Goal: Task Accomplishment & Management: Manage account settings

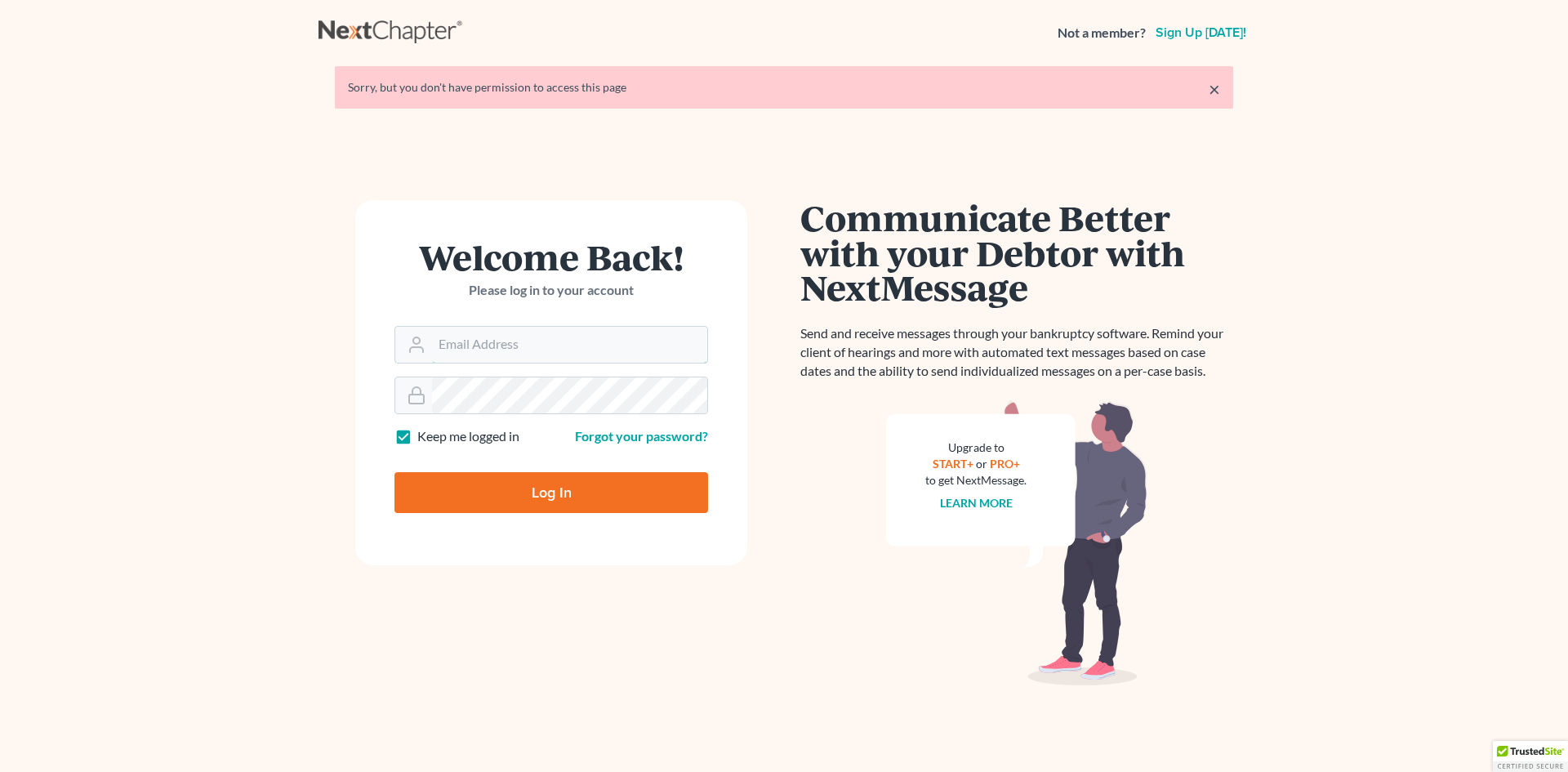
type input "blumlawfirm@gmail.com"
click at [527, 489] on input "Log In" at bounding box center [551, 493] width 313 height 41
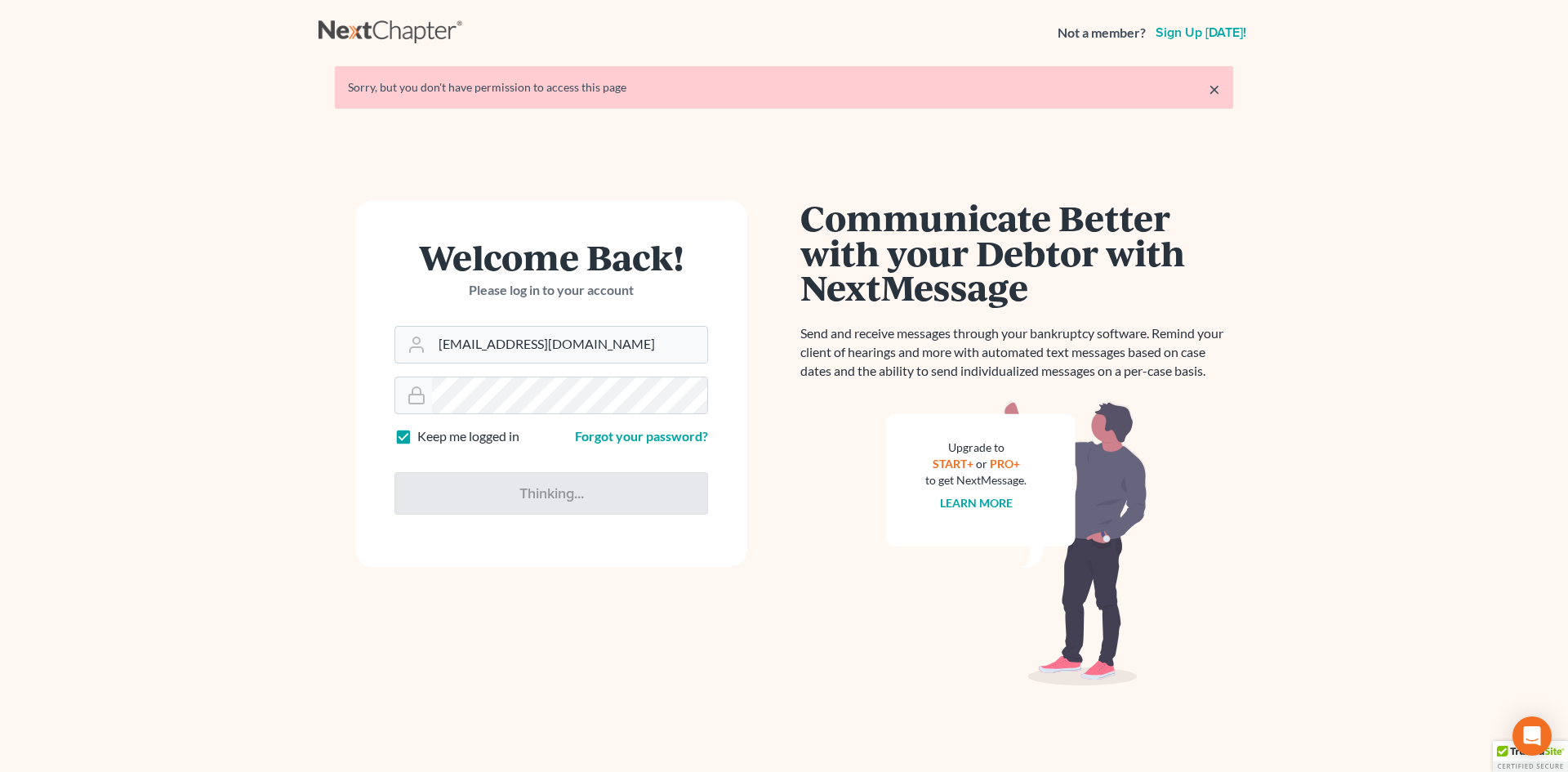
type input "Thinking..."
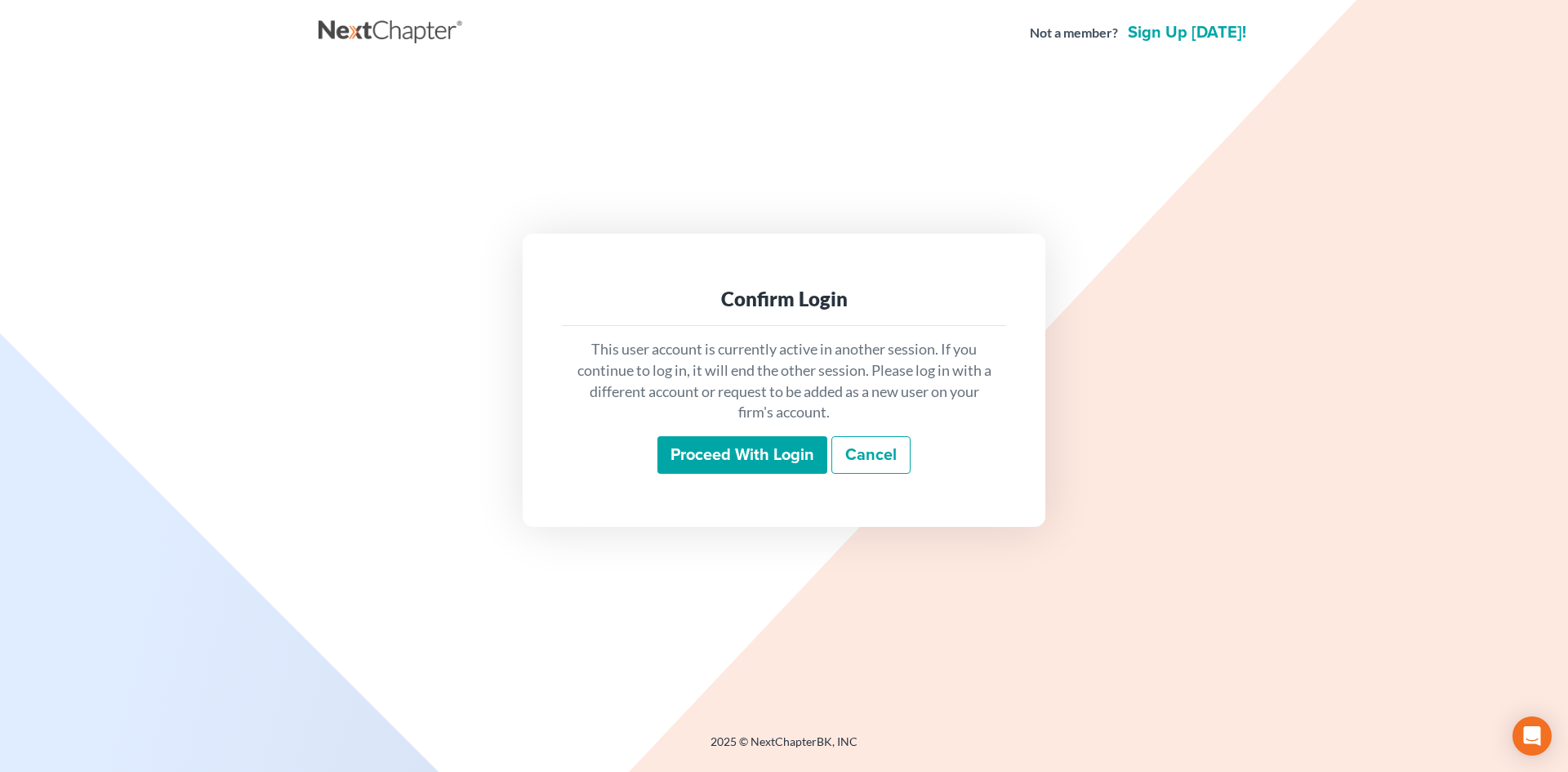
click at [710, 455] on input "Proceed with login" at bounding box center [742, 455] width 170 height 37
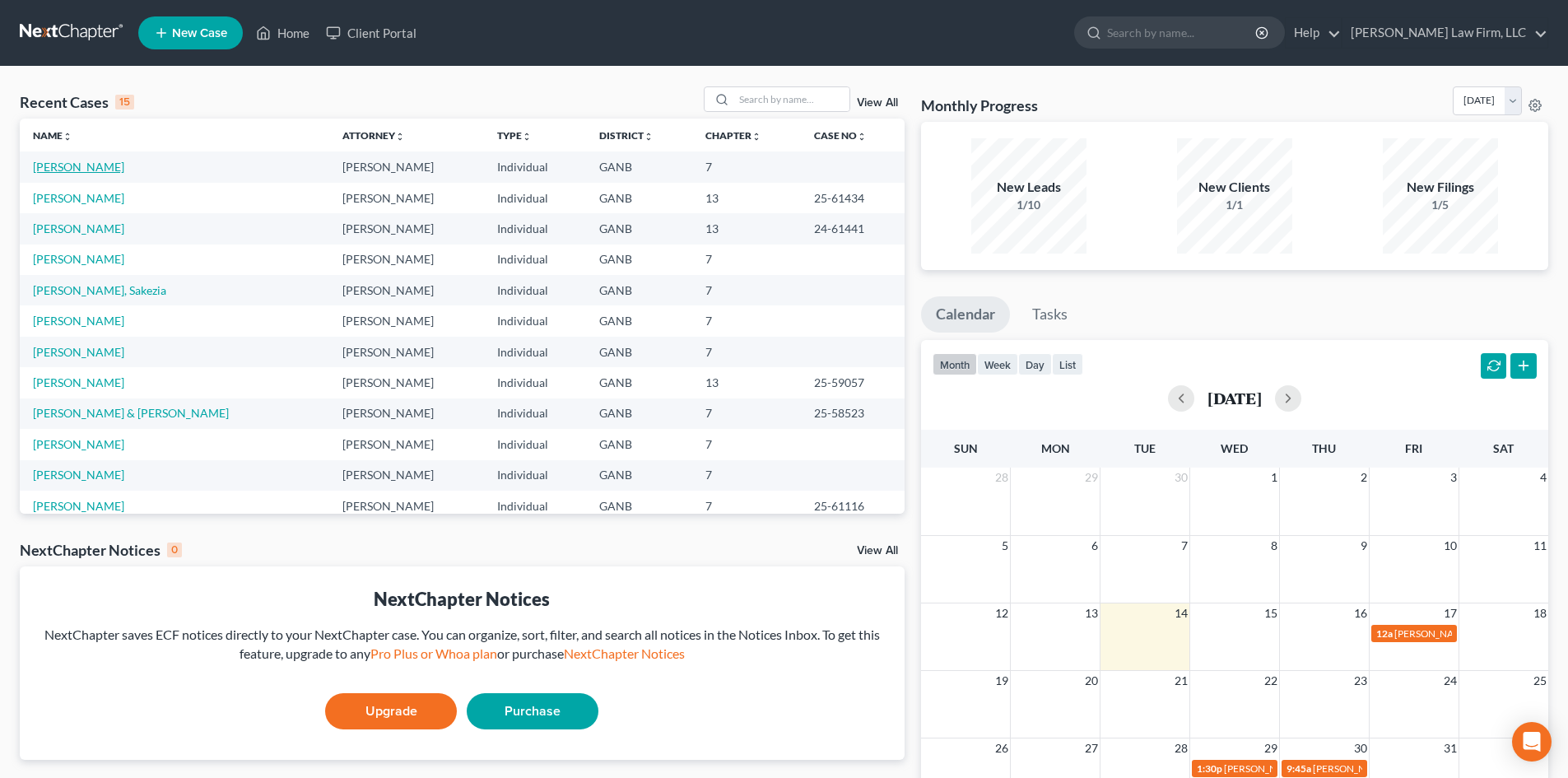
click at [100, 172] on link "[PERSON_NAME]" at bounding box center [78, 166] width 91 height 14
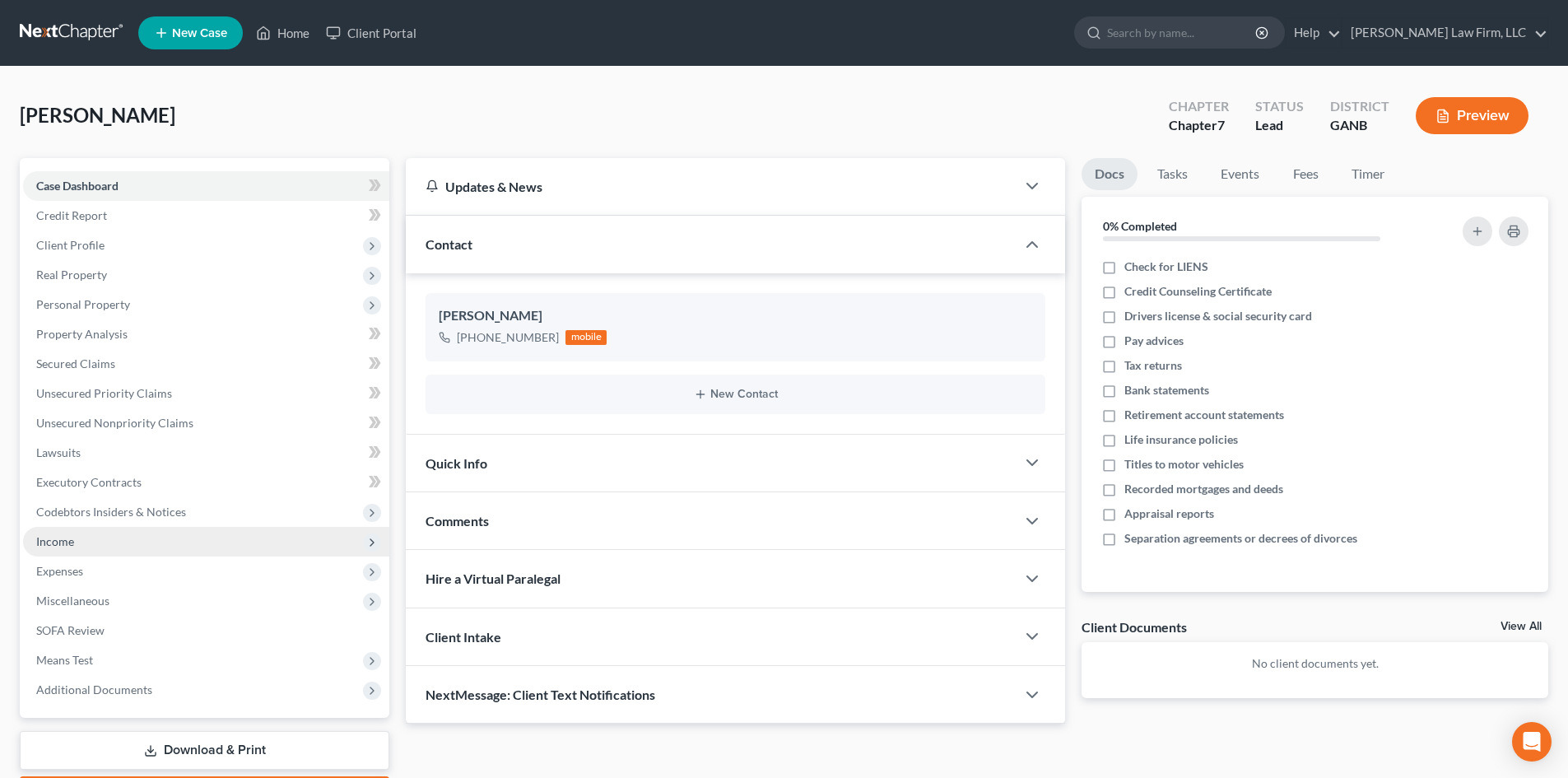
click at [60, 535] on span "Income" at bounding box center [55, 541] width 38 height 14
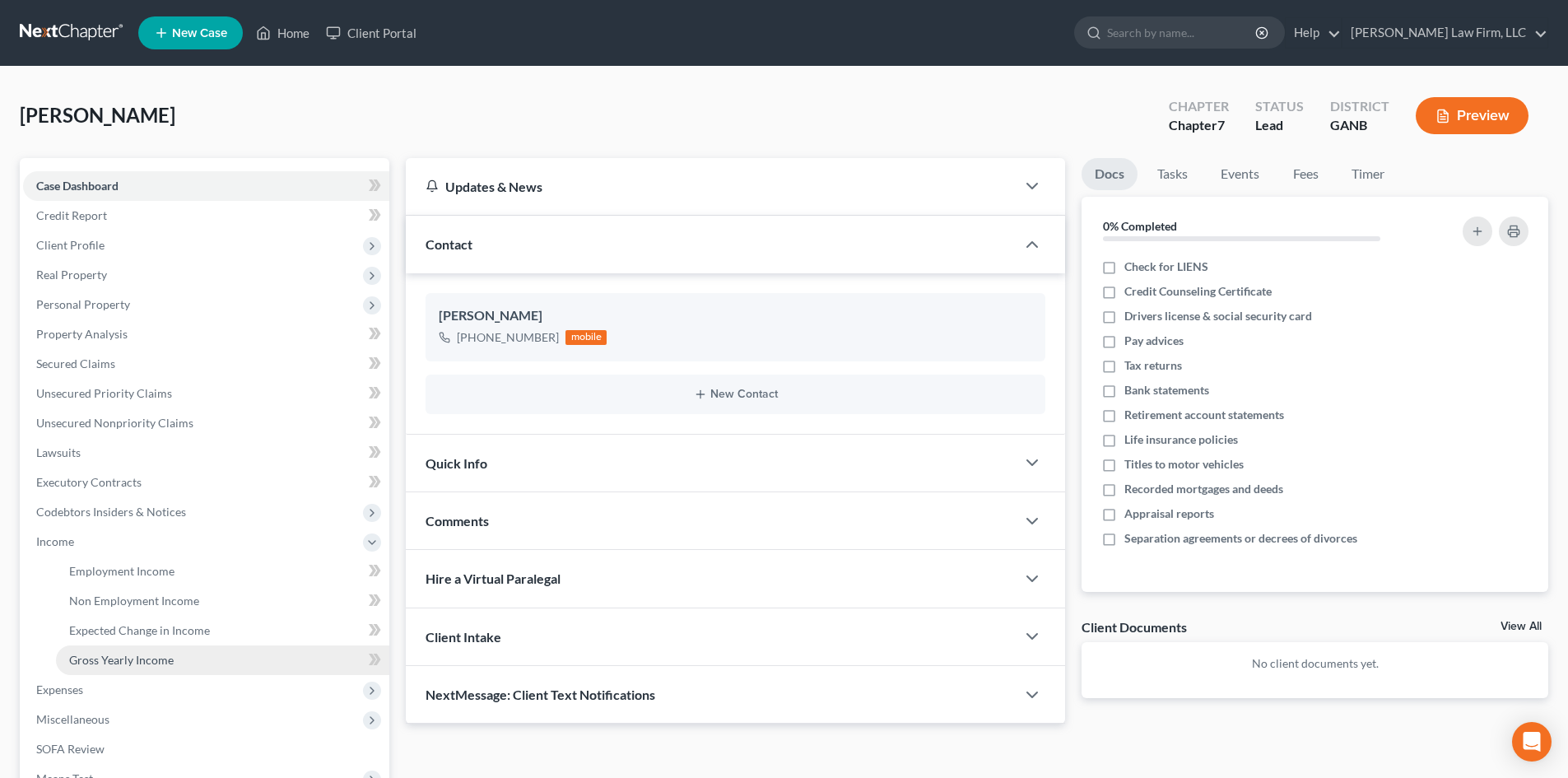
click at [132, 660] on span "Gross Yearly Income" at bounding box center [122, 660] width 105 height 14
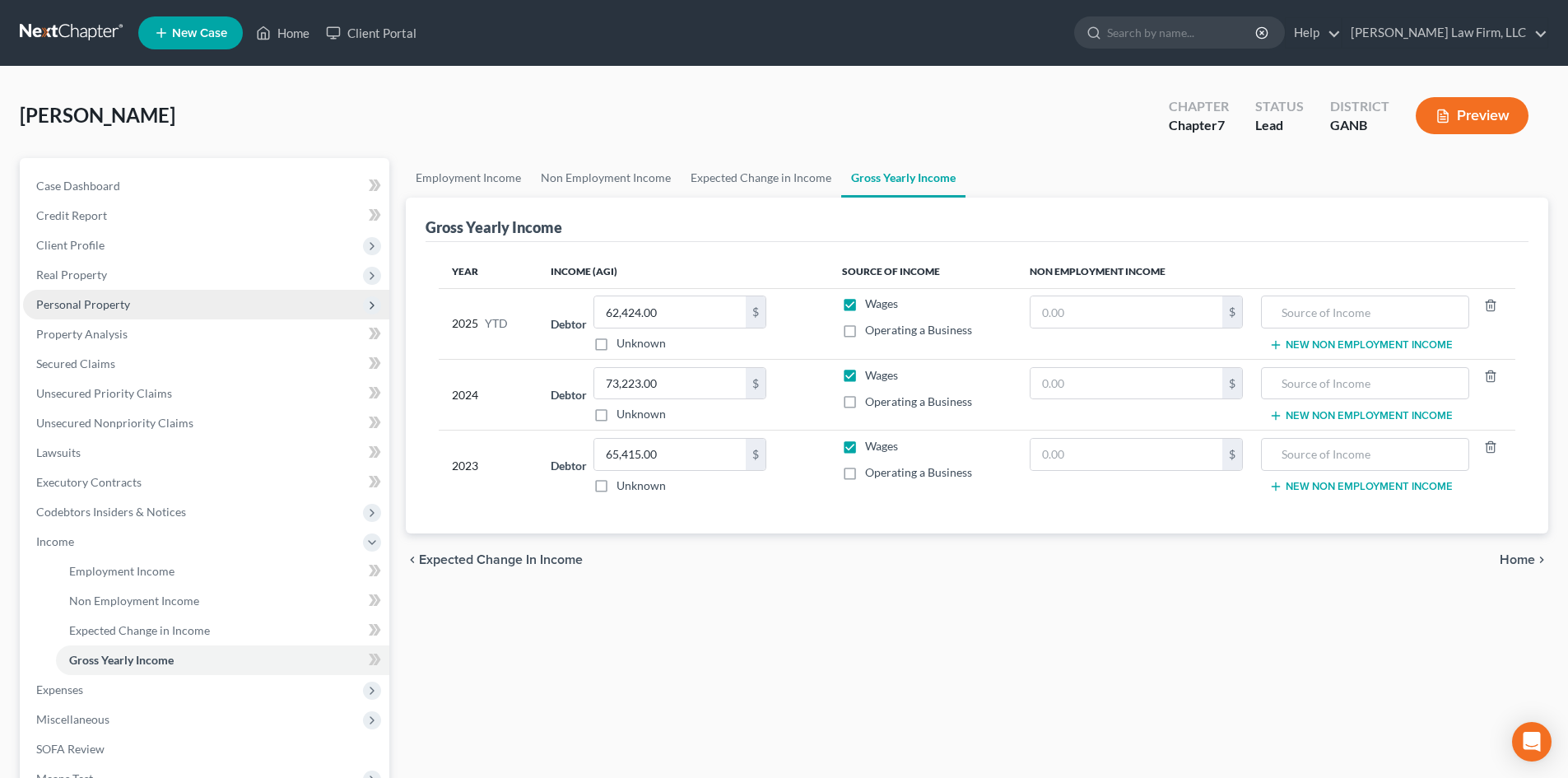
click at [61, 308] on span "Personal Property" at bounding box center [82, 304] width 93 height 14
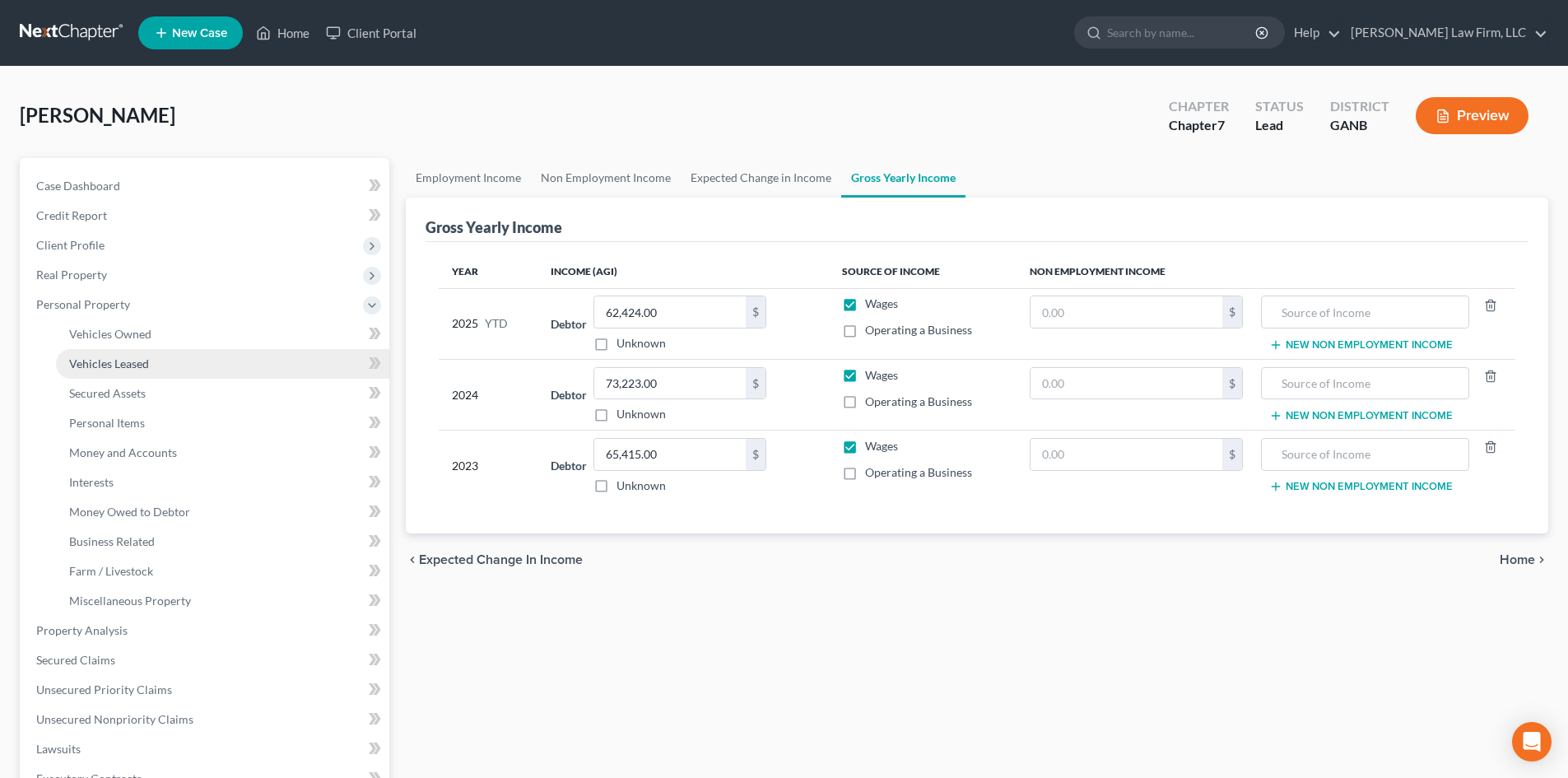
click at [93, 351] on link "Vehicles Leased" at bounding box center [222, 364] width 334 height 30
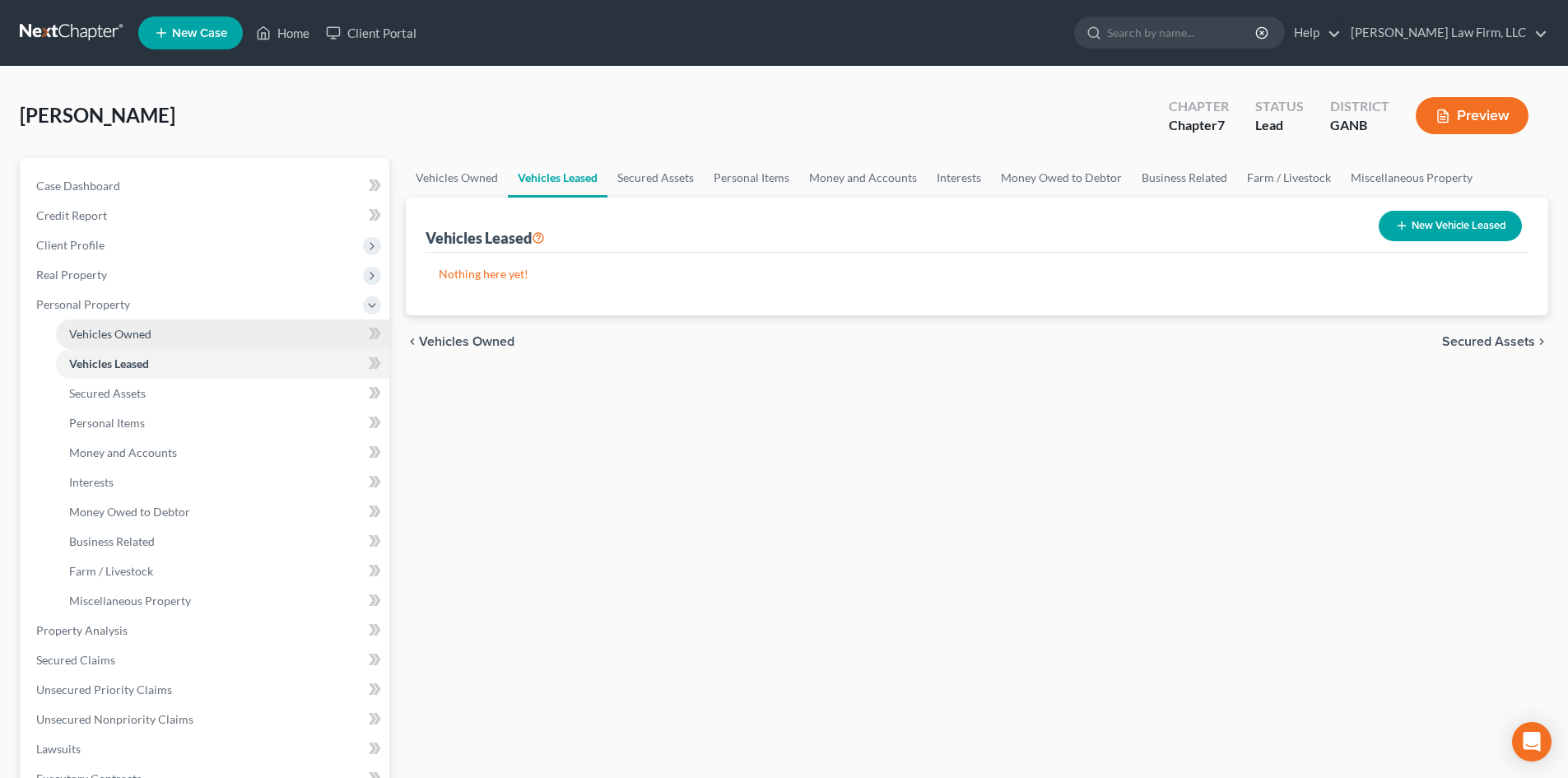
click at [90, 327] on span "Vehicles Owned" at bounding box center [111, 334] width 82 height 14
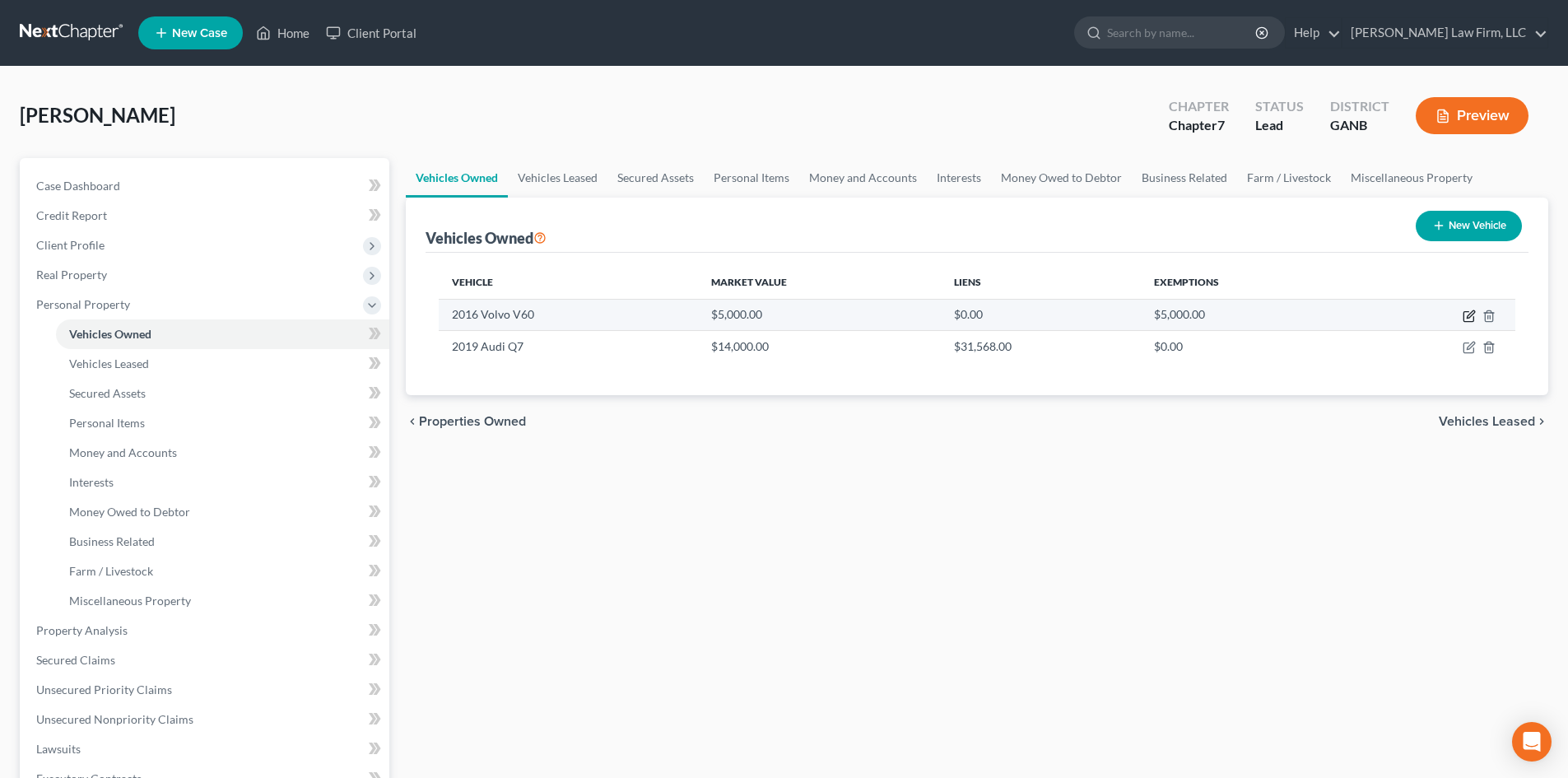
click at [1468, 311] on icon "button" at bounding box center [1468, 316] width 13 height 13
select select "0"
select select "10"
select select "2"
select select "0"
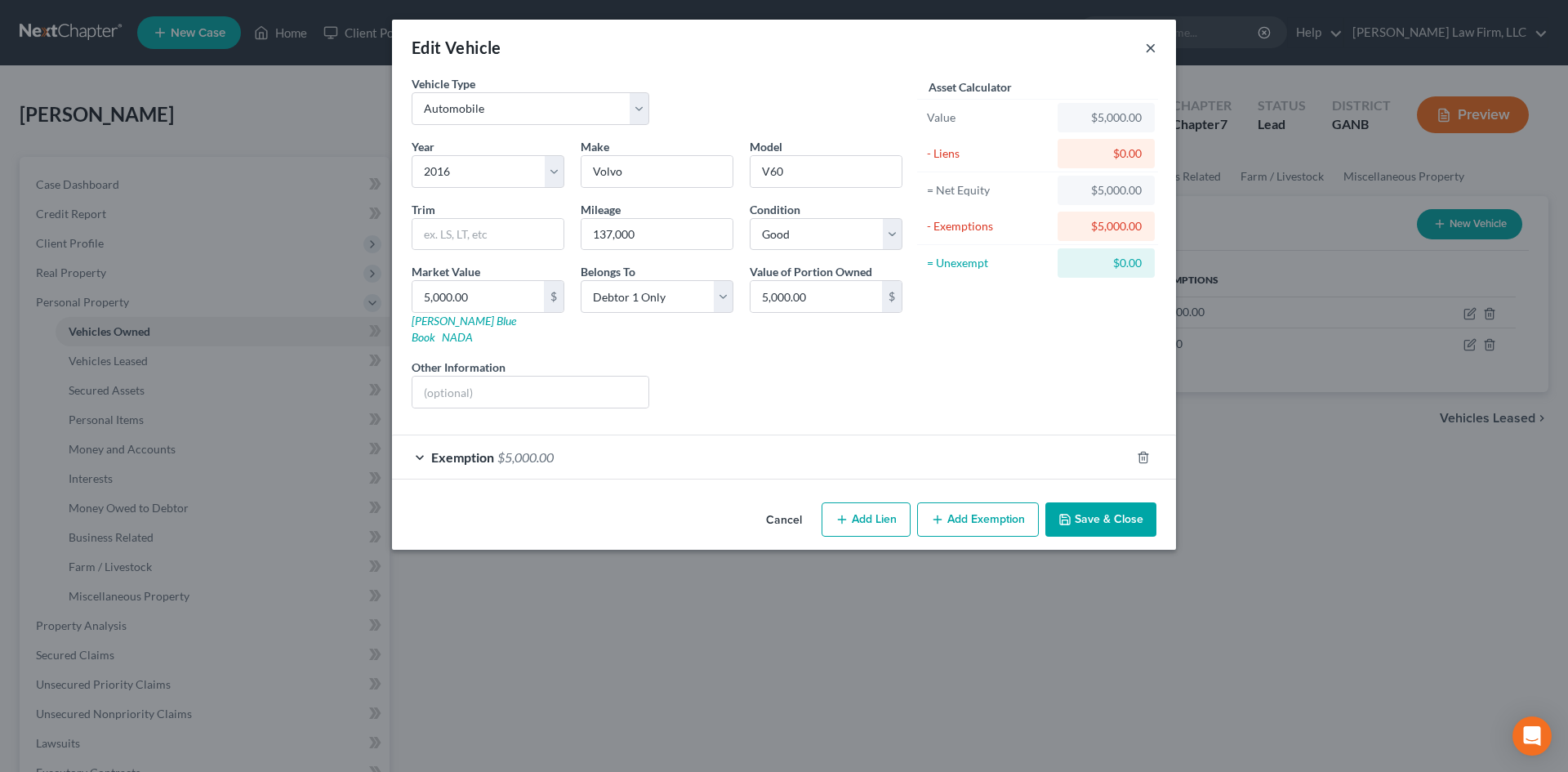
click at [1150, 47] on button "×" at bounding box center [1150, 47] width 11 height 20
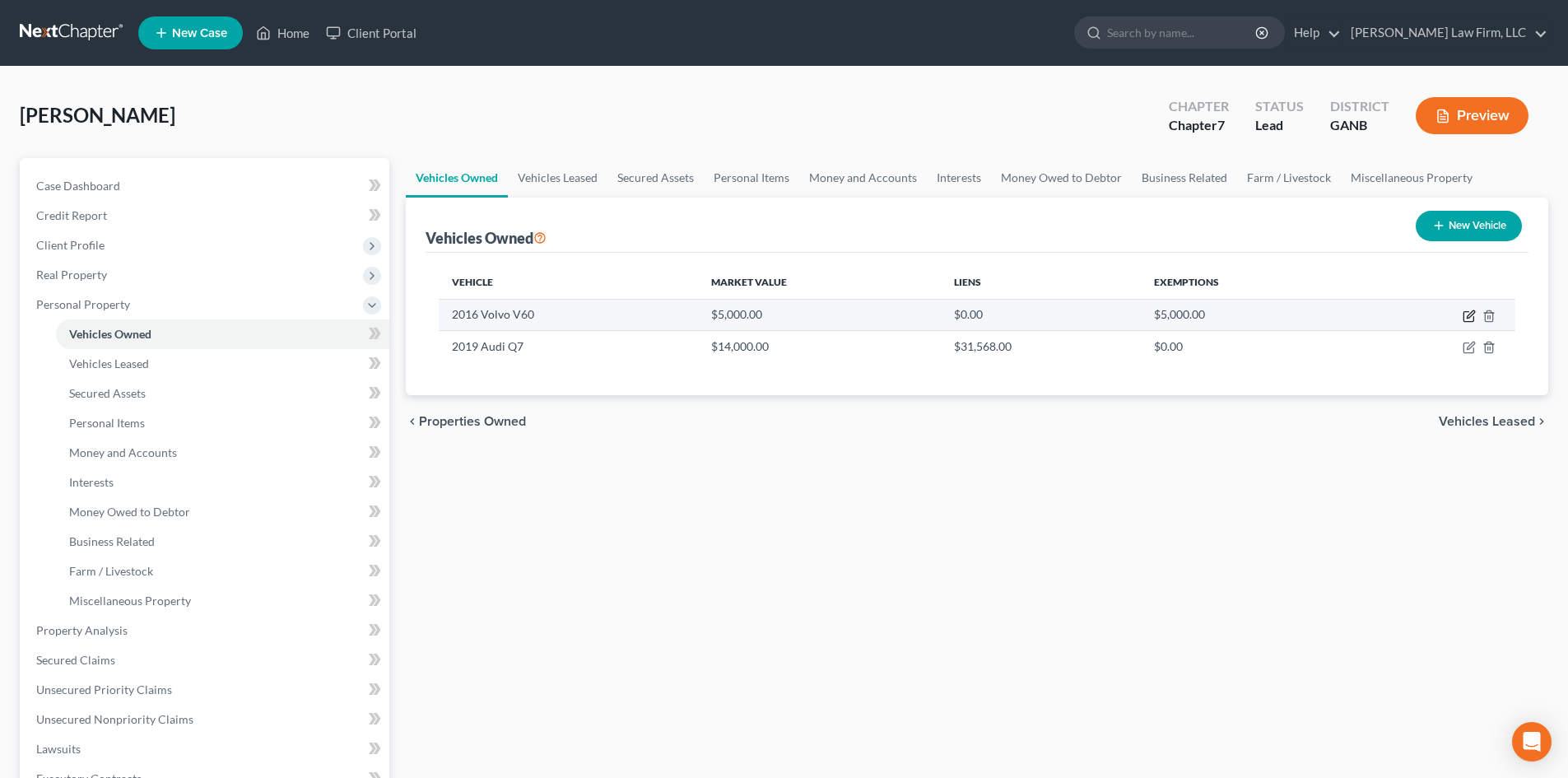
click at [1468, 315] on icon "button" at bounding box center [1470, 314] width 8 height 8
select select "0"
select select "10"
select select "2"
select select "0"
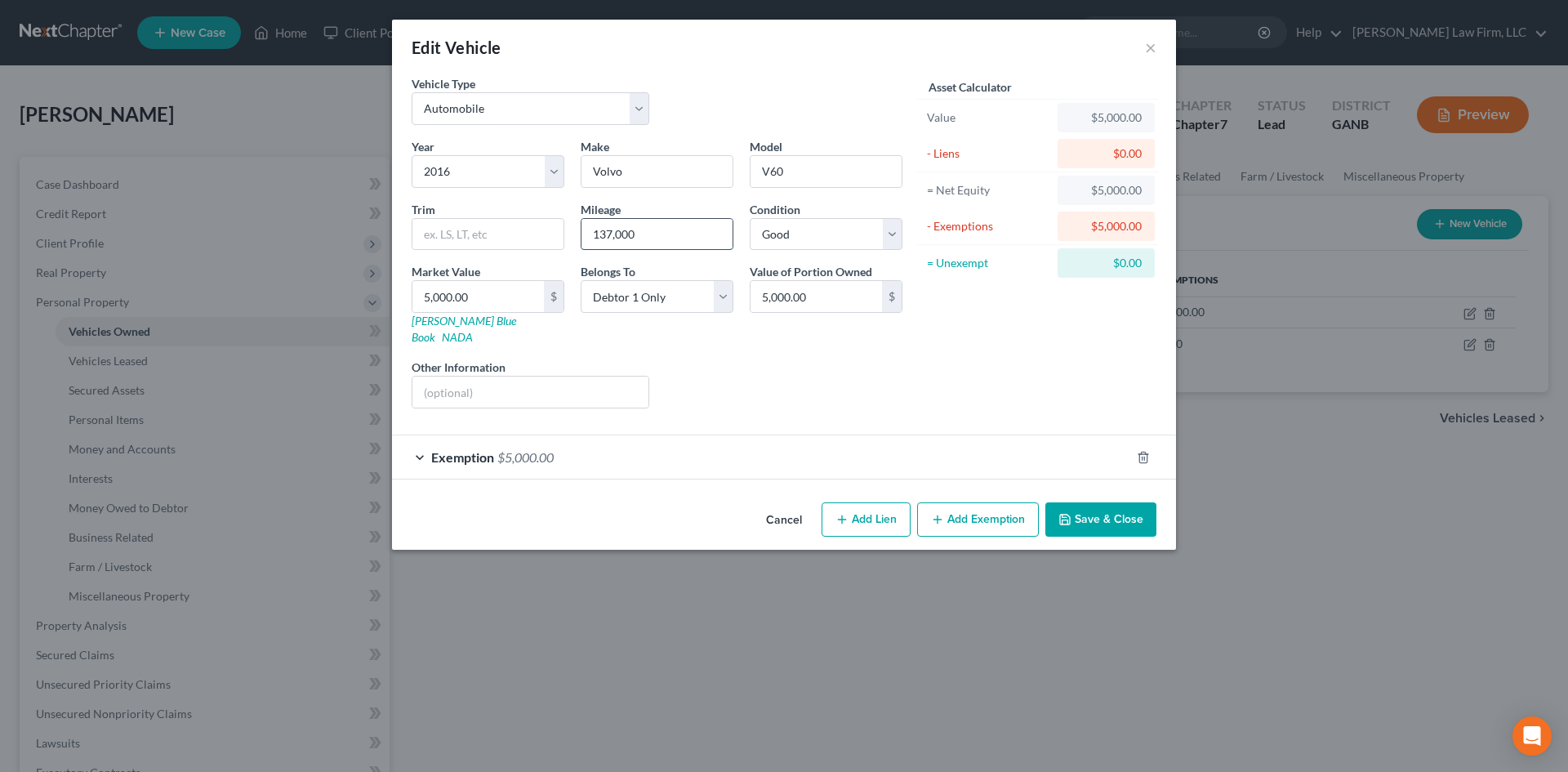
drag, startPoint x: 605, startPoint y: 237, endPoint x: 730, endPoint y: 223, distance: 125.8
click at [712, 236] on input "137,000" at bounding box center [656, 234] width 151 height 31
type input "138,000"
click at [1095, 507] on button "Save & Close" at bounding box center [1101, 519] width 111 height 34
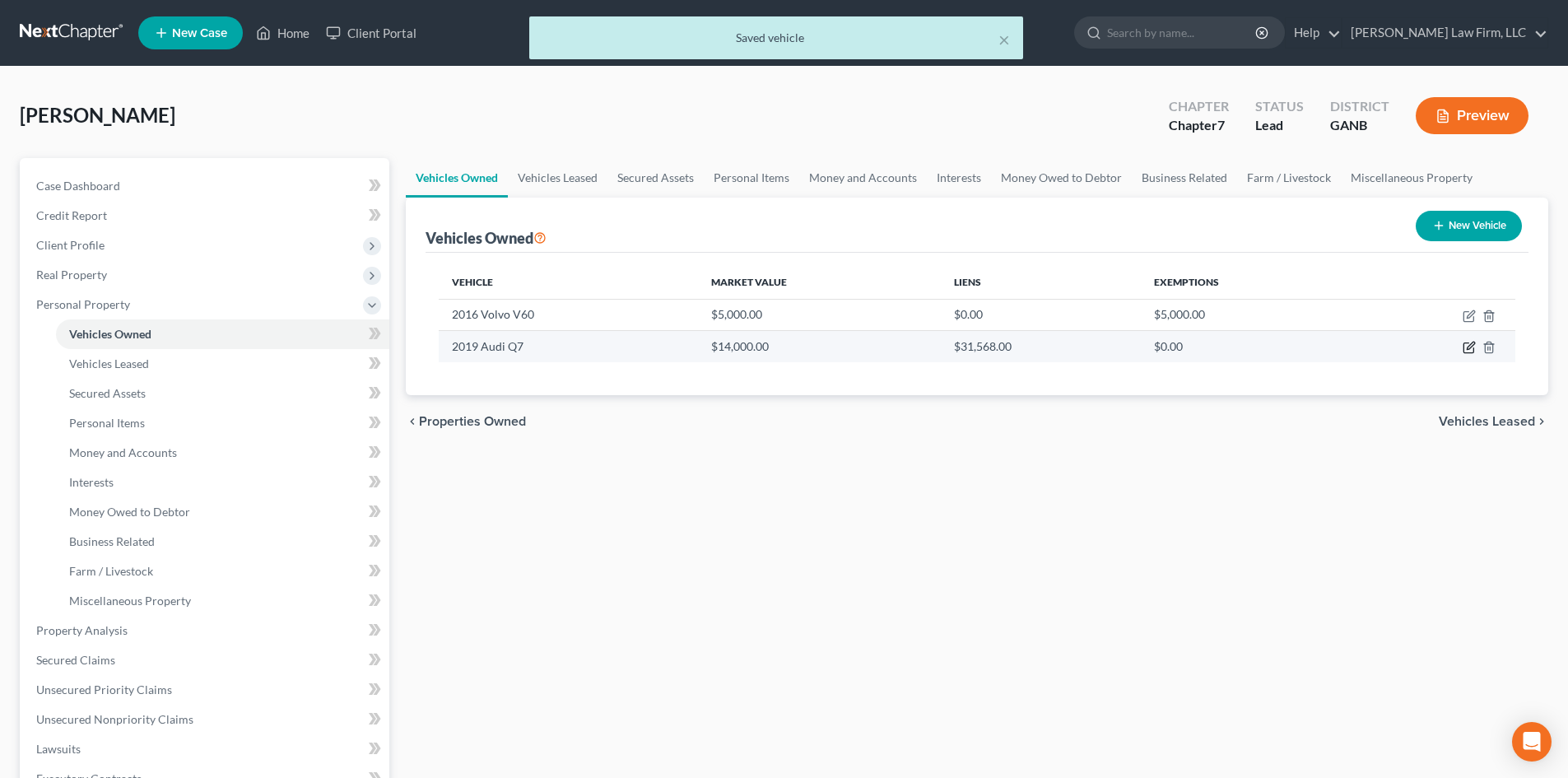
click at [1470, 347] on icon "button" at bounding box center [1468, 347] width 13 height 13
select select "0"
select select "7"
select select "2"
select select "0"
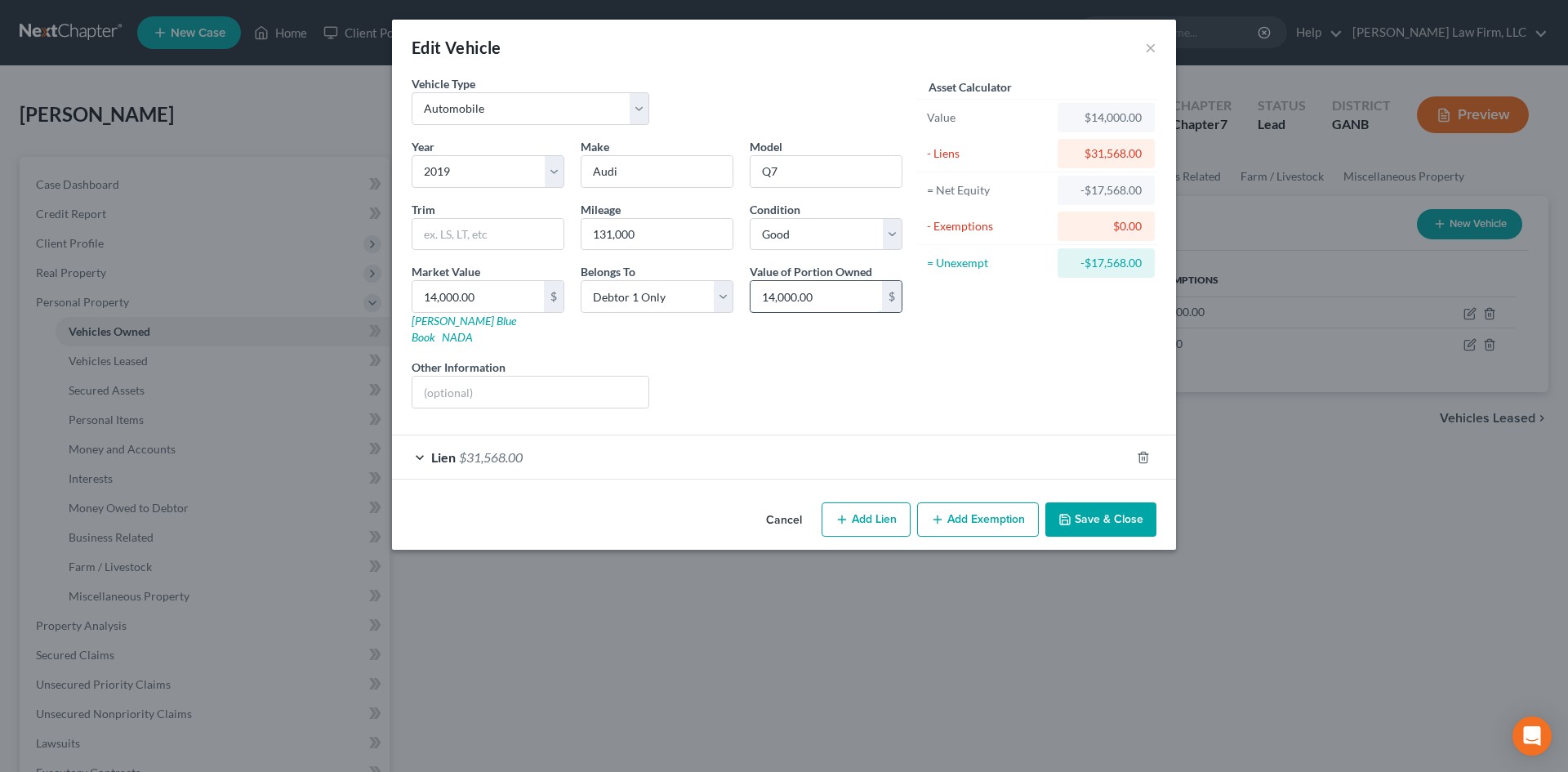
click at [833, 294] on input "14,000.00" at bounding box center [816, 296] width 131 height 31
click at [473, 285] on input "14,000.00" at bounding box center [478, 296] width 131 height 31
type input "1"
type input "1.00"
type input "15"
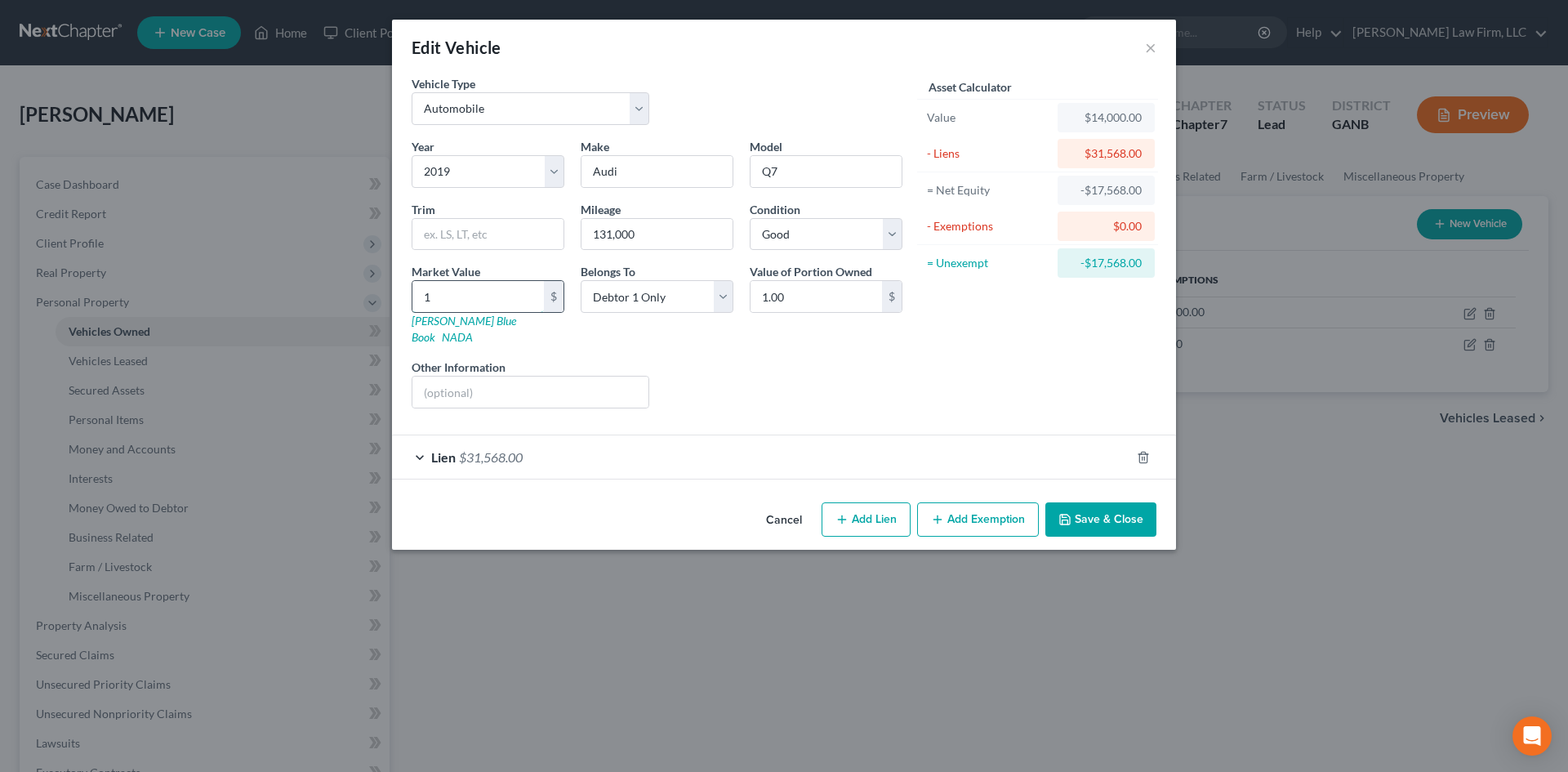
type input "15.00"
type input "150"
type input "150.00"
type input "1500"
type input "1,500.00"
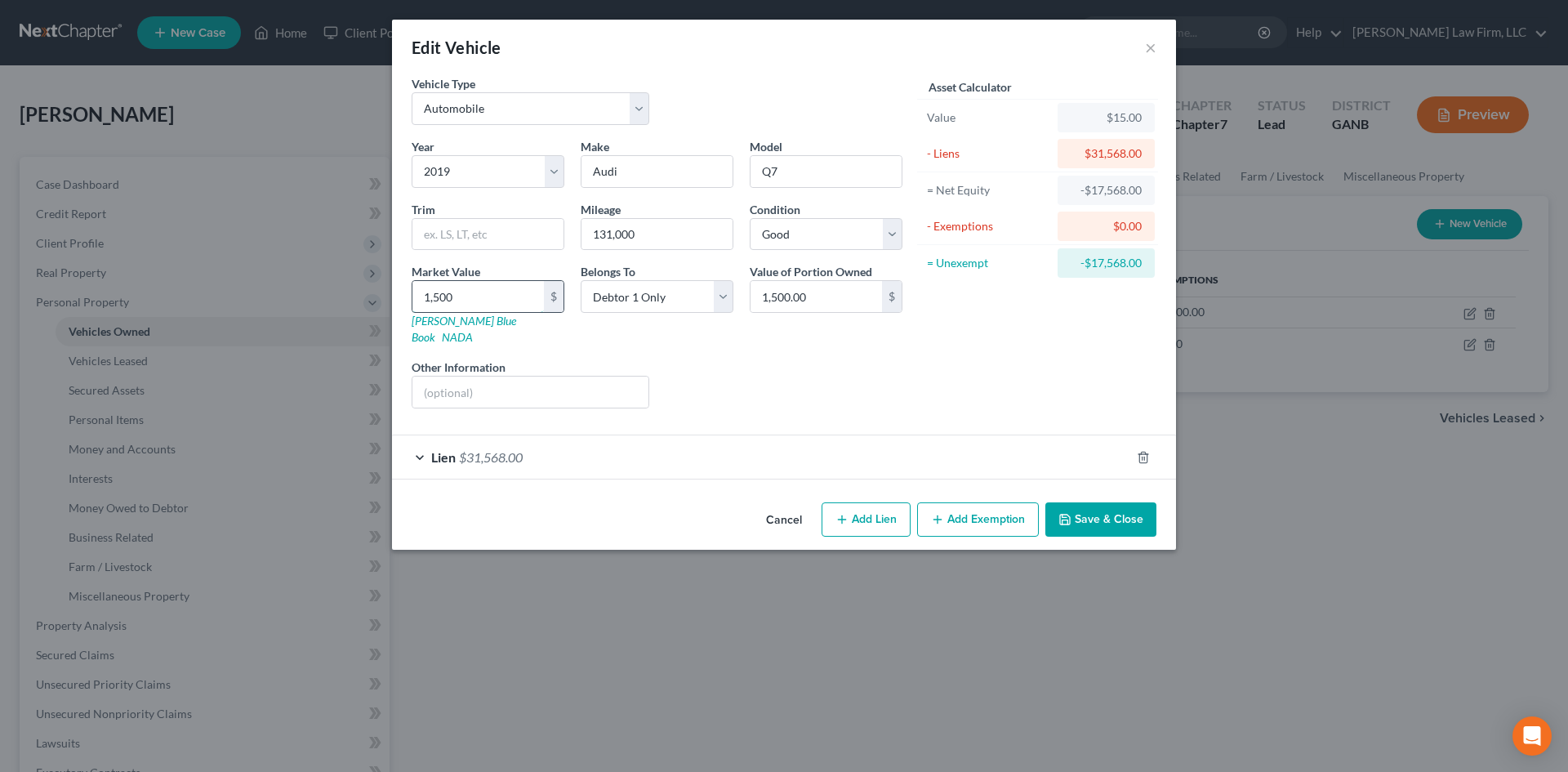
type input "1,5000"
type input "15,000.00"
type input "15,000"
click at [1108, 502] on button "Save & Close" at bounding box center [1101, 519] width 111 height 34
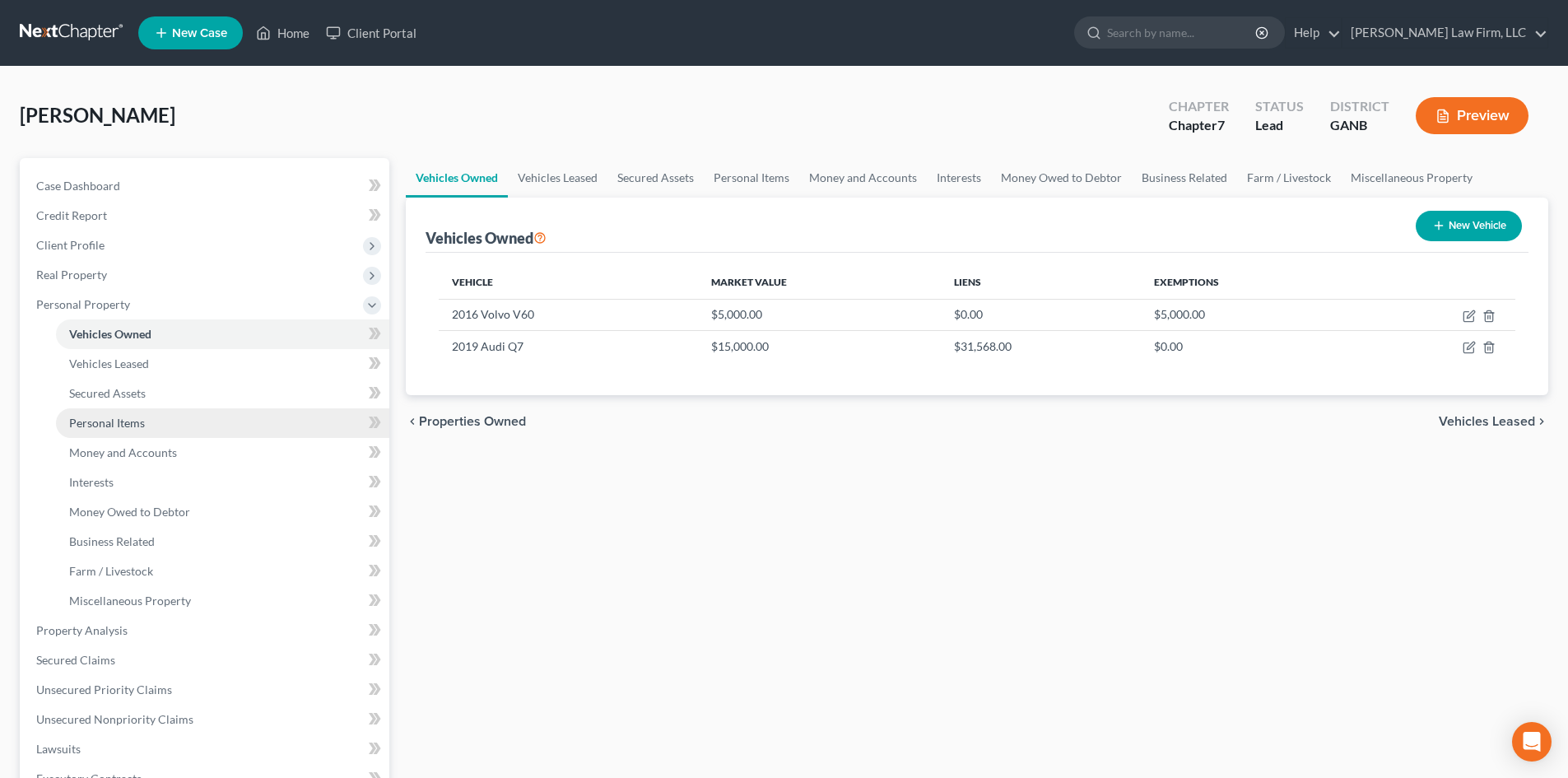
click at [113, 429] on span "Personal Items" at bounding box center [107, 423] width 75 height 14
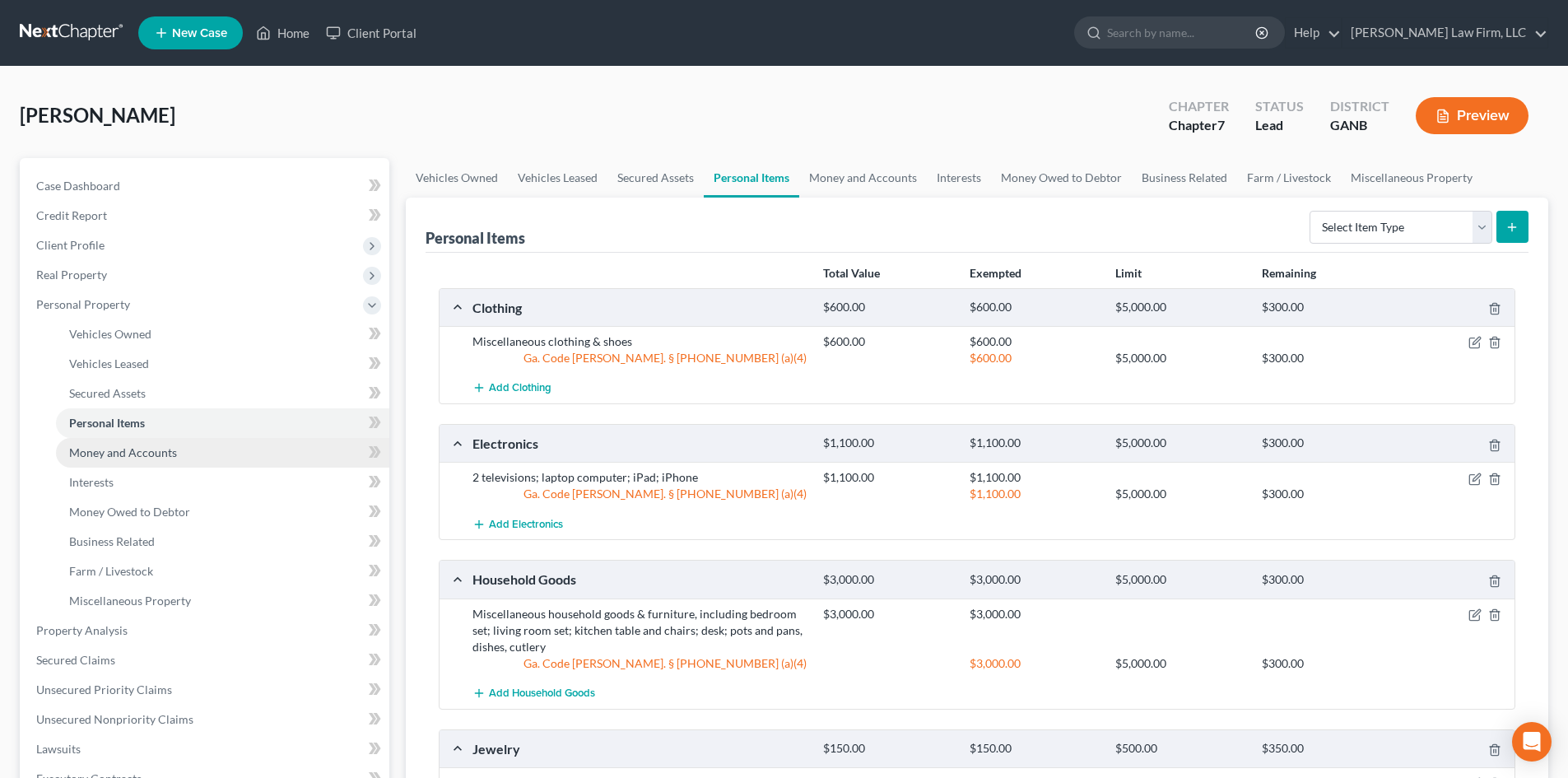
click at [106, 463] on link "Money and Accounts" at bounding box center [222, 452] width 334 height 30
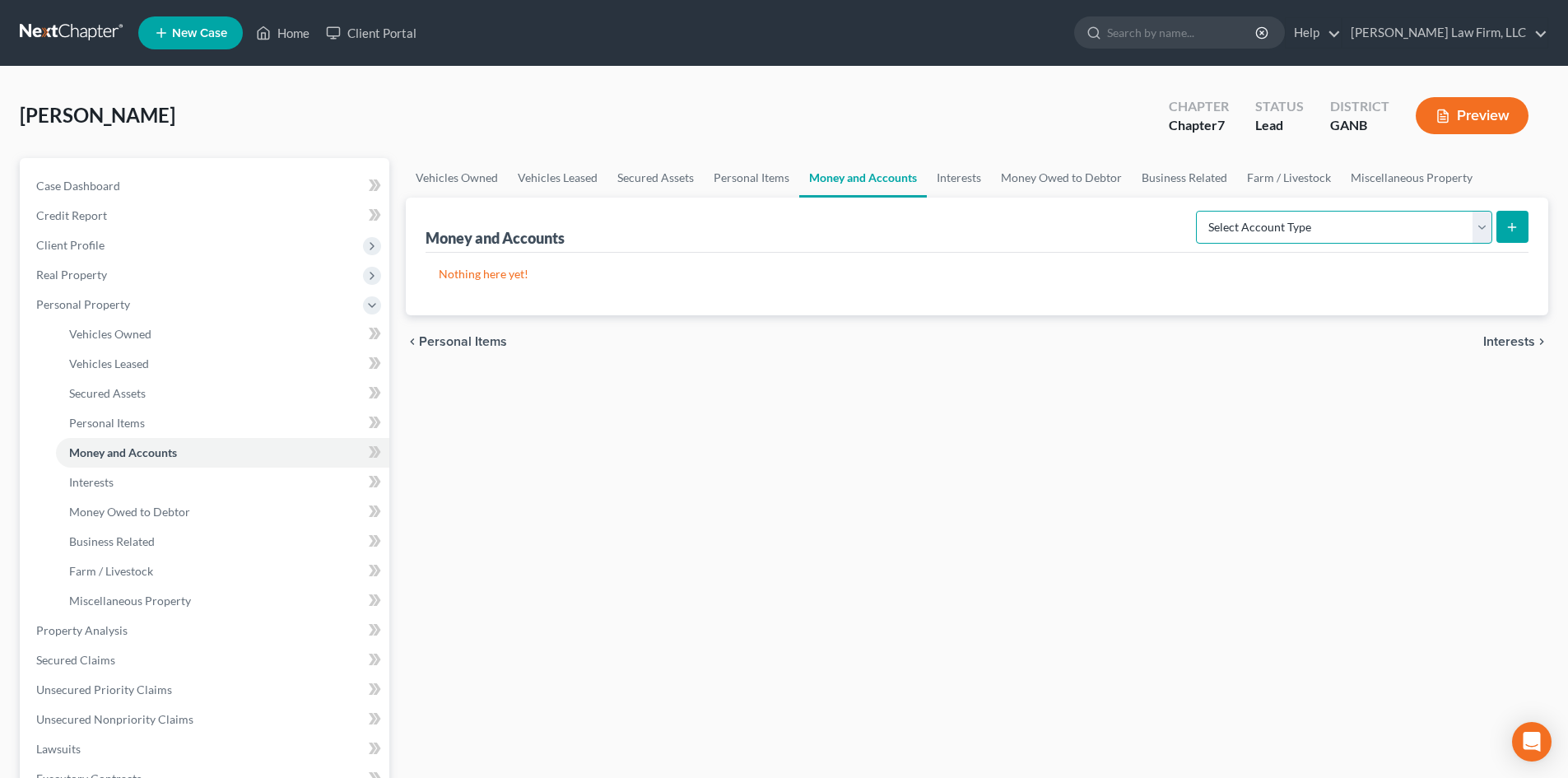
drag, startPoint x: 1256, startPoint y: 226, endPoint x: 1253, endPoint y: 241, distance: 15.3
click at [1256, 226] on select "Select Account Type Brokerage Cash on Hand Certificates of Deposit Checking Acc…" at bounding box center [1343, 227] width 296 height 33
click at [1199, 211] on select "Select Account Type Brokerage Cash on Hand Certificates of Deposit Checking Acc…" at bounding box center [1343, 227] width 296 height 33
click at [1482, 231] on select "Select Account Type Brokerage Cash on Hand Certificates of Deposit Checking Acc…" at bounding box center [1343, 227] width 296 height 33
select select "certificates_of_deposit"
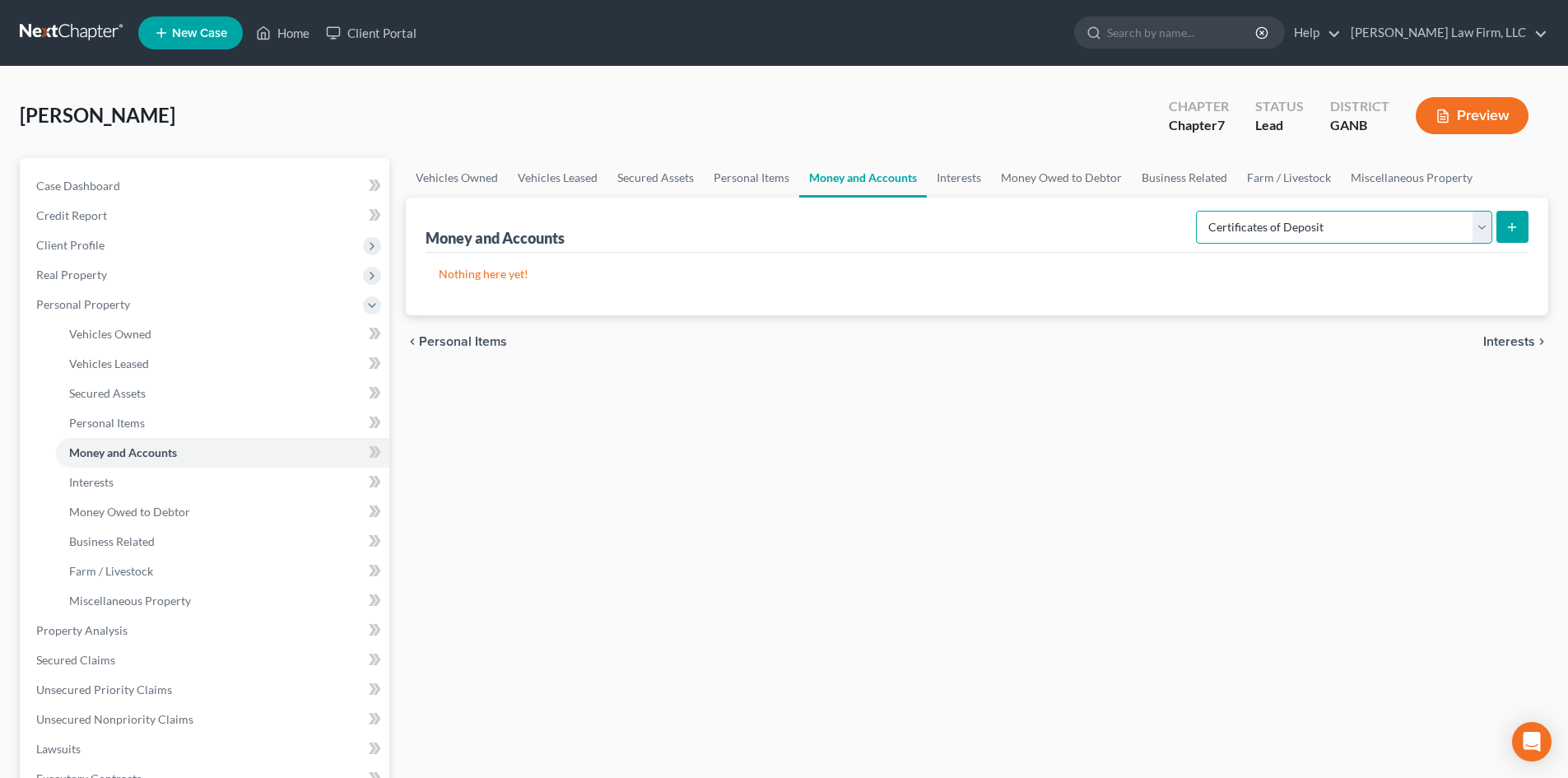
click at [1199, 211] on select "Select Account Type Brokerage Cash on Hand Certificates of Deposit Checking Acc…" at bounding box center [1343, 227] width 296 height 33
click at [1509, 231] on icon "submit" at bounding box center [1511, 226] width 13 height 13
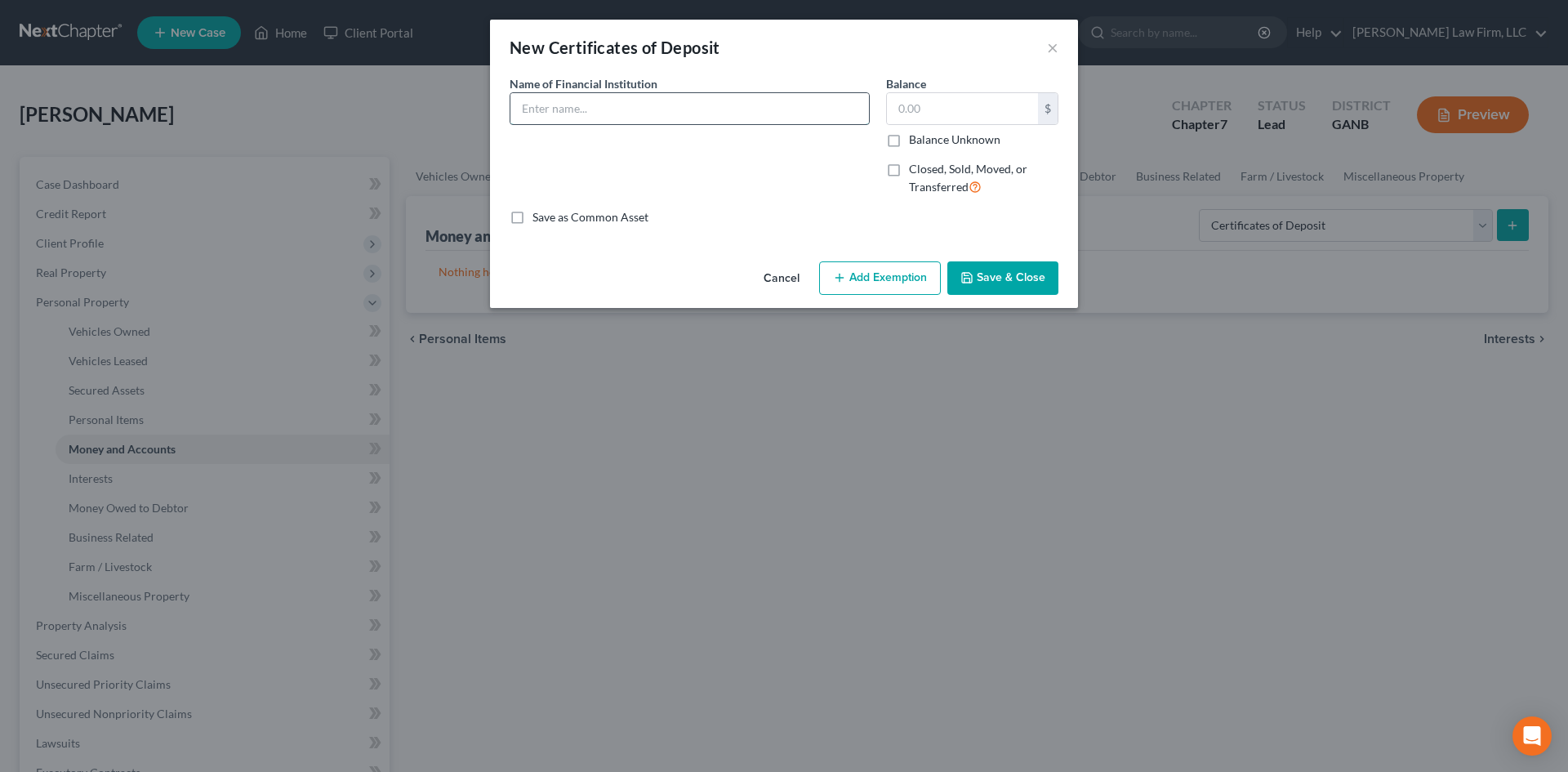
click at [621, 103] on input "text" at bounding box center [690, 108] width 358 height 31
type input "SoFi"
click at [917, 111] on input "text" at bounding box center [962, 108] width 151 height 31
type input "200"
click at [885, 281] on button "Add Exemption" at bounding box center [879, 278] width 122 height 34
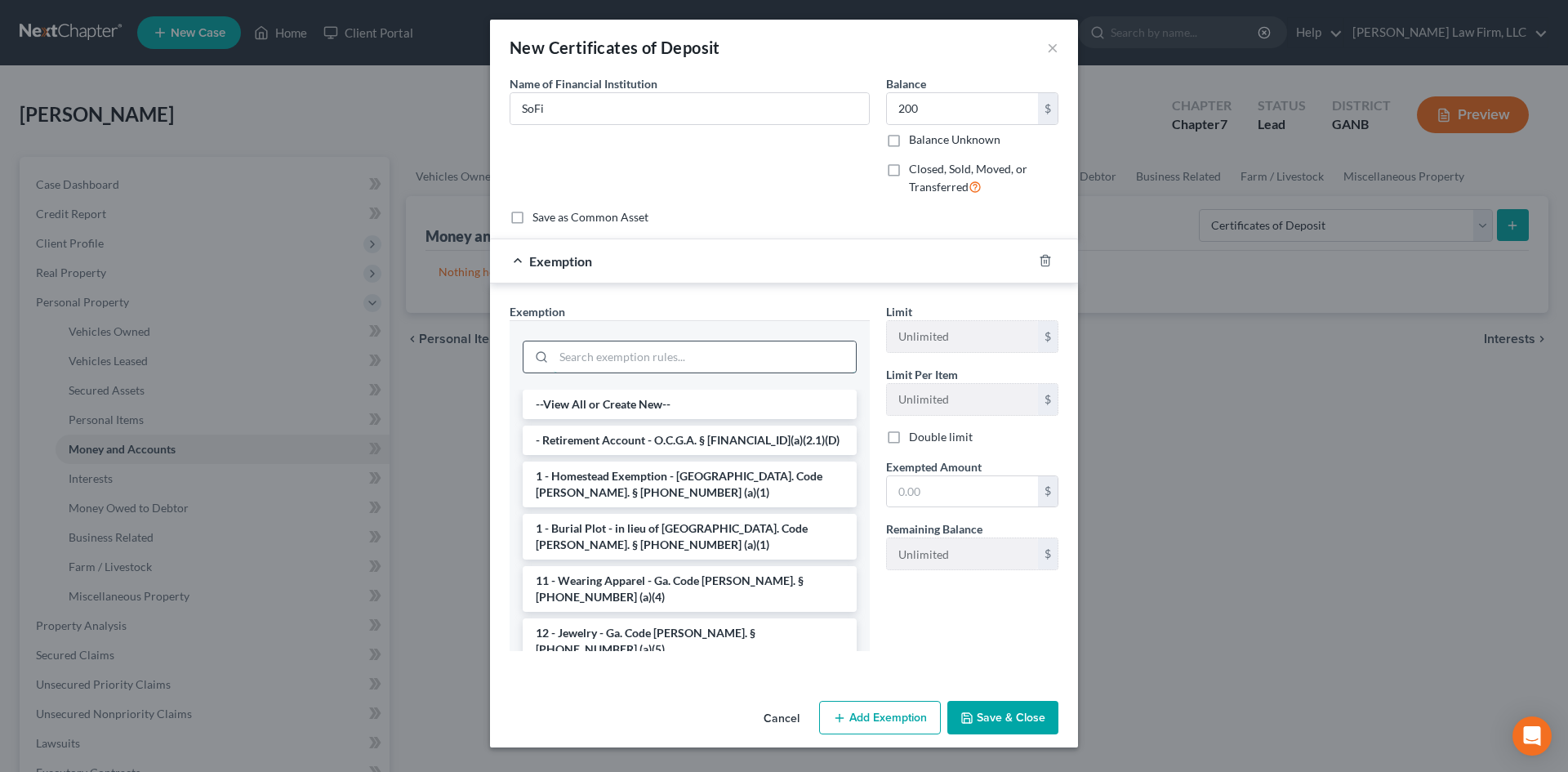
click at [664, 356] on input "search" at bounding box center [705, 357] width 302 height 31
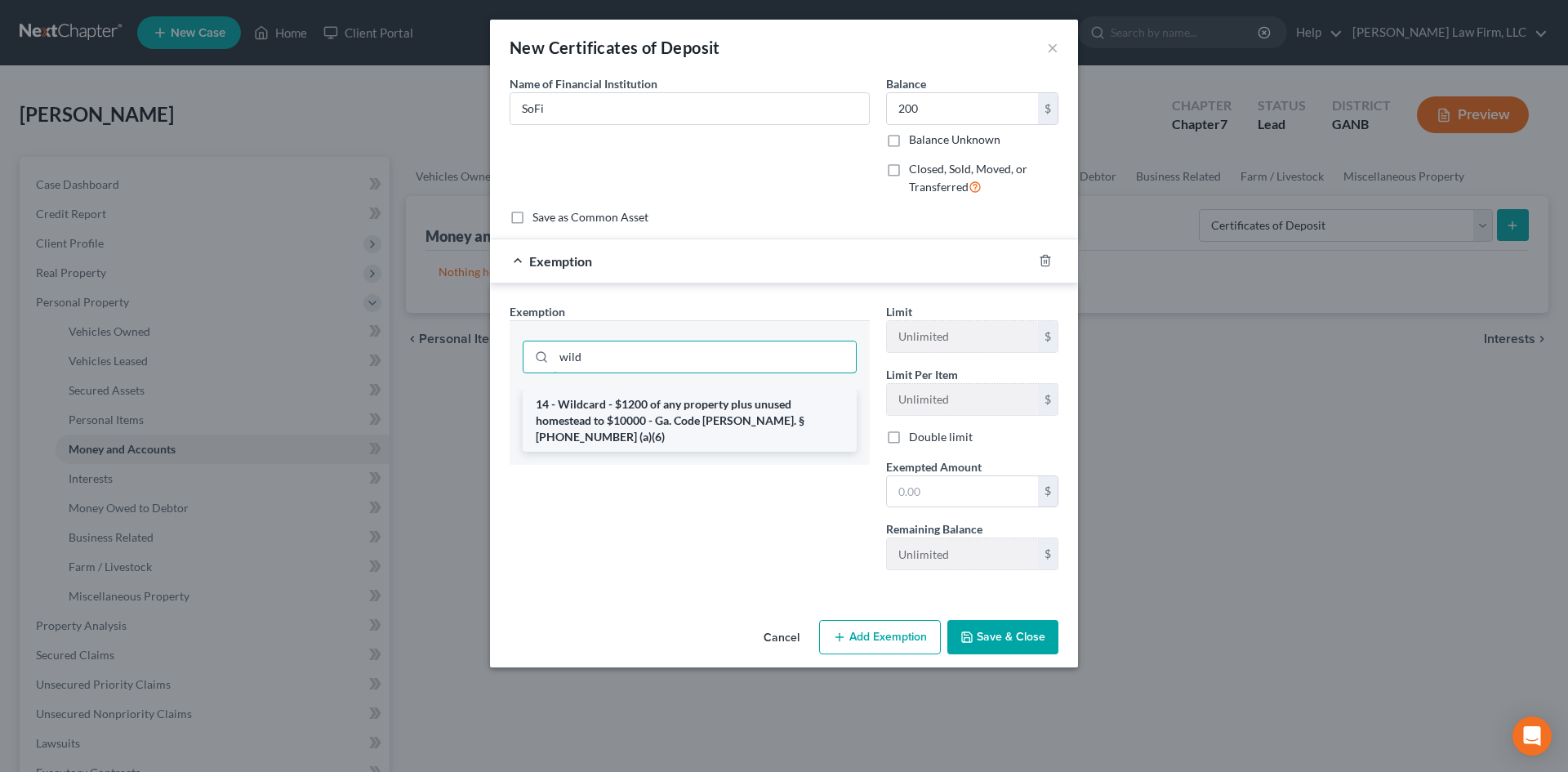
type input "wild"
click at [667, 403] on li "14 - Wildcard - $1200 of any property plus unused homestead to $10000 - Ga. Cod…" at bounding box center [690, 420] width 334 height 62
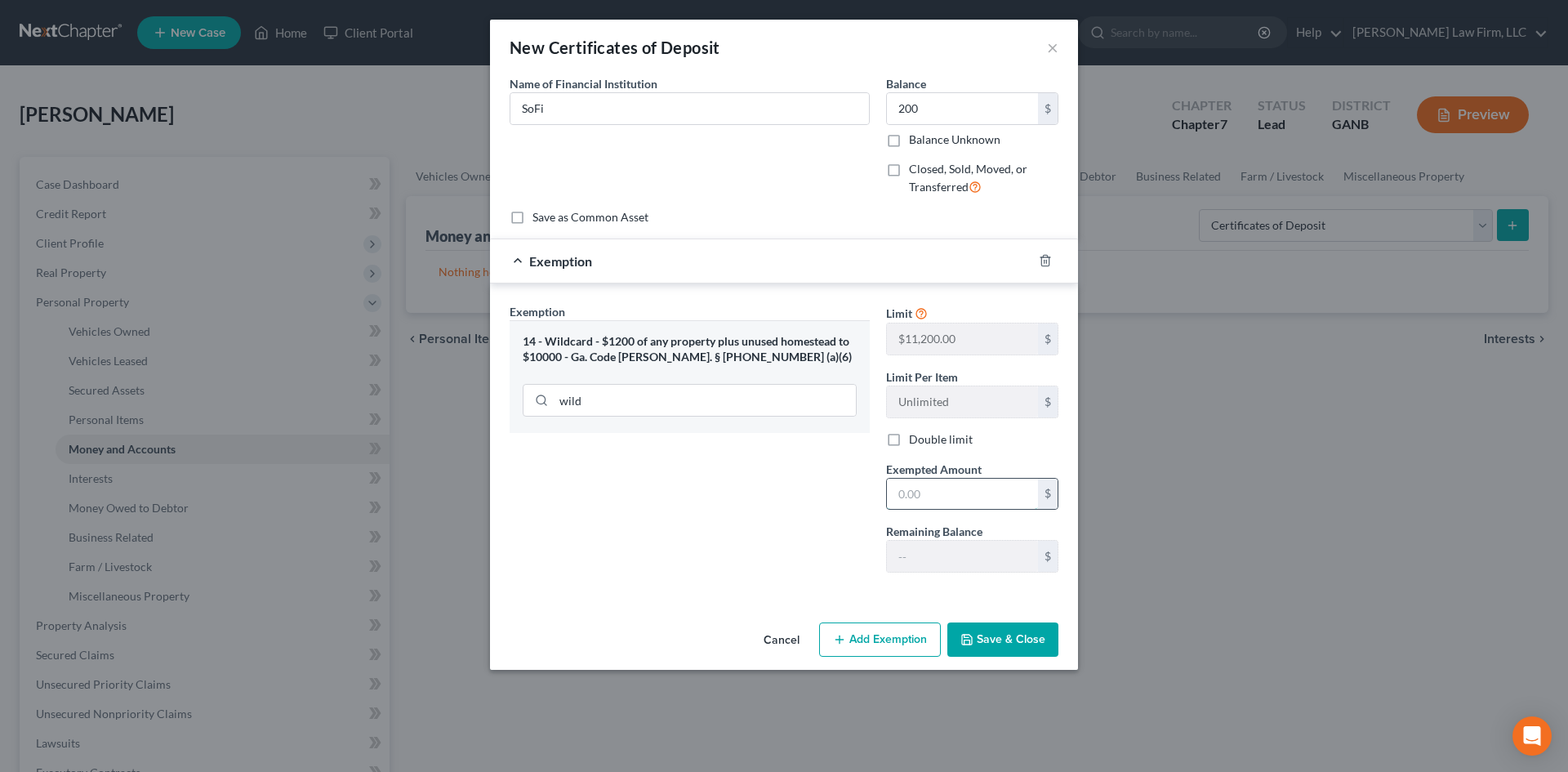
click at [926, 494] on input "text" at bounding box center [962, 494] width 151 height 31
type input "200"
click at [986, 639] on button "Save & Close" at bounding box center [1003, 639] width 111 height 34
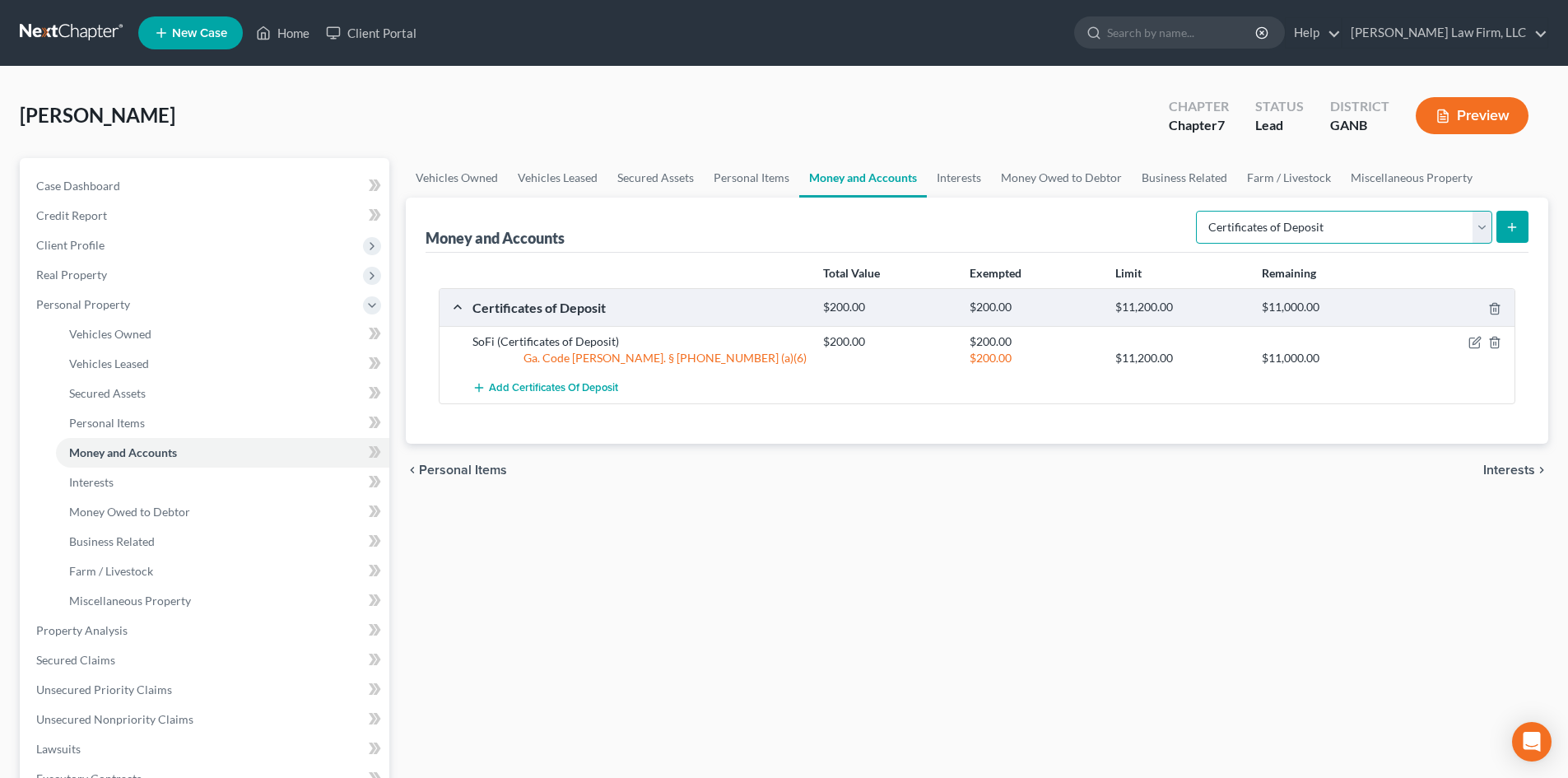
click at [1481, 231] on select "Select Account Type Brokerage Cash on Hand Certificates of Deposit Checking Acc…" at bounding box center [1343, 227] width 296 height 33
select select "savings"
click at [1199, 211] on select "Select Account Type Brokerage Cash on Hand Certificates of Deposit Checking Acc…" at bounding box center [1343, 227] width 296 height 33
click at [1517, 215] on button "submit" at bounding box center [1511, 226] width 32 height 32
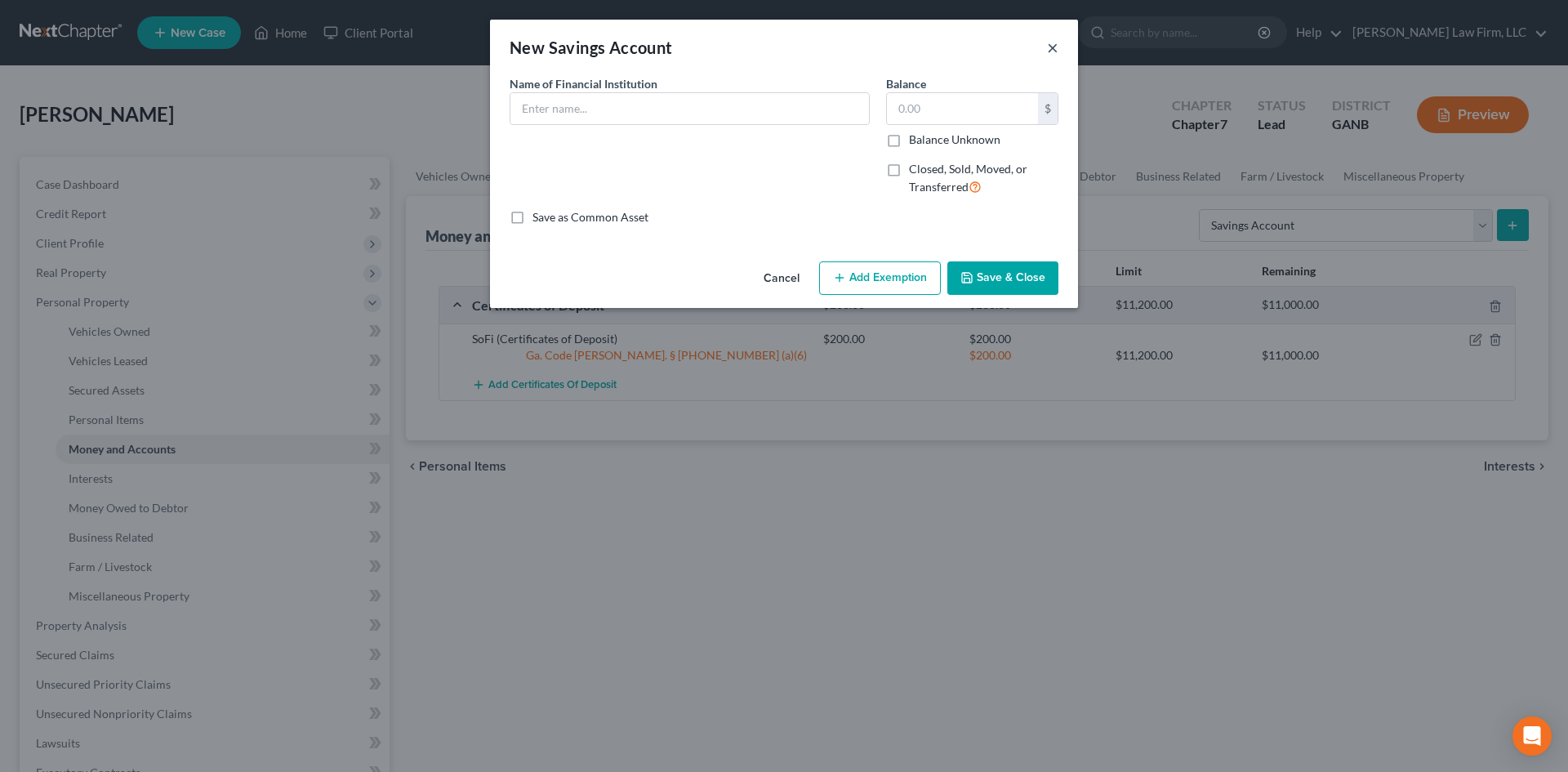
drag, startPoint x: 1051, startPoint y: 49, endPoint x: 1067, endPoint y: 69, distance: 25.6
click at [1050, 49] on button "×" at bounding box center [1052, 47] width 11 height 20
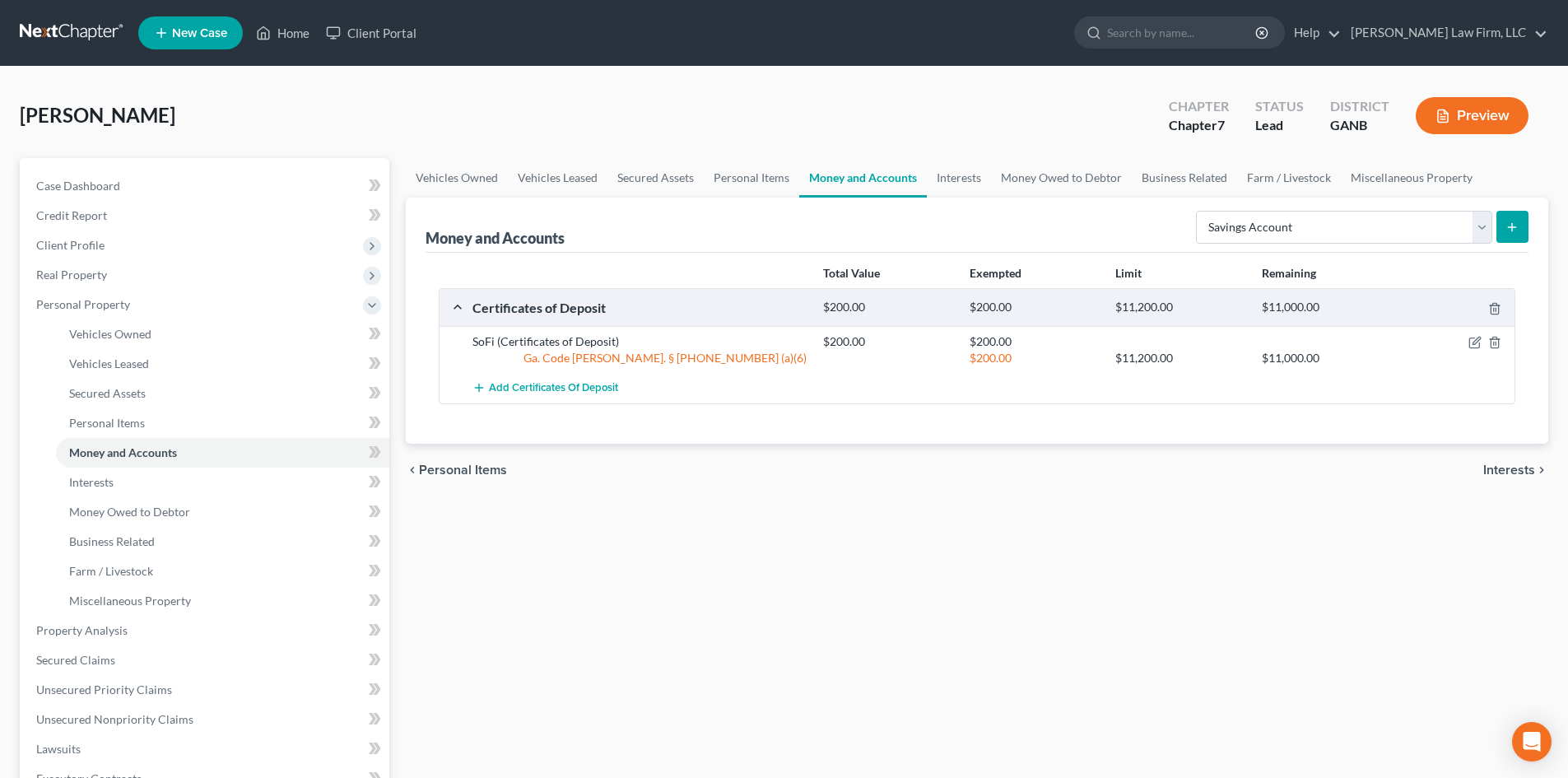
click at [1496, 335] on div at bounding box center [1457, 341] width 117 height 16
click at [1494, 343] on icon "button" at bounding box center [1494, 341] width 13 height 13
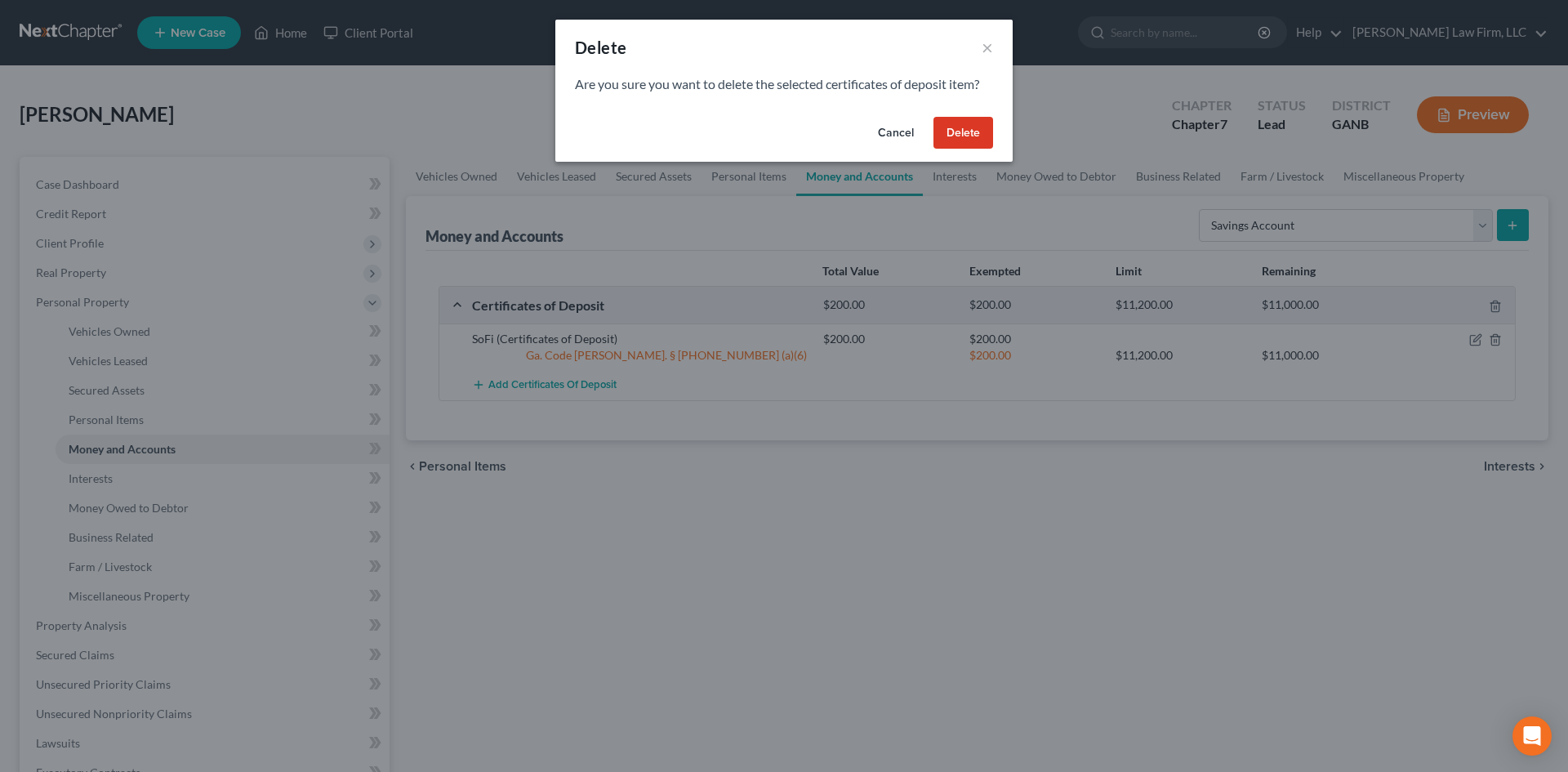
click at [958, 130] on button "Delete" at bounding box center [964, 133] width 60 height 32
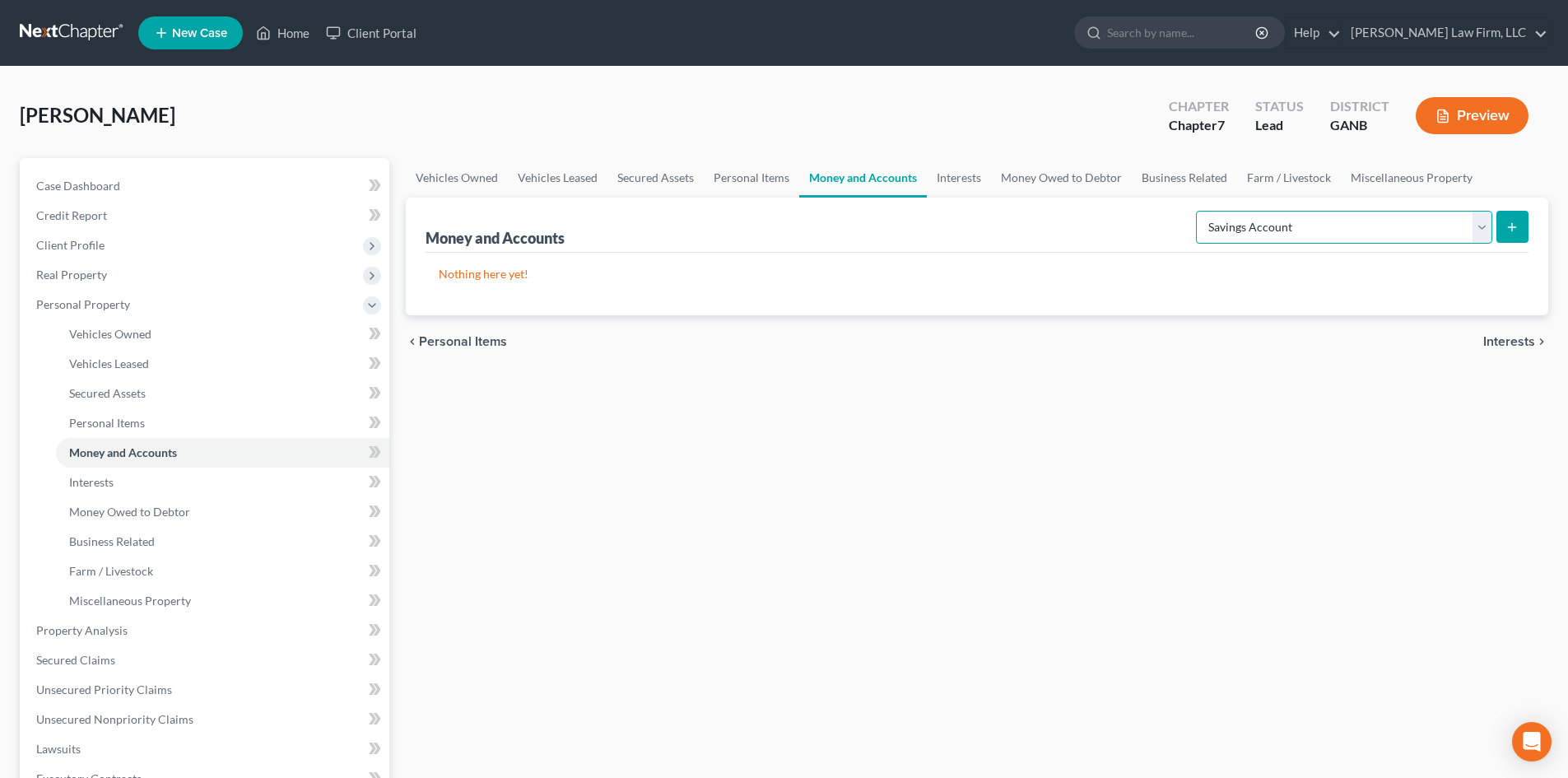
click at [1405, 230] on select "Select Account Type Brokerage Cash on Hand Certificates of Deposit Checking Acc…" at bounding box center [1343, 227] width 296 height 33
click at [1199, 211] on select "Select Account Type Brokerage Cash on Hand Certificates of Deposit Checking Acc…" at bounding box center [1343, 227] width 296 height 33
click at [1512, 222] on icon "submit" at bounding box center [1511, 226] width 13 height 13
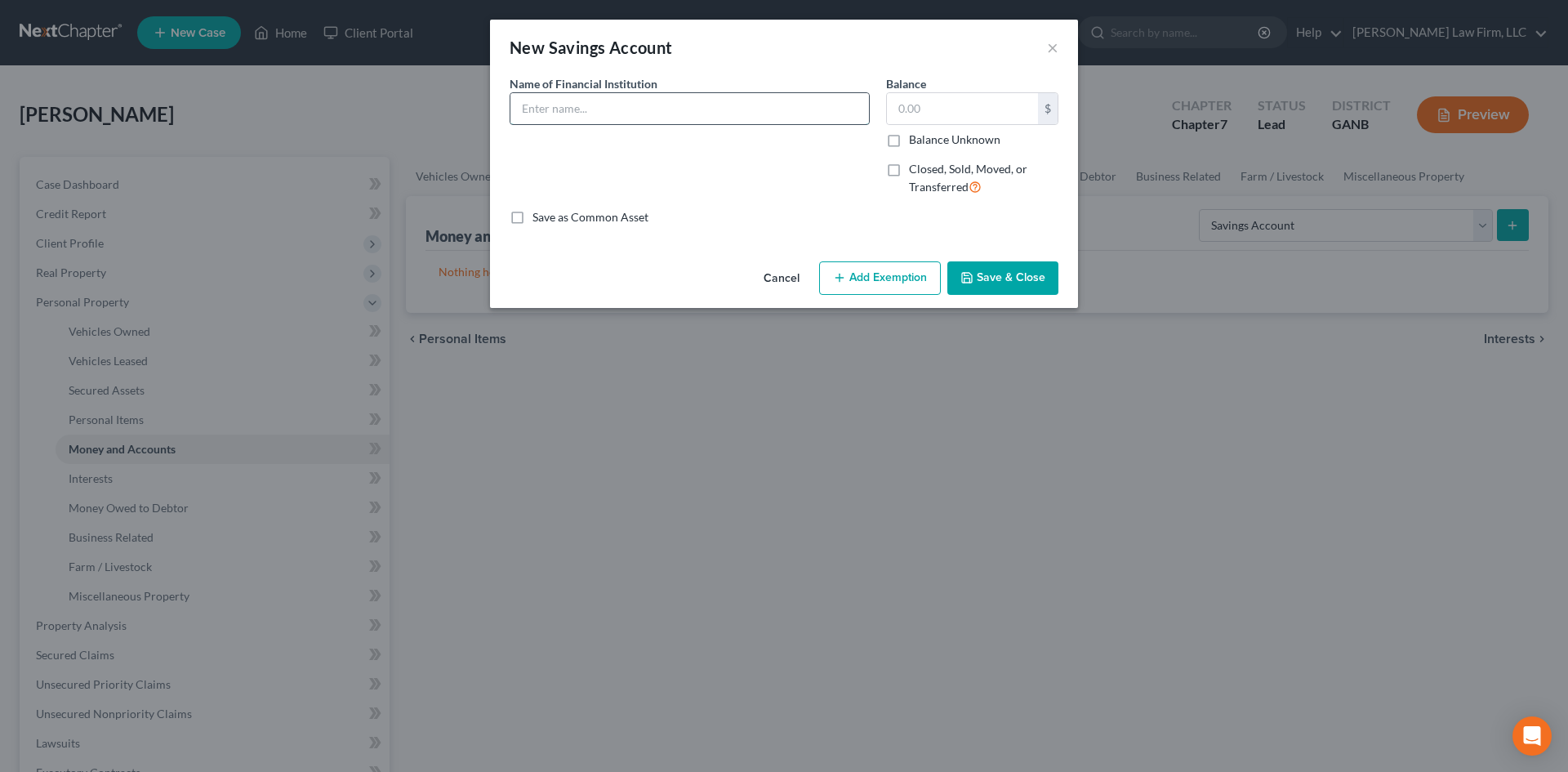
click at [642, 100] on input "text" at bounding box center [690, 108] width 358 height 31
type input "SoFi"
click at [947, 108] on input "text" at bounding box center [962, 108] width 151 height 31
type input "1,000"
click at [895, 279] on button "Add Exemption" at bounding box center [879, 278] width 122 height 34
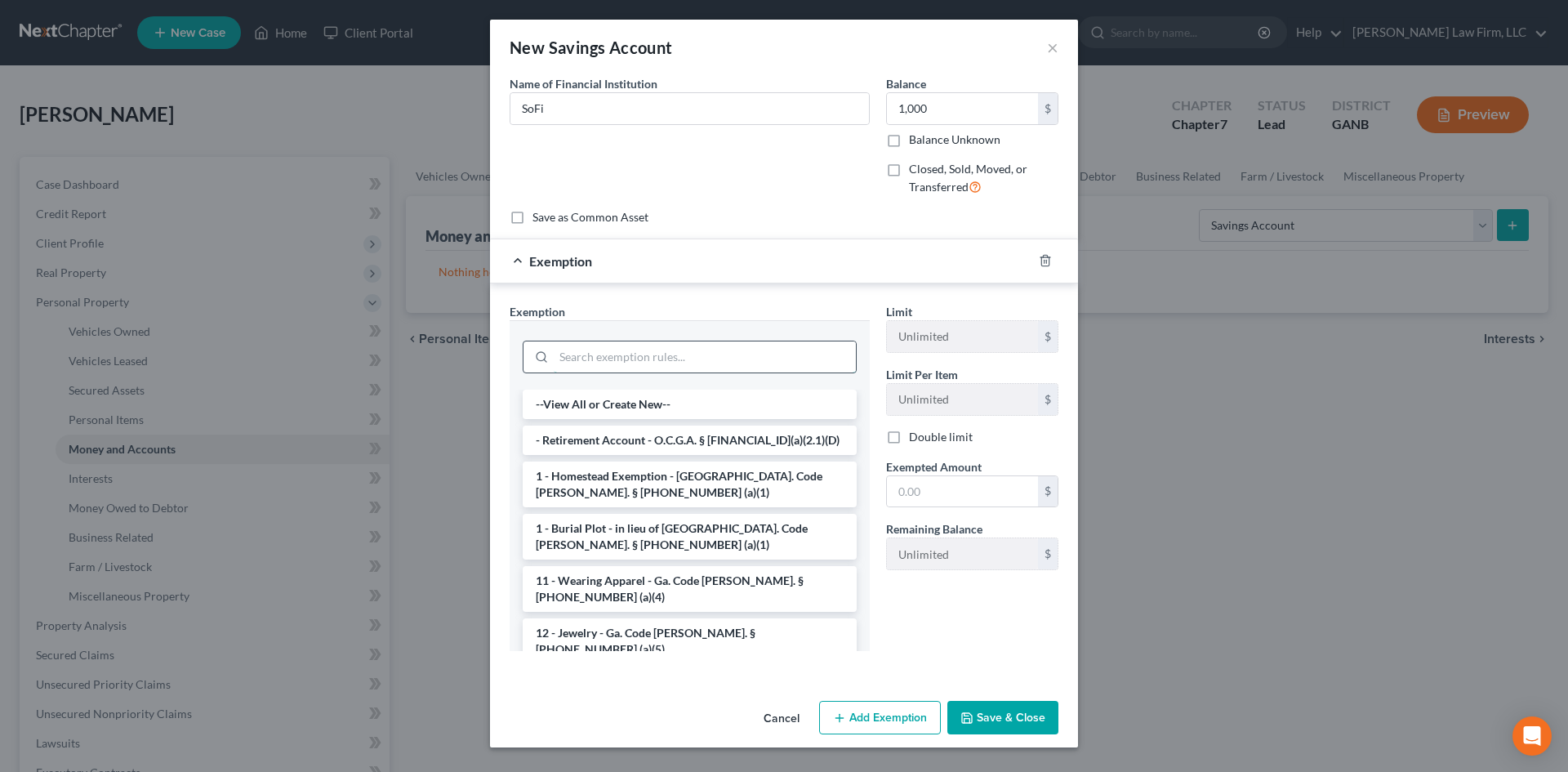
click at [779, 352] on input "search" at bounding box center [705, 357] width 302 height 31
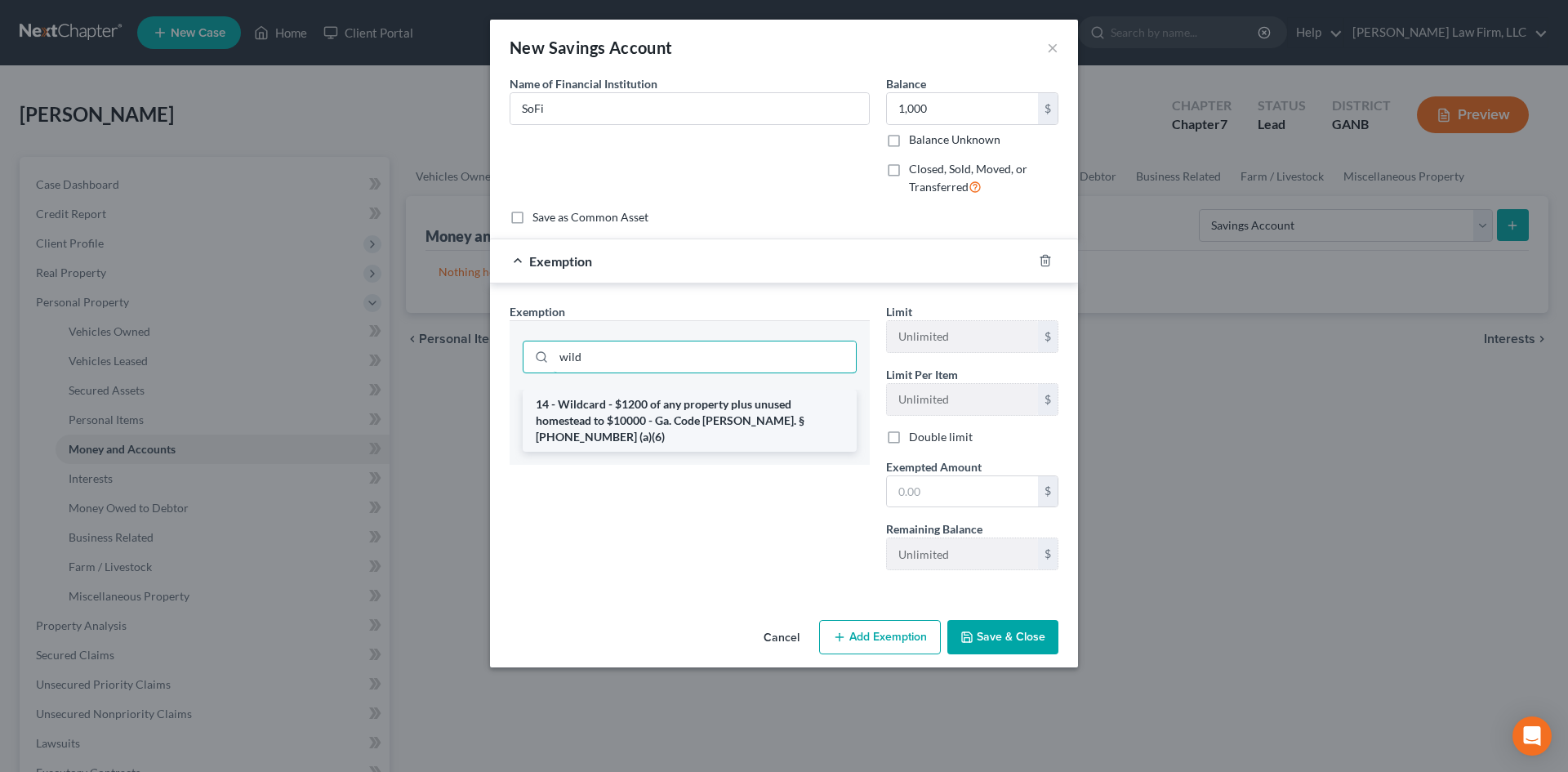
type input "wild"
click at [744, 420] on li "14 - Wildcard - $1200 of any property plus unused homestead to $10000 - Ga. Cod…" at bounding box center [690, 420] width 334 height 62
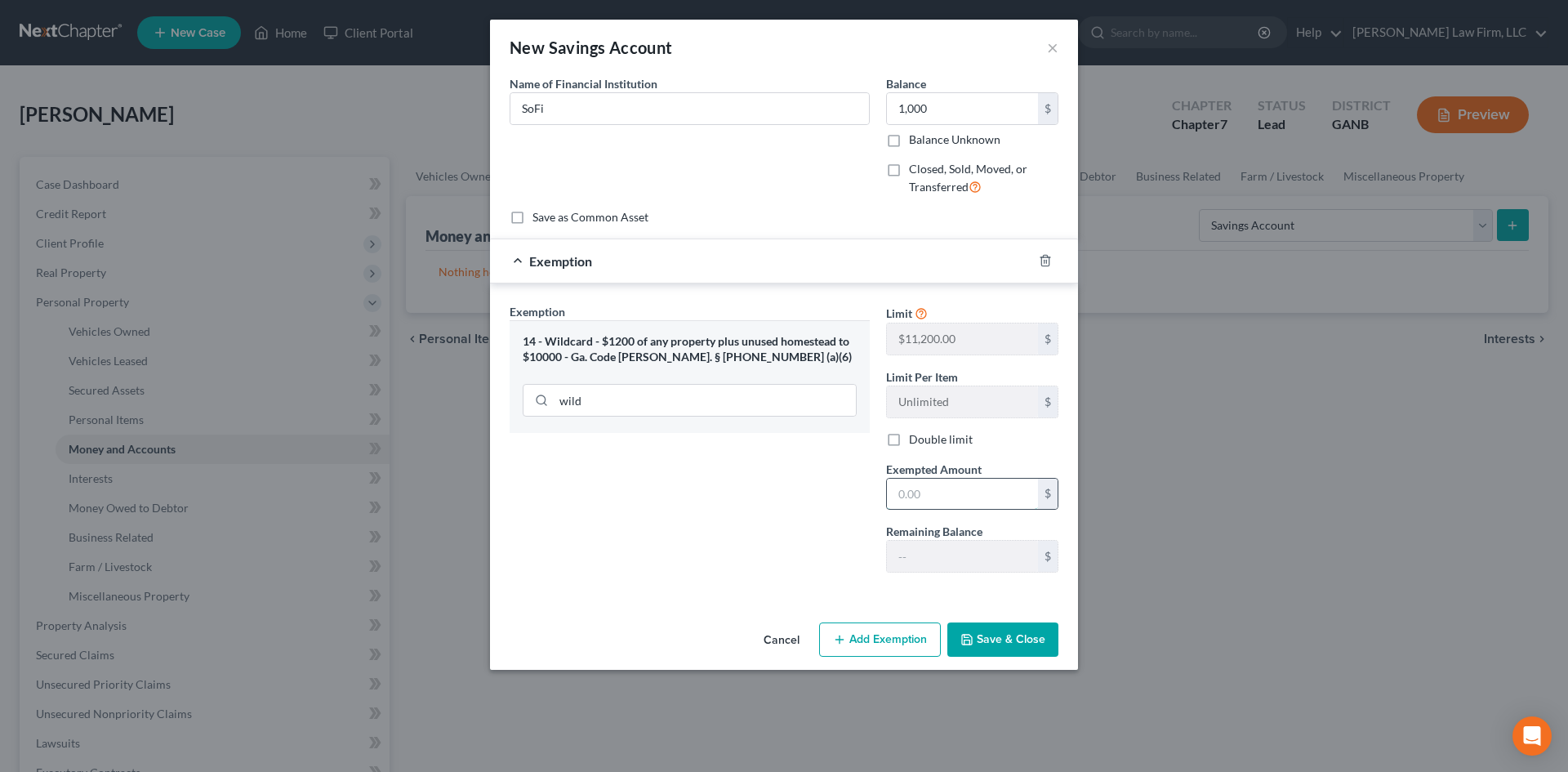
click at [957, 504] on input "text" at bounding box center [962, 494] width 151 height 31
type input "1,000"
click at [999, 643] on button "Save & Close" at bounding box center [1003, 639] width 111 height 34
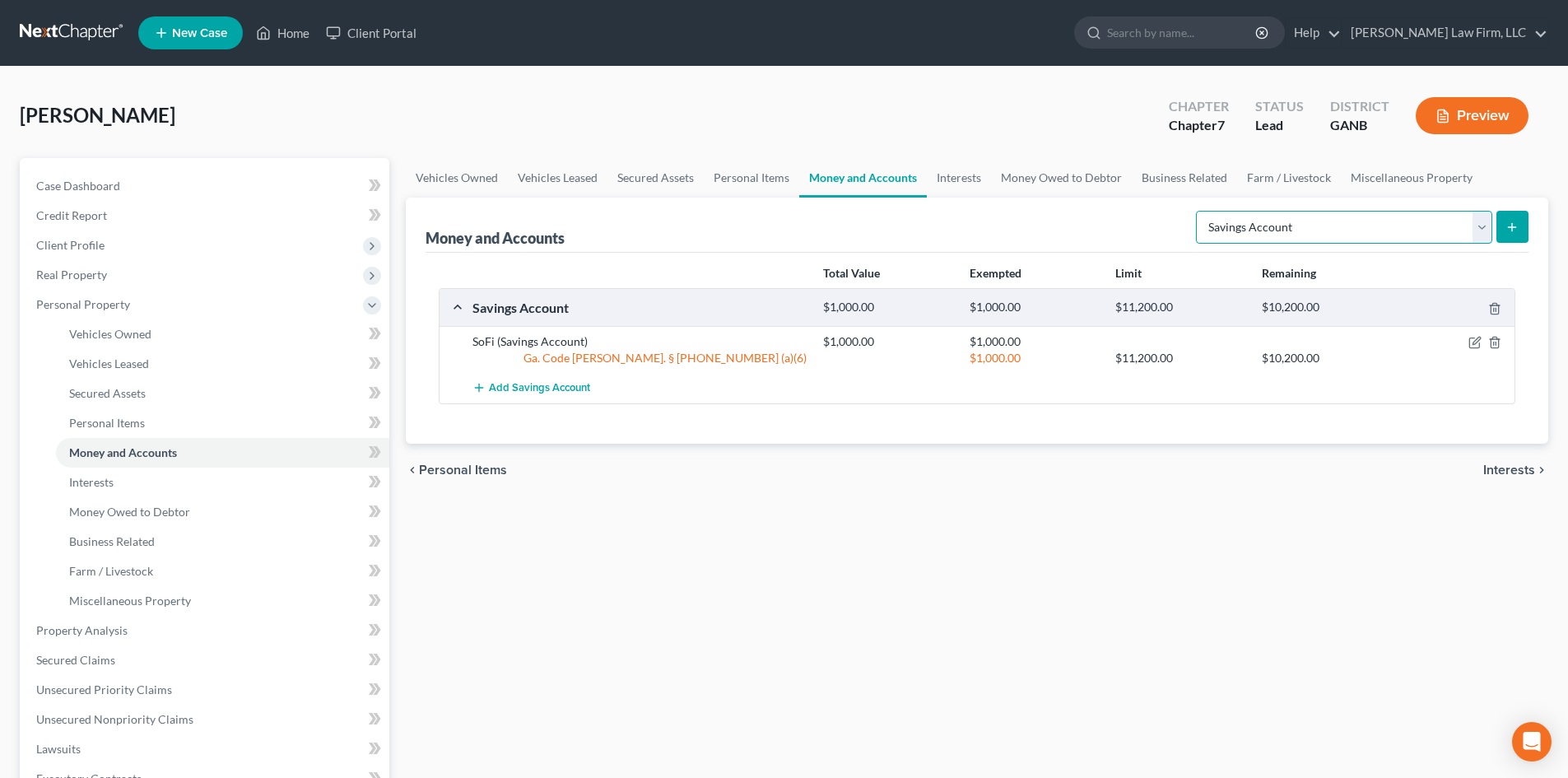
click at [1484, 238] on select "Select Account Type Brokerage Cash on Hand Certificates of Deposit Checking Acc…" at bounding box center [1343, 227] width 296 height 33
select select "checking"
click at [1199, 211] on select "Select Account Type Brokerage Cash on Hand Certificates of Deposit Checking Acc…" at bounding box center [1343, 227] width 296 height 33
click at [1509, 224] on icon "submit" at bounding box center [1511, 226] width 13 height 13
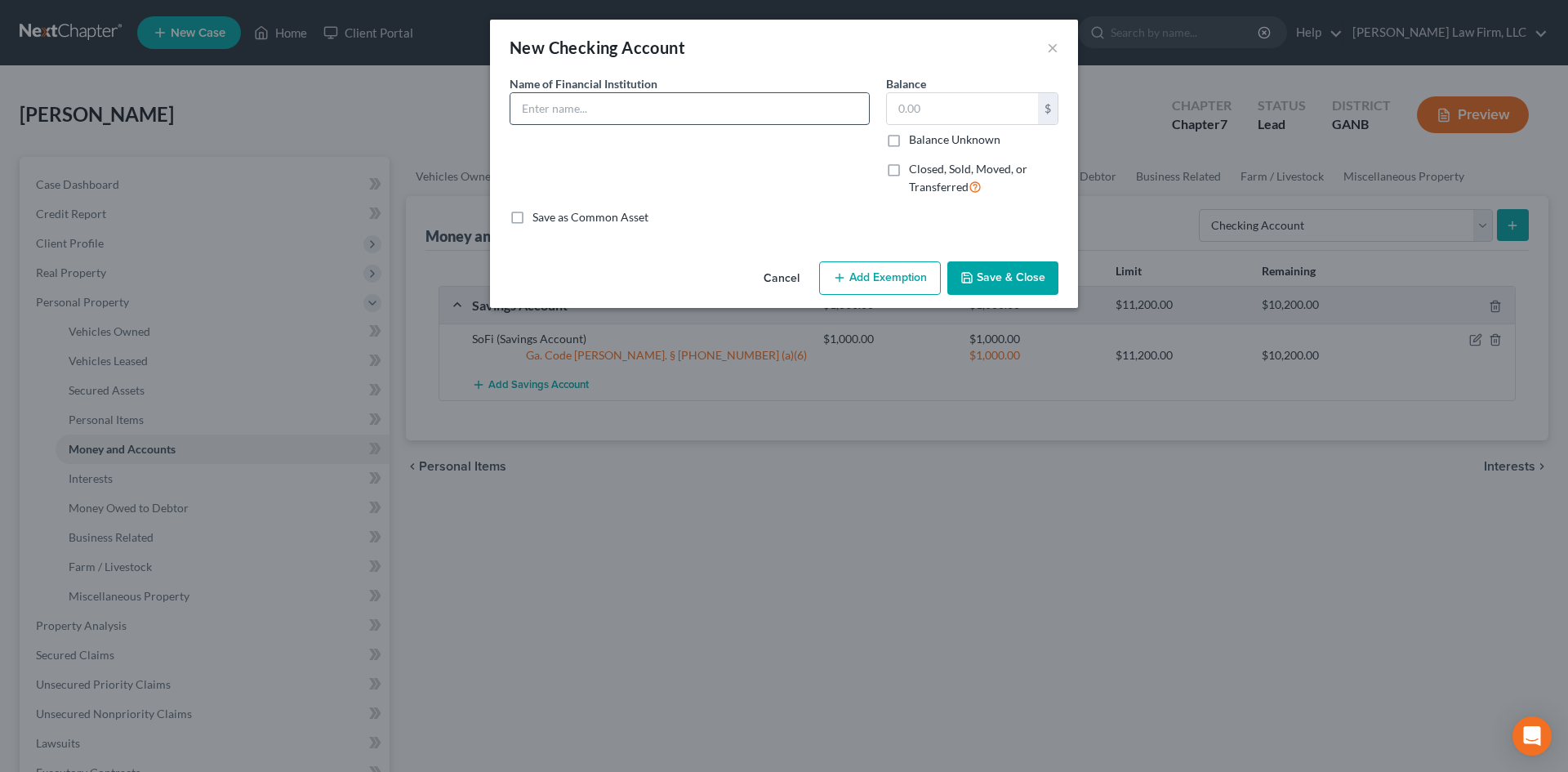
click at [627, 111] on input "text" at bounding box center [690, 108] width 358 height 31
type input "SoFi"
click at [943, 87] on div "Balance $ Balance Unknown Balance Undetermined $ Balance Unknown" at bounding box center [972, 111] width 172 height 72
click at [943, 100] on input "text" at bounding box center [962, 108] width 151 height 31
type input "200"
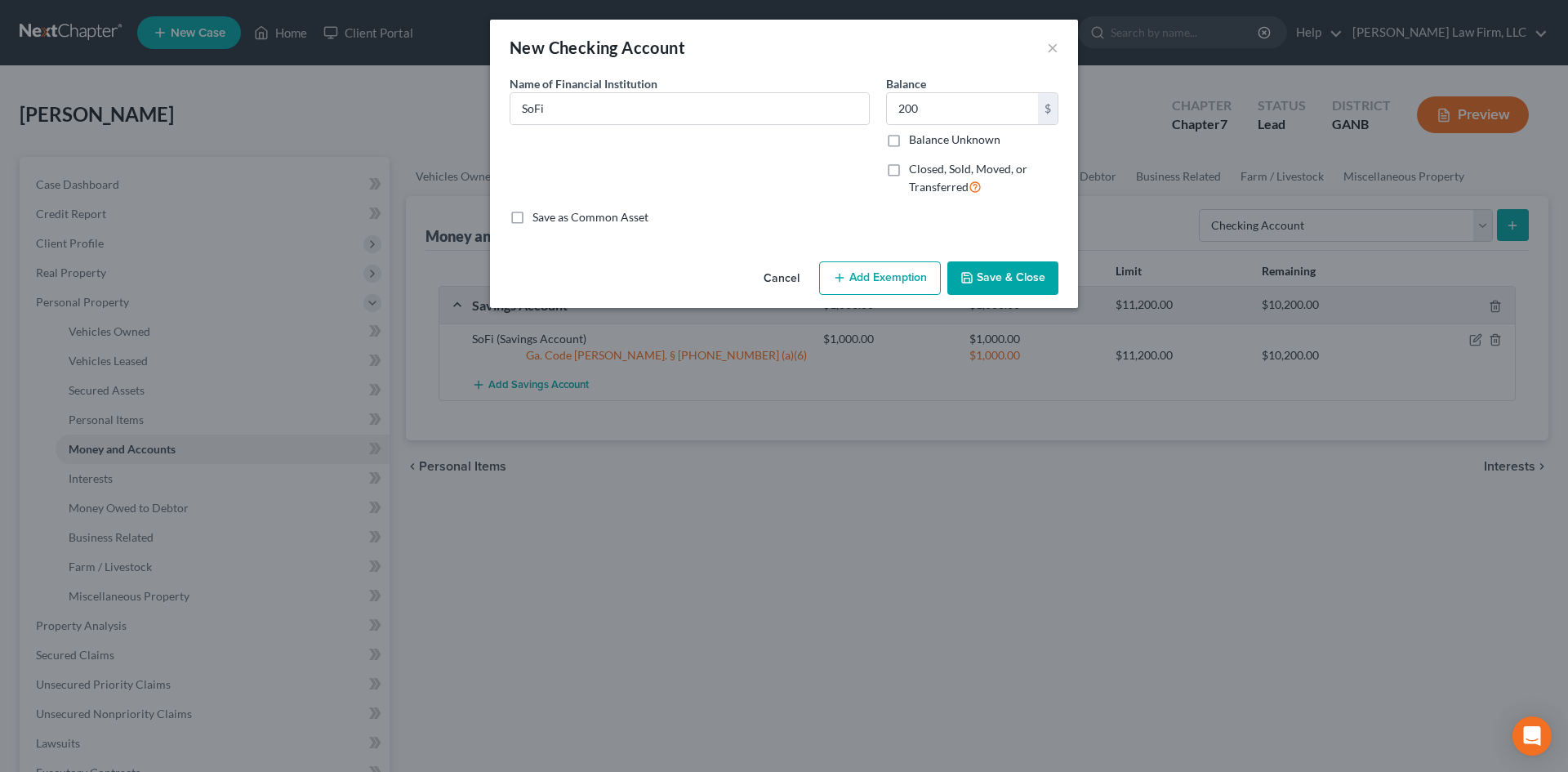
click at [917, 288] on button "Add Exemption" at bounding box center [879, 278] width 122 height 34
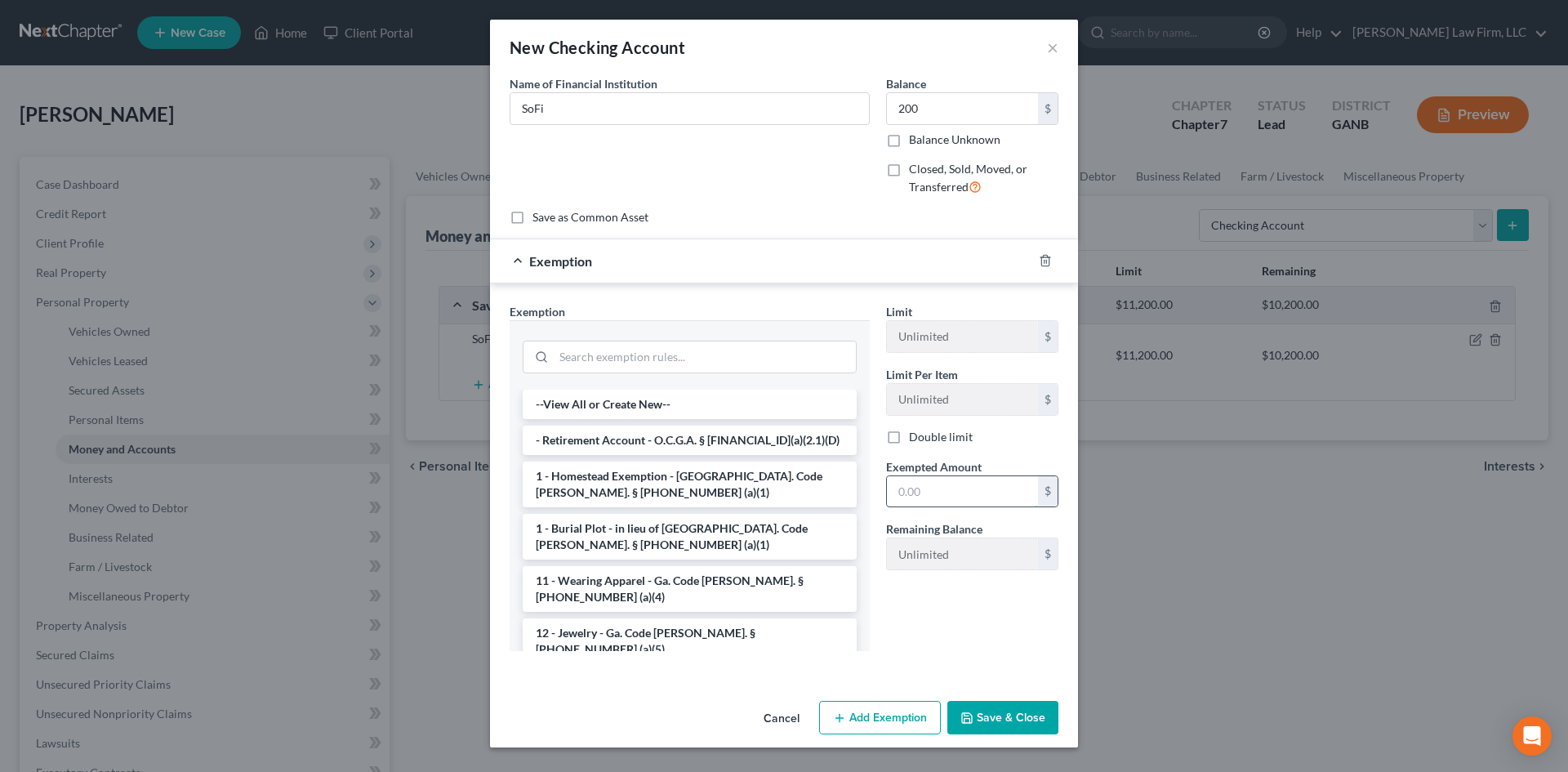
click at [929, 495] on input "text" at bounding box center [962, 491] width 151 height 31
type input "200"
click at [602, 362] on input "search" at bounding box center [705, 357] width 302 height 31
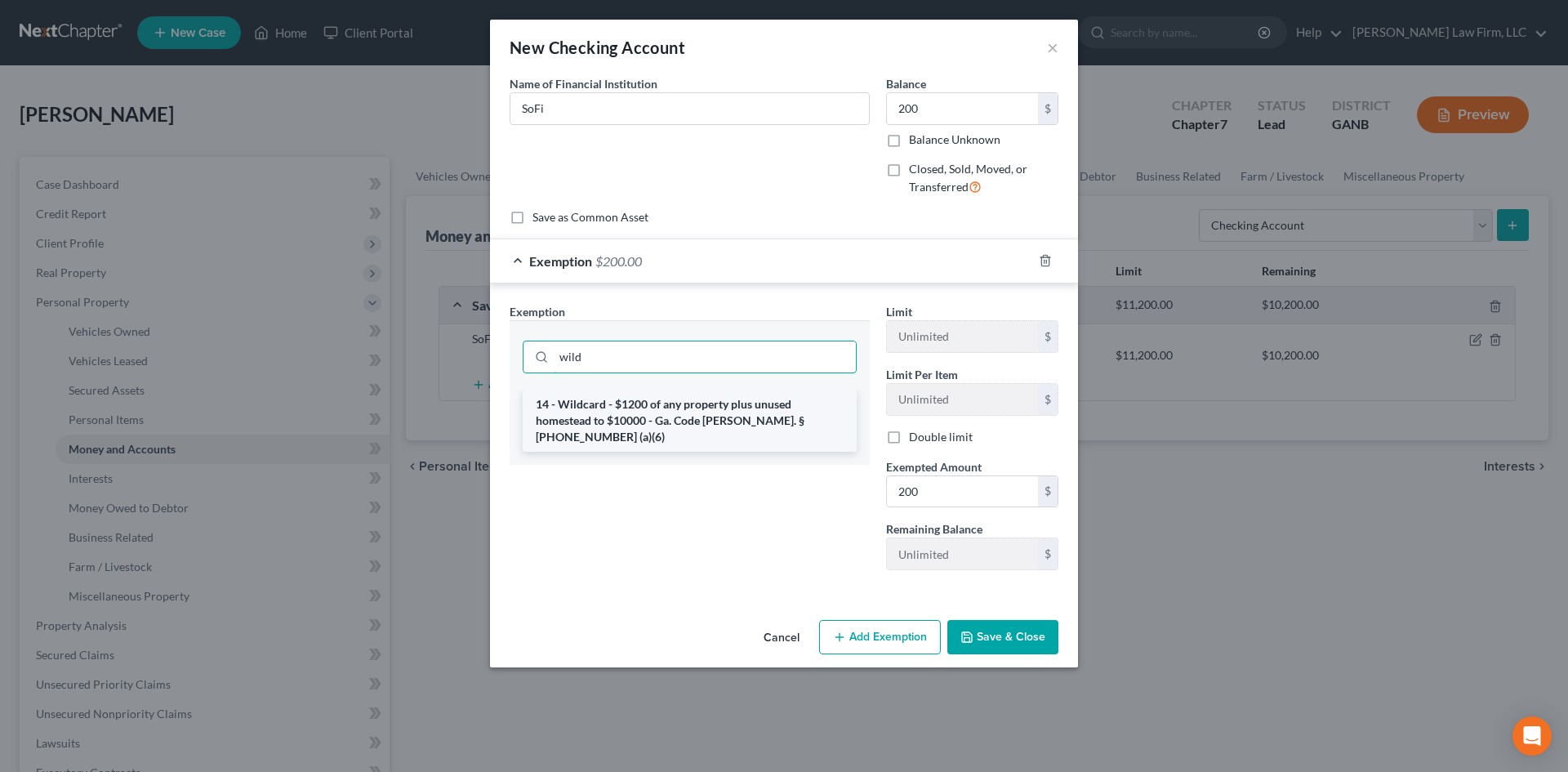
type input "wild"
click at [599, 413] on li "14 - Wildcard - $1200 of any property plus unused homestead to $10000 - Ga. Cod…" at bounding box center [690, 420] width 334 height 62
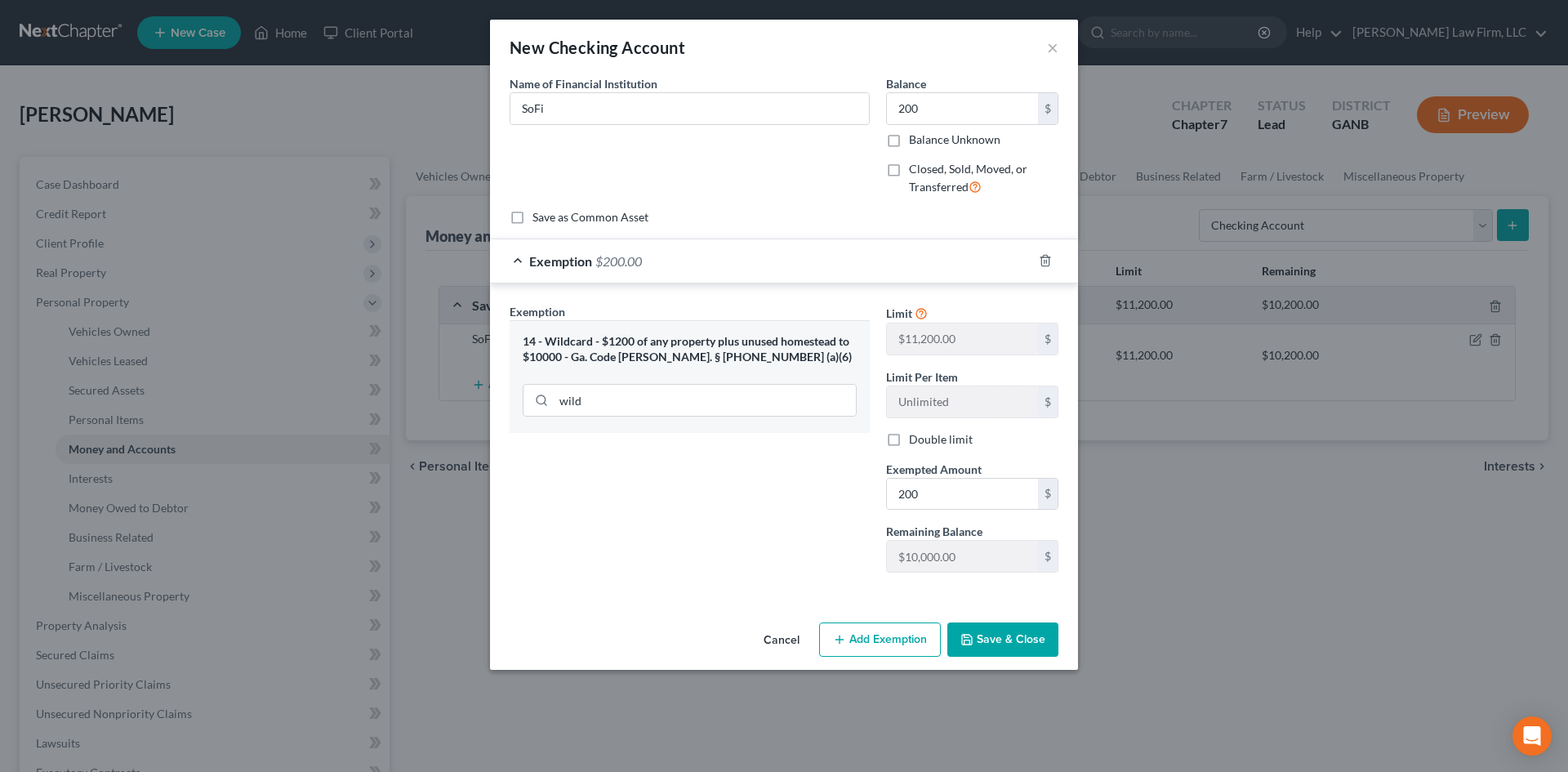
click at [1006, 641] on button "Save & Close" at bounding box center [1003, 639] width 111 height 34
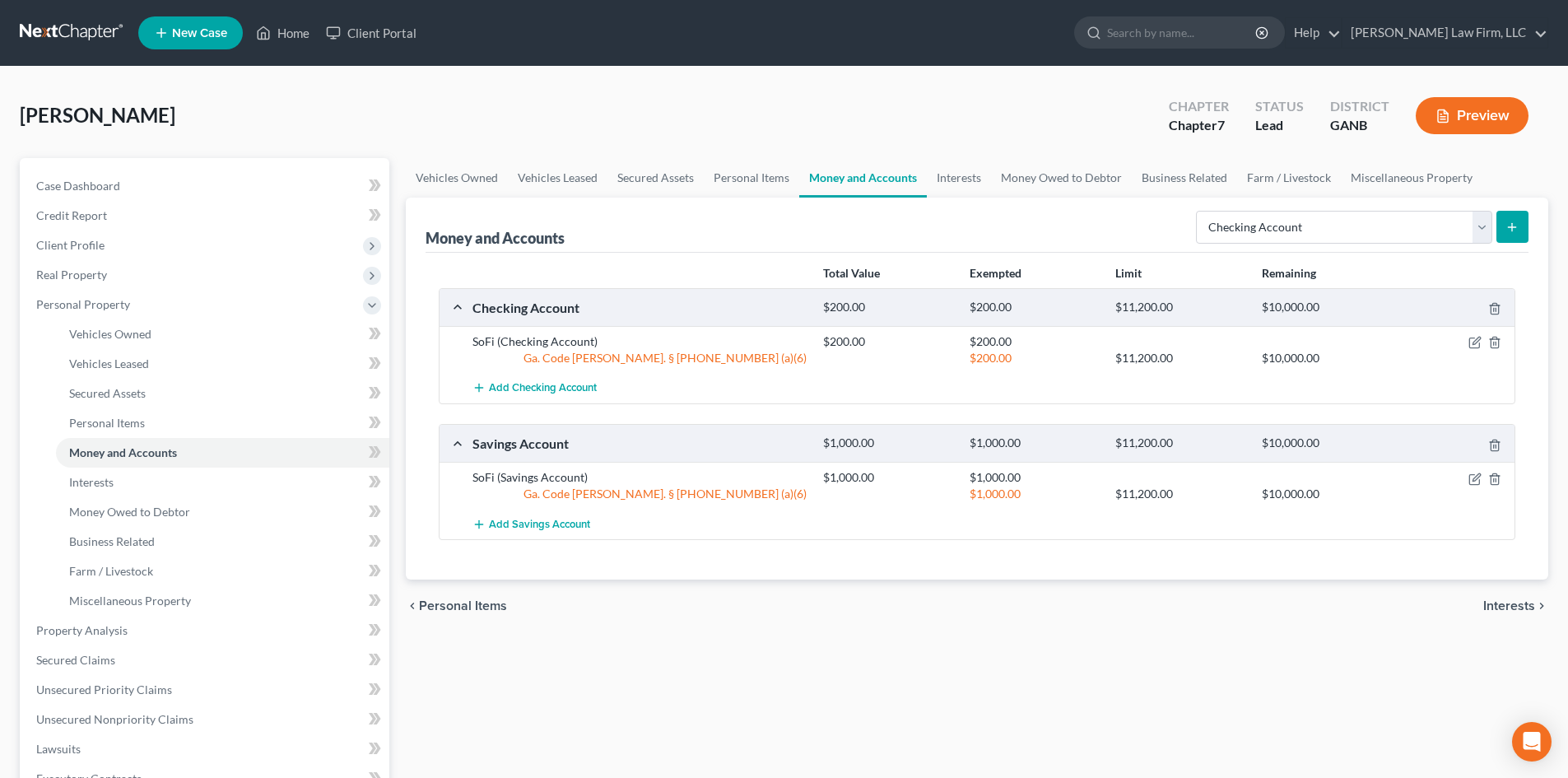
click at [1517, 228] on icon "submit" at bounding box center [1511, 226] width 13 height 13
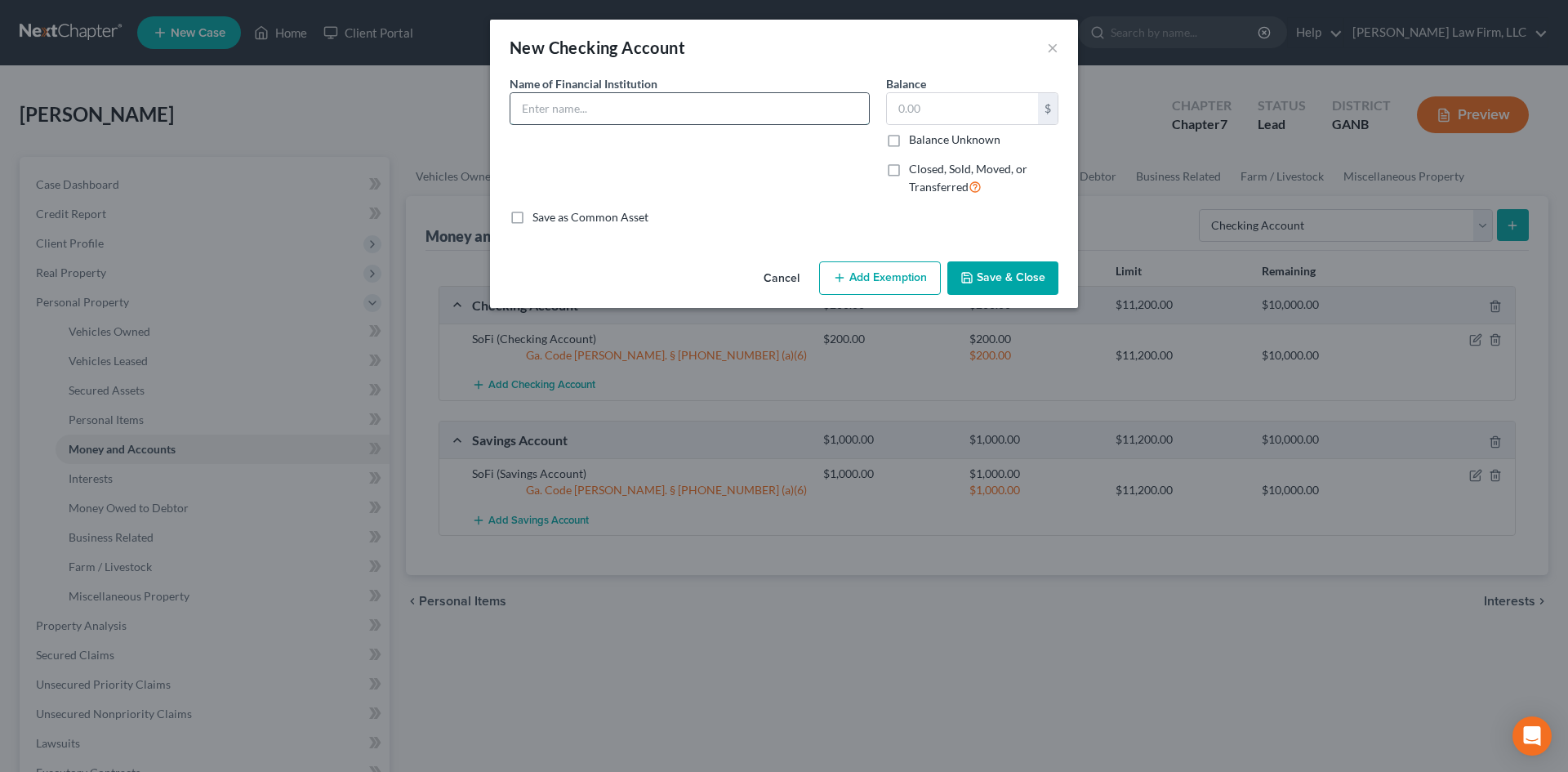
click at [621, 106] on input "text" at bounding box center [690, 108] width 358 height 31
type input "Chase"
click at [970, 103] on input "text" at bounding box center [962, 108] width 151 height 31
type input "200"
click at [879, 279] on button "Add Exemption" at bounding box center [879, 278] width 122 height 34
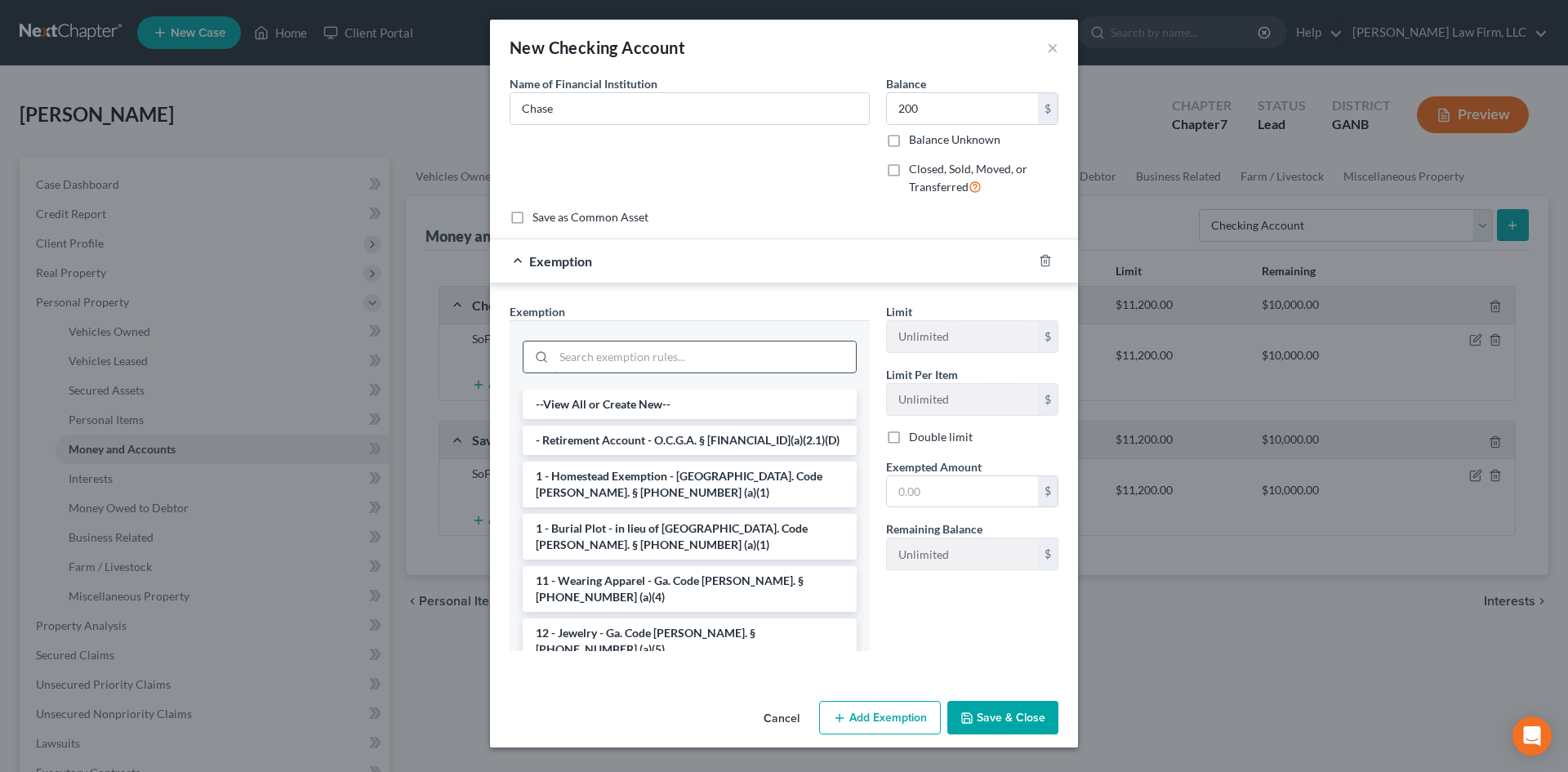
click at [675, 349] on input "search" at bounding box center [705, 357] width 302 height 31
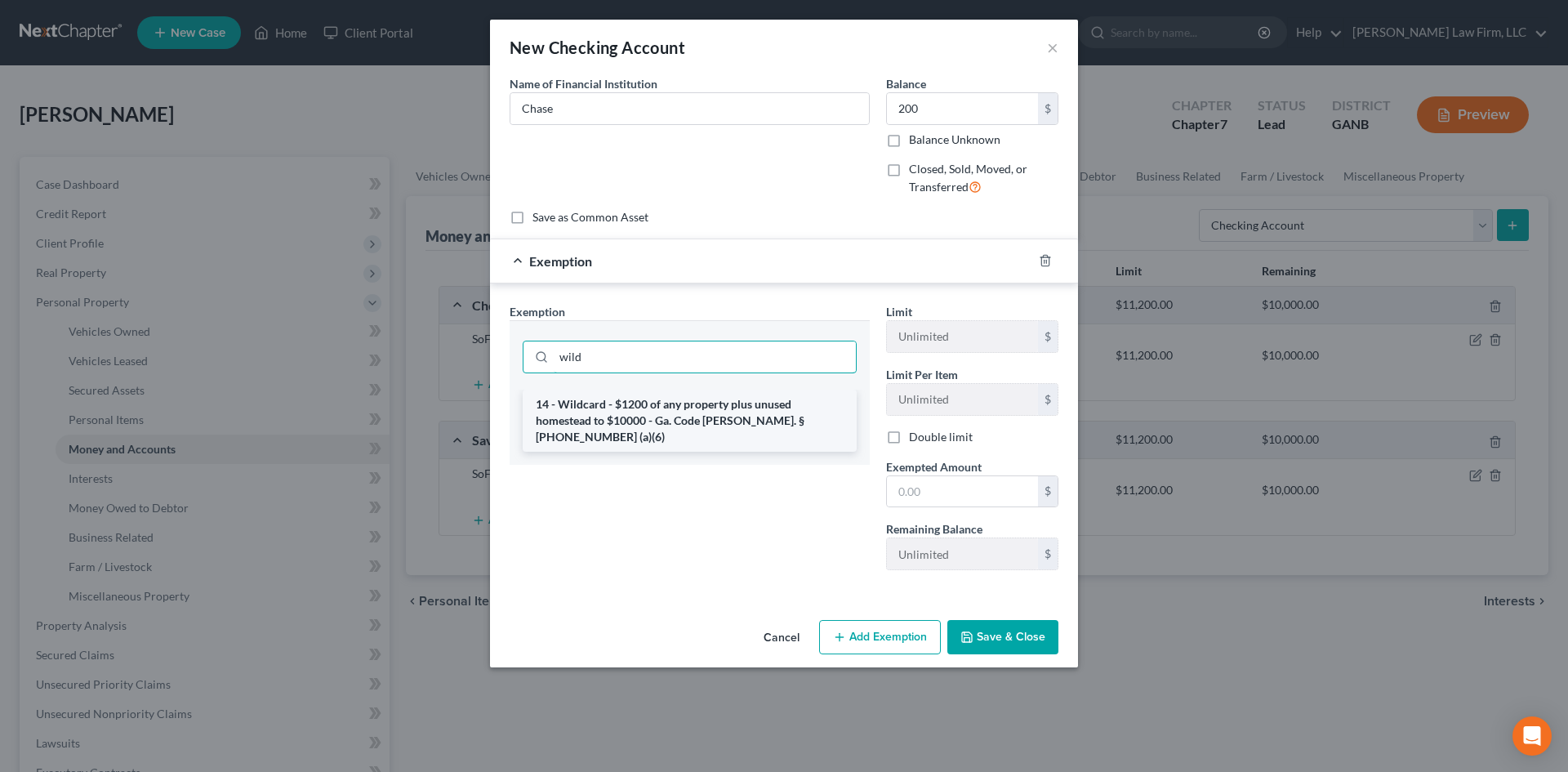
type input "wild"
drag, startPoint x: 658, startPoint y: 418, endPoint x: 674, endPoint y: 413, distance: 16.8
click at [657, 418] on li "14 - Wildcard - $1200 of any property plus unused homestead to $10000 - Ga. Cod…" at bounding box center [690, 420] width 334 height 62
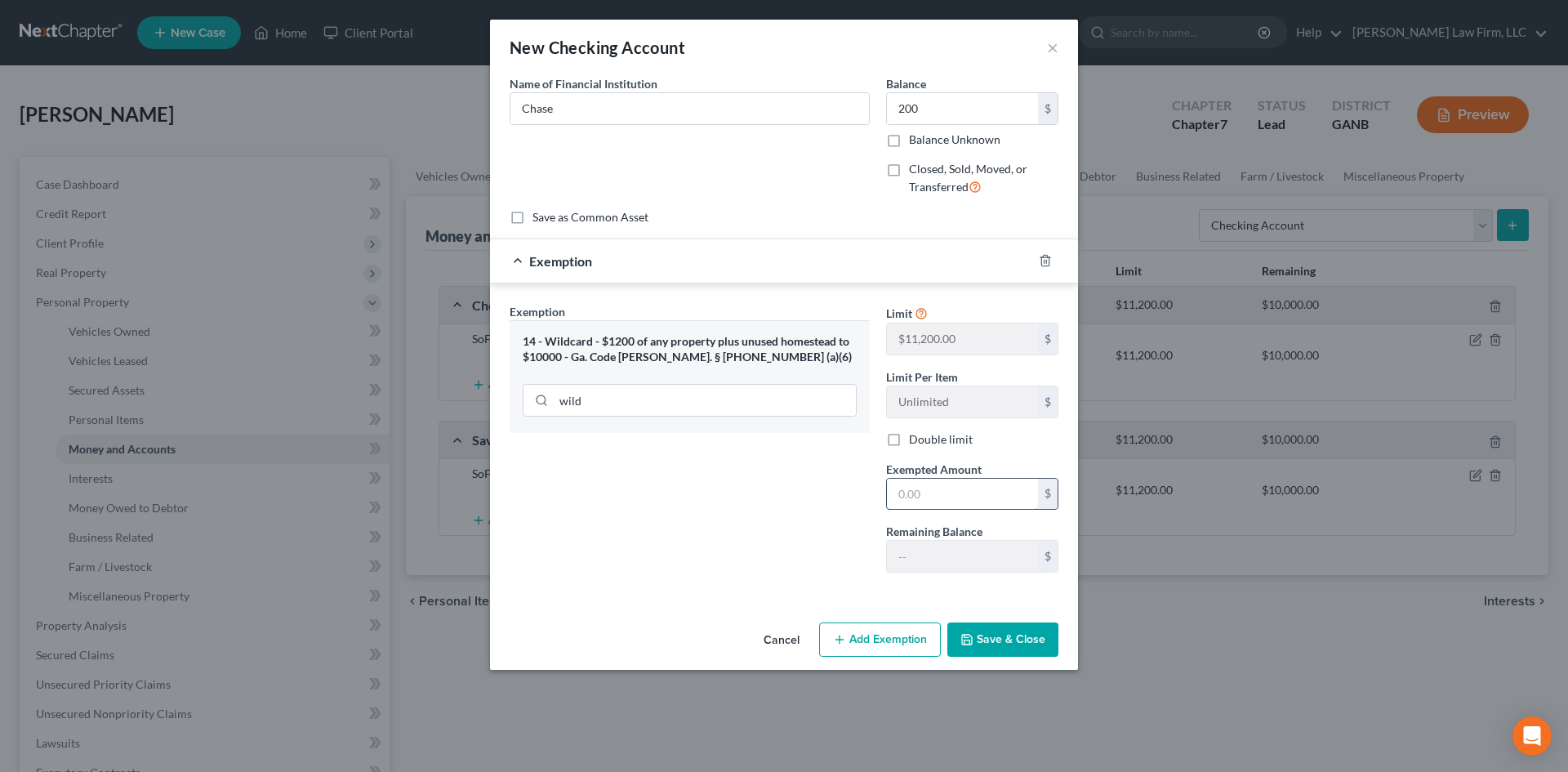
click at [907, 493] on input "text" at bounding box center [962, 494] width 151 height 31
type input "200"
click at [787, 519] on div "Exemption Set must be selected for CA. Exemption * 14 - Wildcard - $1200 of any…" at bounding box center [690, 444] width 376 height 283
click at [1004, 648] on button "Save & Close" at bounding box center [1003, 639] width 111 height 34
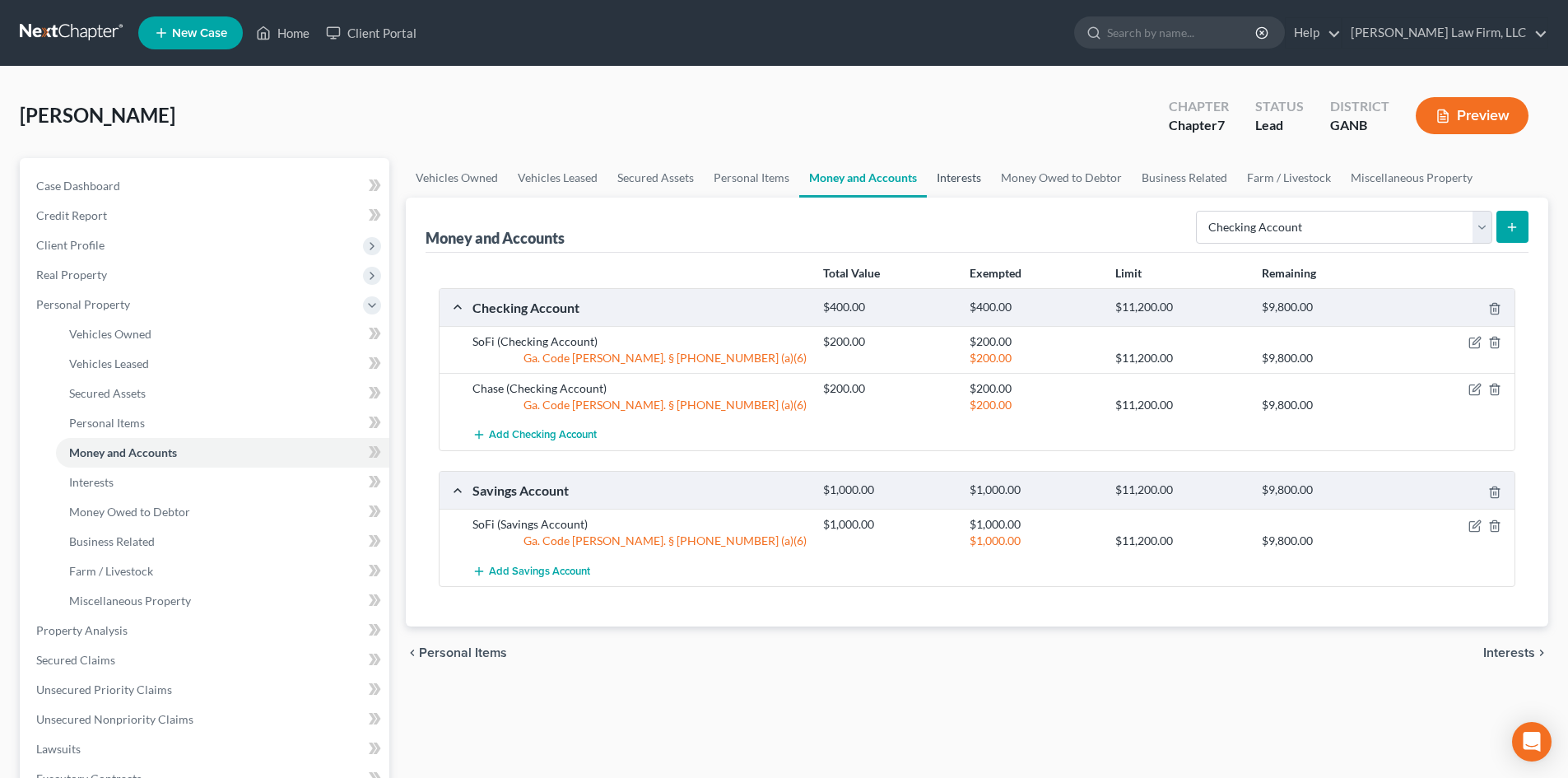
click at [963, 181] on link "Interests" at bounding box center [958, 178] width 64 height 39
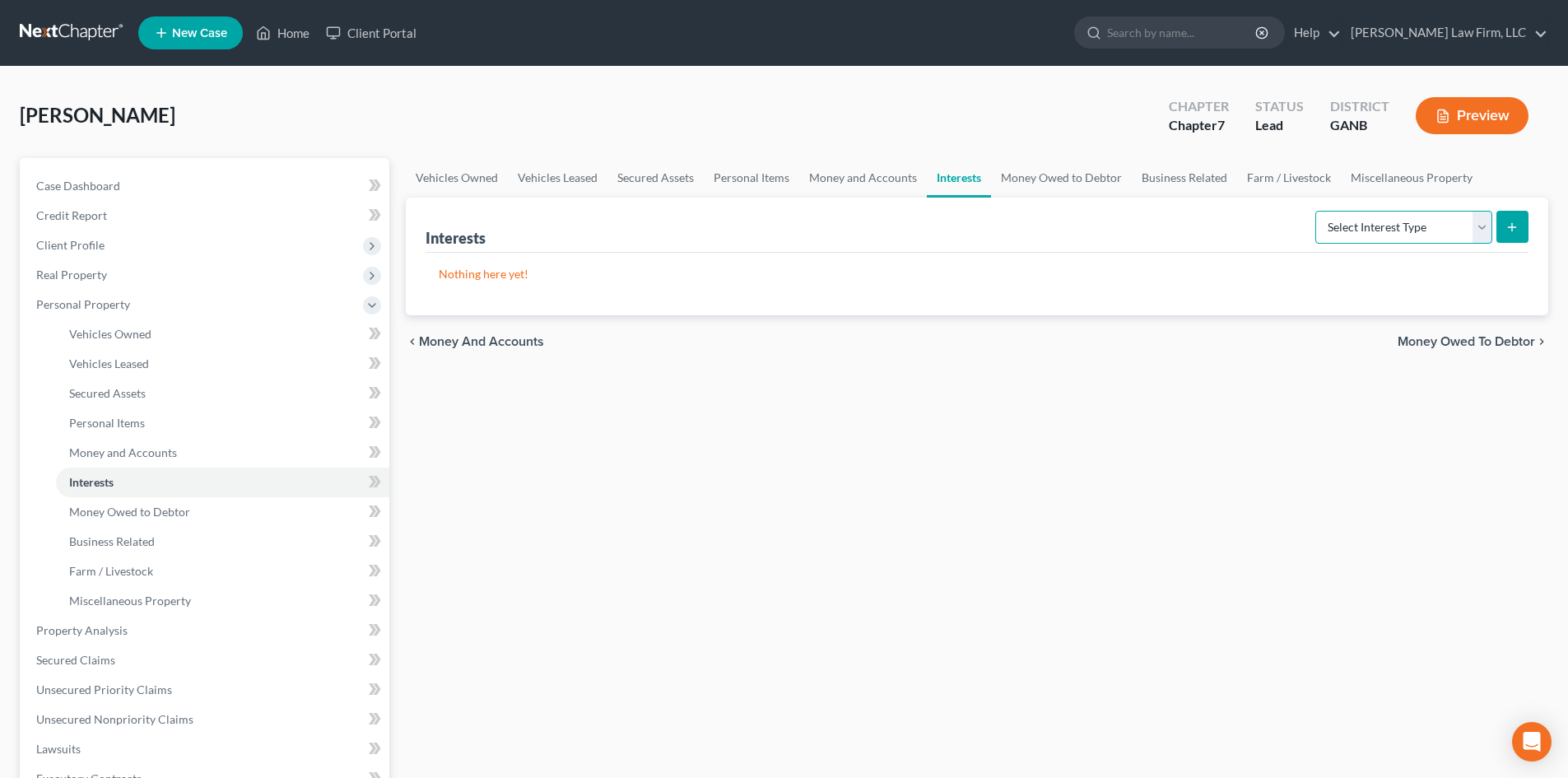
click at [1384, 220] on select "Select Interest Type 401K Annuity Bond Education IRA Government Bond Government…" at bounding box center [1403, 227] width 177 height 33
select select "401k"
click at [1317, 211] on select "Select Interest Type 401K Annuity Bond Education IRA Government Bond Government…" at bounding box center [1403, 227] width 177 height 33
click at [1506, 223] on icon "submit" at bounding box center [1511, 226] width 13 height 13
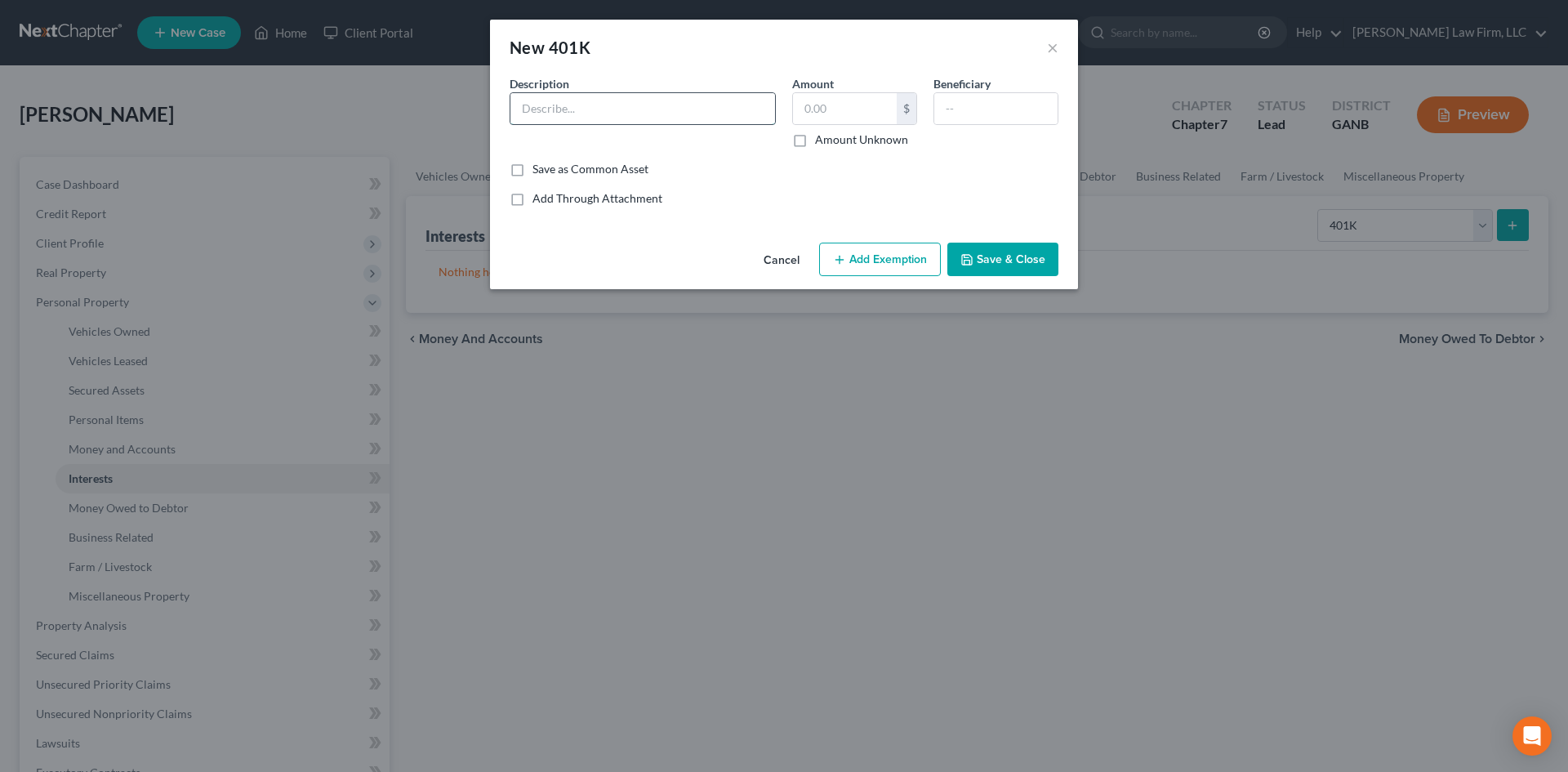
click at [563, 95] on input "text" at bounding box center [643, 108] width 265 height 31
type input "Fidelity"
click at [796, 109] on input "text" at bounding box center [845, 108] width 104 height 31
type input "19,000"
click at [914, 261] on button "Add Exemption" at bounding box center [879, 260] width 122 height 34
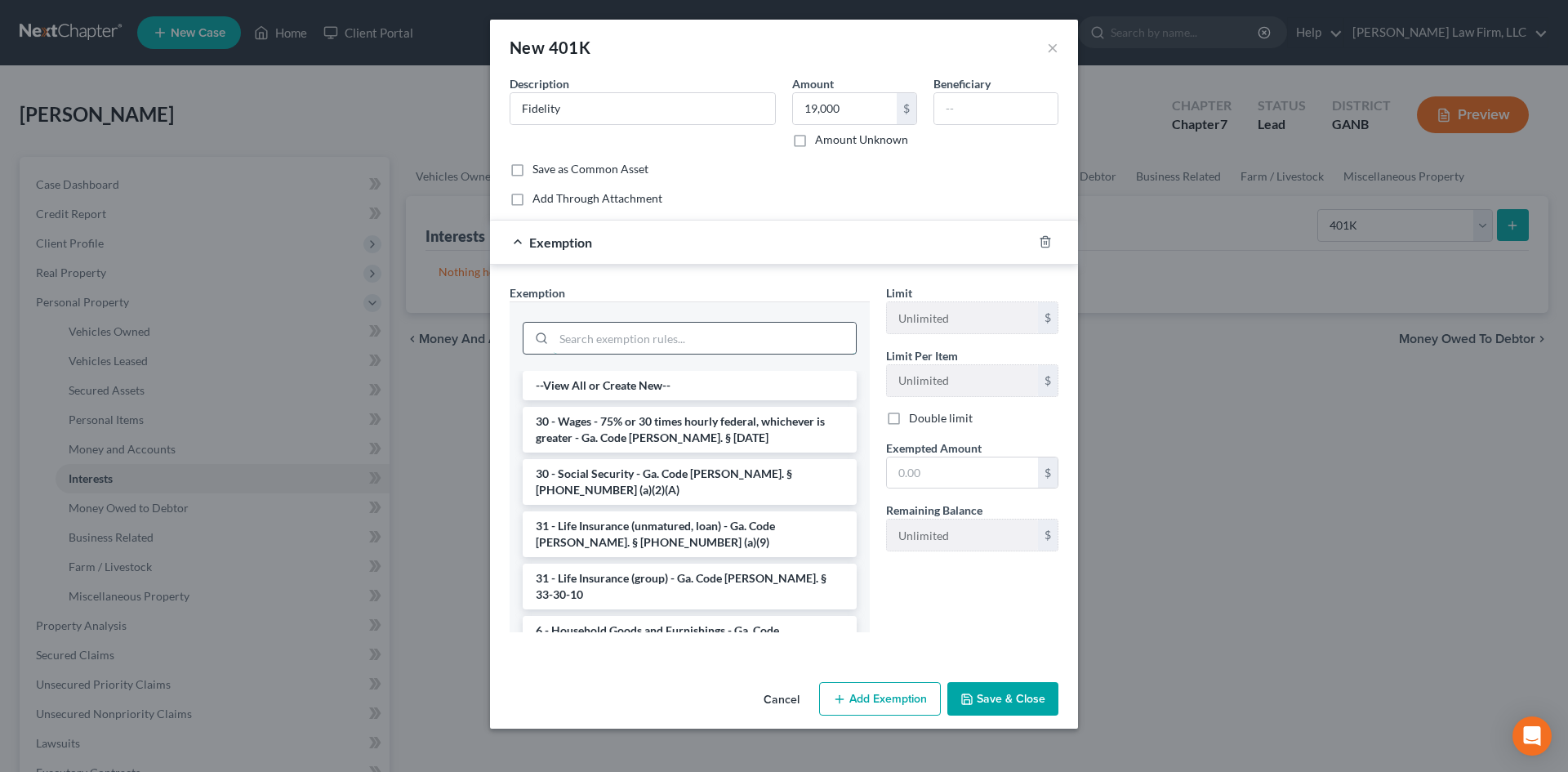
click at [628, 339] on input "search" at bounding box center [705, 338] width 302 height 31
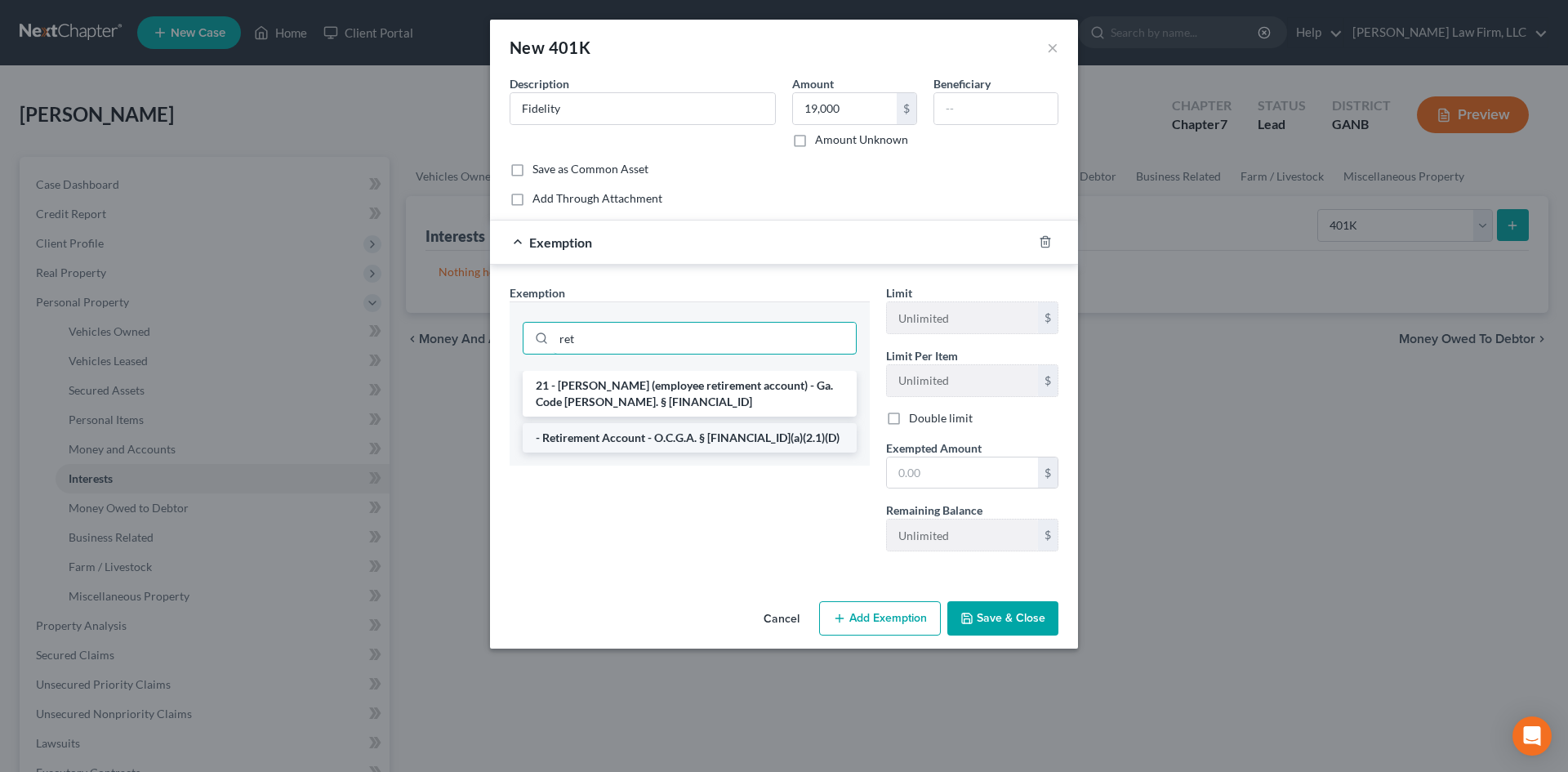
type input "ret"
click at [648, 427] on li "- Retirement Account - O.C.G.A. § [FINANCIAL_ID](a)(2.1)(D)" at bounding box center [690, 437] width 334 height 30
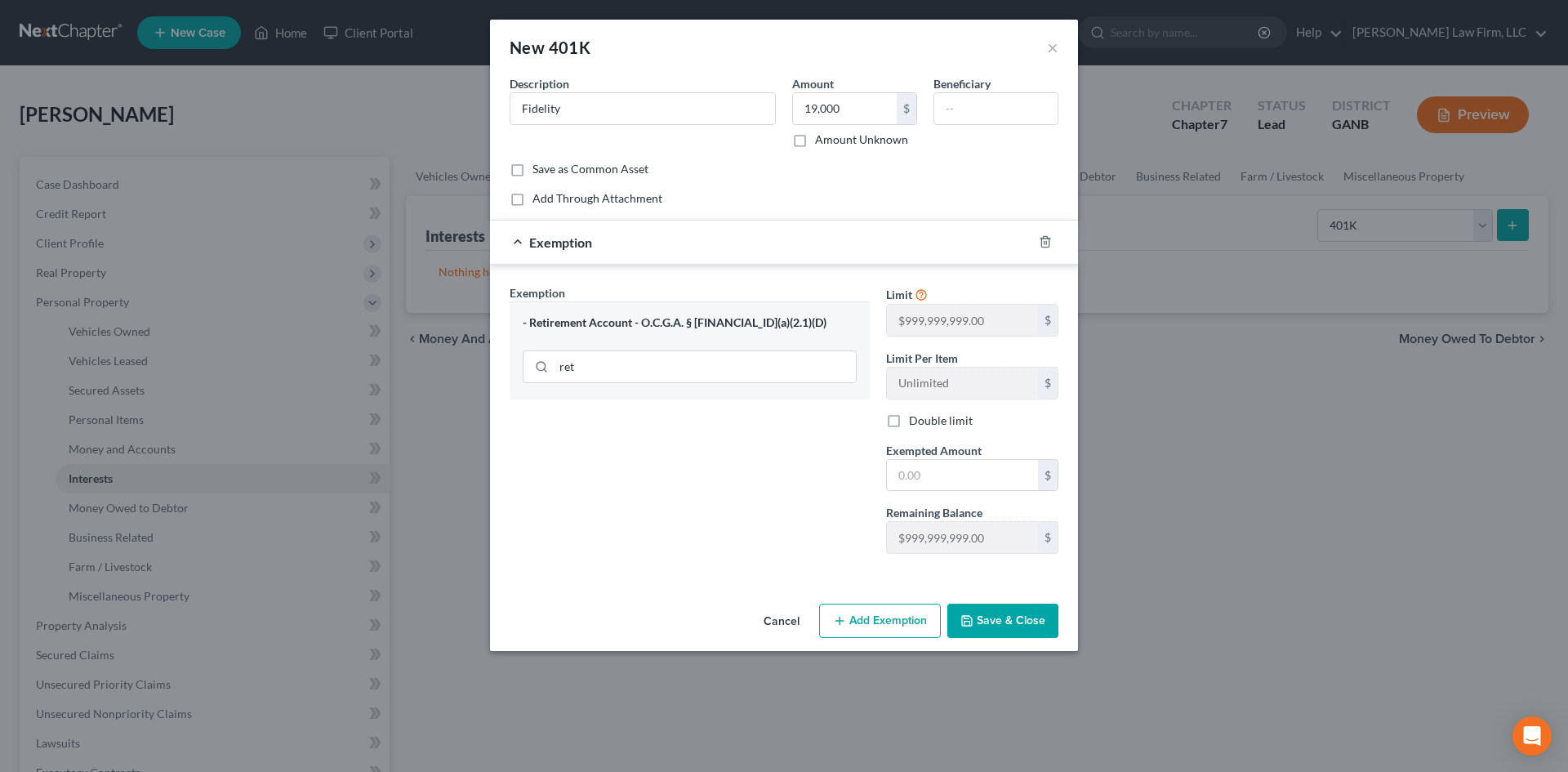
click at [936, 495] on div "Limit $999,999,999.00 $ Limit Per Item Unlimited $ Double limit Exempted Amount…" at bounding box center [972, 426] width 189 height 283
click at [936, 483] on input "text" at bounding box center [962, 475] width 151 height 31
type input "19,000"
click at [1007, 628] on button "Save & Close" at bounding box center [1003, 620] width 111 height 34
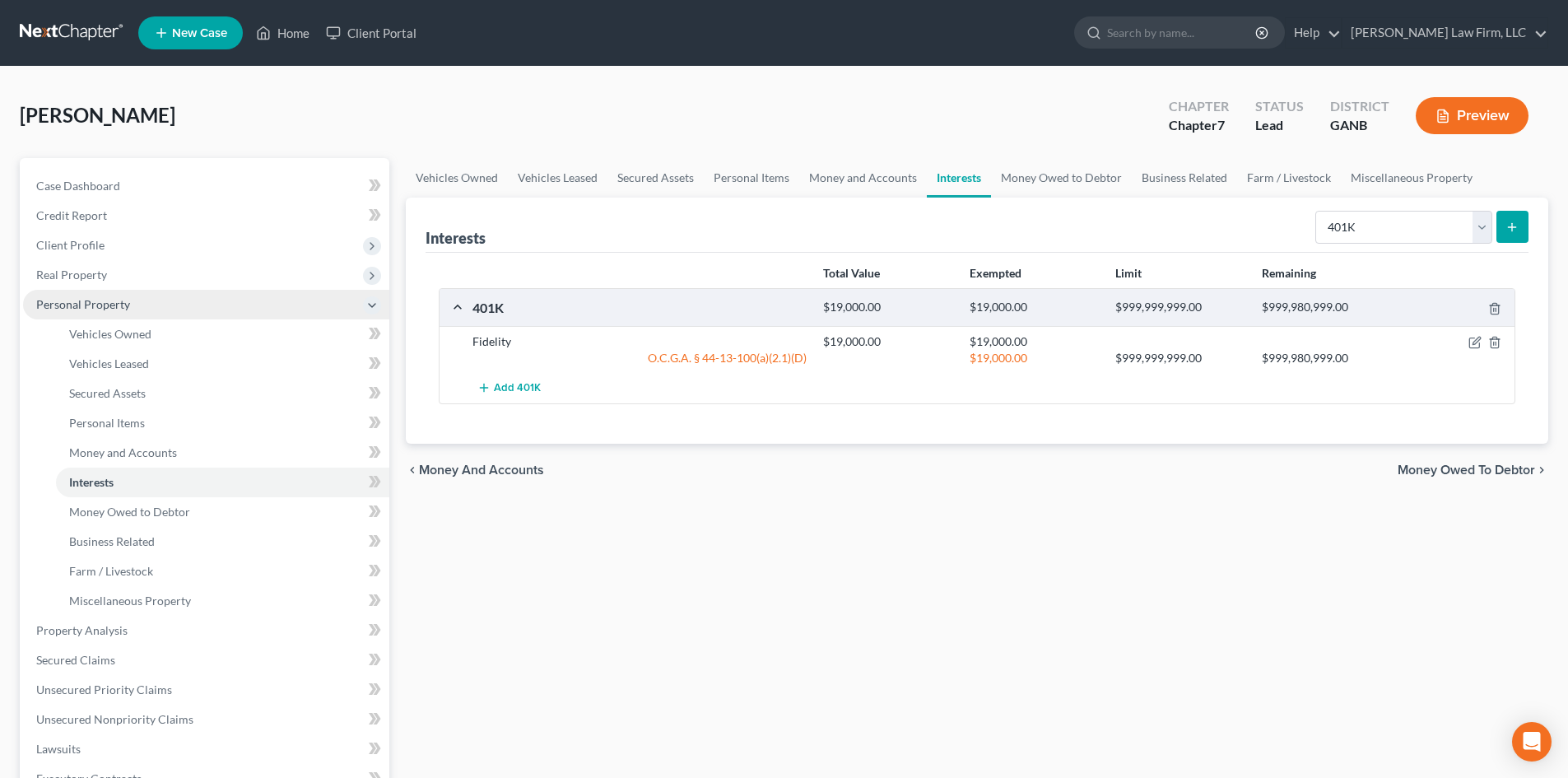
click at [81, 307] on span "Personal Property" at bounding box center [82, 304] width 93 height 14
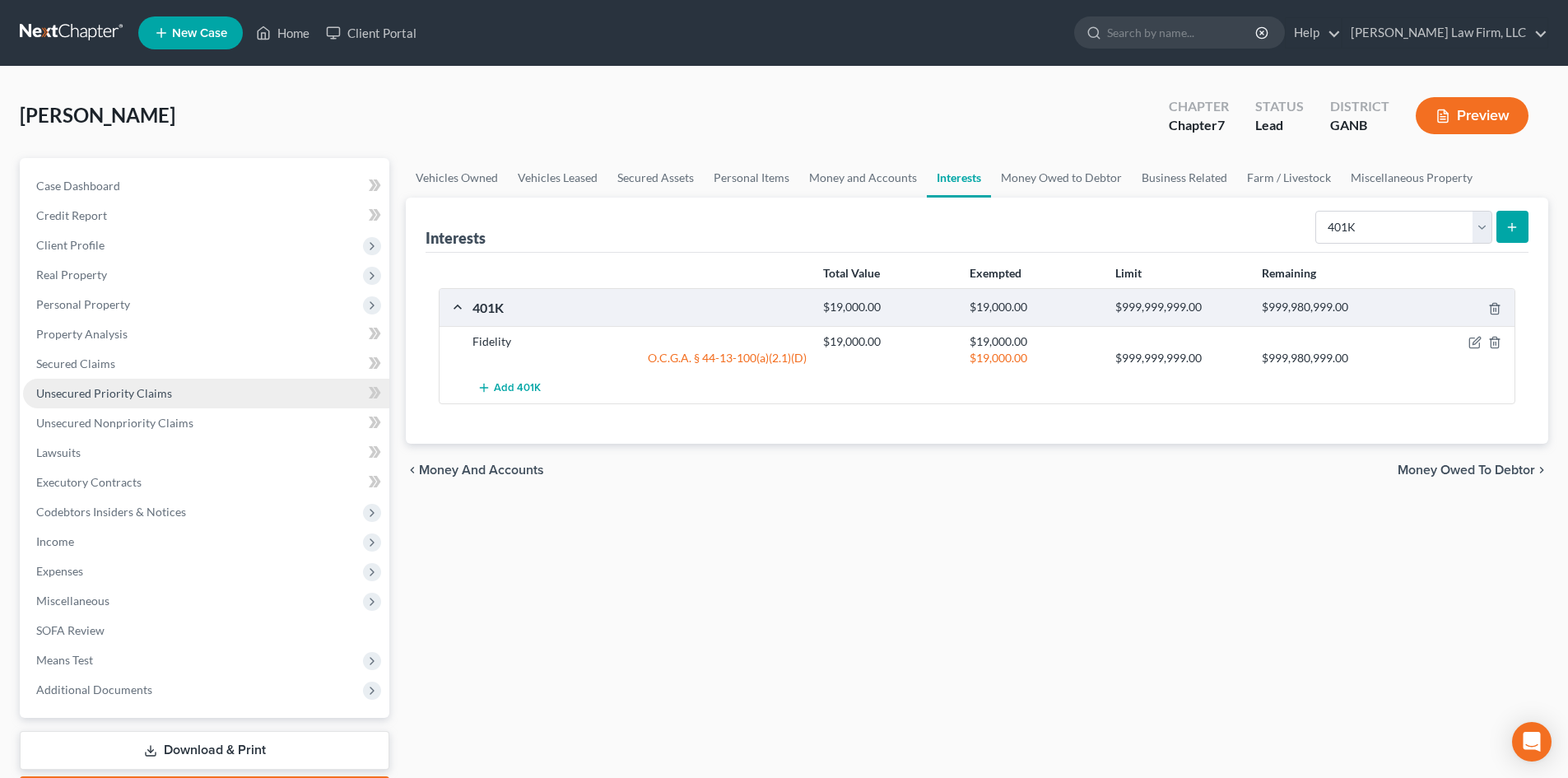
click at [119, 396] on span "Unsecured Priority Claims" at bounding box center [104, 393] width 136 height 14
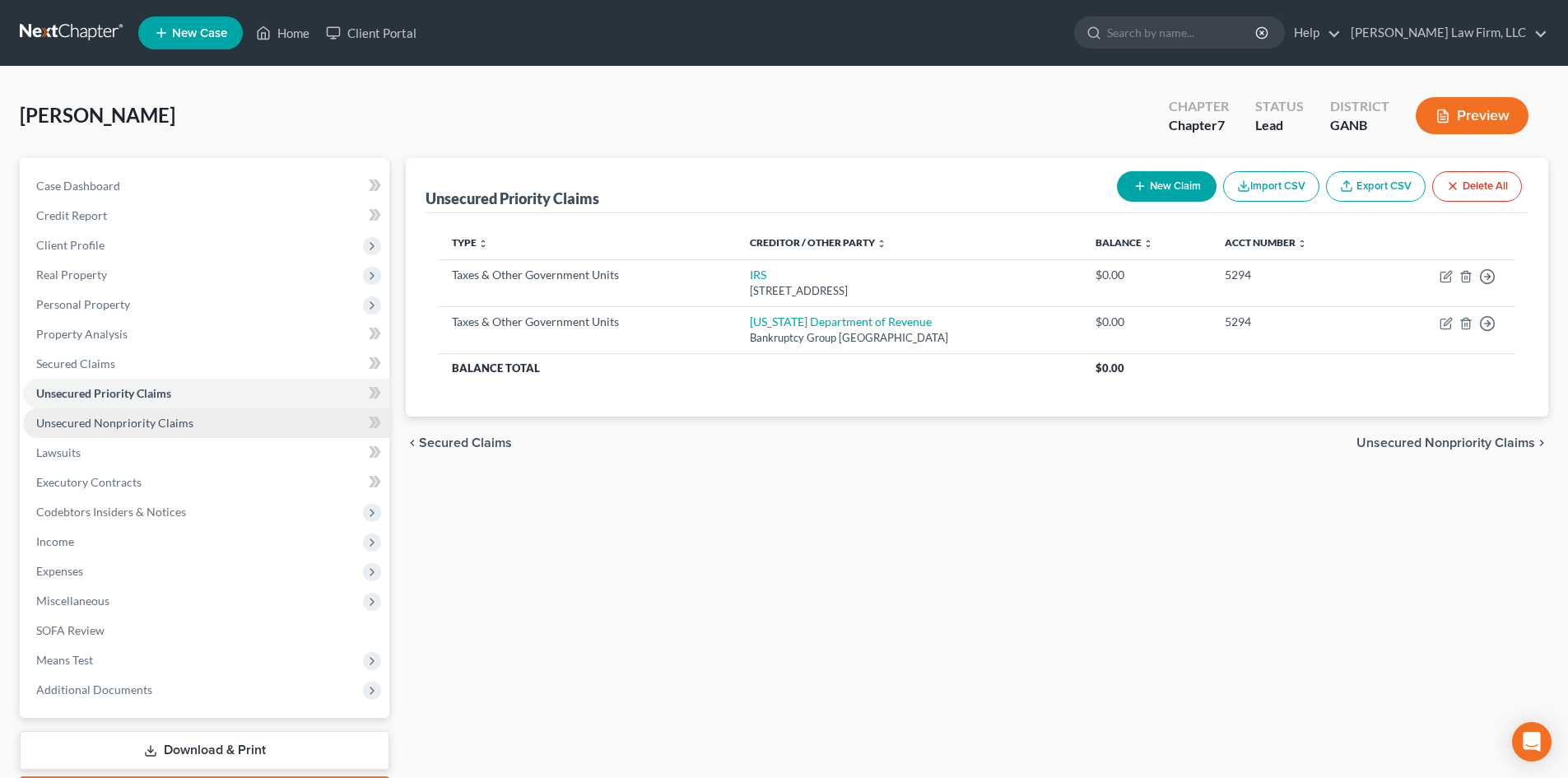
click at [130, 420] on span "Unsecured Nonpriority Claims" at bounding box center [114, 423] width 157 height 14
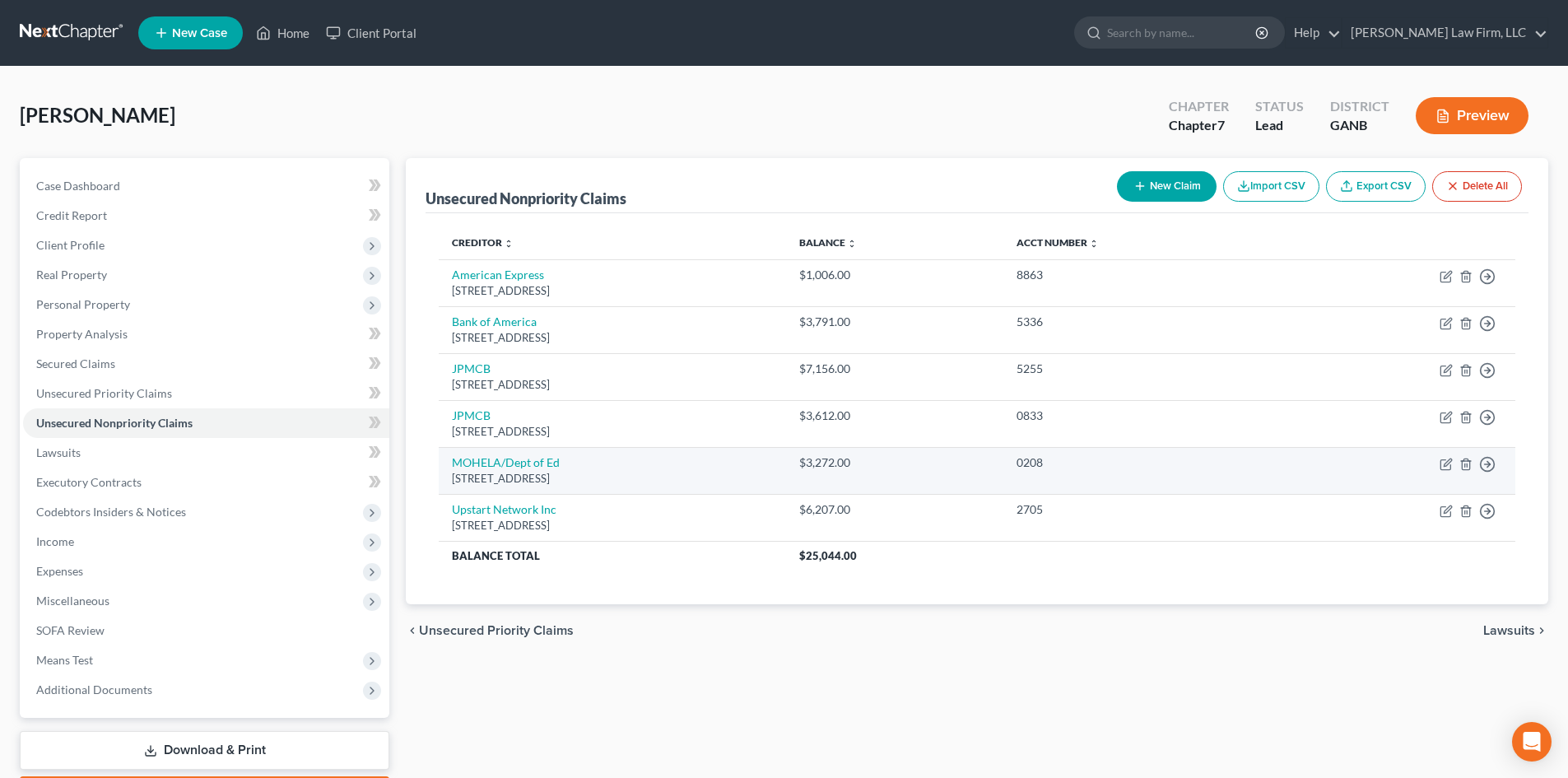
click at [1437, 463] on td "Move to D Move to E Move to G Move to Notice Only" at bounding box center [1400, 470] width 231 height 47
click at [1439, 463] on icon "button" at bounding box center [1445, 463] width 13 height 13
select select "26"
select select "17"
select select "0"
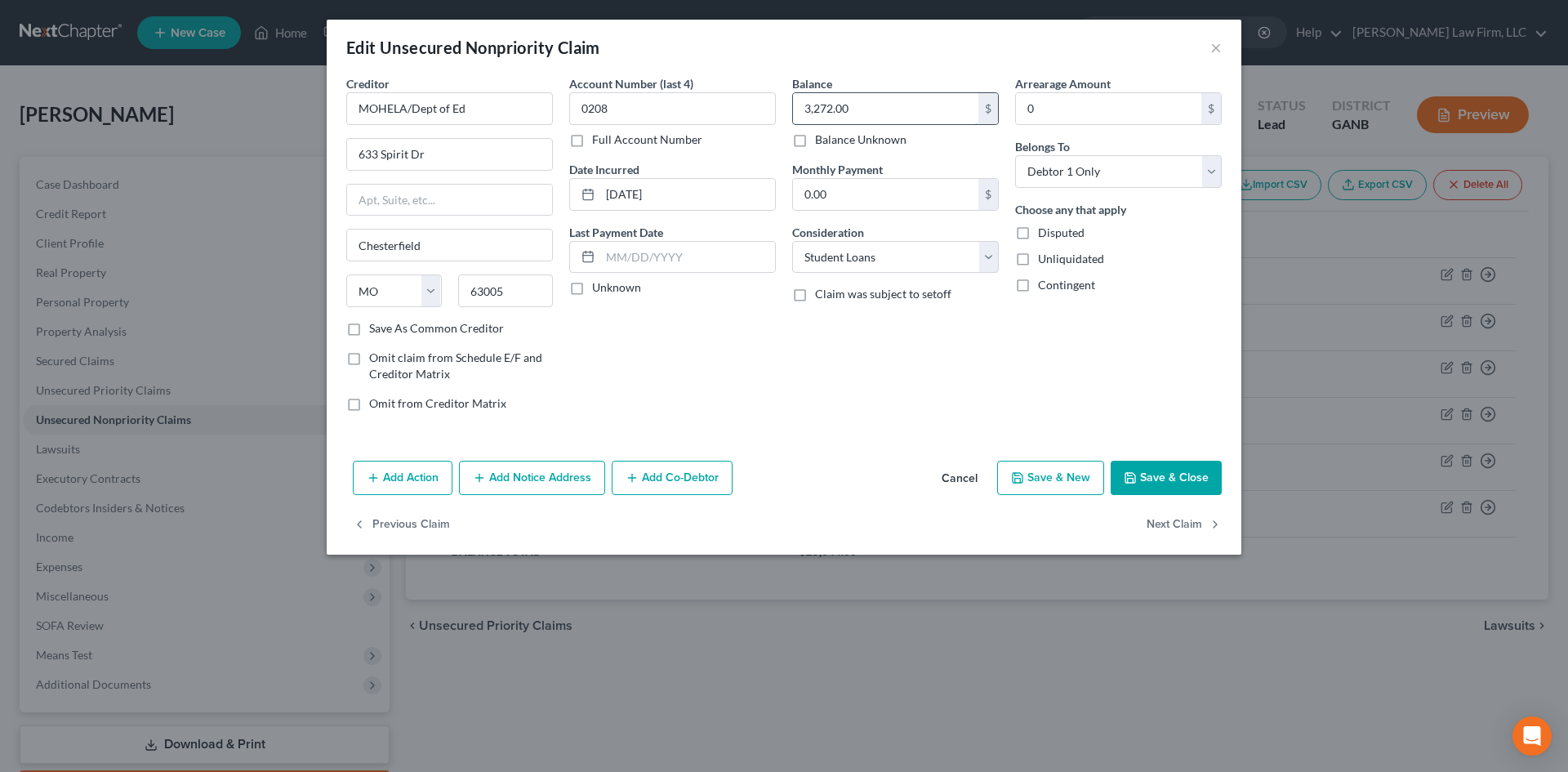
click at [827, 111] on input "3,272.00" at bounding box center [886, 108] width 186 height 31
drag, startPoint x: 827, startPoint y: 111, endPoint x: 896, endPoint y: 108, distance: 69.1
click at [896, 108] on input "3,272.00" at bounding box center [886, 108] width 186 height 31
type input "3,279"
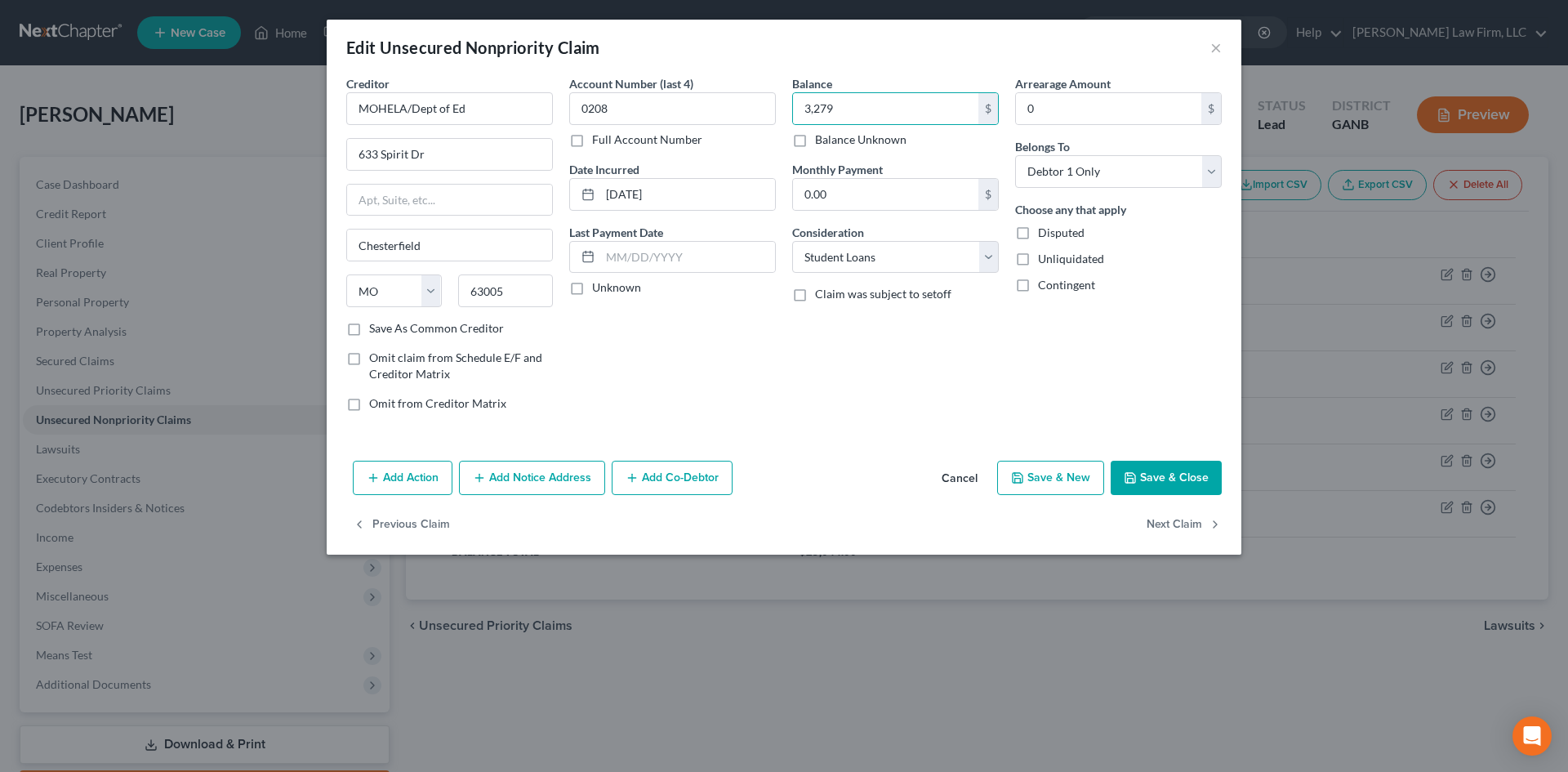
click at [1168, 464] on button "Save & Close" at bounding box center [1166, 477] width 111 height 34
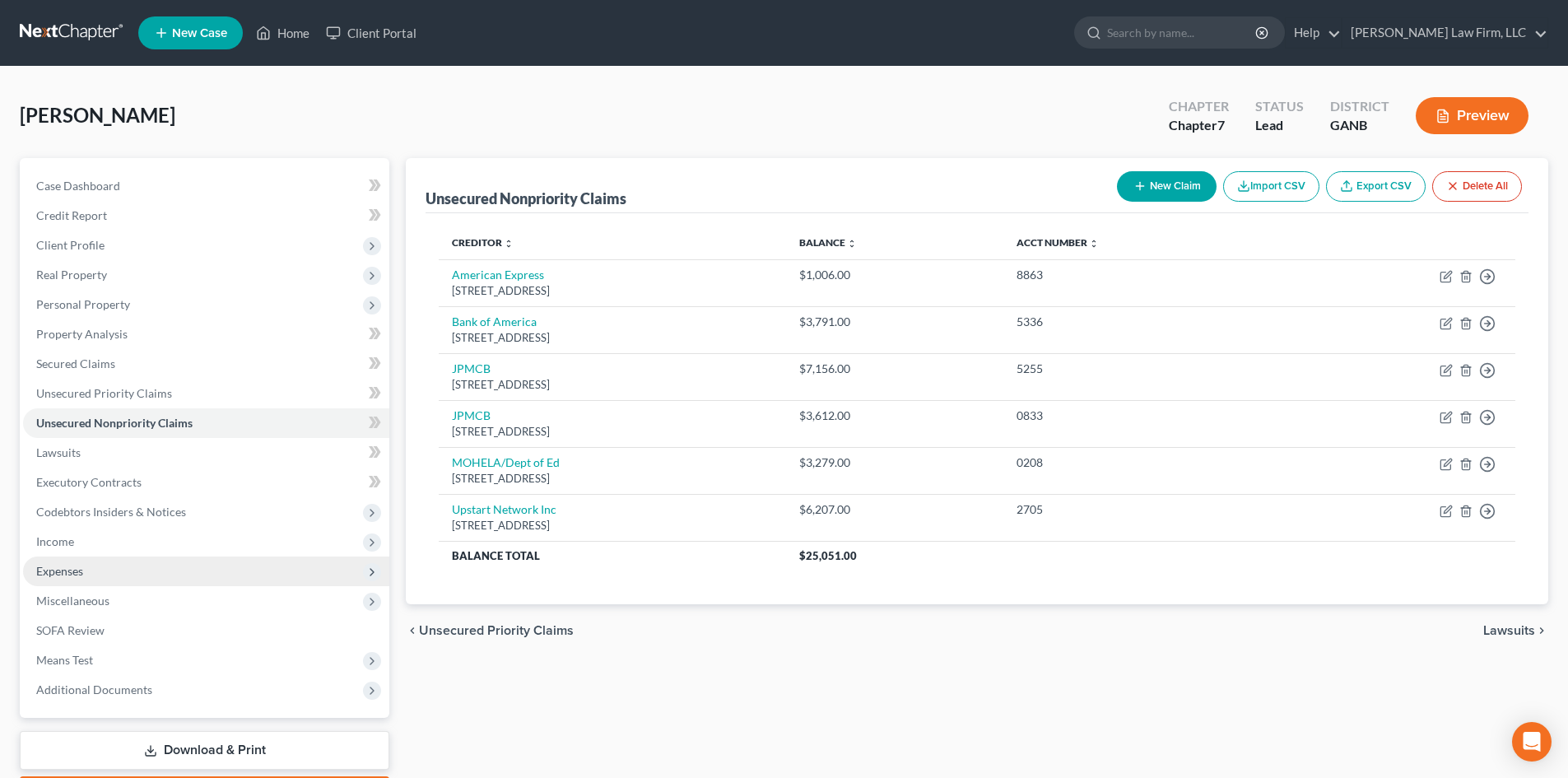
click at [74, 577] on span "Expenses" at bounding box center [59, 570] width 47 height 14
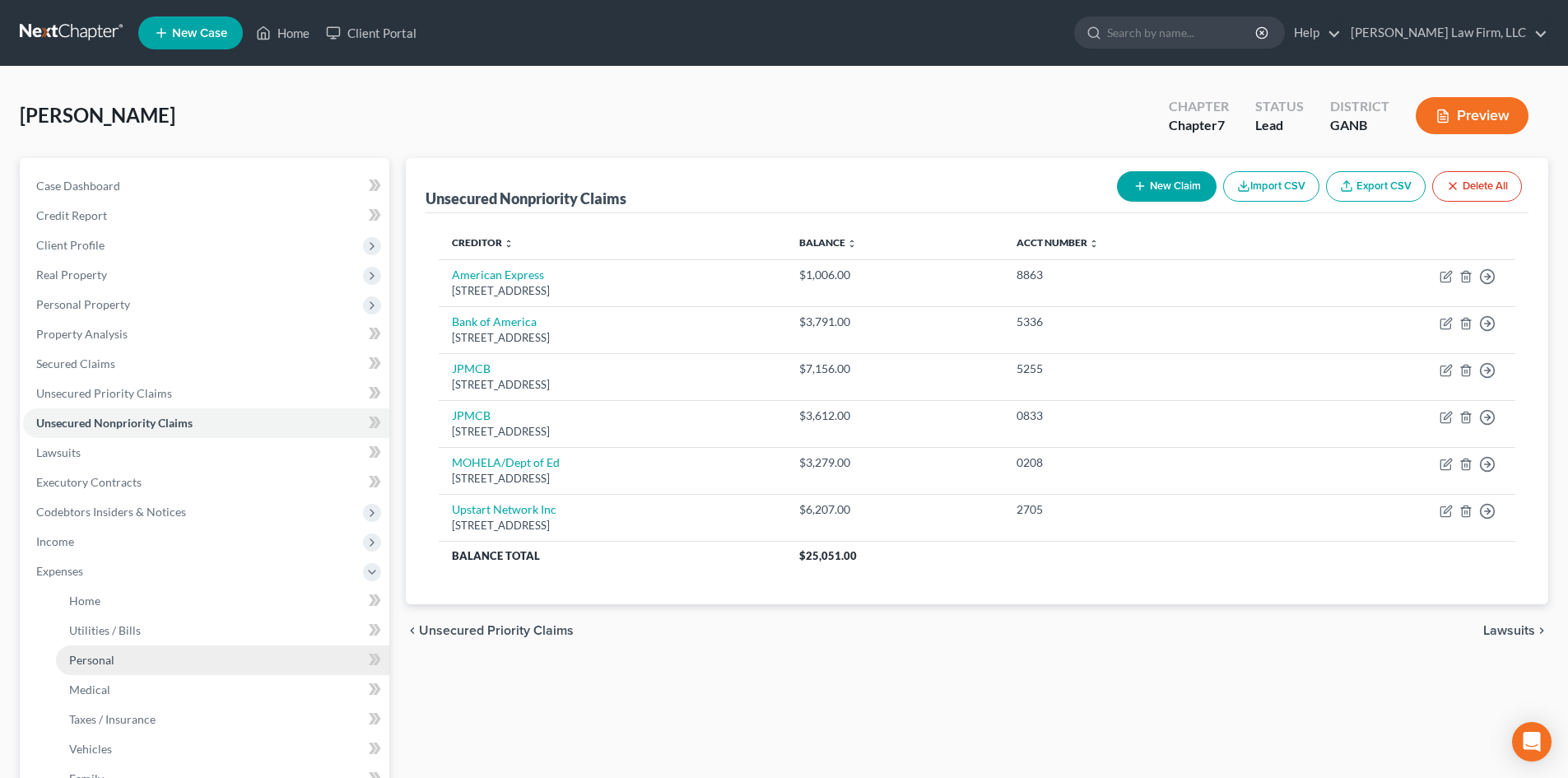
click at [106, 660] on span "Personal" at bounding box center [92, 660] width 45 height 14
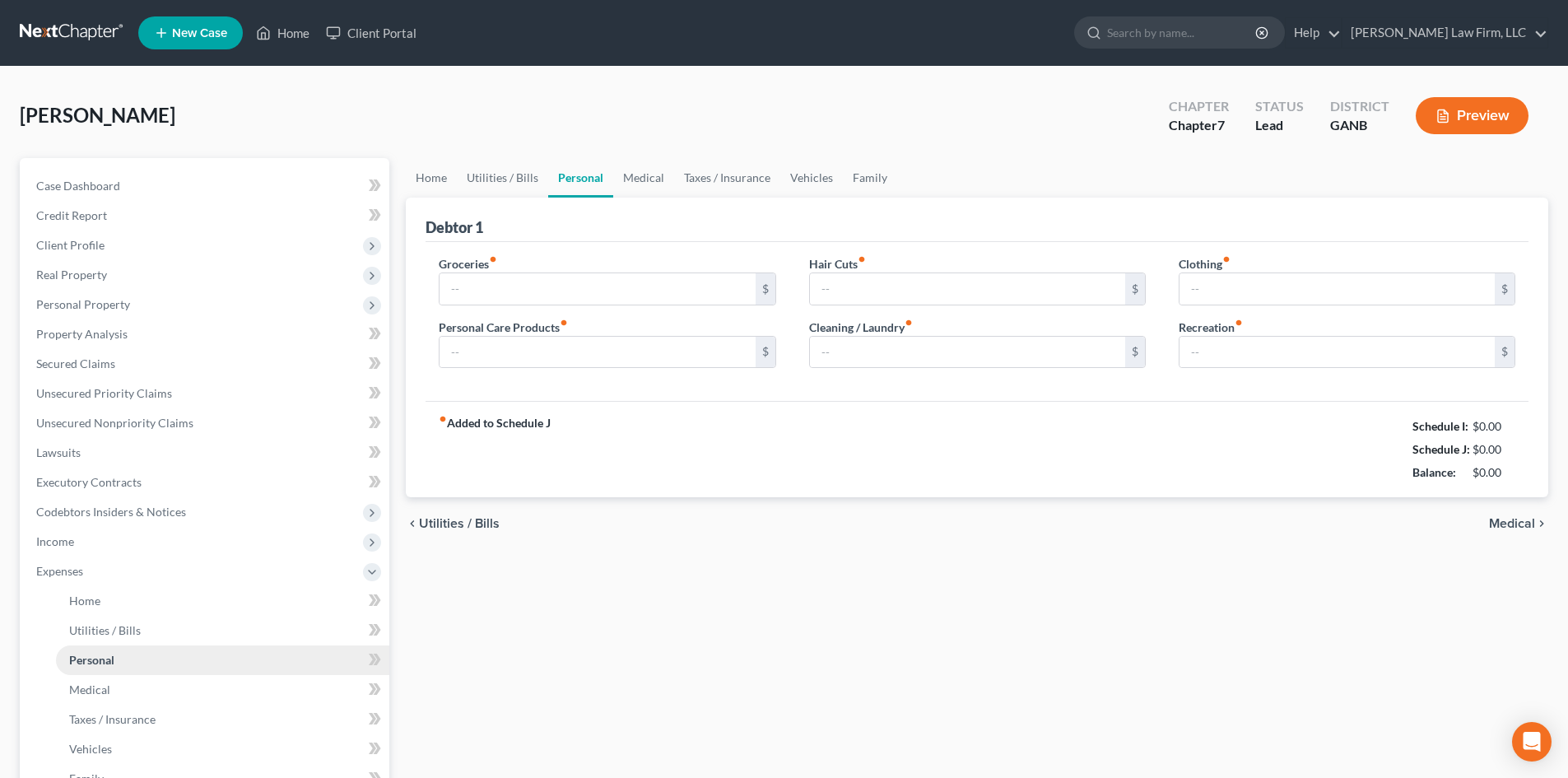
type input "500.00"
type input "0.00"
type input "45.00"
type input "75.00"
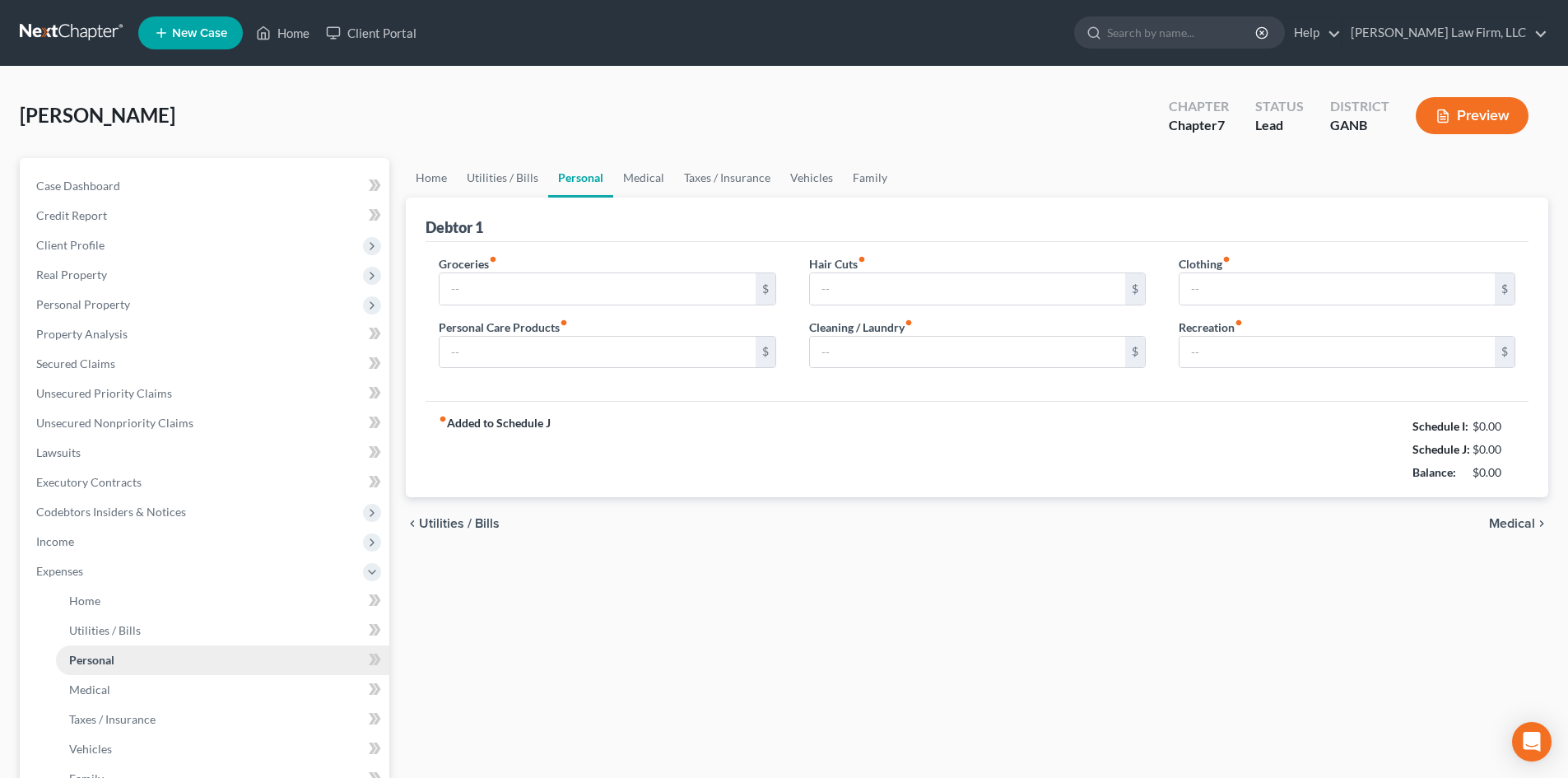
type input "0.00"
click at [435, 175] on link "Home" at bounding box center [431, 178] width 51 height 39
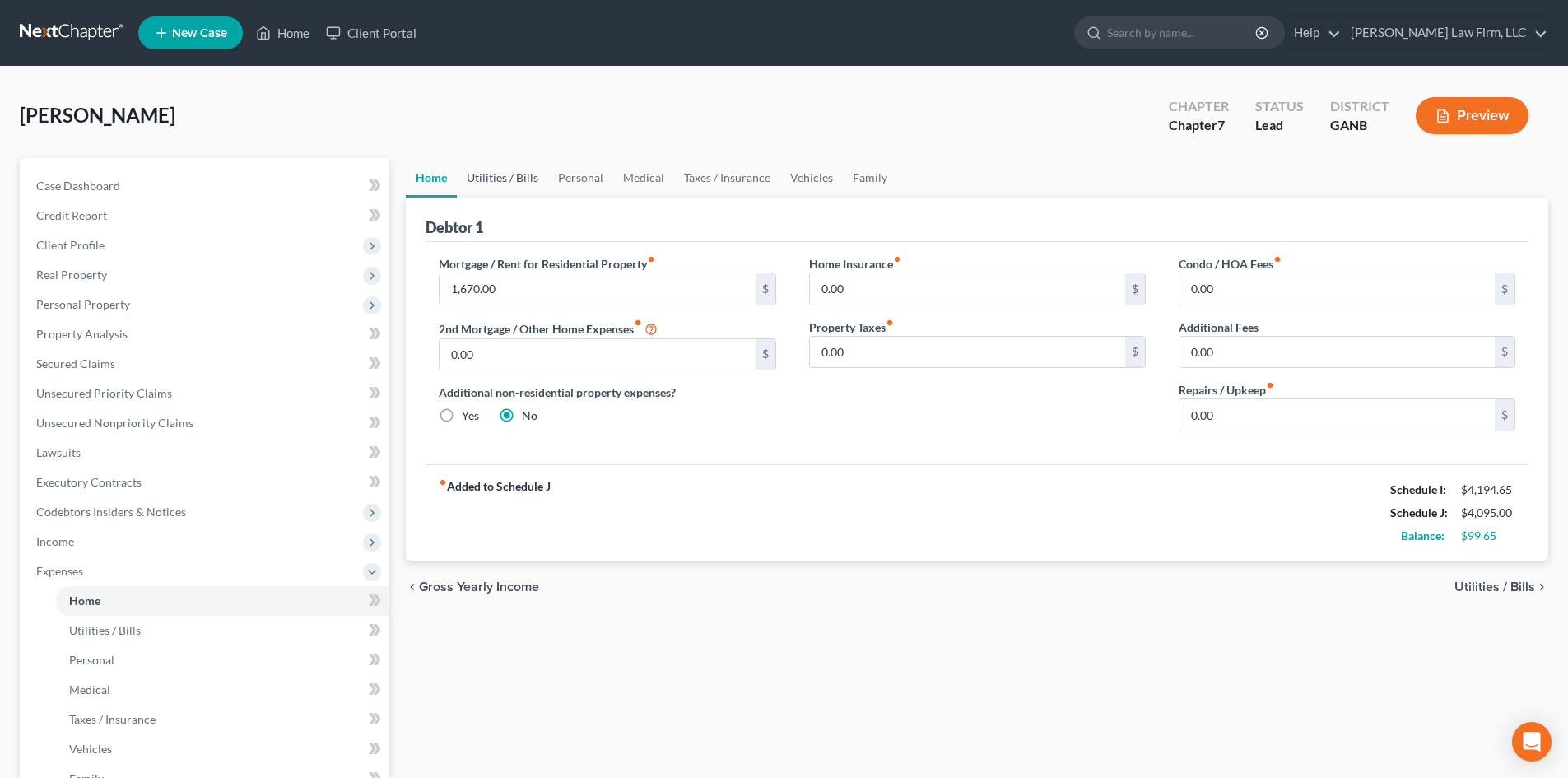
click at [492, 177] on link "Utilities / Bills" at bounding box center [502, 178] width 91 height 39
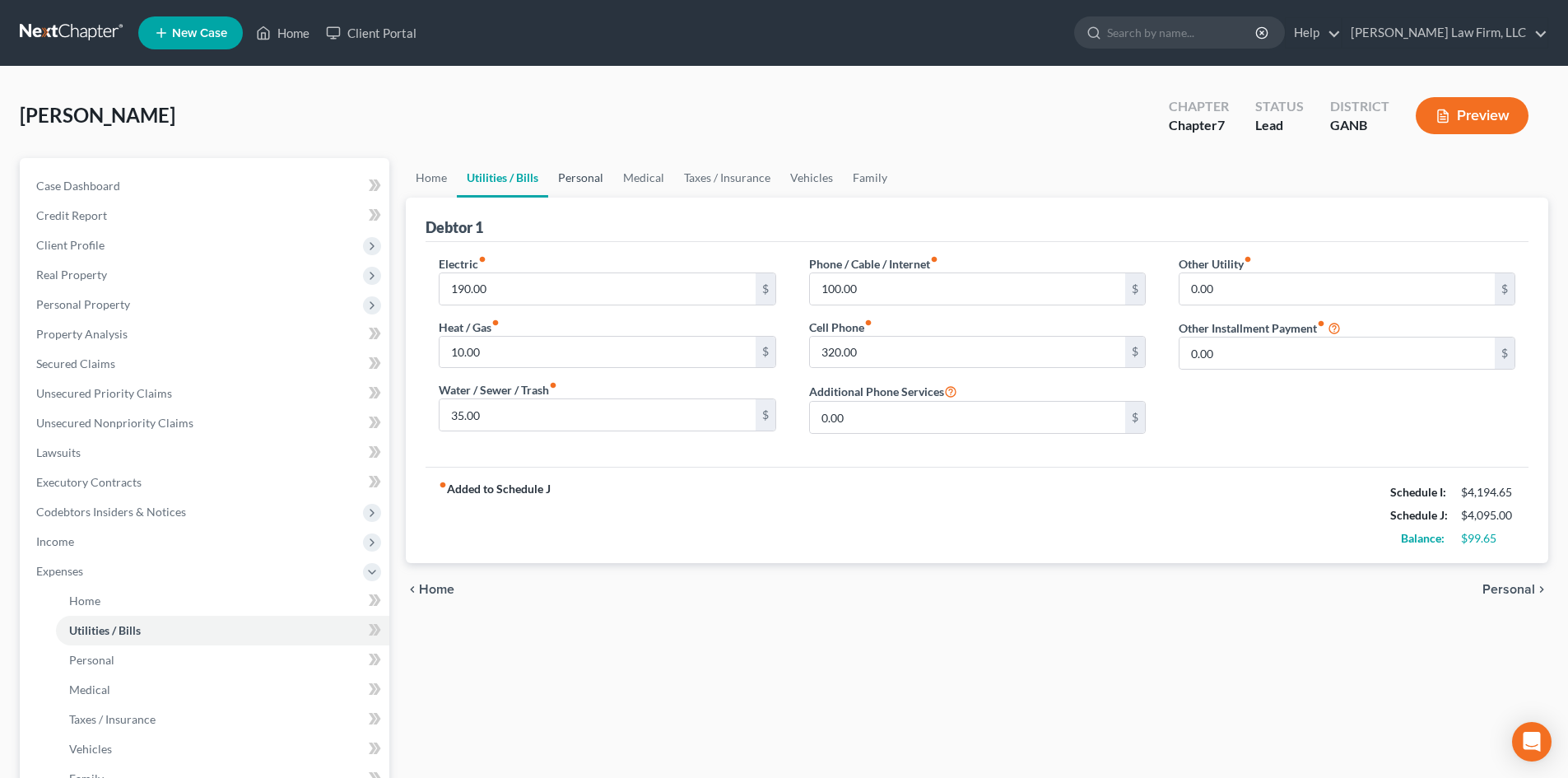
click at [574, 175] on link "Personal" at bounding box center [581, 178] width 65 height 39
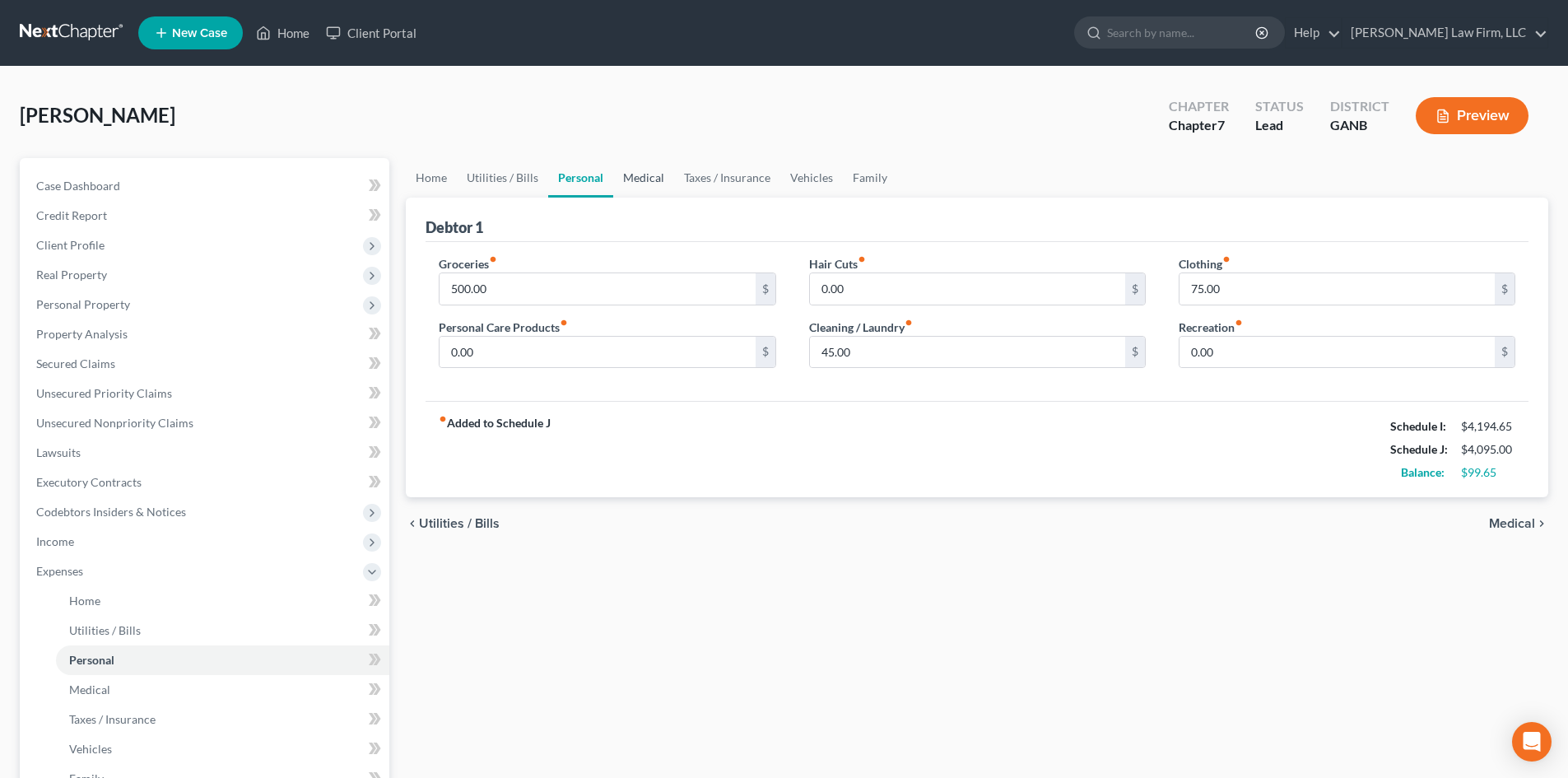
click at [638, 176] on link "Medical" at bounding box center [643, 178] width 61 height 39
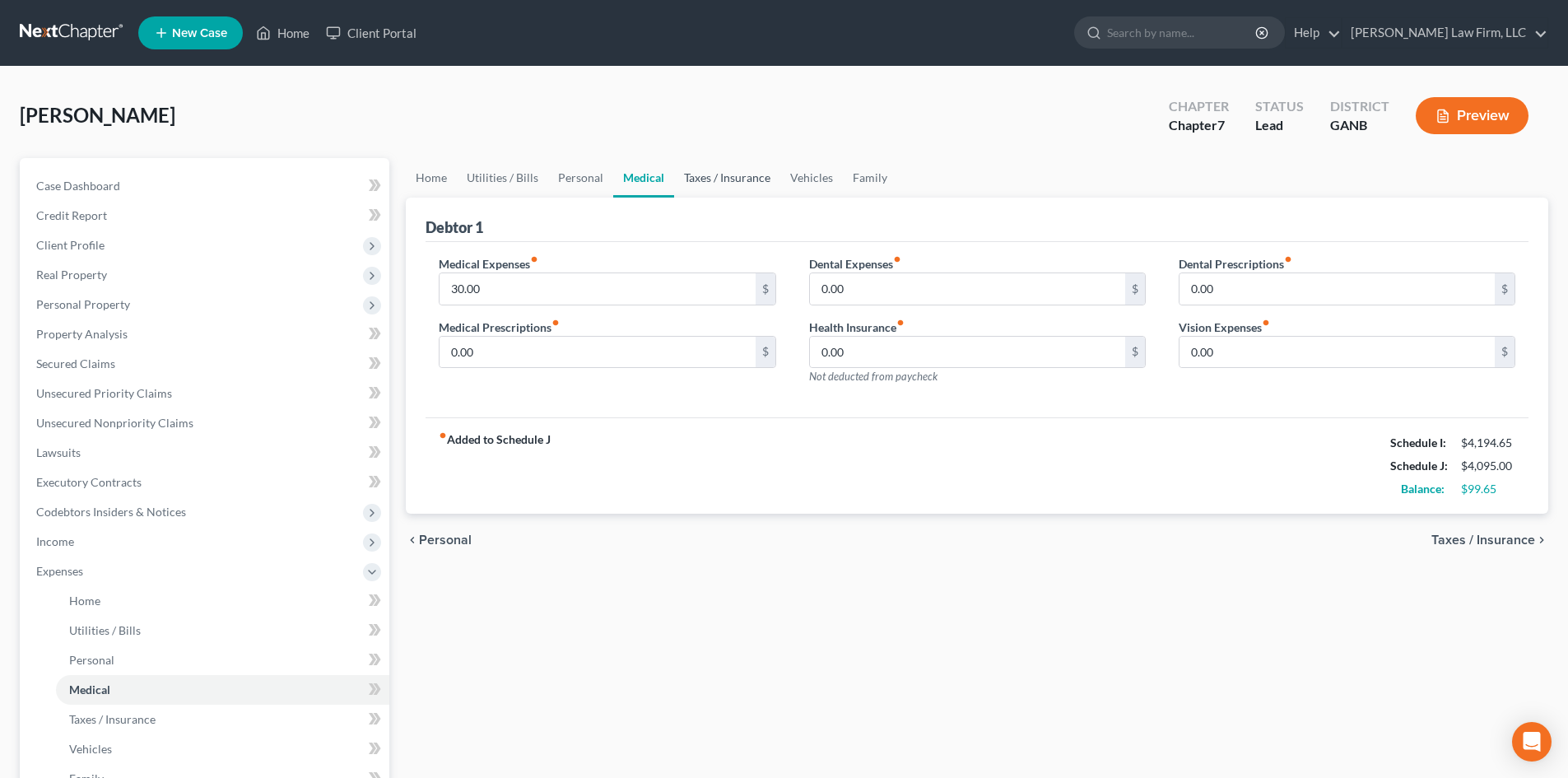
click at [692, 172] on link "Taxes / Insurance" at bounding box center [727, 178] width 106 height 39
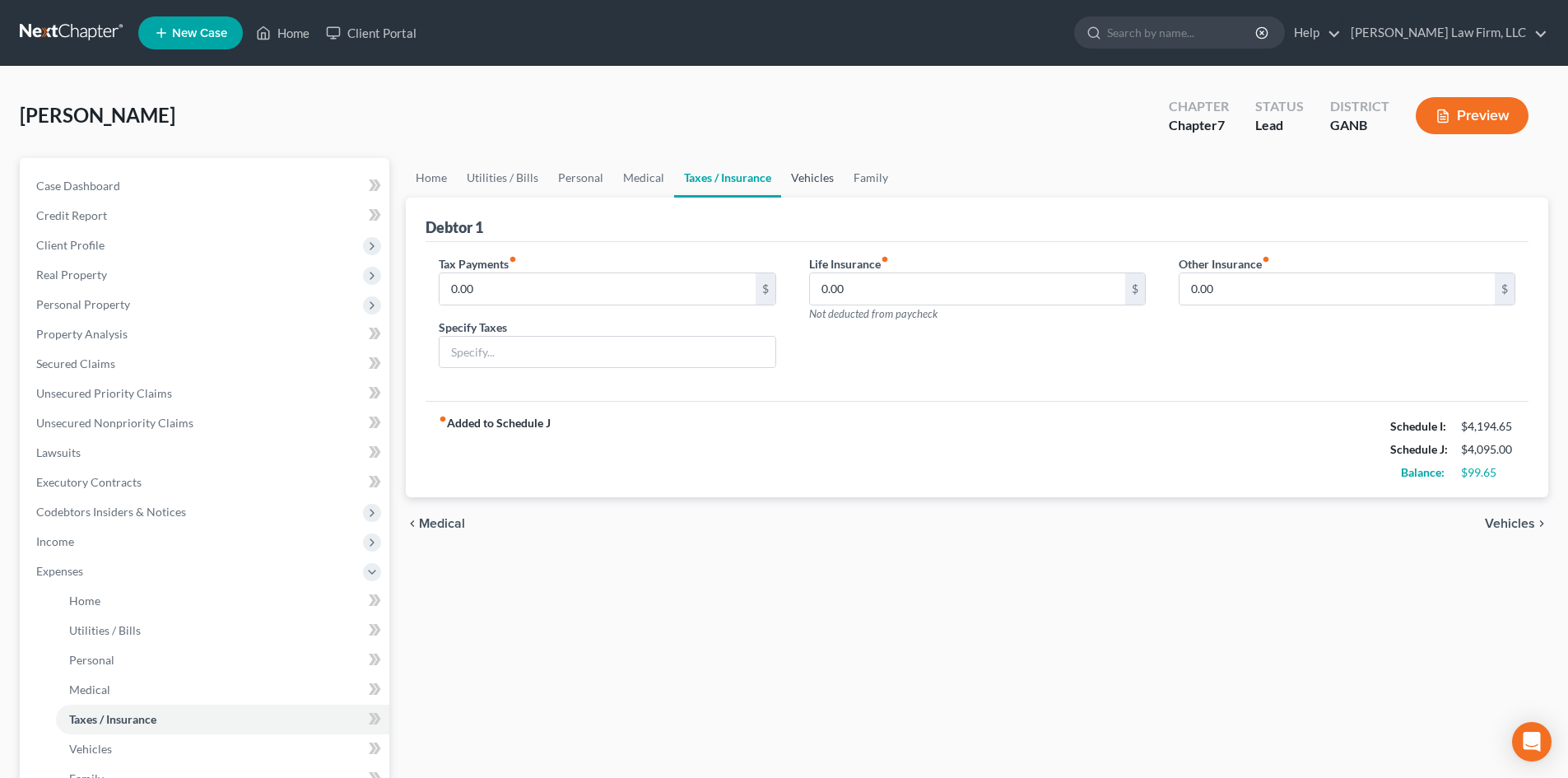
click at [802, 177] on link "Vehicles" at bounding box center [812, 178] width 63 height 39
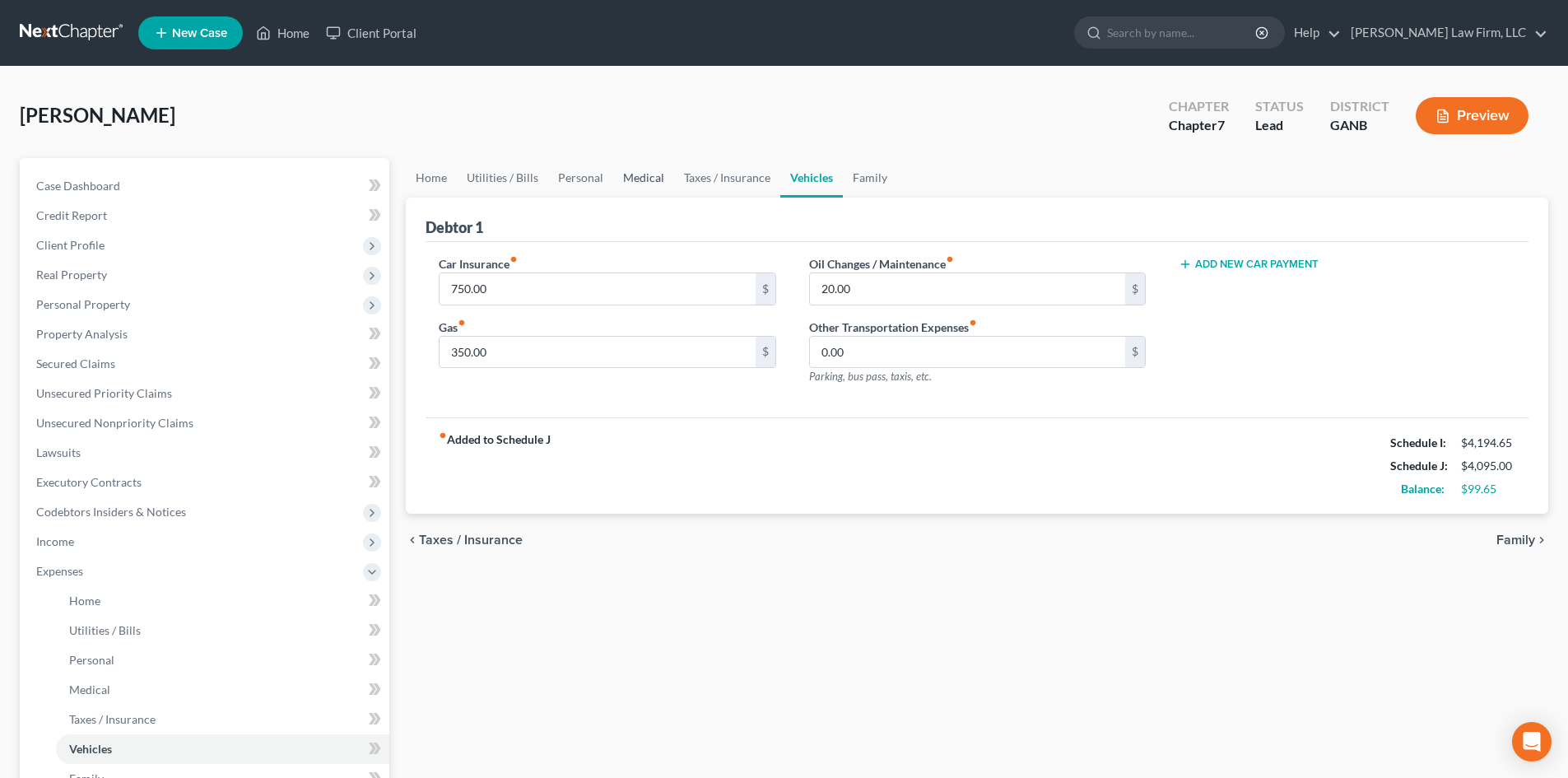
click at [627, 184] on link "Medical" at bounding box center [643, 178] width 61 height 39
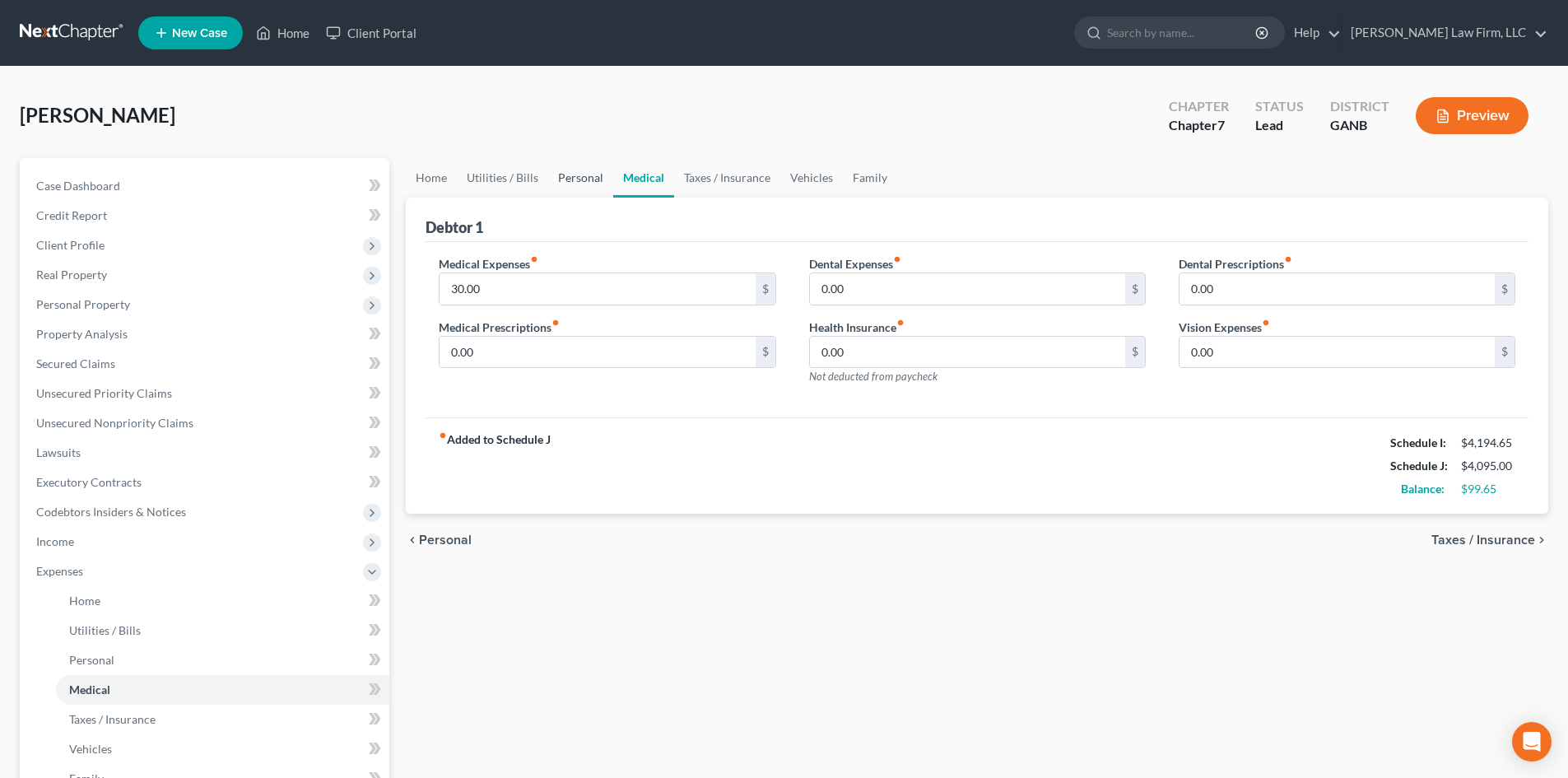
click at [585, 182] on link "Personal" at bounding box center [581, 178] width 65 height 39
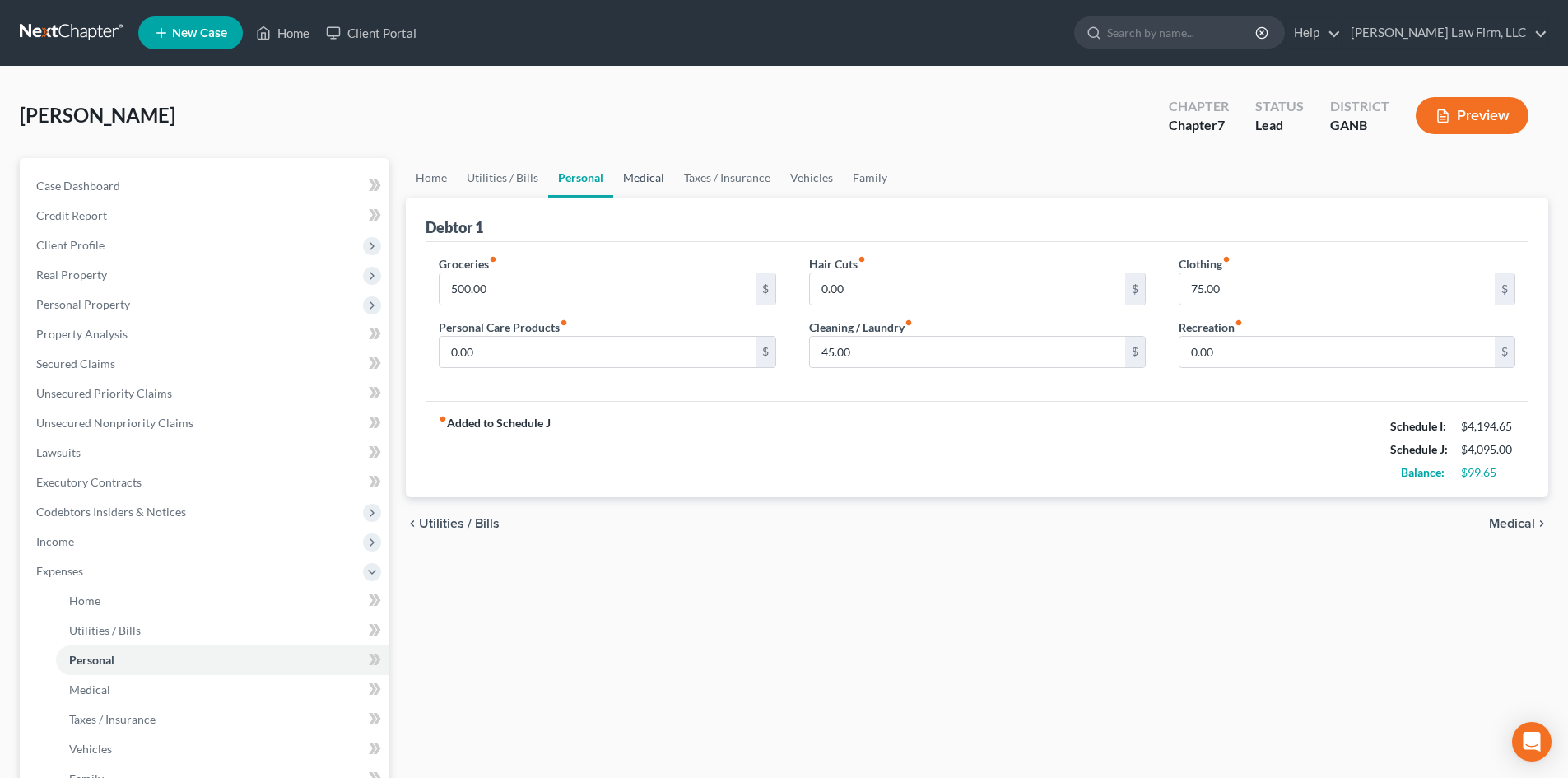
click at [636, 172] on link "Medical" at bounding box center [643, 178] width 61 height 39
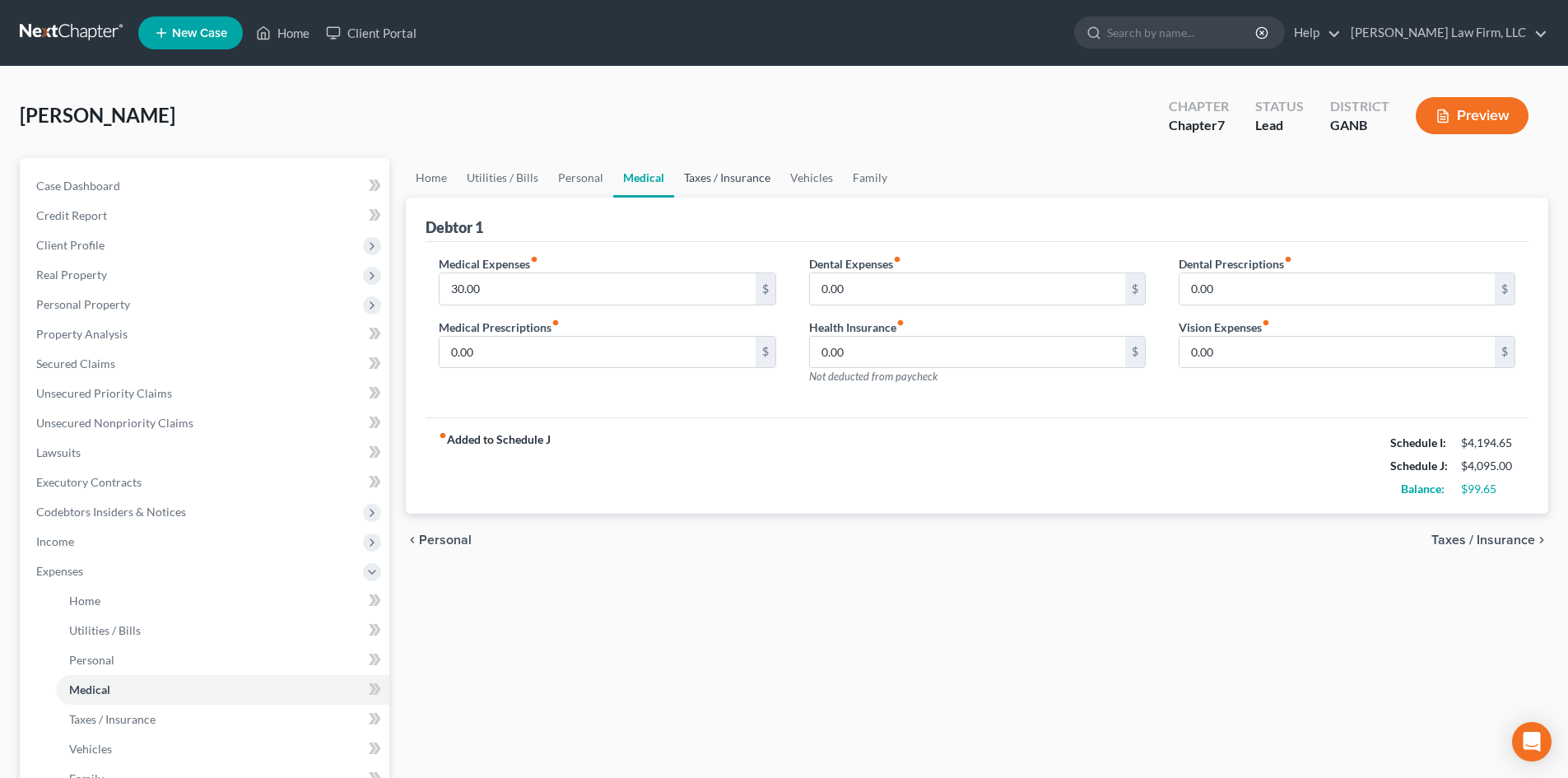
click at [717, 182] on link "Taxes / Insurance" at bounding box center [727, 178] width 106 height 39
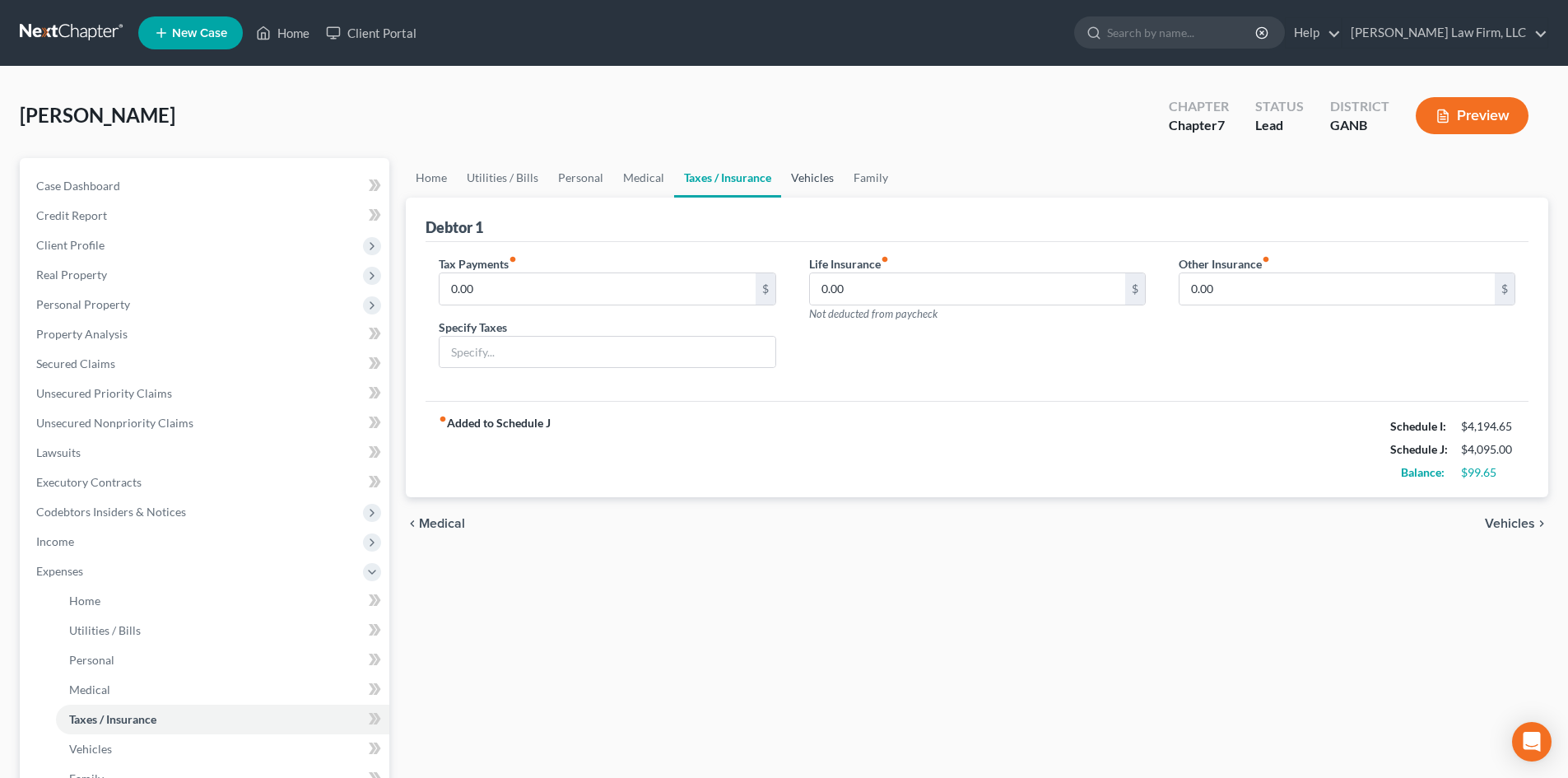
click at [793, 179] on link "Vehicles" at bounding box center [812, 178] width 63 height 39
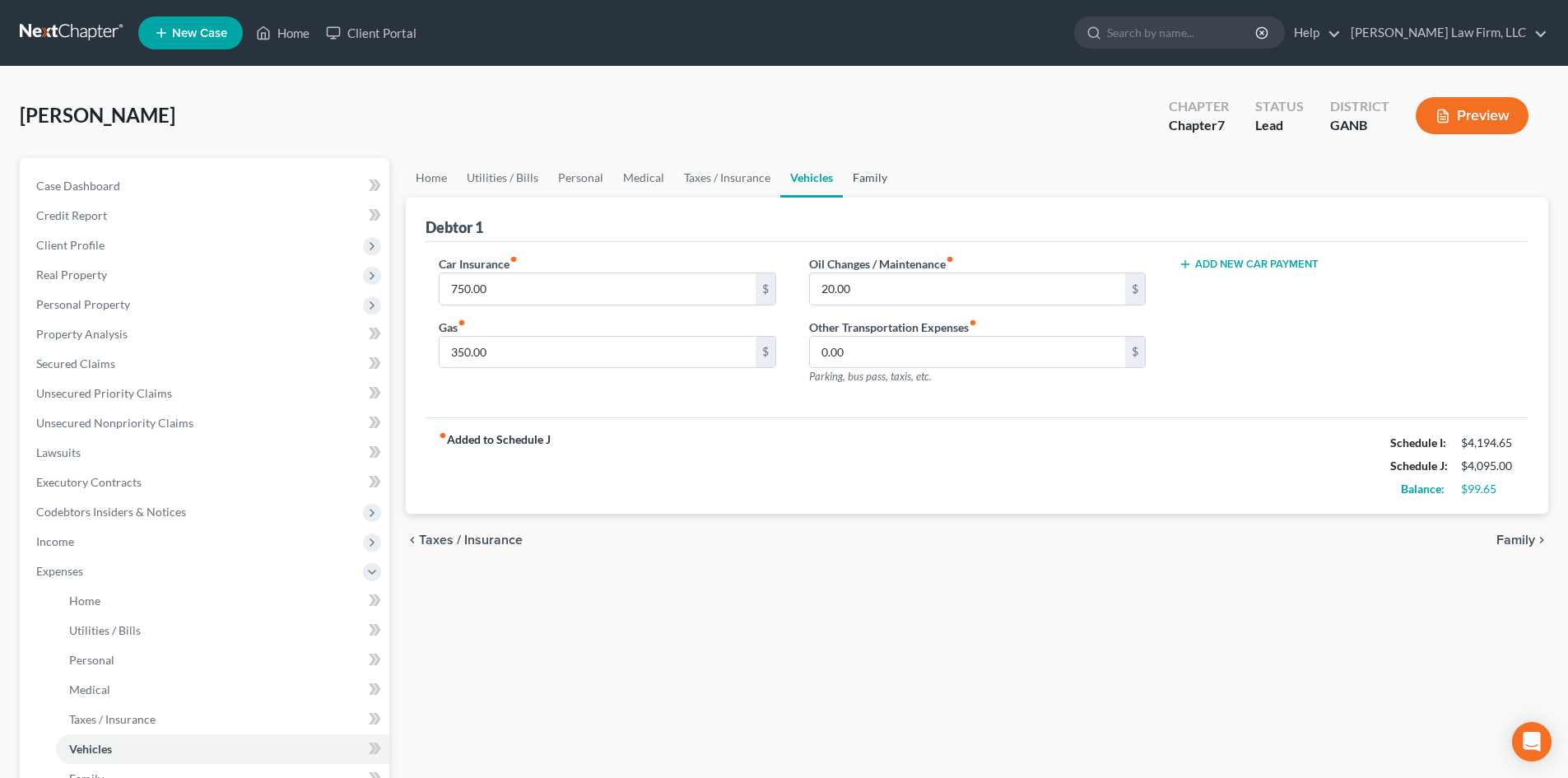
click at [864, 178] on link "Family" at bounding box center [869, 178] width 54 height 39
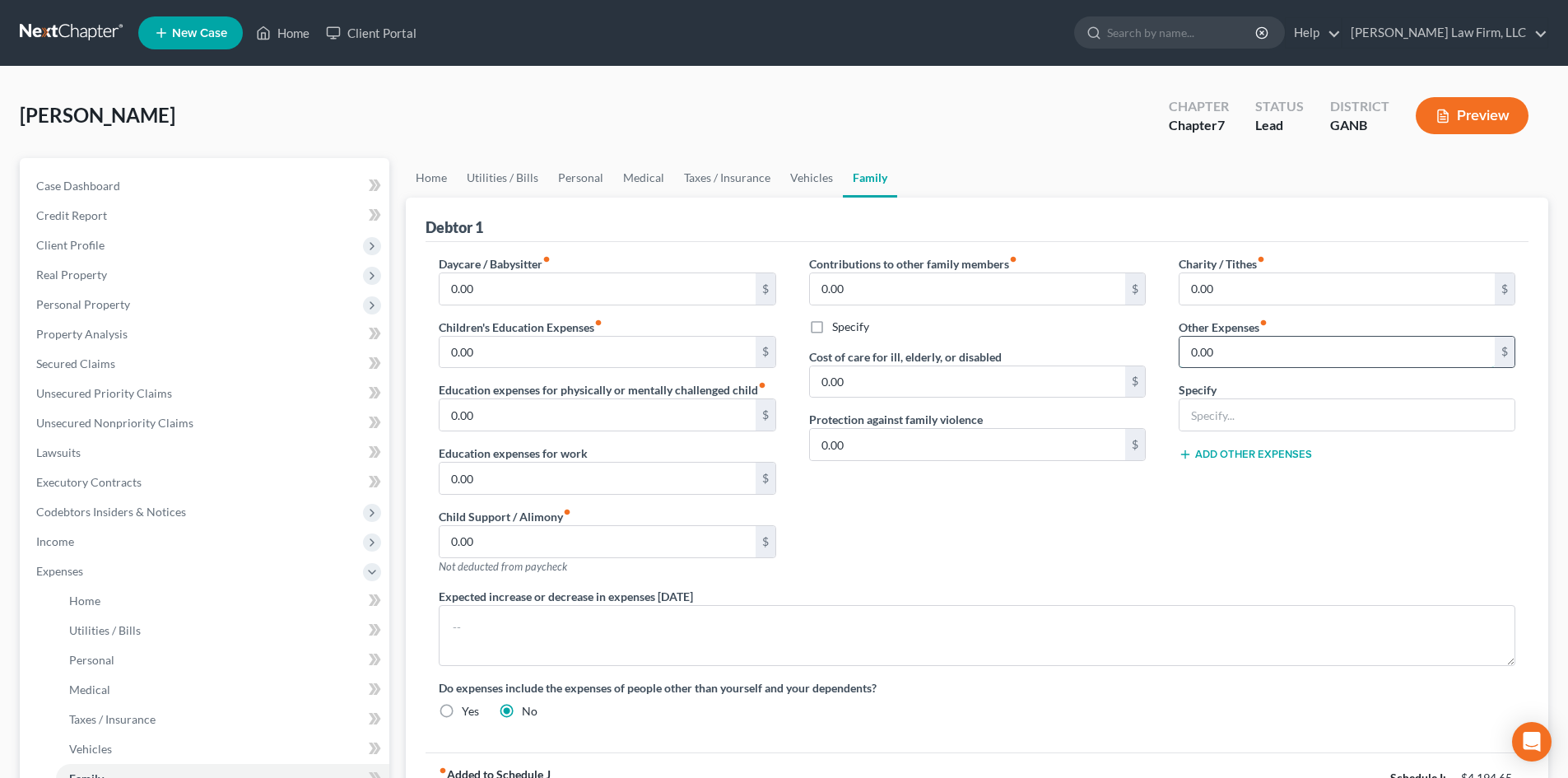
click at [1216, 365] on input "0.00" at bounding box center [1336, 352] width 315 height 31
type input "171"
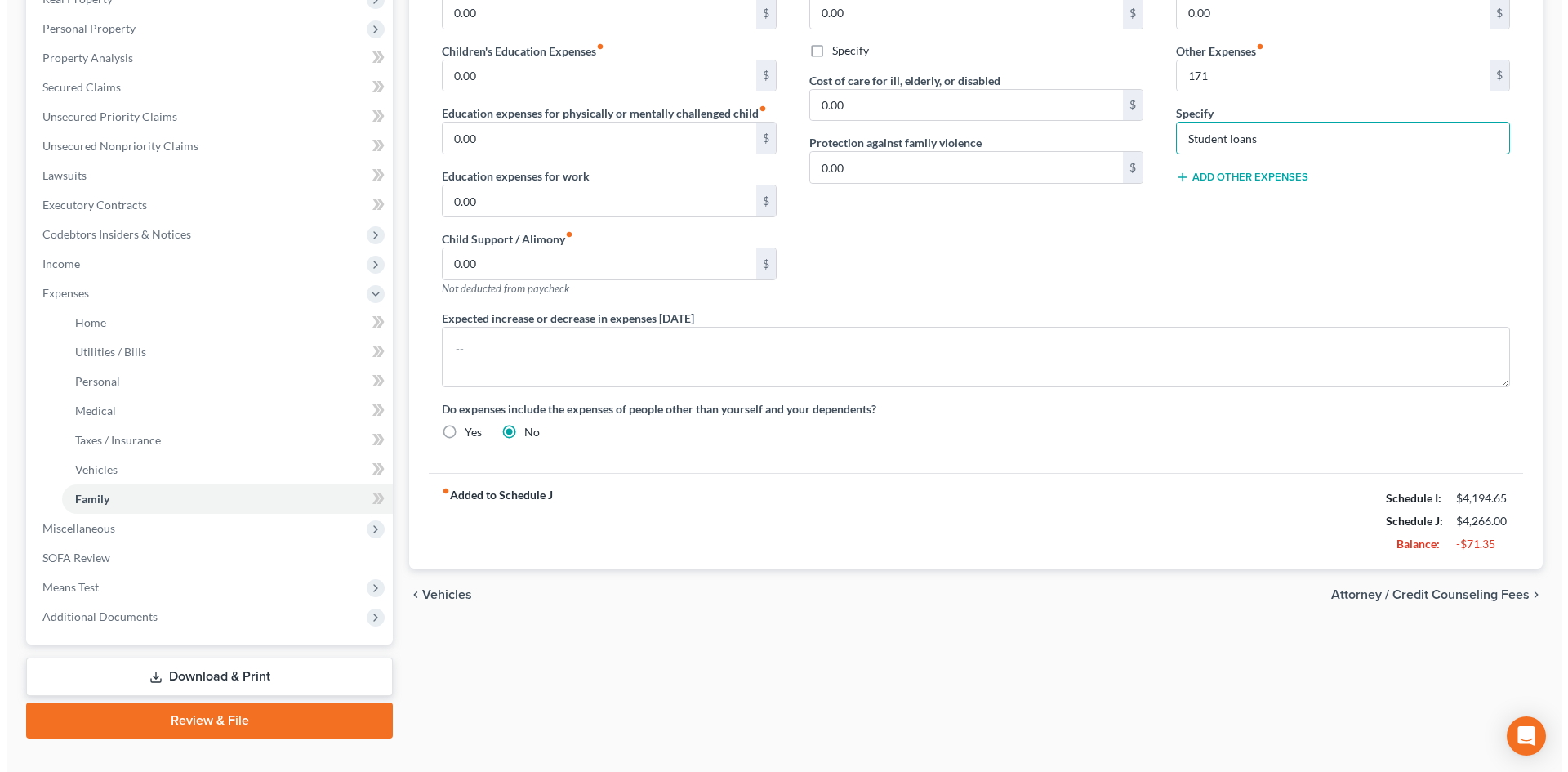
scroll to position [302, 0]
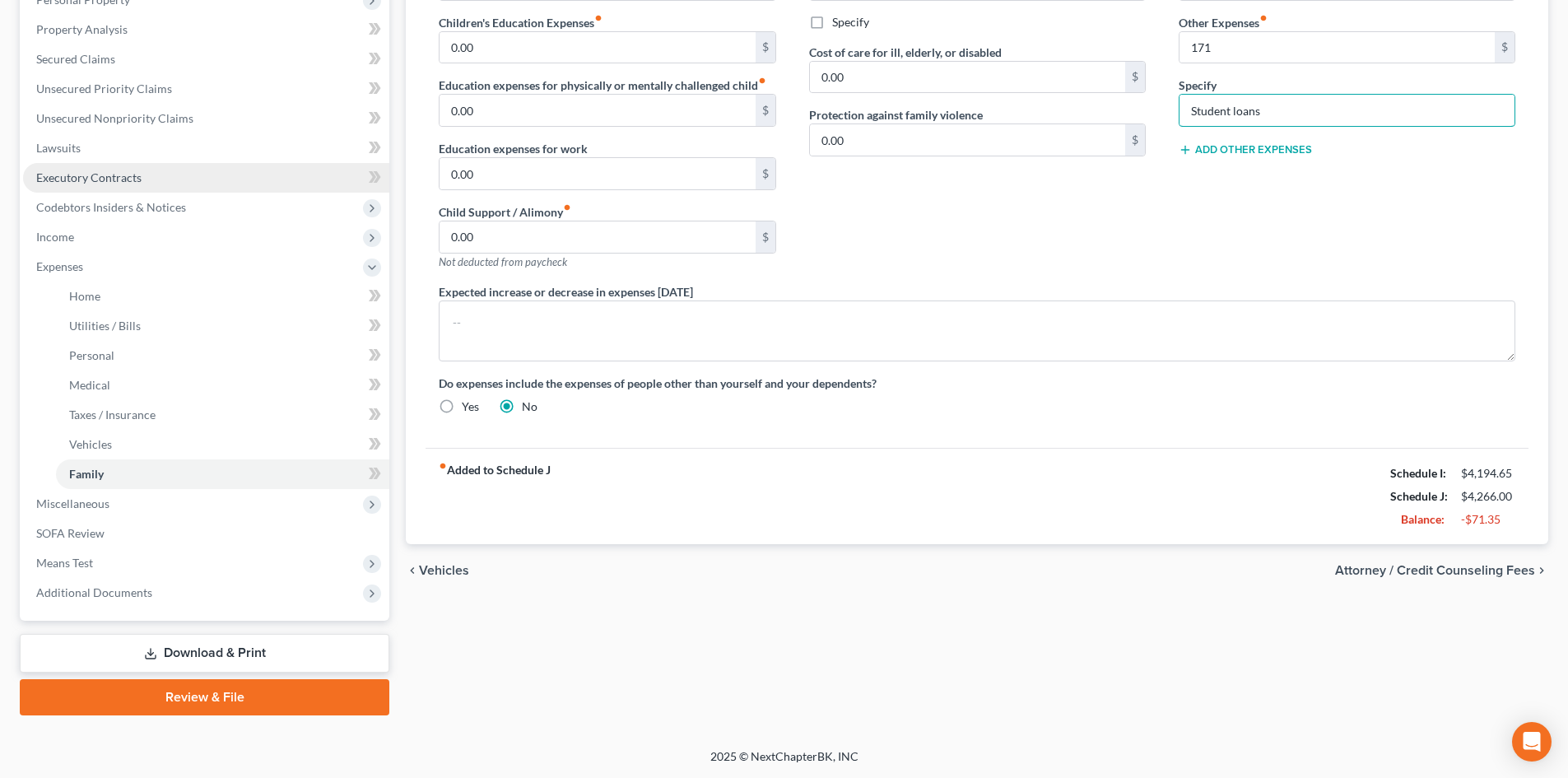
type input "Student loans"
click at [72, 181] on span "Executory Contracts" at bounding box center [88, 178] width 106 height 14
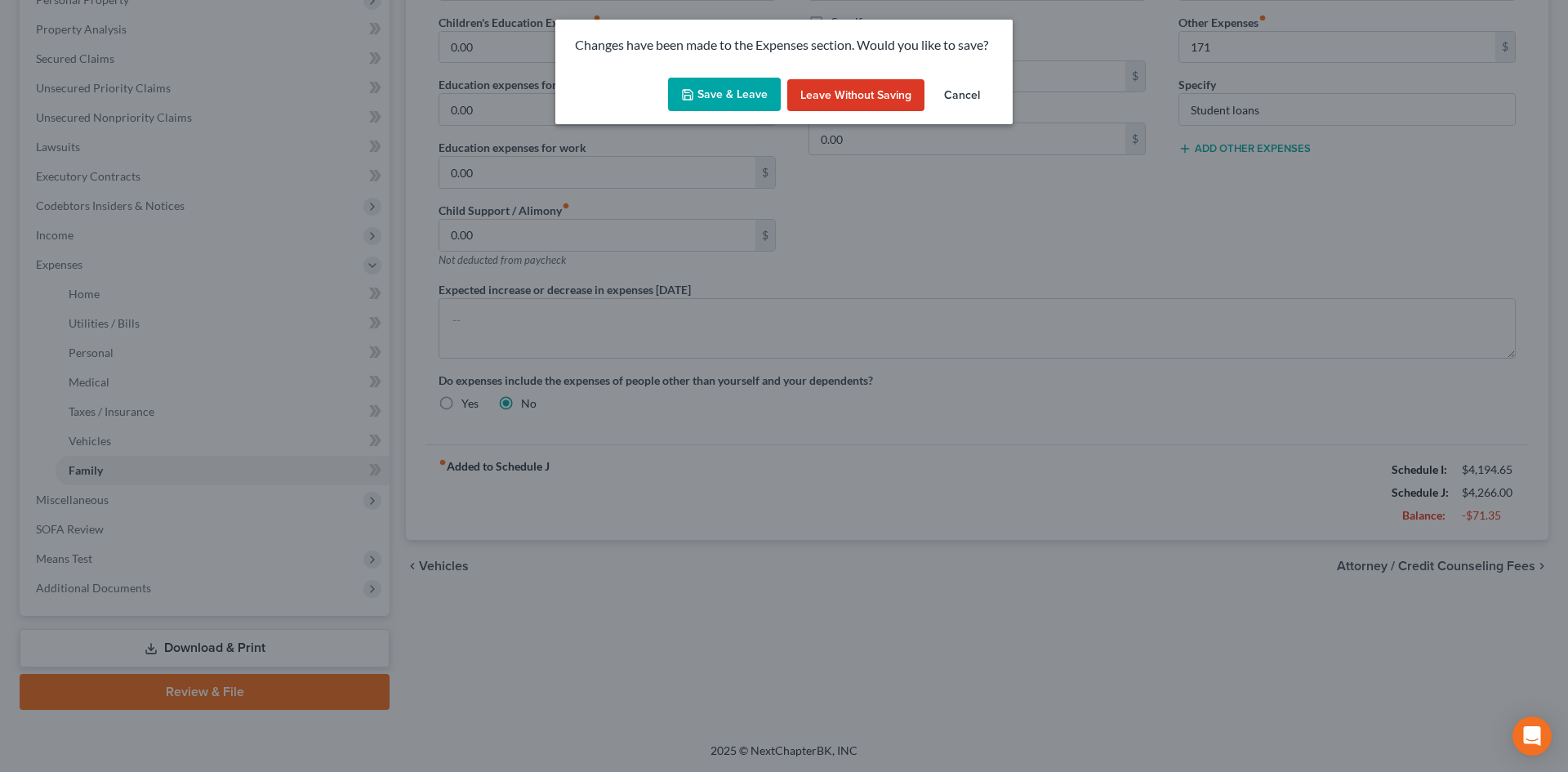
click at [712, 91] on button "Save & Leave" at bounding box center [724, 94] width 112 height 34
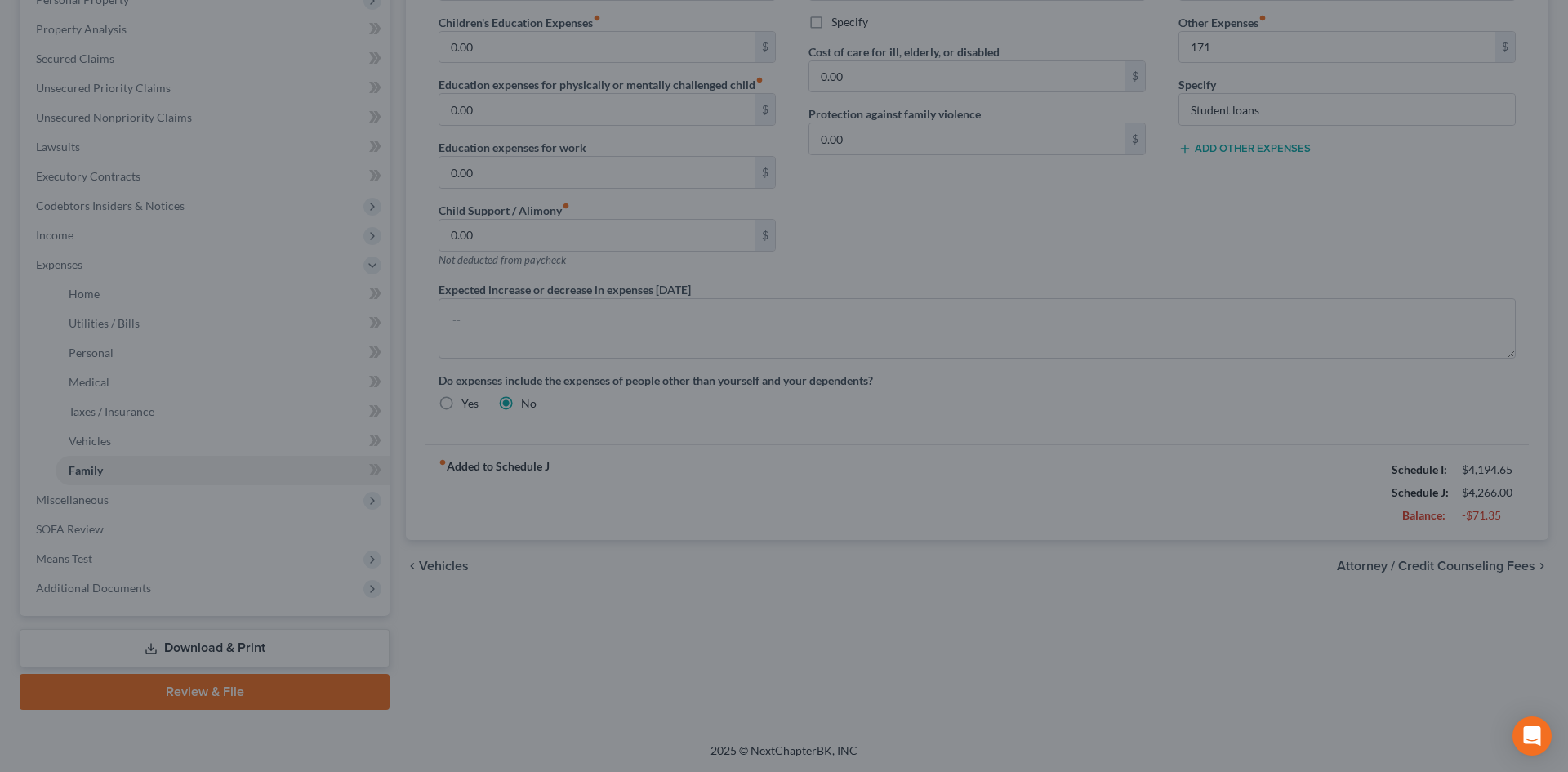
type input "171.00"
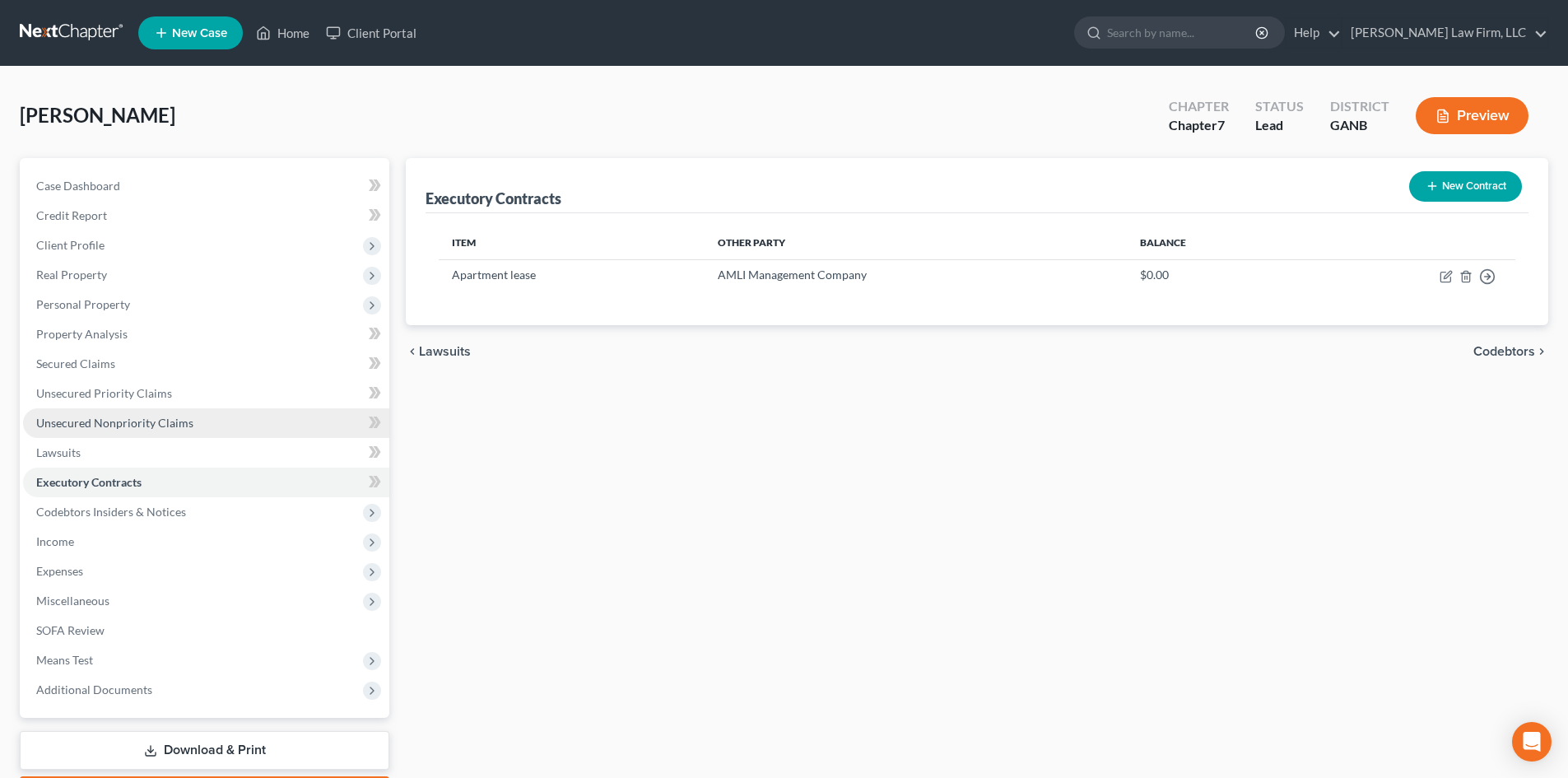
click at [65, 416] on span "Unsecured Nonpriority Claims" at bounding box center [114, 423] width 157 height 14
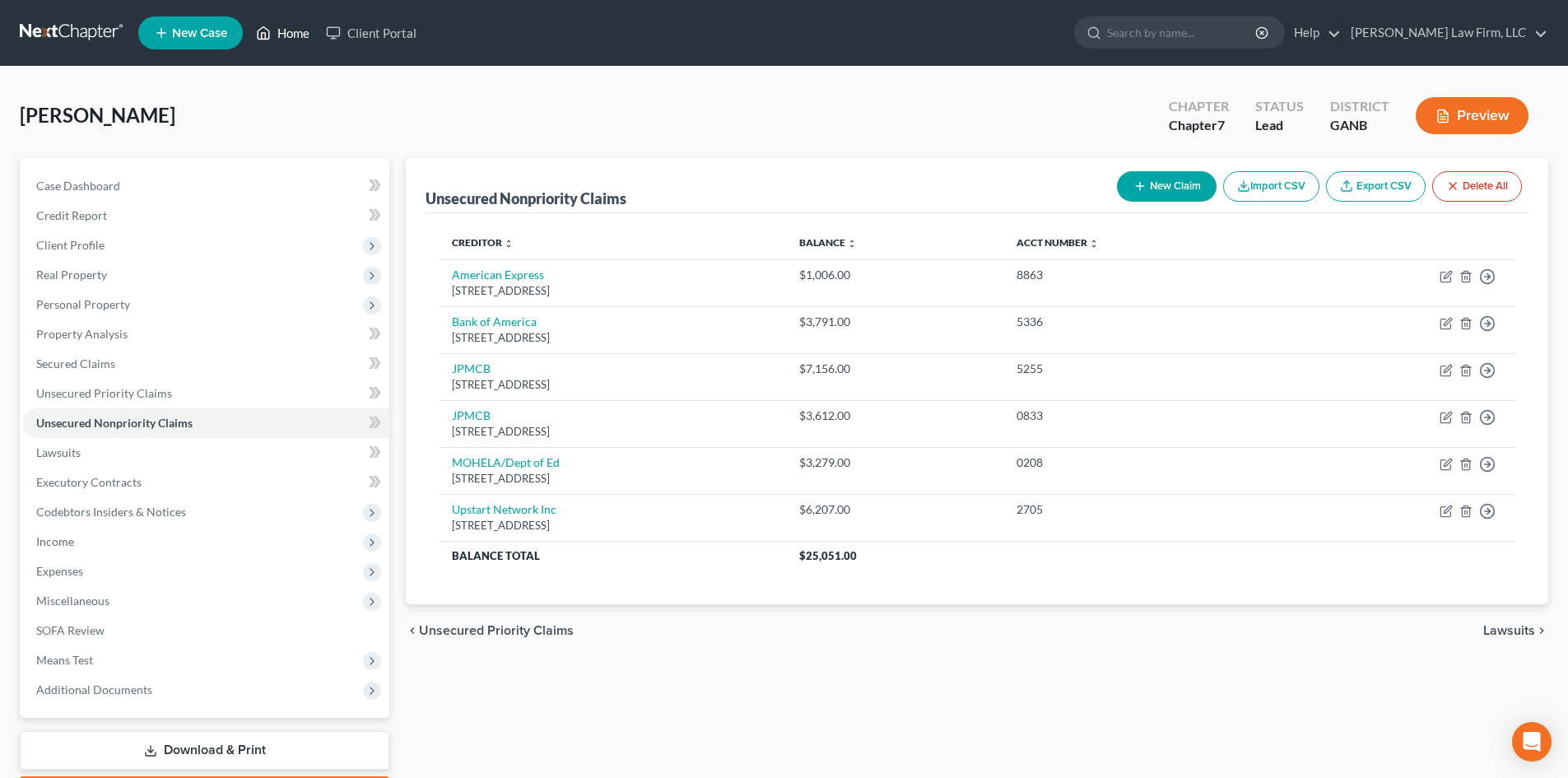
click at [279, 38] on link "Home" at bounding box center [283, 33] width 70 height 30
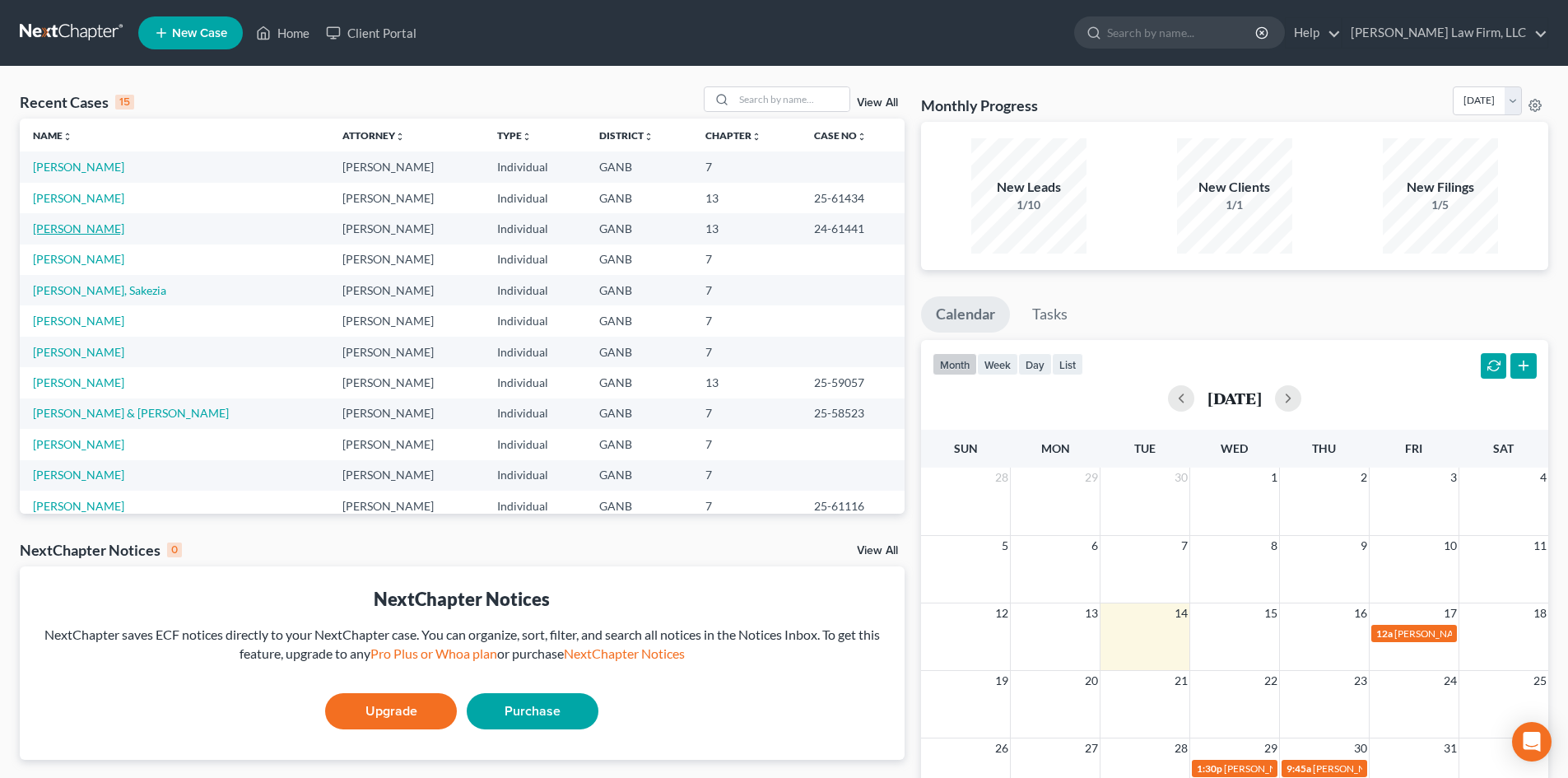
click at [76, 232] on link "[PERSON_NAME]" at bounding box center [78, 228] width 91 height 14
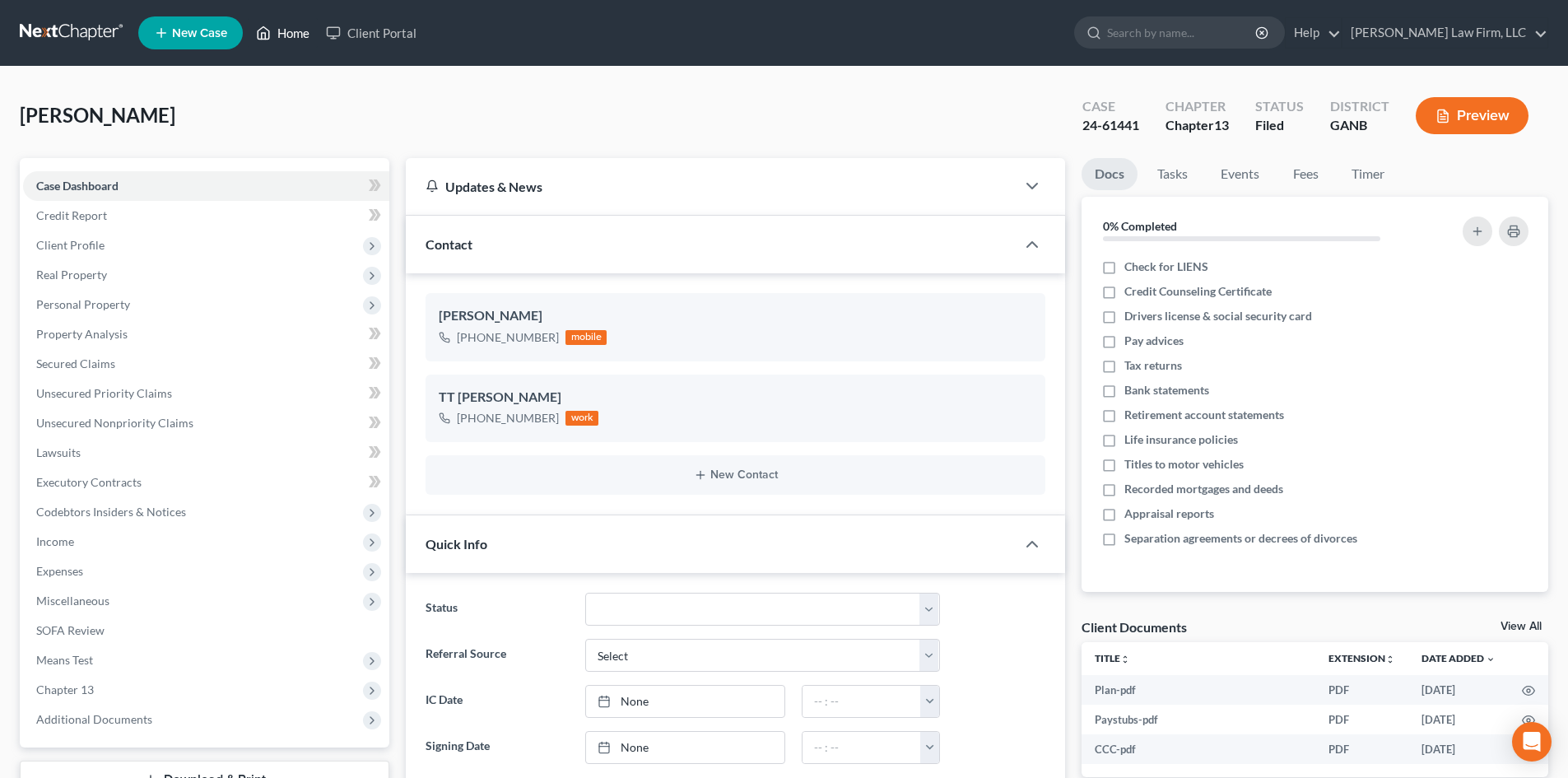
click at [303, 37] on link "Home" at bounding box center [283, 33] width 70 height 30
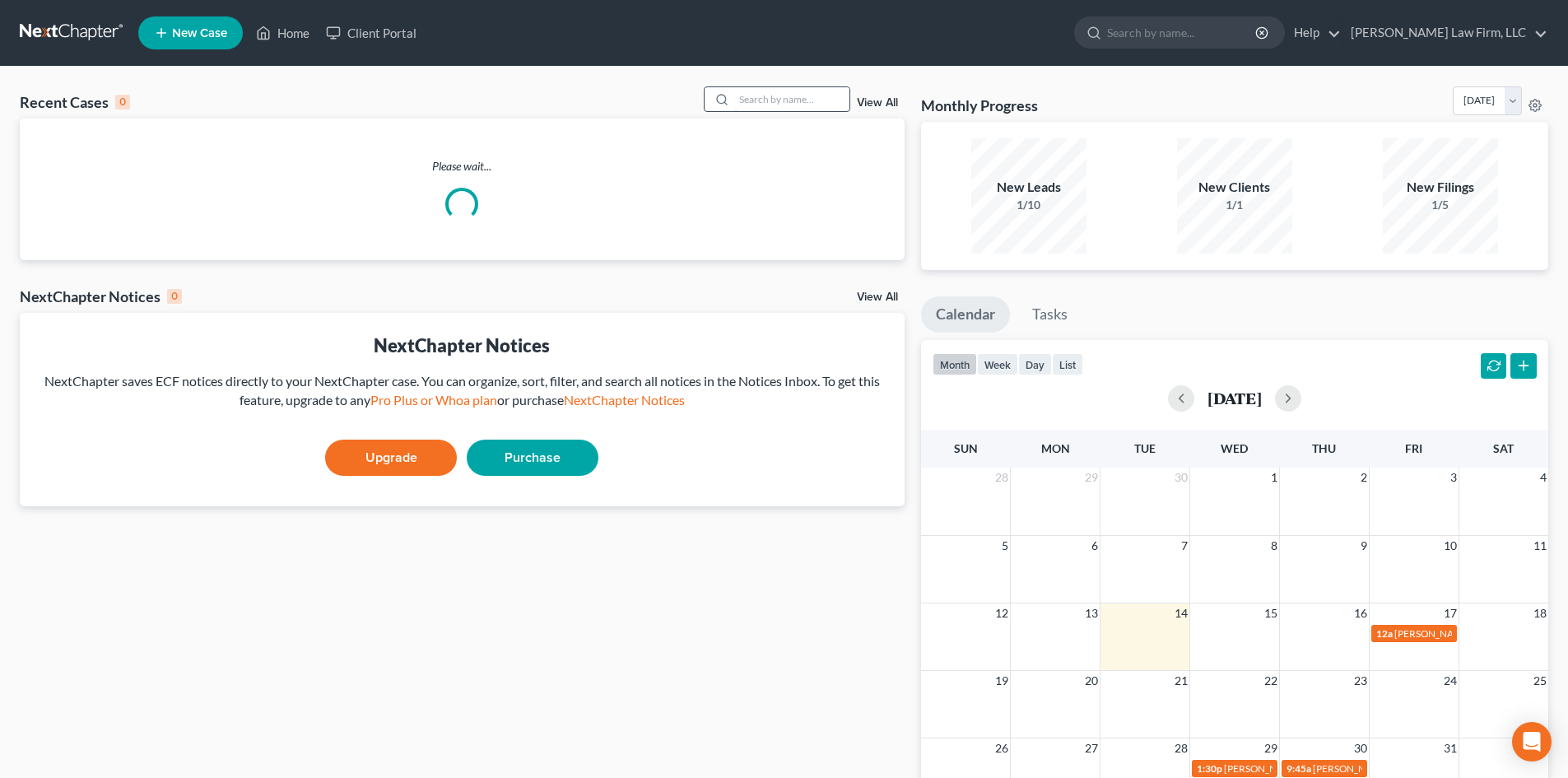
click at [777, 106] on input "search" at bounding box center [792, 100] width 115 height 24
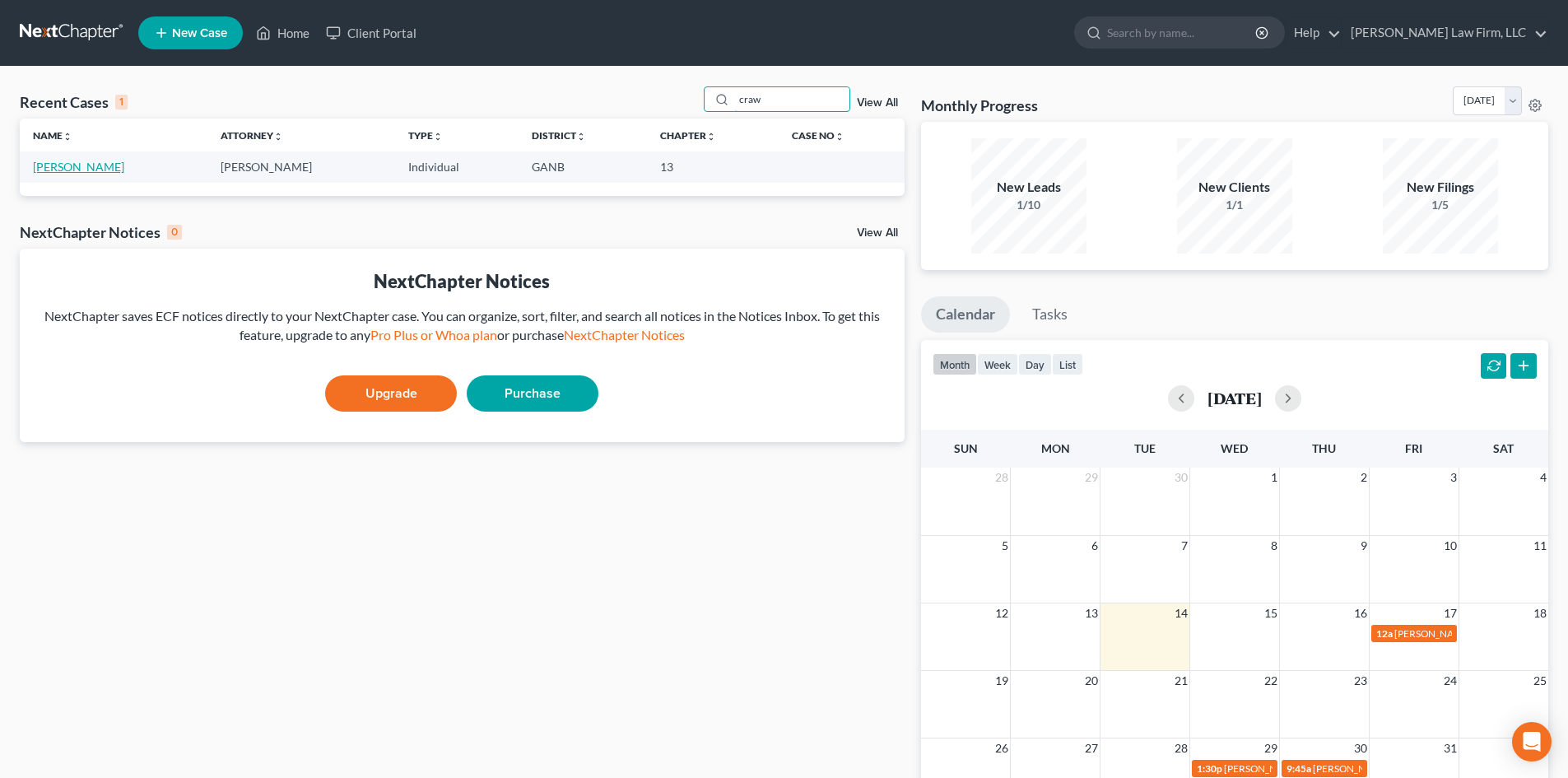
type input "craw"
click at [81, 167] on link "[PERSON_NAME]" at bounding box center [78, 166] width 91 height 14
select select "8"
select select "6"
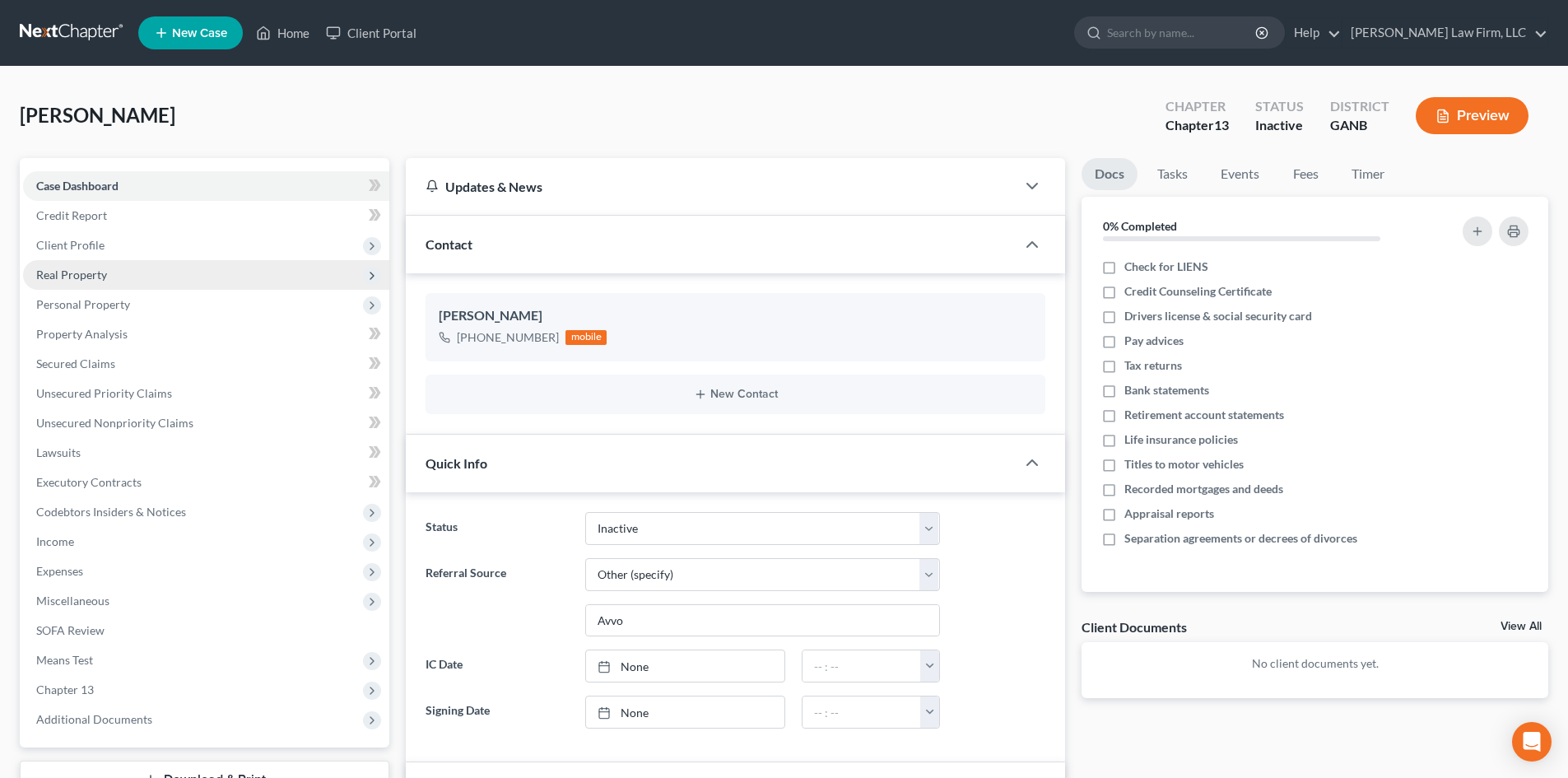
scroll to position [33, 0]
click at [78, 274] on span "Real Property" at bounding box center [71, 274] width 71 height 14
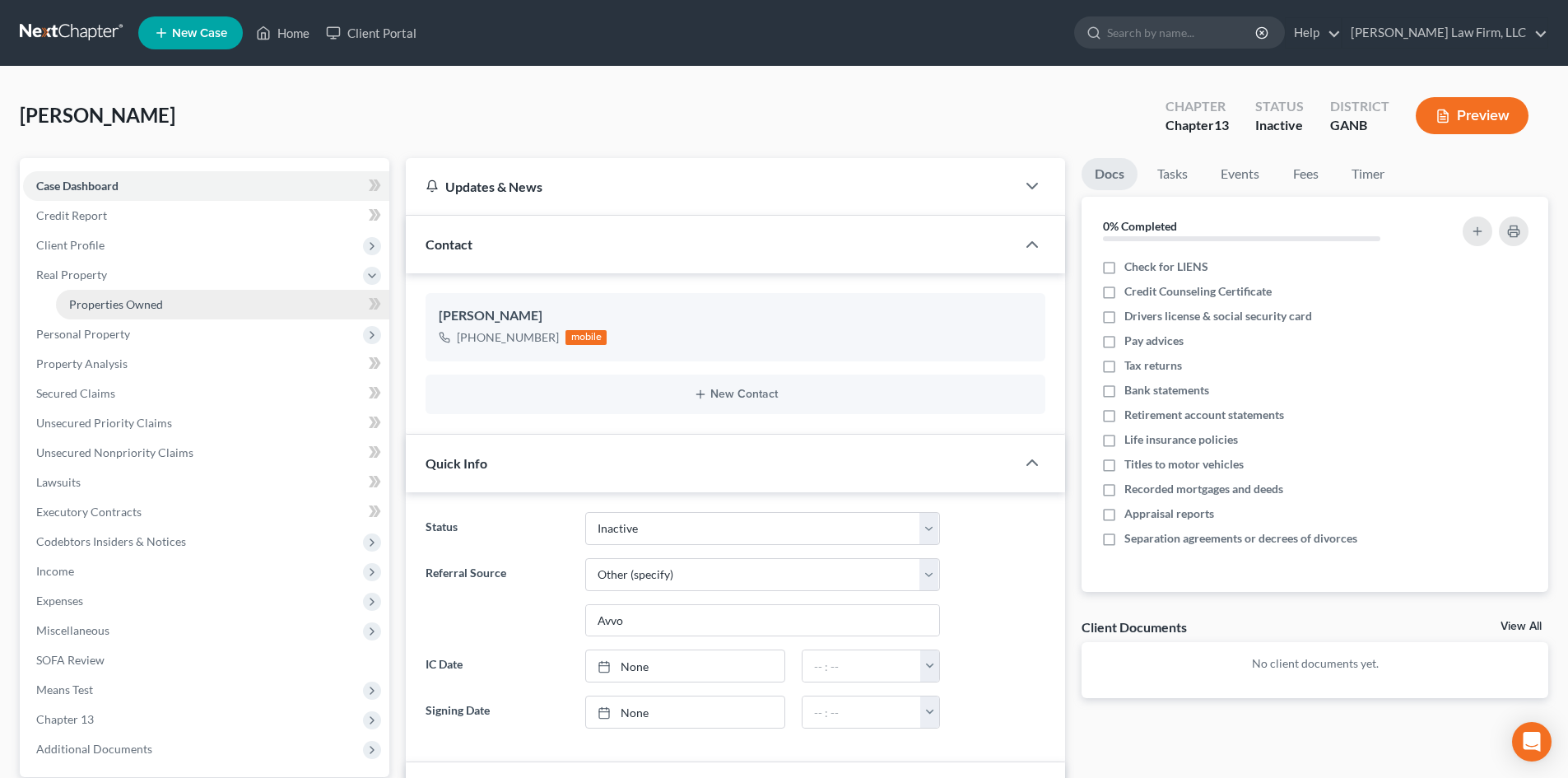
click at [87, 295] on link "Properties Owned" at bounding box center [222, 305] width 334 height 30
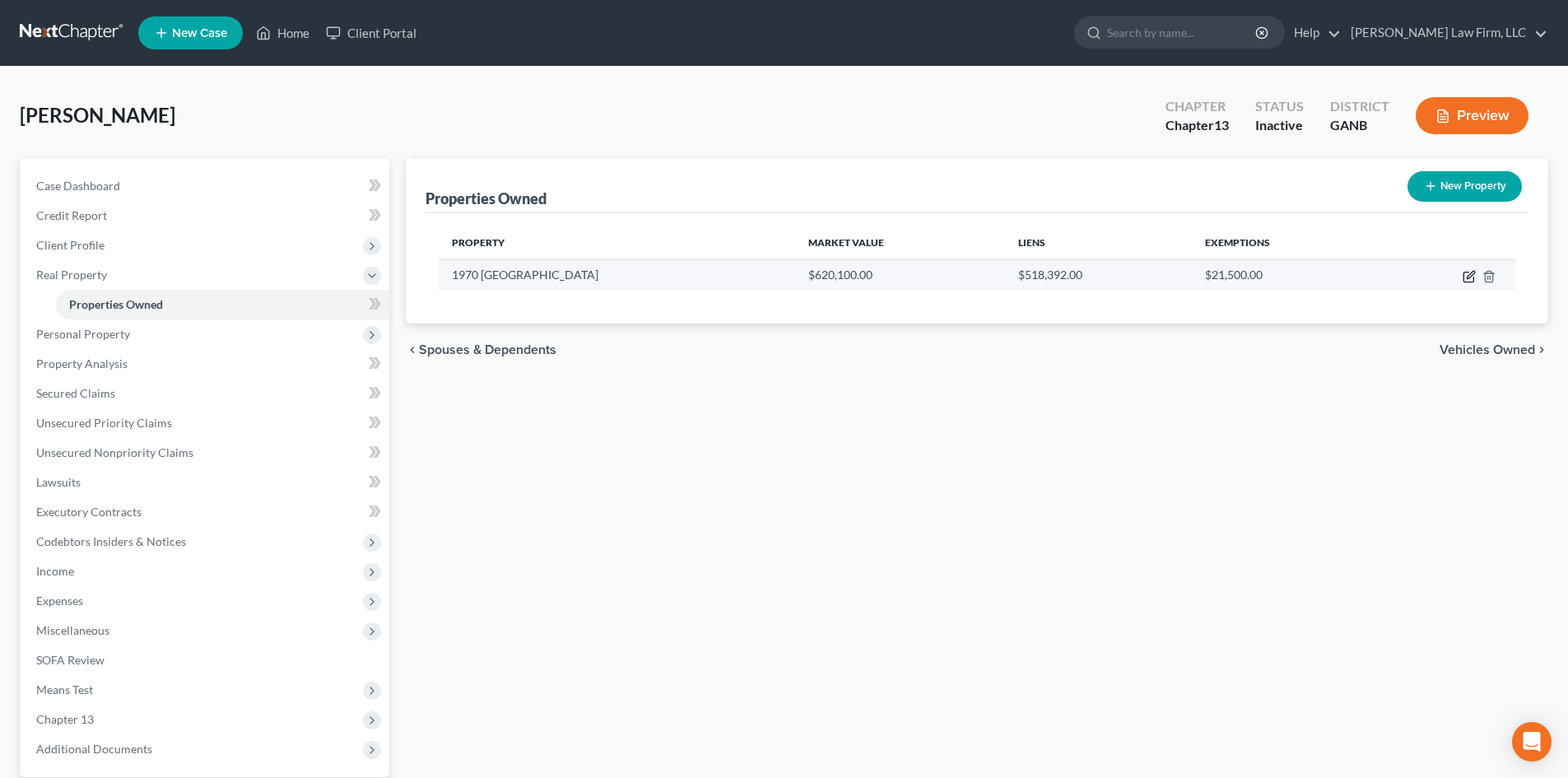
click at [1468, 277] on icon "button" at bounding box center [1468, 276] width 13 height 13
select select "10"
select select "0"
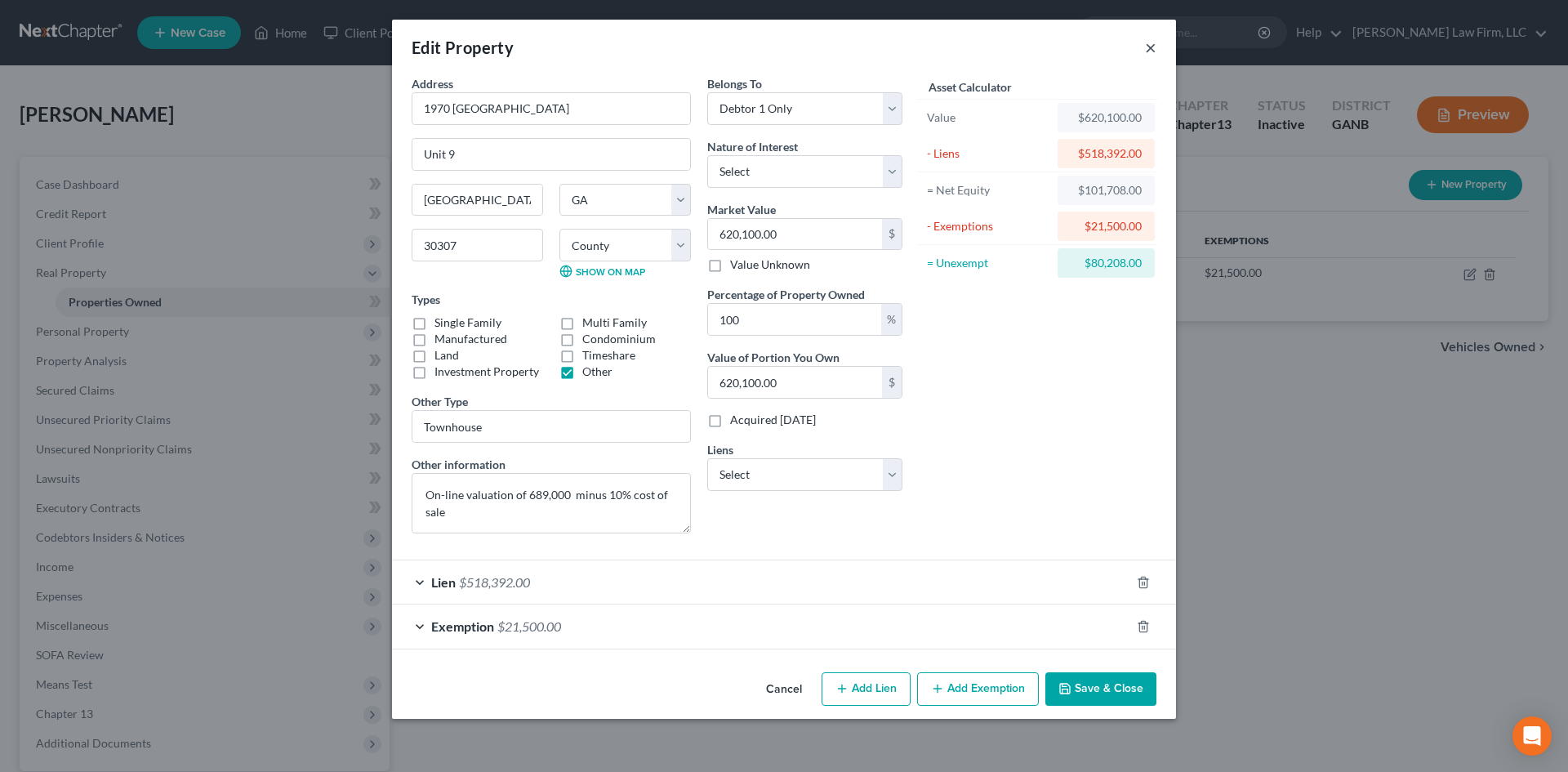
click at [1152, 50] on button "×" at bounding box center [1150, 47] width 11 height 20
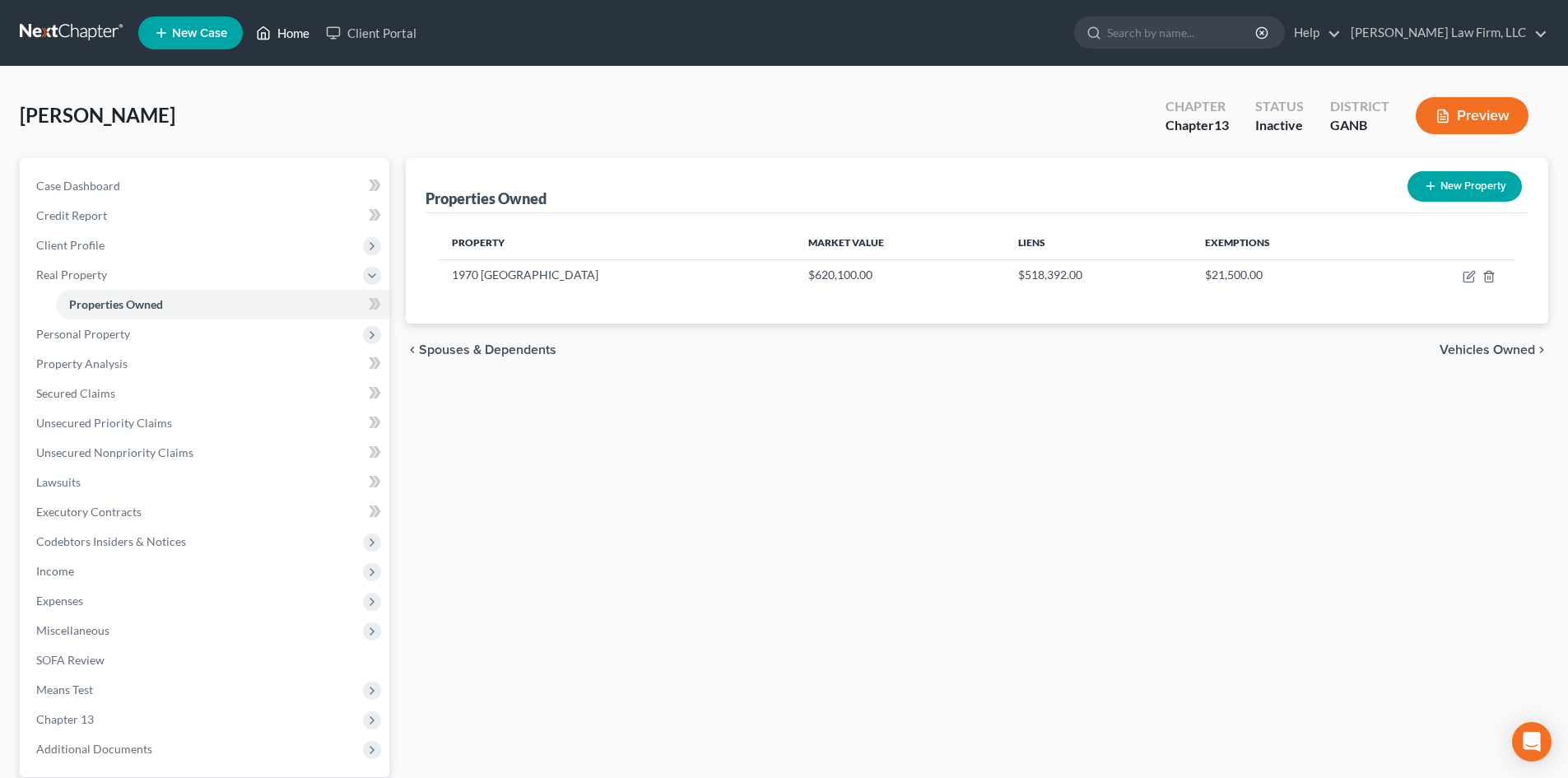
click at [291, 31] on link "Home" at bounding box center [283, 33] width 70 height 30
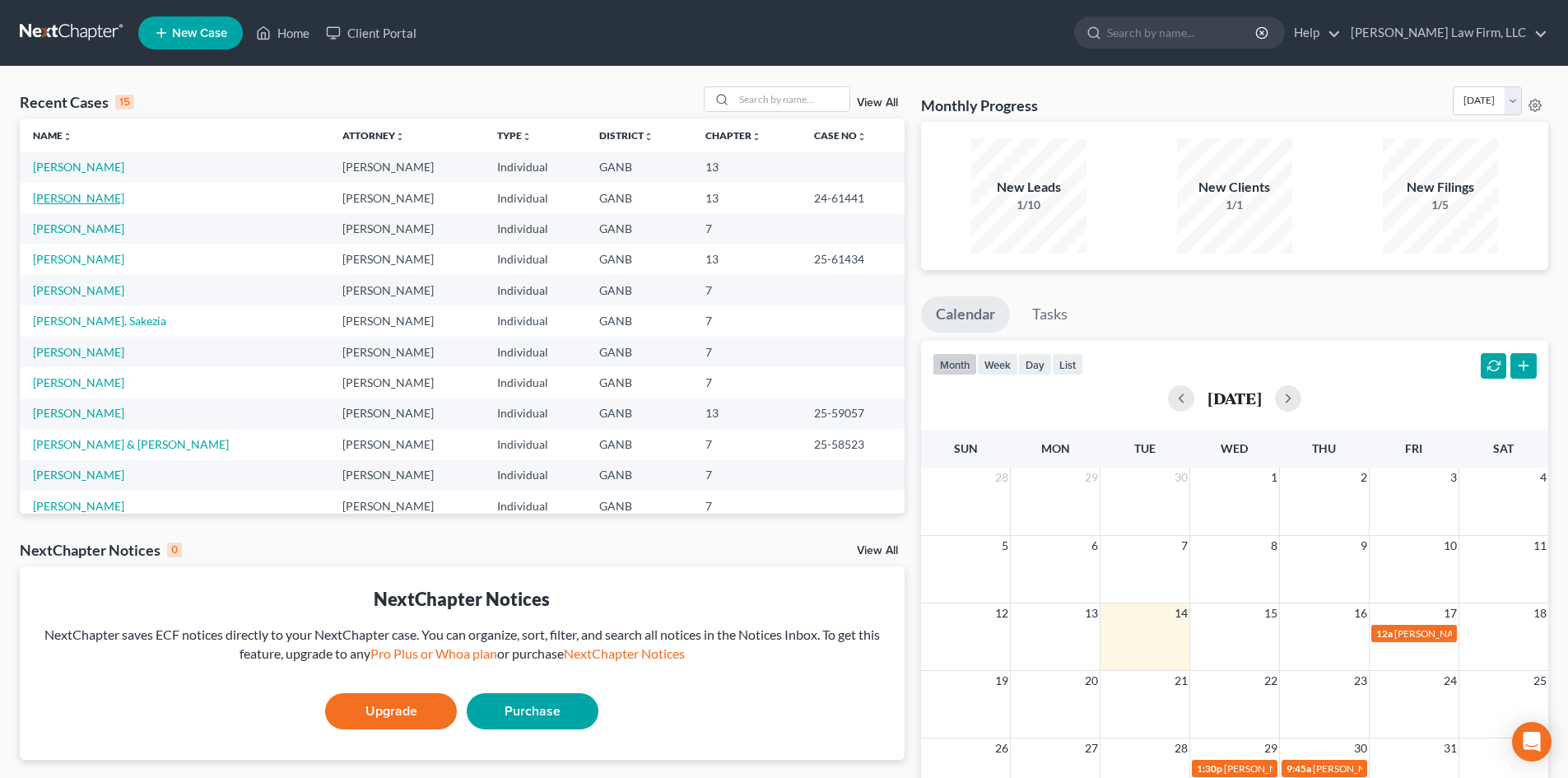
click at [76, 200] on link "[PERSON_NAME]" at bounding box center [78, 198] width 91 height 14
select select "6"
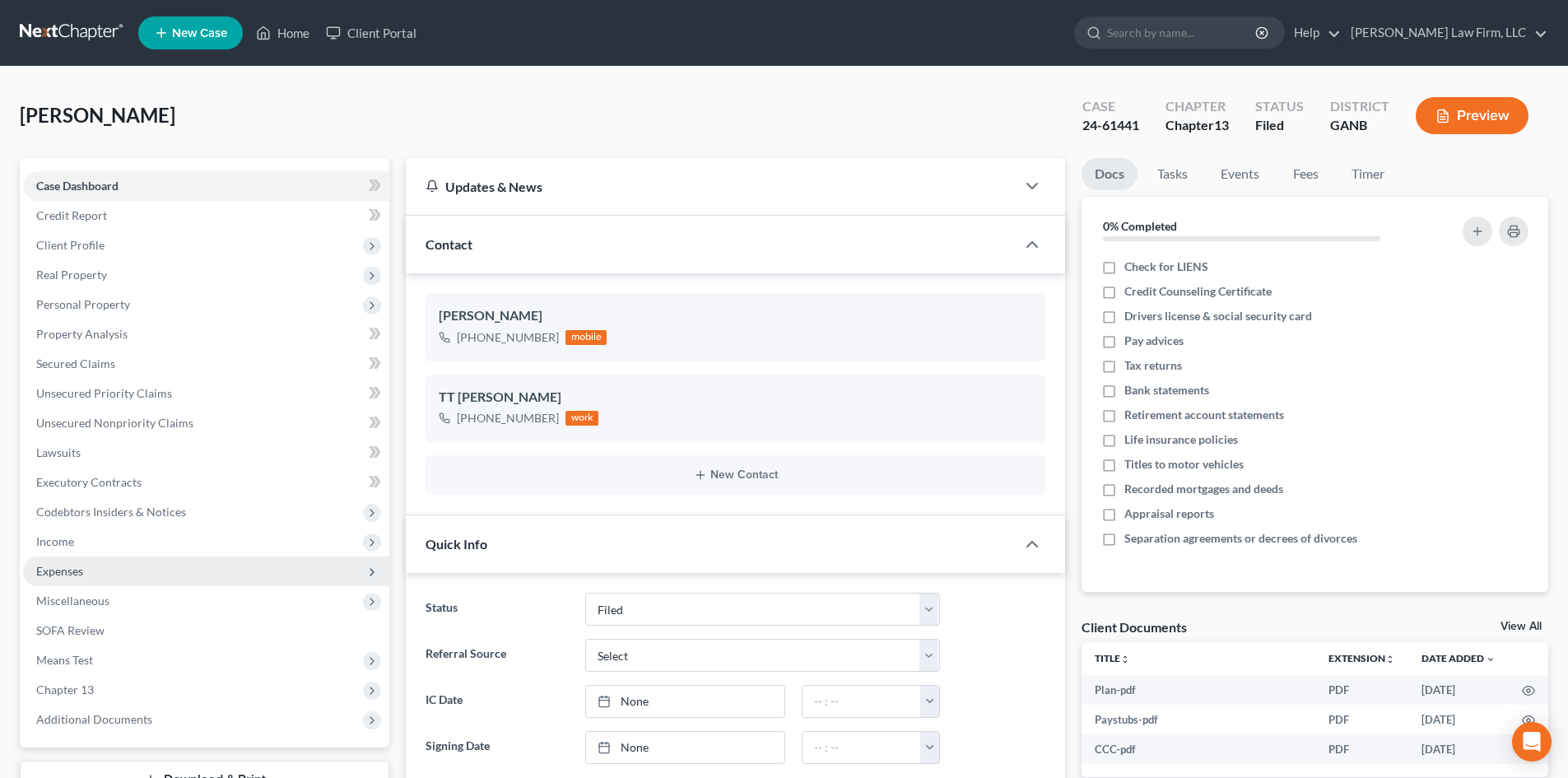
click at [51, 568] on span "Expenses" at bounding box center [59, 570] width 47 height 14
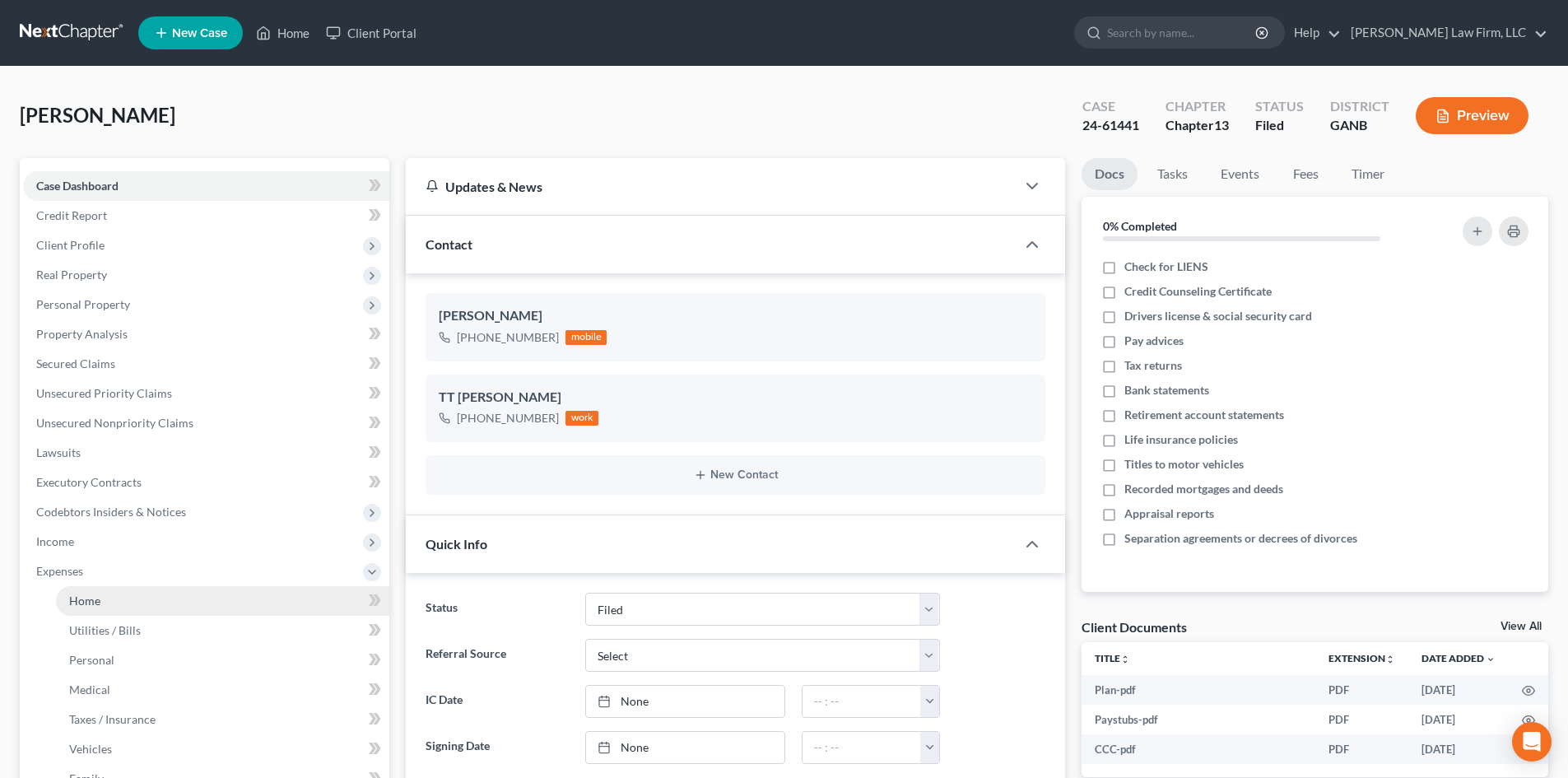
click at [75, 600] on span "Home" at bounding box center [85, 600] width 31 height 14
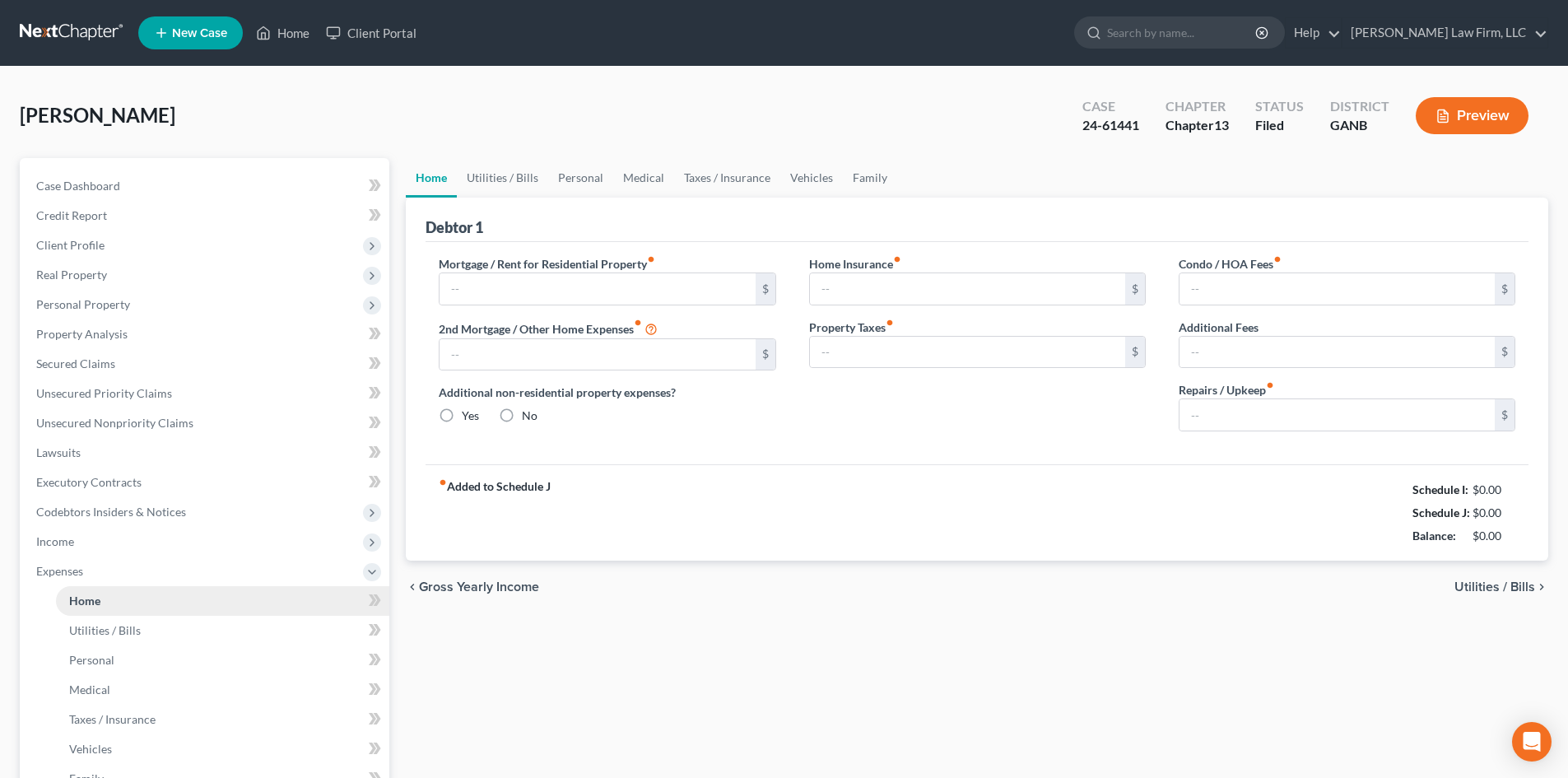
type input "3,098.00"
type input "0.00"
radio input "true"
type input "0.00"
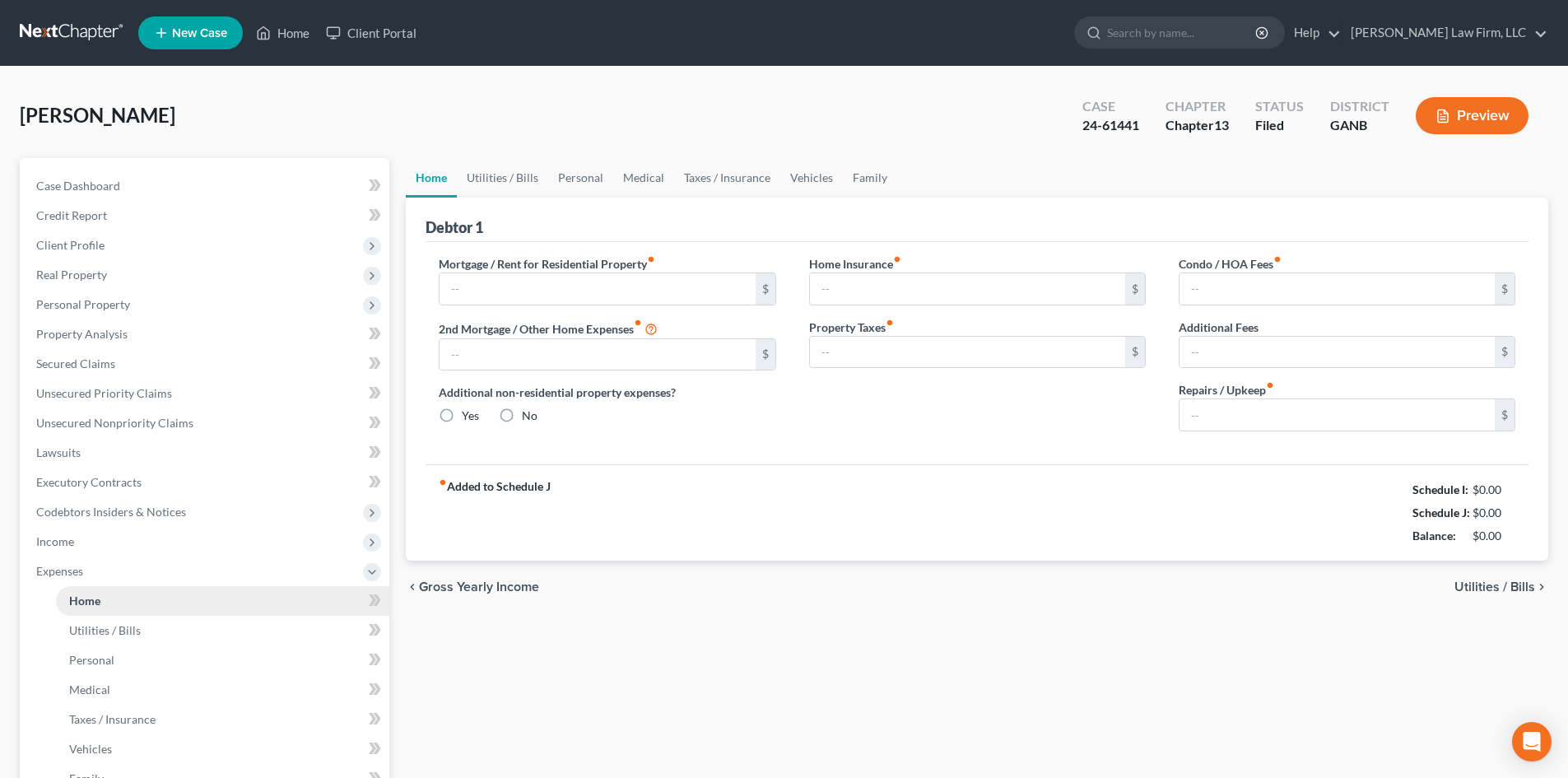
type input "250.00"
type input "0.00"
type input "250.00"
click at [289, 27] on link "Home" at bounding box center [283, 33] width 70 height 30
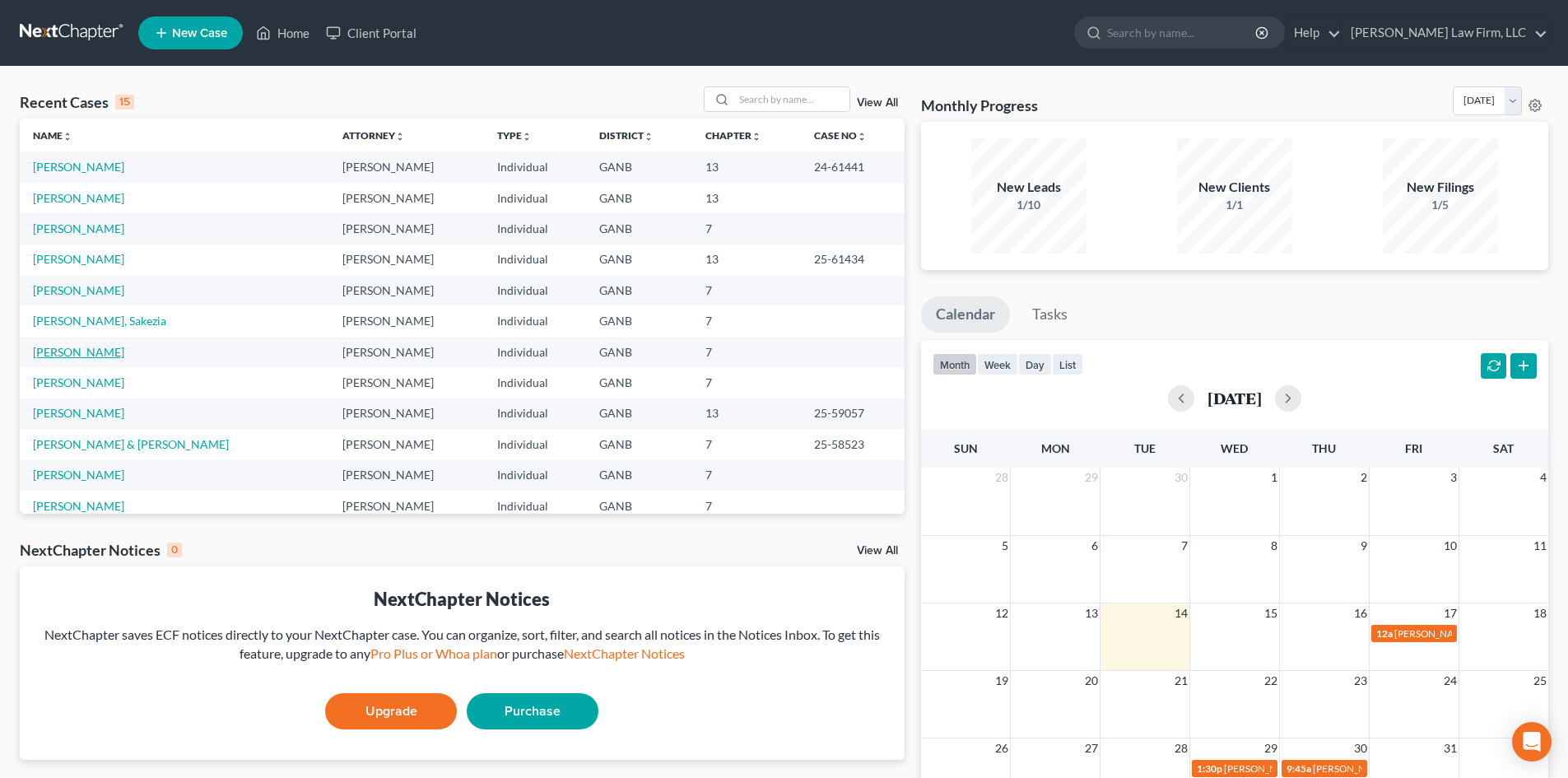
click at [70, 351] on link "[PERSON_NAME]" at bounding box center [78, 352] width 91 height 14
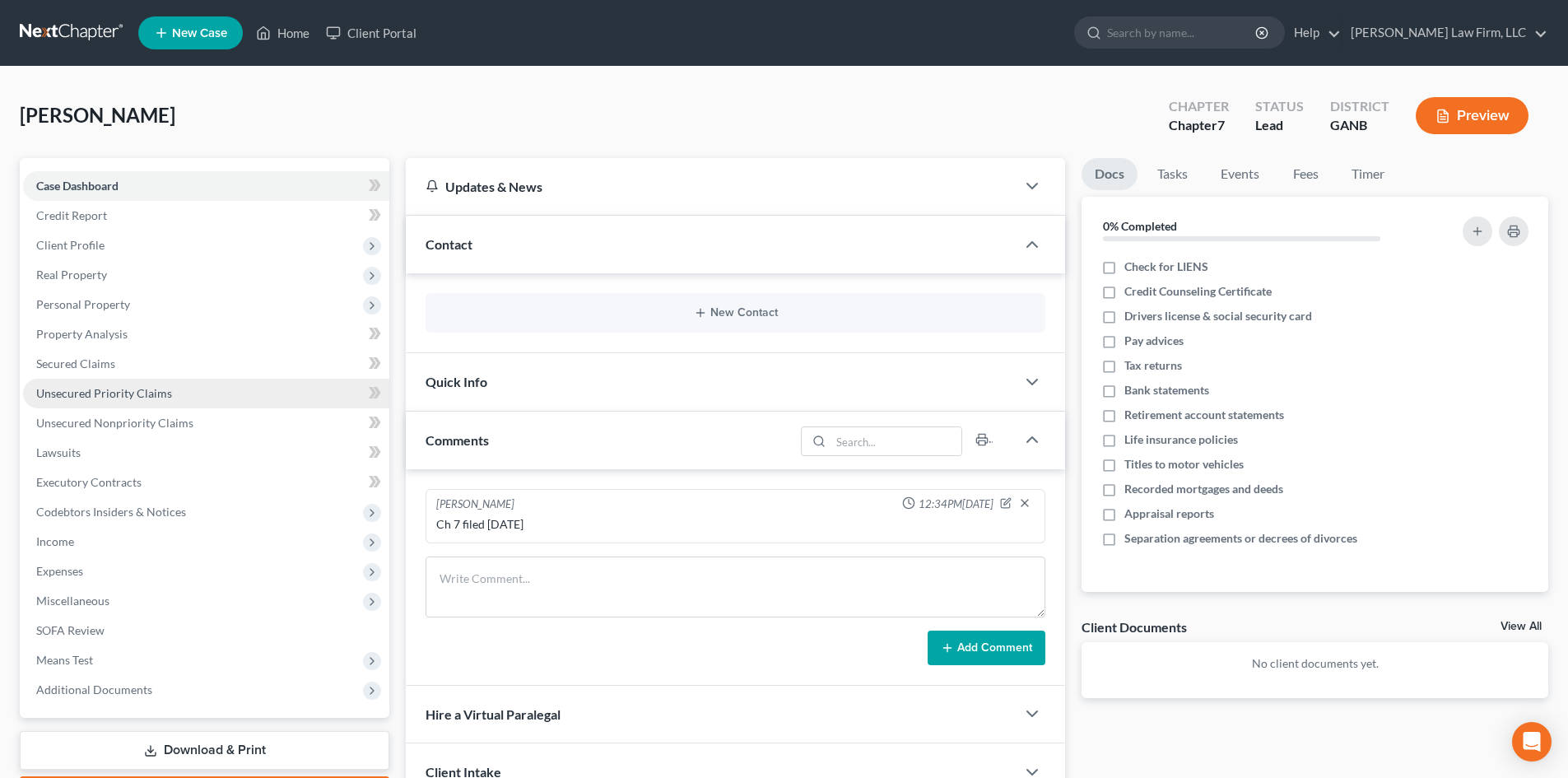
click at [97, 395] on span "Unsecured Priority Claims" at bounding box center [104, 393] width 136 height 14
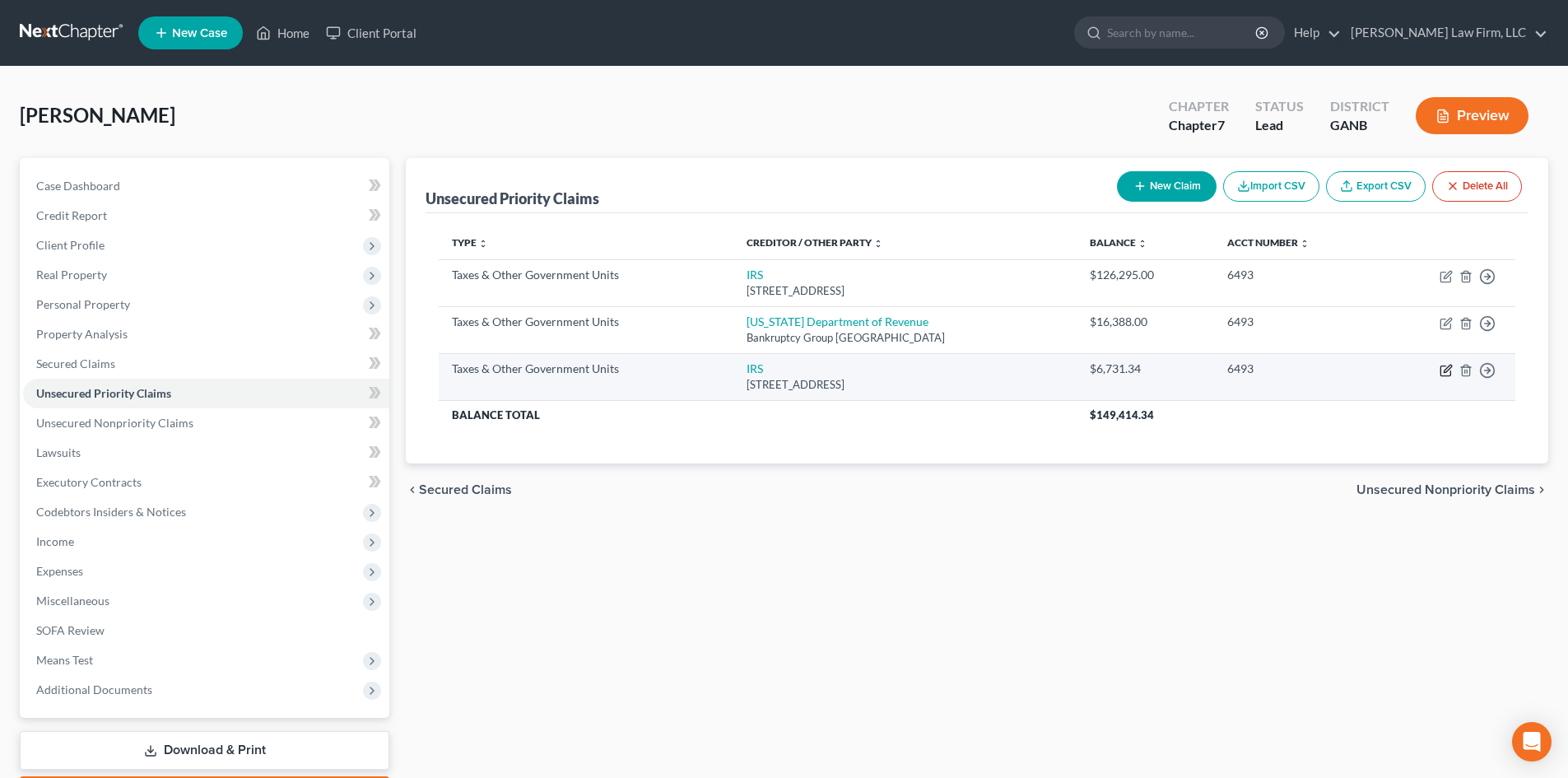
click at [1447, 372] on icon "button" at bounding box center [1445, 370] width 13 height 13
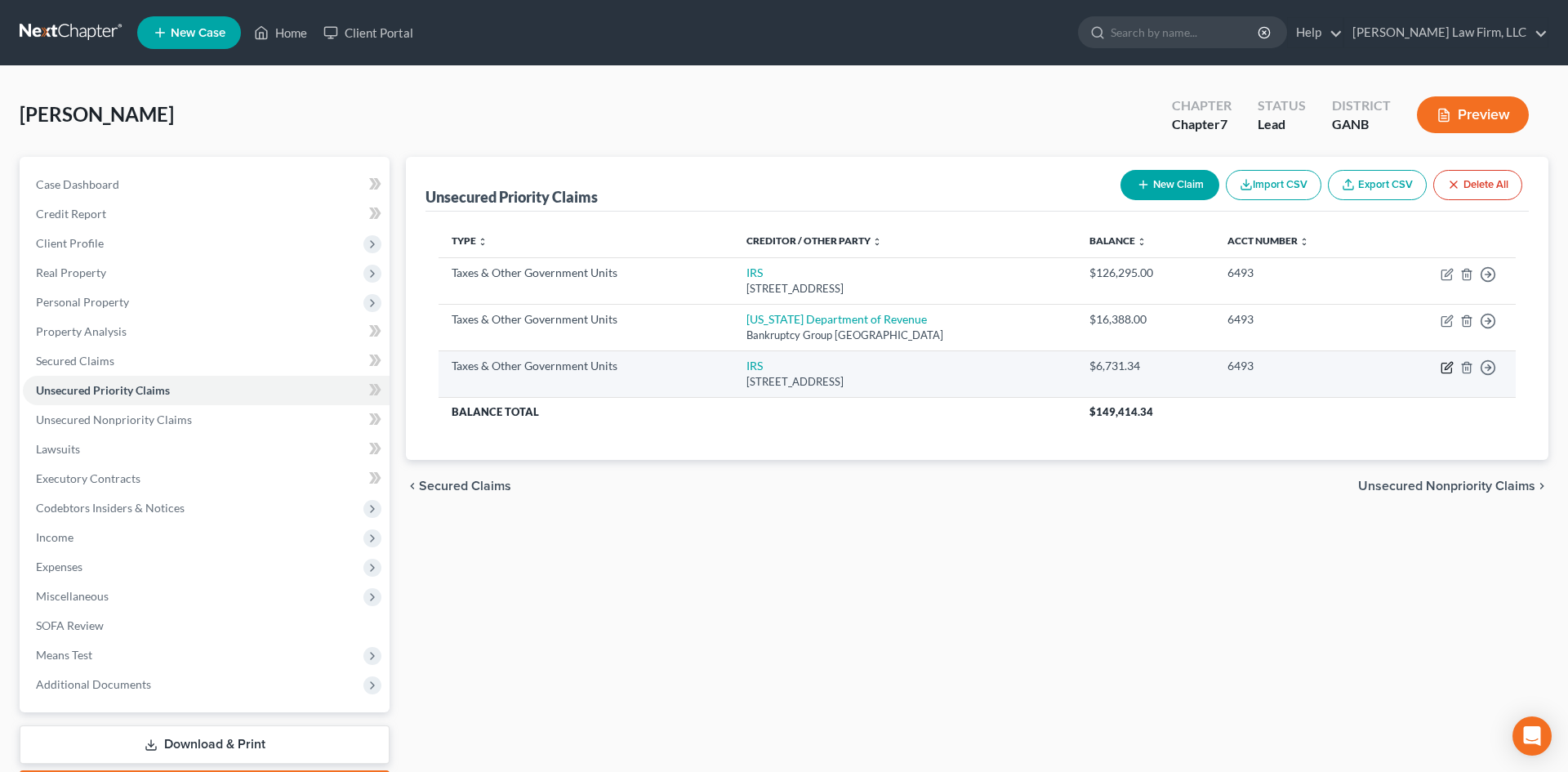
select select "2"
select select "39"
select select "0"
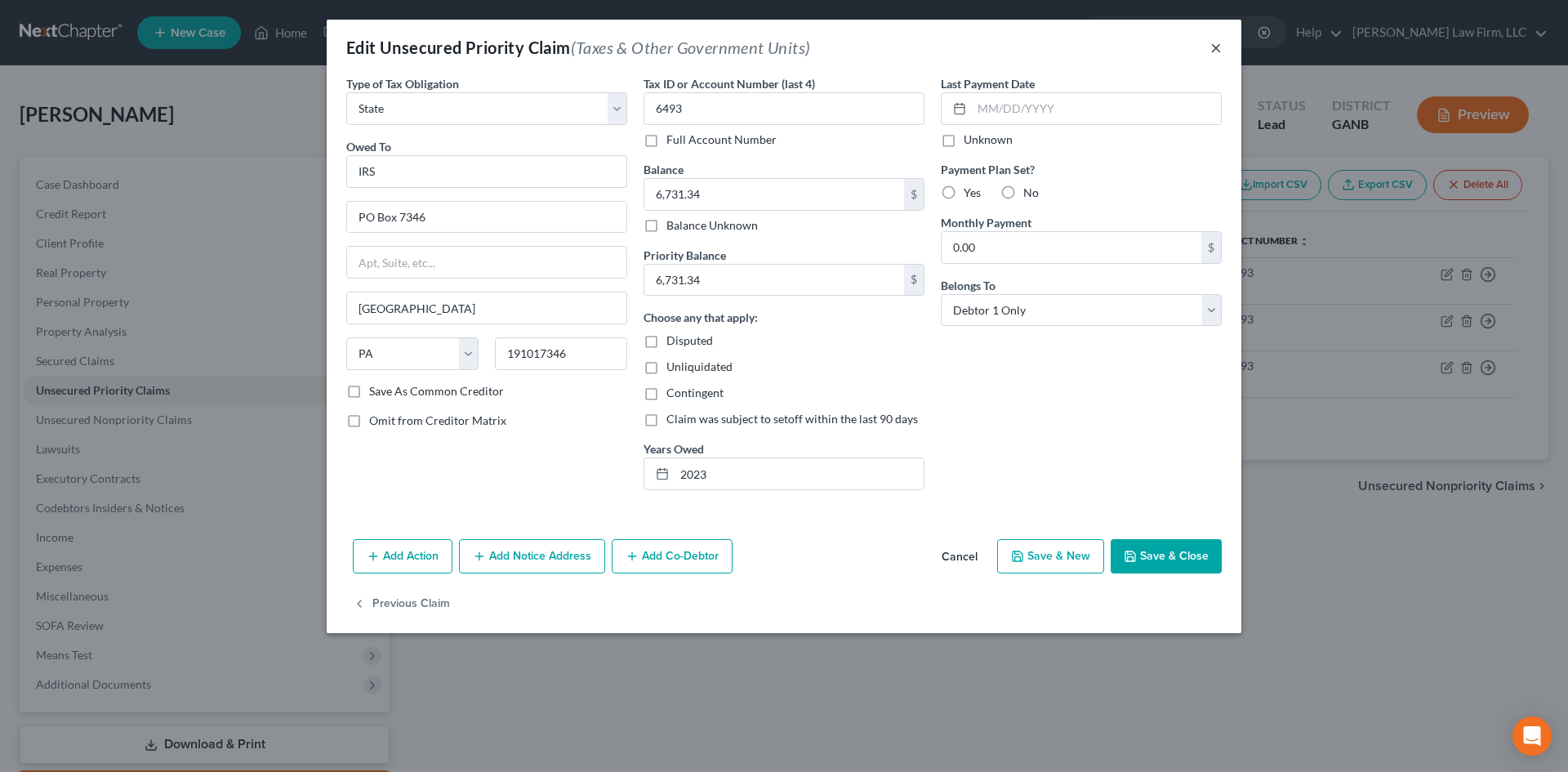
click at [1219, 53] on button "×" at bounding box center [1216, 47] width 11 height 20
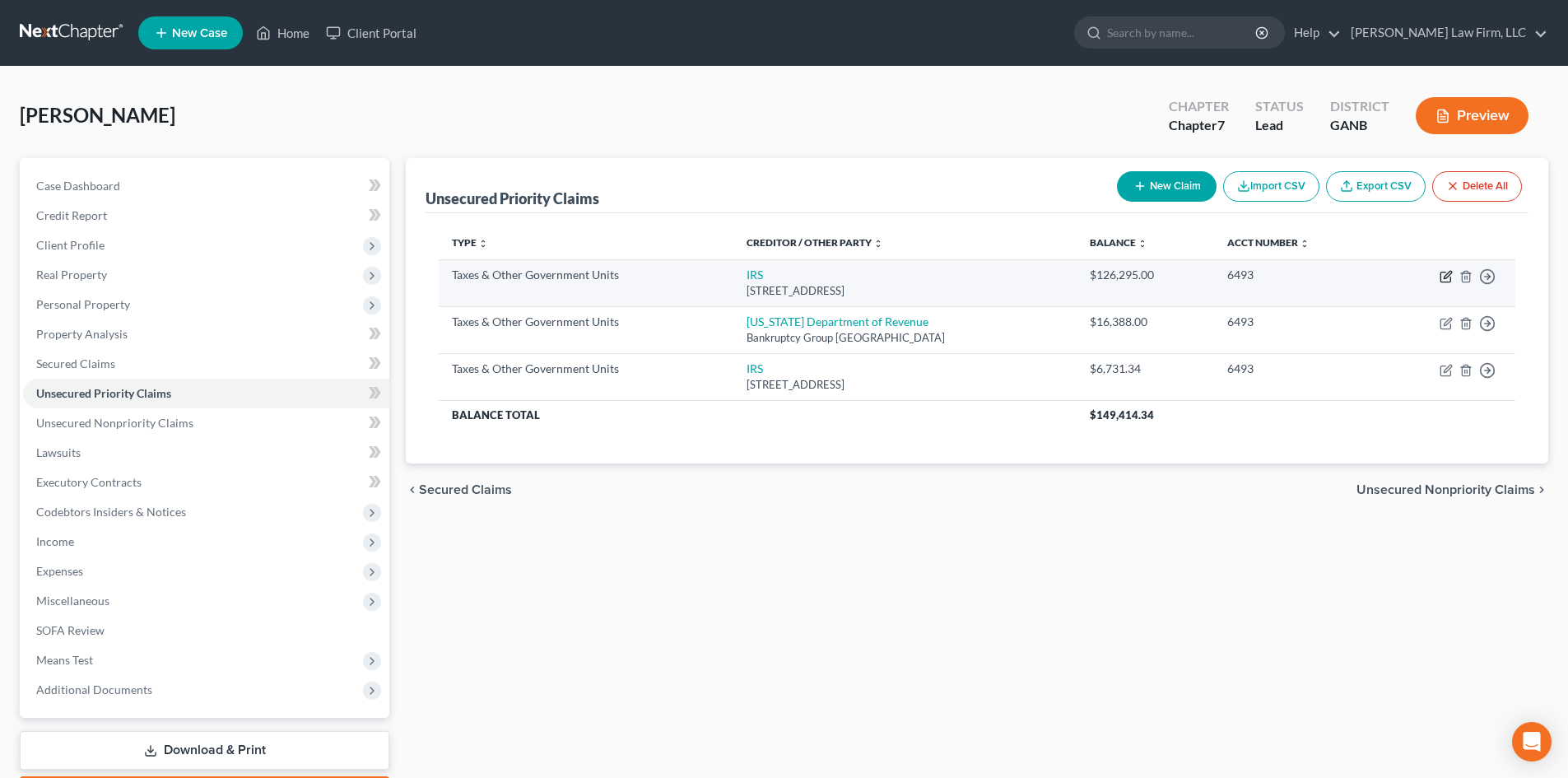
click at [1447, 273] on icon "button" at bounding box center [1445, 276] width 13 height 13
select select "0"
select select "39"
select select "0"
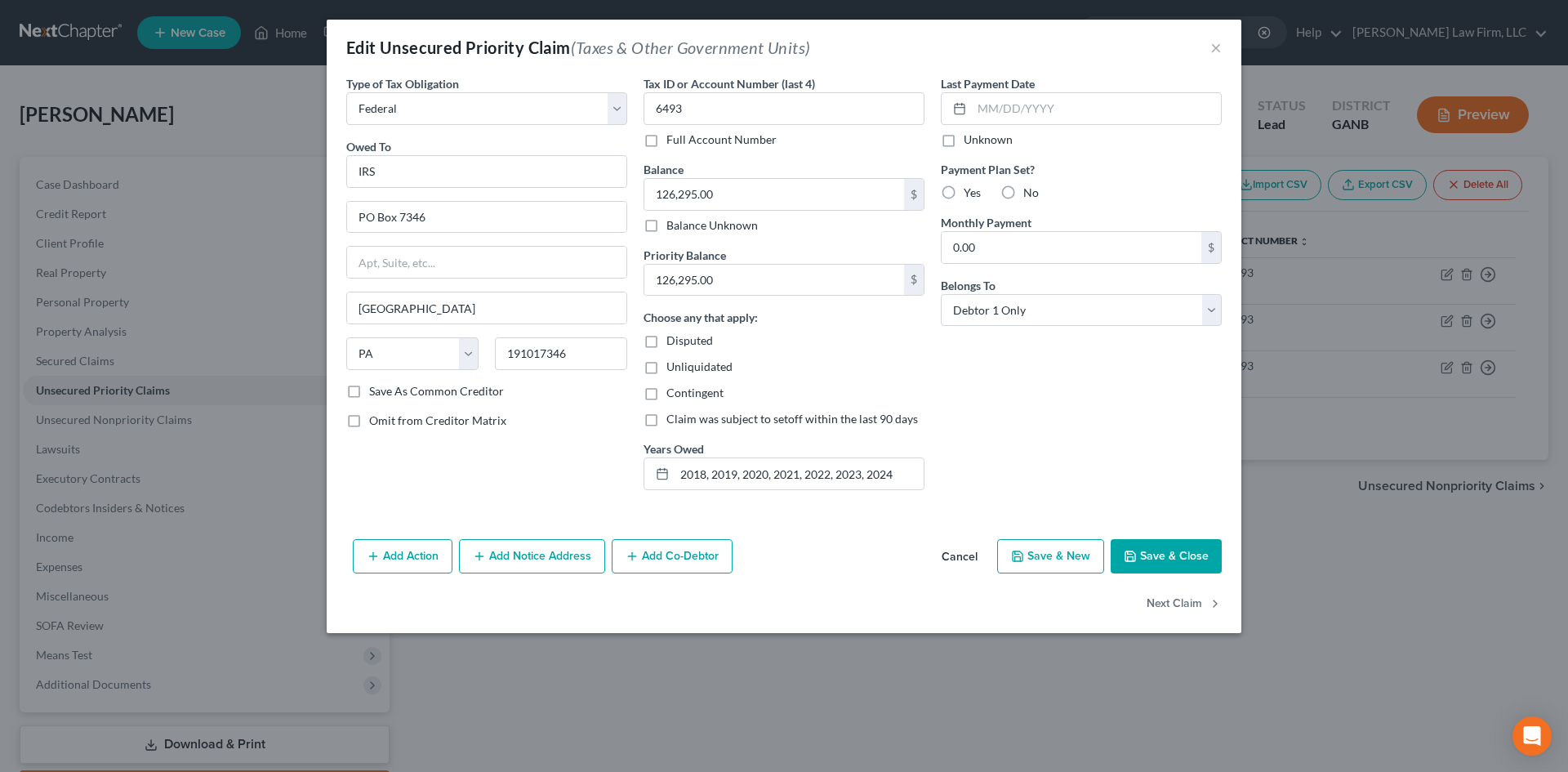
click at [1202, 48] on div "Edit Unsecured Priority Claim (Taxes & Other Government Units) ×" at bounding box center [784, 47] width 915 height 55
click at [1211, 49] on button "×" at bounding box center [1216, 47] width 11 height 20
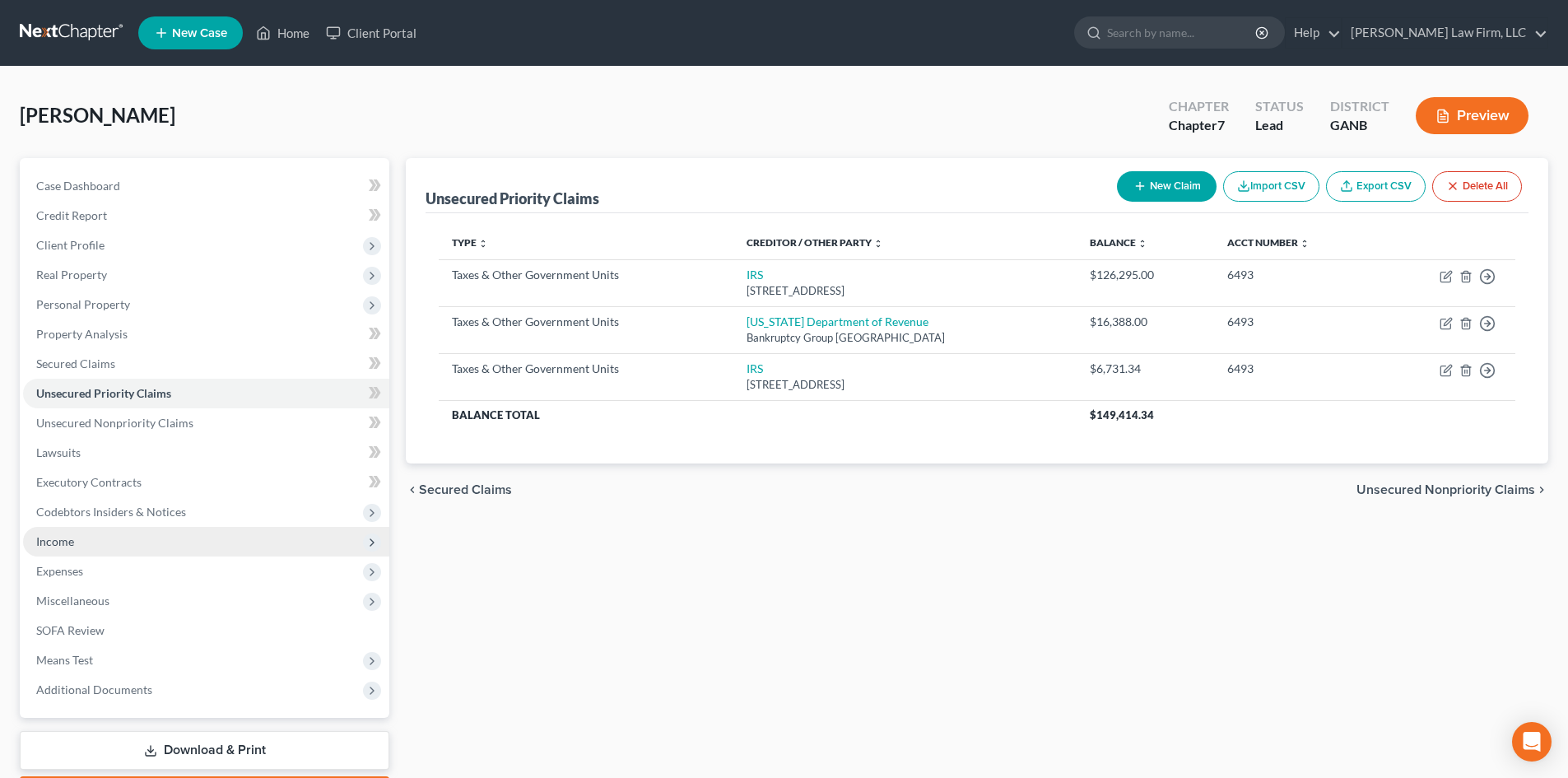
click at [71, 546] on span "Income" at bounding box center [55, 541] width 38 height 14
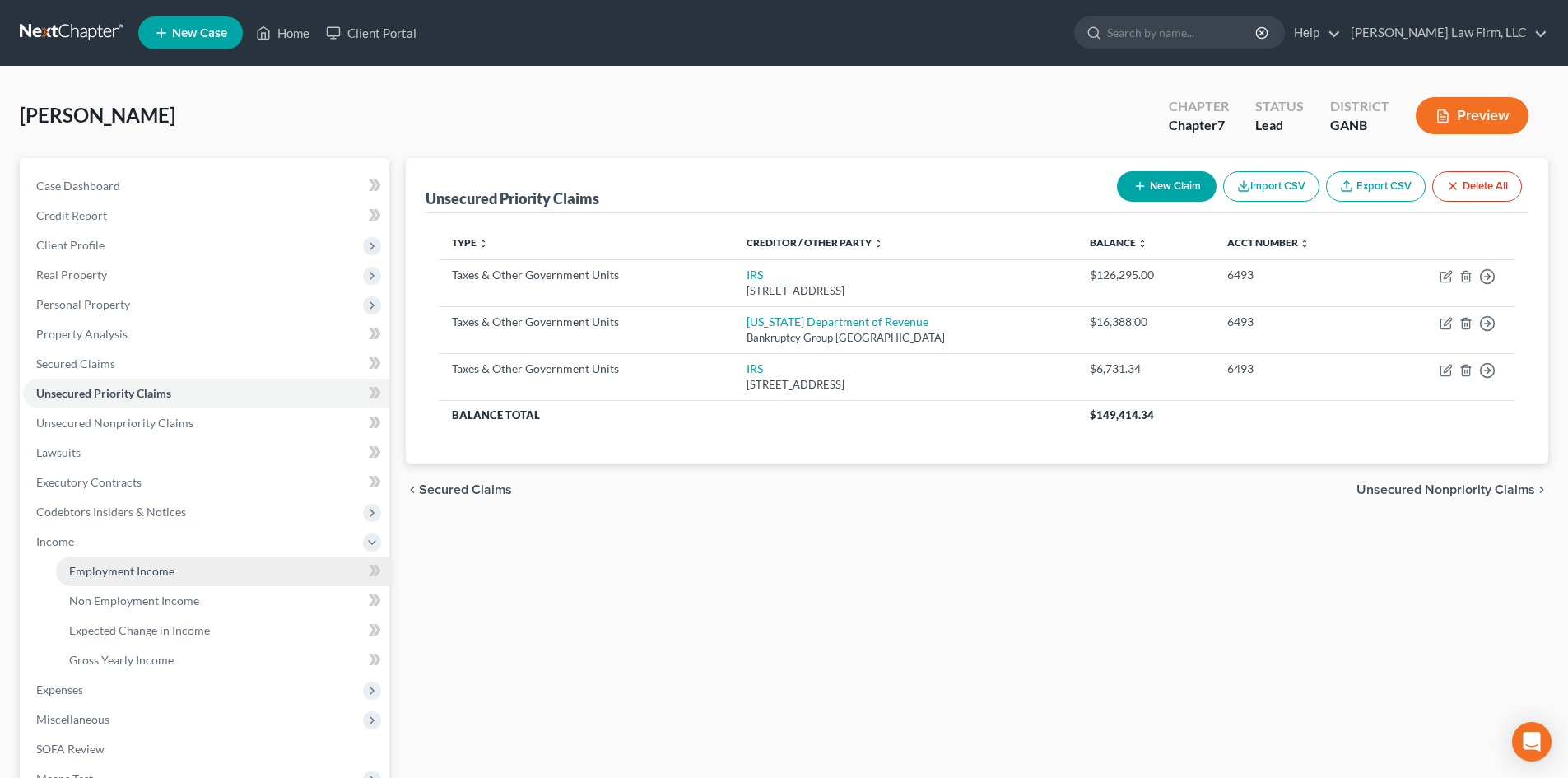
click at [91, 575] on span "Employment Income" at bounding box center [122, 570] width 106 height 14
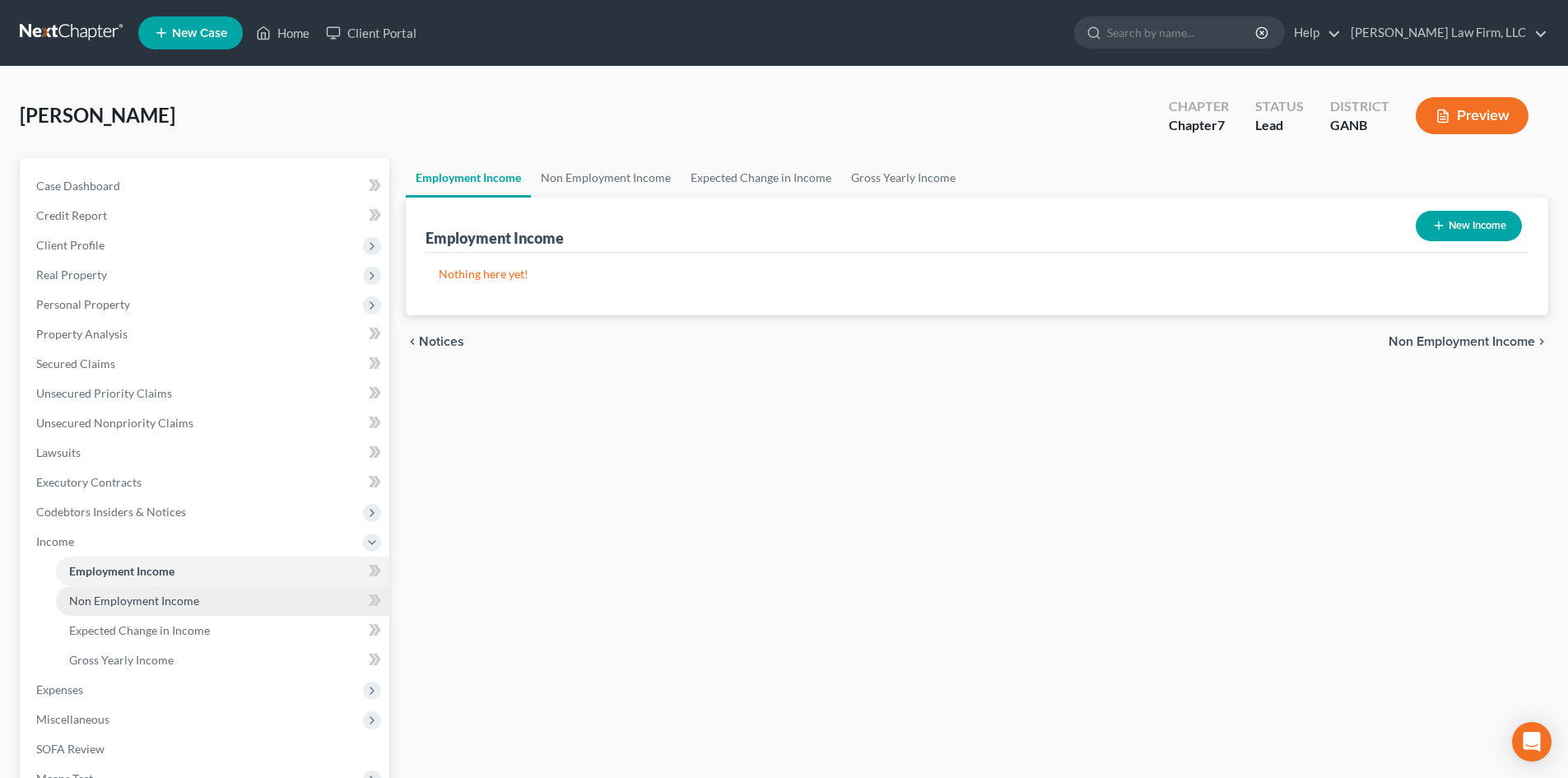
click at [103, 602] on span "Non Employment Income" at bounding box center [135, 600] width 130 height 14
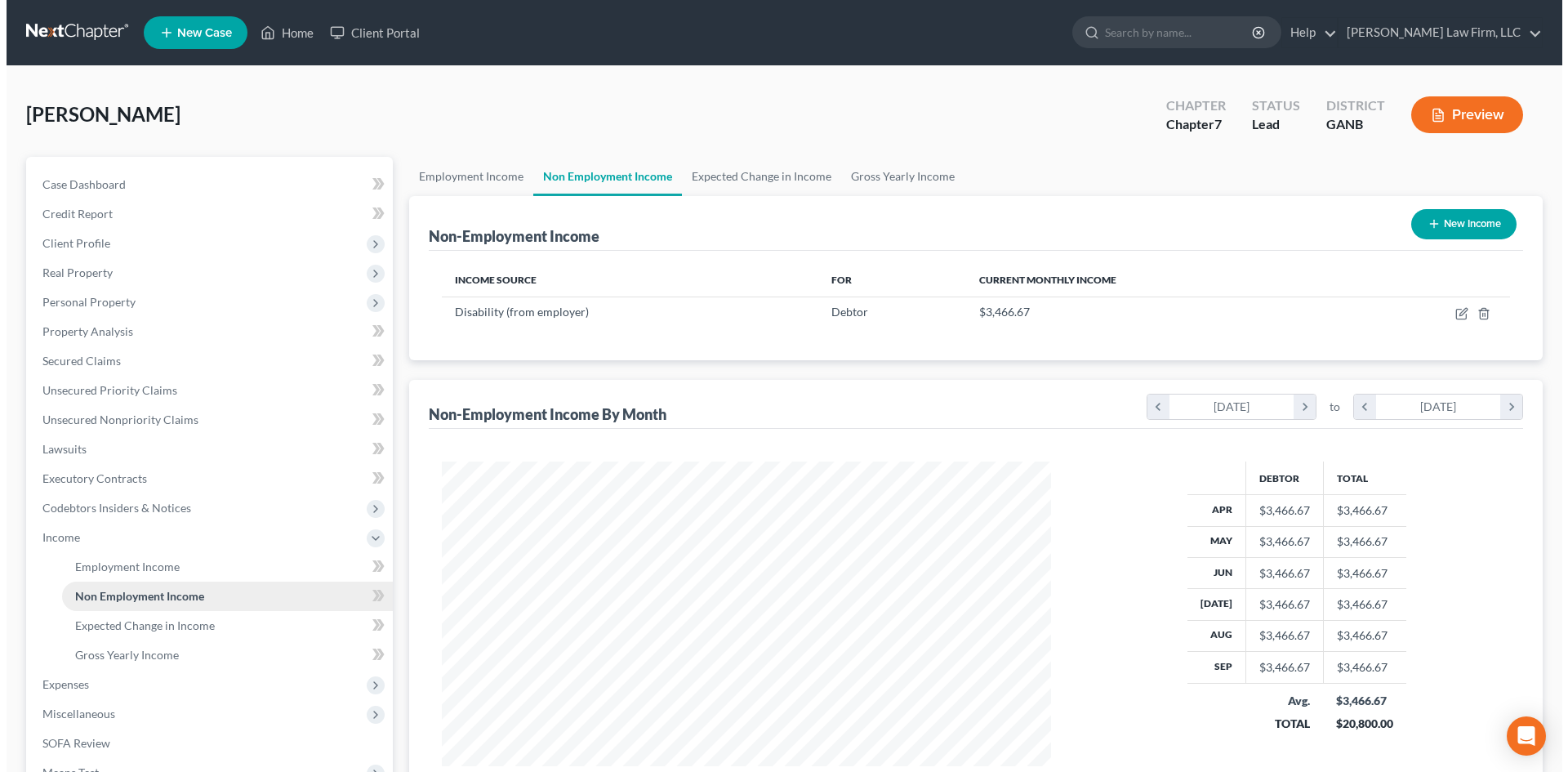
scroll to position [305, 642]
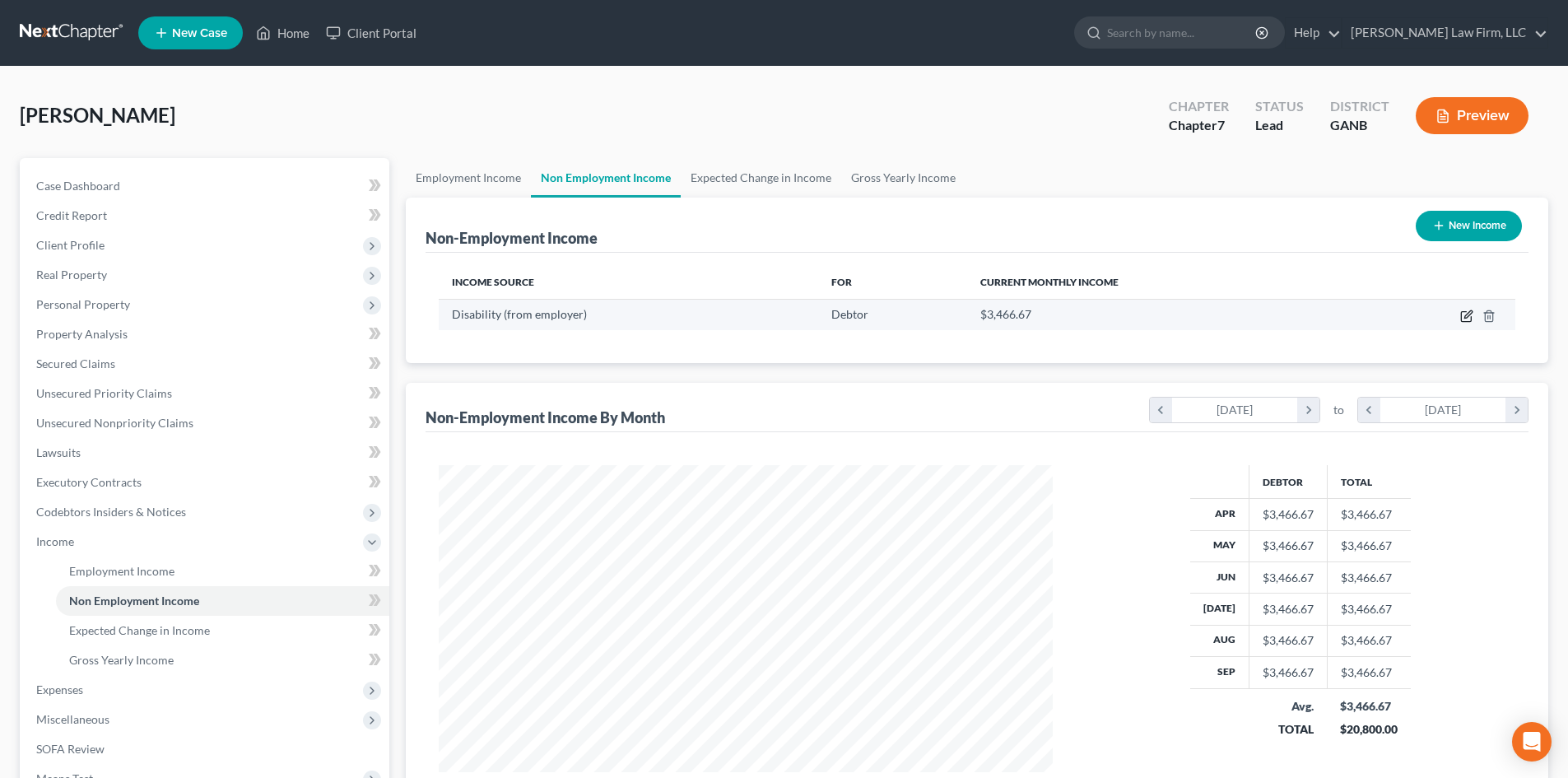
click at [1468, 315] on icon "button" at bounding box center [1466, 316] width 13 height 13
select select "1"
select select "3"
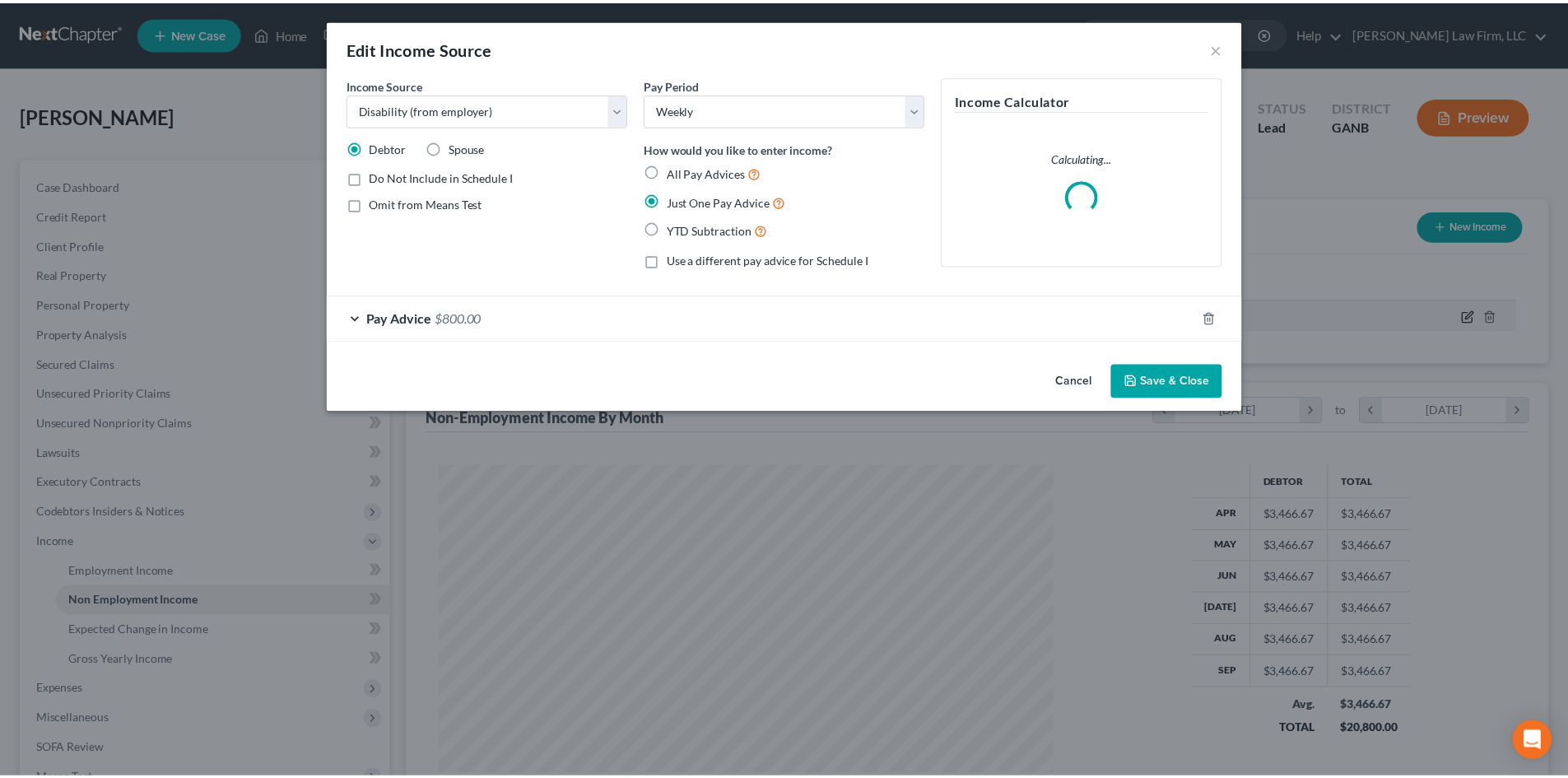
scroll to position [310, 653]
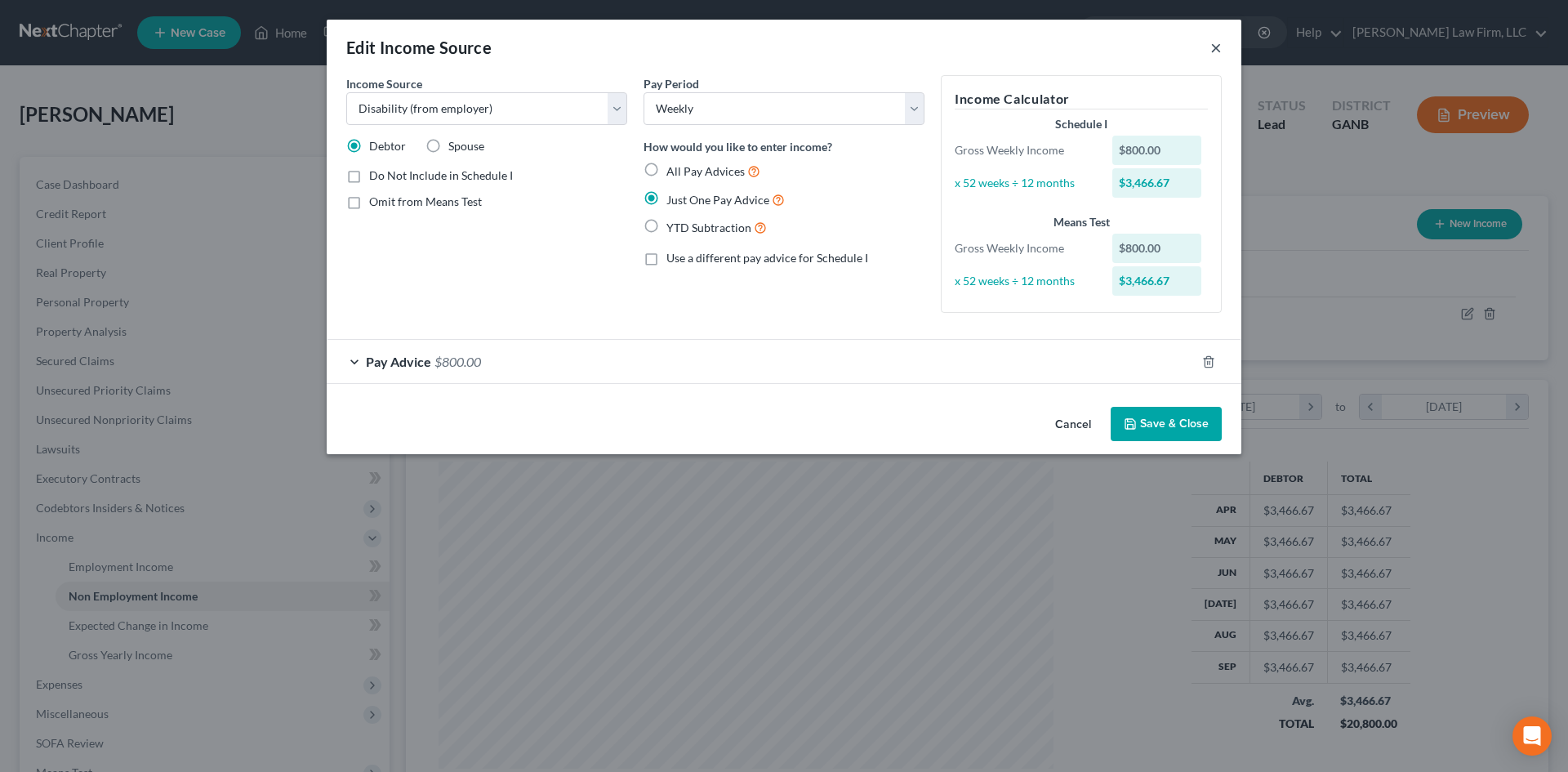
click at [1214, 50] on button "×" at bounding box center [1216, 47] width 11 height 20
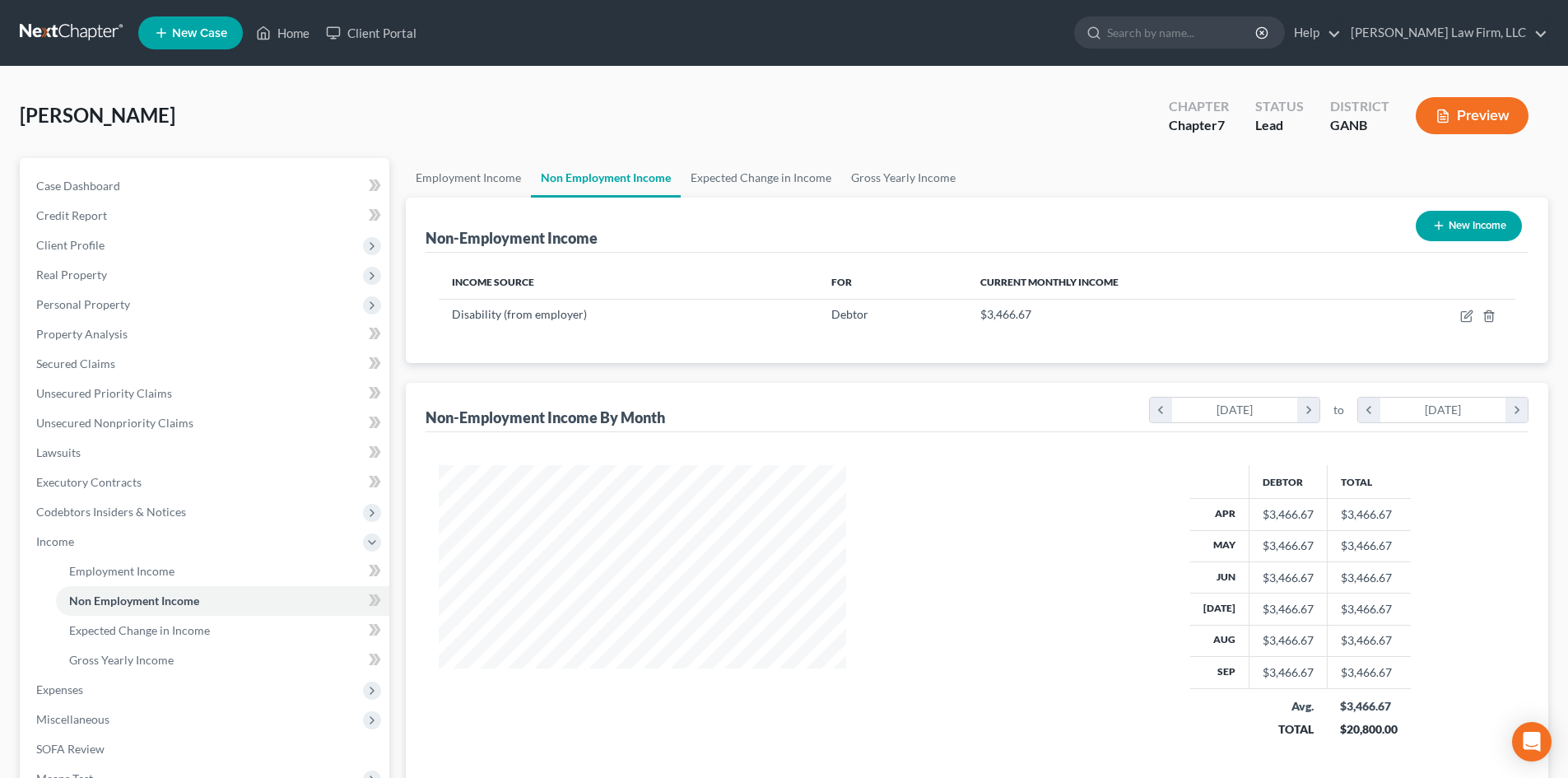
scroll to position [307, 647]
click at [283, 35] on link "Home" at bounding box center [283, 33] width 70 height 30
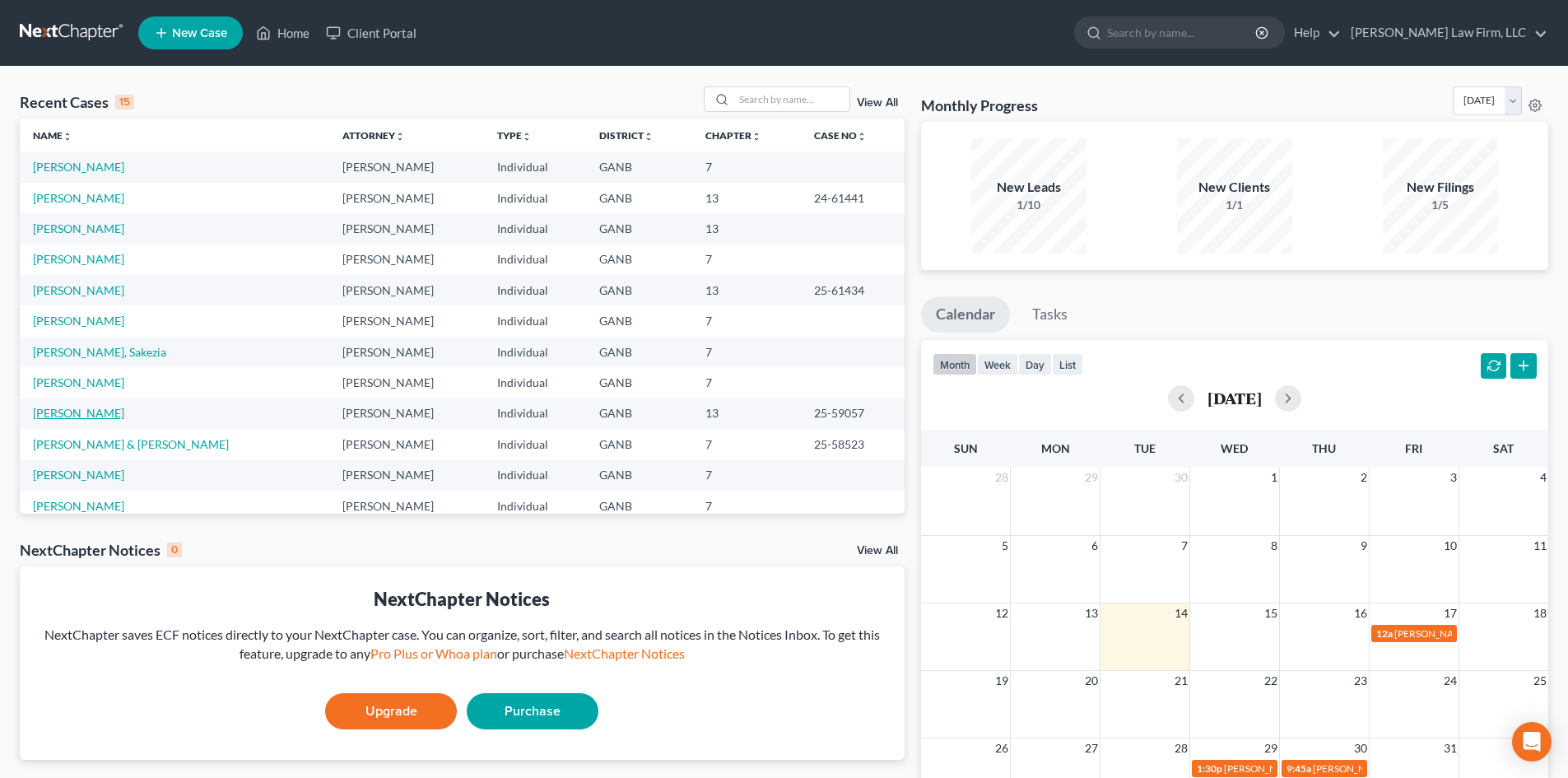
click at [79, 413] on link "[PERSON_NAME]" at bounding box center [78, 413] width 91 height 14
select select "6"
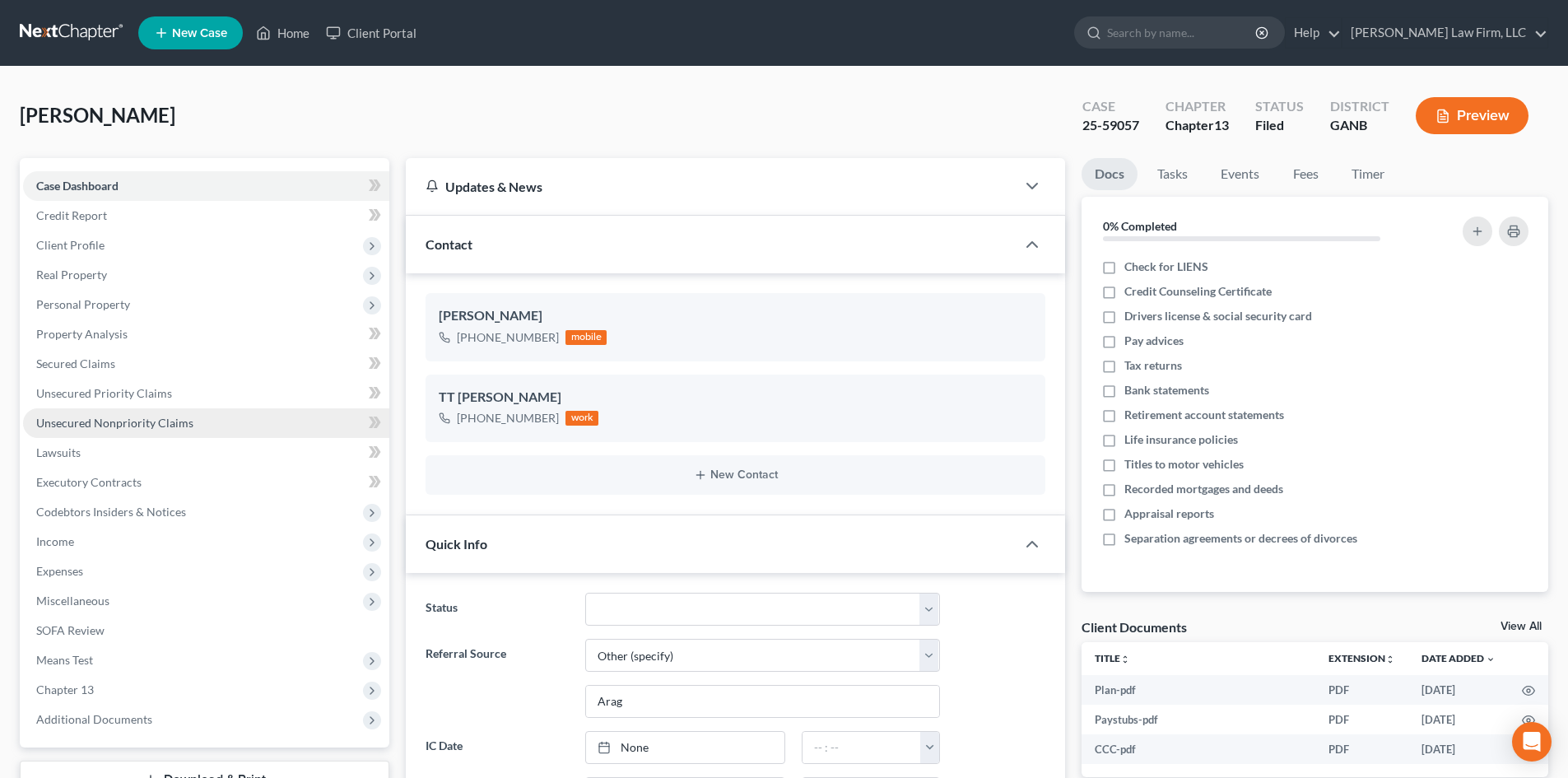
click at [96, 430] on link "Unsecured Nonpriority Claims" at bounding box center [206, 423] width 366 height 30
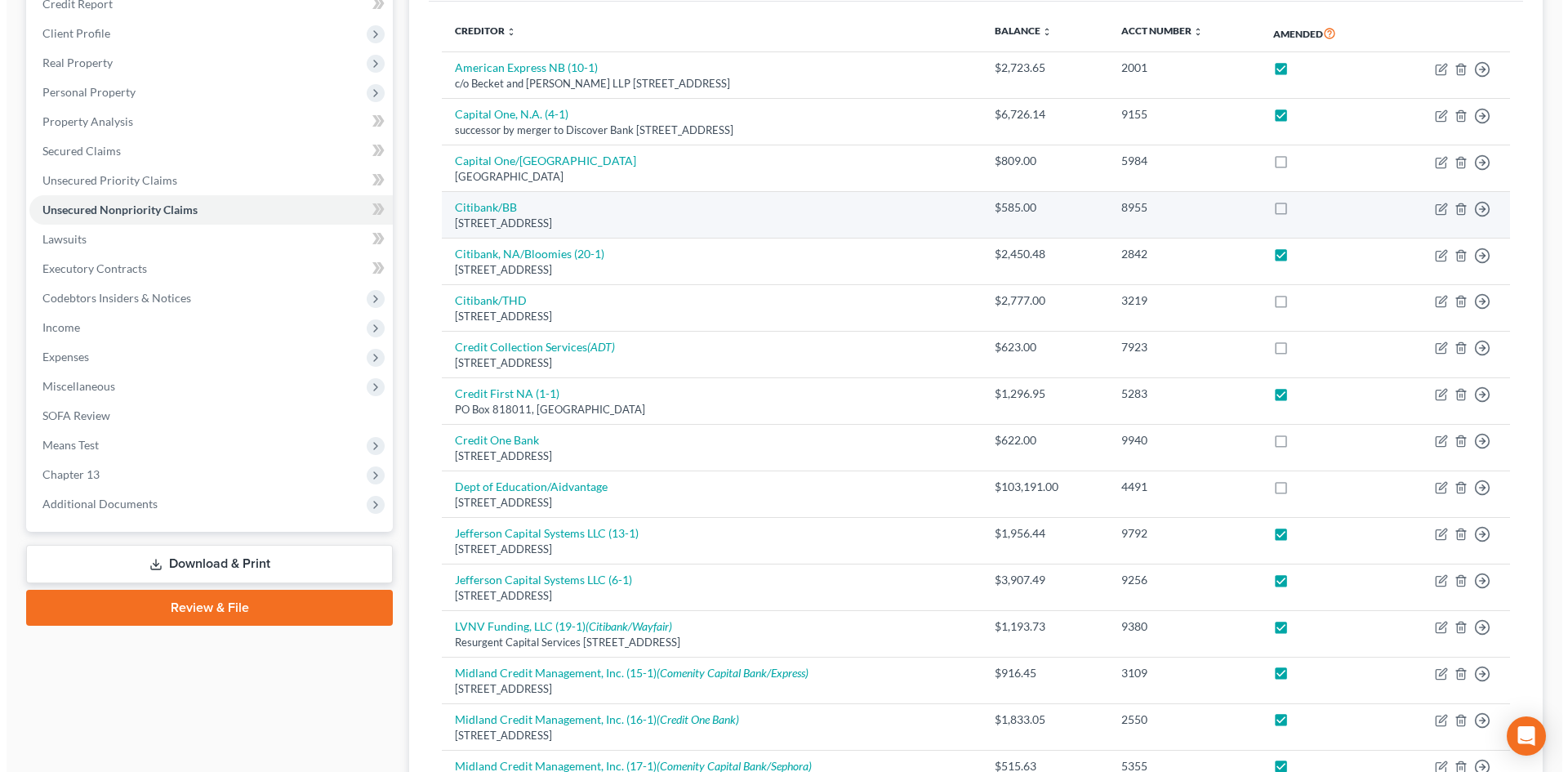
scroll to position [218, 0]
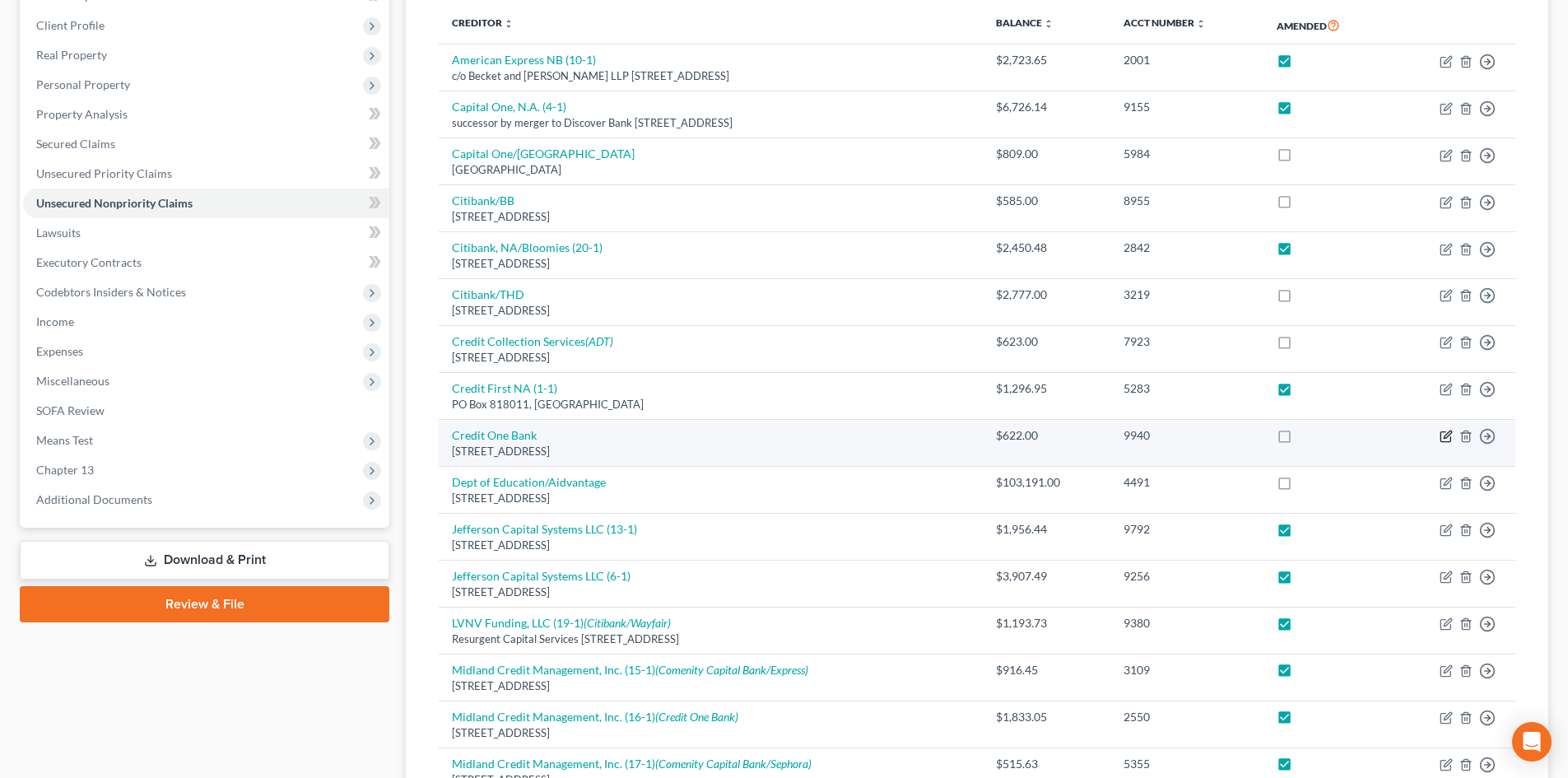
click at [1446, 437] on icon "button" at bounding box center [1445, 436] width 13 height 13
select select "31"
select select "2"
select select "0"
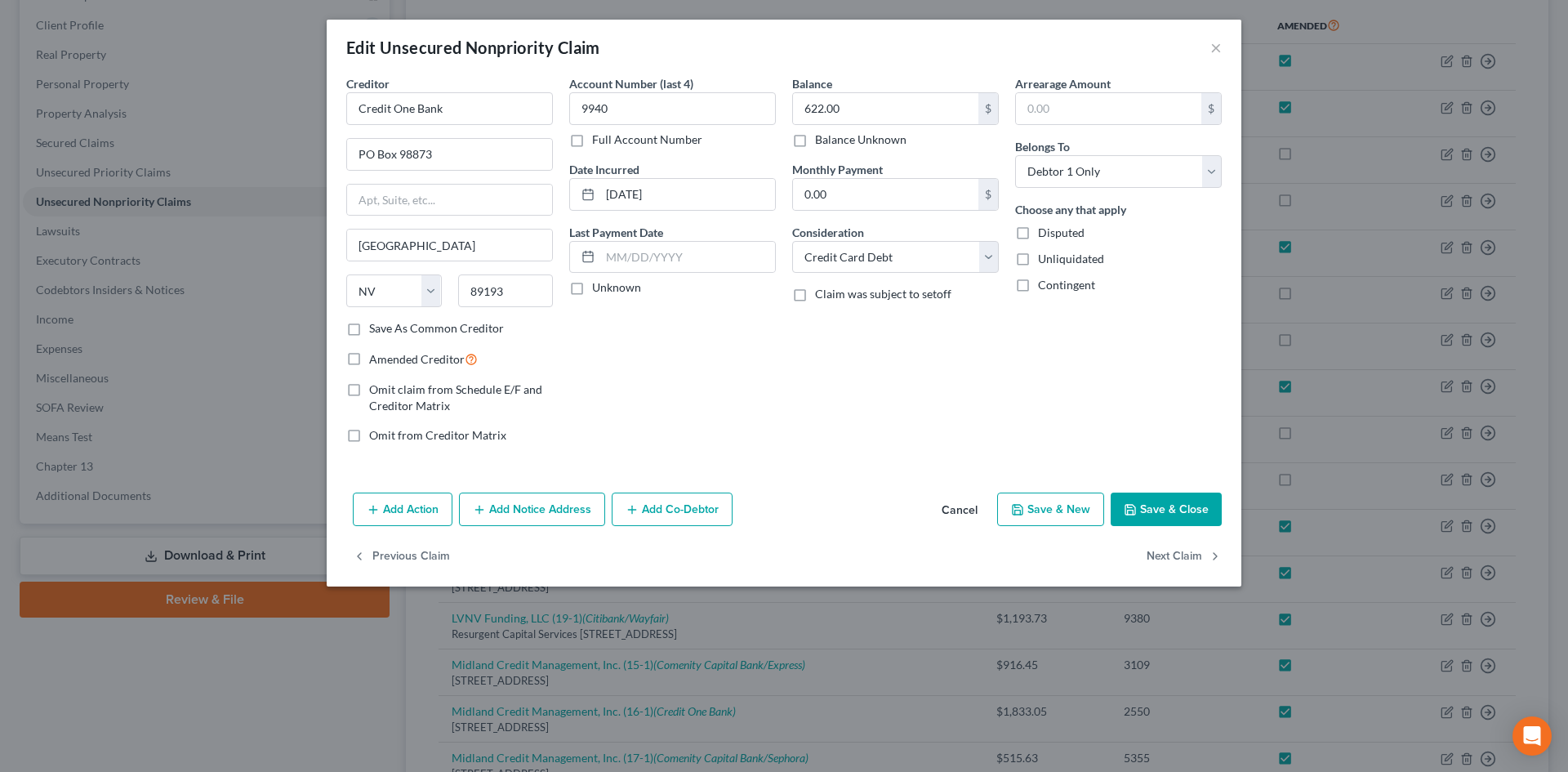
click at [542, 503] on button "Add Notice Address" at bounding box center [532, 510] width 146 height 34
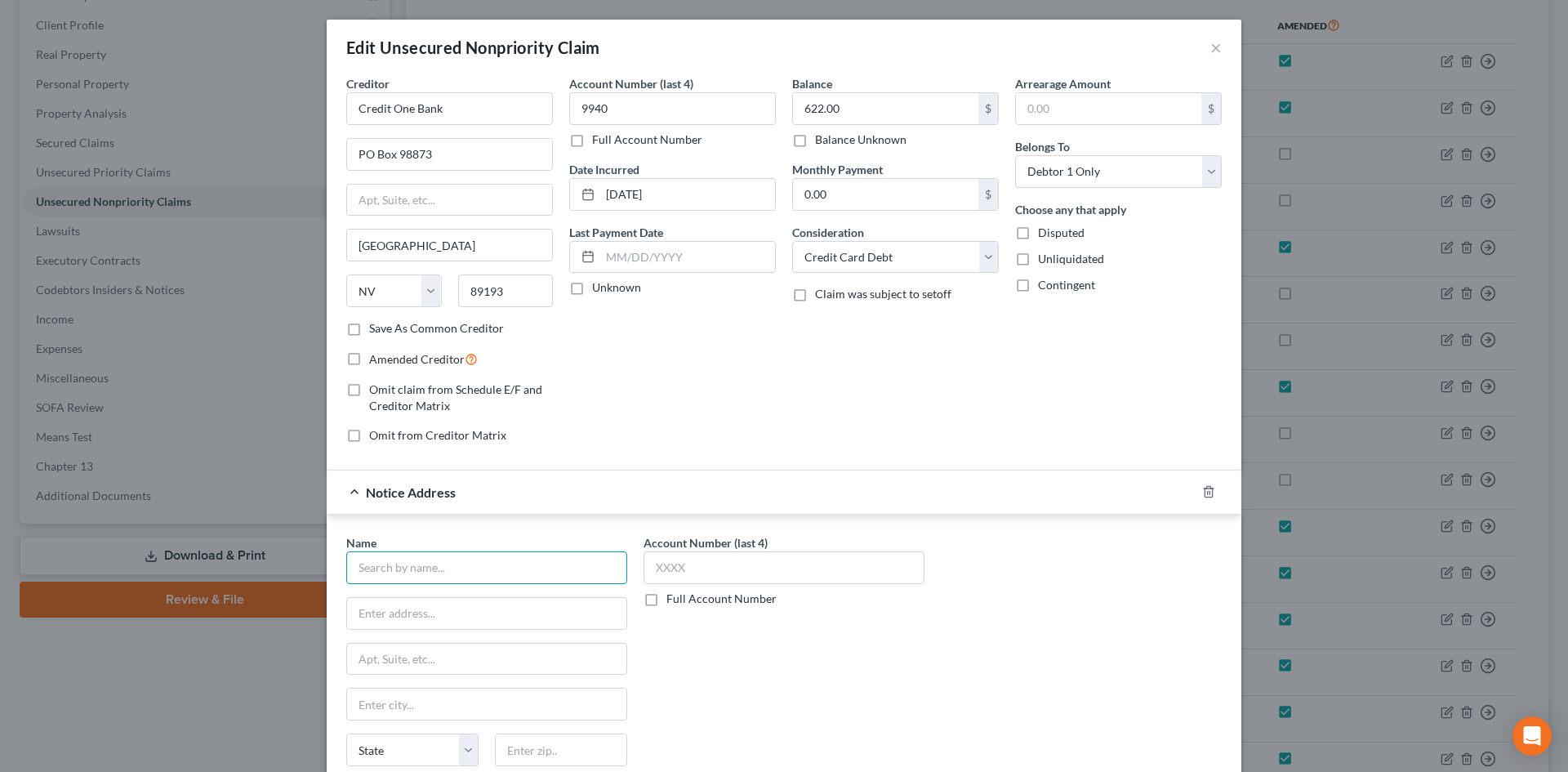
click at [528, 558] on input "text" at bounding box center [487, 568] width 281 height 32
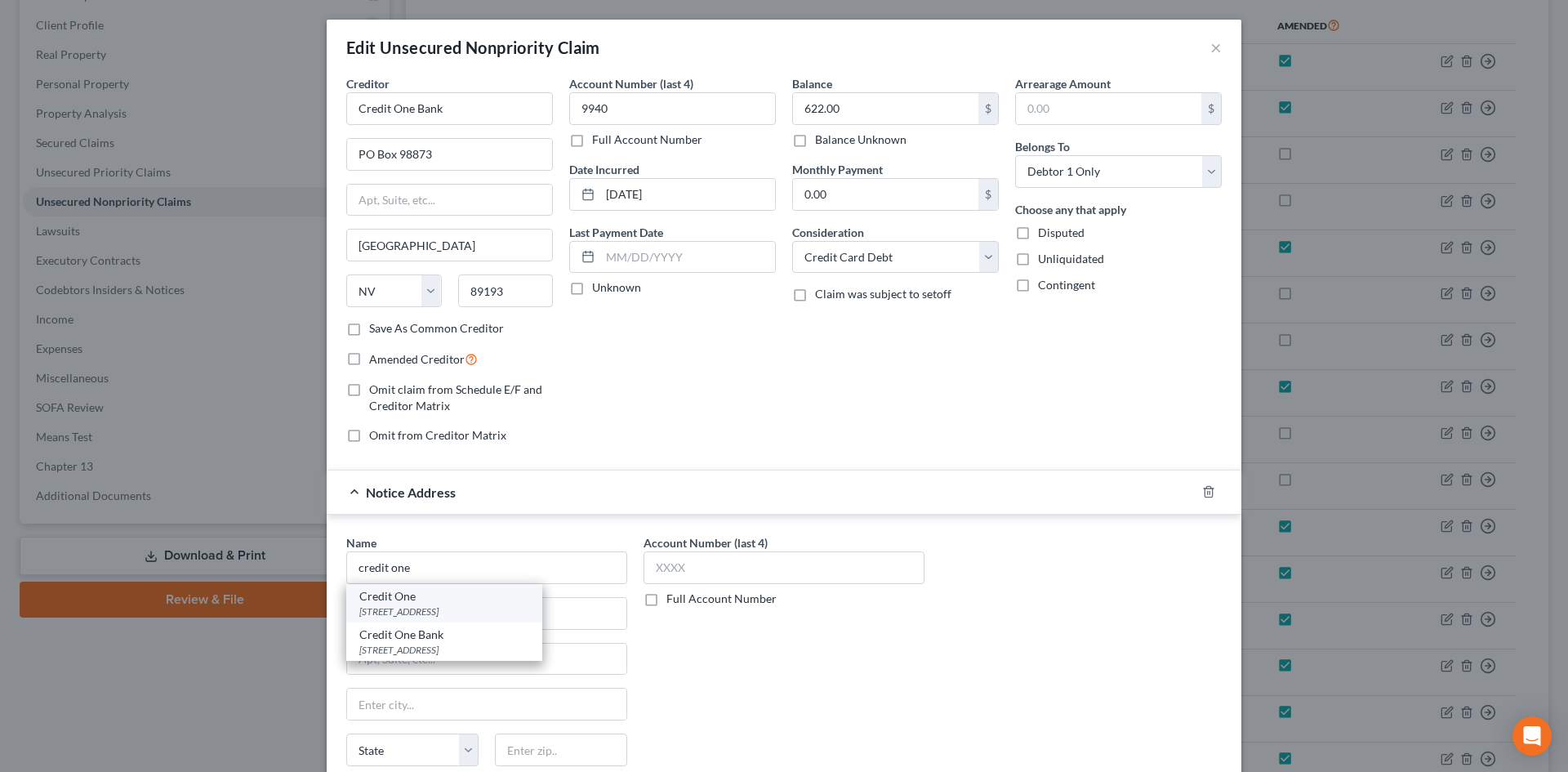
click at [461, 620] on div "Credit [STREET_ADDRESS]" at bounding box center [444, 603] width 196 height 38
type input "Credit One"
type input "PO Box 98873"
type input "[GEOGRAPHIC_DATA]"
select select "31"
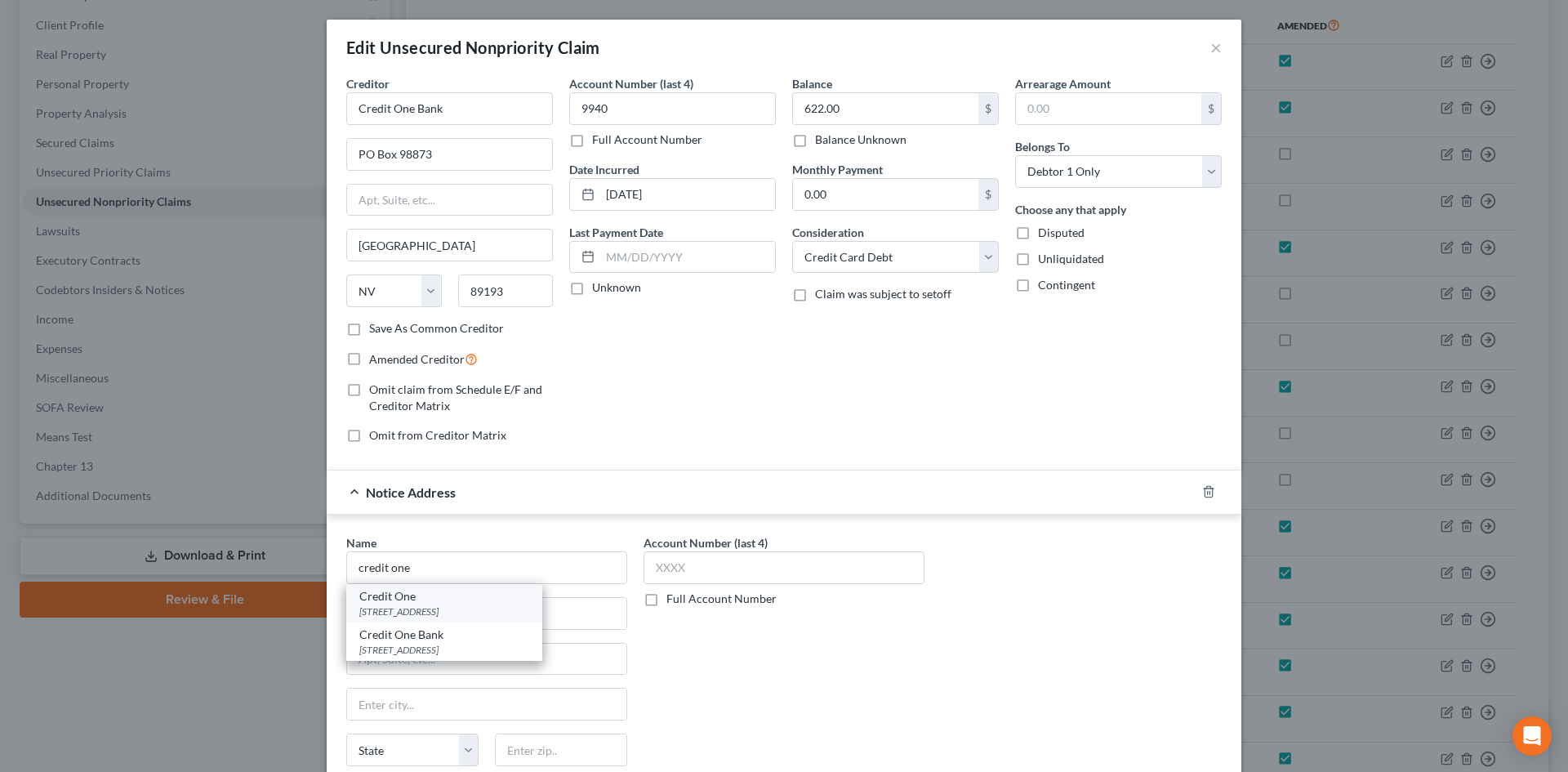
type input "89193"
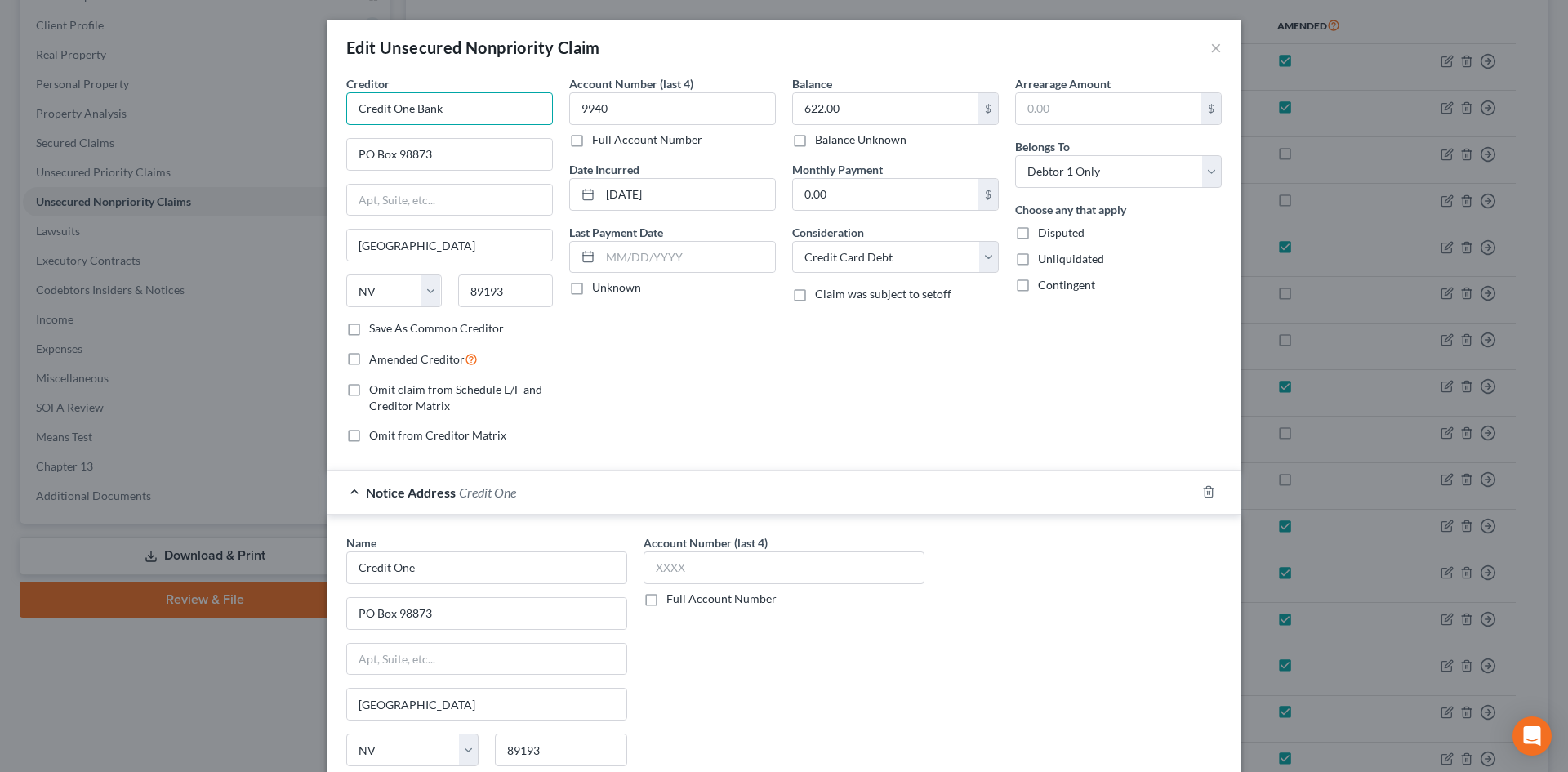
click at [434, 112] on input "Credit One Bank" at bounding box center [449, 108] width 207 height 32
click at [434, 111] on input "Credit One Bank" at bounding box center [449, 108] width 207 height 32
drag, startPoint x: 453, startPoint y: 110, endPoint x: 358, endPoint y: 108, distance: 95.0
click at [363, 109] on input "Credit One Bank" at bounding box center [449, 108] width 207 height 32
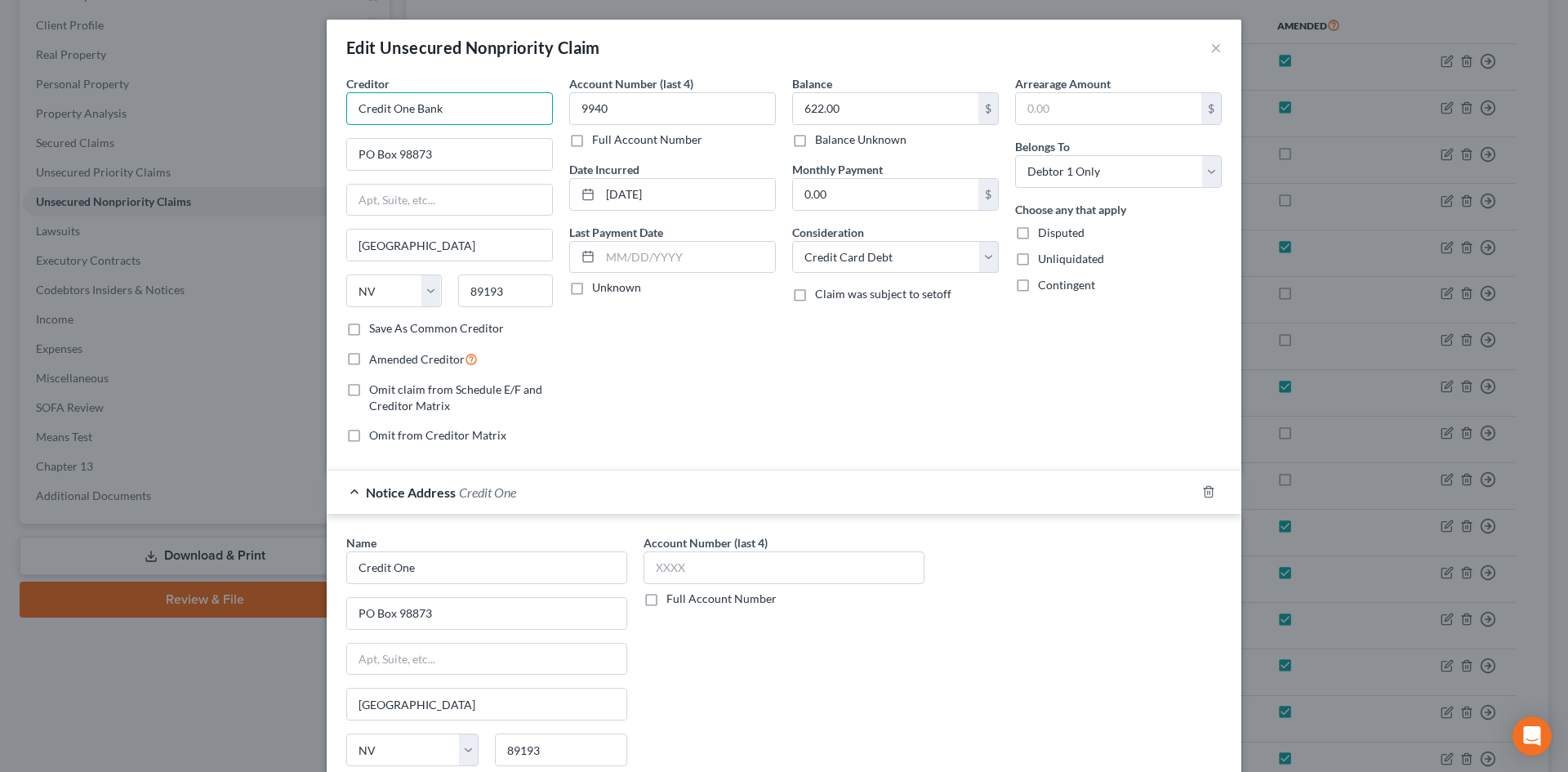
click at [358, 108] on input "Credit One Bank" at bounding box center [449, 108] width 207 height 32
drag, startPoint x: 453, startPoint y: 101, endPoint x: 335, endPoint y: 95, distance: 118.2
click at [338, 99] on div "Creditor * Credit One Bank PO Box 98873 [GEOGRAPHIC_DATA] [US_STATE][GEOGRAPHIC…" at bounding box center [449, 266] width 223 height 381
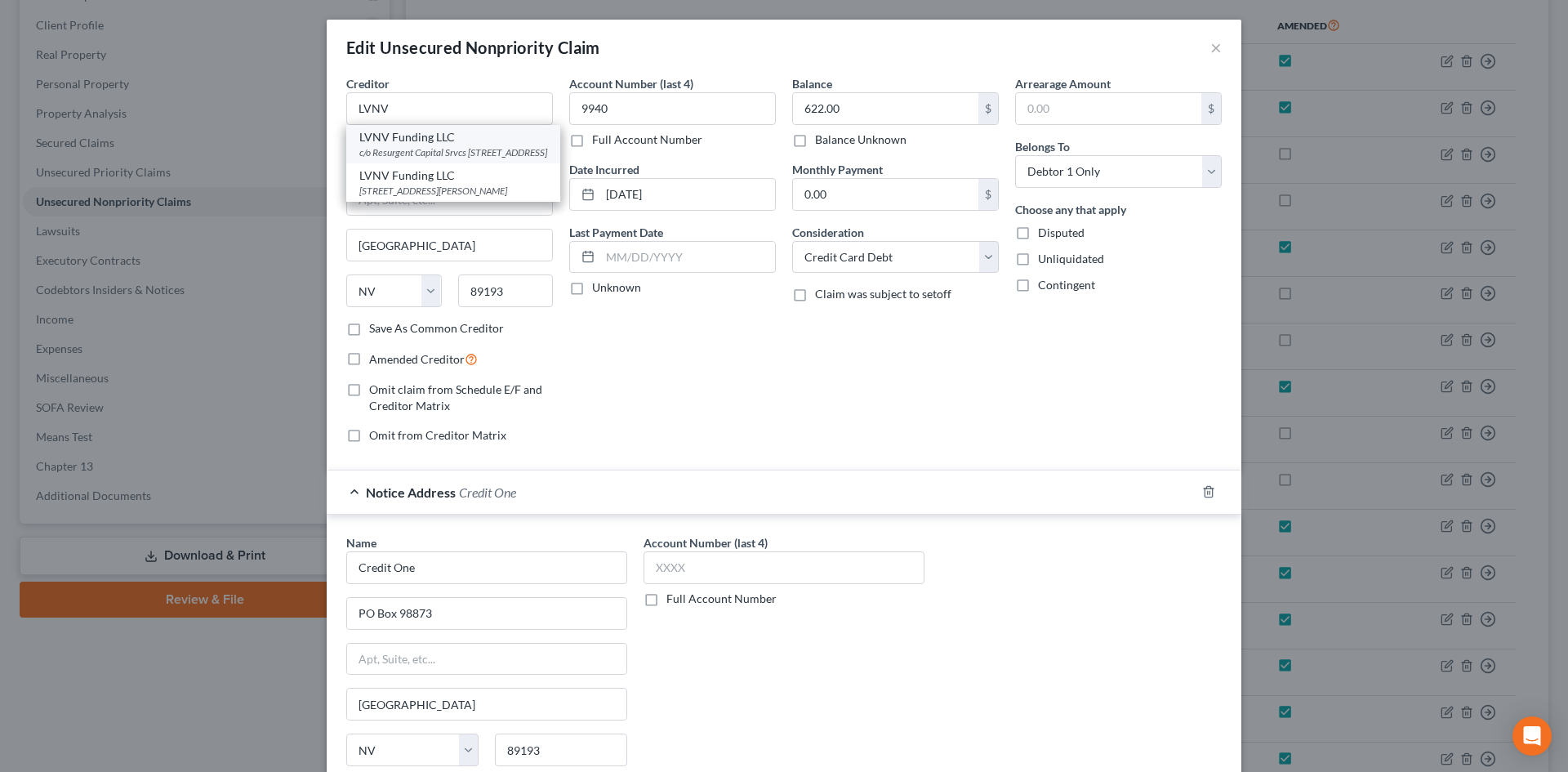
click at [359, 146] on div "c/o Resurgent Capital Srvcs [STREET_ADDRESS]" at bounding box center [453, 152] width 188 height 14
type input "LVNV Funding LLC"
type input "c/o Resurgent Capital Srvcs"
type input "PO Box 1269"
type input "[GEOGRAPHIC_DATA]"
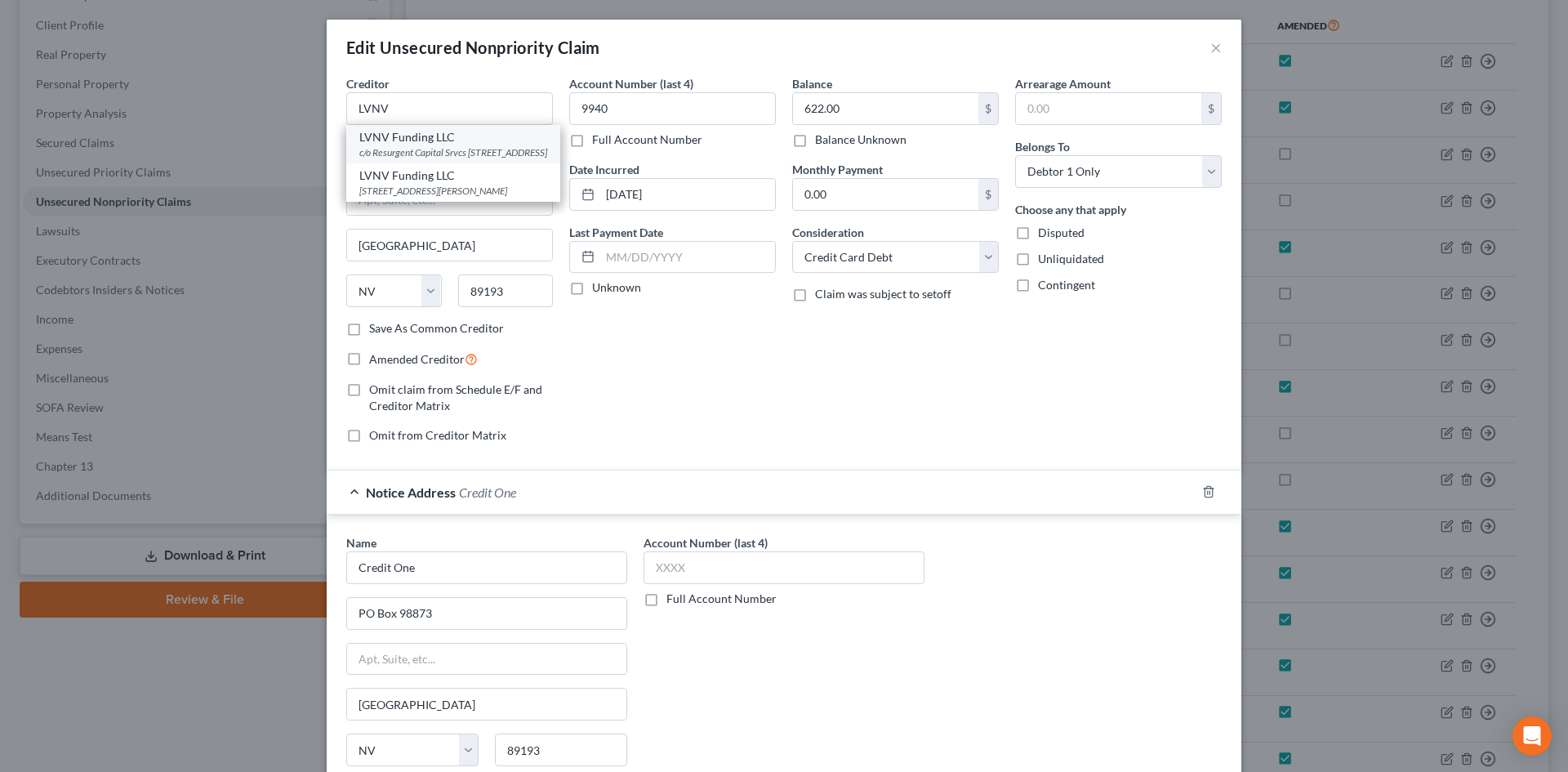
select select "42"
type input "29603"
click at [464, 111] on input "LVNV Funding LLC" at bounding box center [449, 108] width 207 height 32
type input "LVNV Funding LLC (22-1)"
click at [826, 110] on input "622.00" at bounding box center [886, 108] width 186 height 31
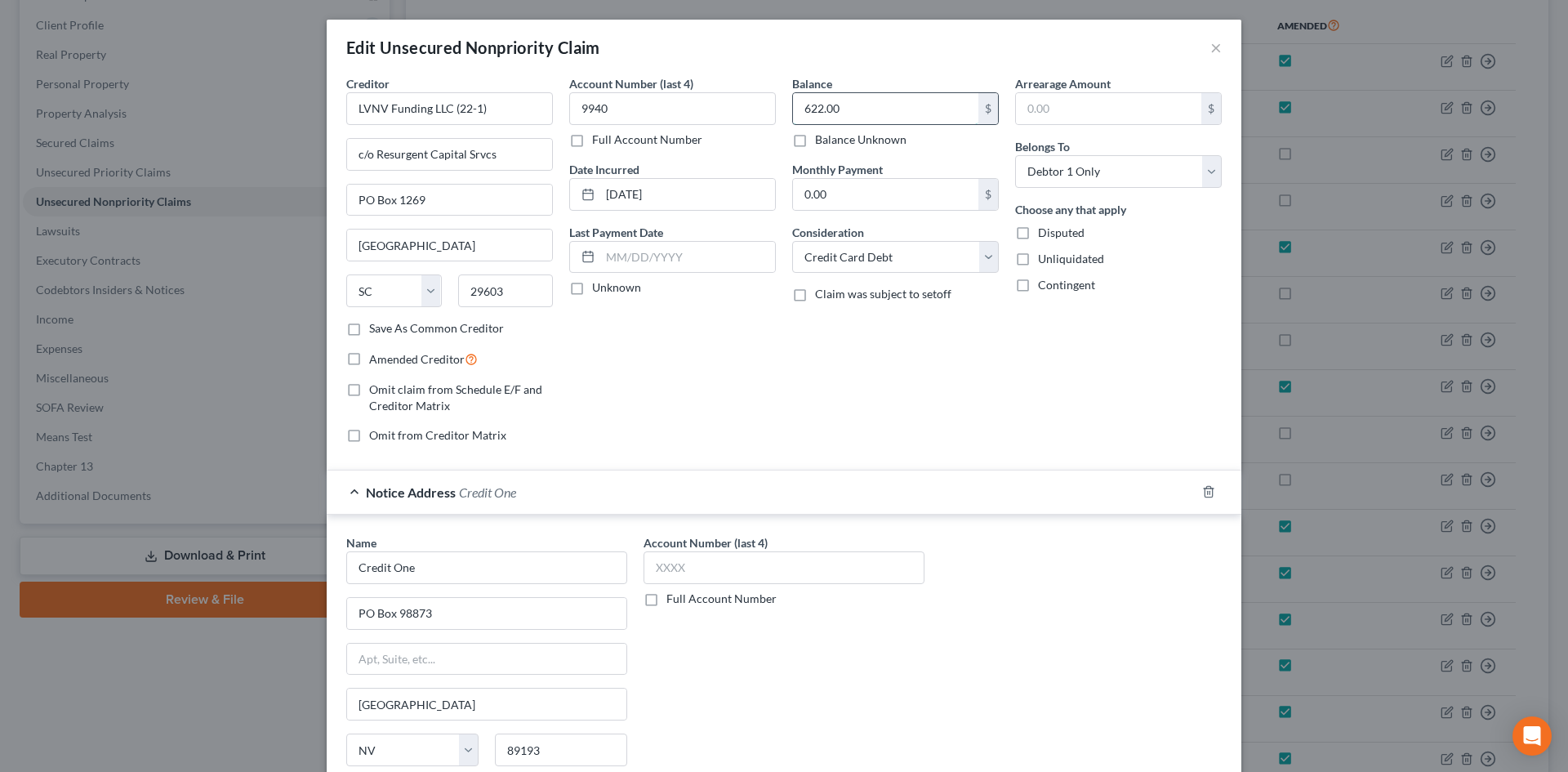
click at [817, 110] on input "622.00" at bounding box center [886, 108] width 186 height 31
click at [823, 110] on input "622.00" at bounding box center [886, 108] width 186 height 31
drag, startPoint x: 821, startPoint y: 108, endPoint x: 852, endPoint y: 103, distance: 31.4
click at [852, 103] on input "622.00" at bounding box center [886, 108] width 186 height 31
type input "622.50"
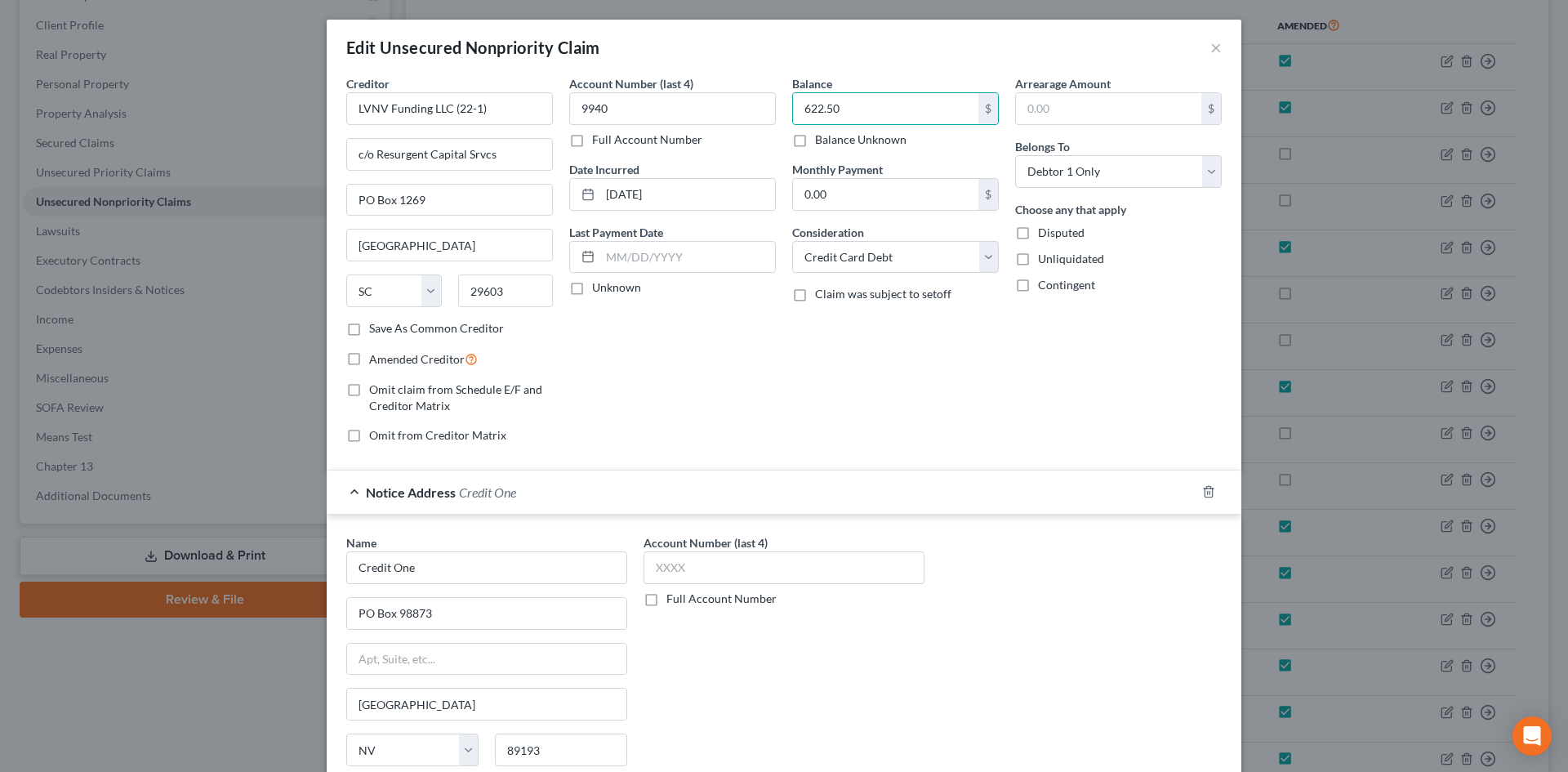
click at [369, 363] on label "Amended Creditor" at bounding box center [424, 359] width 109 height 19
click at [375, 360] on input "Amended Creditor" at bounding box center [381, 355] width 10 height 10
checkbox input "true"
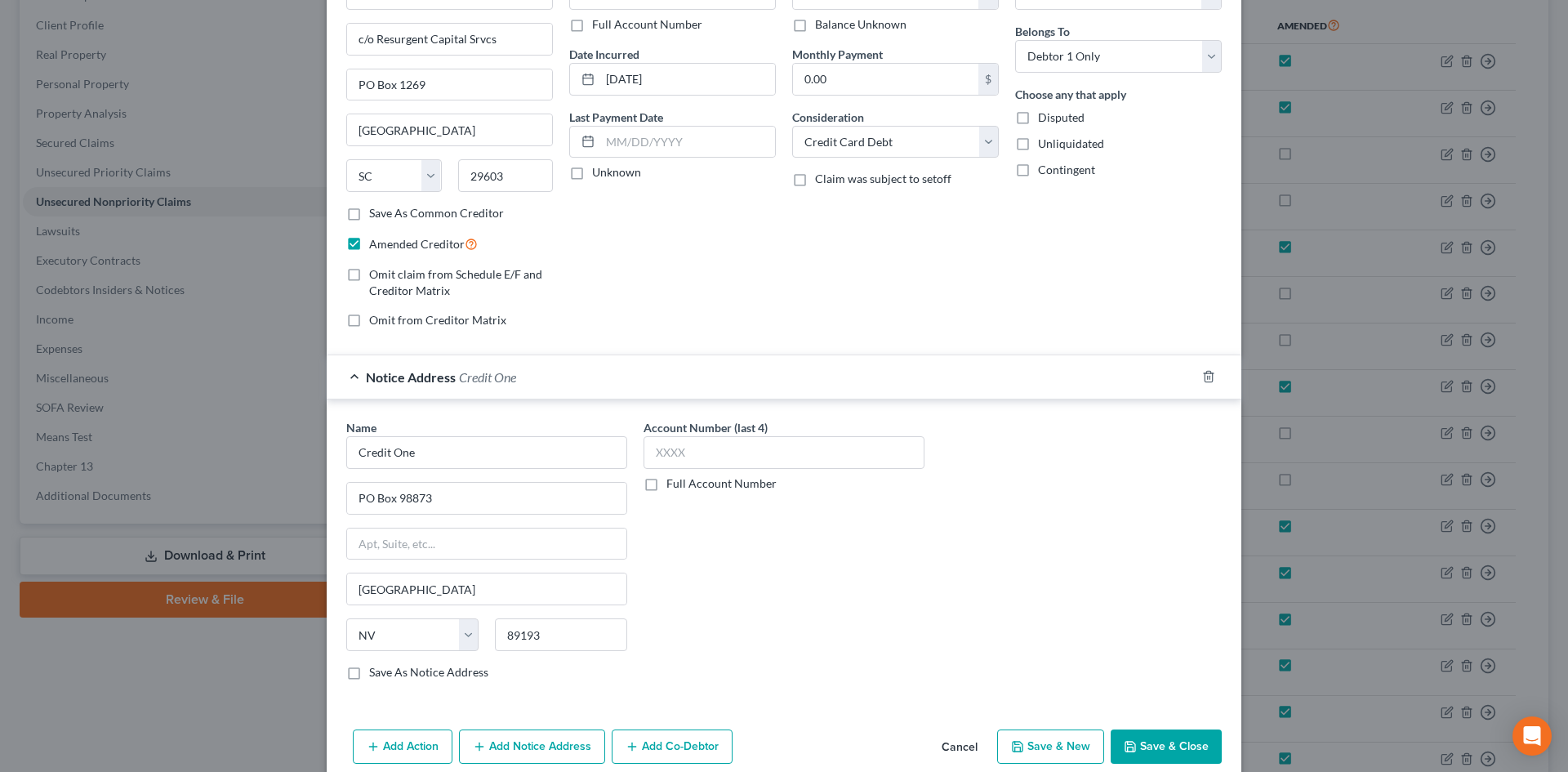
scroll to position [186, 0]
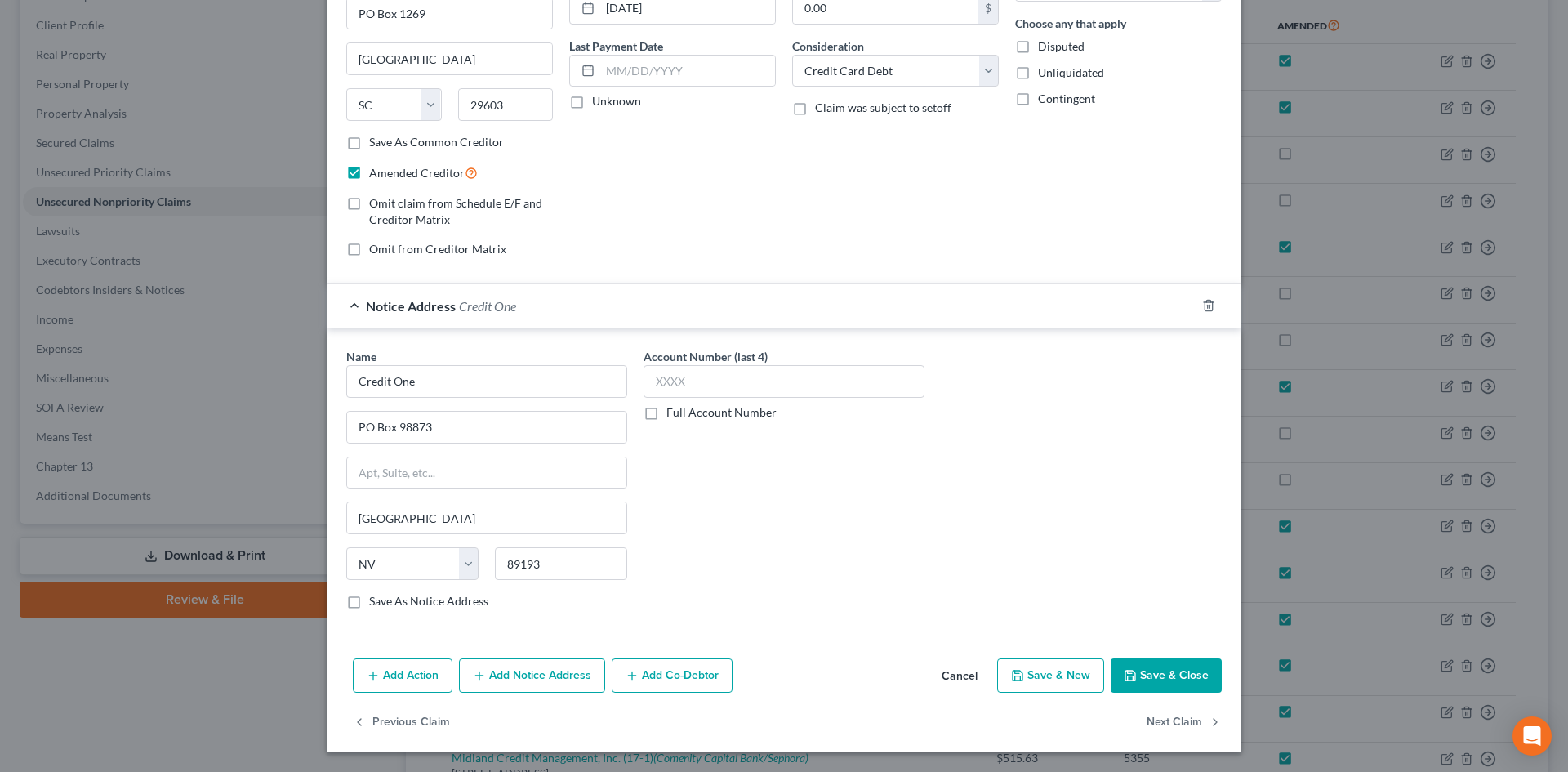
click at [1170, 675] on button "Save & Close" at bounding box center [1166, 675] width 111 height 34
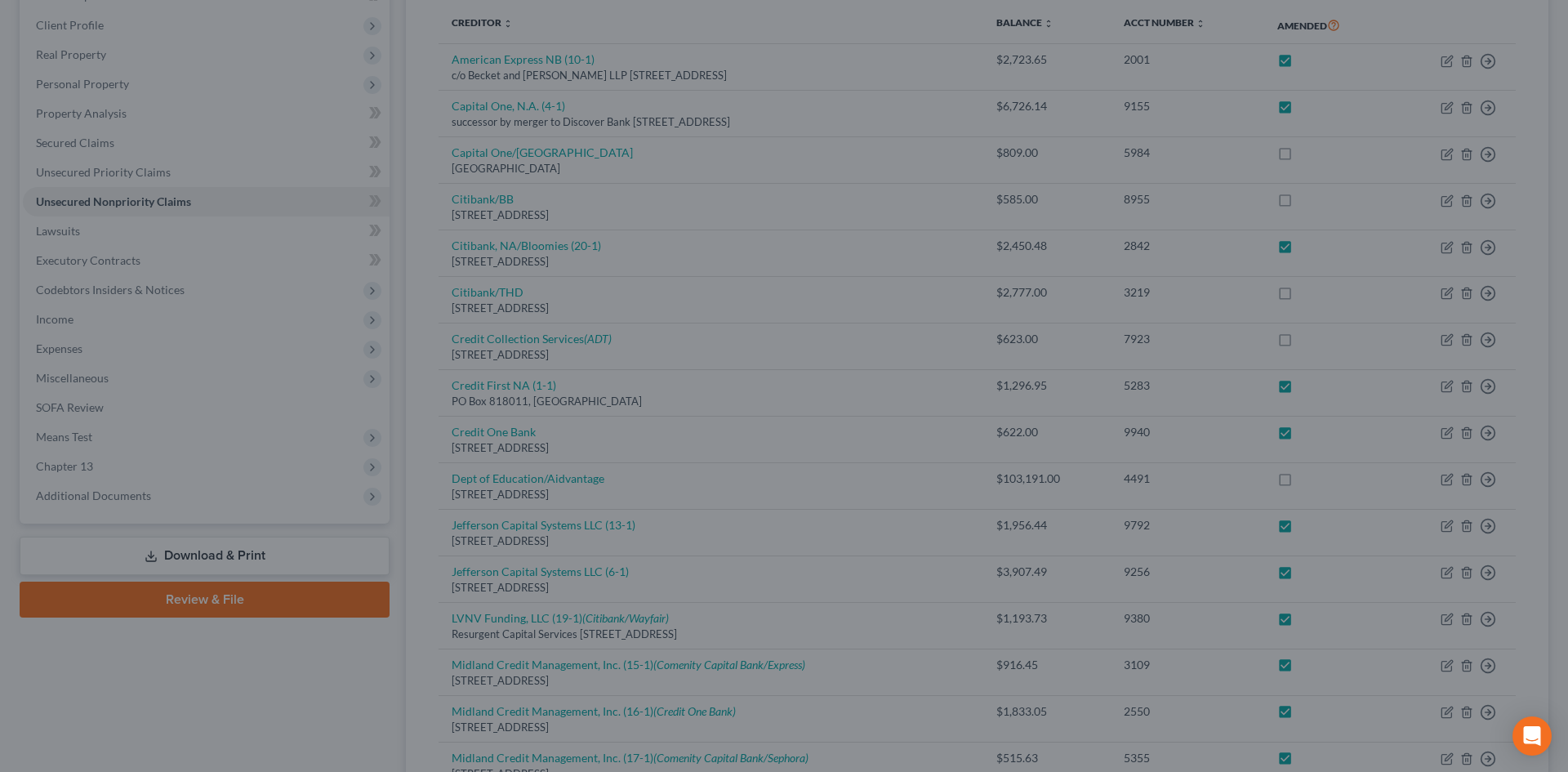
checkbox input "true"
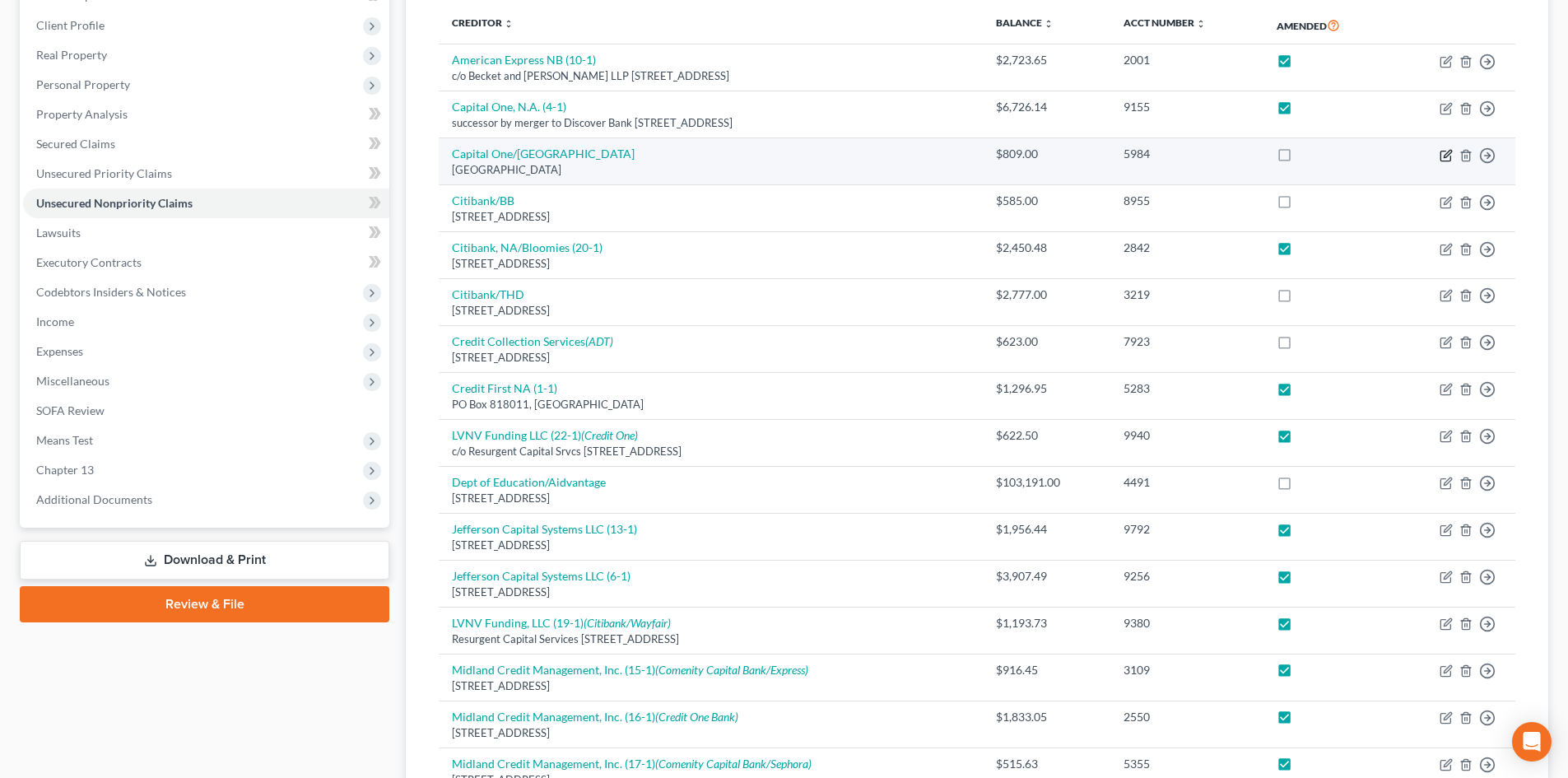
click at [1445, 153] on icon "button" at bounding box center [1445, 155] width 13 height 13
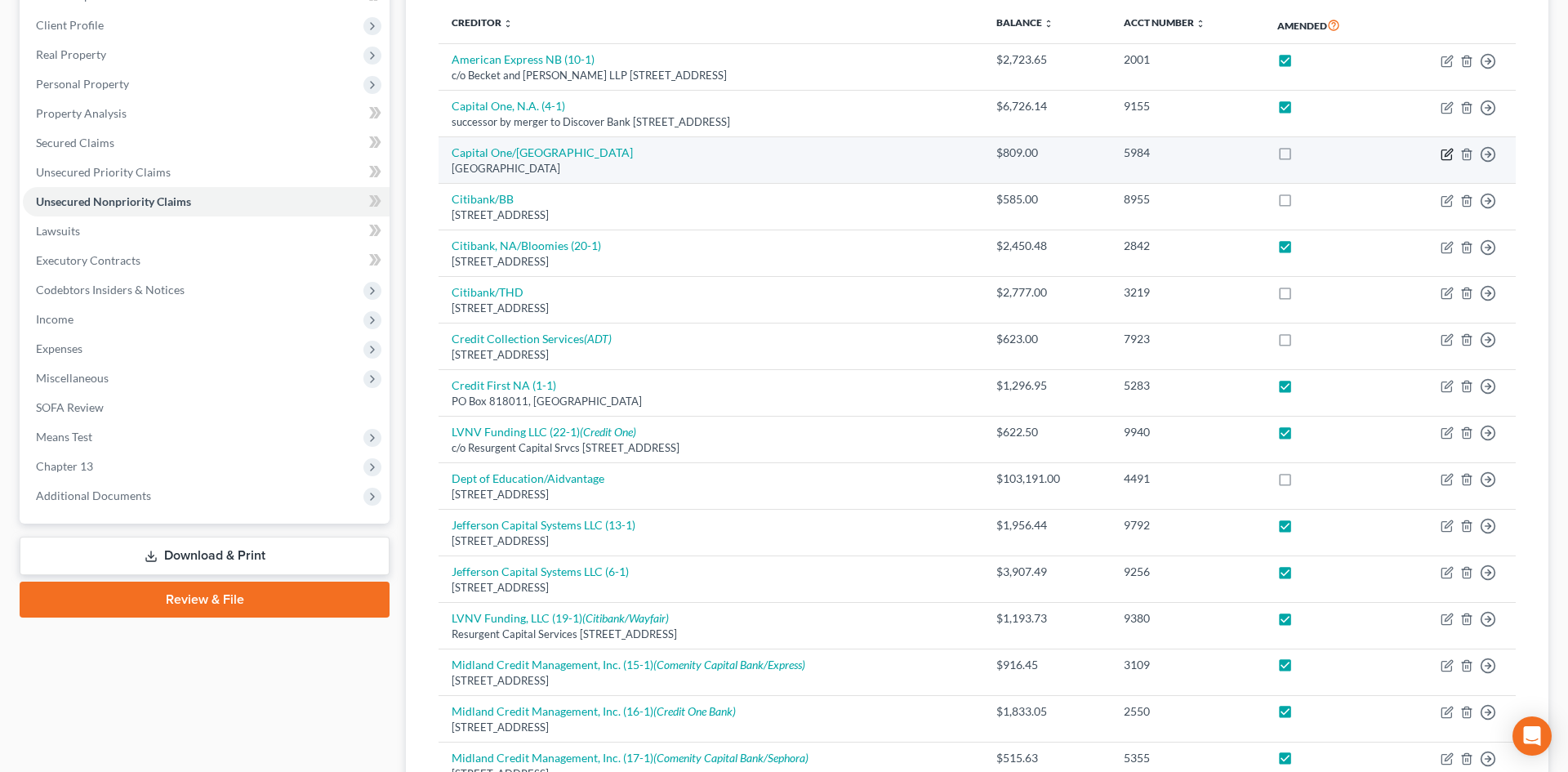
select select "45"
select select "2"
select select "0"
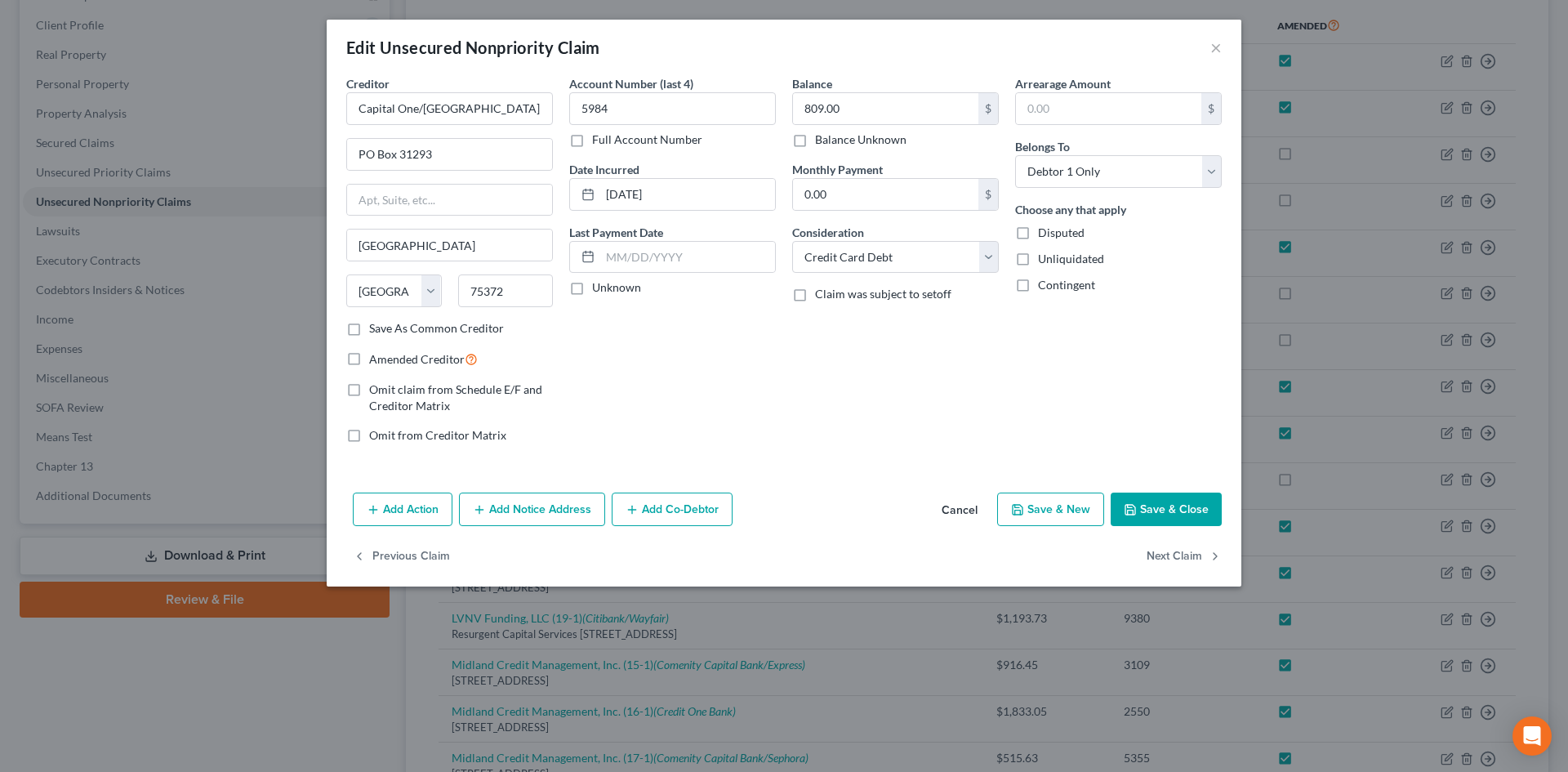
click at [547, 500] on button "Add Notice Address" at bounding box center [532, 510] width 146 height 34
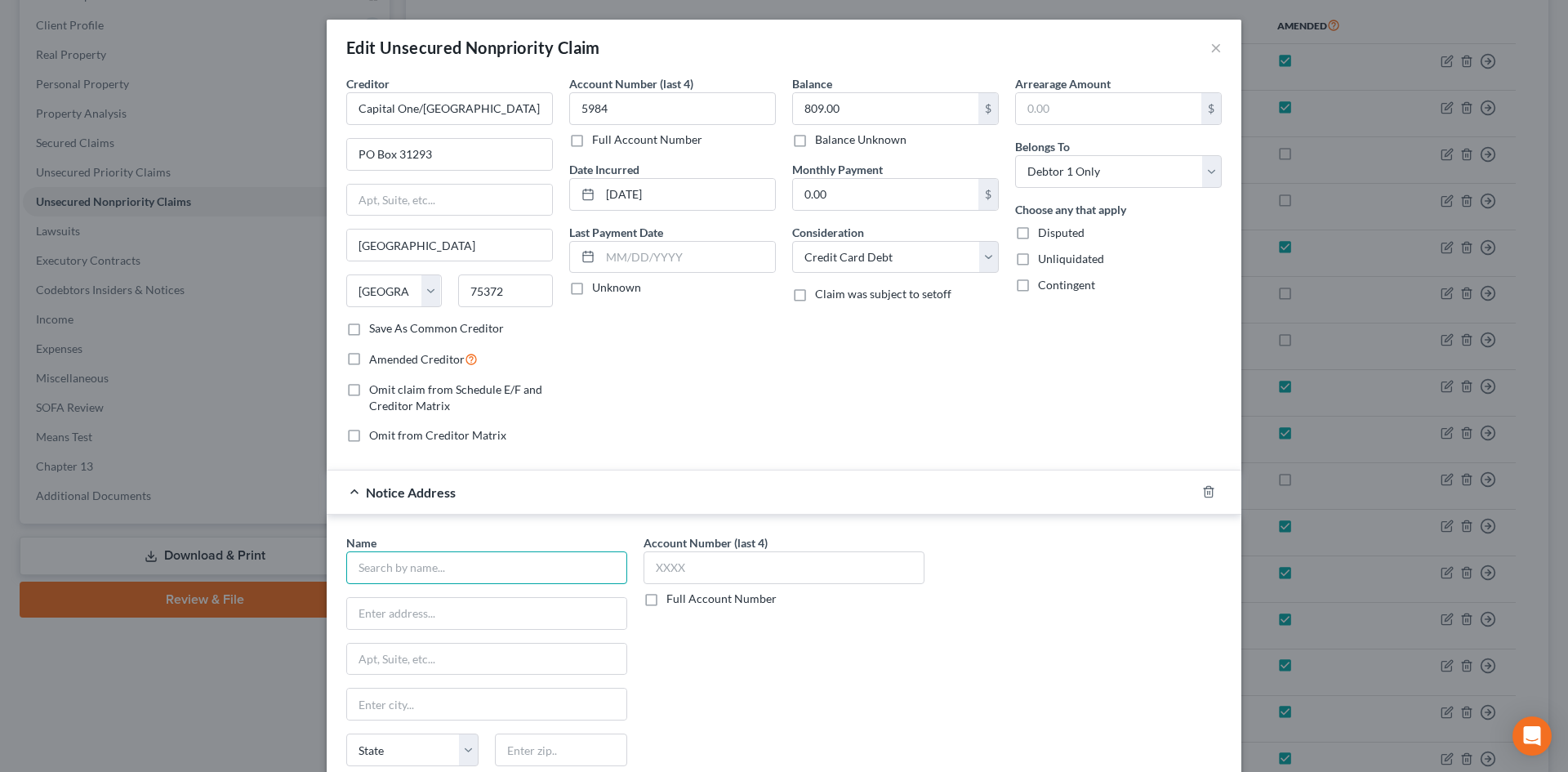
click at [484, 564] on input "text" at bounding box center [487, 568] width 281 height 32
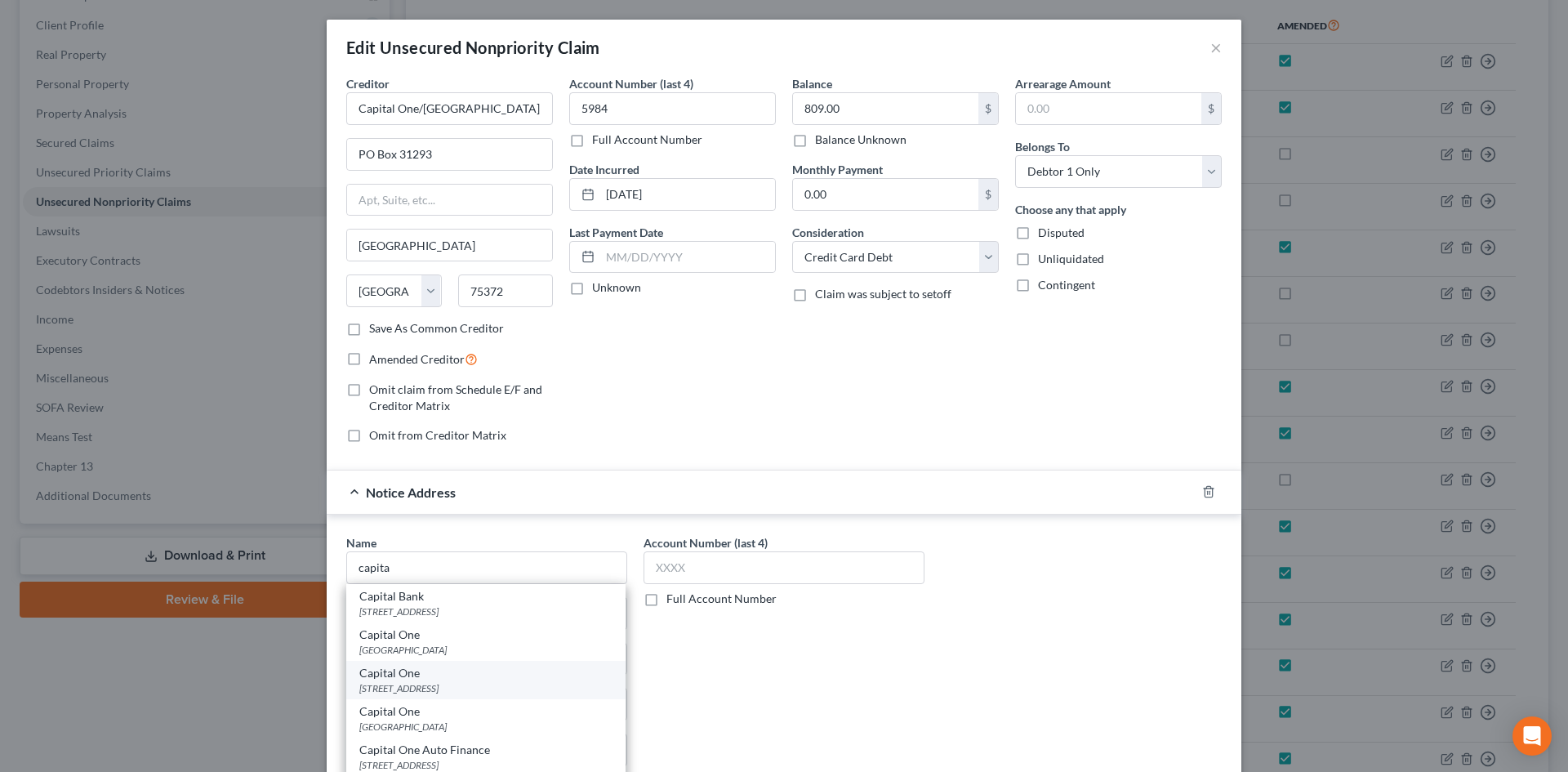
click at [447, 675] on div "Capital One" at bounding box center [485, 672] width 253 height 16
type input "Capital One"
type input "PO Box 31293"
type input "[GEOGRAPHIC_DATA]"
select select "46"
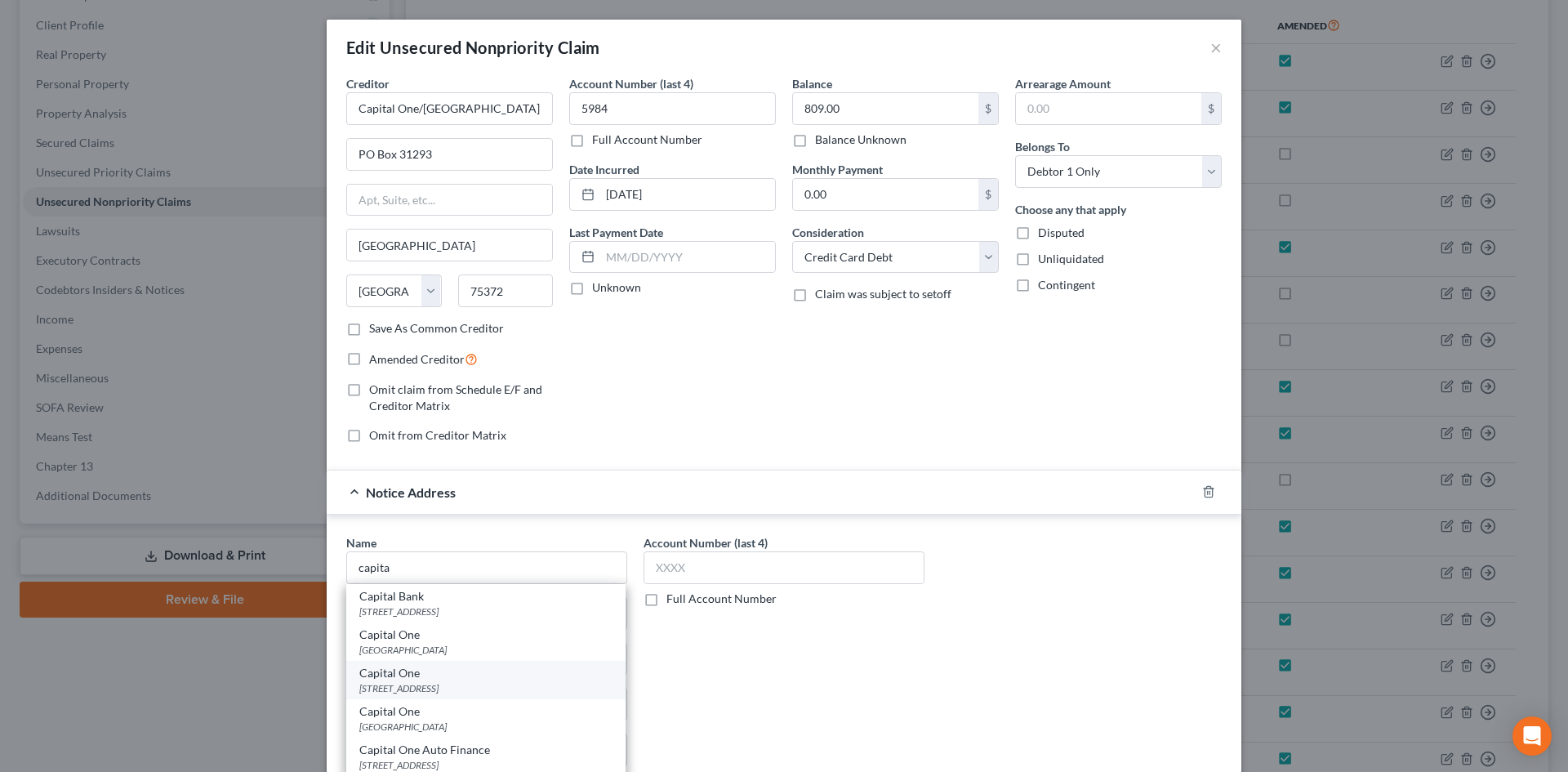
type input "84131"
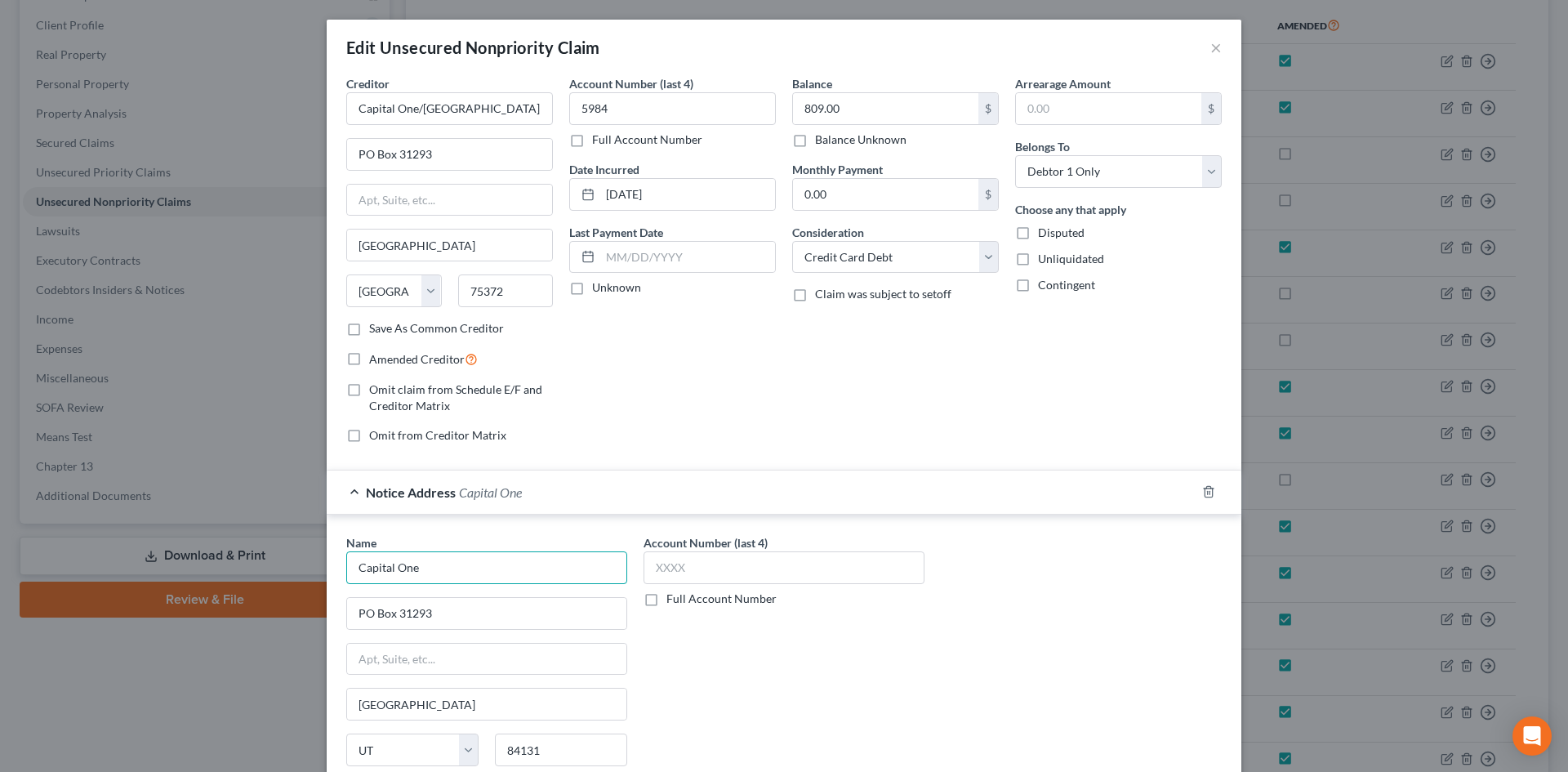
click at [423, 568] on input "Capital One" at bounding box center [487, 568] width 281 height 32
type input "Capital One/[PERSON_NAME]"
click at [466, 112] on input "Capital One/[GEOGRAPHIC_DATA]" at bounding box center [449, 108] width 207 height 32
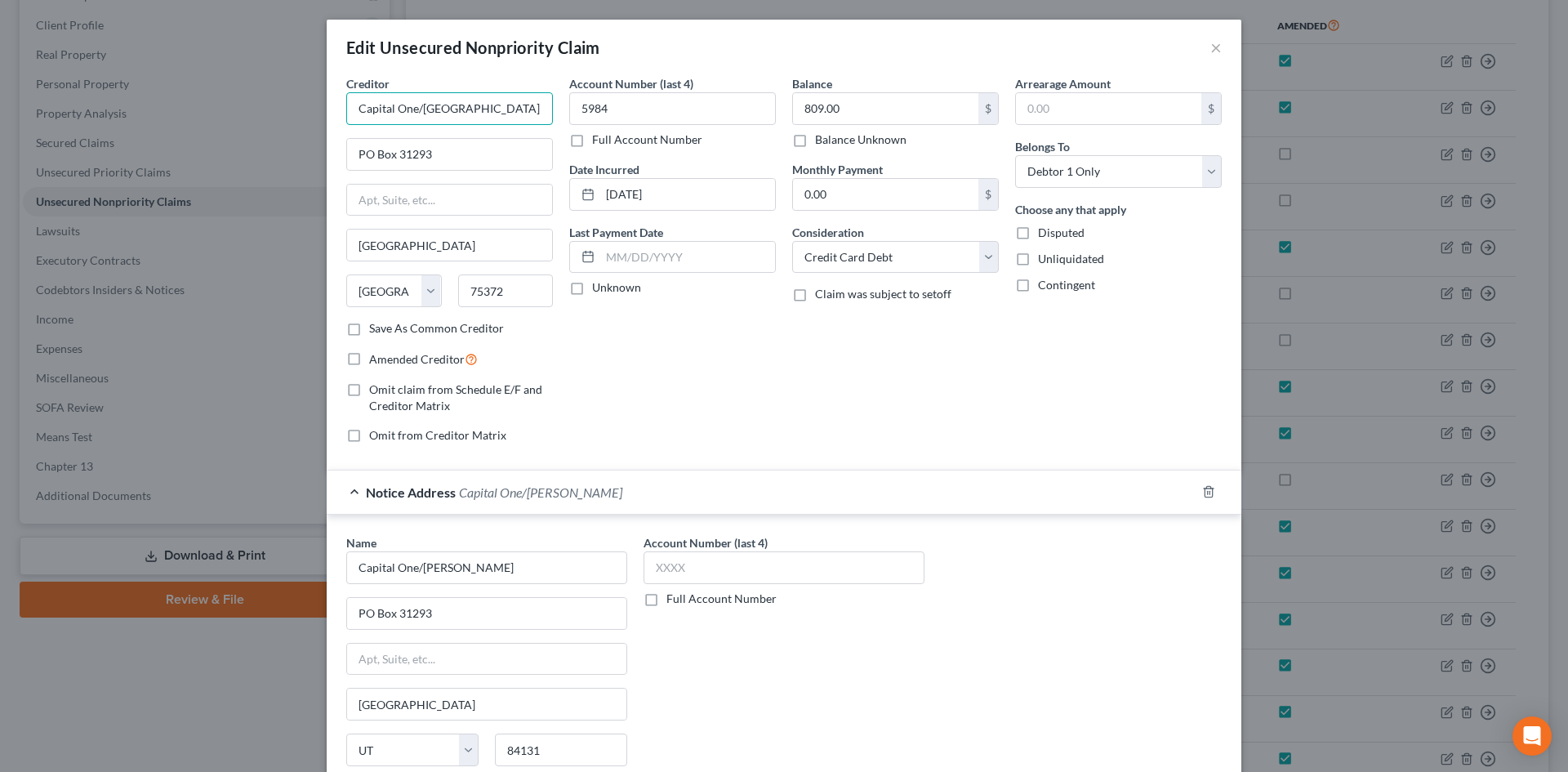
click at [466, 112] on input "Capital One/[GEOGRAPHIC_DATA]" at bounding box center [449, 108] width 207 height 32
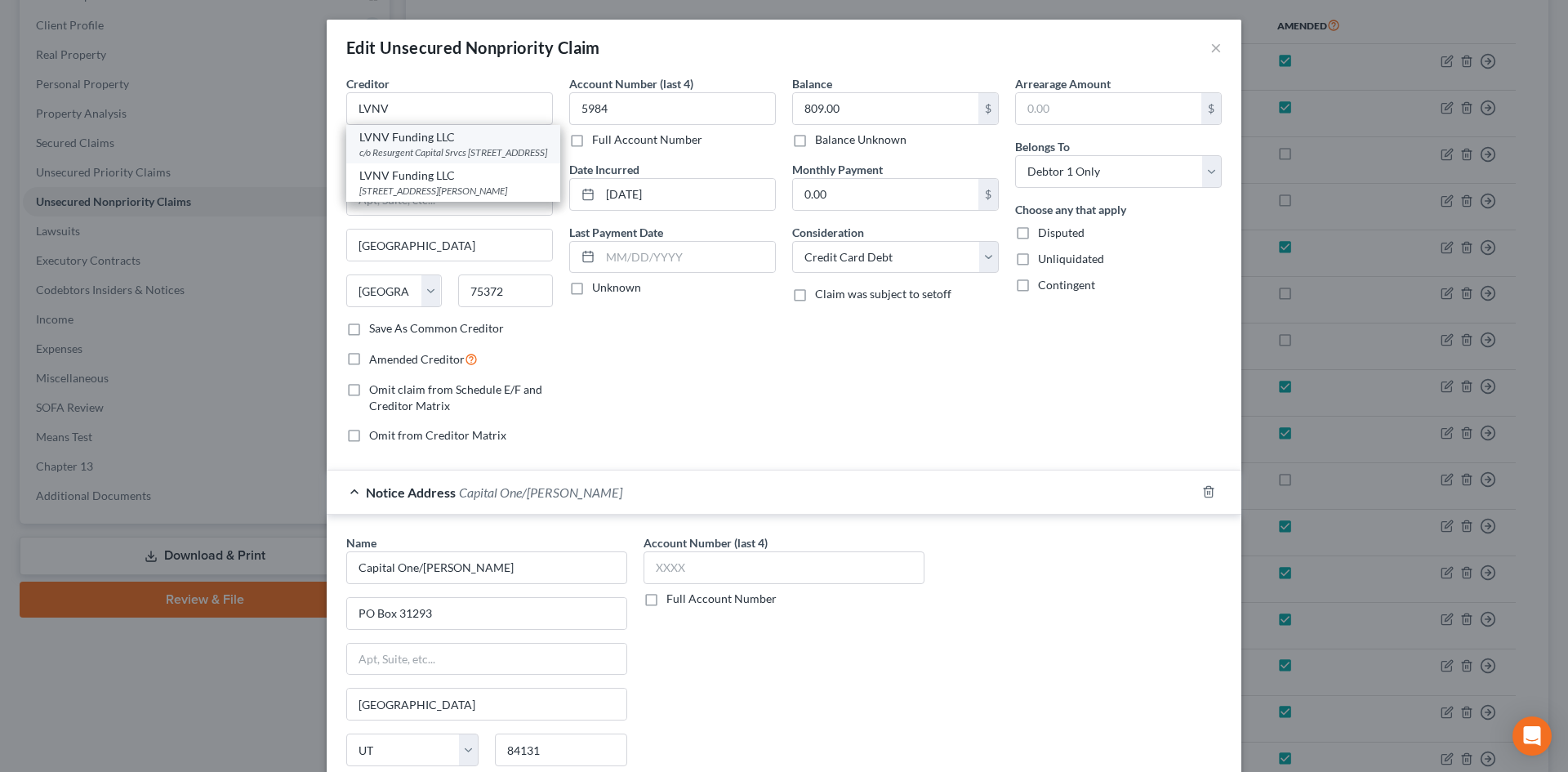
click at [439, 155] on div "c/o Resurgent Capital Srvcs [STREET_ADDRESS]" at bounding box center [453, 152] width 188 height 14
type input "LVNV Funding LLC"
type input "c/o Resurgent Capital Srvcs"
type input "PO Box 1269"
type input "[GEOGRAPHIC_DATA]"
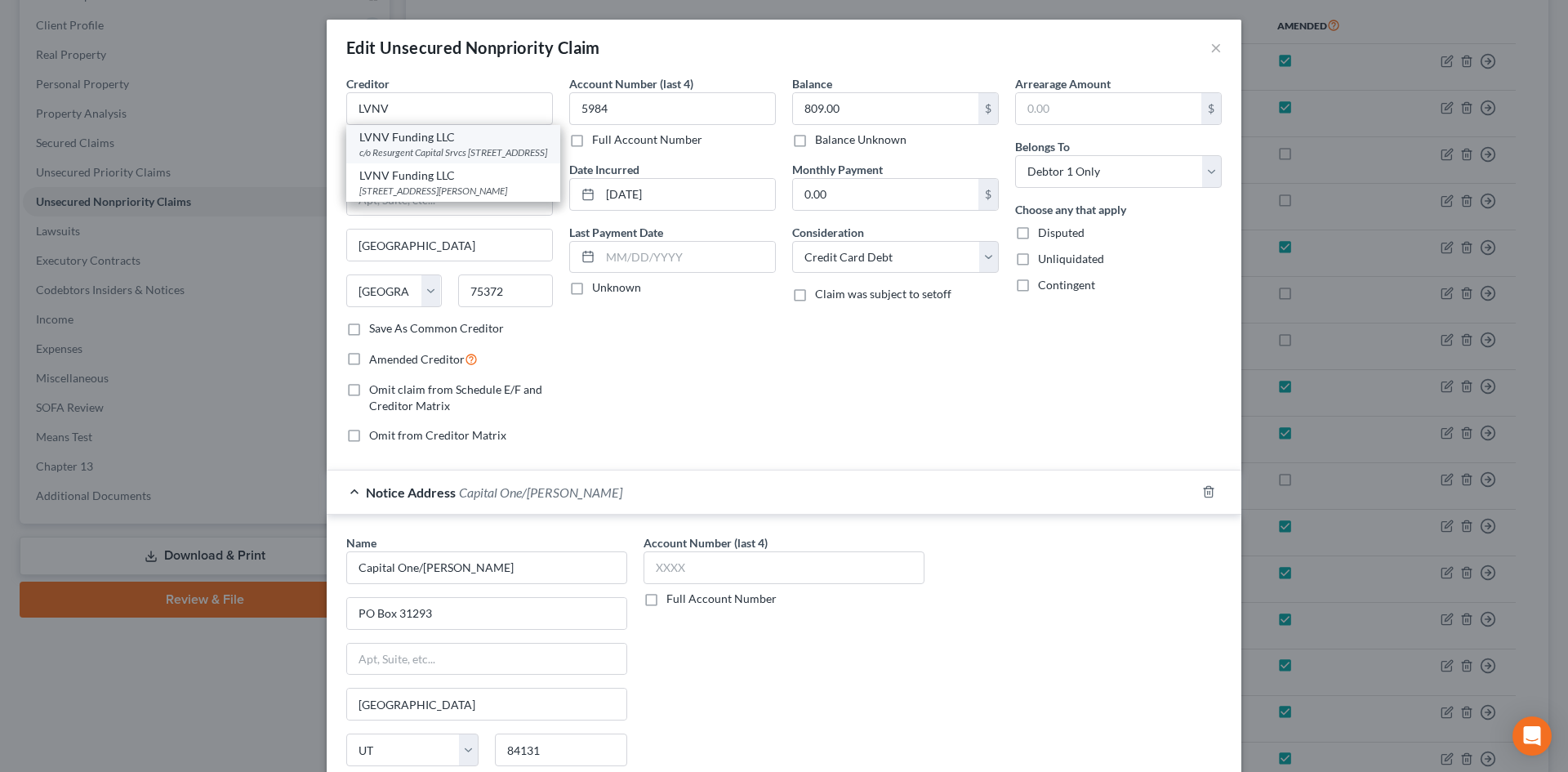
select select "42"
type input "29603"
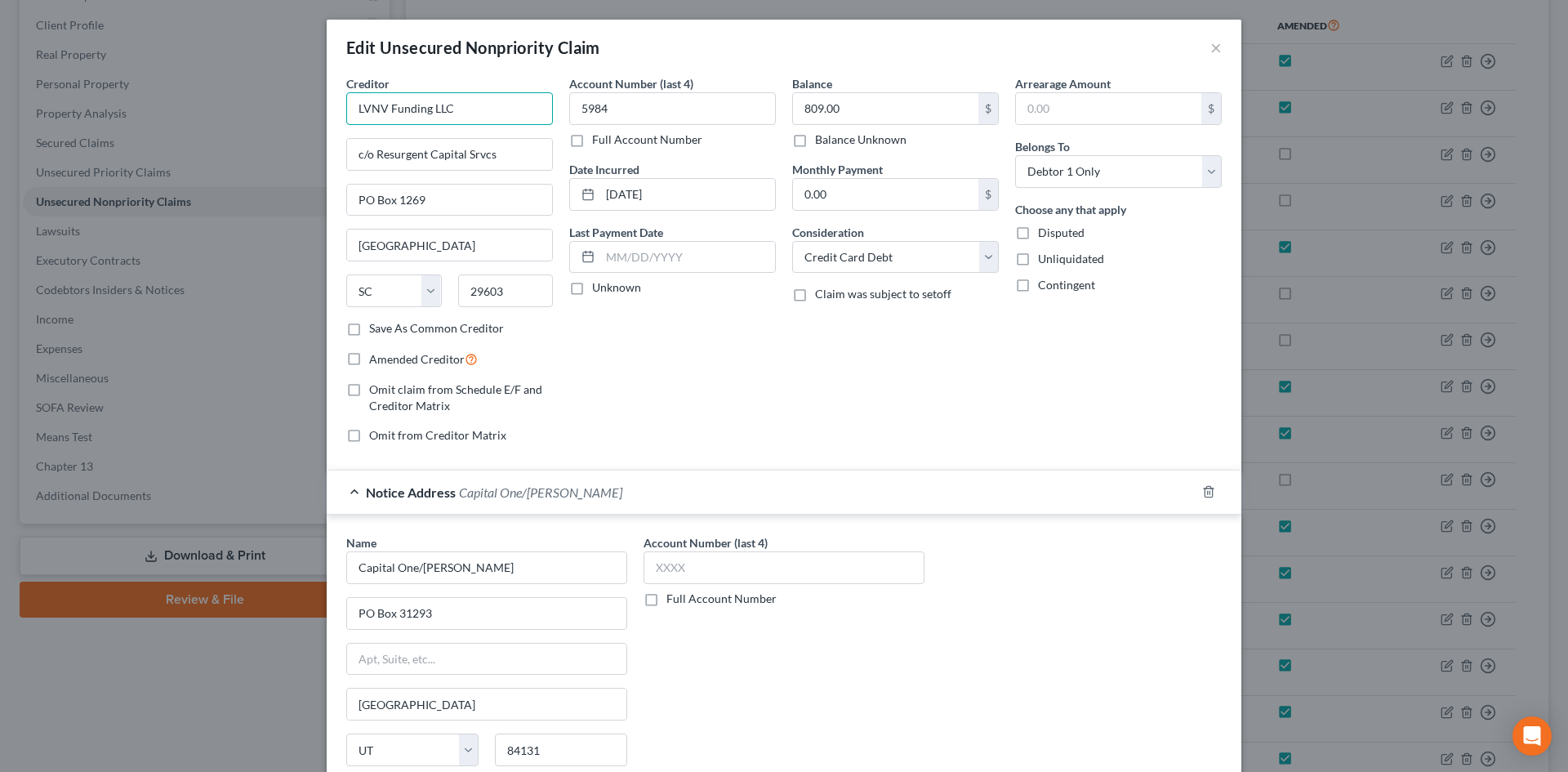
click at [482, 100] on input "LVNV Funding LLC" at bounding box center [449, 108] width 207 height 32
type input "LVNV Funding LLC (23-1)"
click at [369, 356] on label "Amended Creditor" at bounding box center [424, 359] width 109 height 19
click at [375, 356] on input "Amended Creditor" at bounding box center [381, 355] width 10 height 10
checkbox input "true"
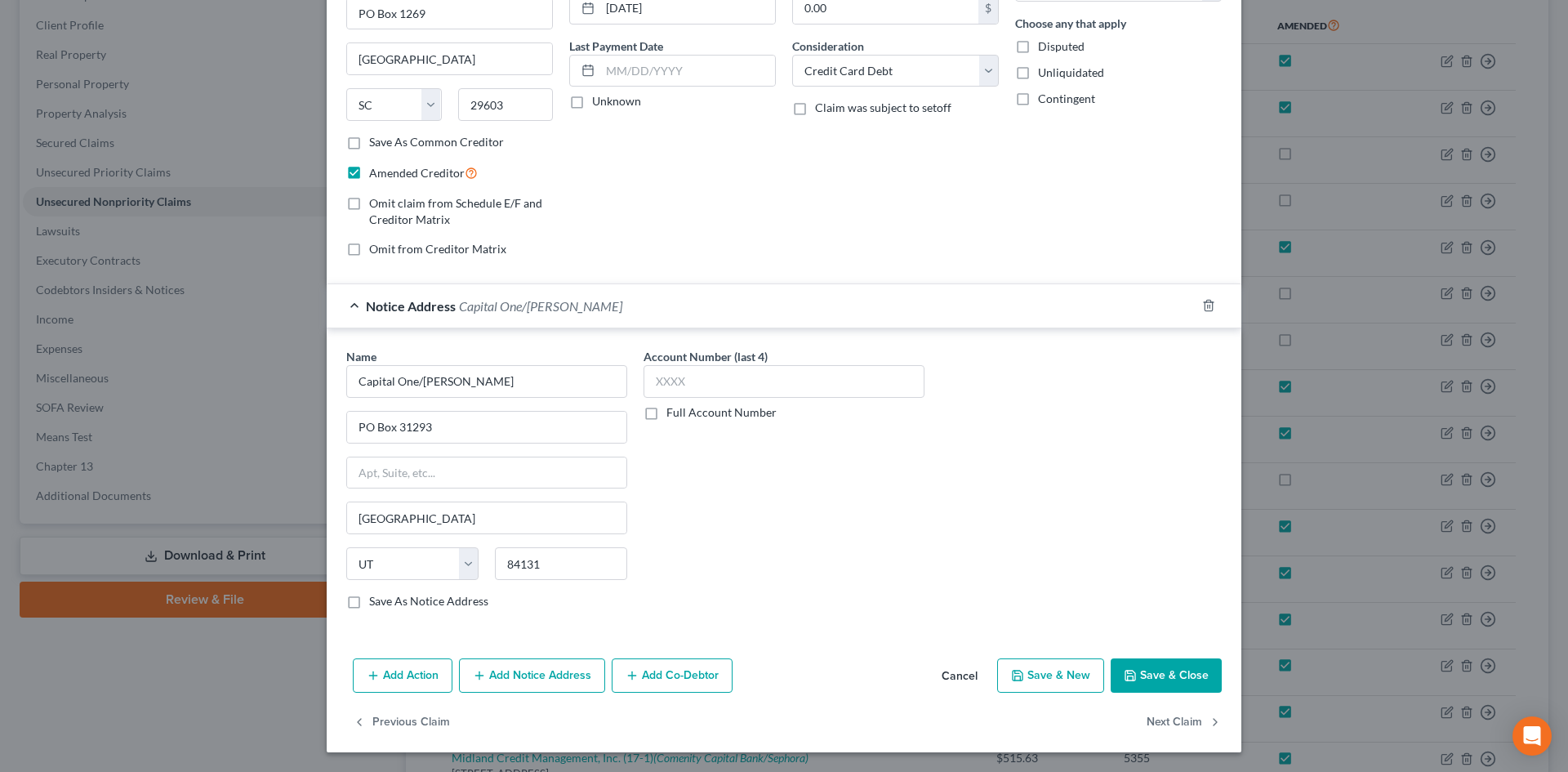
click at [1132, 670] on icon "button" at bounding box center [1130, 675] width 13 height 13
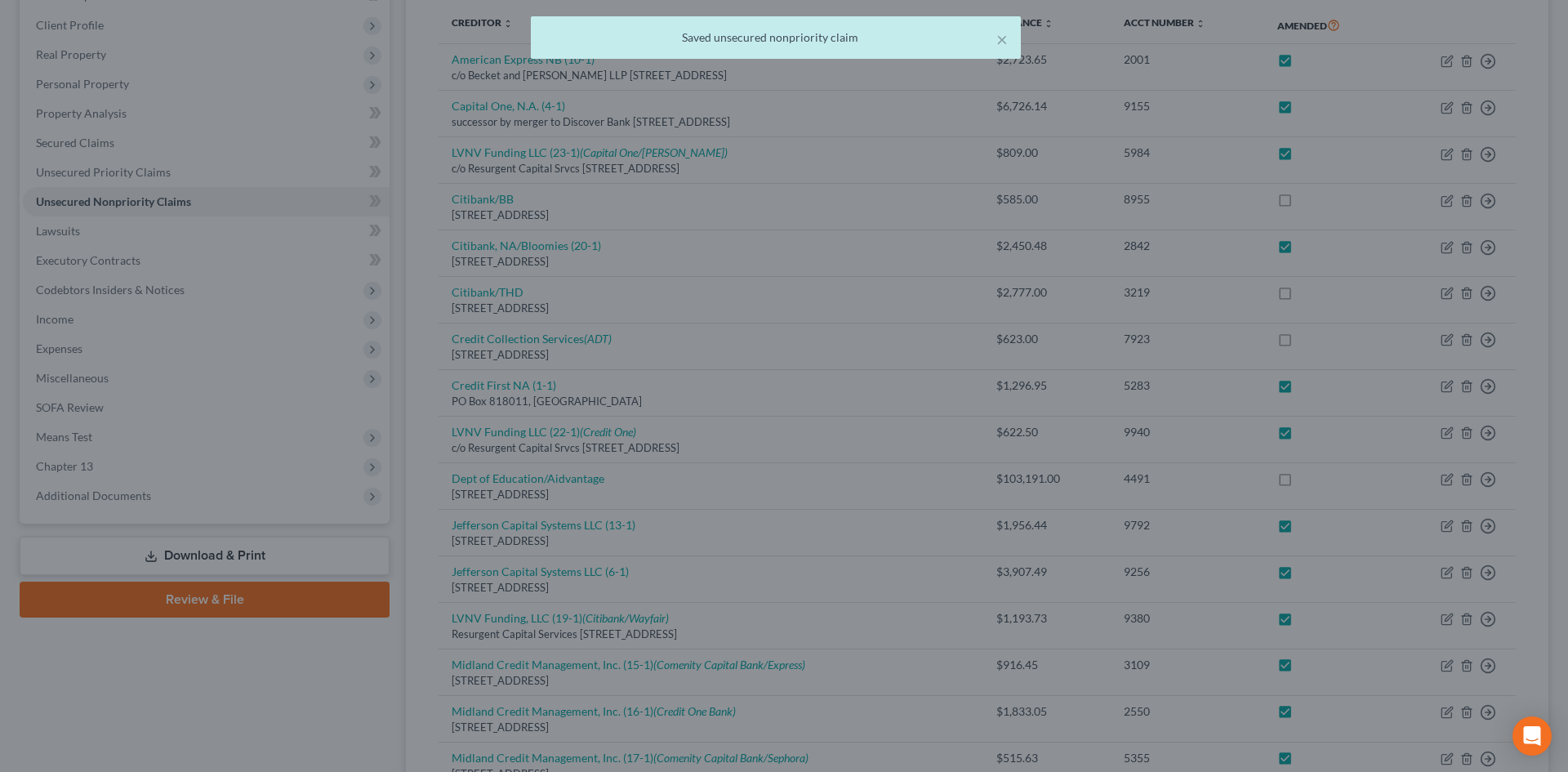
checkbox input "true"
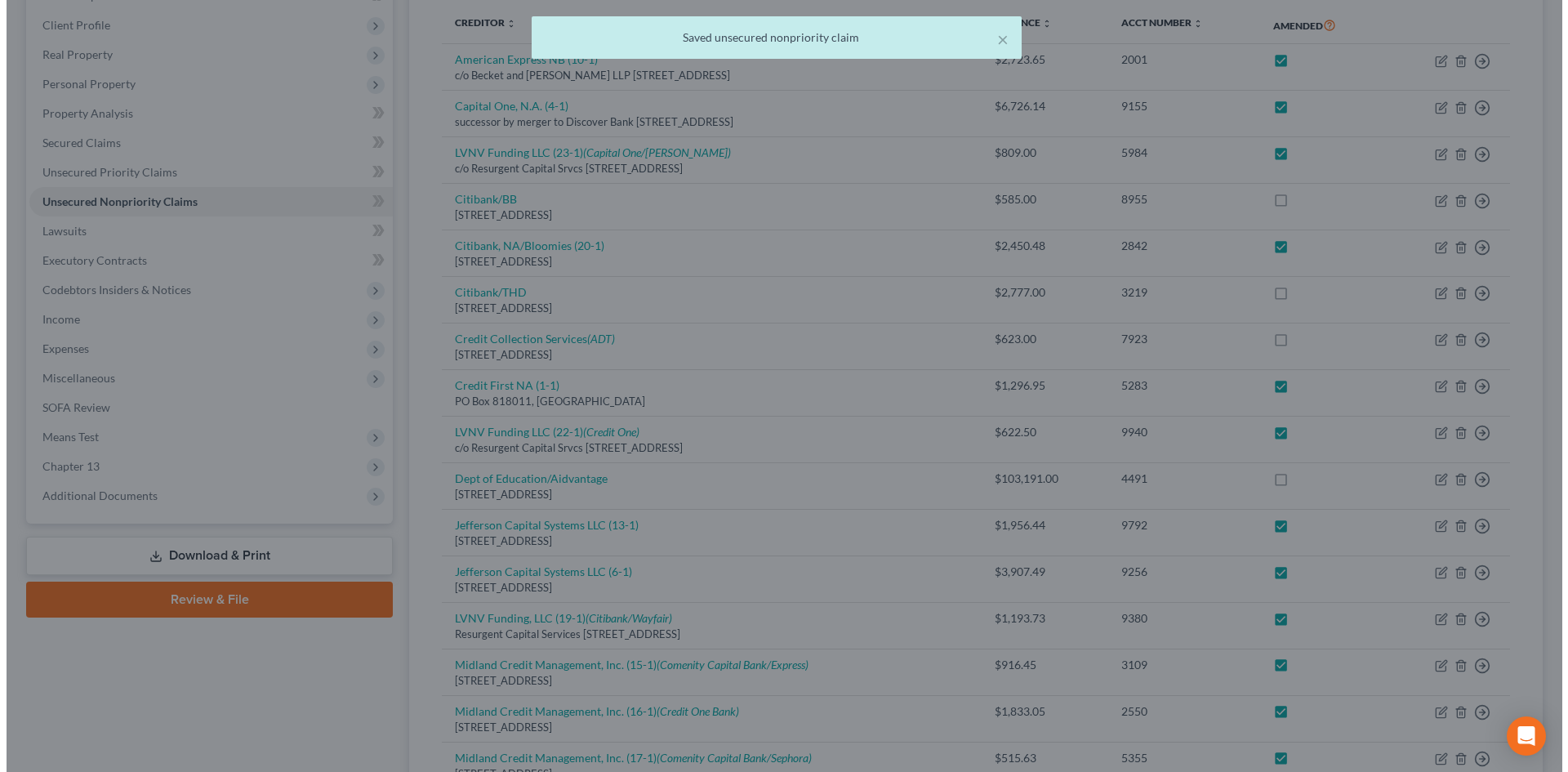
scroll to position [0, 0]
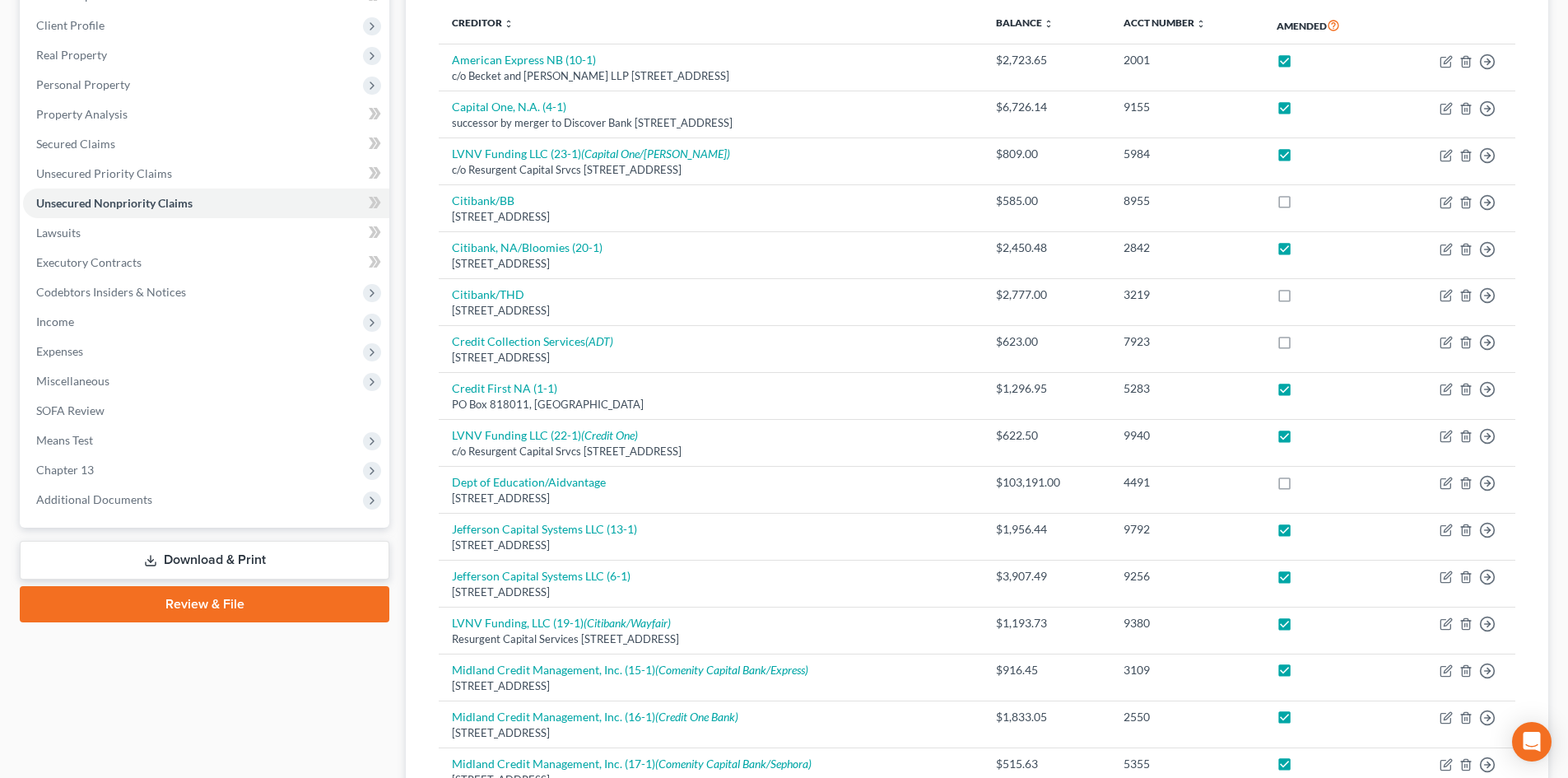
click at [1255, 9] on th "Acct Number expand_more expand_less unfold_more" at bounding box center [1186, 26] width 153 height 38
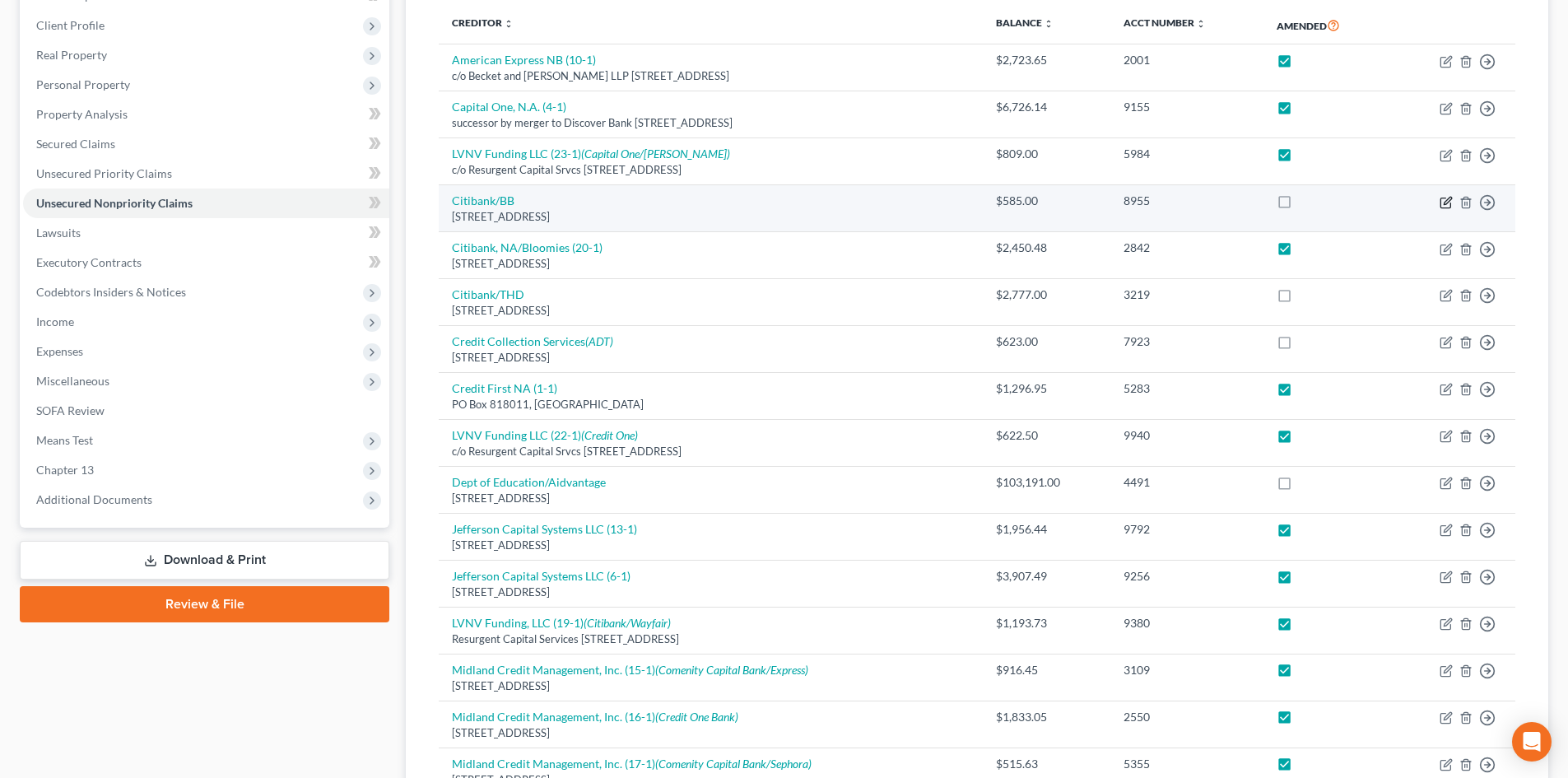
click at [1446, 202] on icon "button" at bounding box center [1445, 202] width 13 height 13
select select "43"
select select "2"
select select "0"
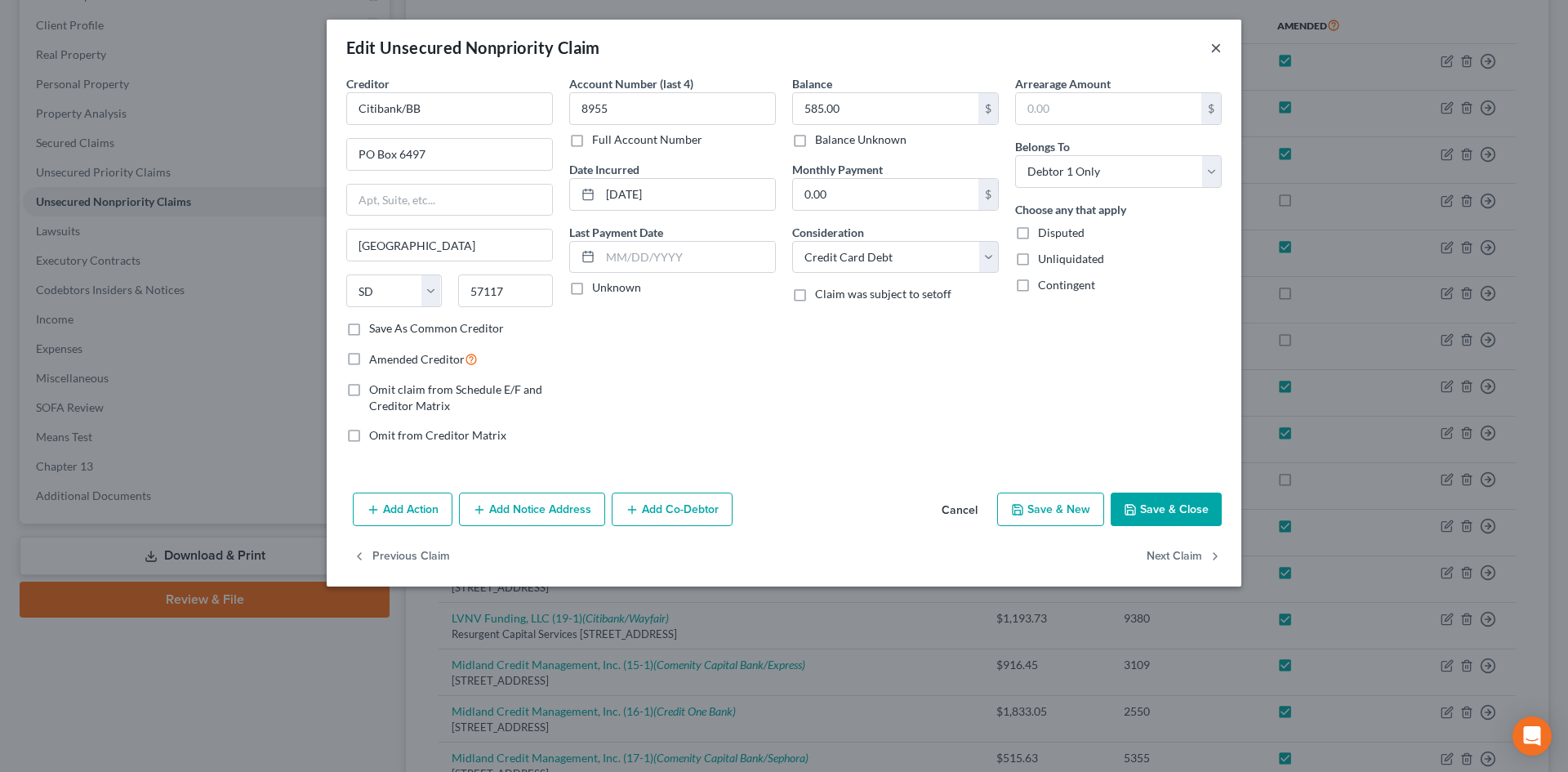
click at [1214, 50] on button "×" at bounding box center [1216, 47] width 11 height 20
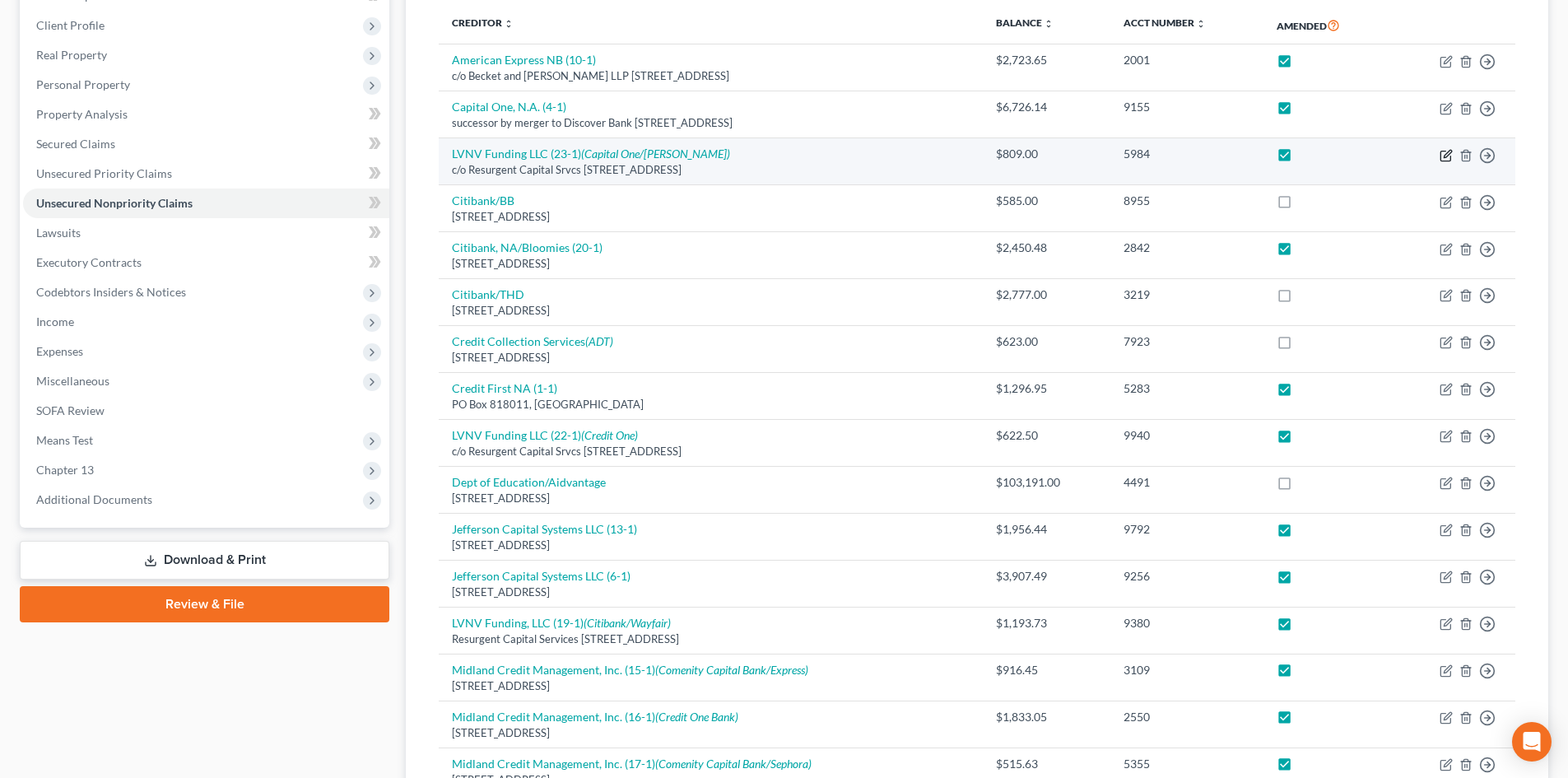
click at [1442, 152] on icon "button" at bounding box center [1445, 155] width 13 height 13
select select "42"
select select "2"
select select "0"
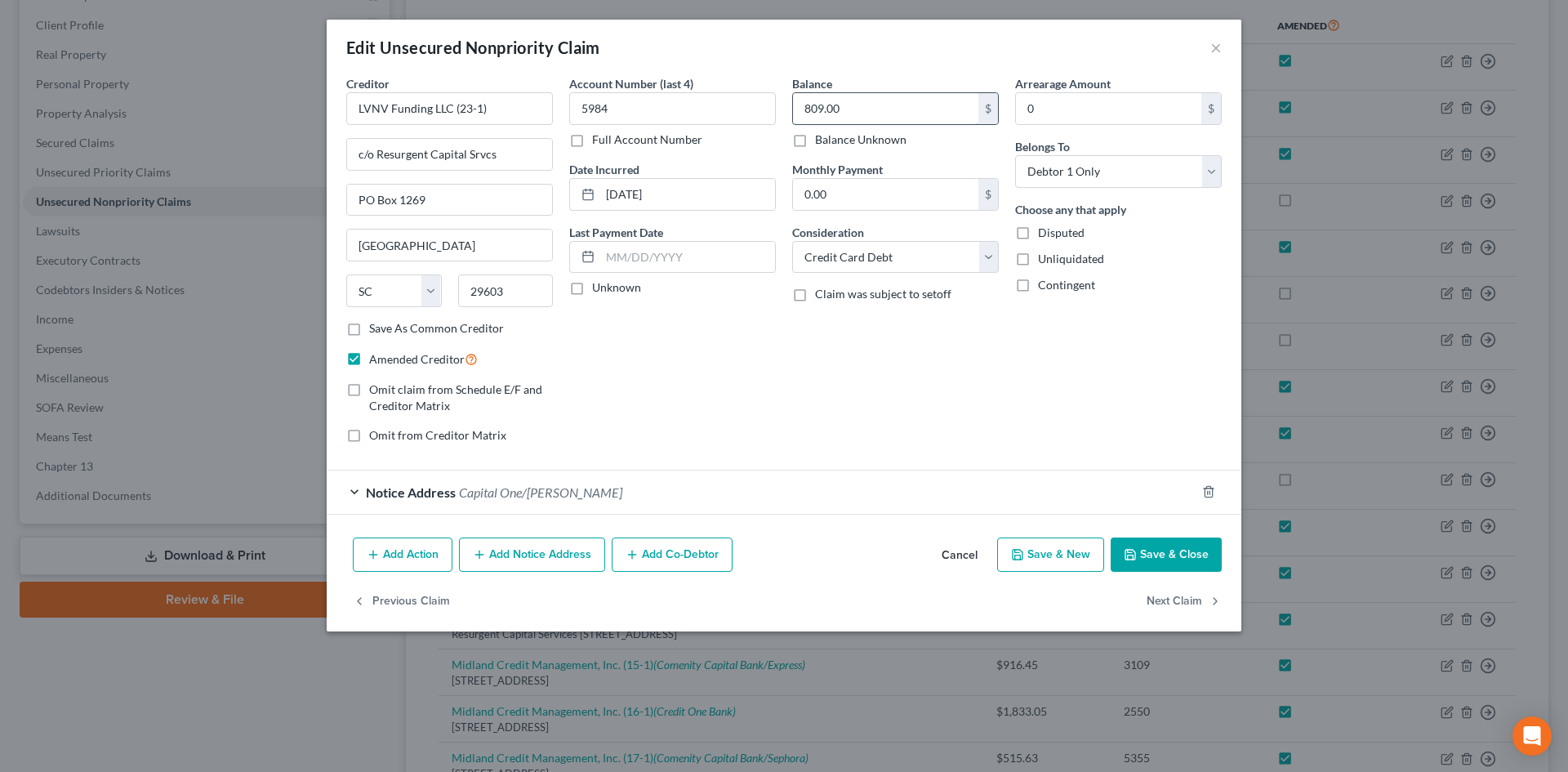
click at [844, 118] on input "809.00" at bounding box center [886, 108] width 186 height 31
click at [850, 109] on input "809.00" at bounding box center [886, 108] width 186 height 31
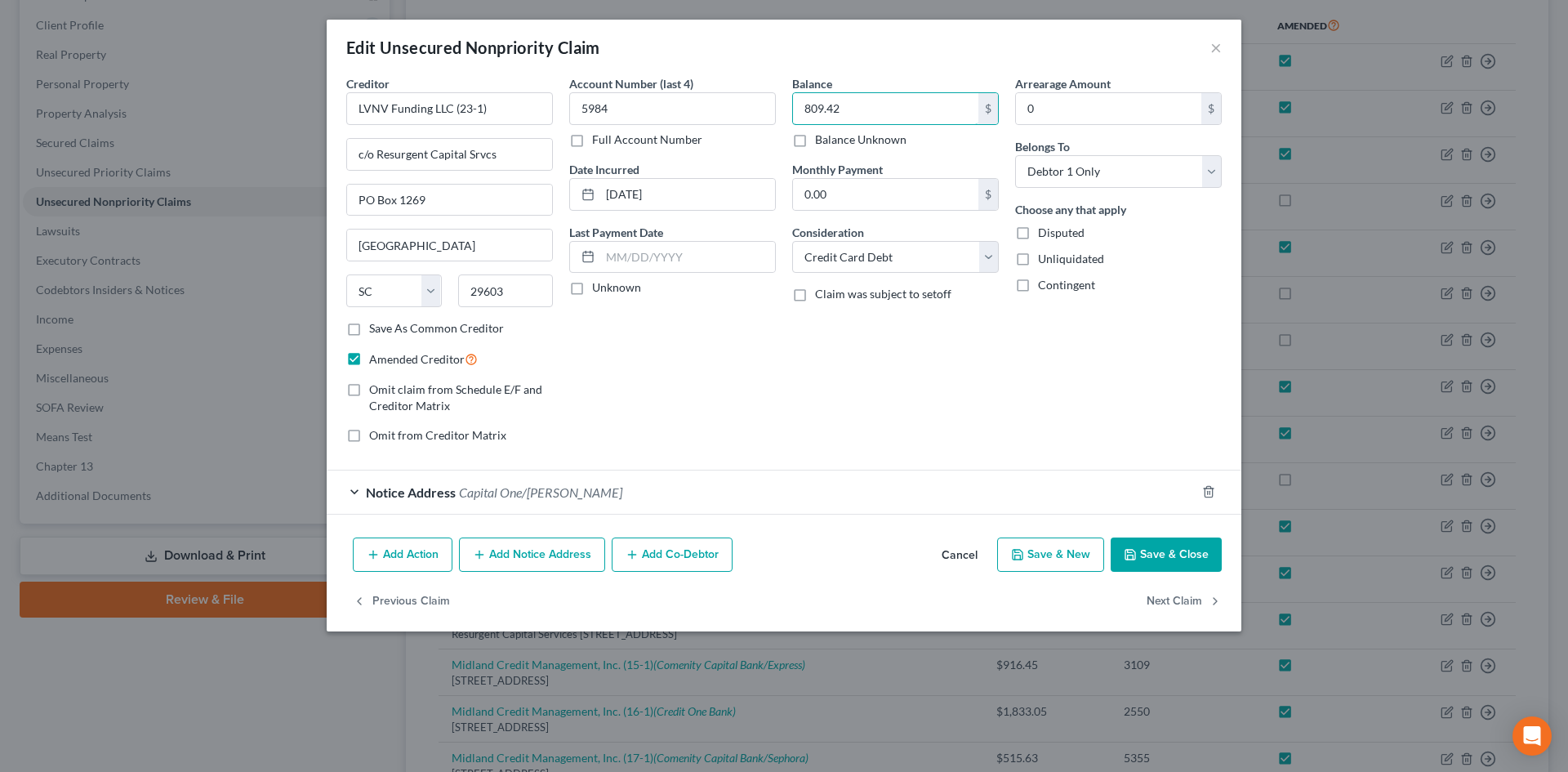
type input "809.42"
click at [1174, 566] on button "Save & Close" at bounding box center [1166, 554] width 111 height 34
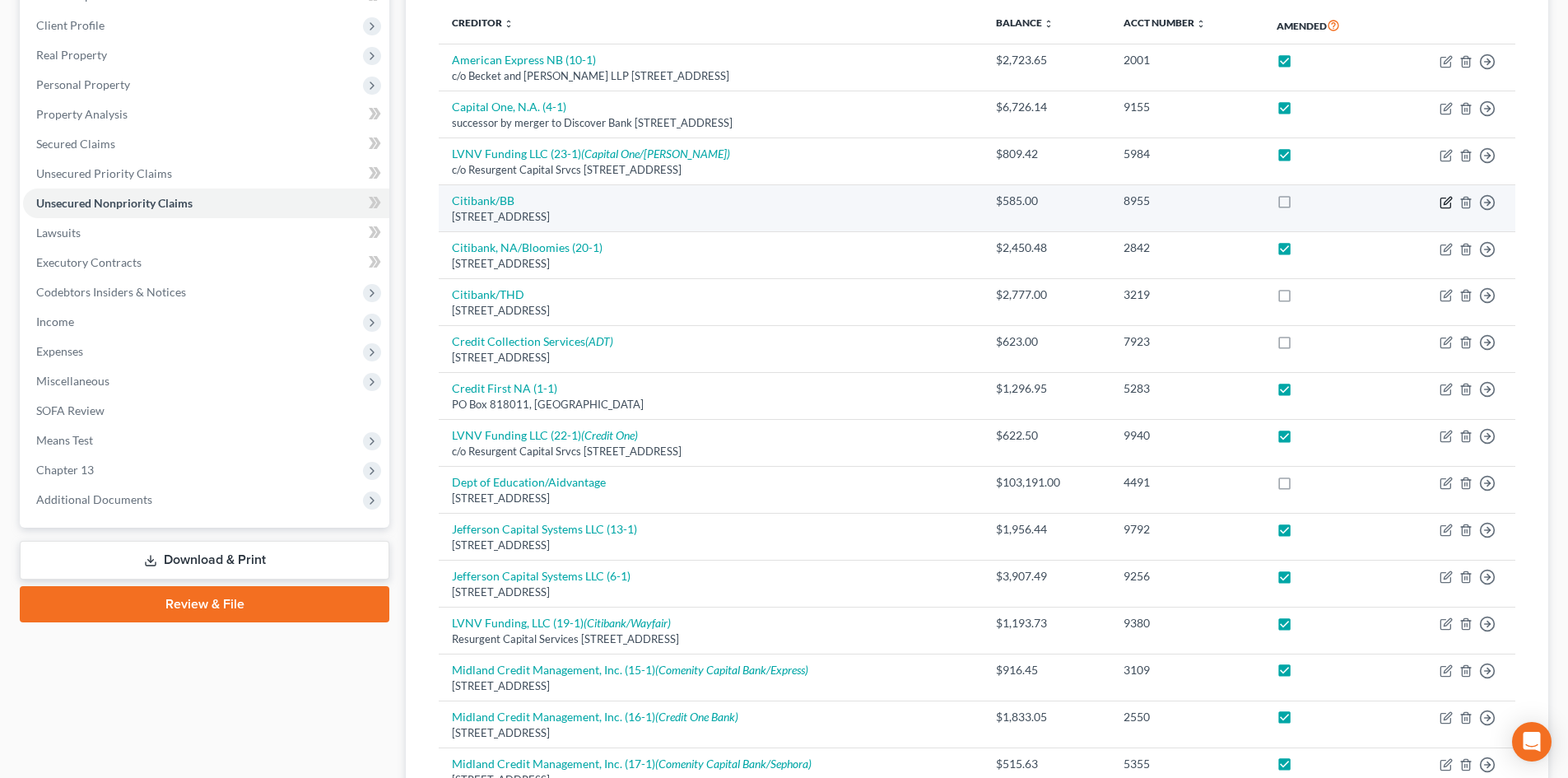
click at [1445, 204] on icon "button" at bounding box center [1447, 200] width 8 height 8
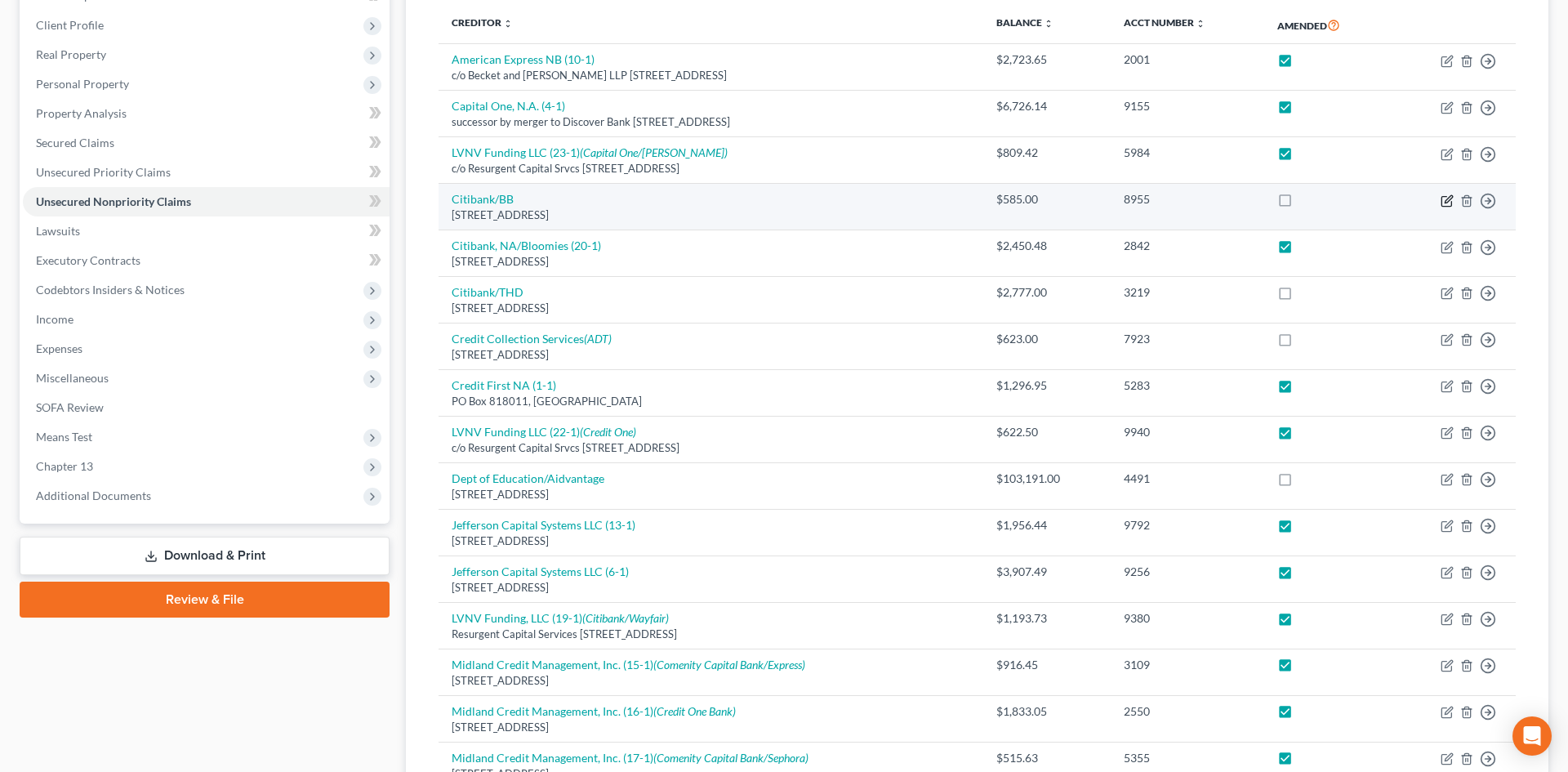
select select "43"
select select "2"
select select "0"
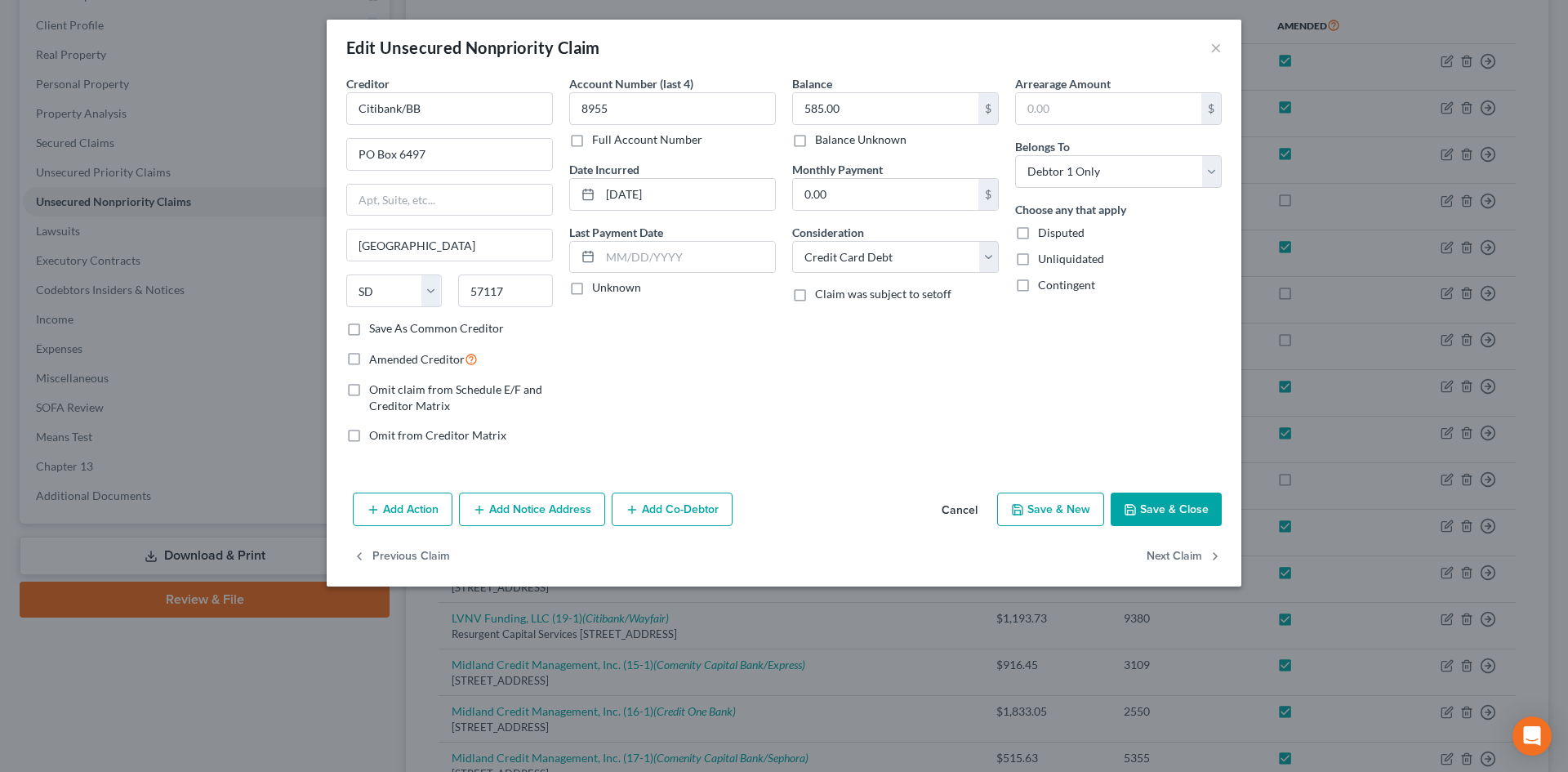
click at [554, 495] on button "Add Notice Address" at bounding box center [532, 510] width 146 height 34
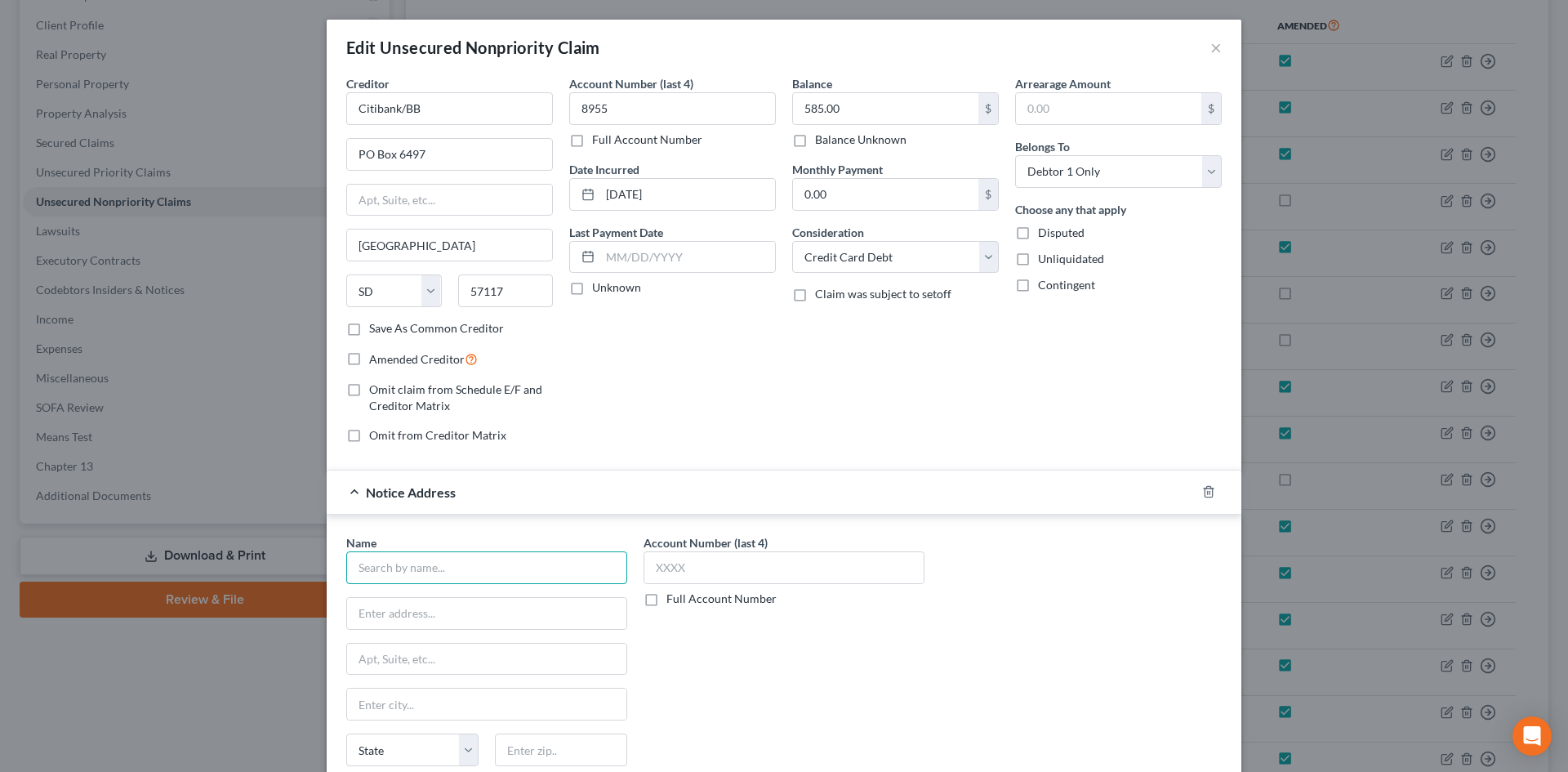
click at [537, 563] on input "text" at bounding box center [487, 568] width 281 height 32
type input "Citibank"
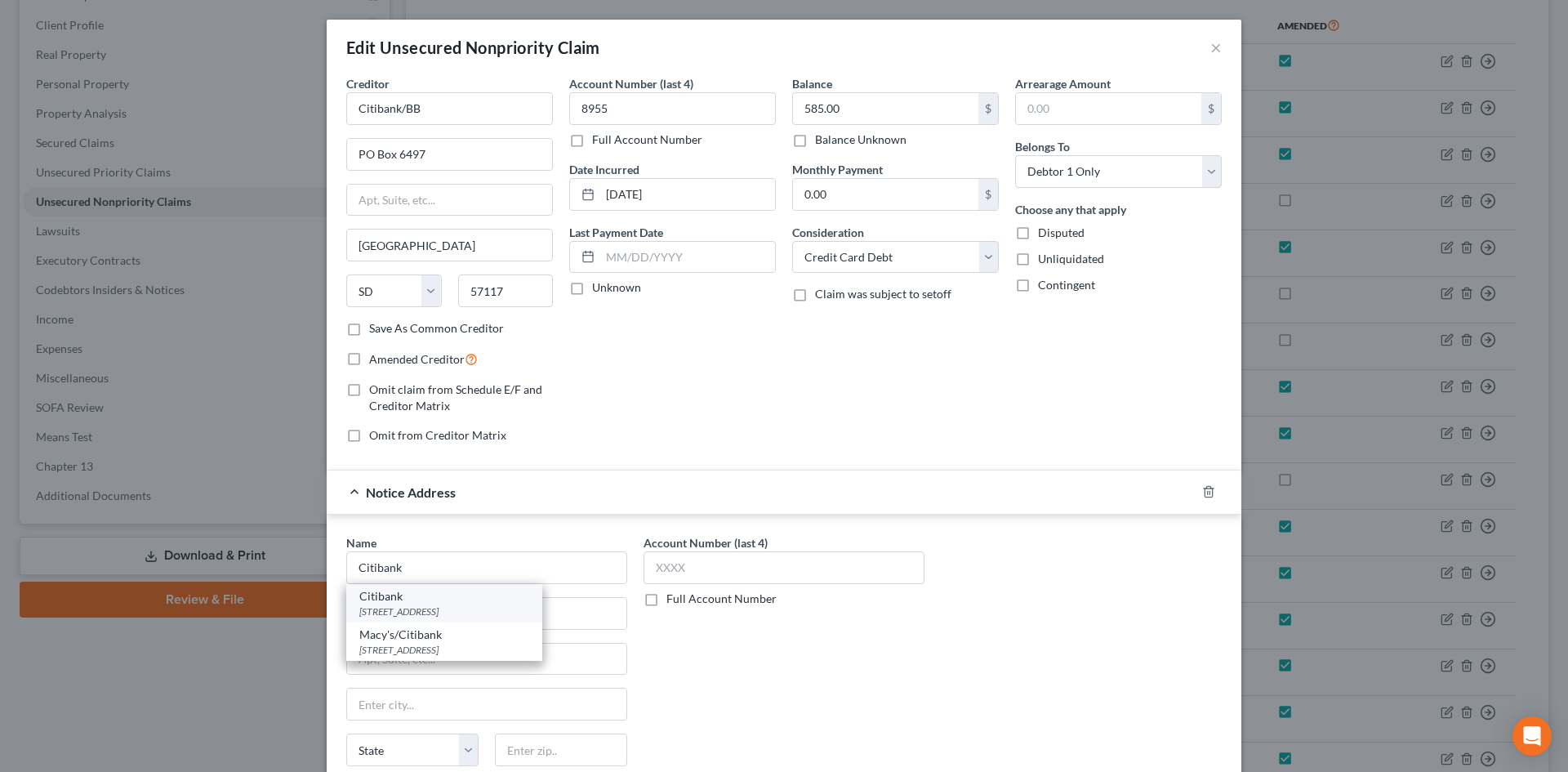
click at [450, 614] on div "[STREET_ADDRESS]" at bounding box center [444, 611] width 170 height 14
type input "PO Box 6497"
type input "[GEOGRAPHIC_DATA]"
select select "43"
type input "57117"
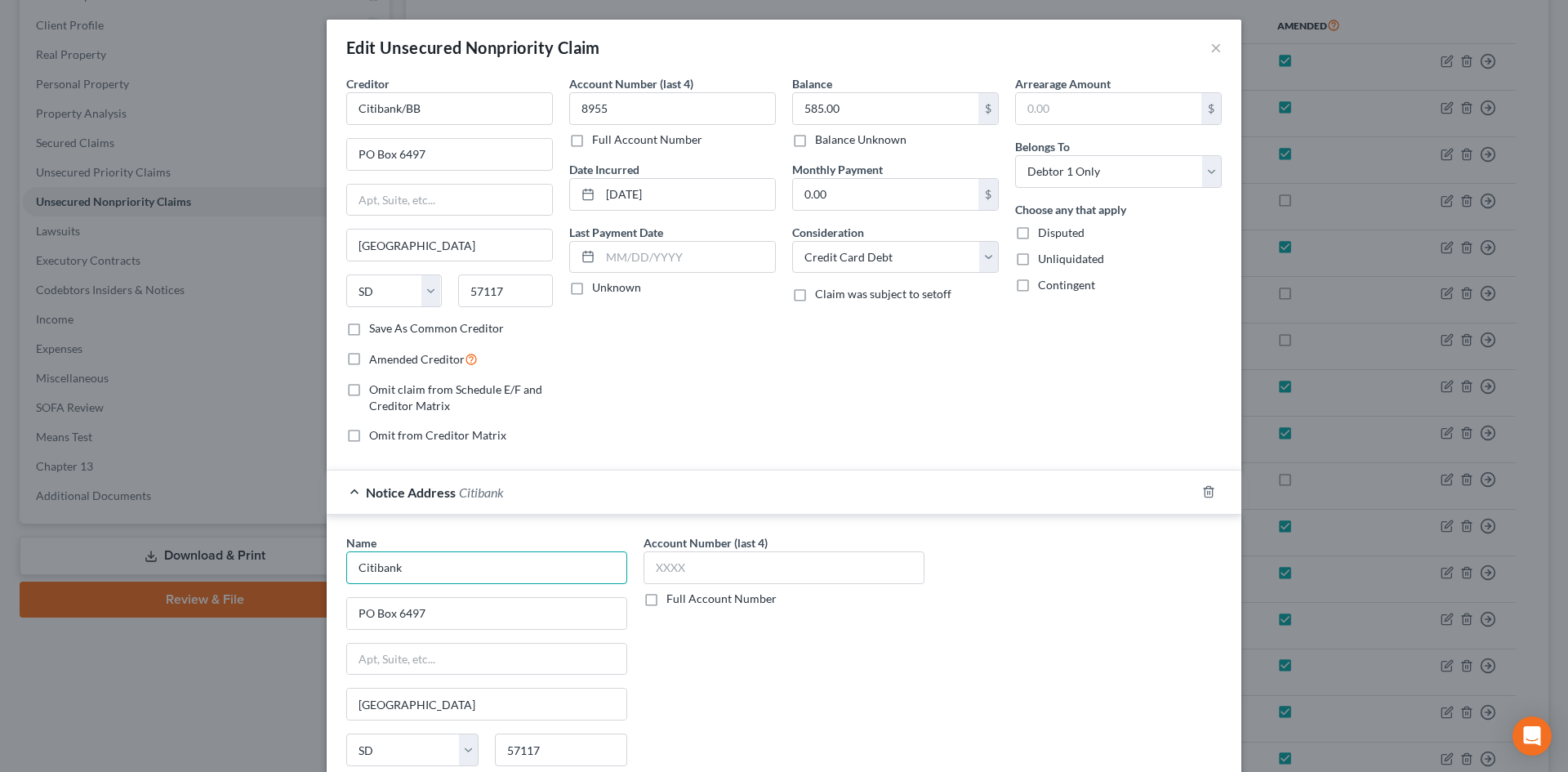
click at [473, 580] on input "Citibank" at bounding box center [487, 568] width 281 height 32
click at [479, 574] on input "Citibank" at bounding box center [487, 568] width 281 height 32
type input "Citibank/Best Buy"
click at [444, 111] on input "Citibank/BB" at bounding box center [449, 108] width 207 height 32
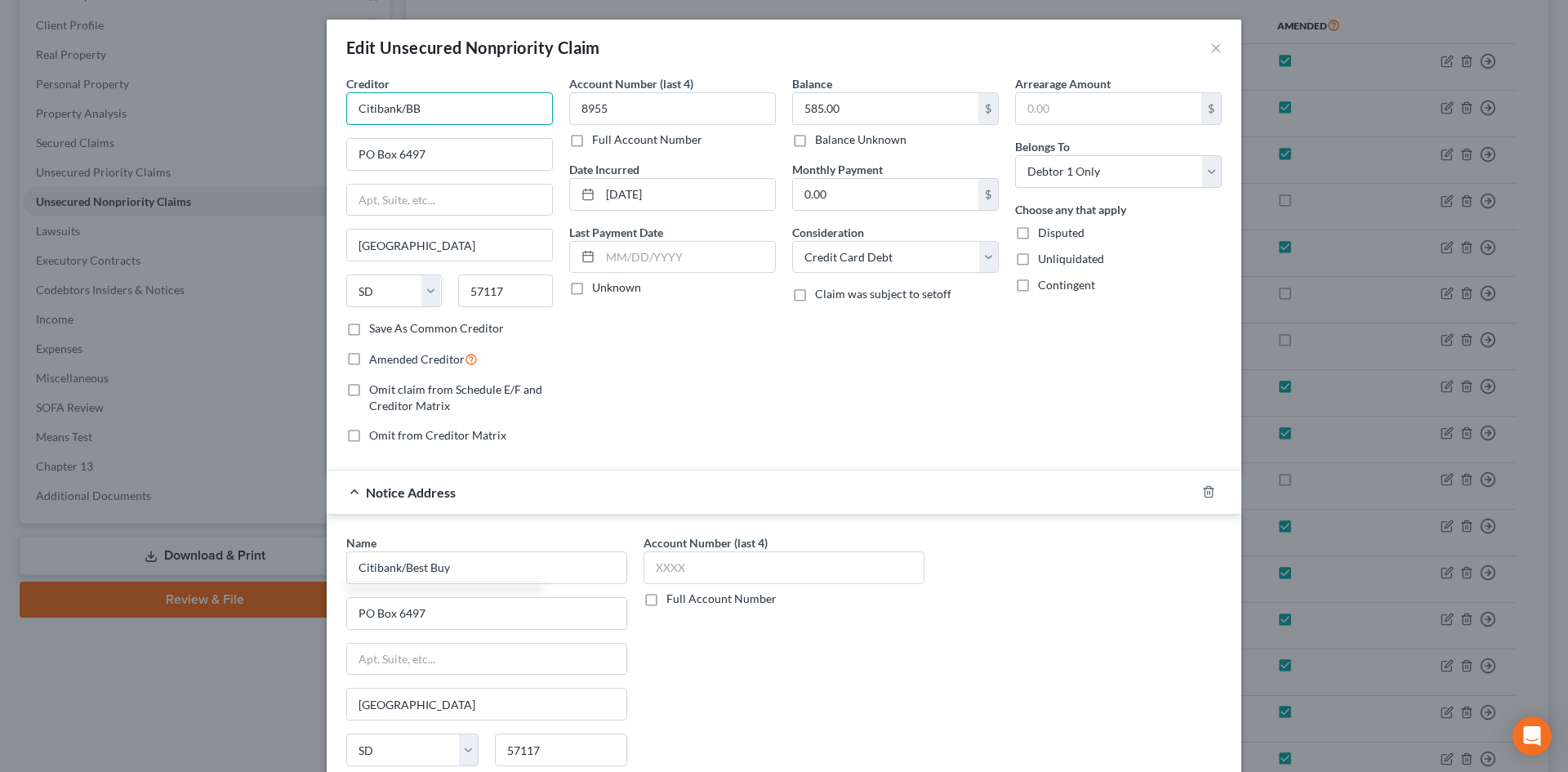
click at [444, 111] on input "Citibank/BB" at bounding box center [449, 108] width 207 height 32
click at [444, 112] on input "Citibank/BB" at bounding box center [449, 108] width 207 height 32
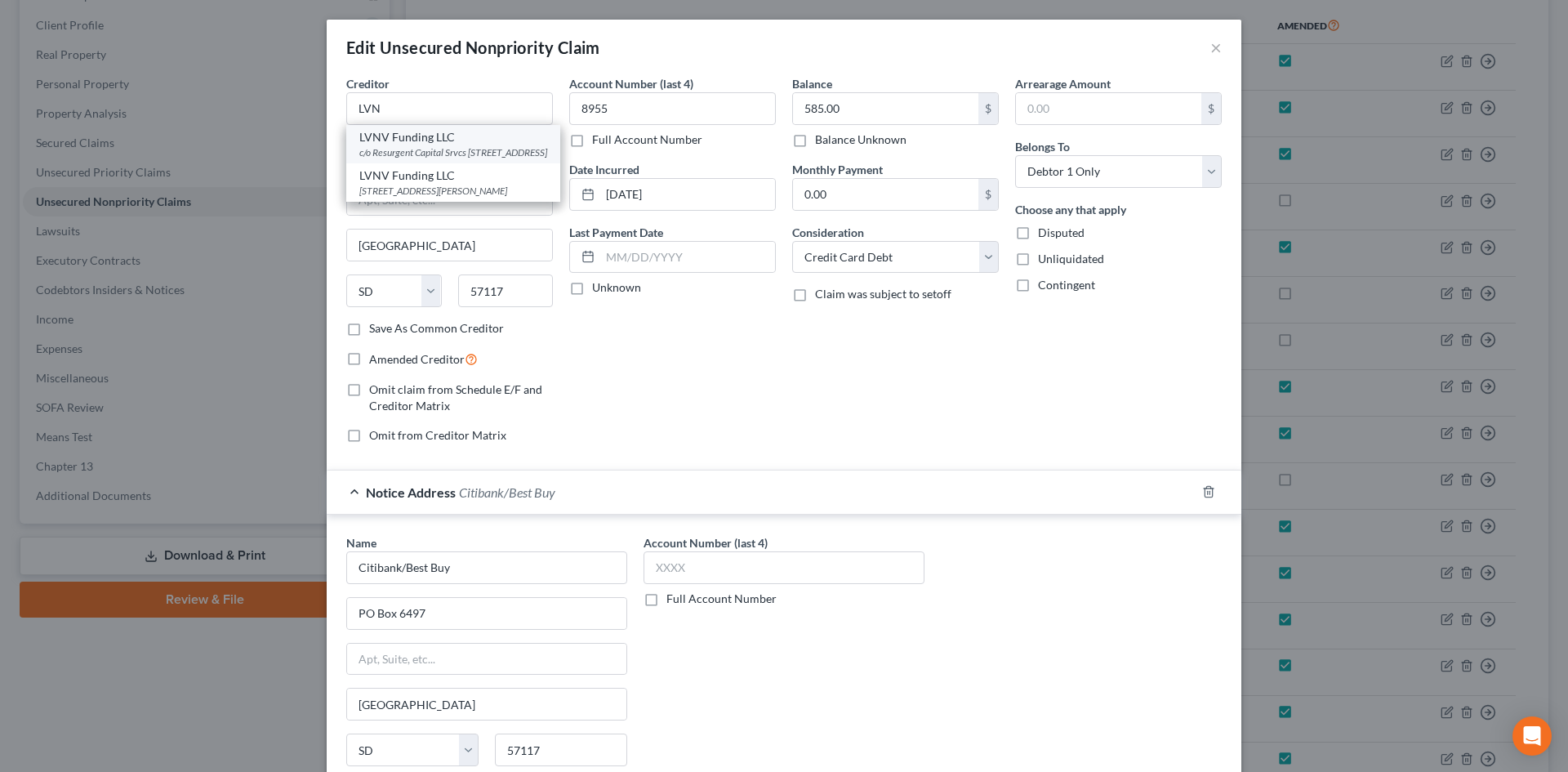
click at [436, 136] on div "LVNV Funding LLC" at bounding box center [453, 137] width 188 height 16
type input "LVNV Funding LLC"
type input "c/o Resurgent Capital Srvcs"
type input "PO Box 1269"
type input "[GEOGRAPHIC_DATA]"
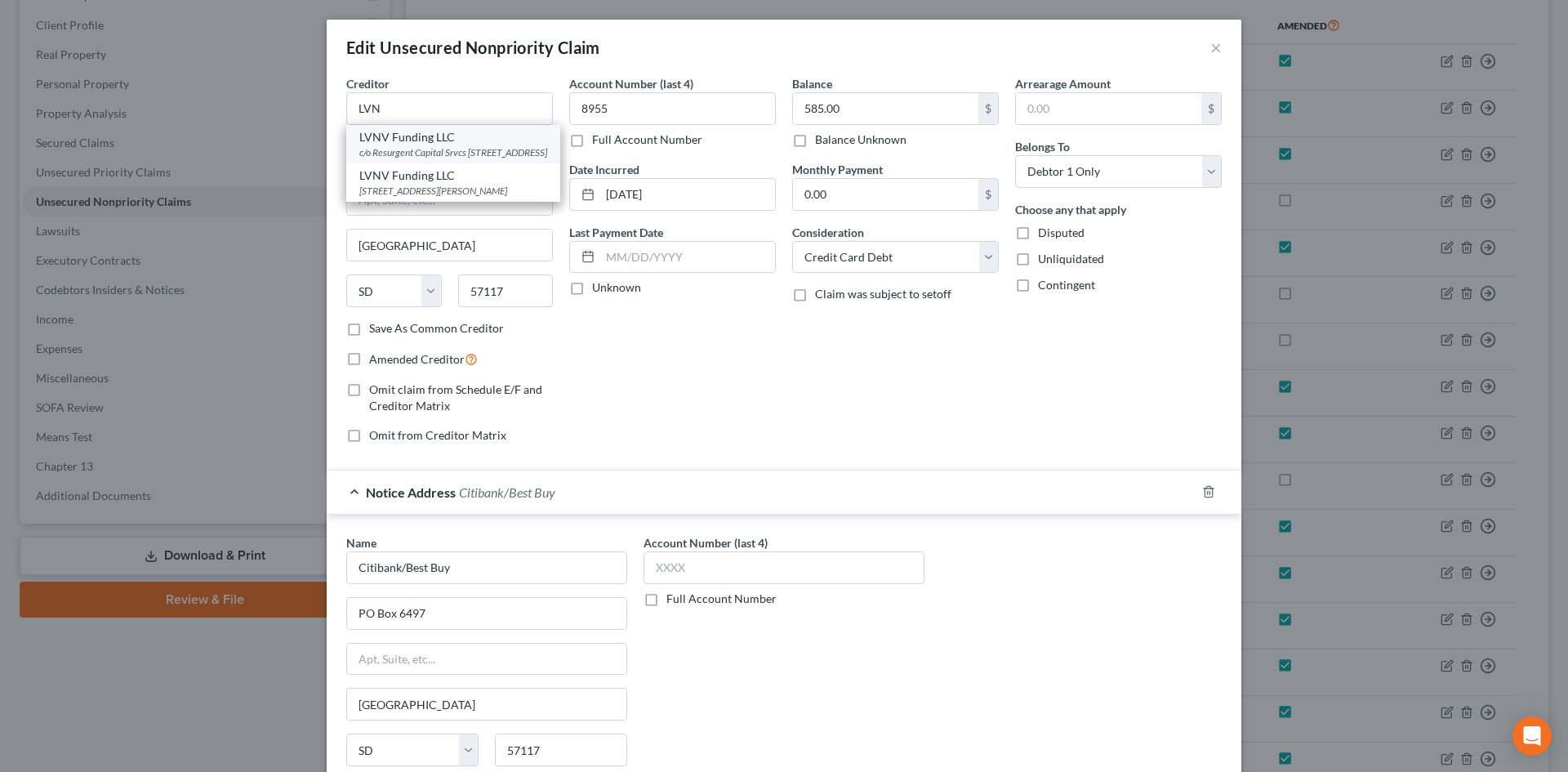
select select "42"
type input "29603"
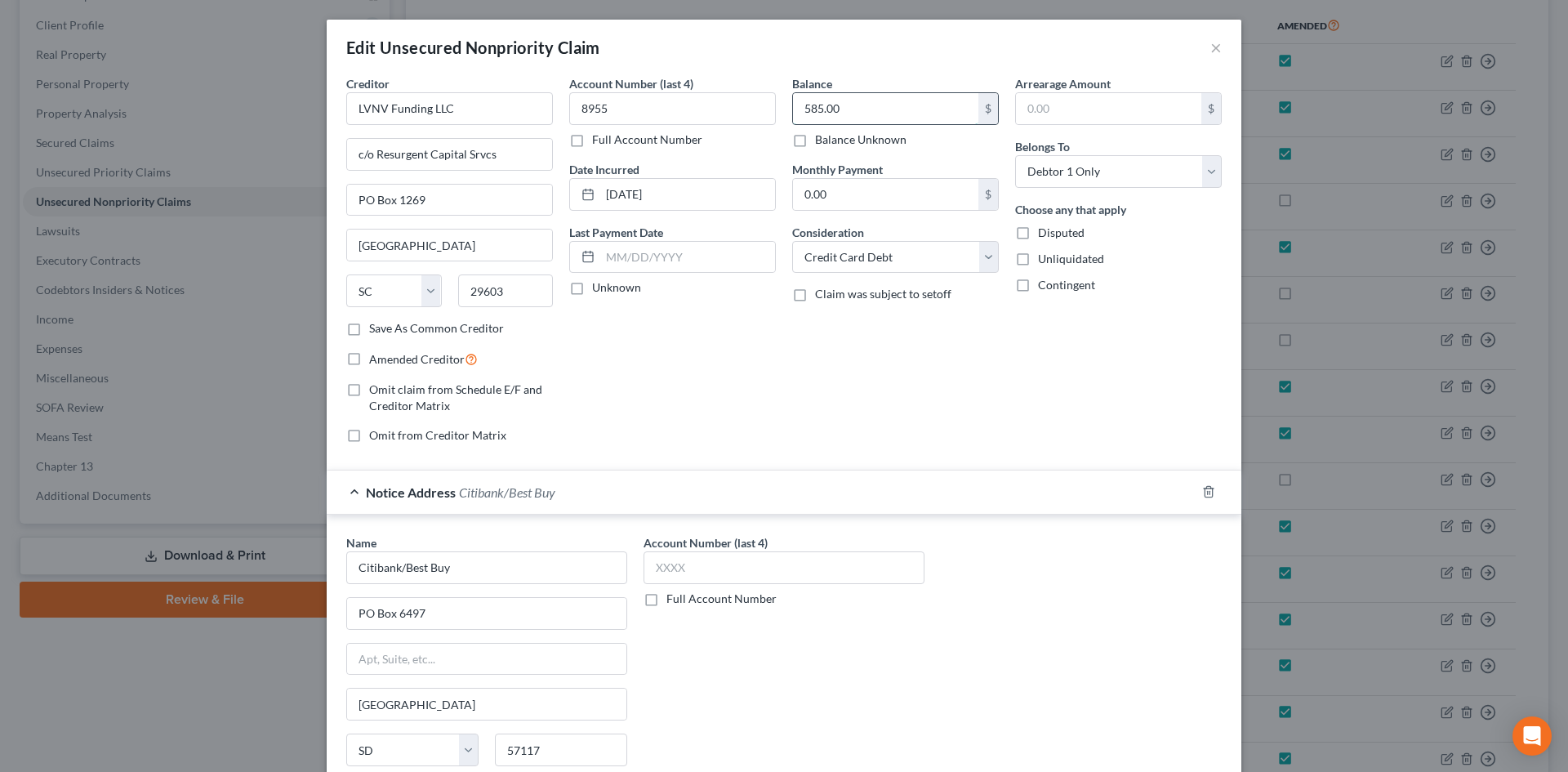
click at [818, 106] on input "585.00" at bounding box center [886, 108] width 186 height 31
click at [821, 106] on input "585.00" at bounding box center [886, 108] width 186 height 31
drag, startPoint x: 821, startPoint y: 108, endPoint x: 849, endPoint y: 108, distance: 28.0
click at [849, 108] on input "585.00" at bounding box center [886, 108] width 186 height 31
type input "585.88"
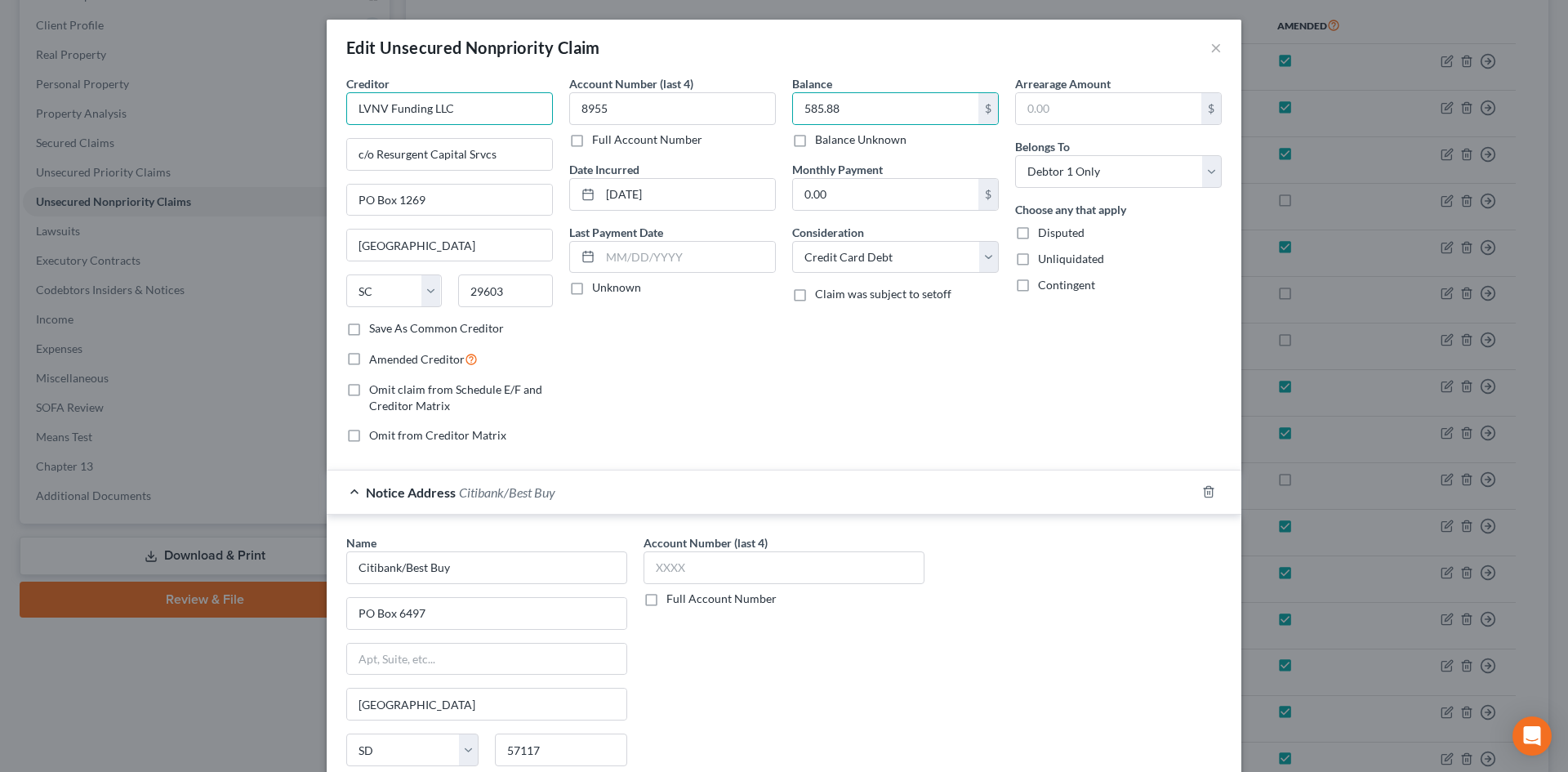
click at [466, 112] on input "LVNV Funding LLC" at bounding box center [449, 108] width 207 height 32
type input "LVNV Funding LLC (24-1)"
click at [390, 364] on span "Amended Creditor" at bounding box center [417, 359] width 95 height 14
click at [386, 360] on input "Amended Creditor" at bounding box center [381, 355] width 10 height 10
checkbox input "true"
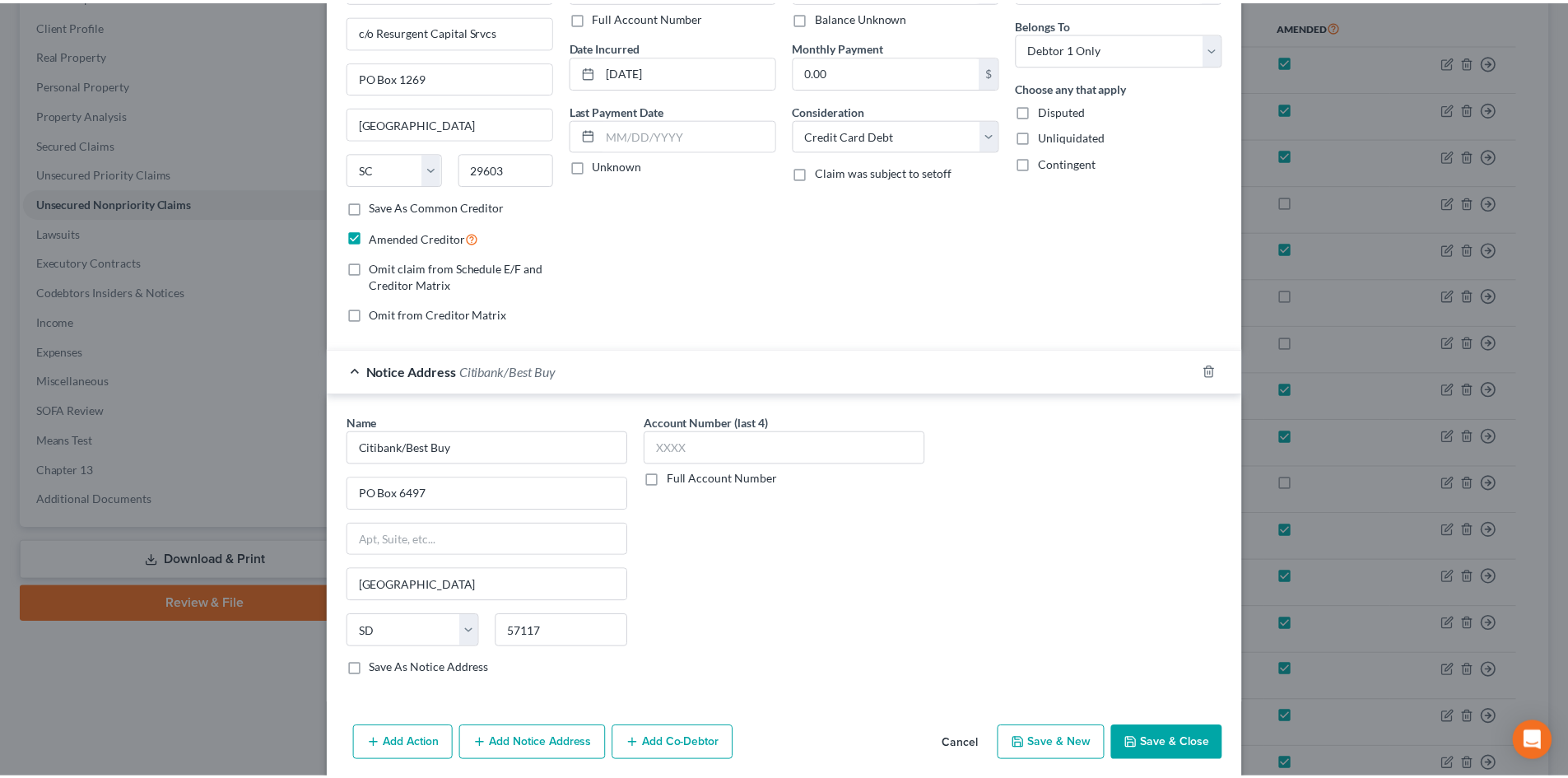
scroll to position [188, 0]
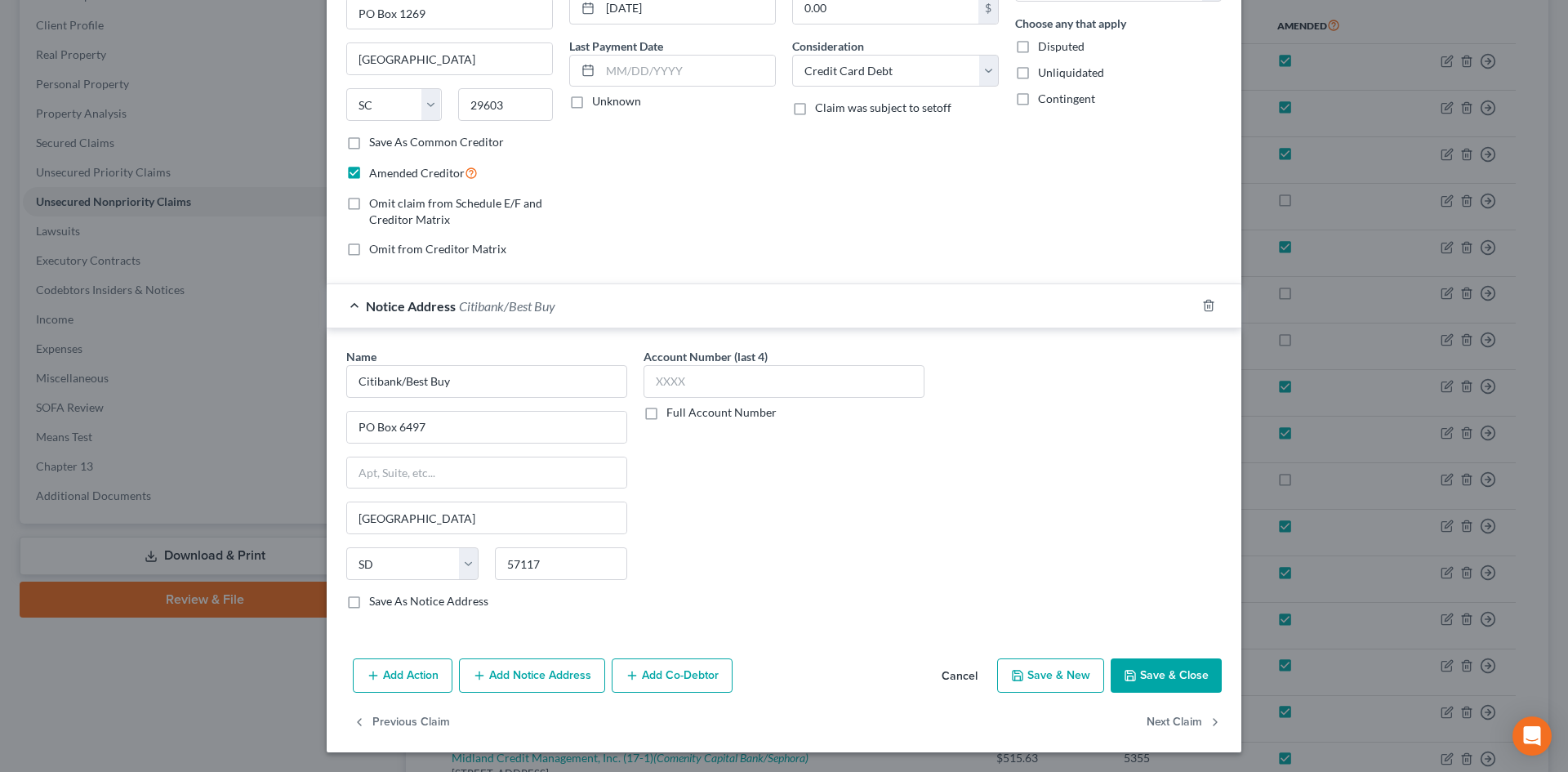
click at [1182, 677] on button "Save & Close" at bounding box center [1166, 675] width 111 height 34
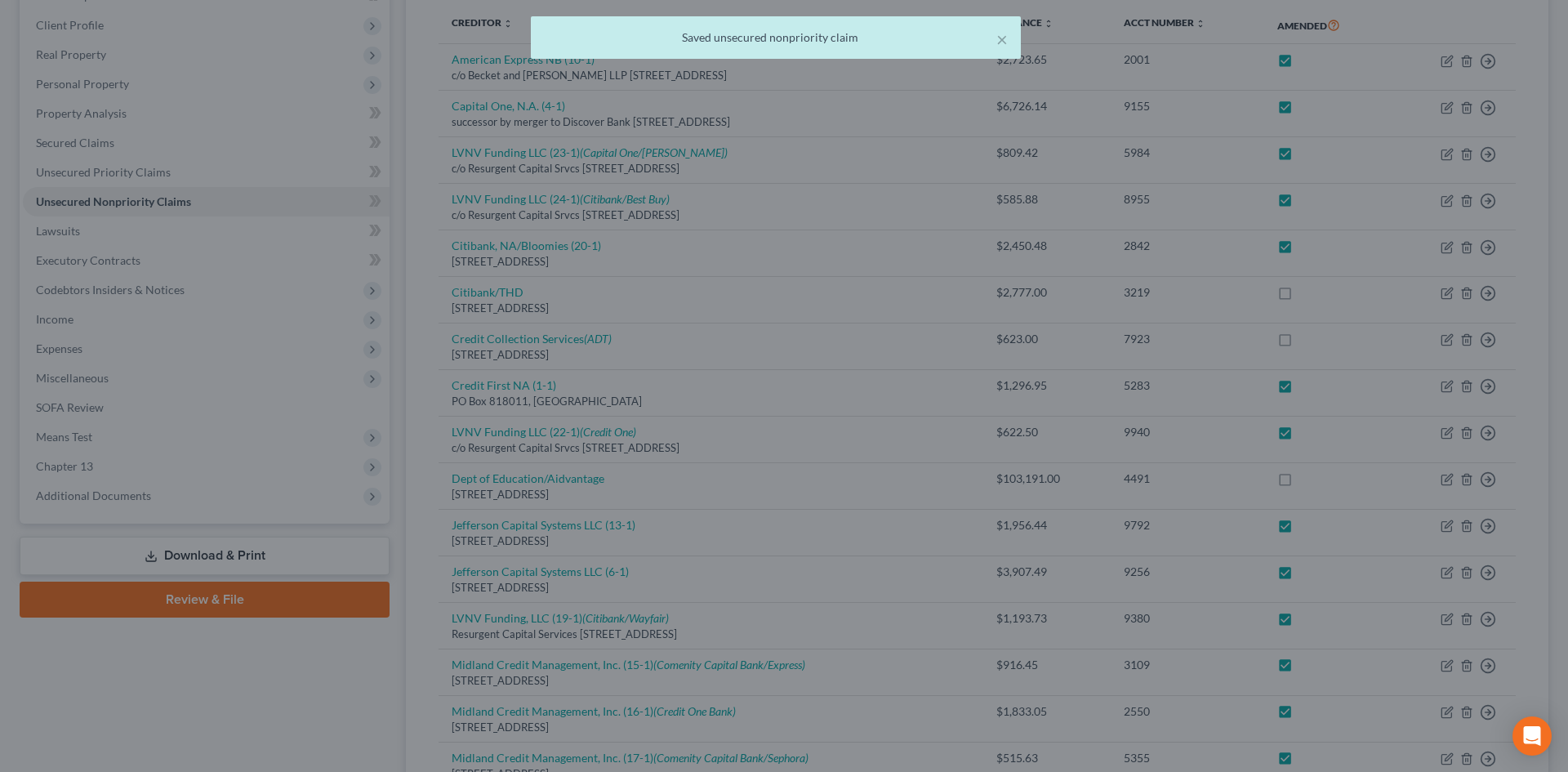
checkbox input "true"
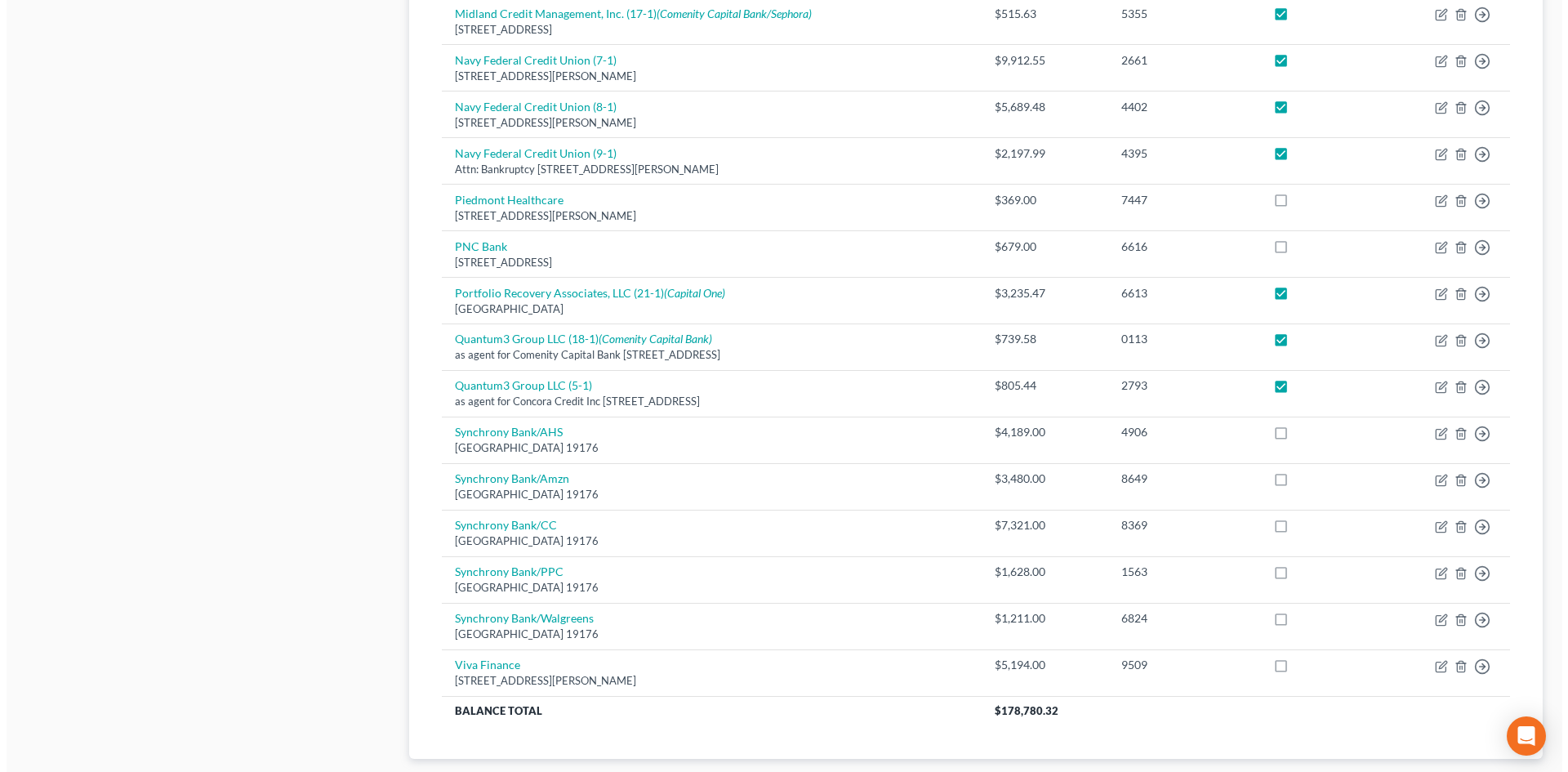
scroll to position [1063, 0]
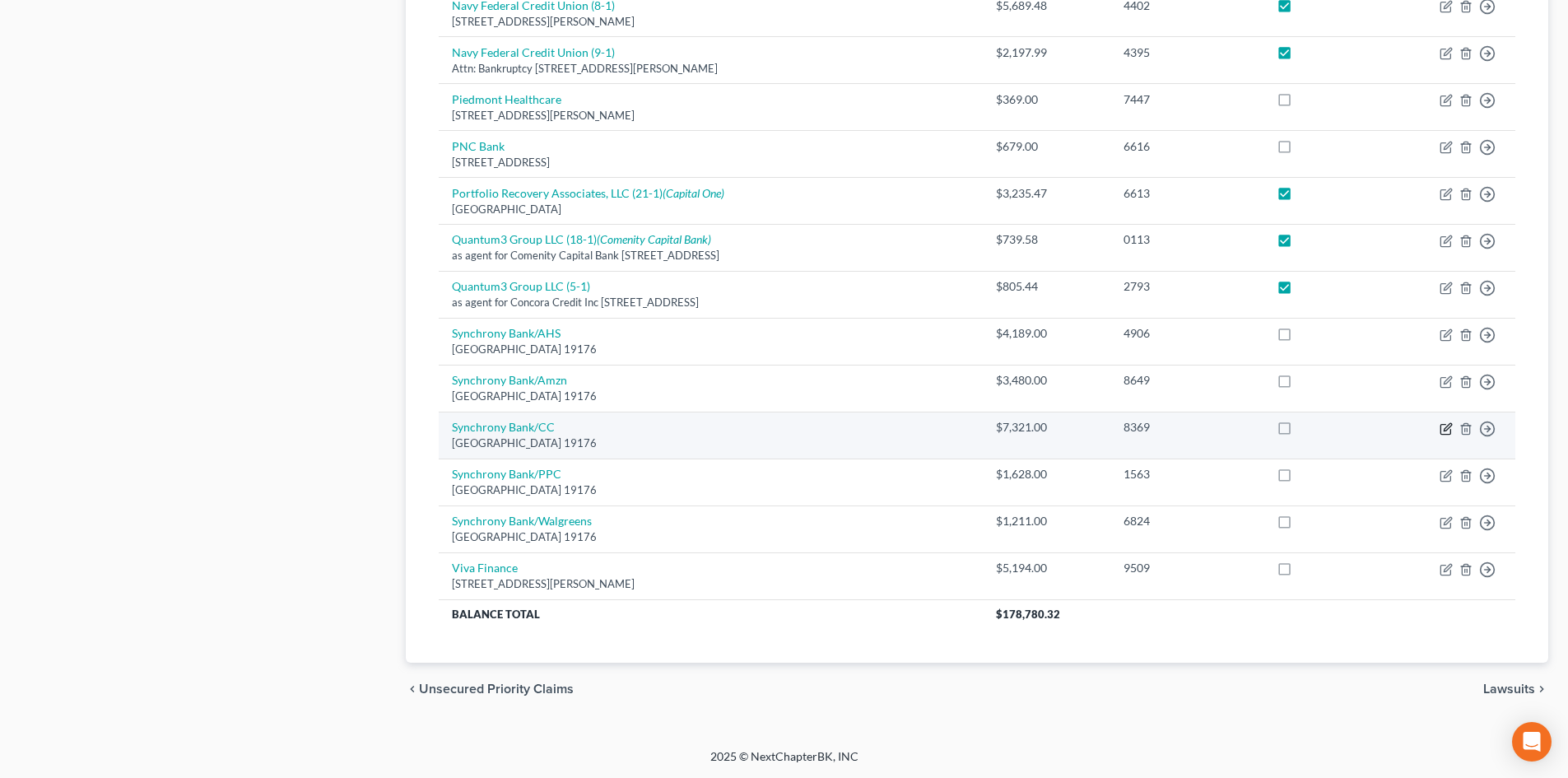
click at [1449, 427] on icon "button" at bounding box center [1447, 426] width 8 height 8
select select "39"
select select "2"
select select "0"
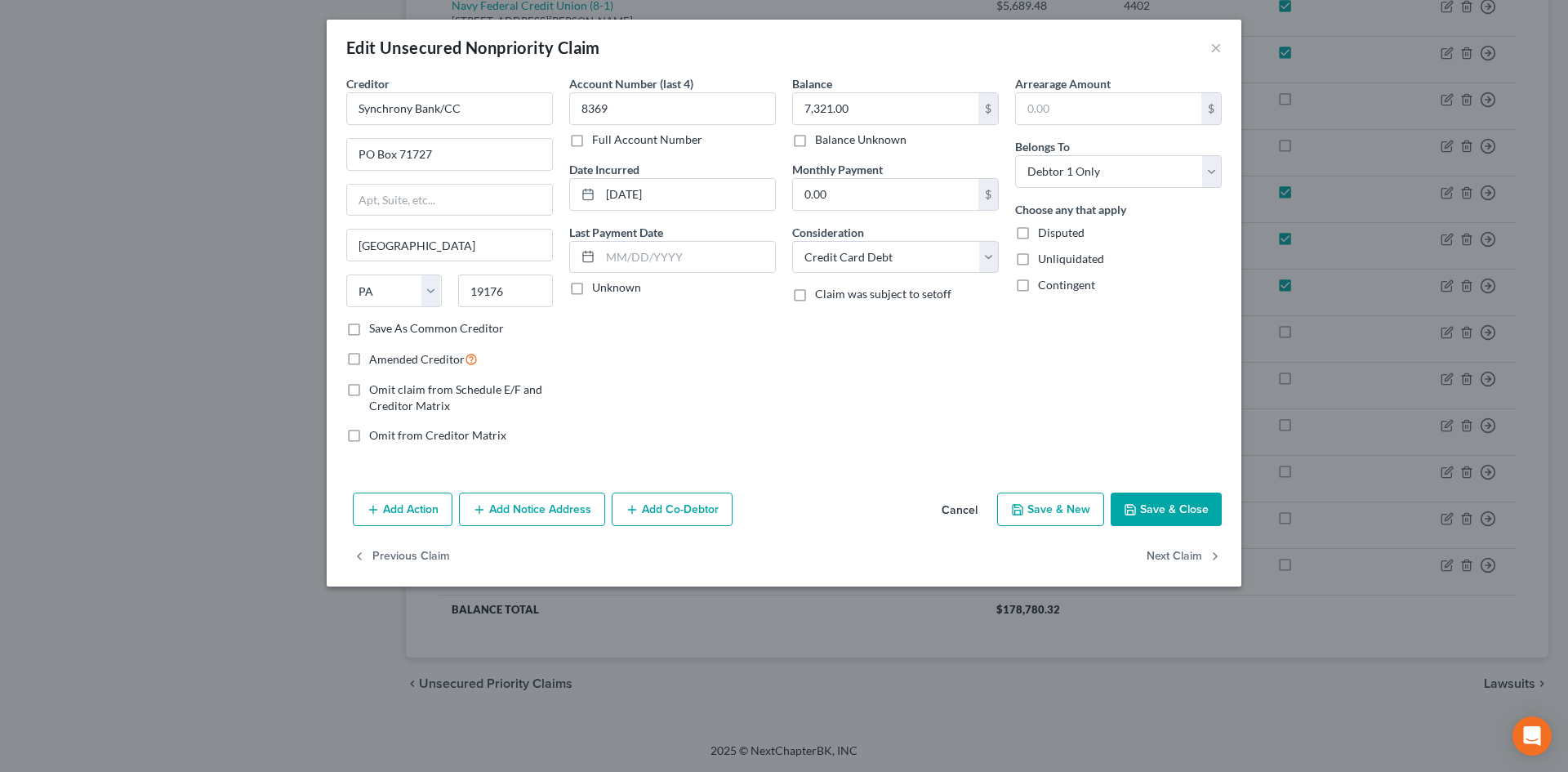
click at [527, 497] on button "Add Notice Address" at bounding box center [532, 510] width 146 height 34
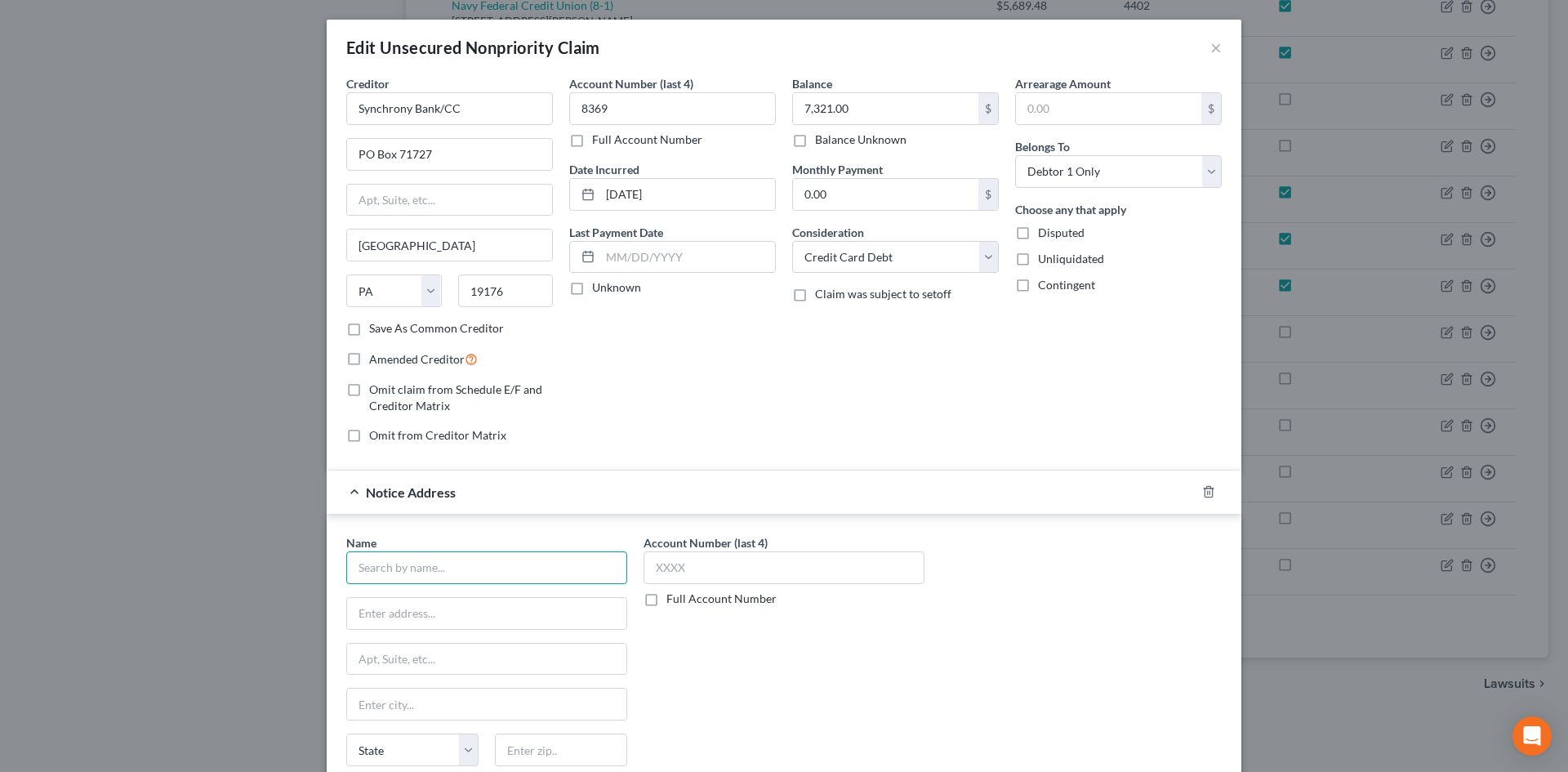
click at [504, 574] on input "text" at bounding box center [487, 568] width 281 height 32
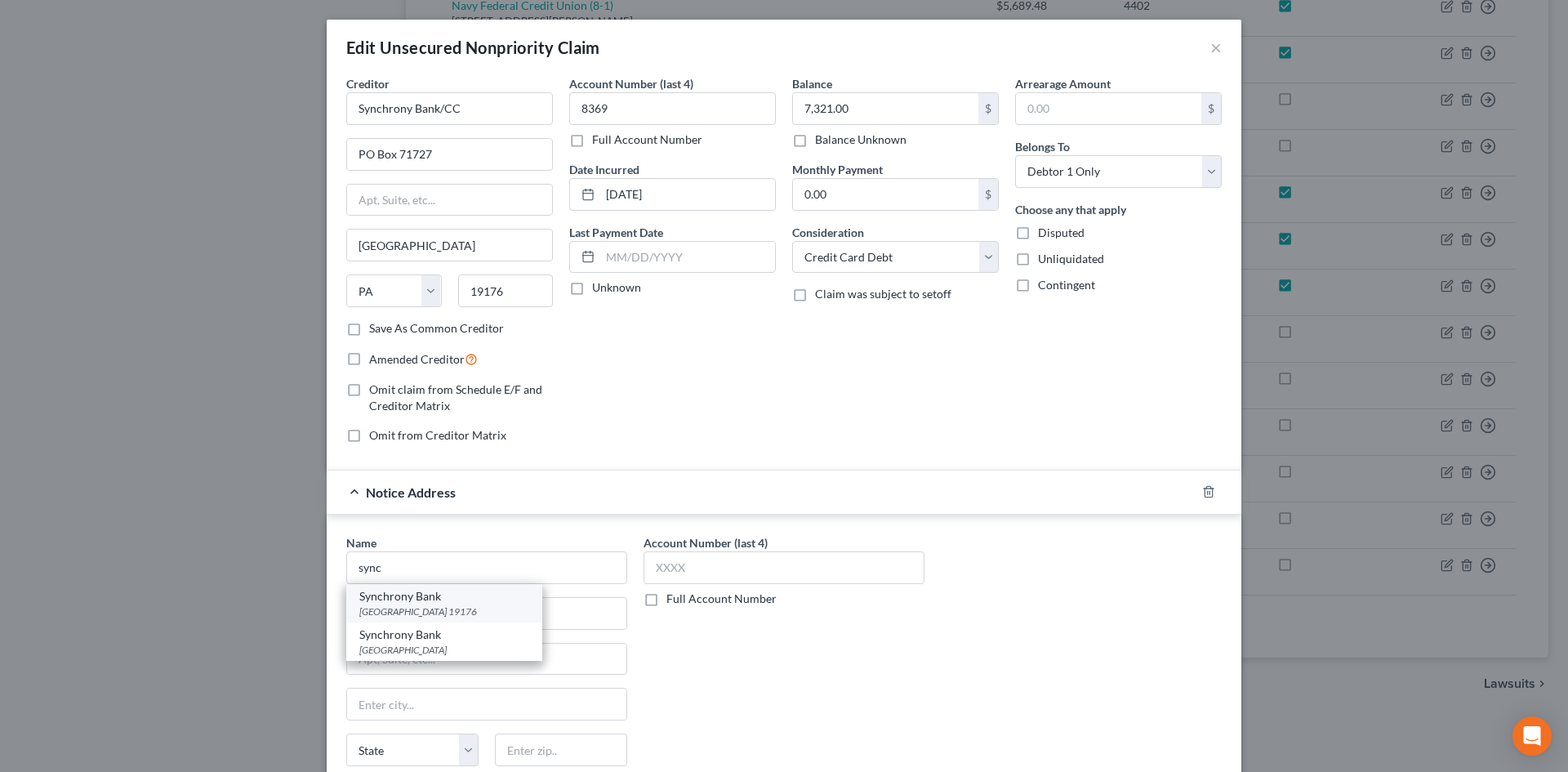
click at [461, 604] on div "[GEOGRAPHIC_DATA] 19176" at bounding box center [444, 611] width 170 height 14
type input "Synchrony Bank"
type input "PO Box 71757"
type input "[GEOGRAPHIC_DATA]"
select select "39"
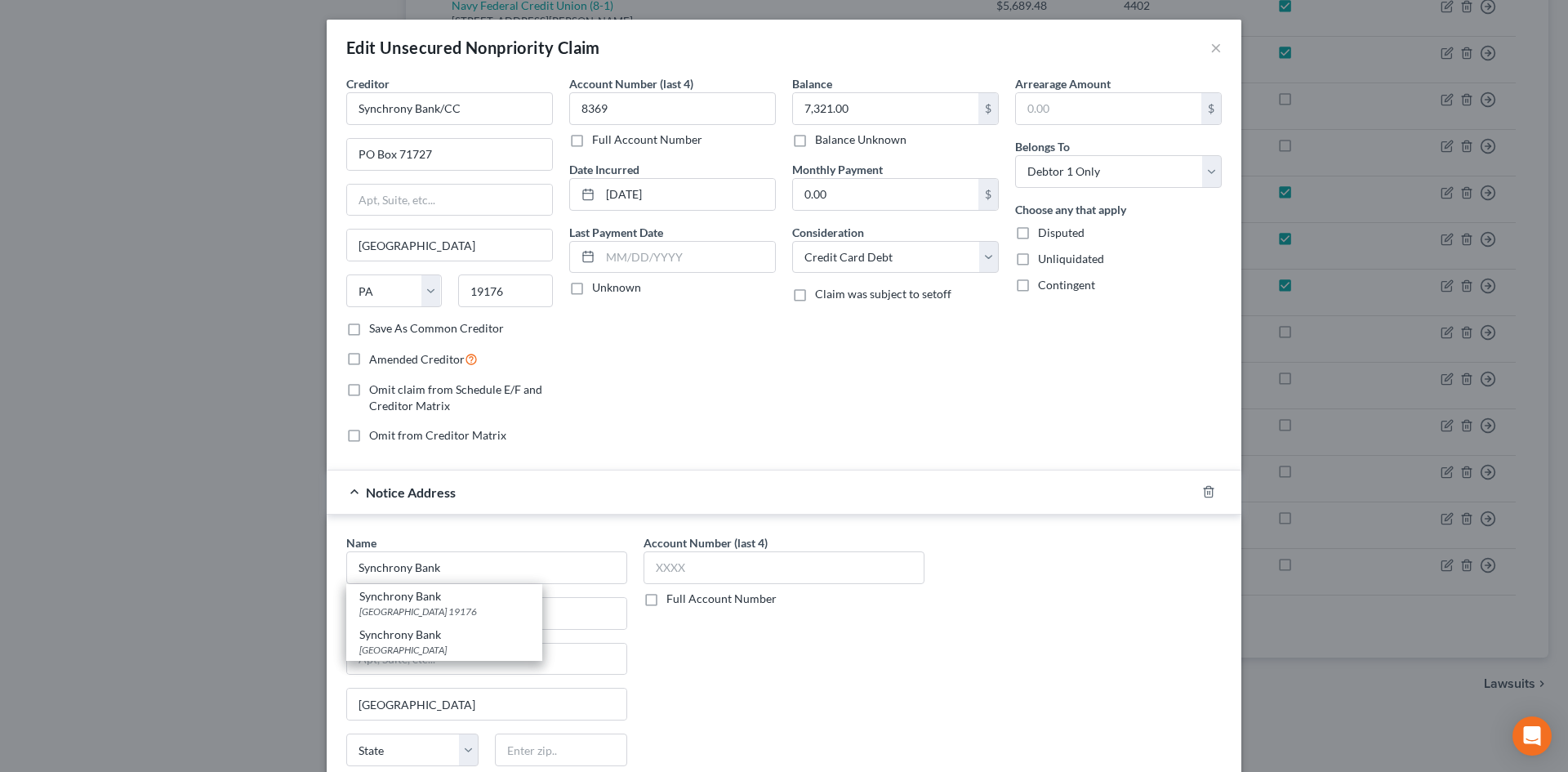
type input "19176"
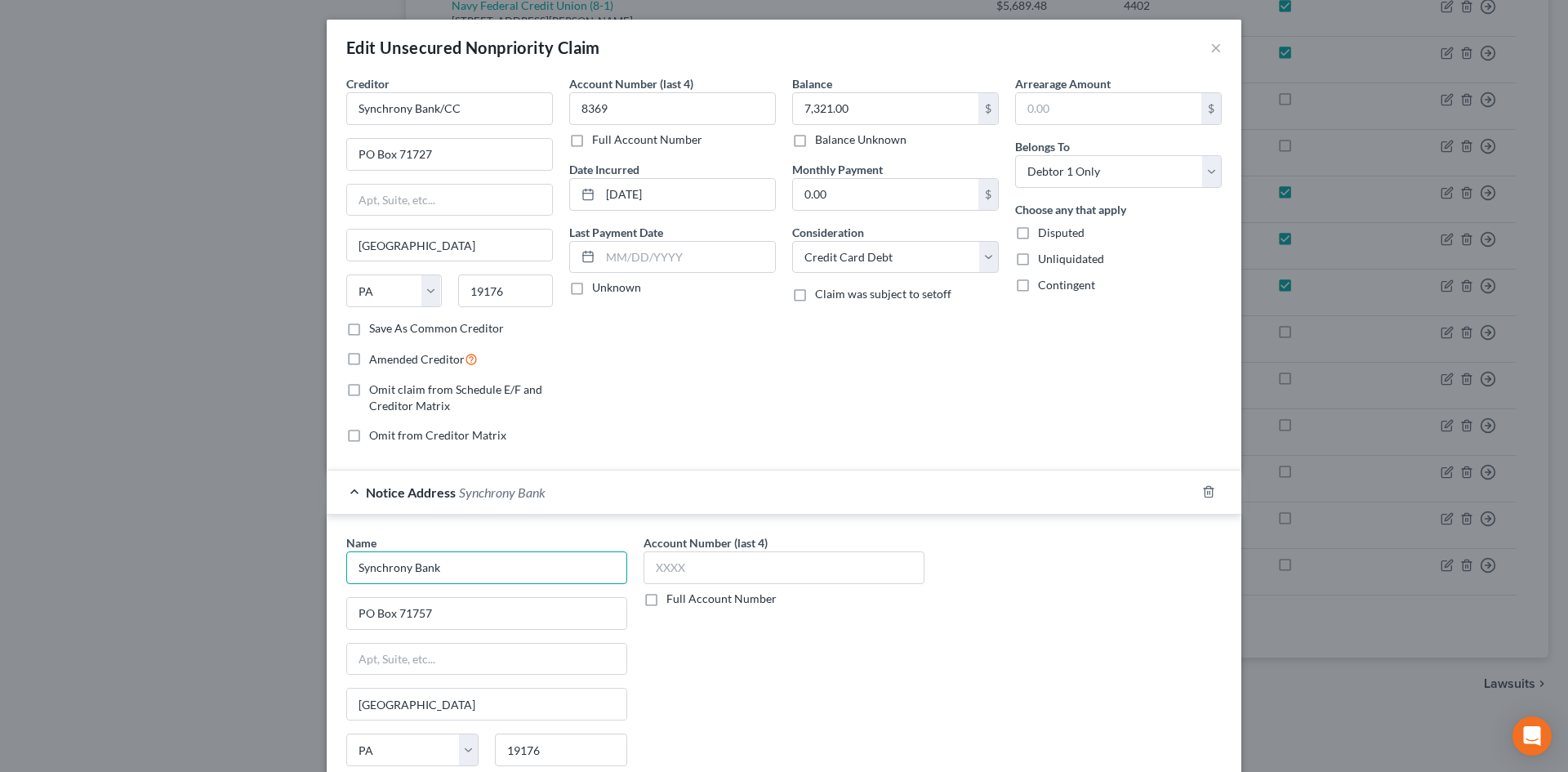
click at [459, 575] on input "Synchrony Bank" at bounding box center [487, 568] width 281 height 32
type input "Synchrony Bank/Care Credit"
click at [448, 118] on input "Synchrony Bank/CC" at bounding box center [449, 108] width 207 height 32
click at [448, 117] on input "Synchrony Bank/CC" at bounding box center [449, 108] width 207 height 32
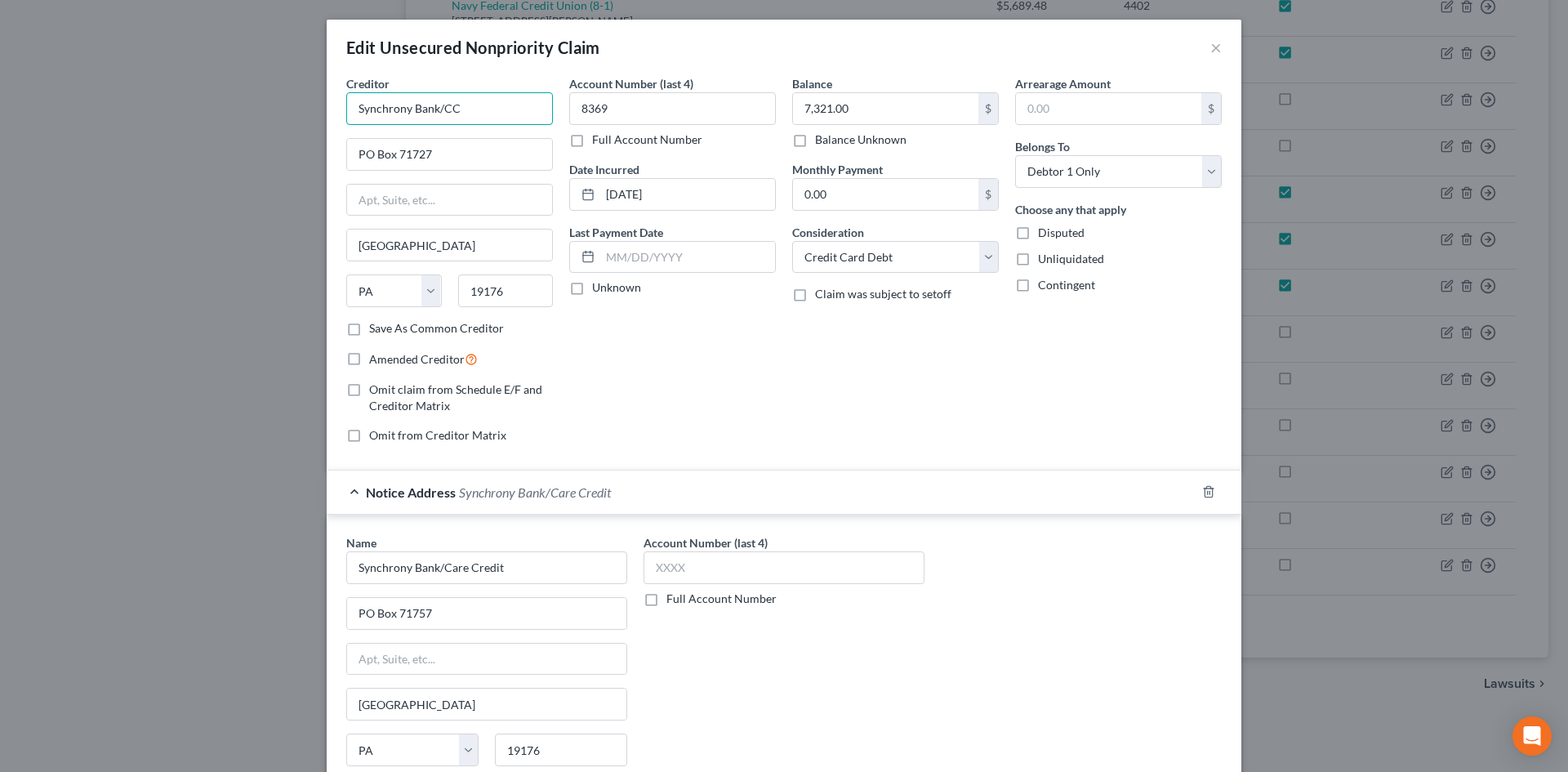
click at [448, 117] on input "Synchrony Bank/CC" at bounding box center [449, 108] width 207 height 32
type input "A"
type input "as"
click at [480, 117] on input "text" at bounding box center [449, 108] width 207 height 32
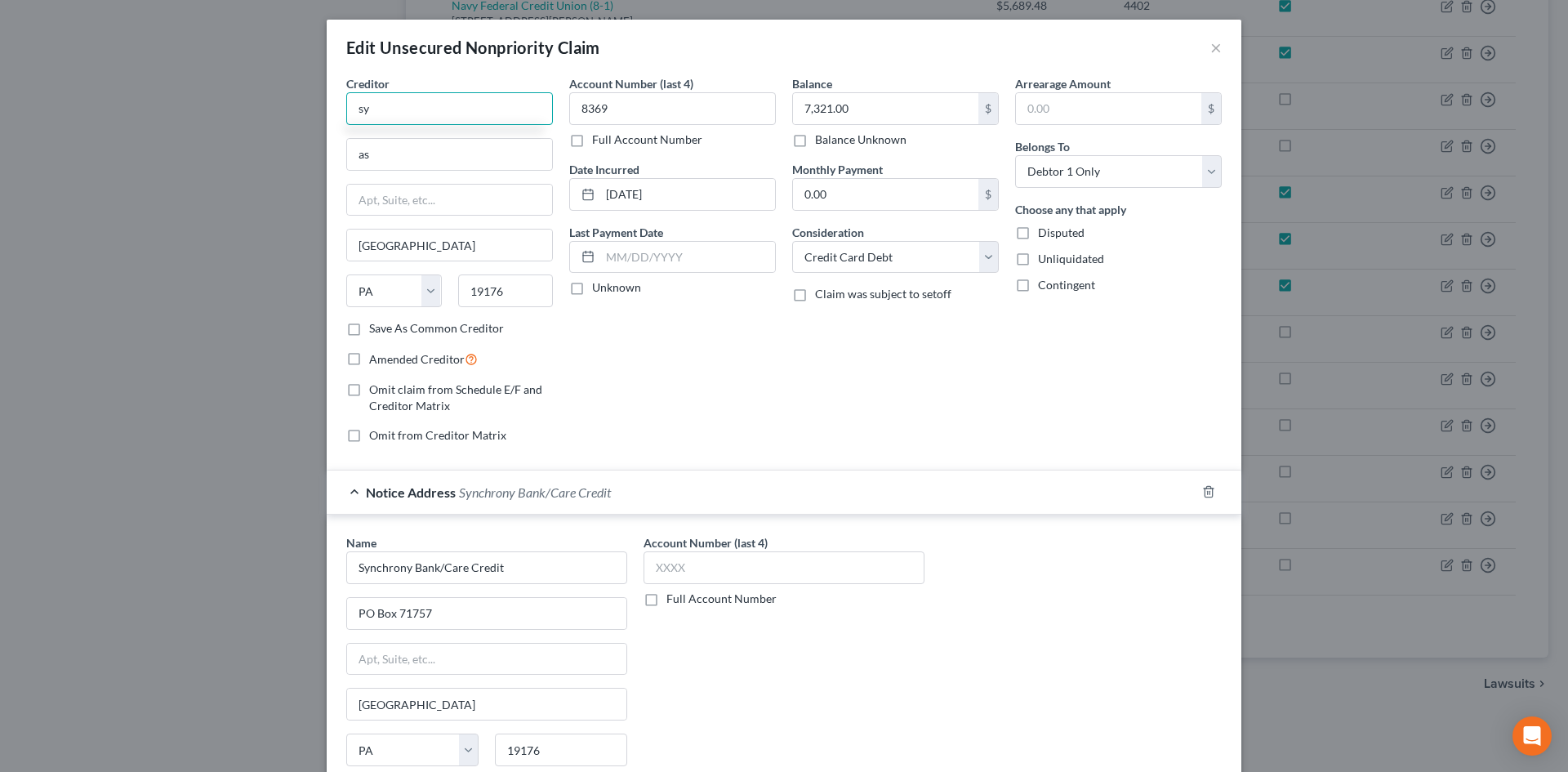
type input "s"
type input "S"
type input "A"
type input "Synchrony Bank"
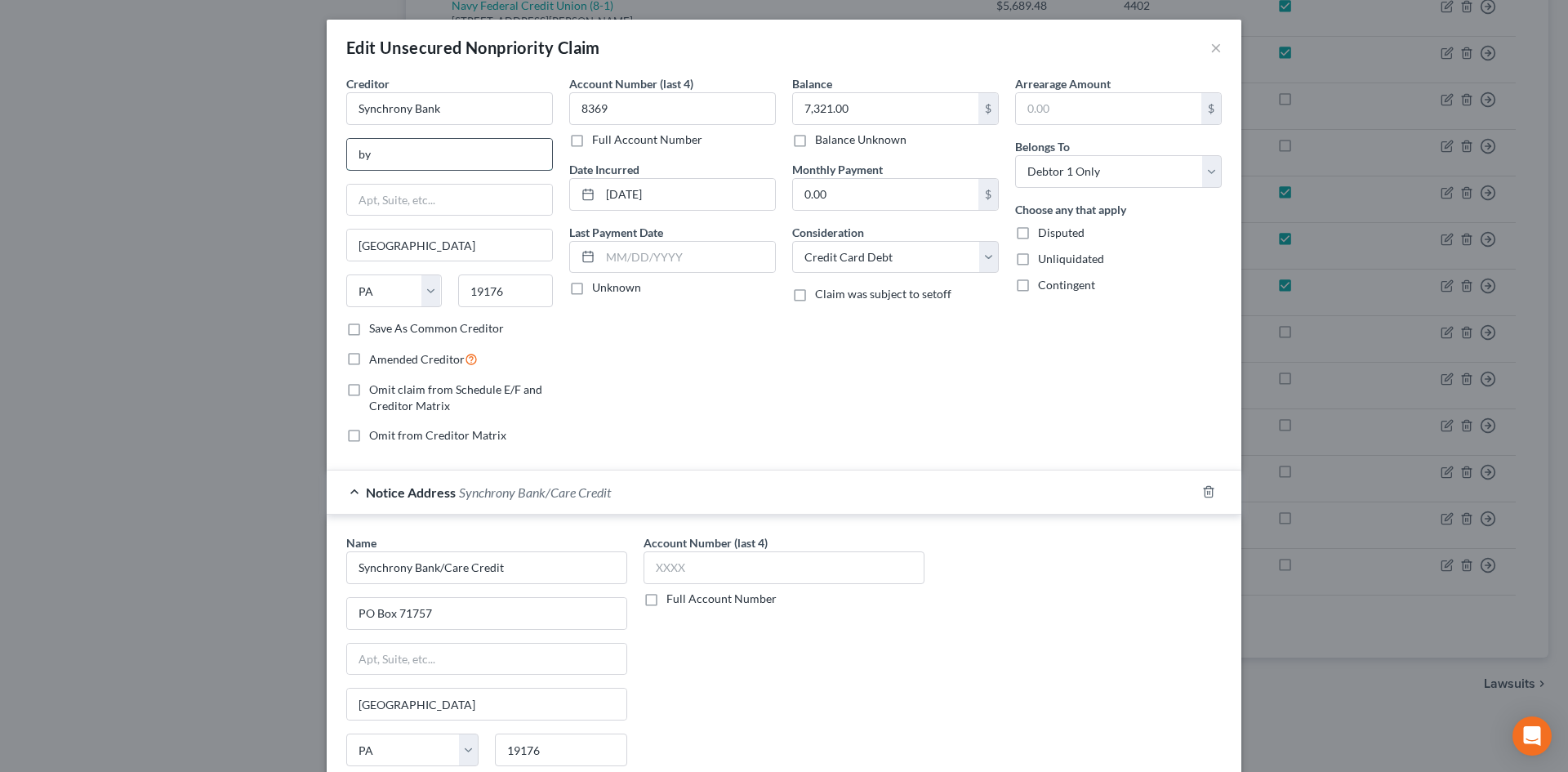
type input "by AIS InfoSource LP as agent"
click at [478, 108] on input "Synchrony Bank" at bounding box center [449, 108] width 207 height 32
type input "Synchrony Bank (25-1)"
click at [369, 352] on label "Amended Creditor" at bounding box center [424, 359] width 109 height 19
click at [375, 352] on input "Amended Creditor" at bounding box center [381, 355] width 10 height 10
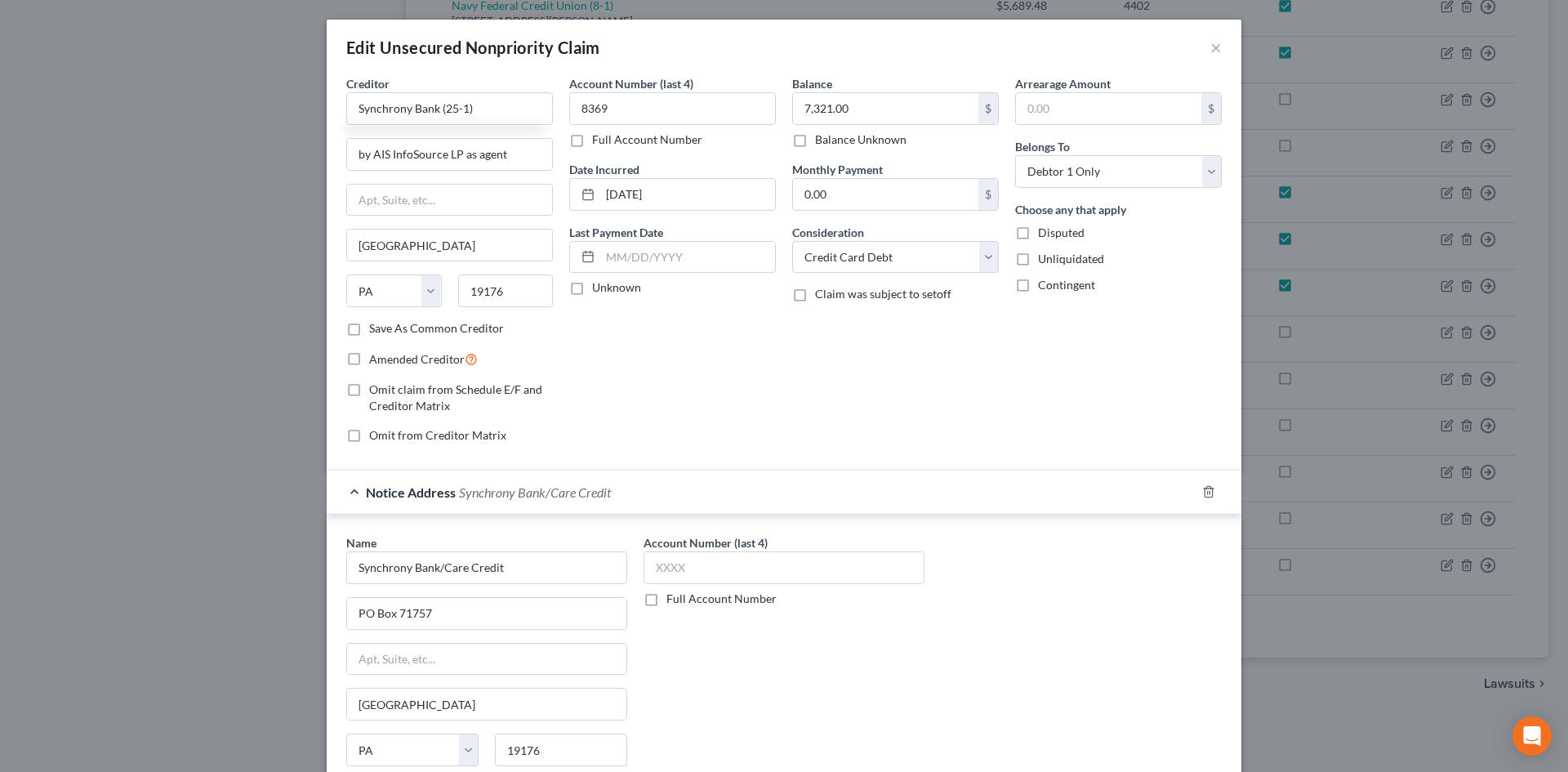
checkbox input "true"
click at [414, 196] on input "text" at bounding box center [449, 200] width 205 height 31
type input "[STREET_ADDRESS]"
click at [473, 287] on input "19176" at bounding box center [506, 290] width 95 height 32
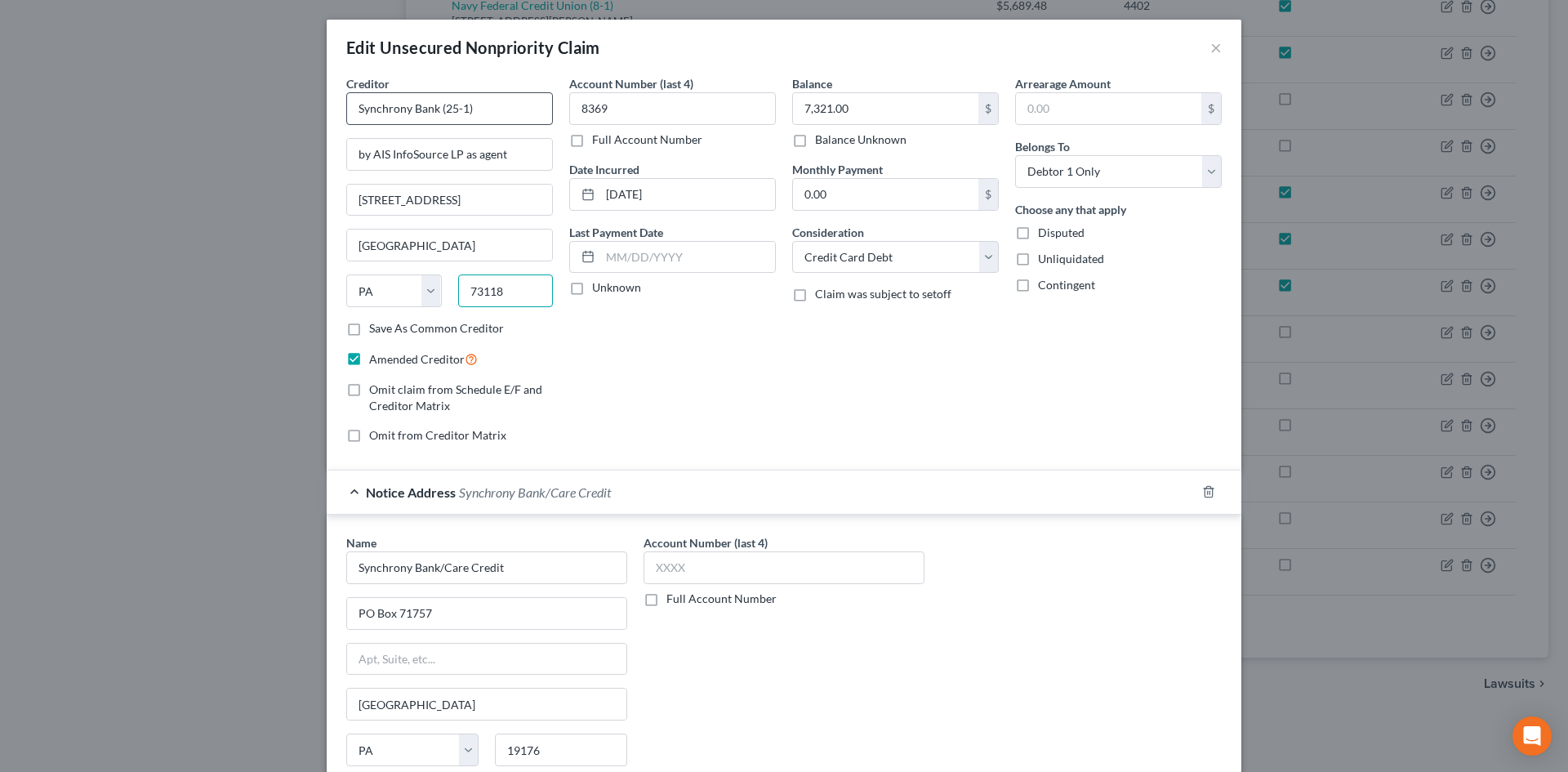
type input "73118"
click at [496, 109] on input "Synchrony Bank (25-1)" at bounding box center [449, 108] width 207 height 32
type input "[US_STATE][GEOGRAPHIC_DATA]"
select select "37"
type input "Synchrony Bank"
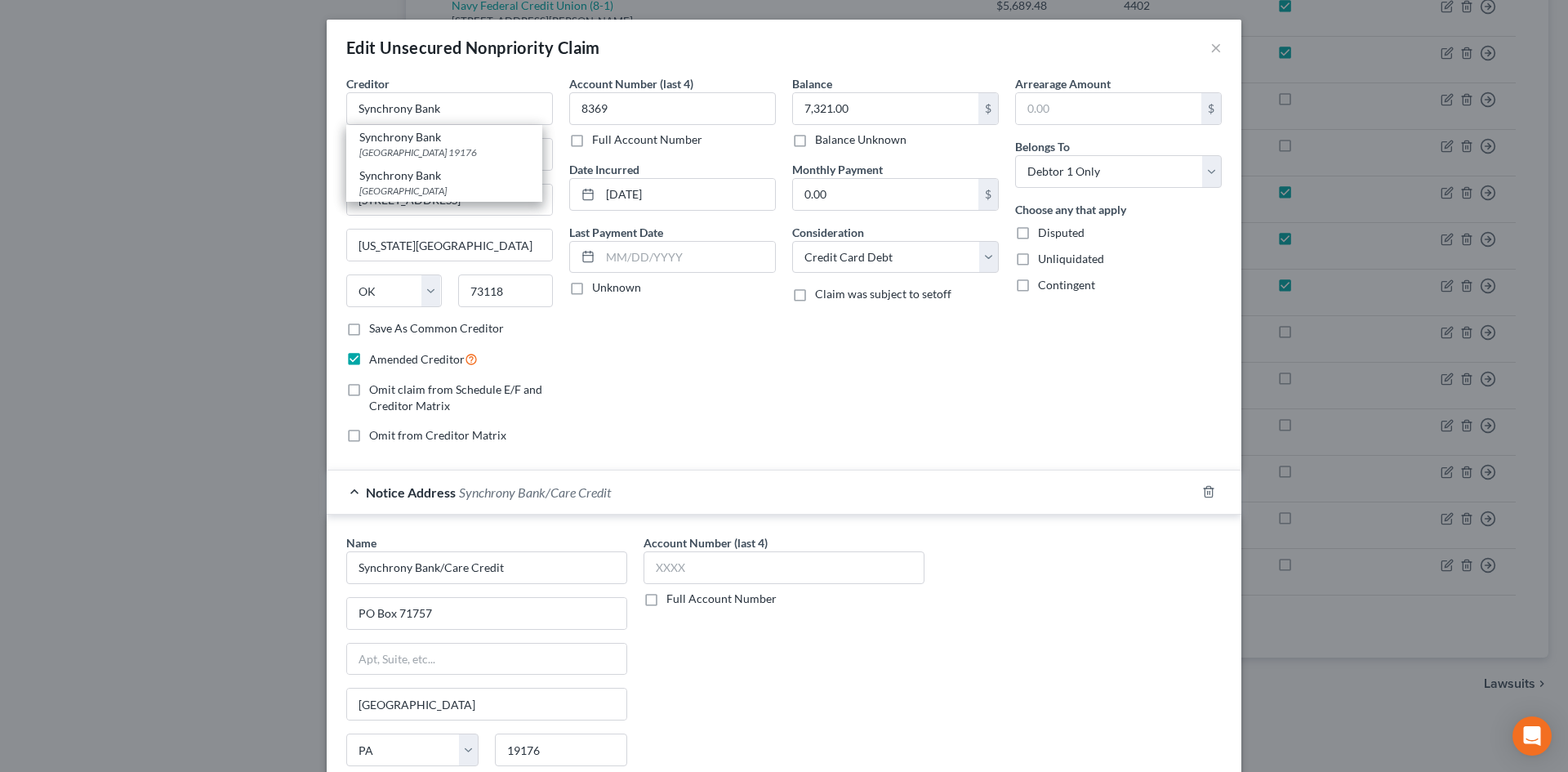
click at [369, 330] on label "Save As Common Creditor" at bounding box center [437, 328] width 134 height 16
click at [375, 330] on input "Save As Common Creditor" at bounding box center [381, 325] width 10 height 10
checkbox input "true"
type input "Synchrony Bank"
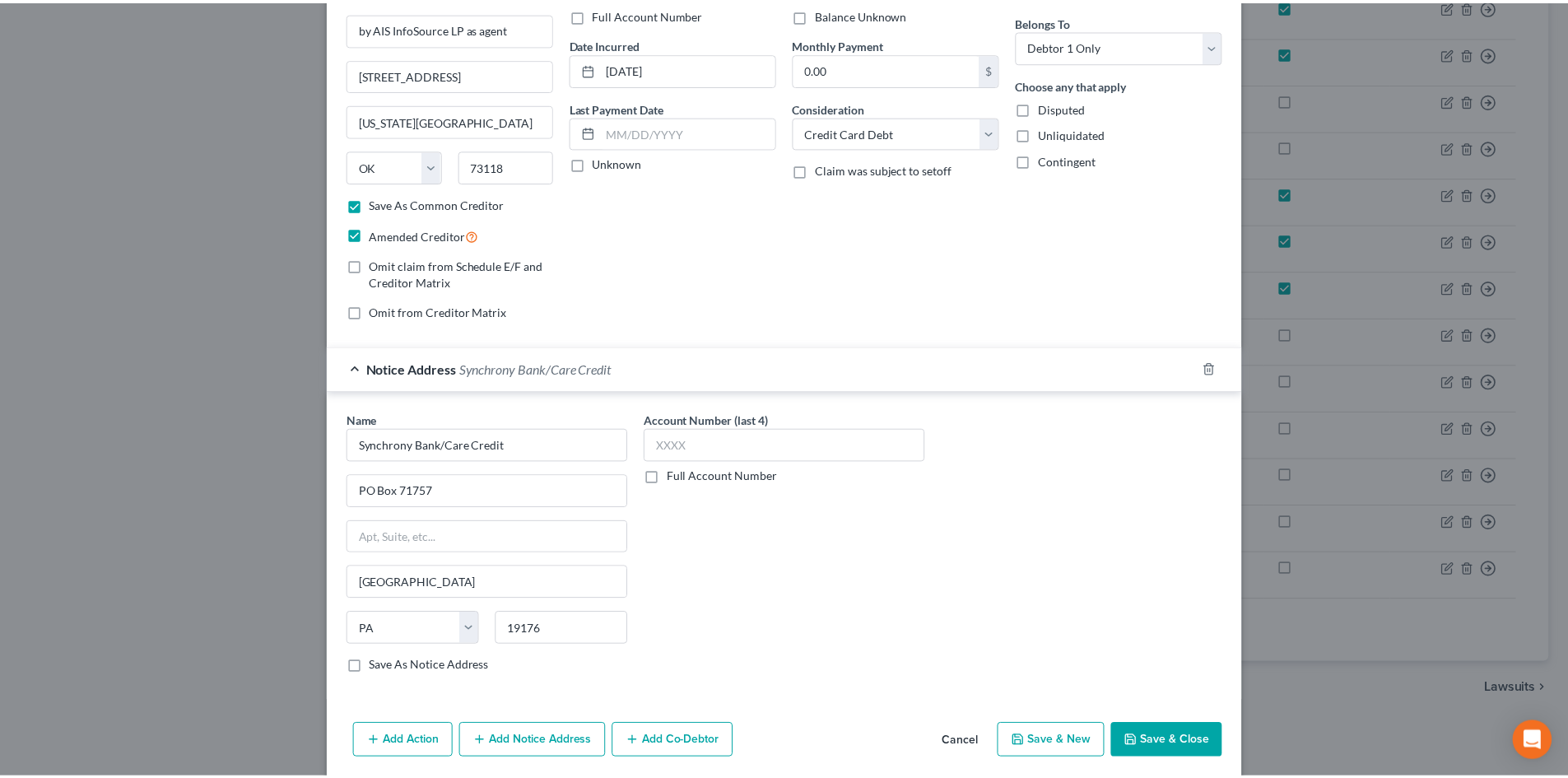
scroll to position [188, 0]
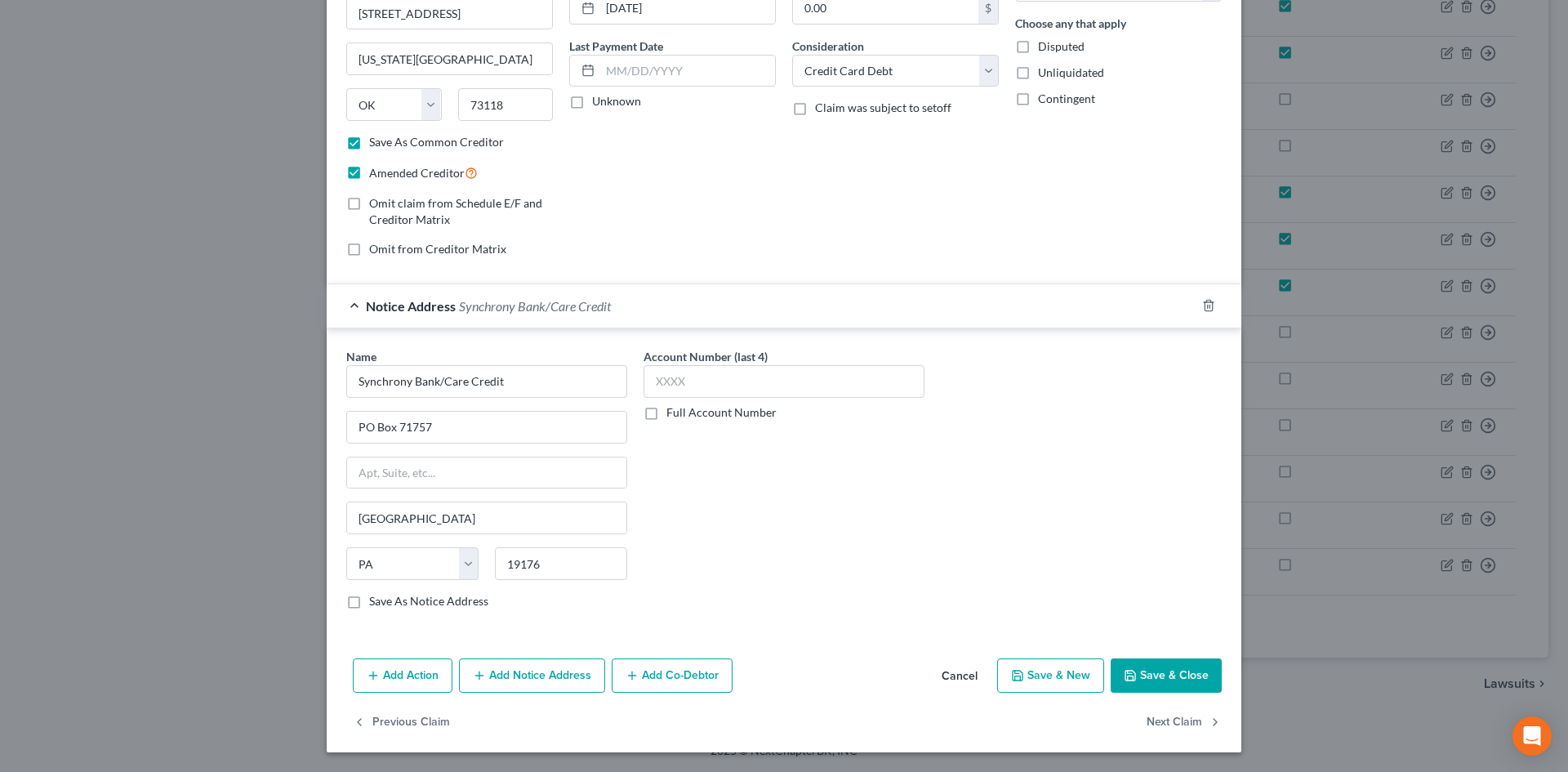
click at [1172, 678] on button "Save & Close" at bounding box center [1166, 675] width 111 height 34
checkbox input "false"
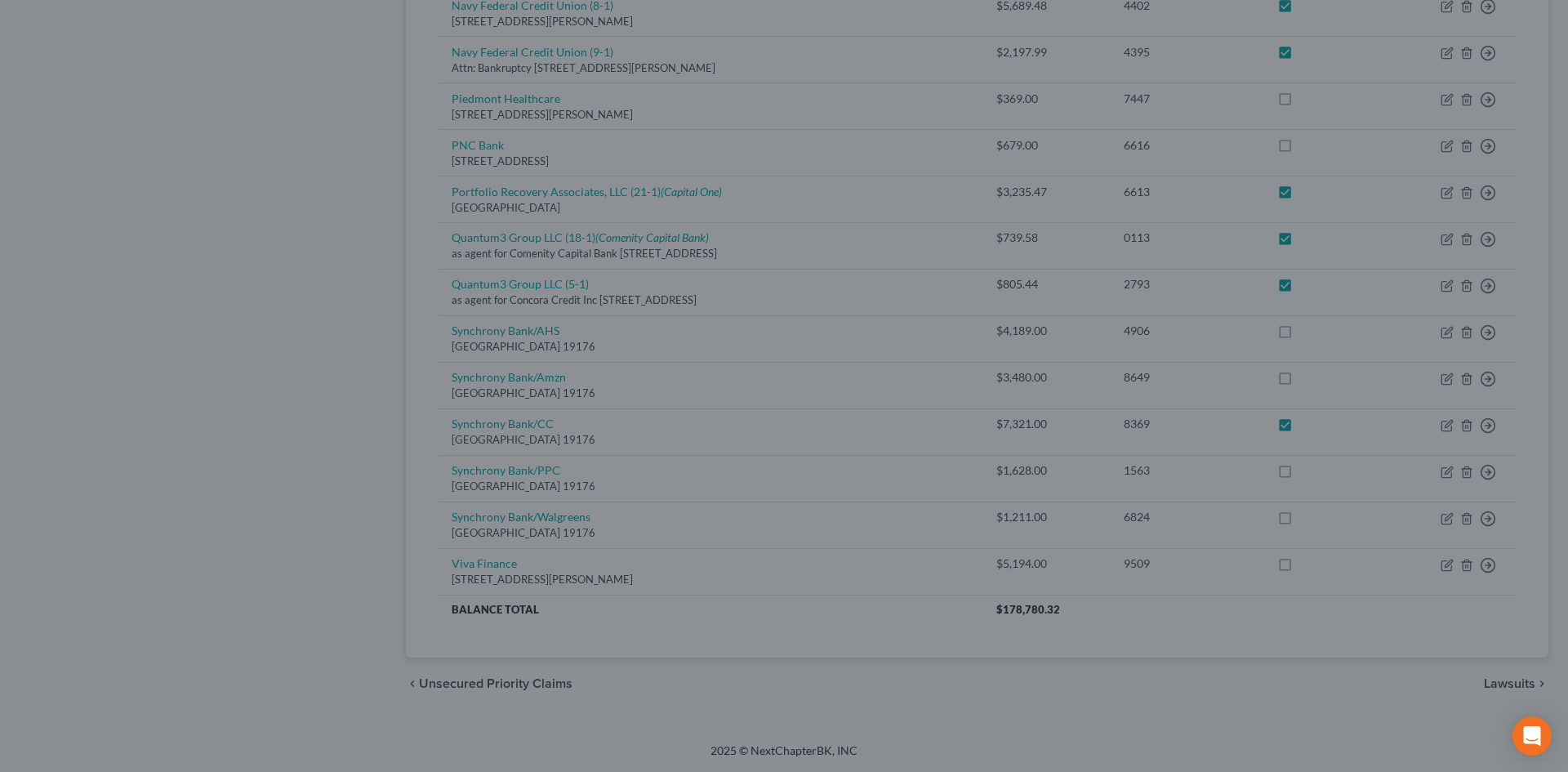
checkbox input "true"
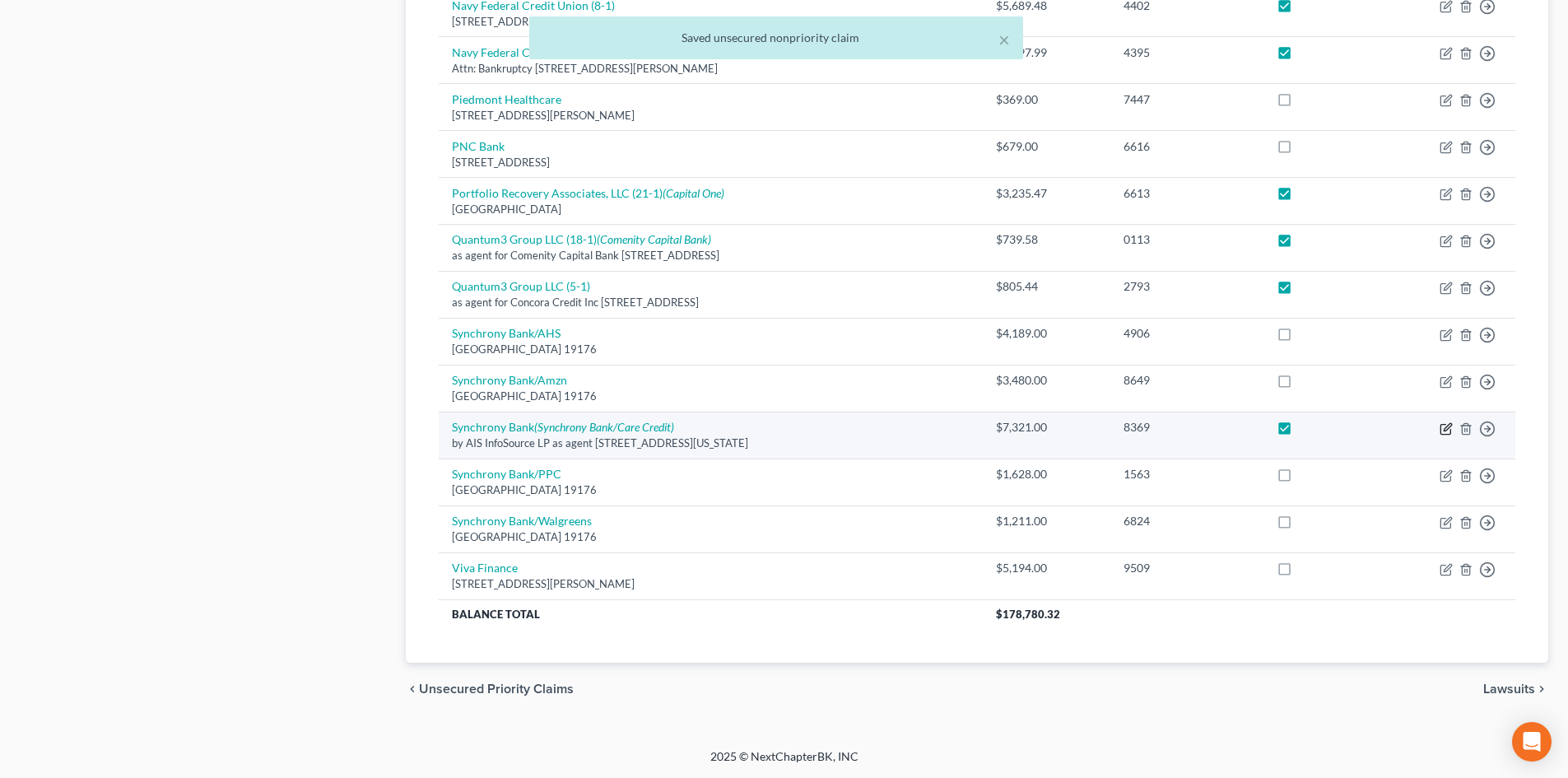
click at [1450, 427] on icon "button" at bounding box center [1447, 426] width 8 height 8
select select "37"
select select "2"
select select "0"
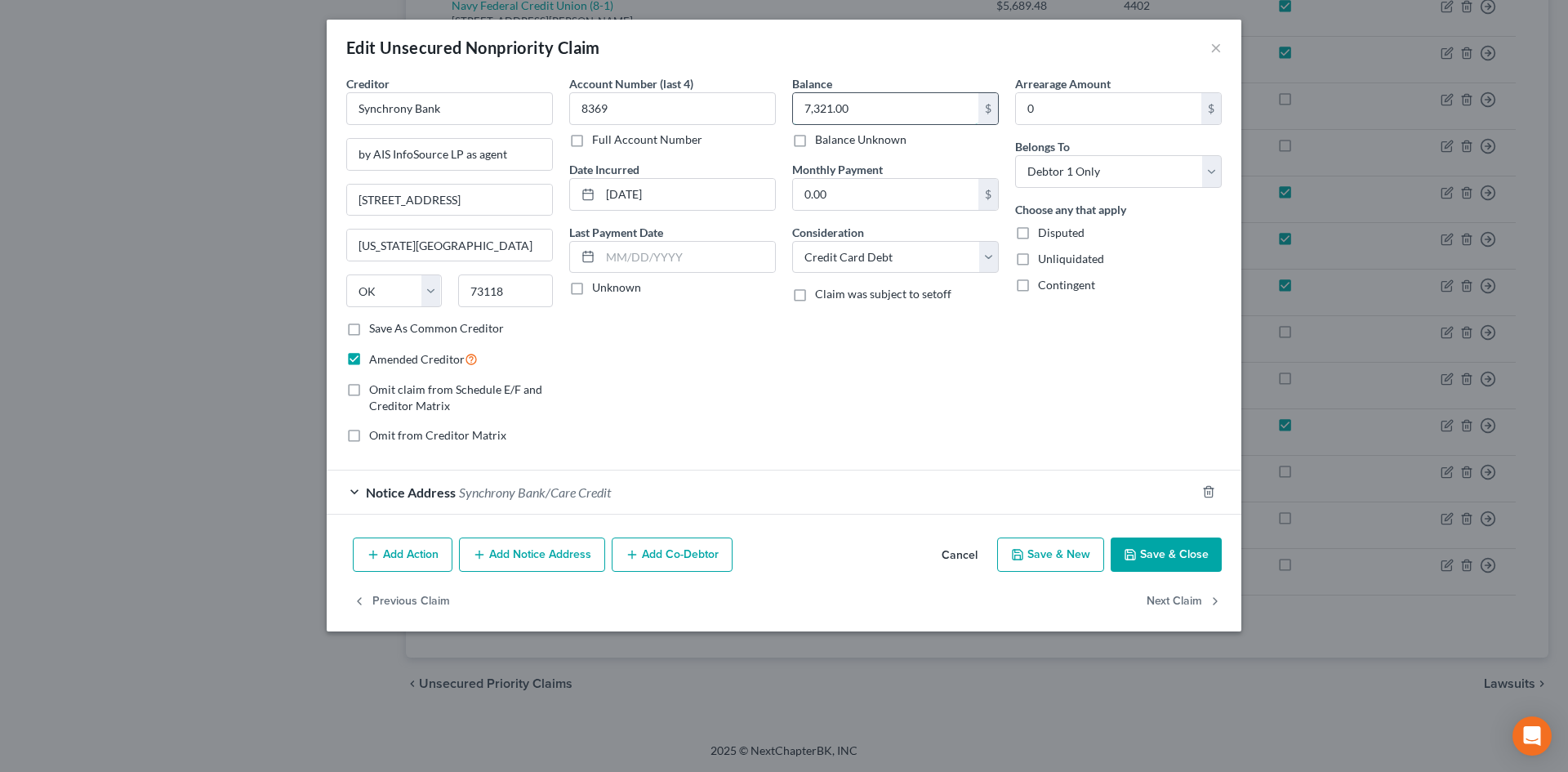
click at [839, 108] on input "7,321.00" at bounding box center [886, 108] width 186 height 31
click at [836, 106] on input "7,321.00" at bounding box center [886, 108] width 186 height 31
drag, startPoint x: 836, startPoint y: 106, endPoint x: 852, endPoint y: 104, distance: 16.1
click at [852, 104] on input "7,321.00" at bounding box center [886, 108] width 186 height 31
type input "7,321.13"
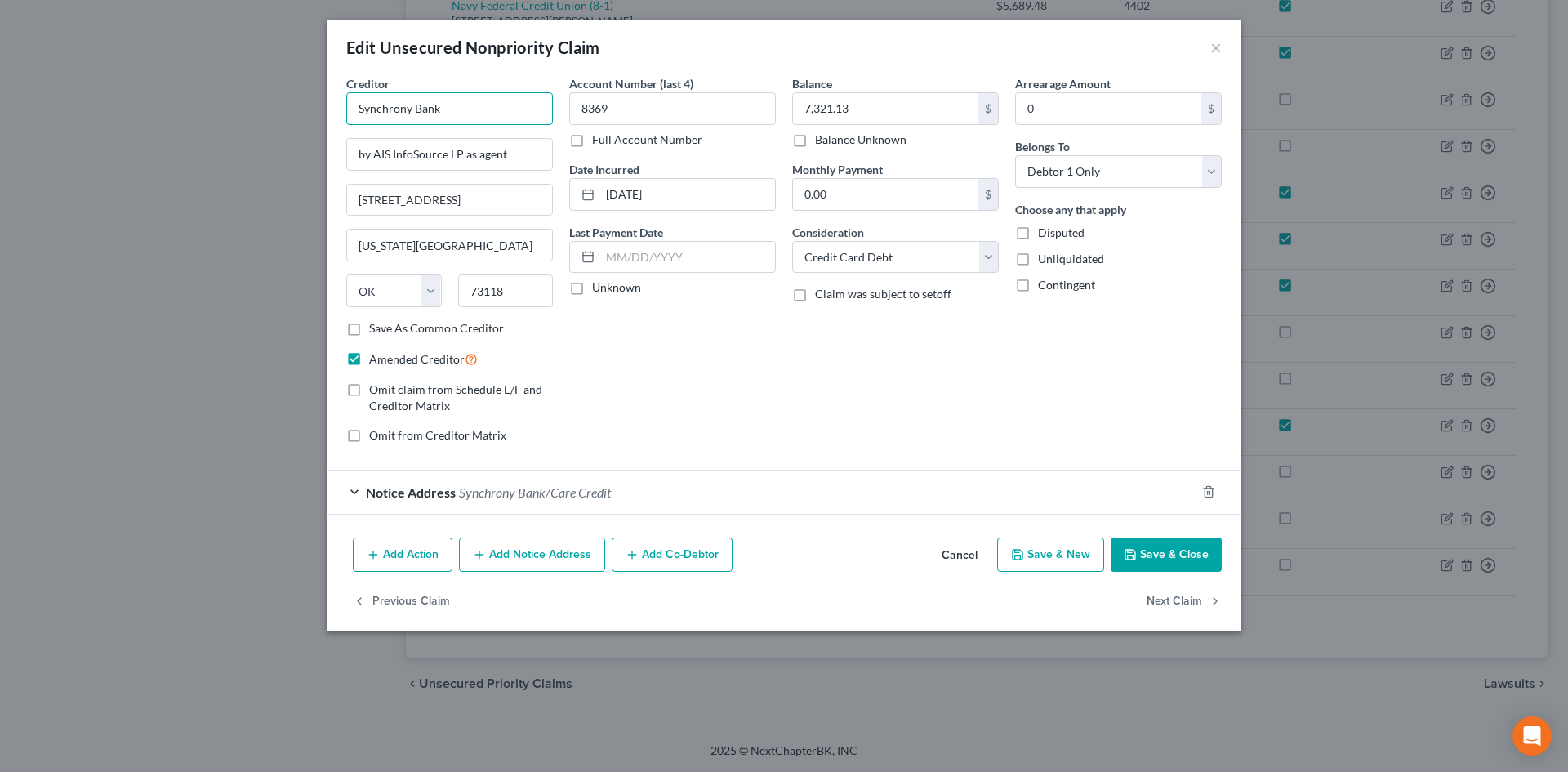
click at [504, 111] on input "Synchrony Bank" at bounding box center [449, 108] width 207 height 32
type input "Synchrony Bank (25-1)"
click at [1153, 563] on button "Save & Close" at bounding box center [1166, 554] width 111 height 34
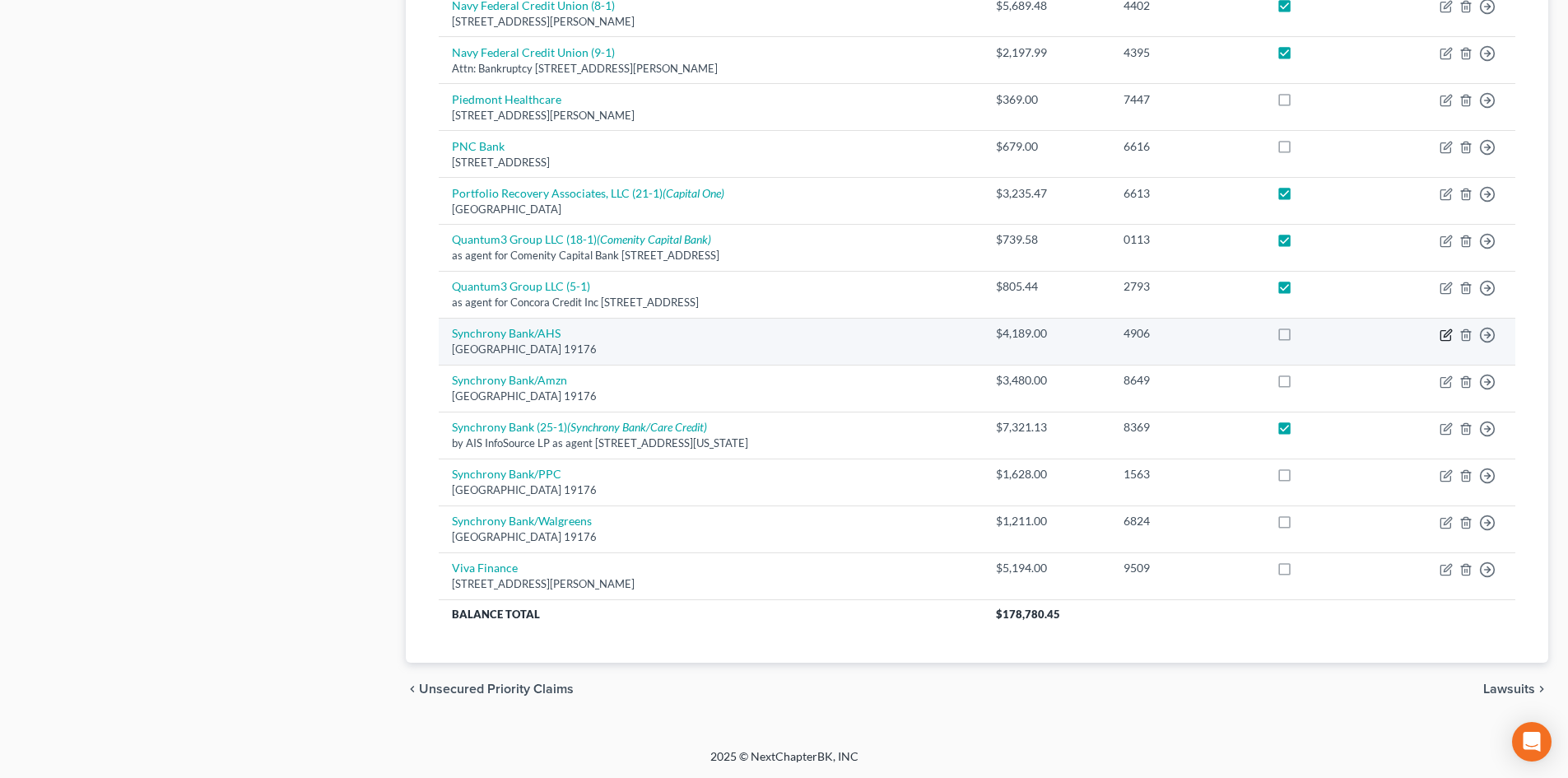
click at [1449, 335] on icon "button" at bounding box center [1447, 333] width 8 height 8
select select "39"
select select "2"
select select "0"
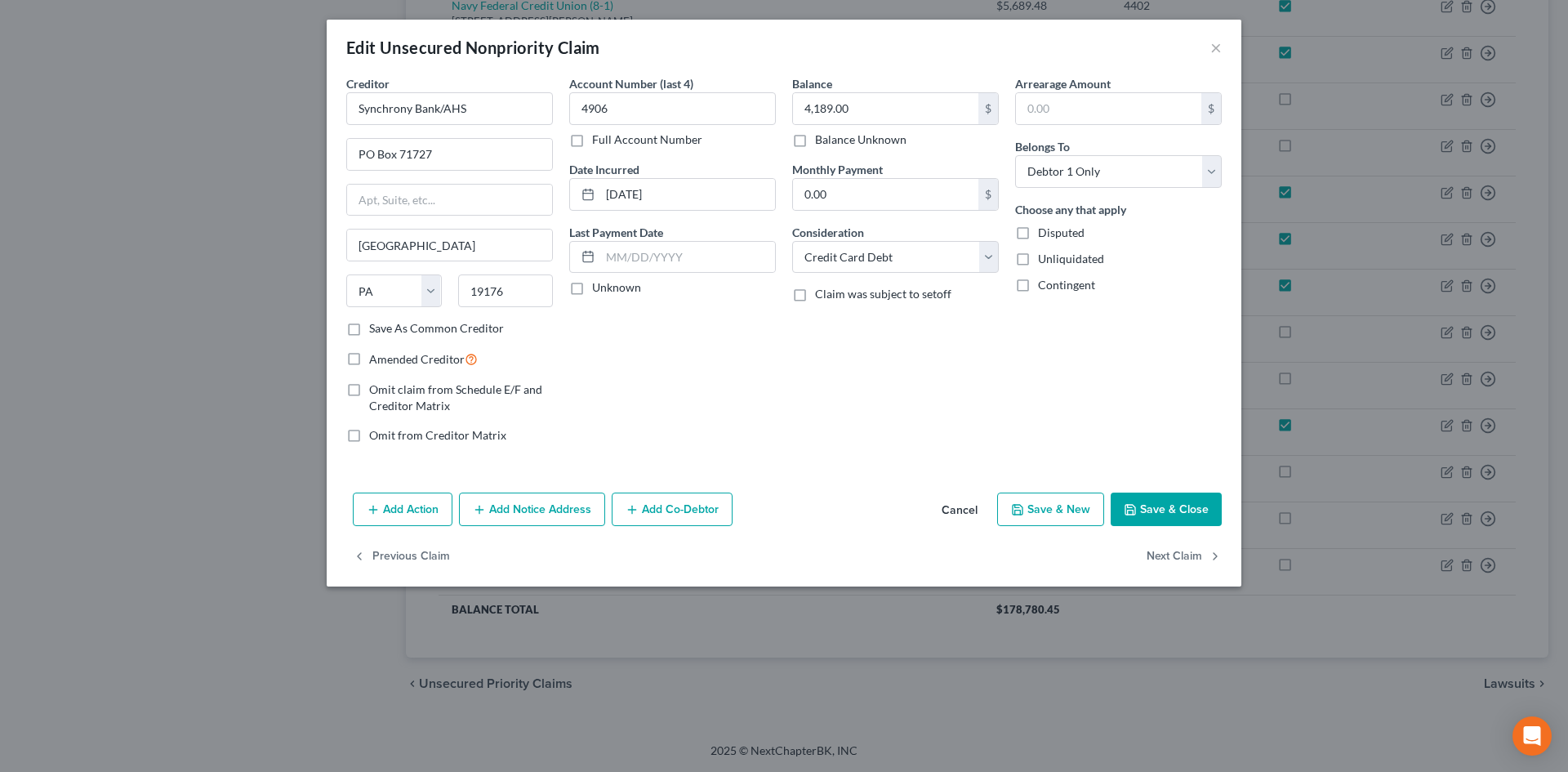
click at [555, 510] on button "Add Notice Address" at bounding box center [532, 510] width 146 height 34
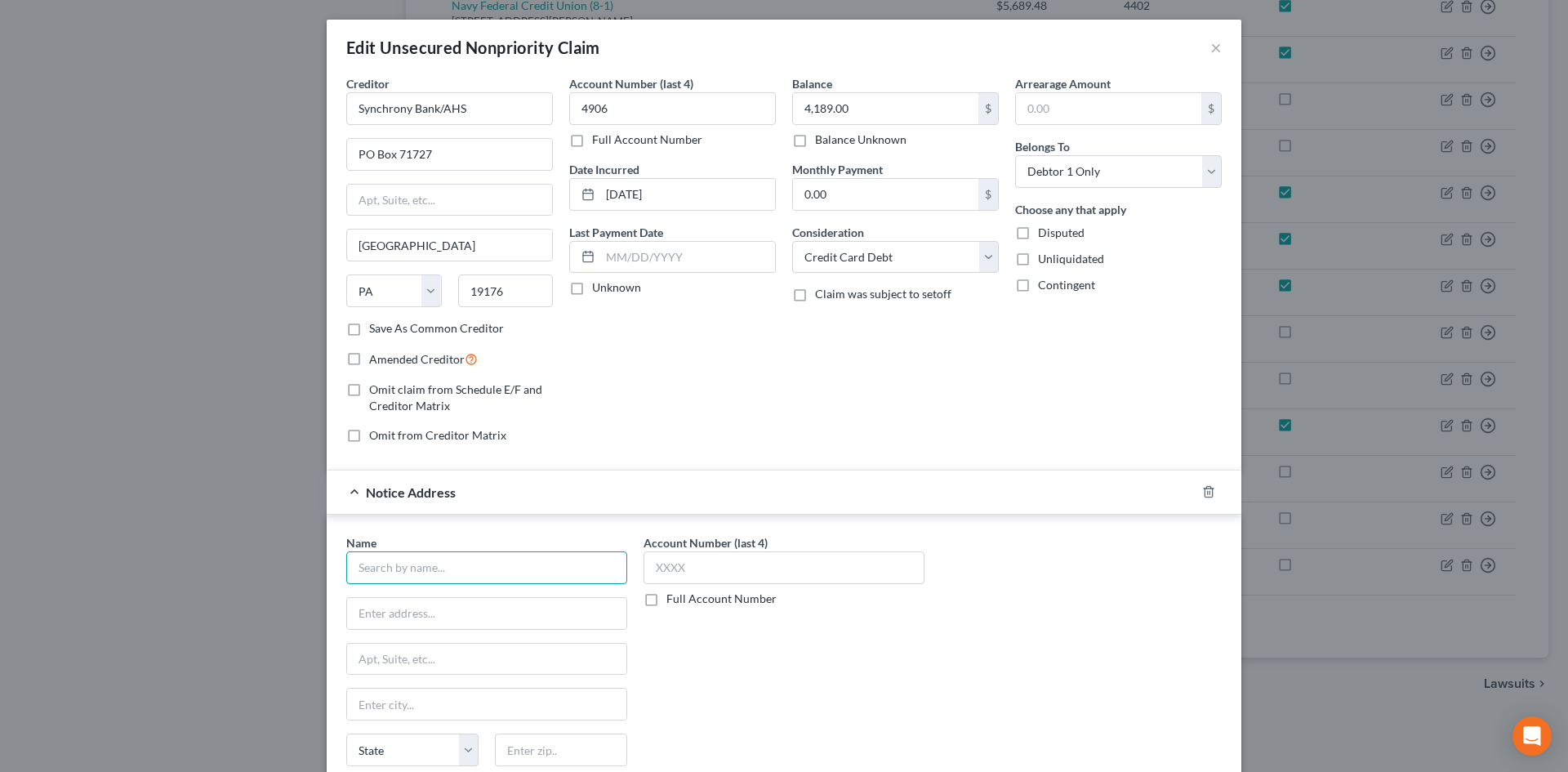
click at [547, 574] on input "text" at bounding box center [487, 568] width 281 height 32
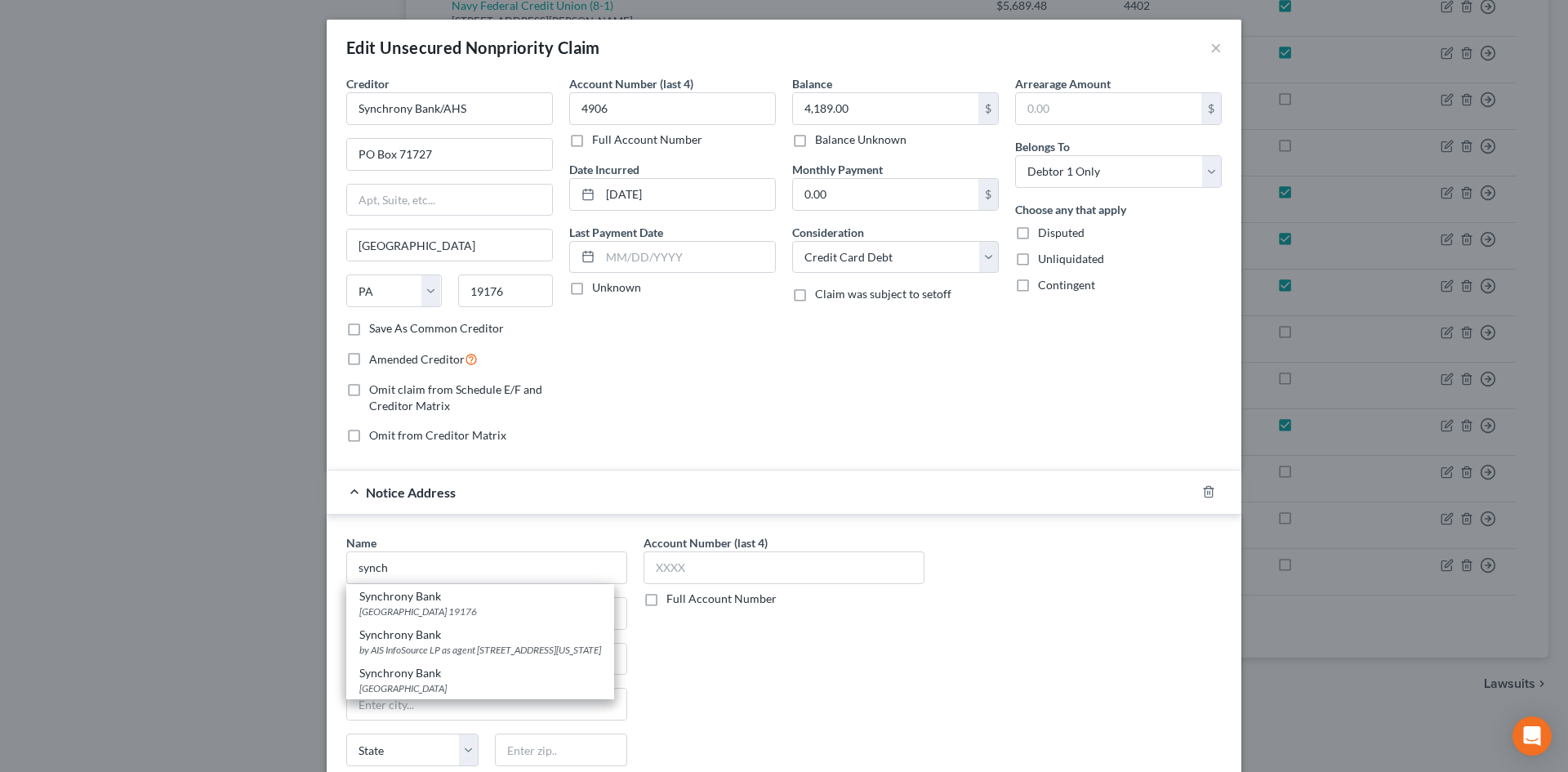
drag, startPoint x: 478, startPoint y: 609, endPoint x: 478, endPoint y: 588, distance: 21.0
click at [478, 609] on div "[GEOGRAPHIC_DATA] 19176" at bounding box center [480, 611] width 242 height 14
type input "Synchrony Bank"
type input "PO Box 71757"
type input "[GEOGRAPHIC_DATA]"
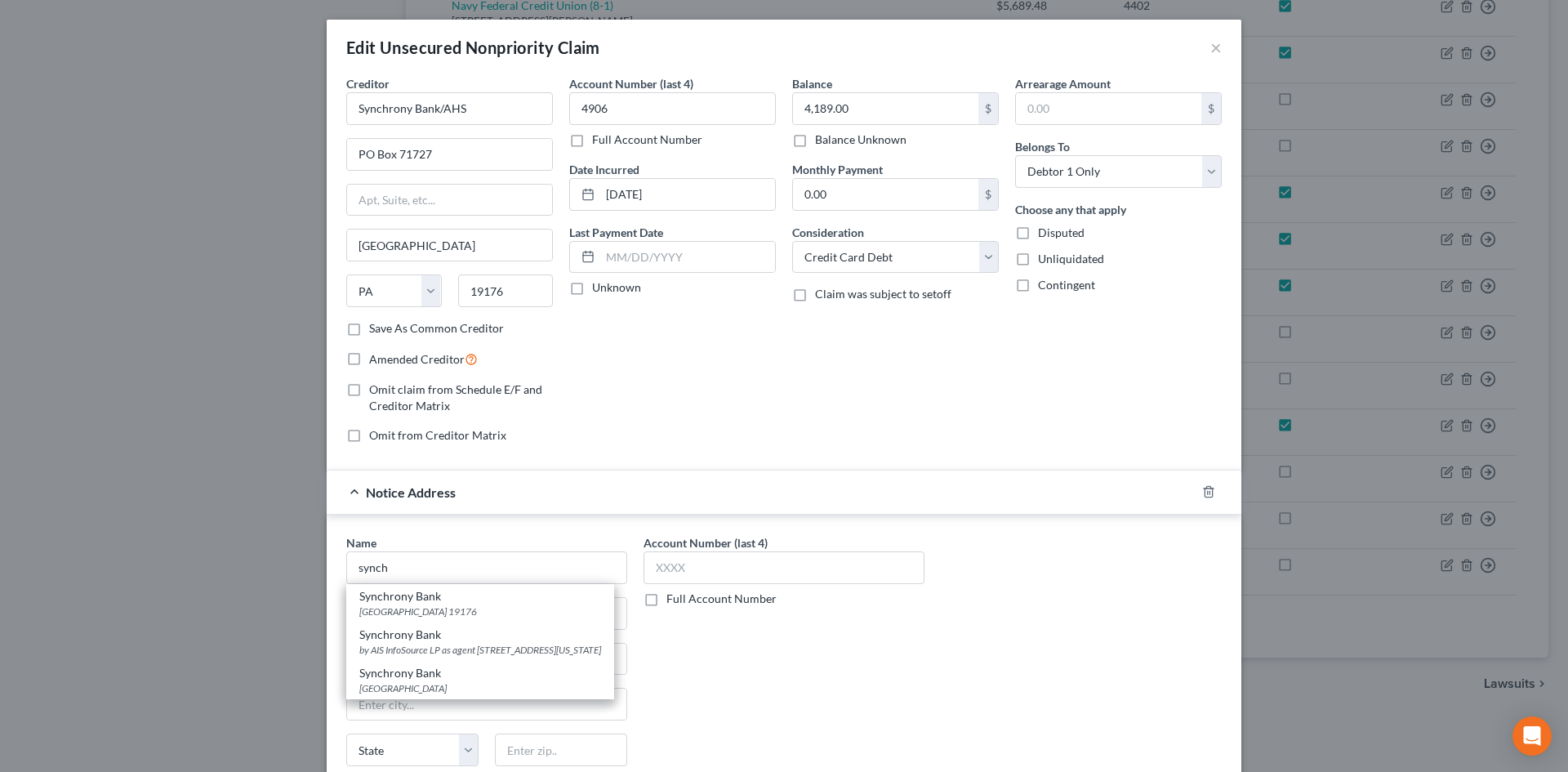
select select "39"
type input "19176"
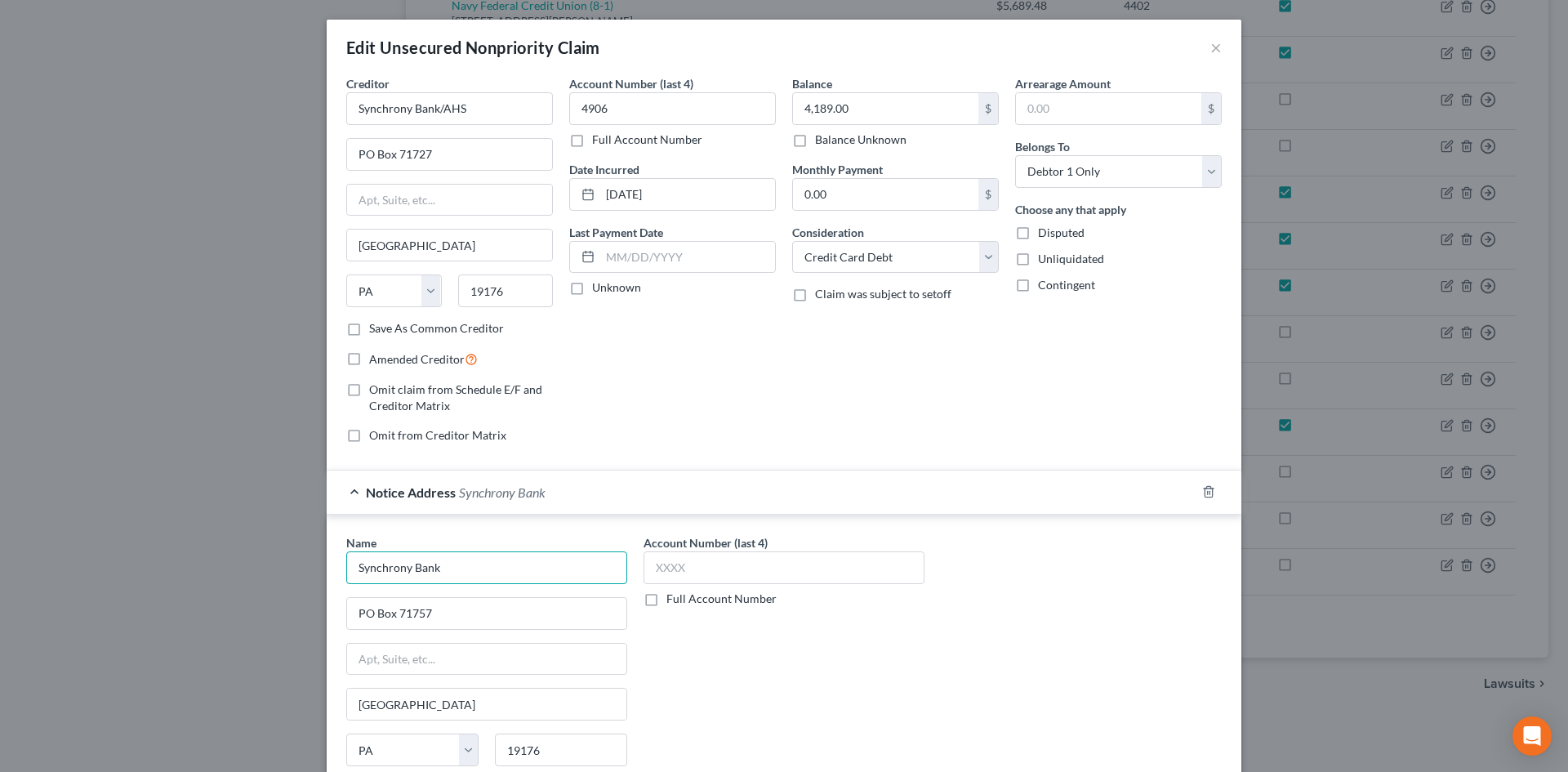
click at [477, 575] on input "Synchrony Bank" at bounding box center [487, 568] width 281 height 32
type input "Synchrony Bank/AHS"
click at [456, 106] on input "Synchrony Bank/AHS" at bounding box center [449, 108] width 207 height 32
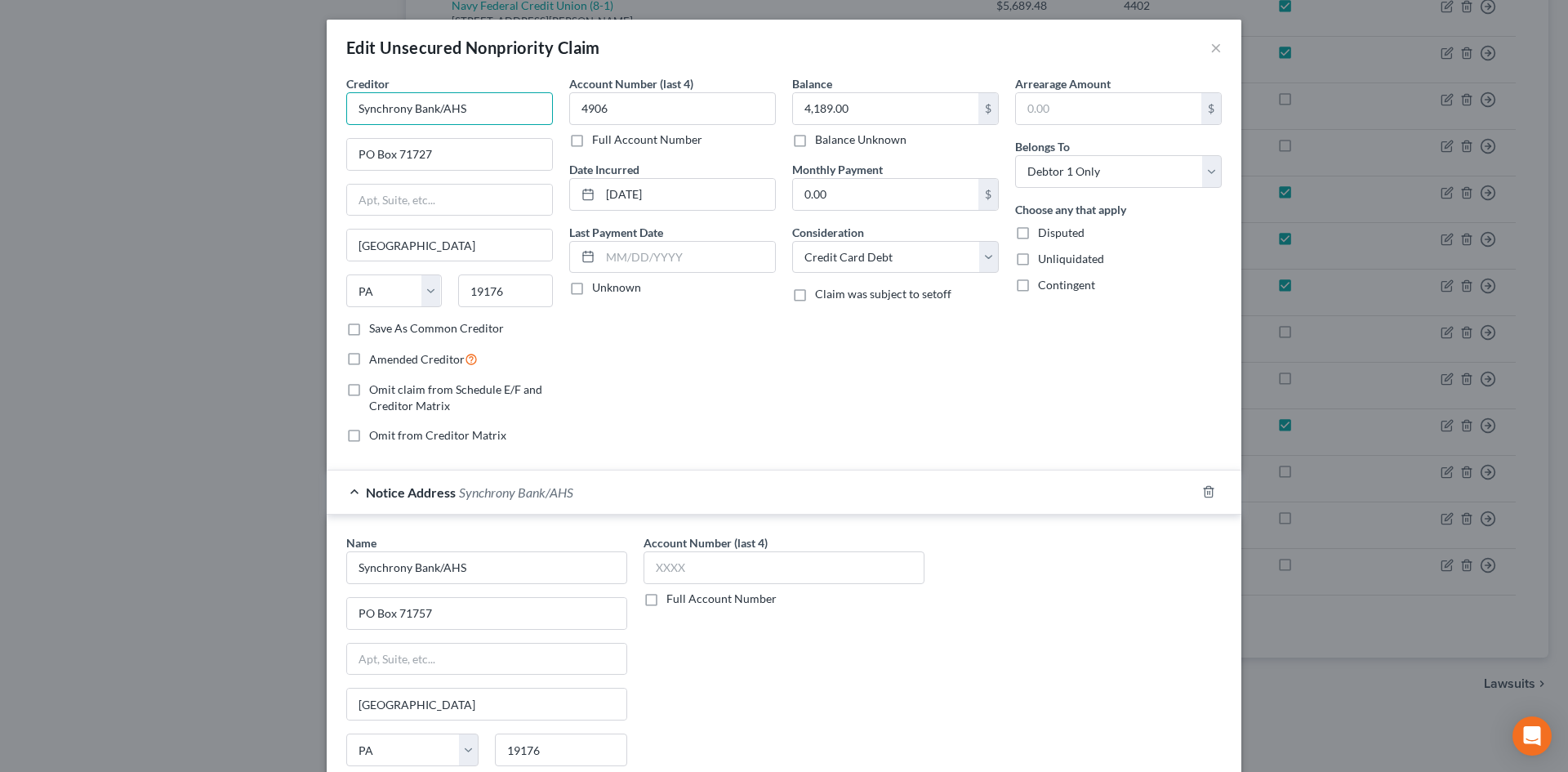
click at [456, 106] on input "Synchrony Bank/AHS" at bounding box center [449, 108] width 207 height 32
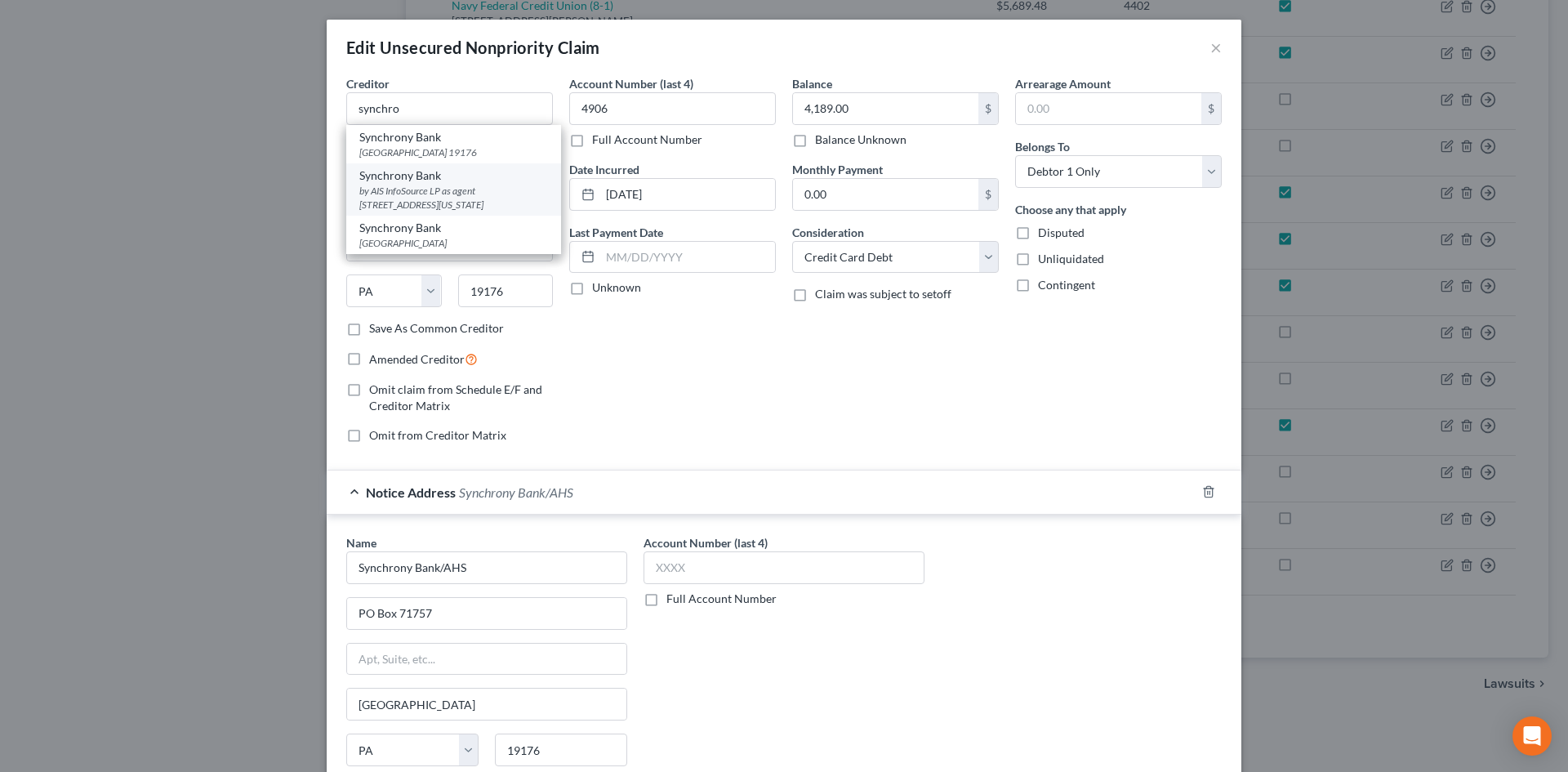
click at [441, 192] on div "by AIS InfoSource LP as agent [STREET_ADDRESS][US_STATE]" at bounding box center [454, 197] width 189 height 28
type input "Synchrony Bank"
type input "by AIS InfoSource LP as agent"
type input "[STREET_ADDRESS]"
type input "[US_STATE][GEOGRAPHIC_DATA]"
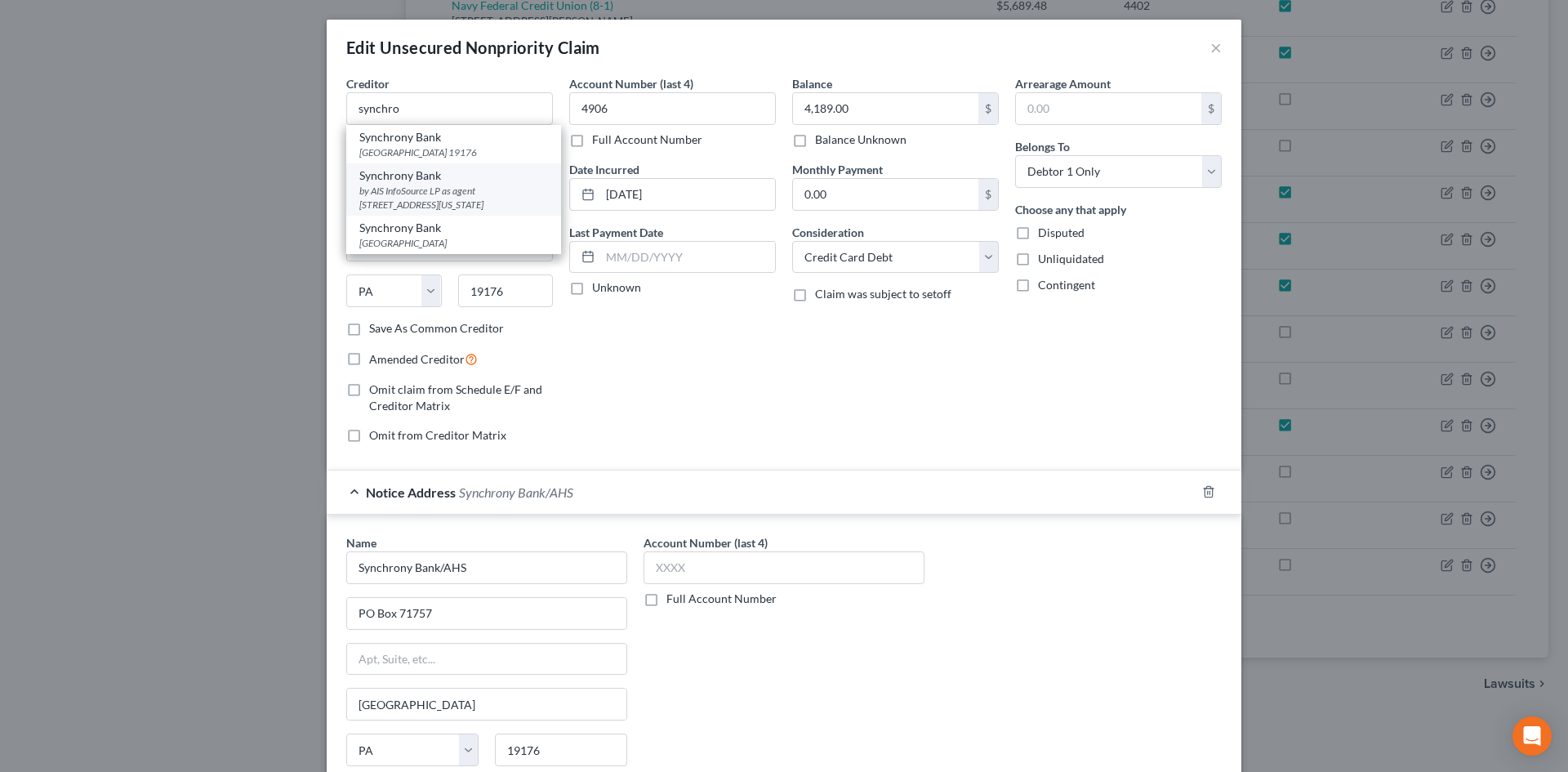
select select "37"
type input "73118"
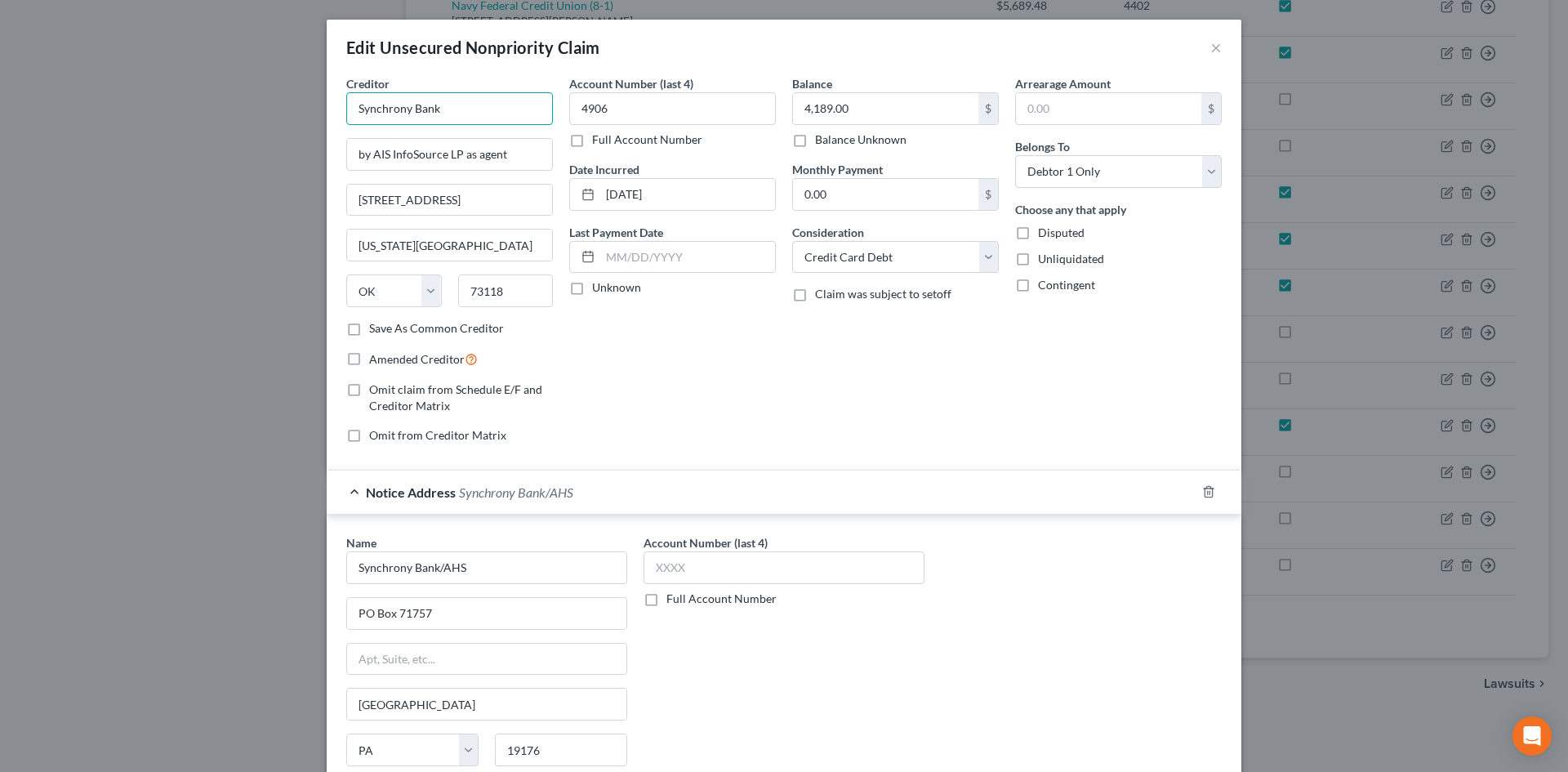
click at [484, 104] on input "Synchrony Bank" at bounding box center [449, 108] width 207 height 32
type input "Synchrony Bank (26-1)"
click at [369, 360] on label "Amended Creditor" at bounding box center [424, 359] width 109 height 19
click at [375, 360] on input "Amended Creditor" at bounding box center [381, 355] width 10 height 10
checkbox input "true"
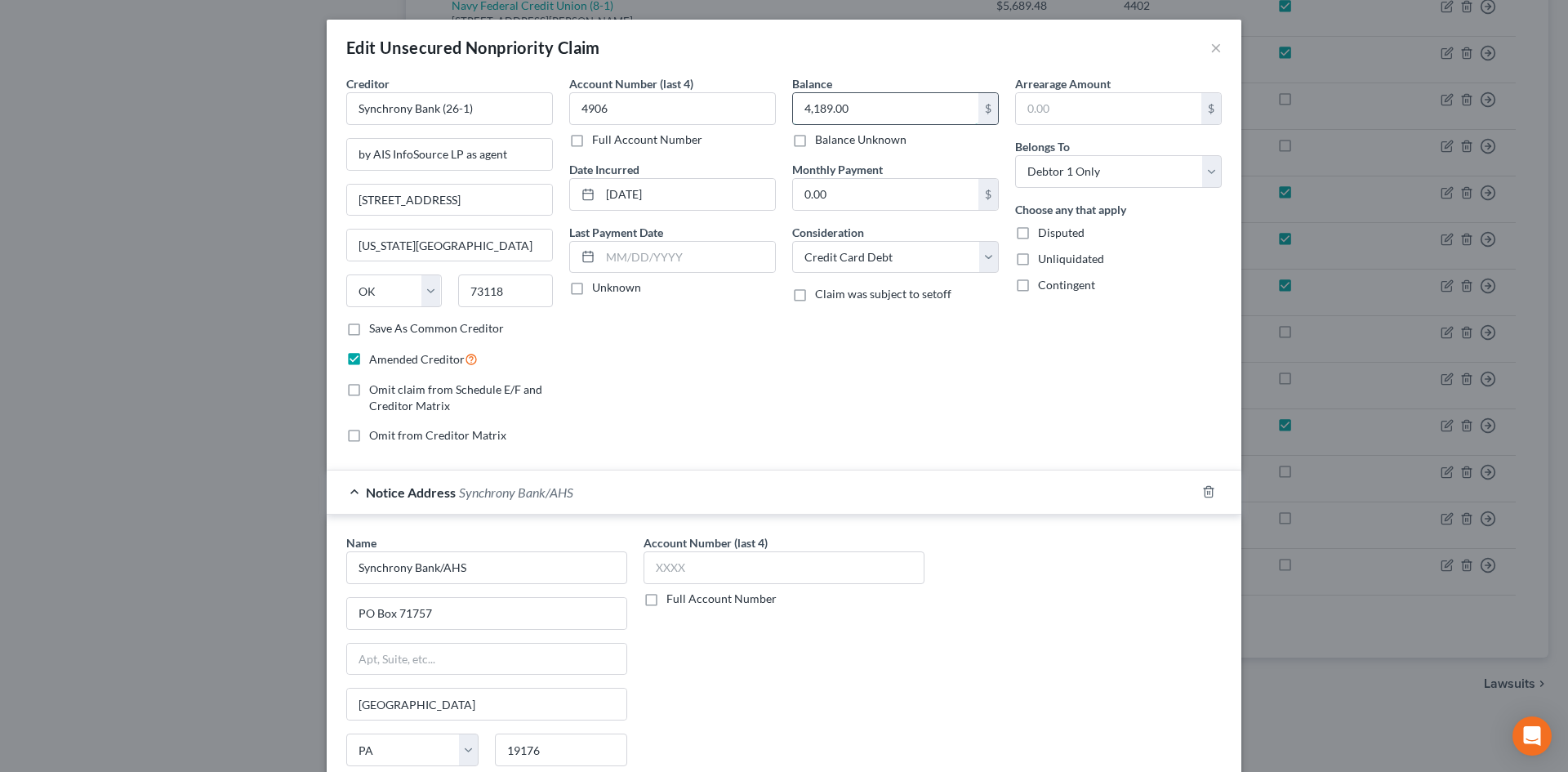
click at [887, 102] on input "4,189.00" at bounding box center [886, 108] width 186 height 31
click at [887, 105] on input "4,189.00" at bounding box center [886, 108] width 186 height 31
click at [890, 117] on input "4,189.00" at bounding box center [886, 108] width 186 height 31
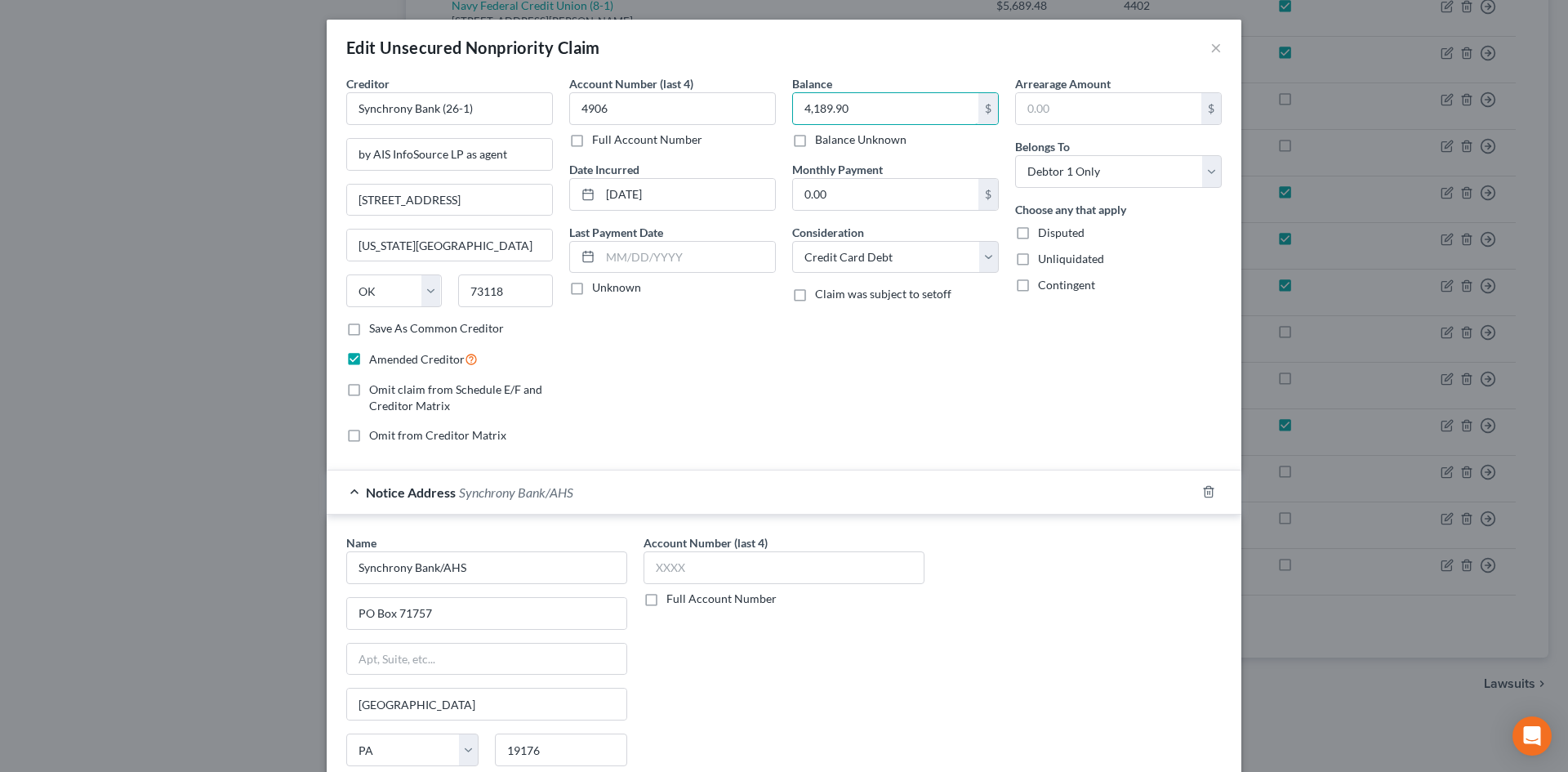
scroll to position [186, 0]
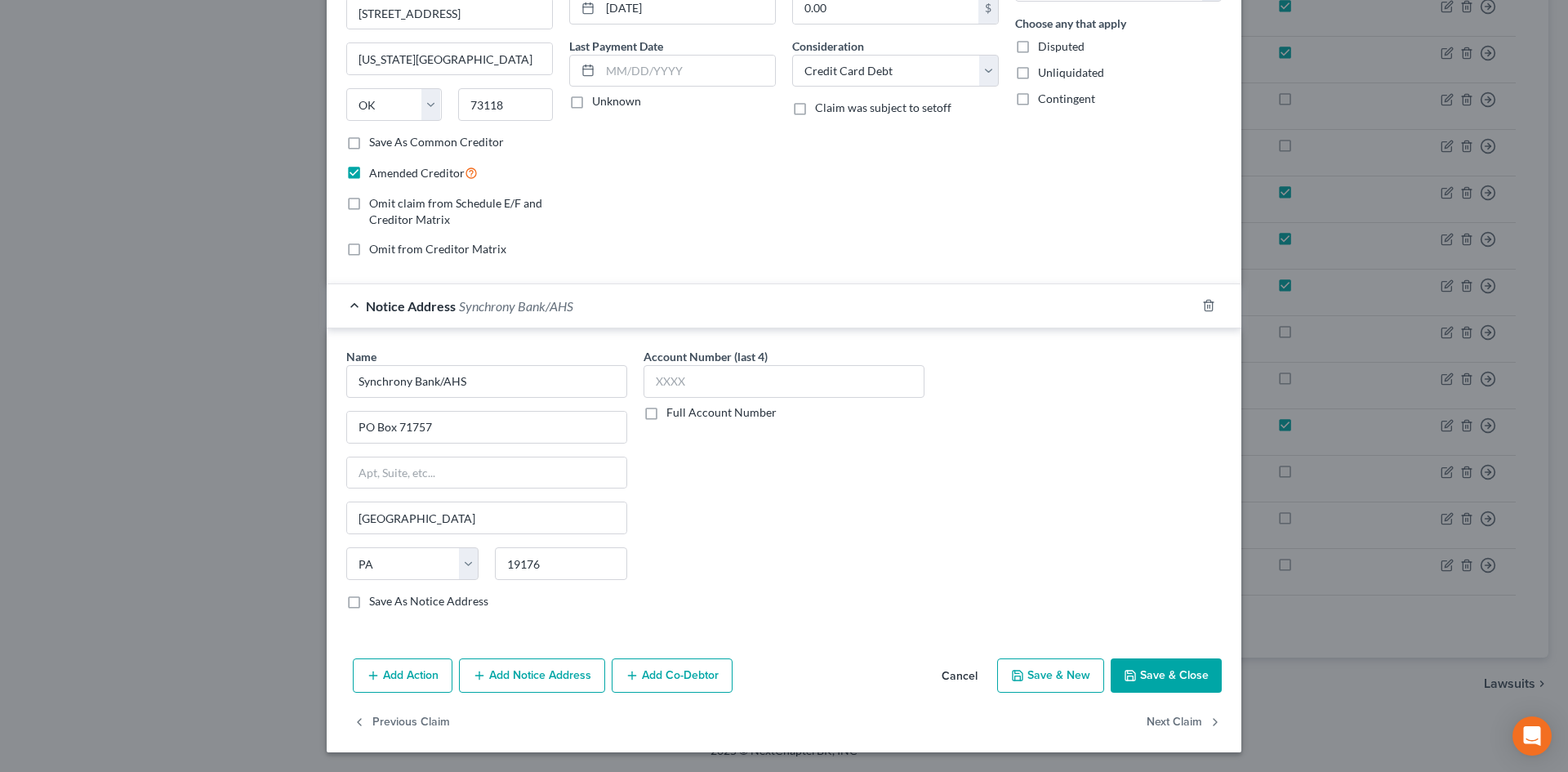
type input "4,189.90"
click at [1199, 676] on button "Save & Close" at bounding box center [1166, 675] width 111 height 34
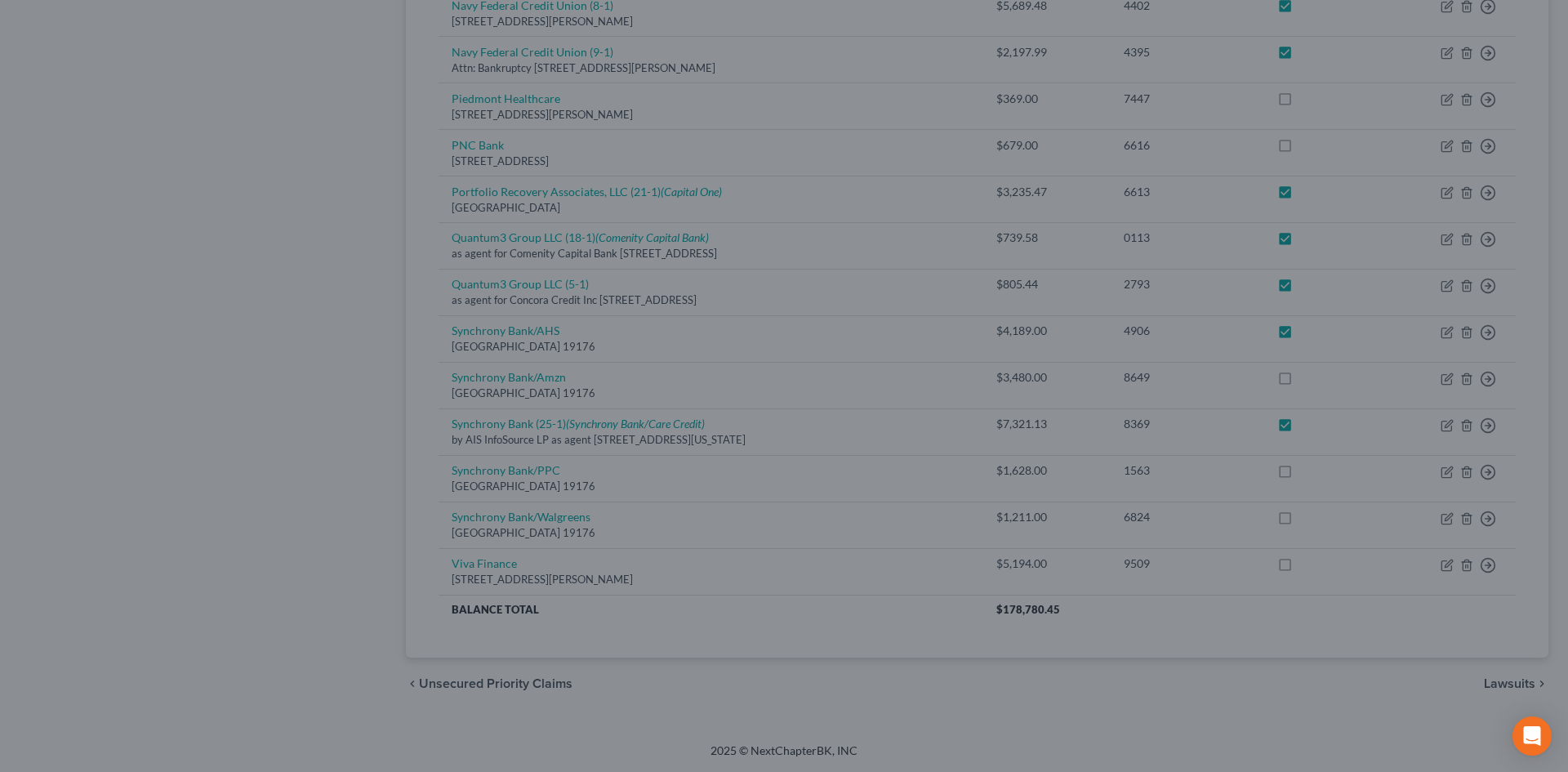
checkbox input "true"
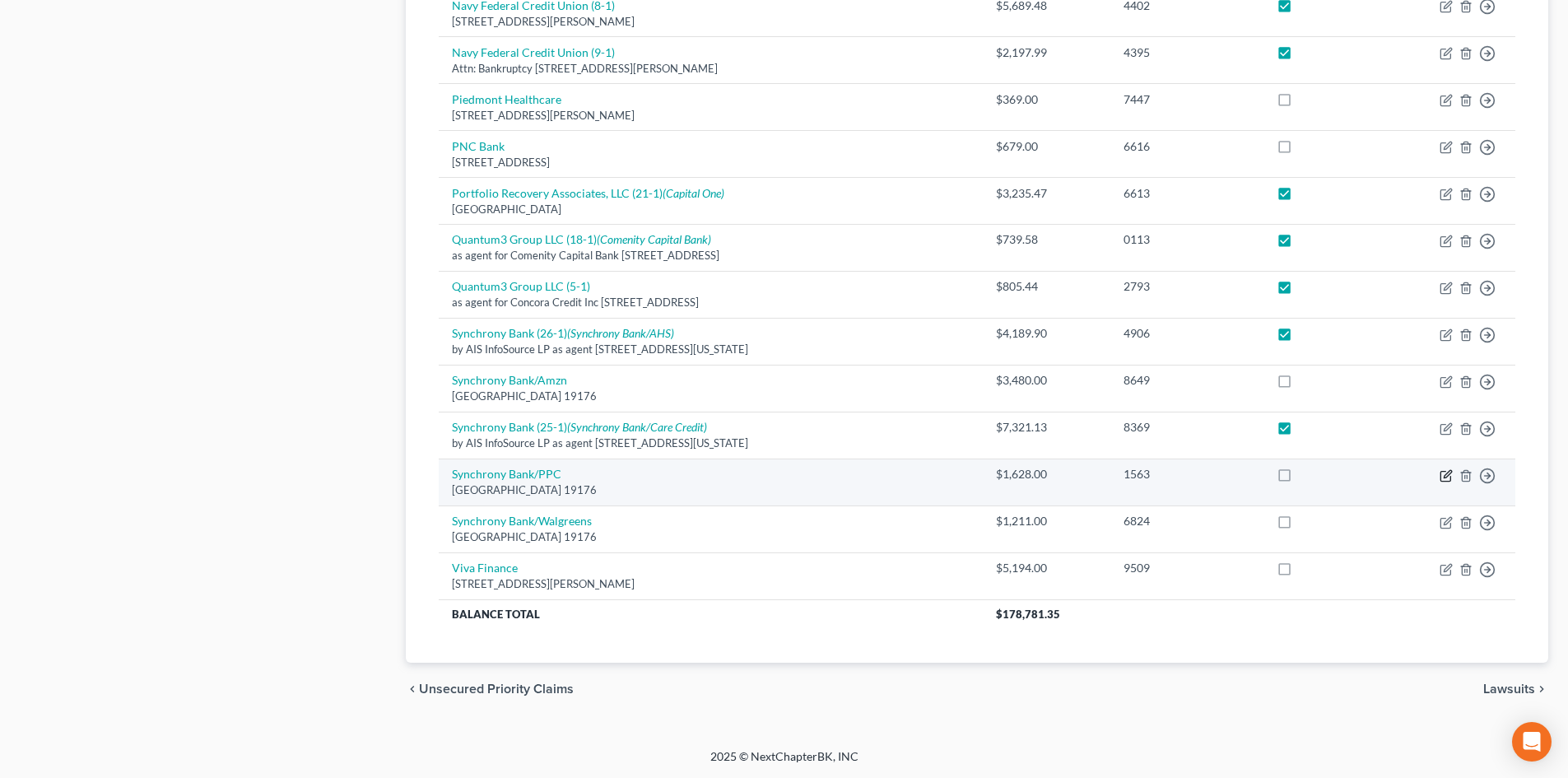
click at [1444, 474] on icon "button" at bounding box center [1445, 475] width 13 height 13
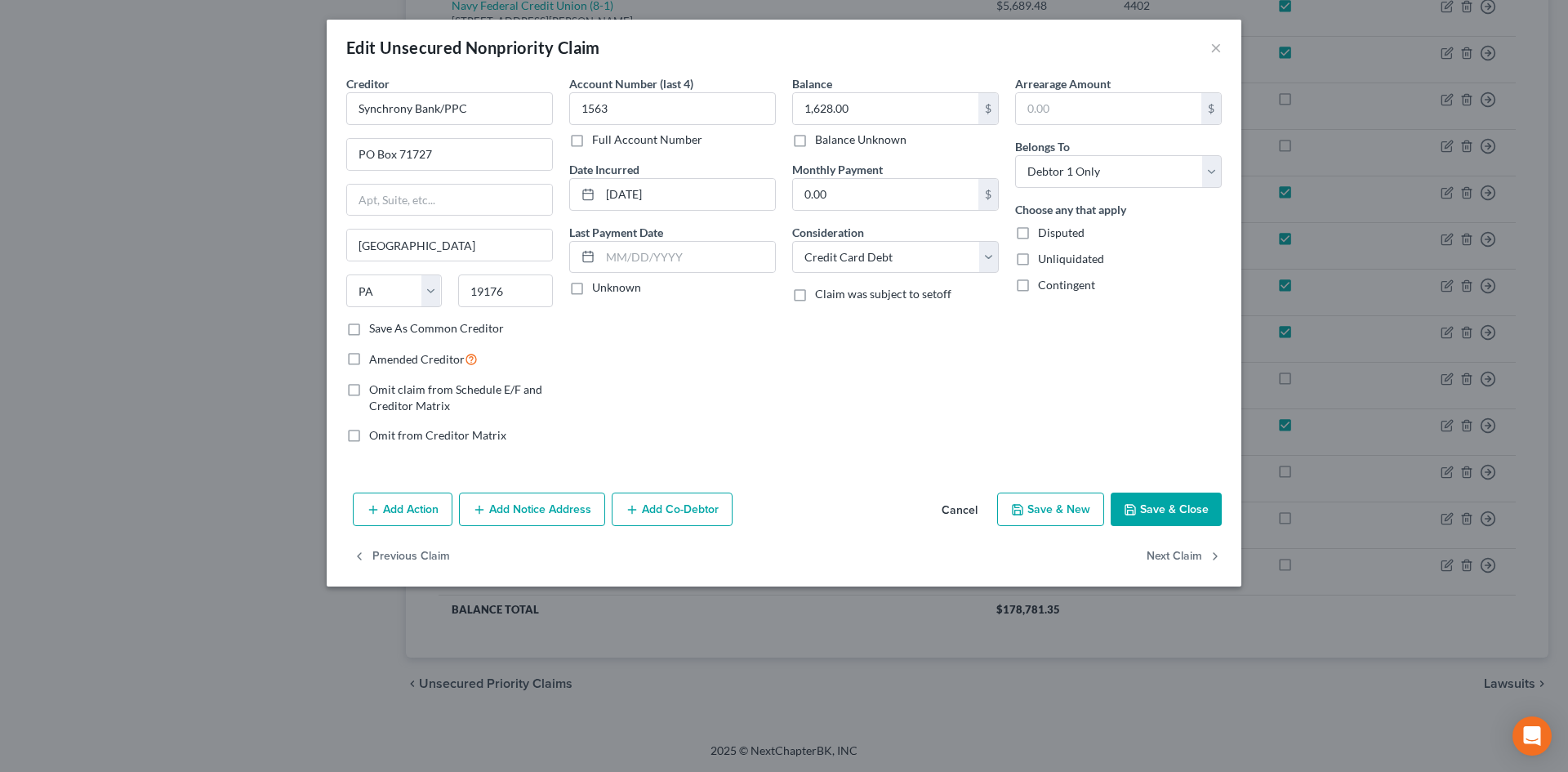
click at [565, 513] on button "Add Notice Address" at bounding box center [532, 510] width 146 height 34
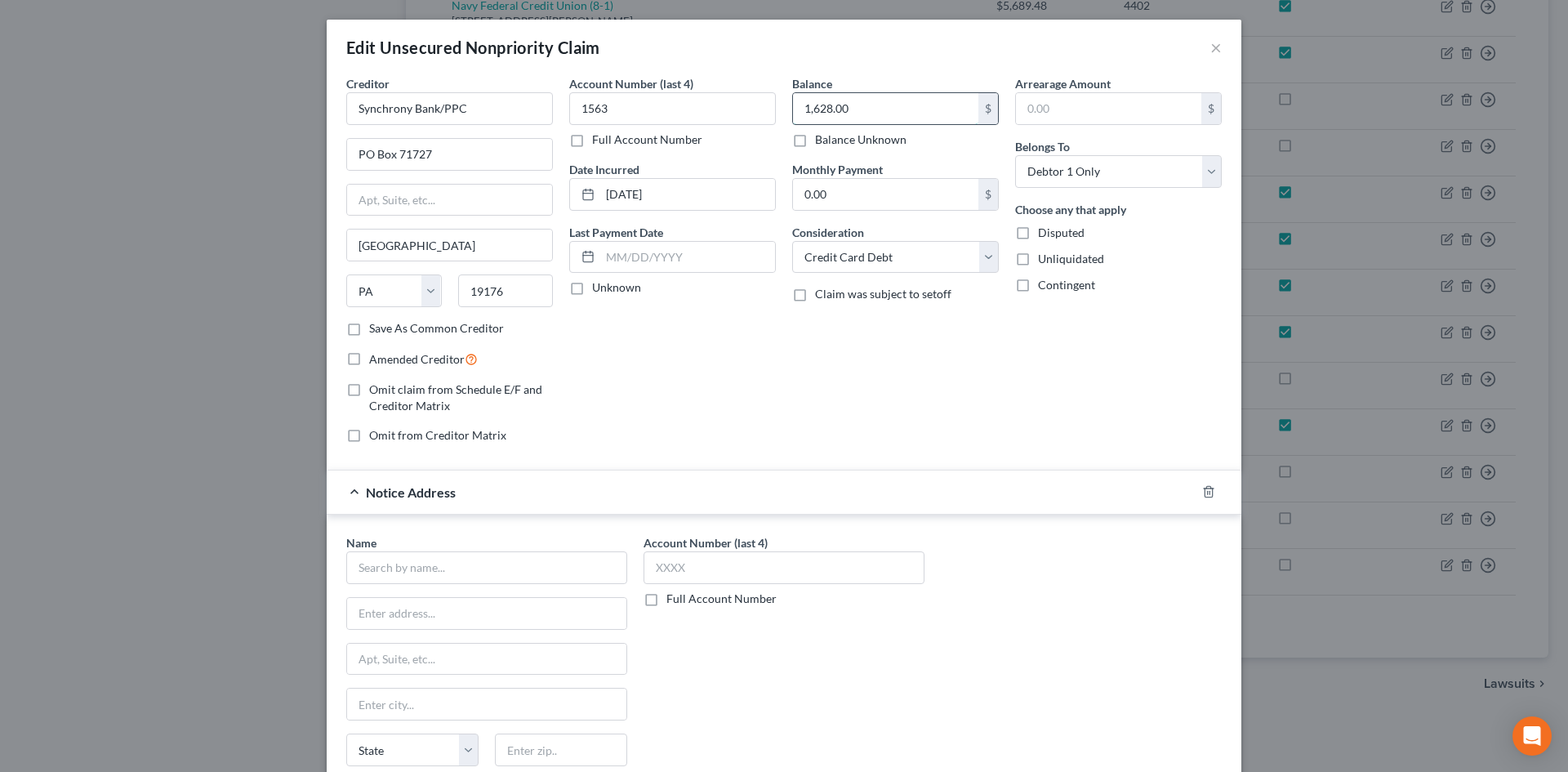
click at [817, 111] on input "1,628.00" at bounding box center [886, 108] width 186 height 31
click at [506, 567] on input "text" at bounding box center [487, 568] width 281 height 32
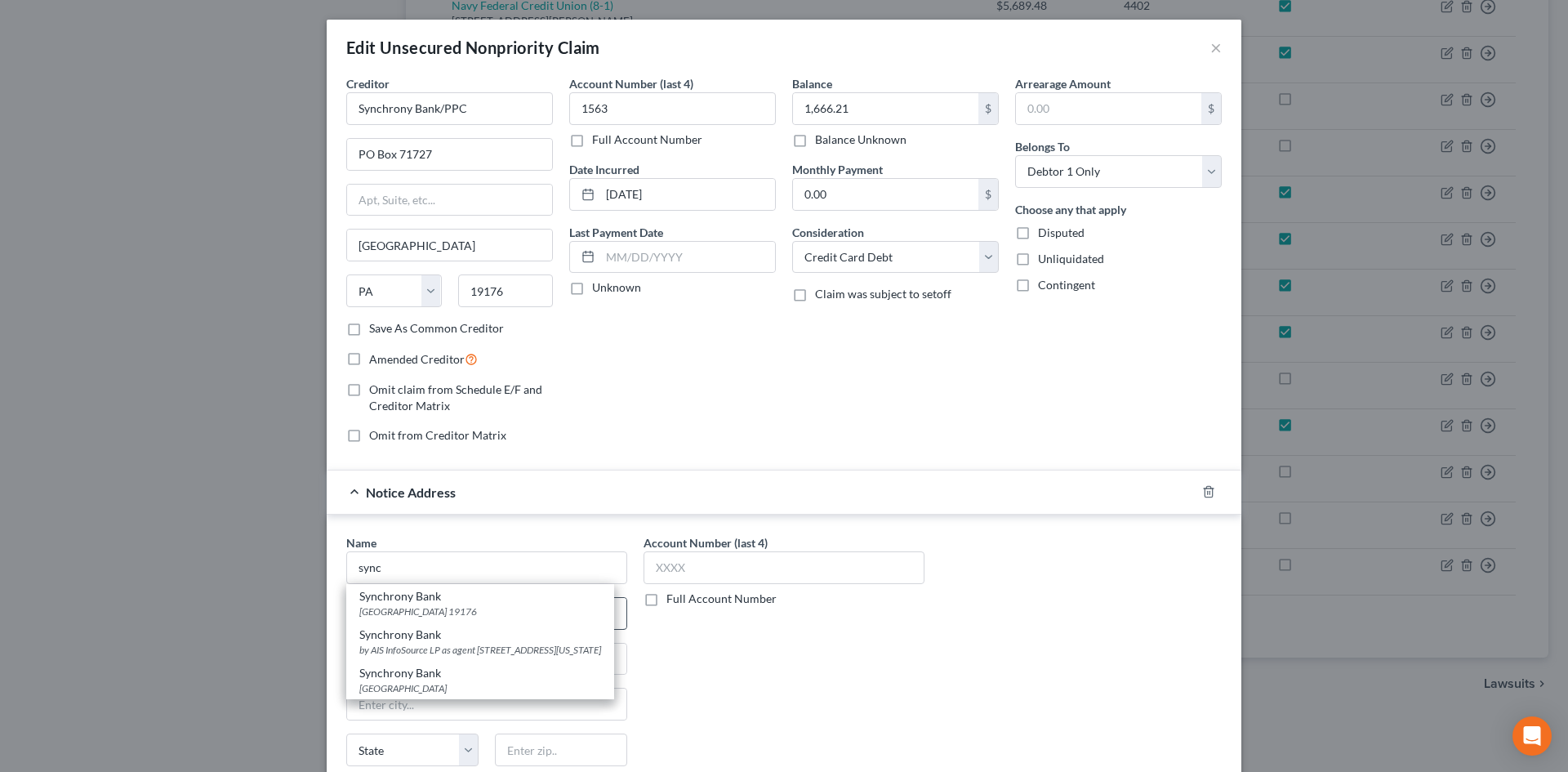
click at [455, 619] on div "Synchrony Bank [GEOGRAPHIC_DATA]" at bounding box center [480, 603] width 268 height 38
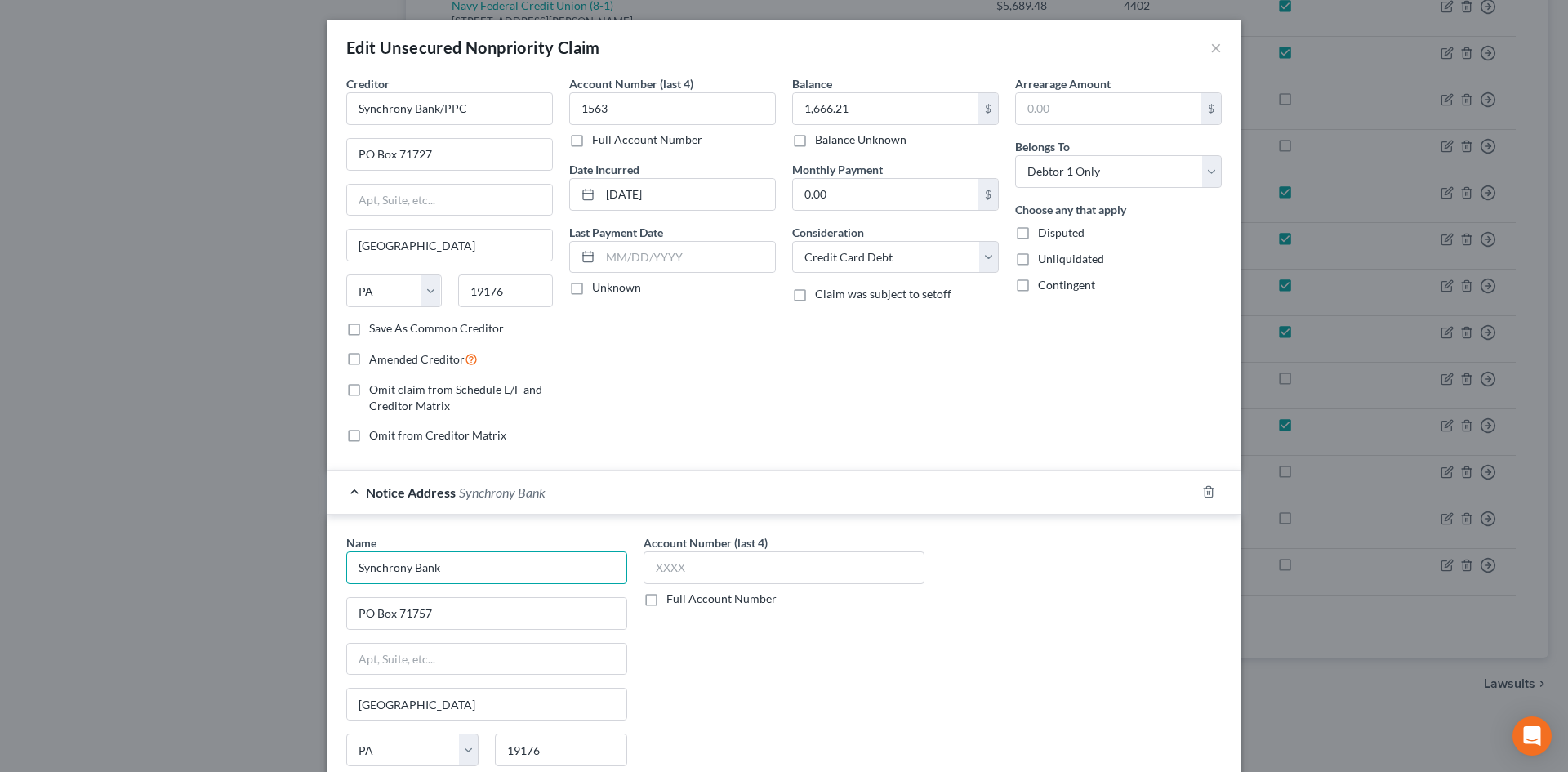
click at [469, 573] on input "Synchrony Bank" at bounding box center [487, 568] width 281 height 32
click at [421, 113] on input "Synchrony Bank/PPC" at bounding box center [449, 108] width 207 height 32
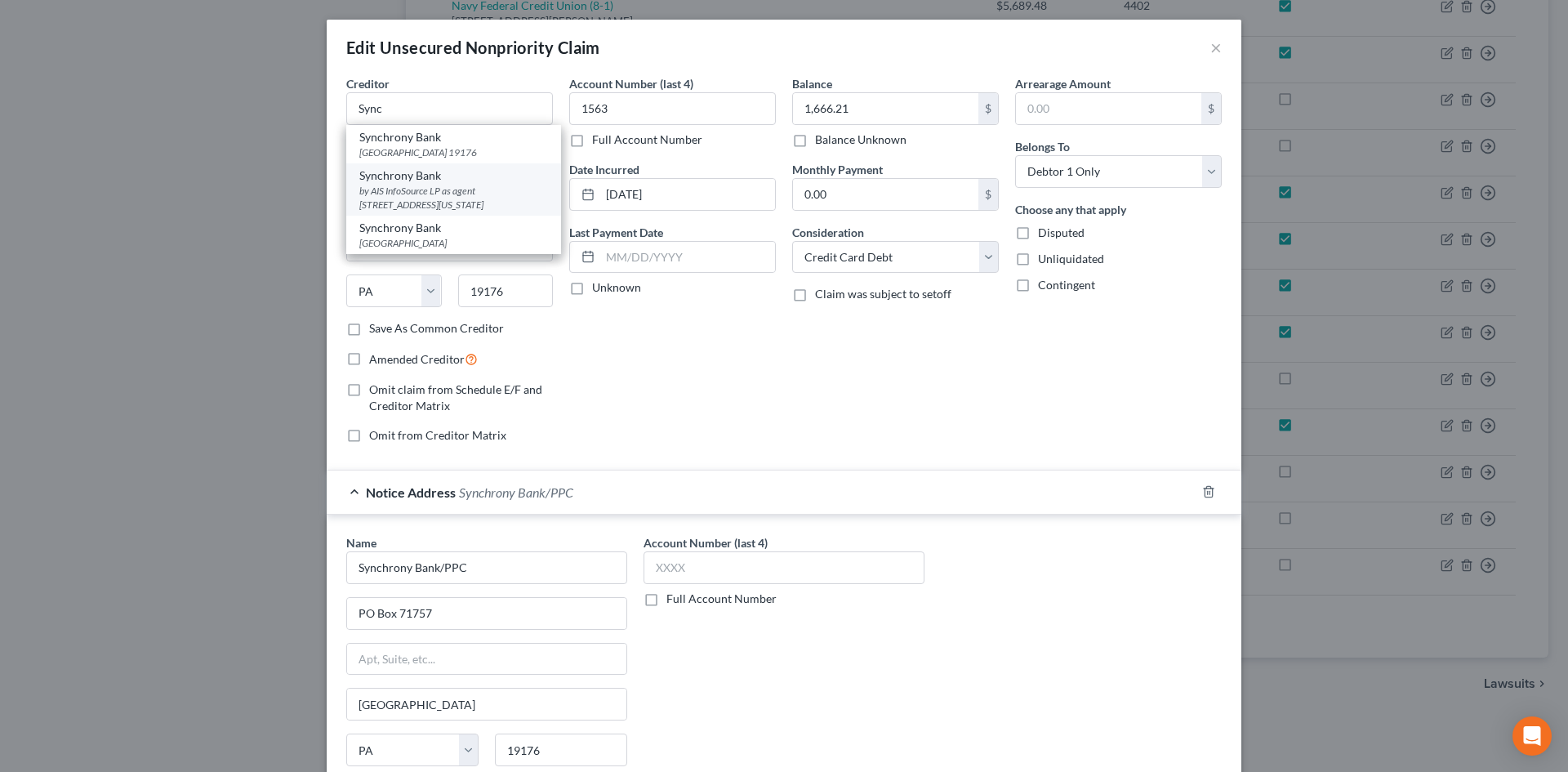
click at [415, 178] on div "Synchrony Bank" at bounding box center [454, 175] width 189 height 16
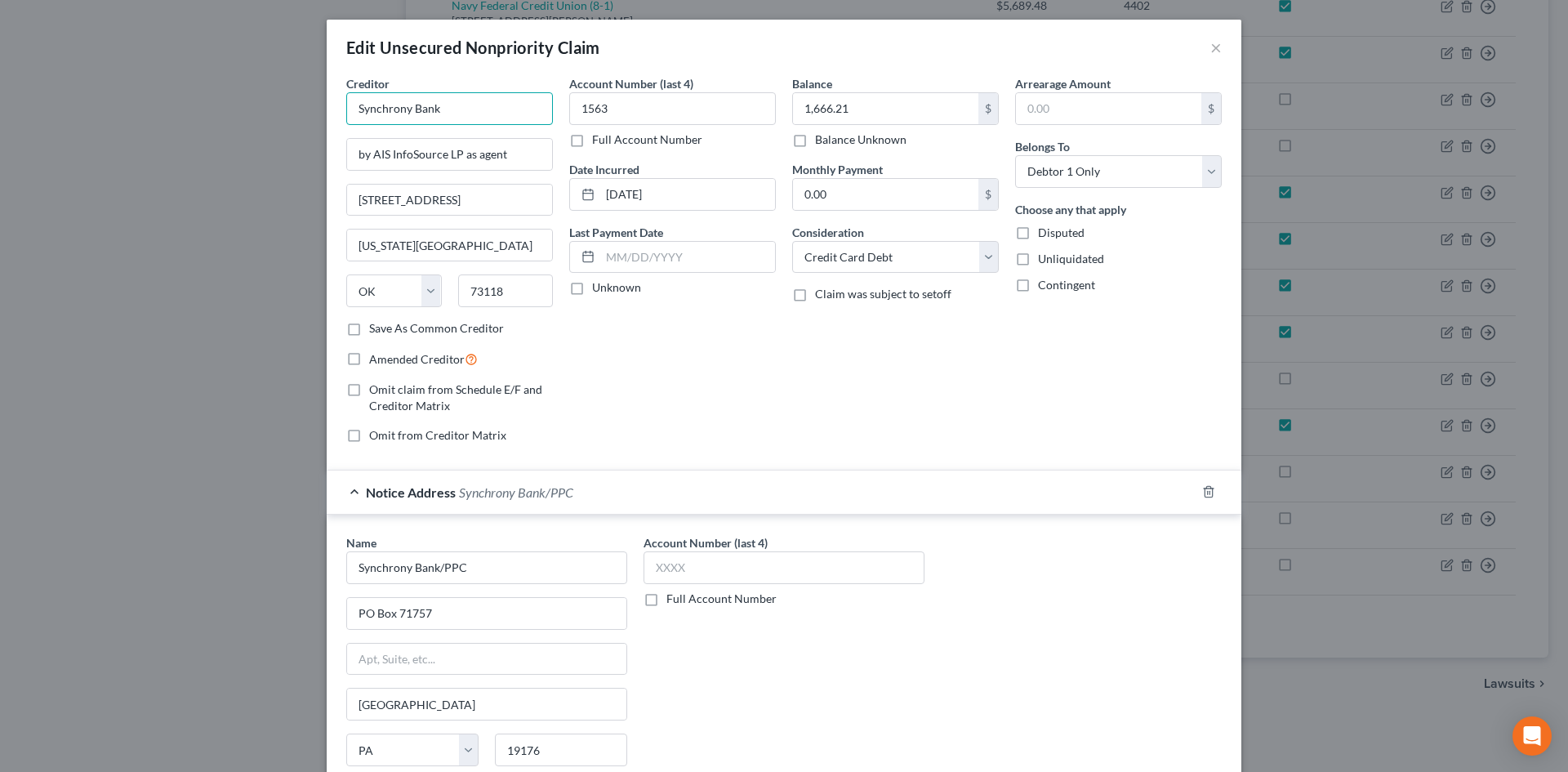
click at [463, 112] on input "Synchrony Bank" at bounding box center [449, 108] width 207 height 32
drag, startPoint x: 358, startPoint y: 363, endPoint x: 403, endPoint y: 369, distance: 45.4
click at [369, 364] on label "Amended Creditor" at bounding box center [424, 359] width 109 height 19
click at [375, 360] on input "Amended Creditor" at bounding box center [381, 355] width 10 height 10
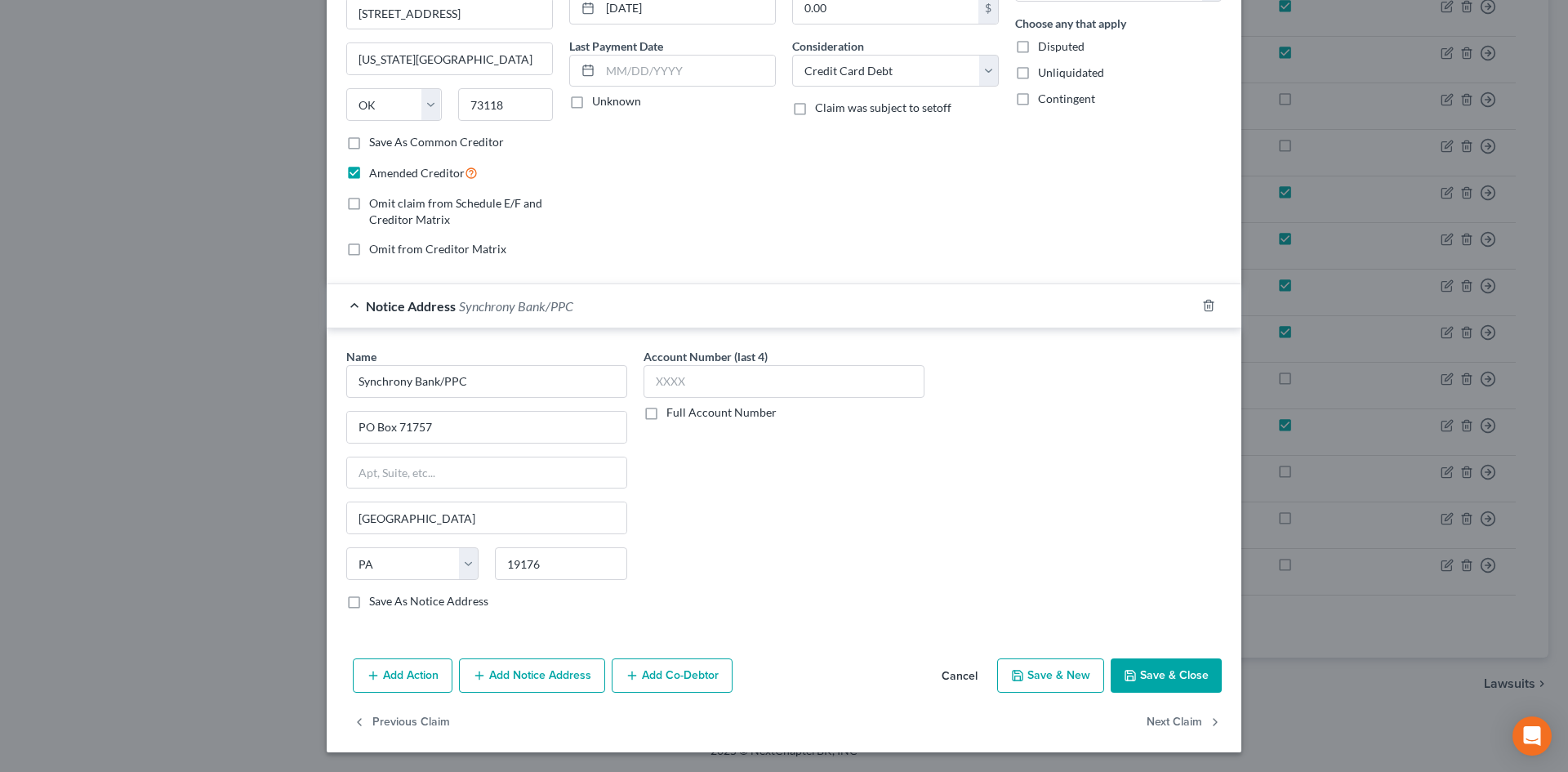
click at [1136, 670] on button "Save & Close" at bounding box center [1166, 675] width 111 height 34
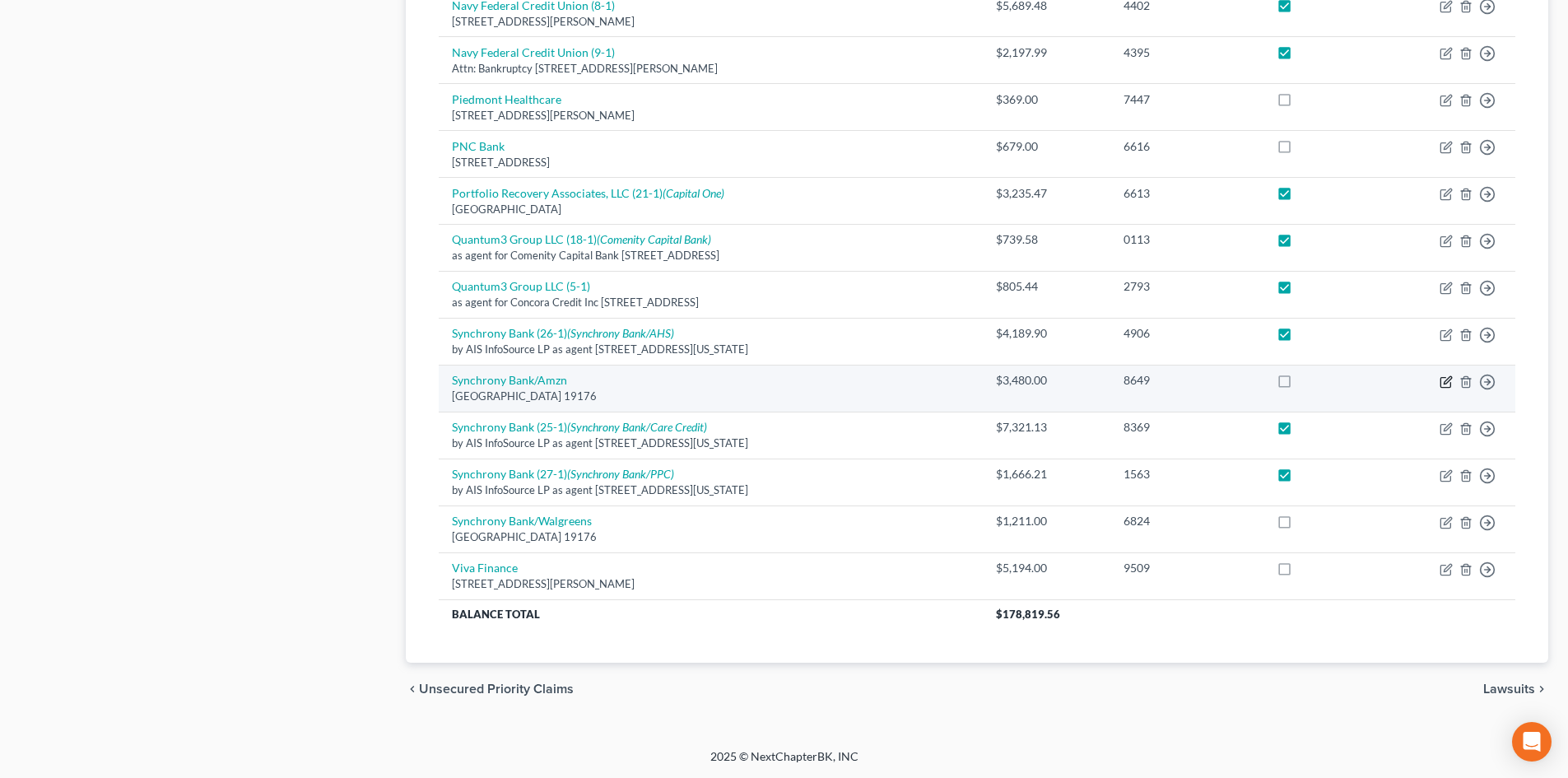
click at [1447, 381] on icon "button" at bounding box center [1445, 382] width 13 height 13
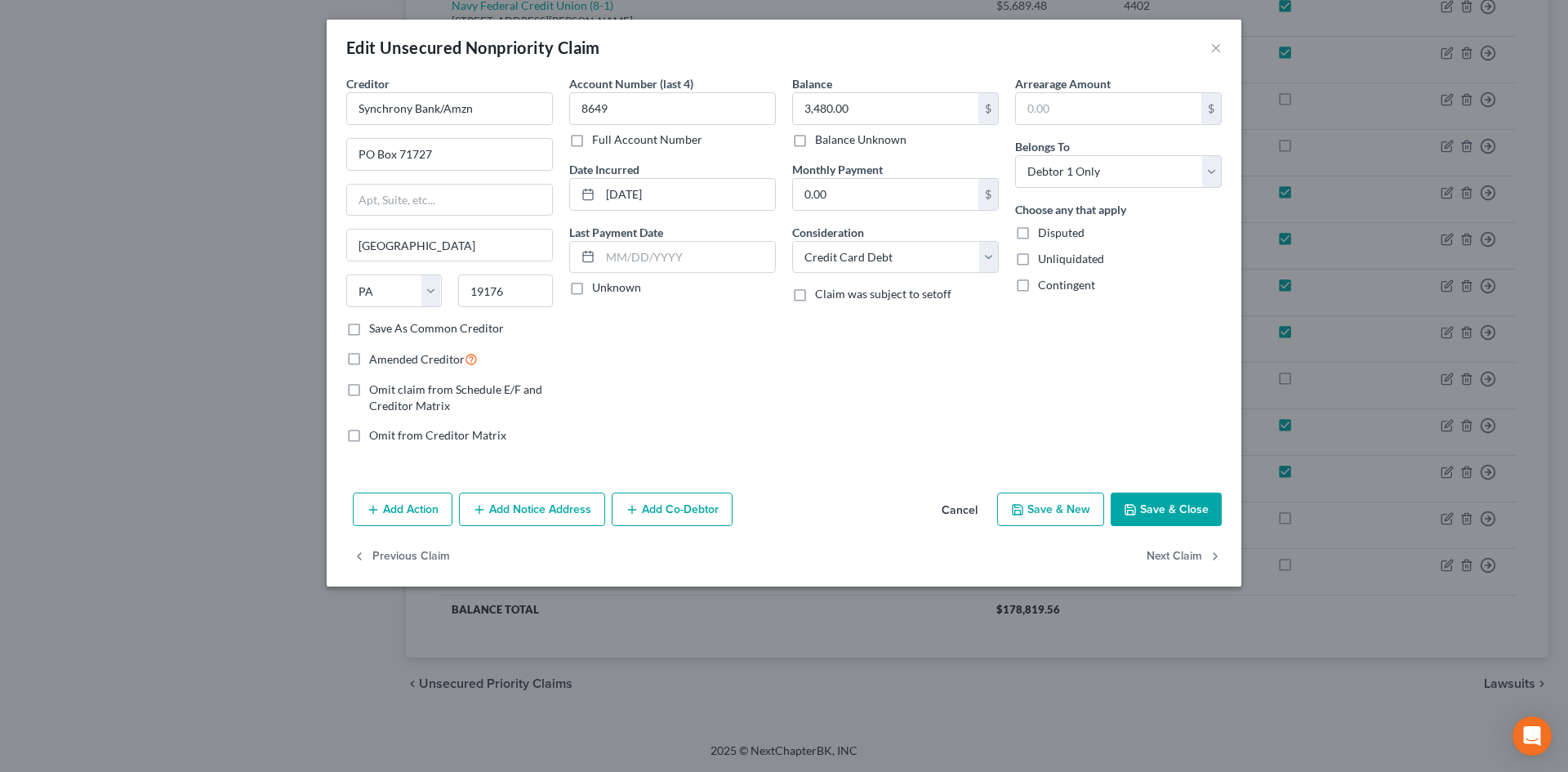
click at [529, 518] on button "Add Notice Address" at bounding box center [532, 510] width 146 height 34
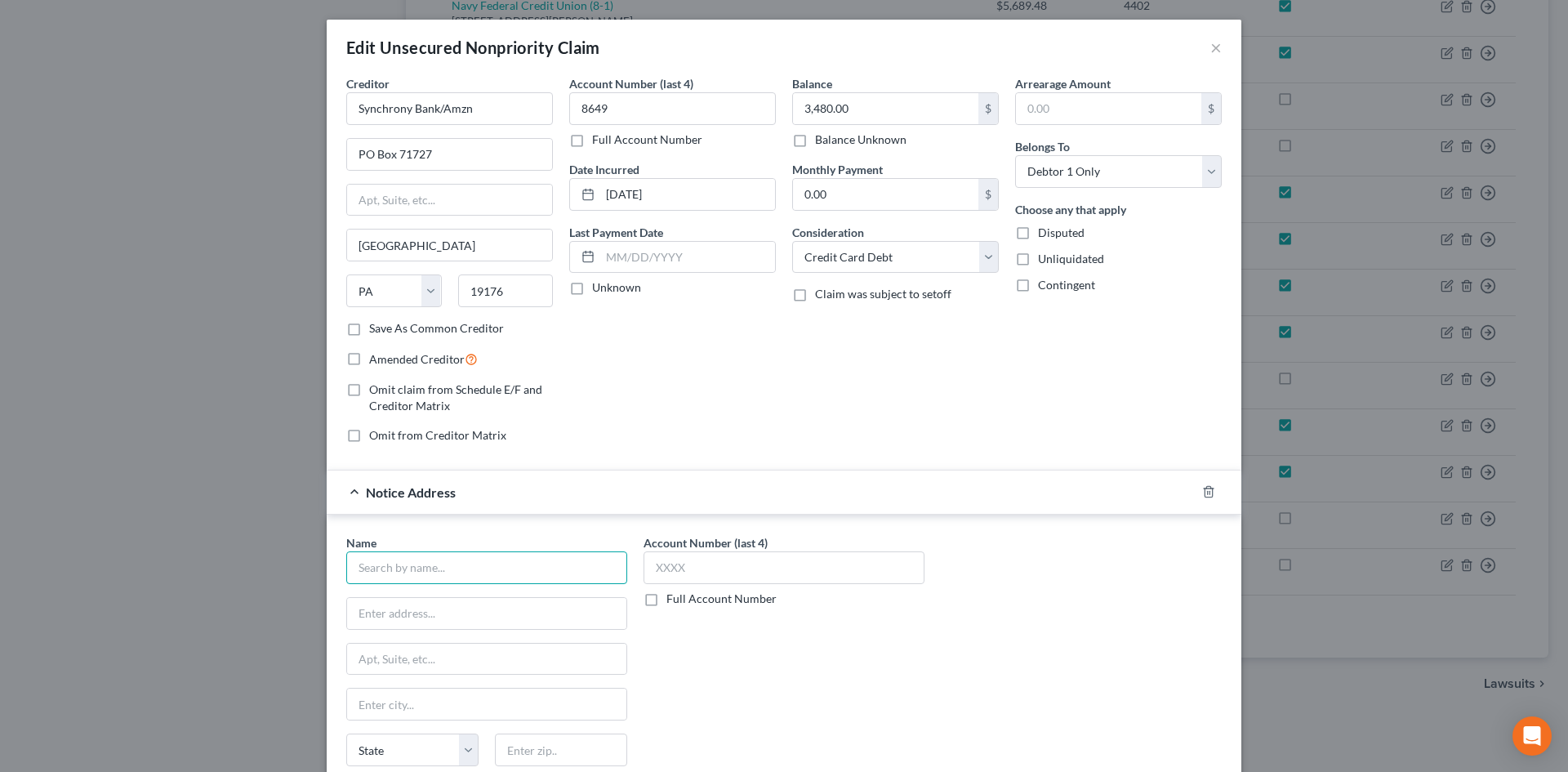
click at [511, 559] on input "text" at bounding box center [487, 568] width 281 height 32
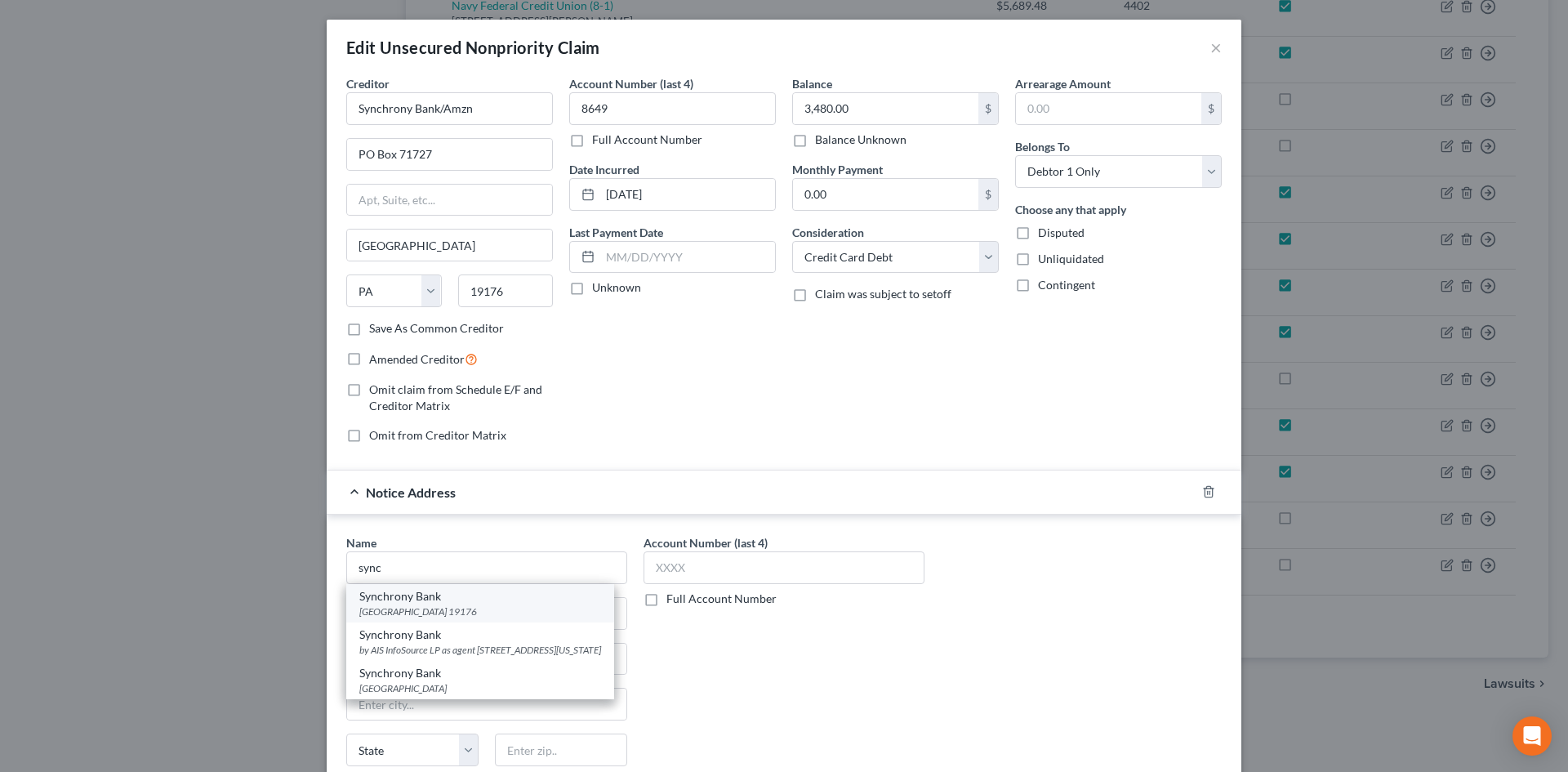
click at [478, 598] on div "Synchrony Bank" at bounding box center [480, 596] width 242 height 16
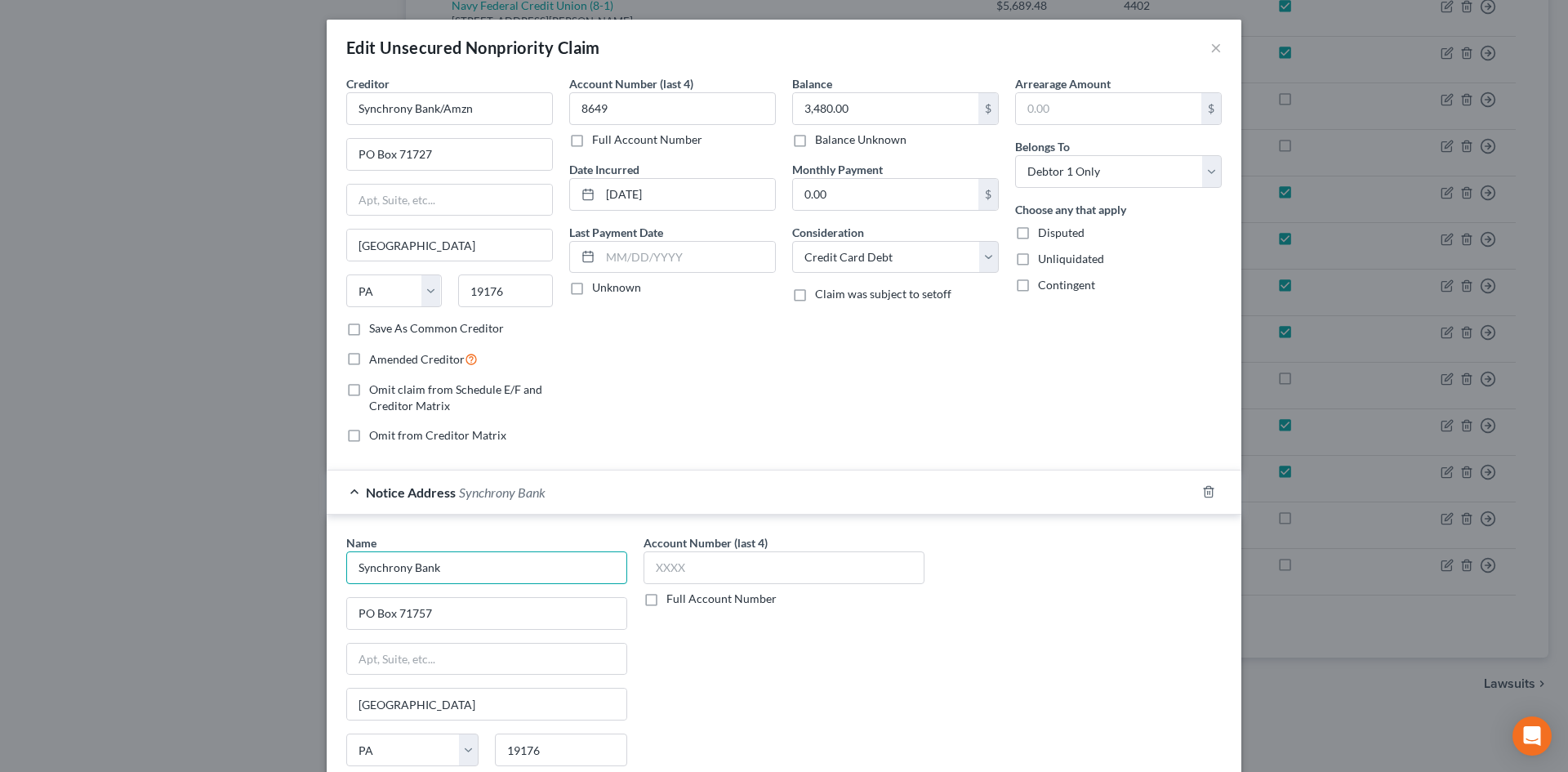
click at [478, 572] on input "Synchrony Bank" at bounding box center [487, 568] width 281 height 32
click at [459, 107] on input "Synchrony Bank/Amzn" at bounding box center [449, 108] width 207 height 32
click at [458, 106] on input "Synchrony Bank/Amzn" at bounding box center [449, 108] width 207 height 32
click at [456, 105] on input "Synchrony Bank/Amzn" at bounding box center [449, 108] width 207 height 32
click at [455, 105] on input "Synchrony Bank/Amzn" at bounding box center [449, 108] width 207 height 32
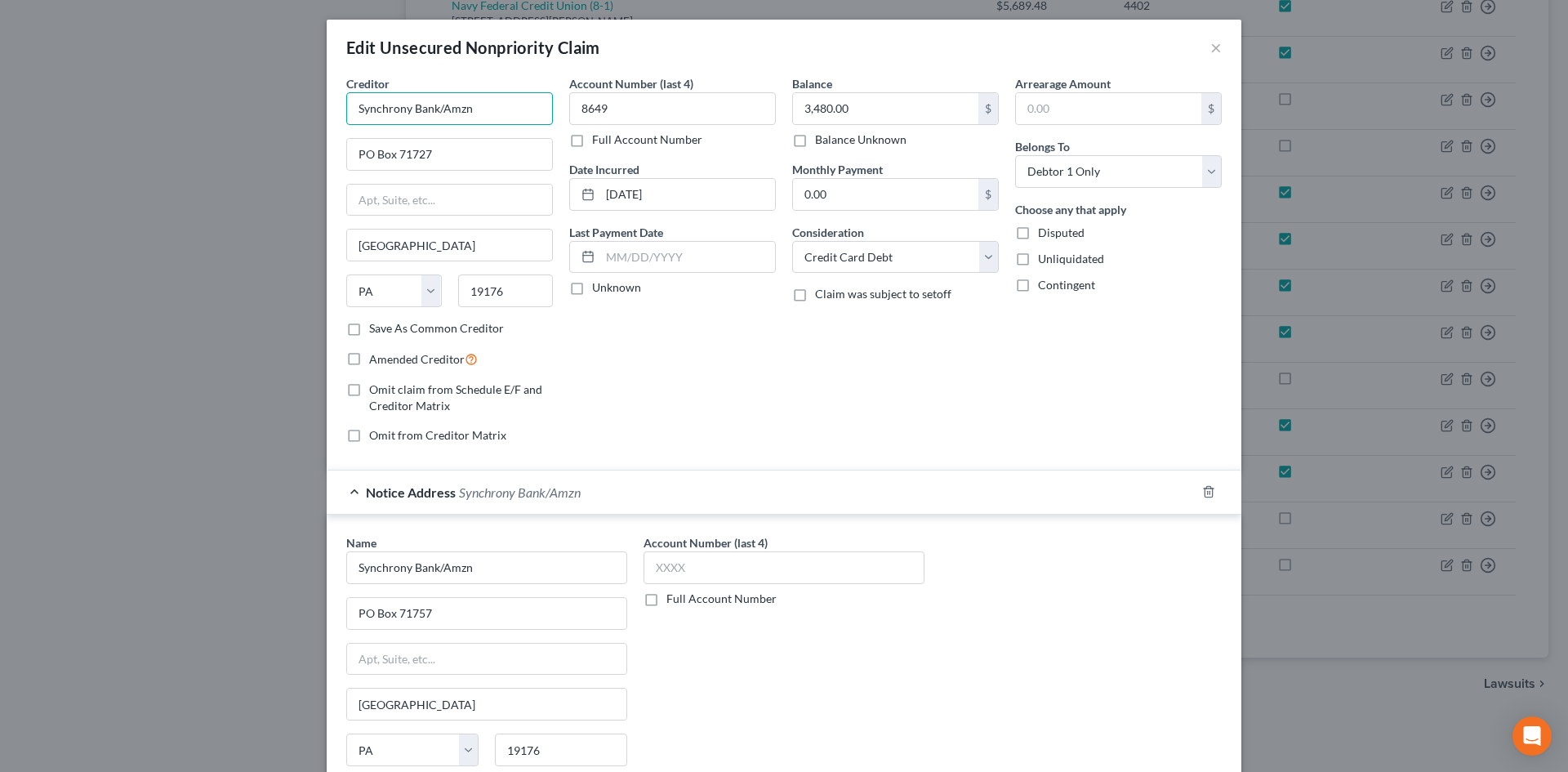
click at [455, 105] on input "Synchrony Bank/Amzn" at bounding box center [449, 108] width 207 height 32
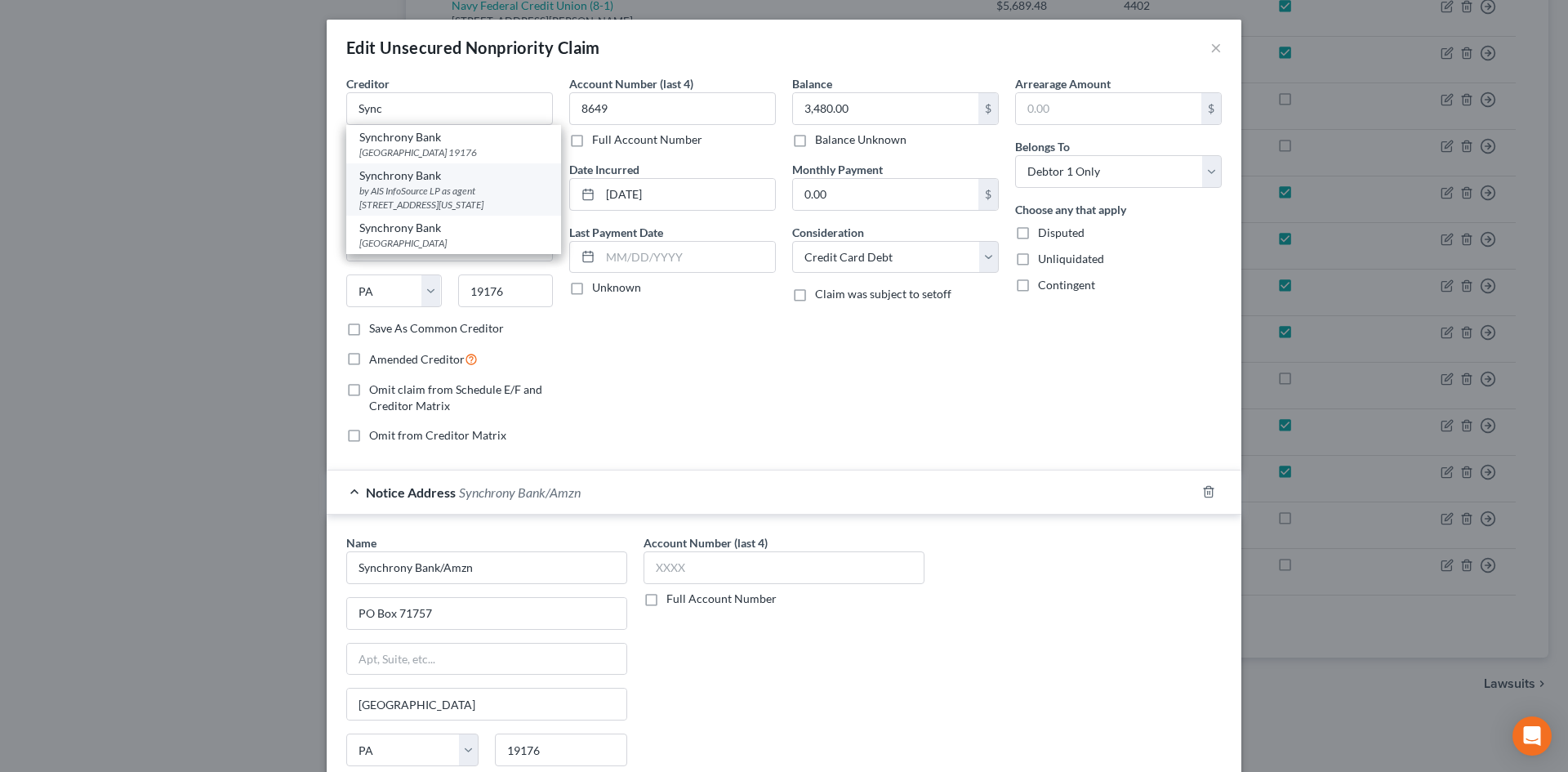
click at [443, 200] on div "by AIS InfoSource LP as agent [STREET_ADDRESS][US_STATE]" at bounding box center [454, 197] width 189 height 28
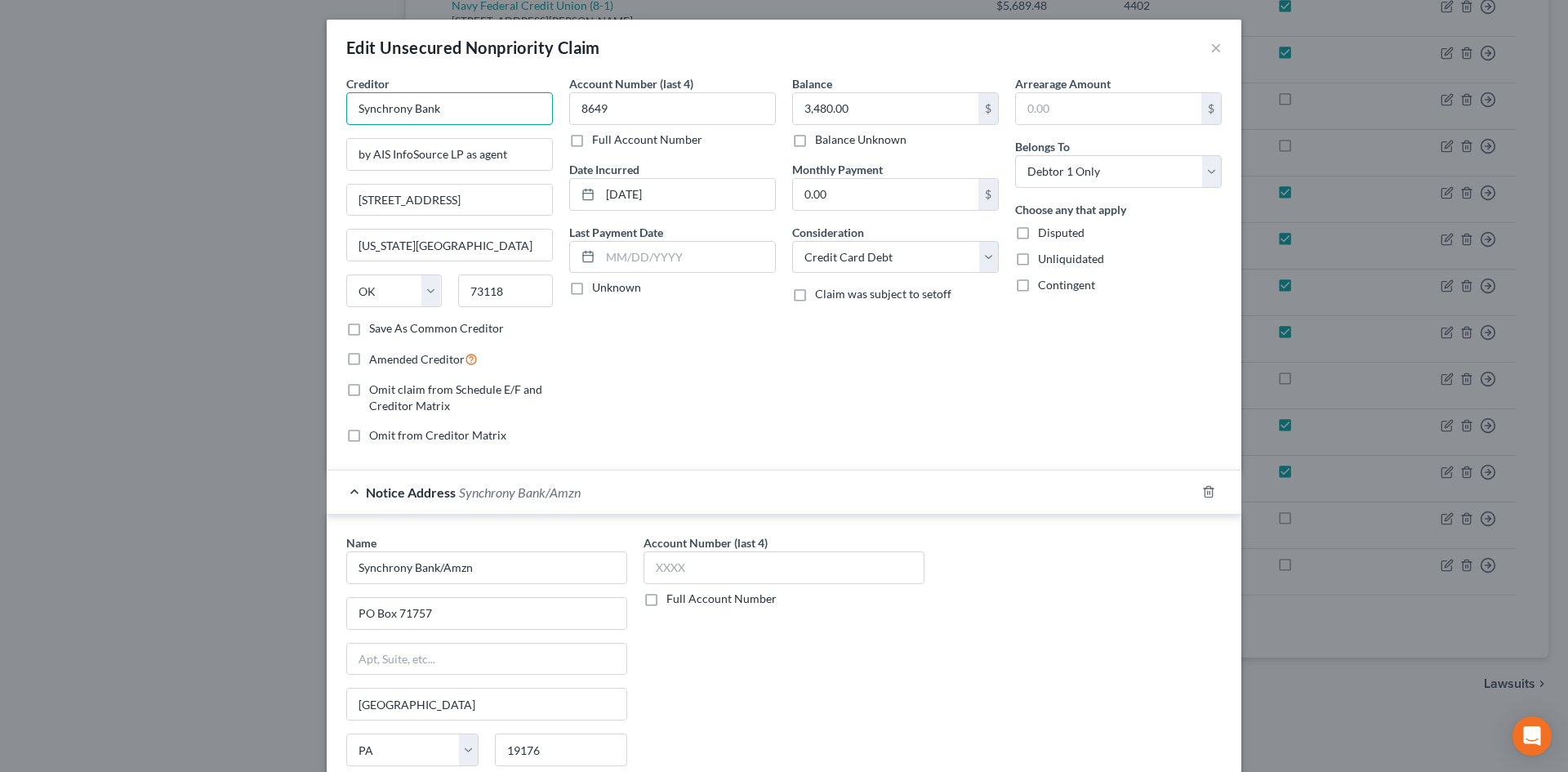
click at [468, 98] on input "Synchrony Bank" at bounding box center [449, 108] width 207 height 32
click at [369, 354] on label "Amended Creditor" at bounding box center [424, 359] width 109 height 19
click at [375, 354] on input "Amended Creditor" at bounding box center [381, 355] width 10 height 10
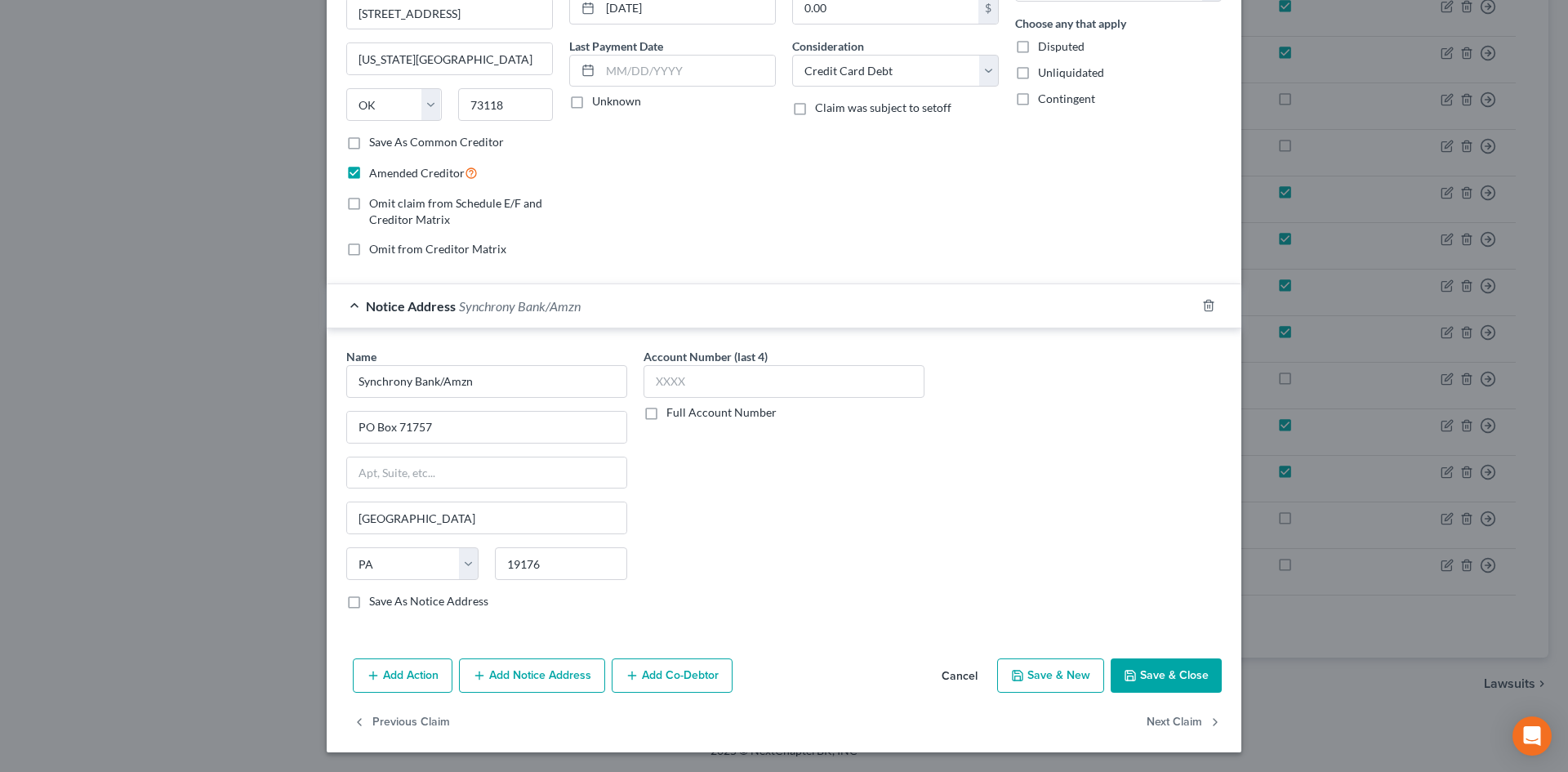
click at [1176, 668] on button "Save & Close" at bounding box center [1166, 675] width 111 height 34
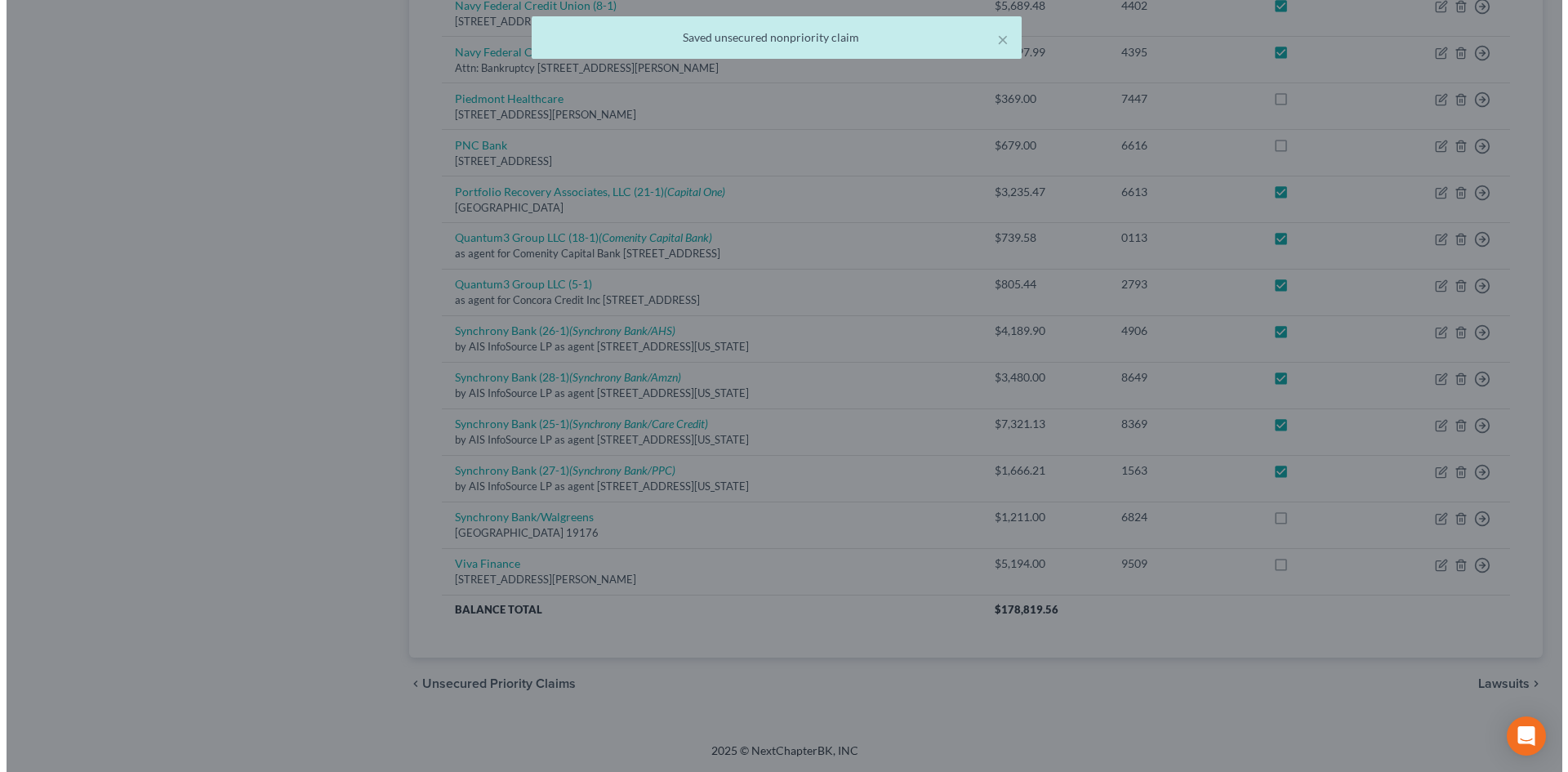
scroll to position [0, 0]
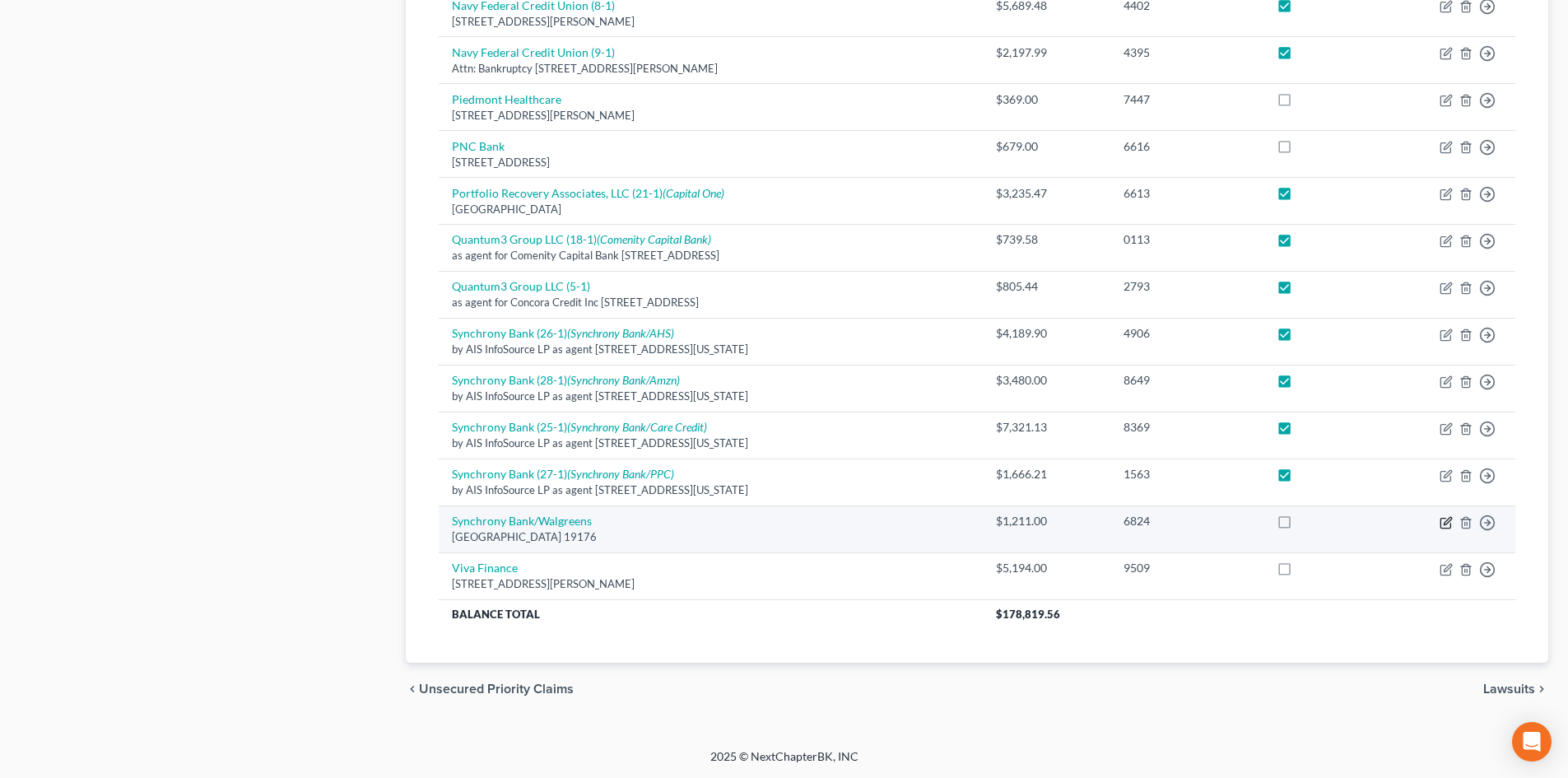
click at [1450, 522] on icon "button" at bounding box center [1445, 522] width 13 height 13
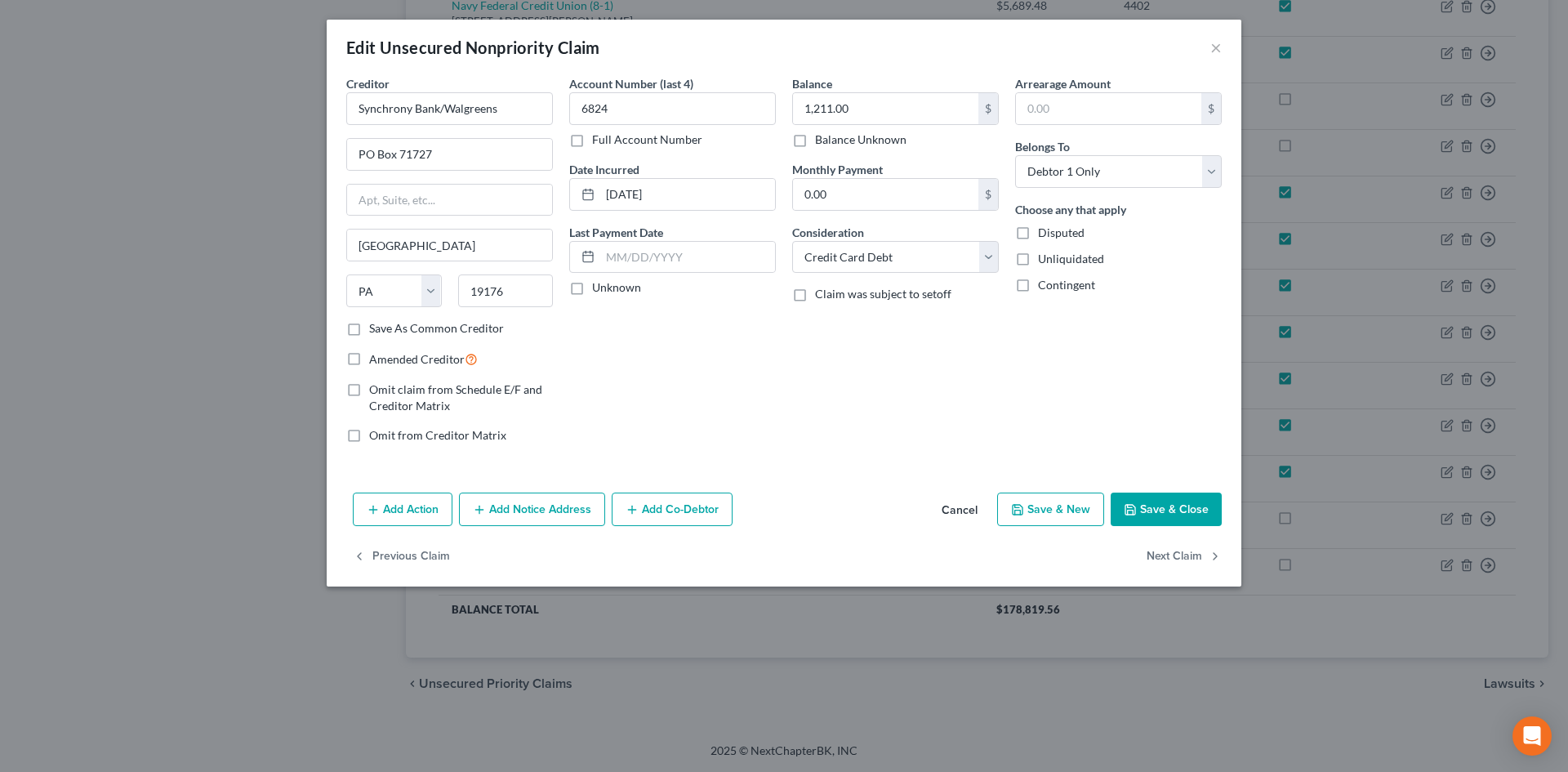
drag, startPoint x: 526, startPoint y: 501, endPoint x: 501, endPoint y: 445, distance: 61.3
click at [527, 501] on button "Add Notice Address" at bounding box center [532, 510] width 146 height 34
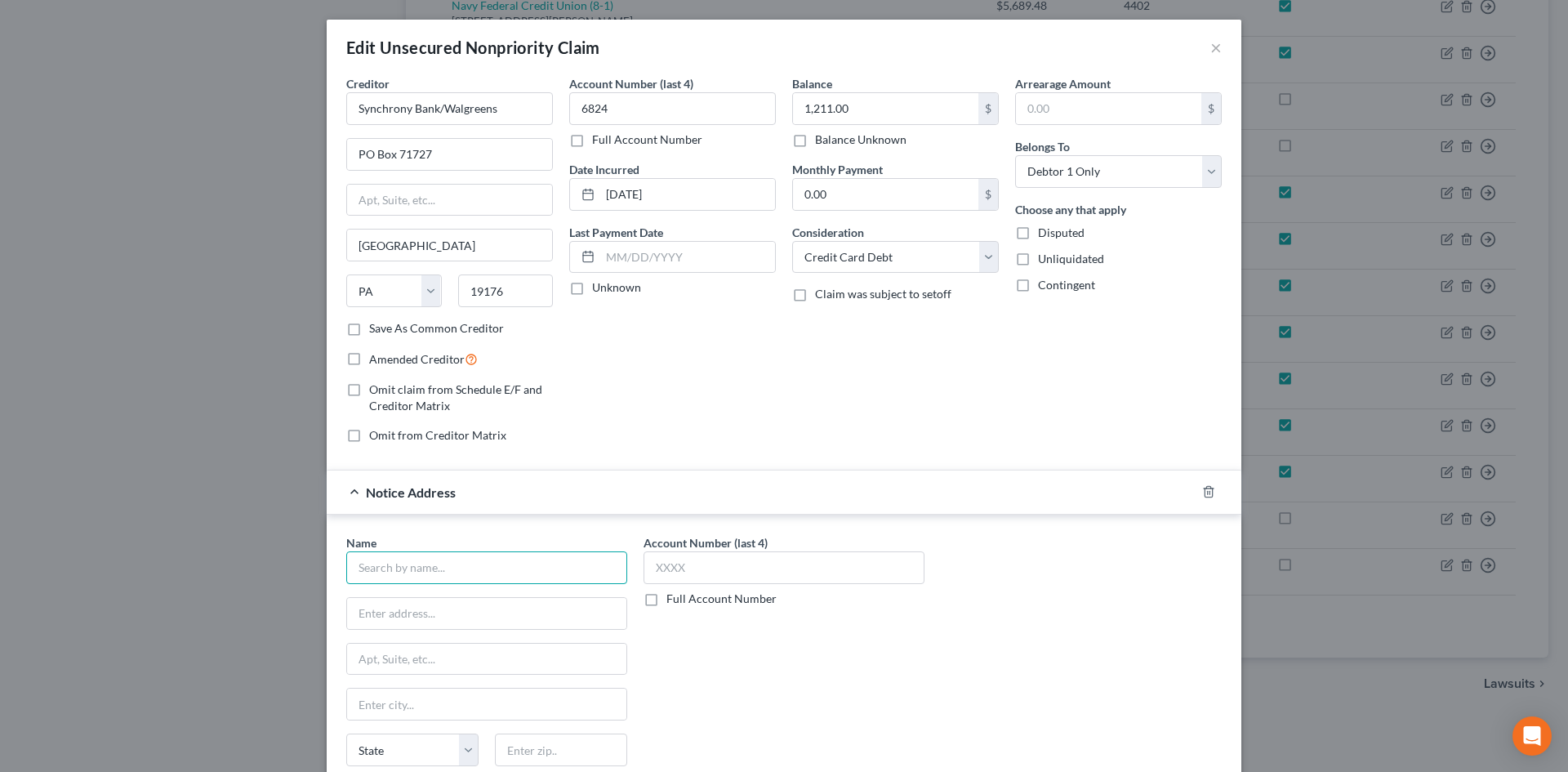
click at [492, 553] on input "text" at bounding box center [487, 568] width 281 height 32
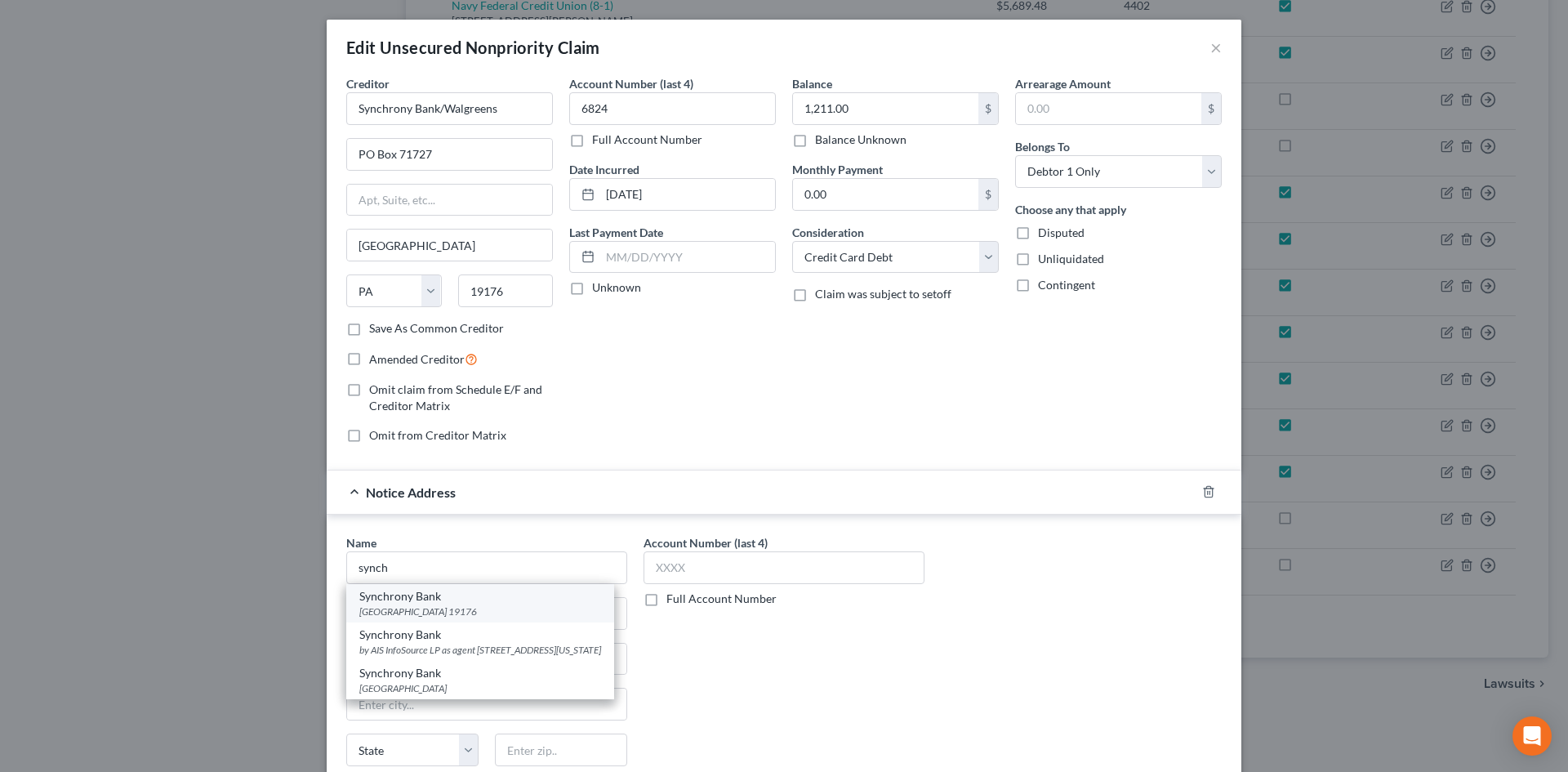
click at [449, 612] on div "[GEOGRAPHIC_DATA] 19176" at bounding box center [480, 611] width 242 height 14
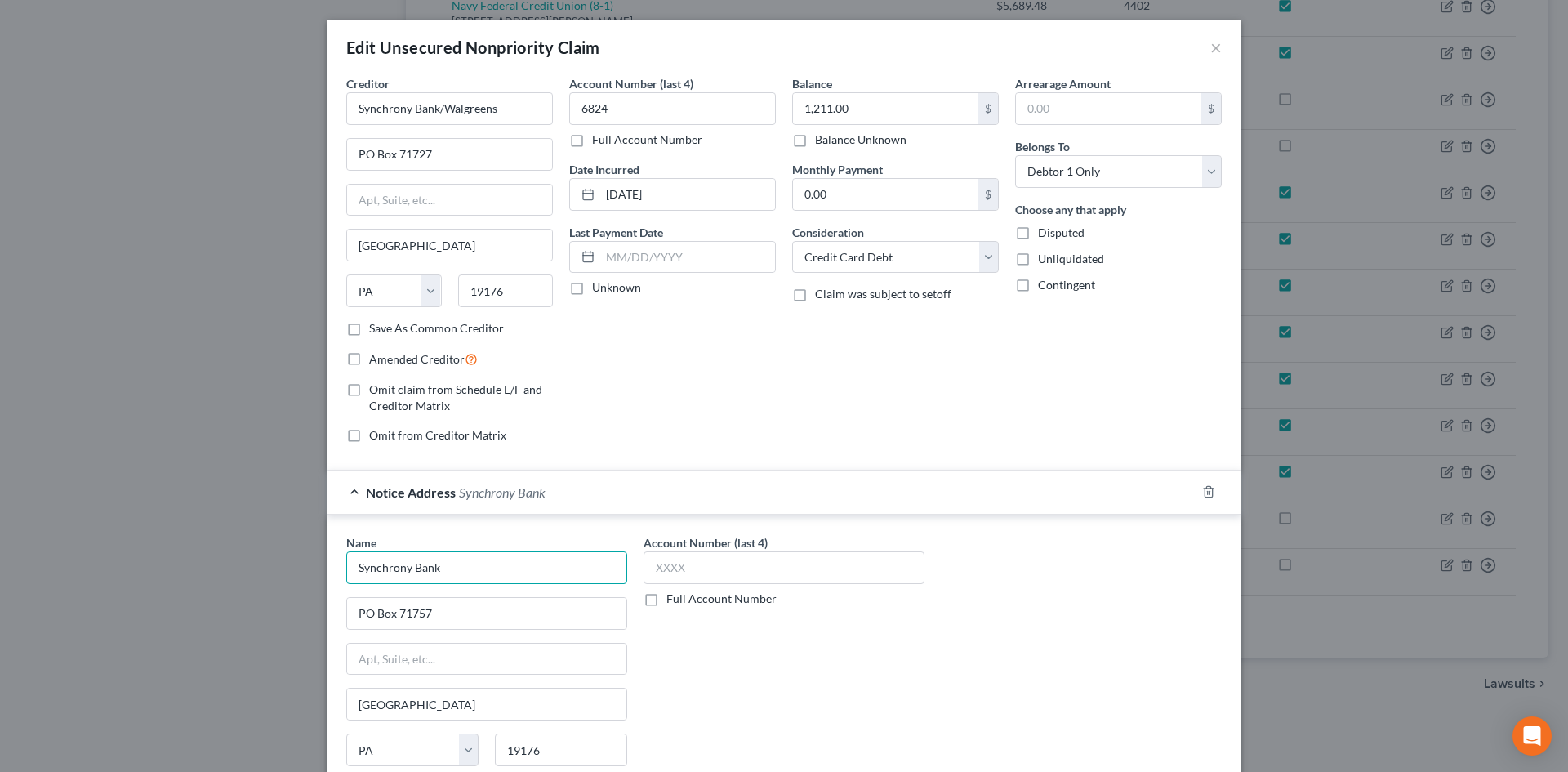
drag, startPoint x: 435, startPoint y: 580, endPoint x: 443, endPoint y: 575, distance: 9.4
click at [438, 579] on input "Synchrony Bank" at bounding box center [487, 568] width 281 height 32
click at [404, 111] on input "Synchrony Bank/Walgreens" at bounding box center [449, 108] width 207 height 32
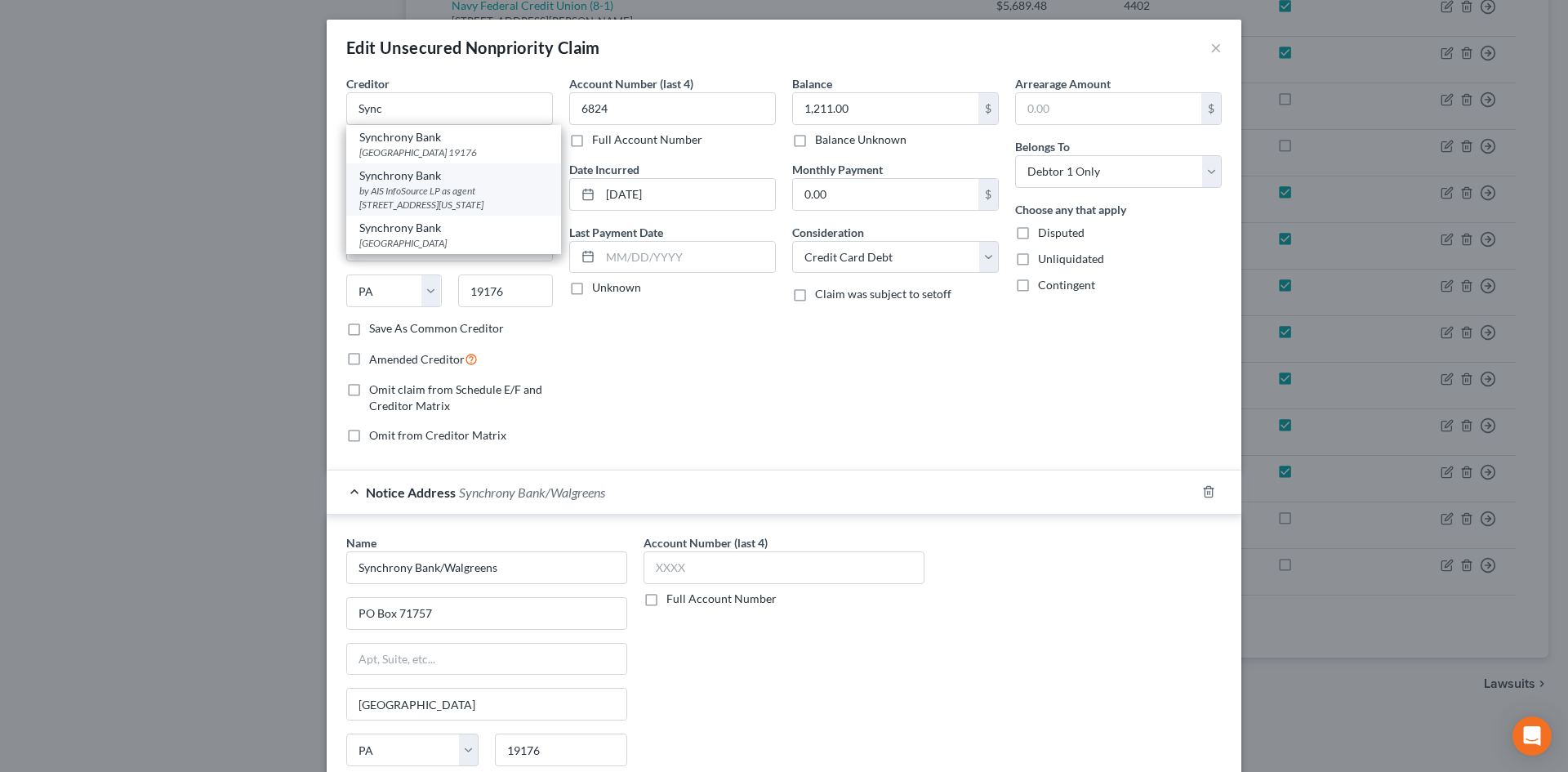
click at [401, 211] on div "by AIS InfoSource LP as agent [STREET_ADDRESS][US_STATE]" at bounding box center [454, 197] width 189 height 28
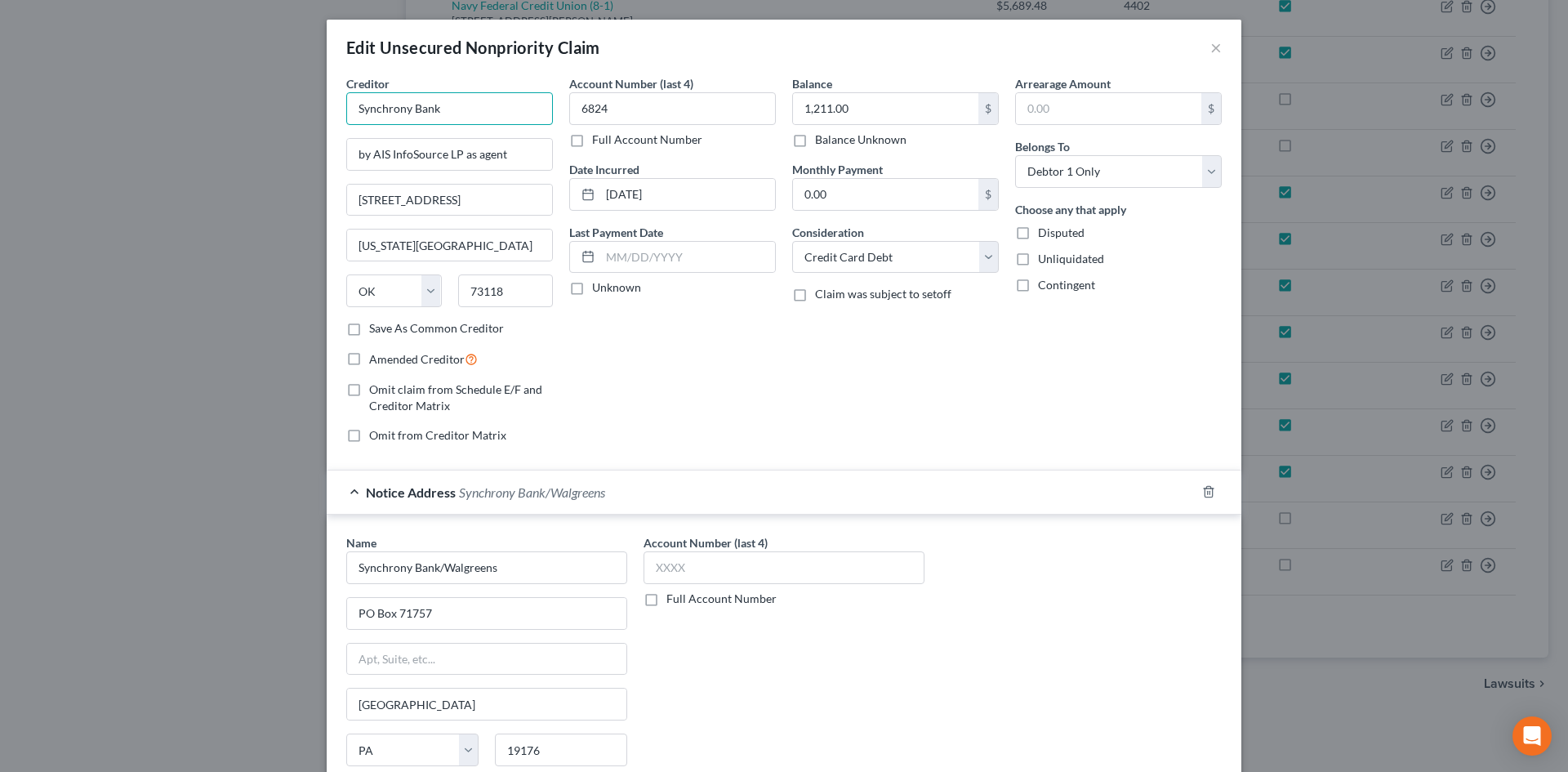
click at [453, 113] on input "Synchrony Bank" at bounding box center [449, 108] width 207 height 32
click at [369, 359] on label "Amended Creditor" at bounding box center [424, 359] width 109 height 19
click at [375, 359] on input "Amended Creditor" at bounding box center [381, 355] width 10 height 10
click at [831, 111] on input "1,211.00" at bounding box center [886, 108] width 186 height 31
click at [856, 110] on input "1,211.00" at bounding box center [886, 108] width 186 height 31
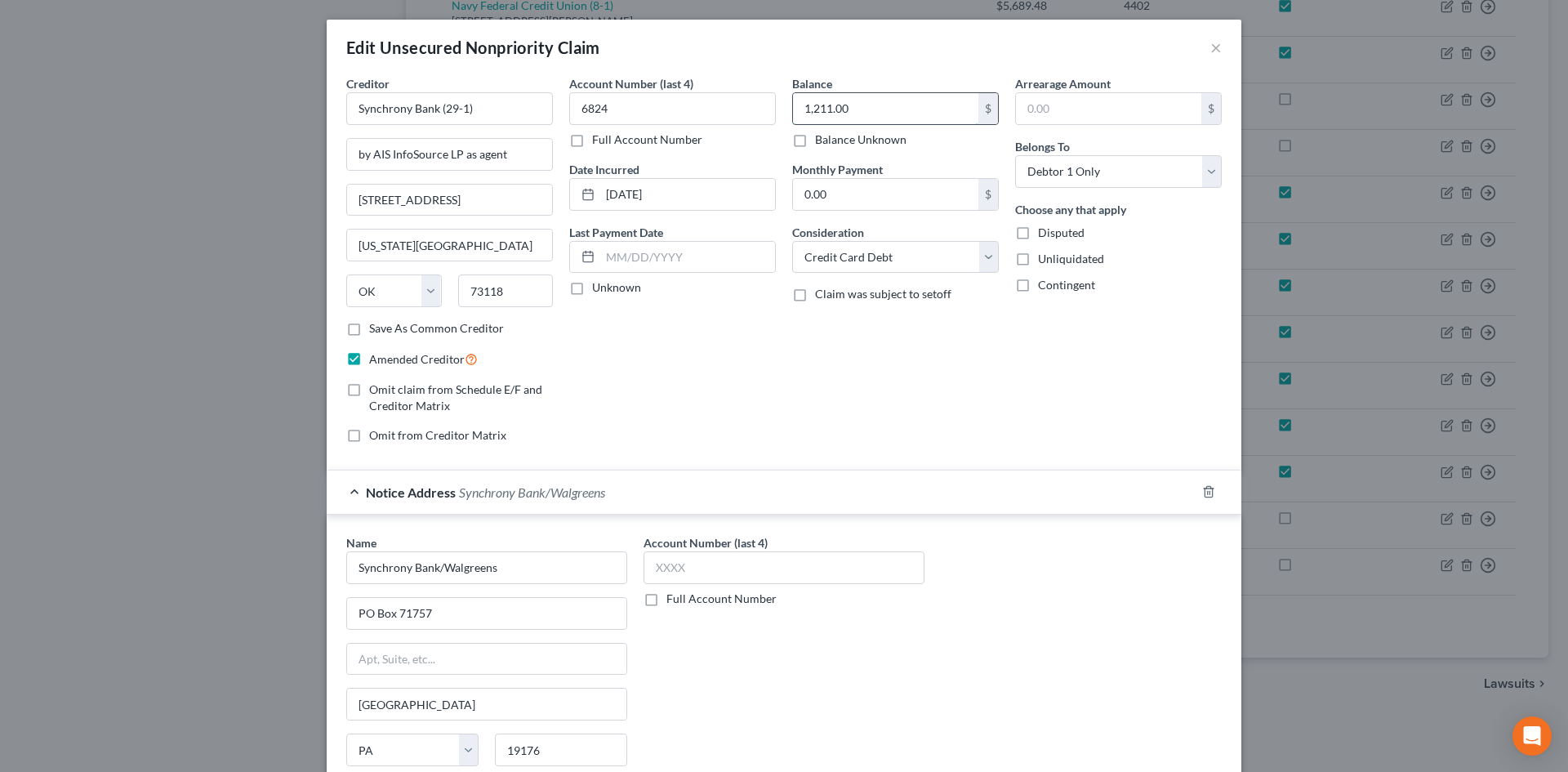
click at [856, 110] on input "1,211.00" at bounding box center [886, 108] width 186 height 31
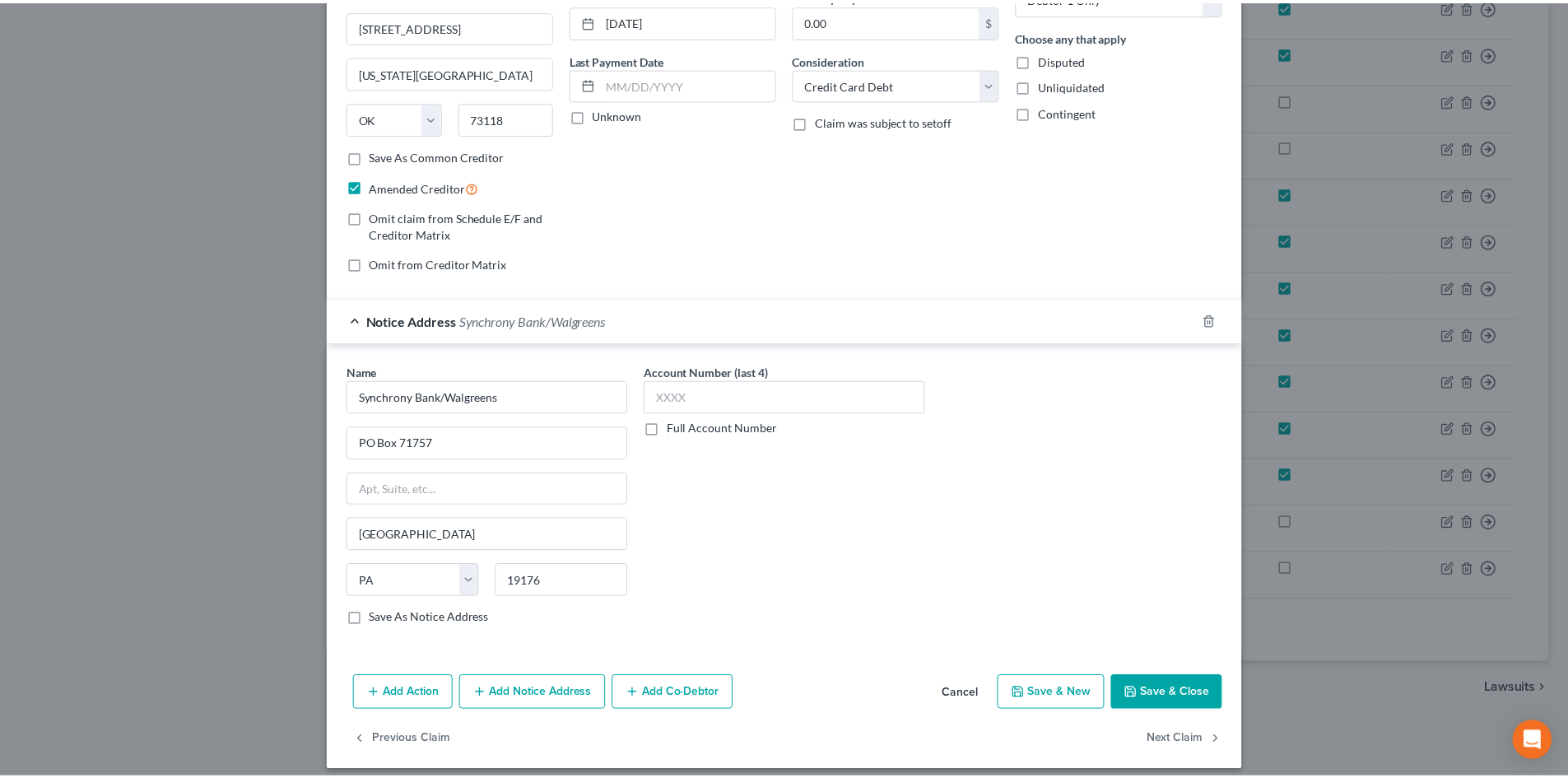
scroll to position [188, 0]
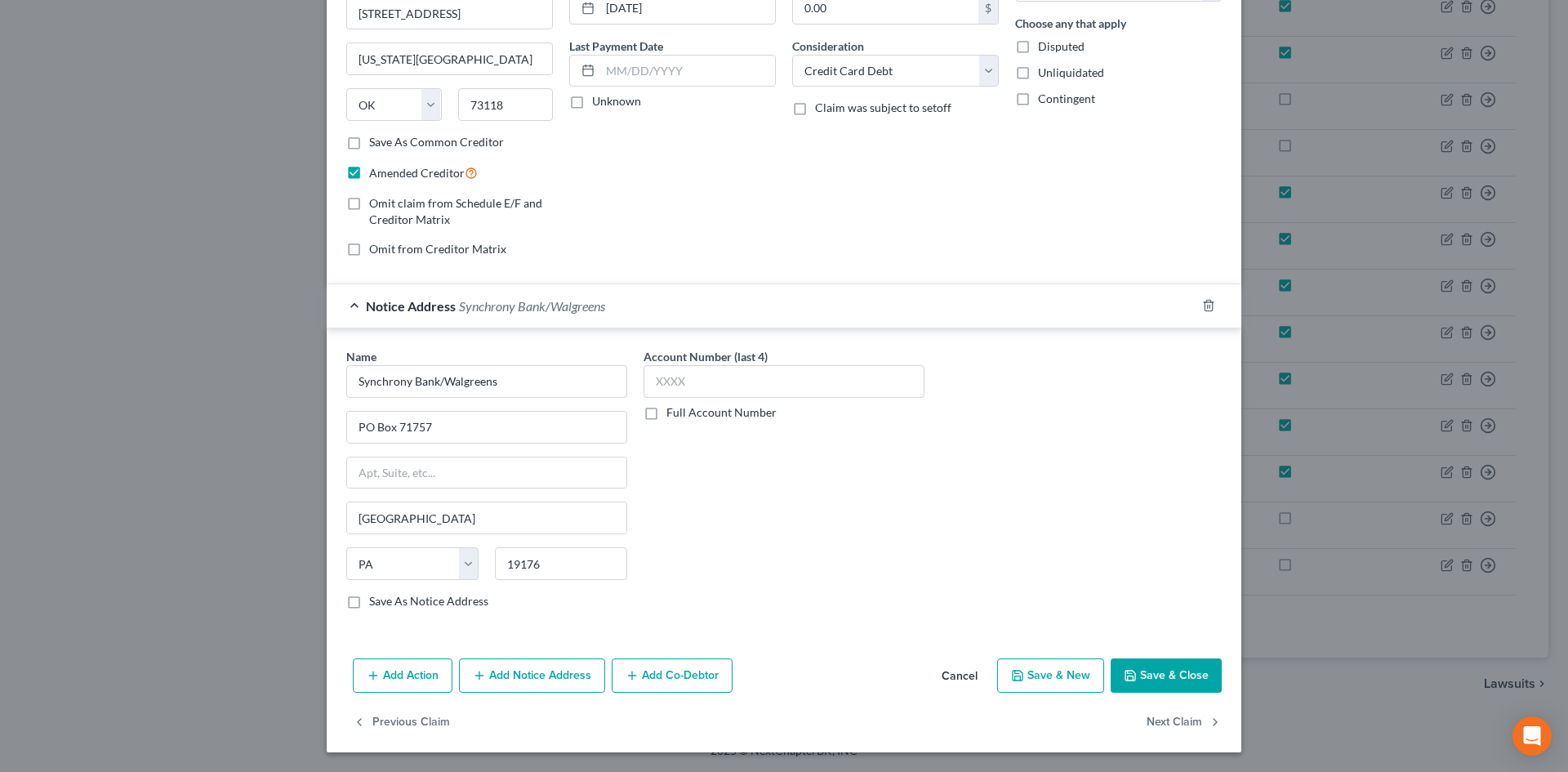
click at [1171, 686] on button "Save & Close" at bounding box center [1166, 675] width 111 height 34
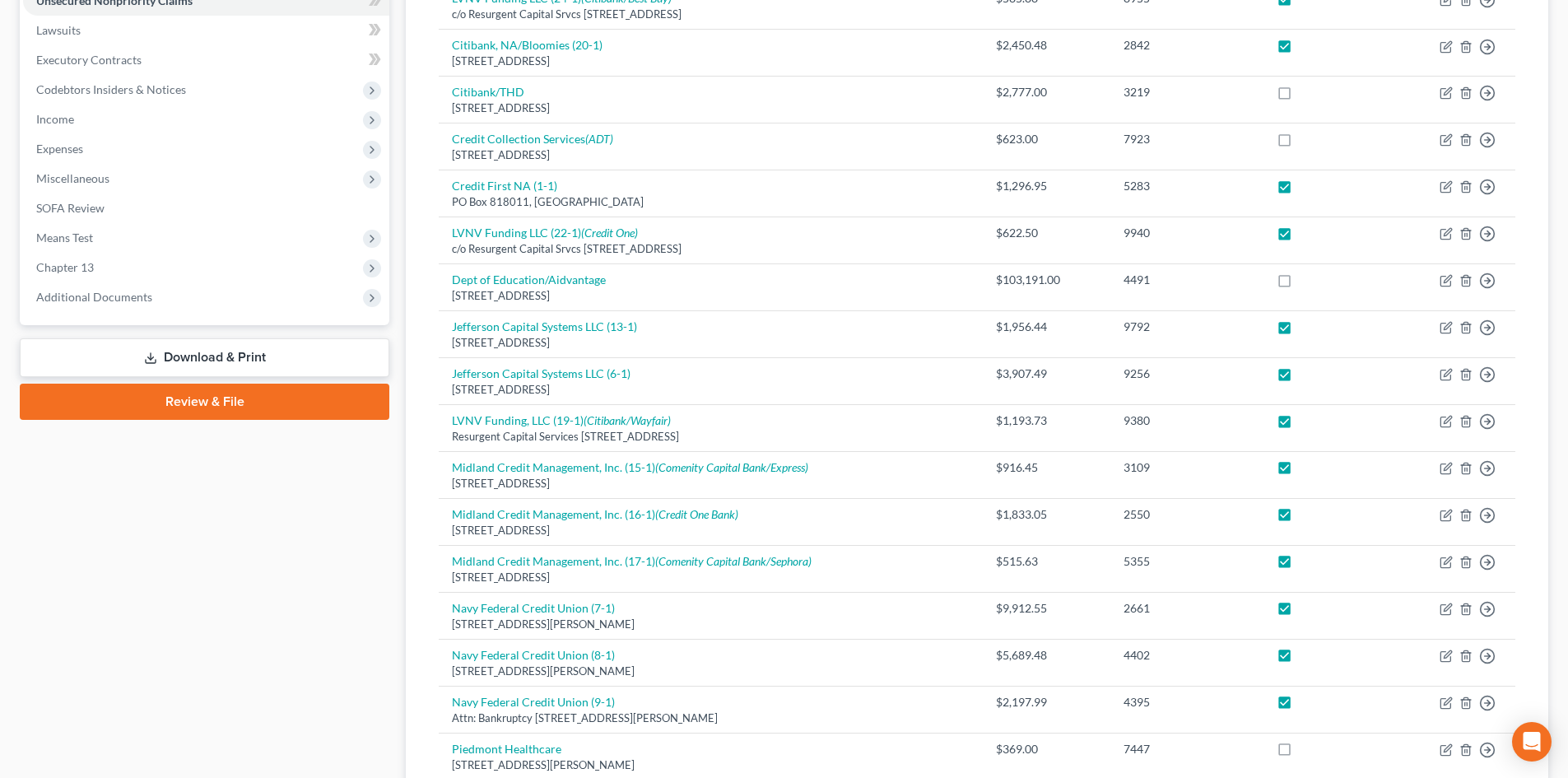
scroll to position [413, 0]
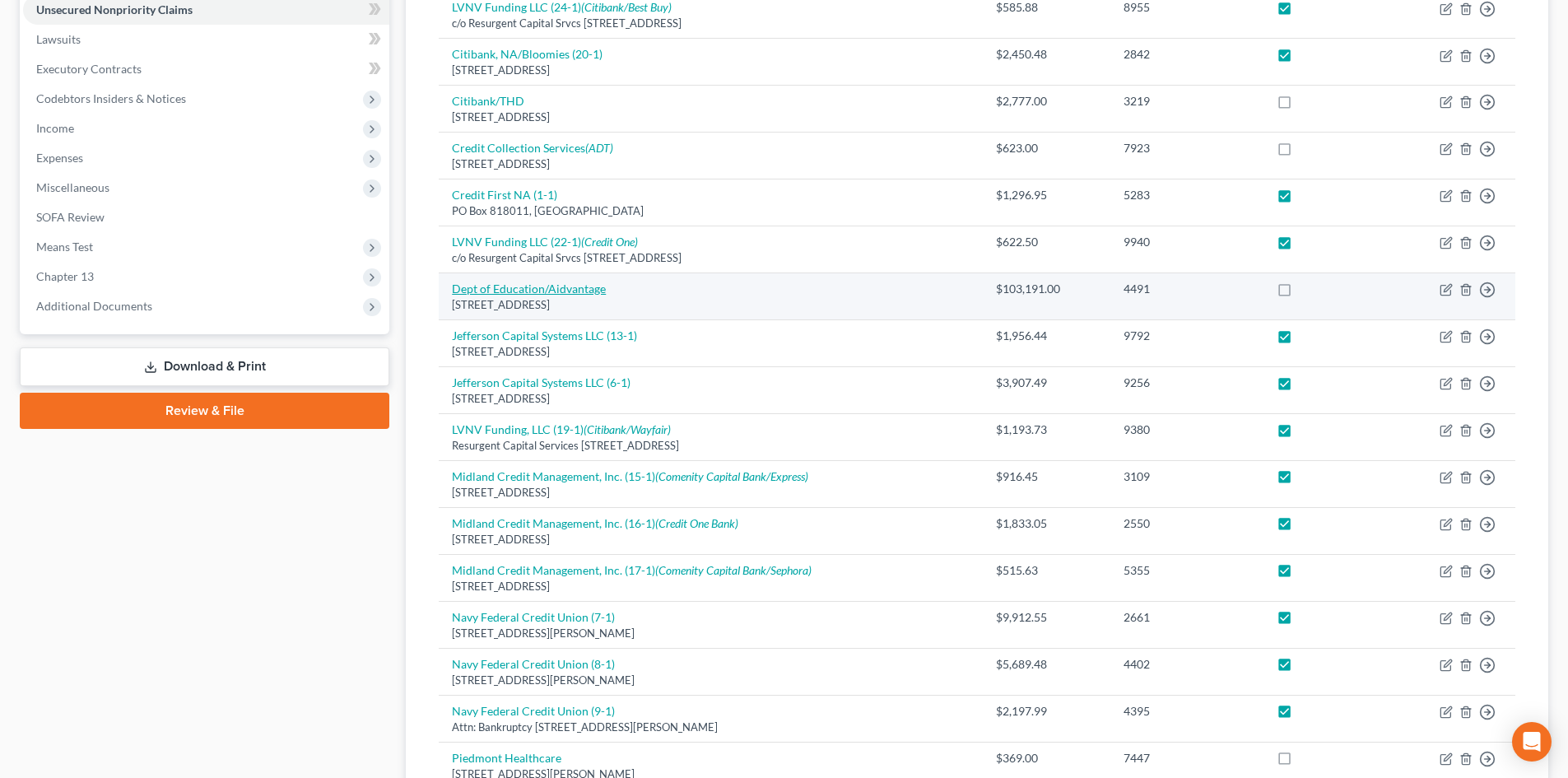
click at [535, 294] on link "Dept of Education/Aidvantage" at bounding box center [528, 288] width 154 height 14
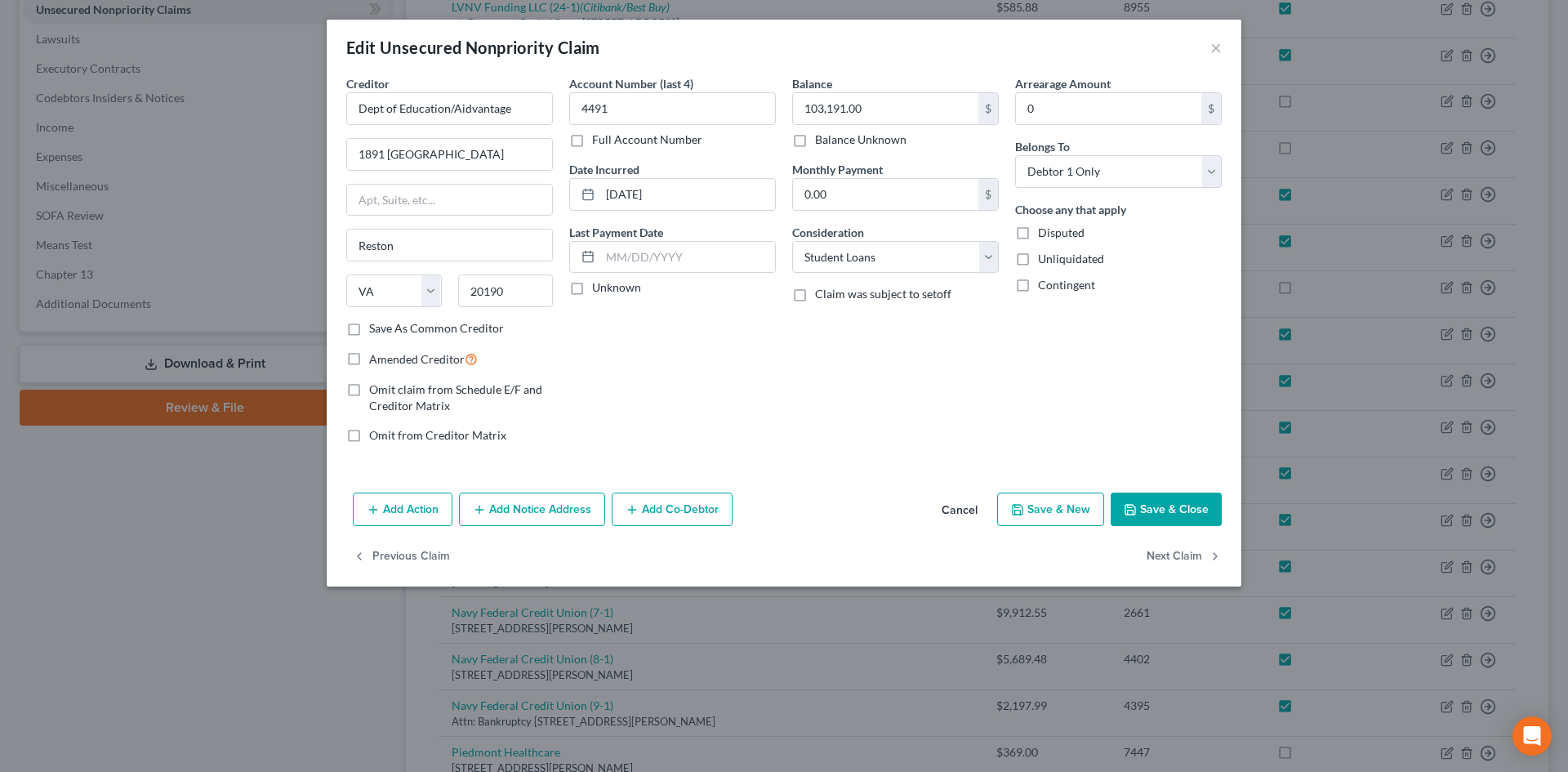
click at [1146, 516] on button "Save & Close" at bounding box center [1166, 510] width 111 height 34
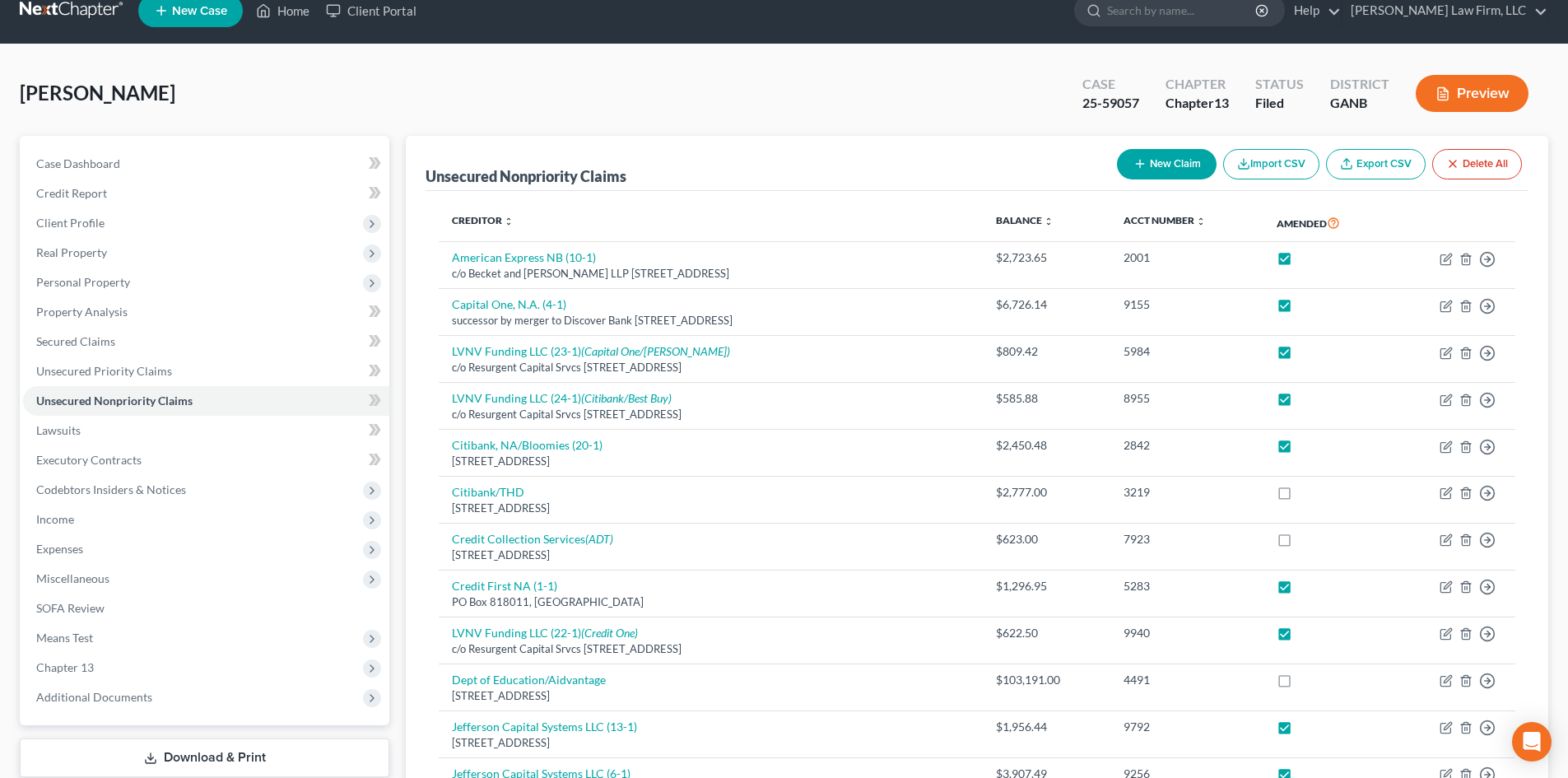
scroll to position [0, 0]
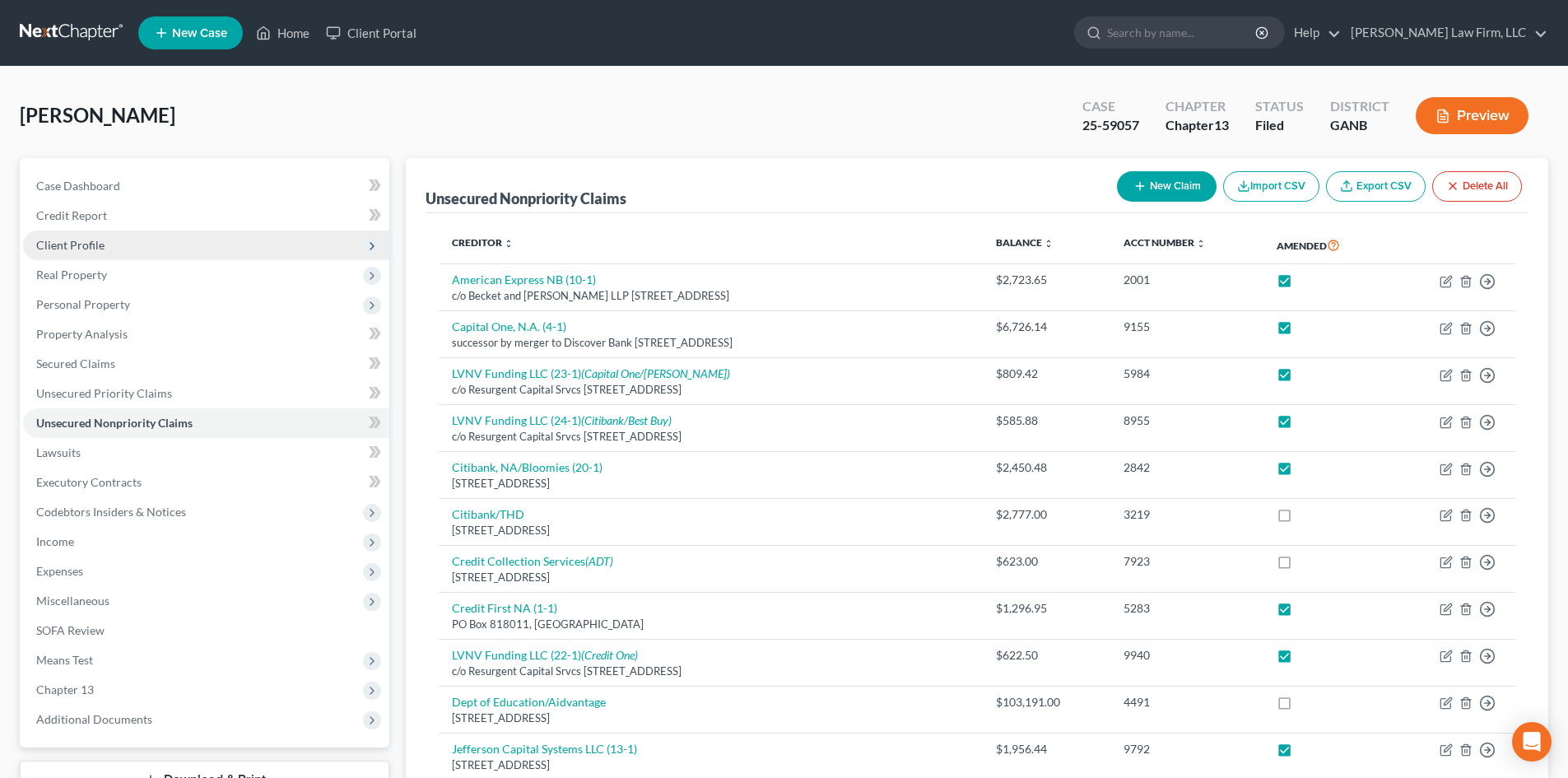
click at [75, 244] on span "Client Profile" at bounding box center [70, 244] width 69 height 14
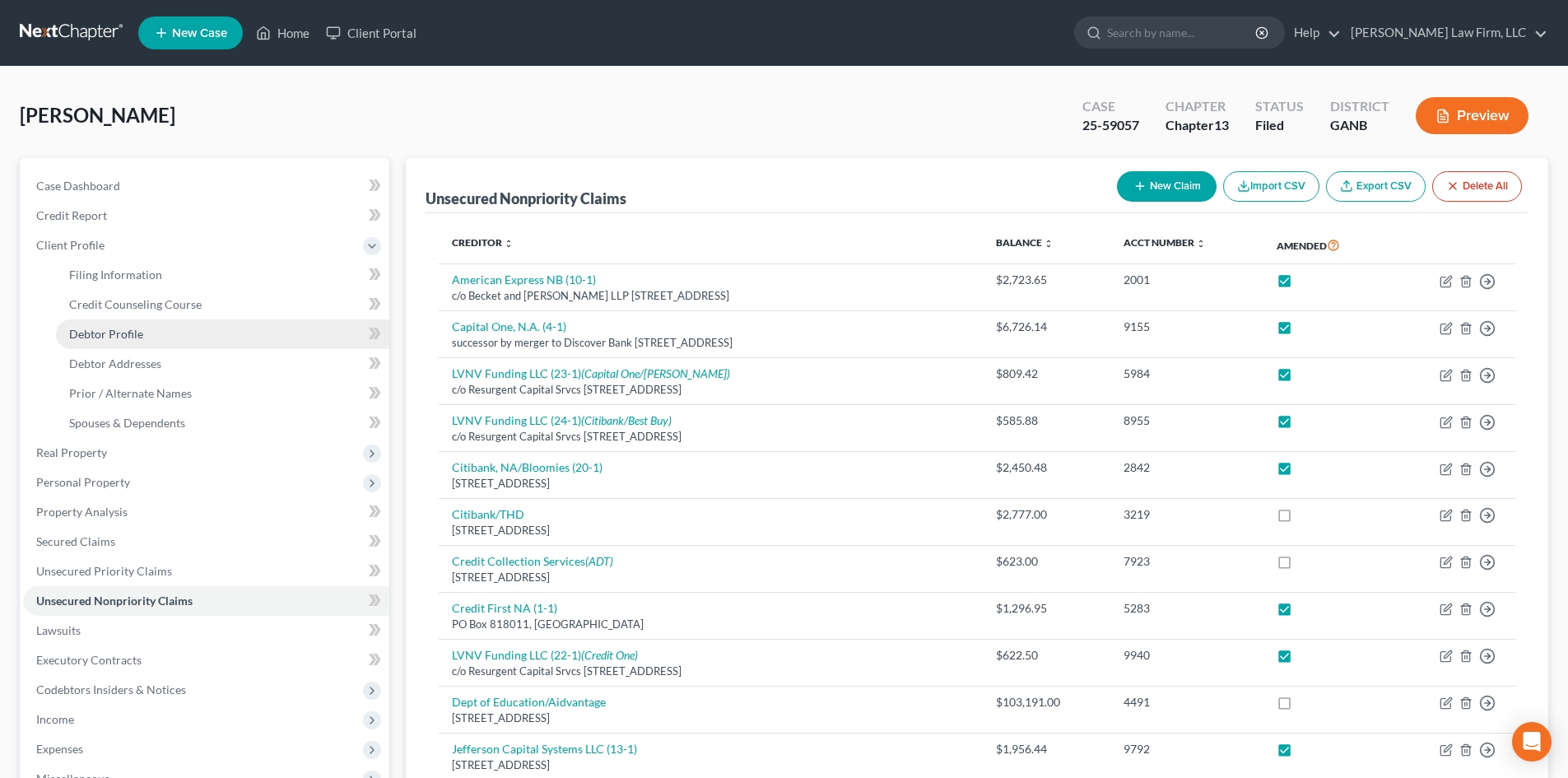
click at [106, 332] on span "Debtor Profile" at bounding box center [106, 334] width 74 height 14
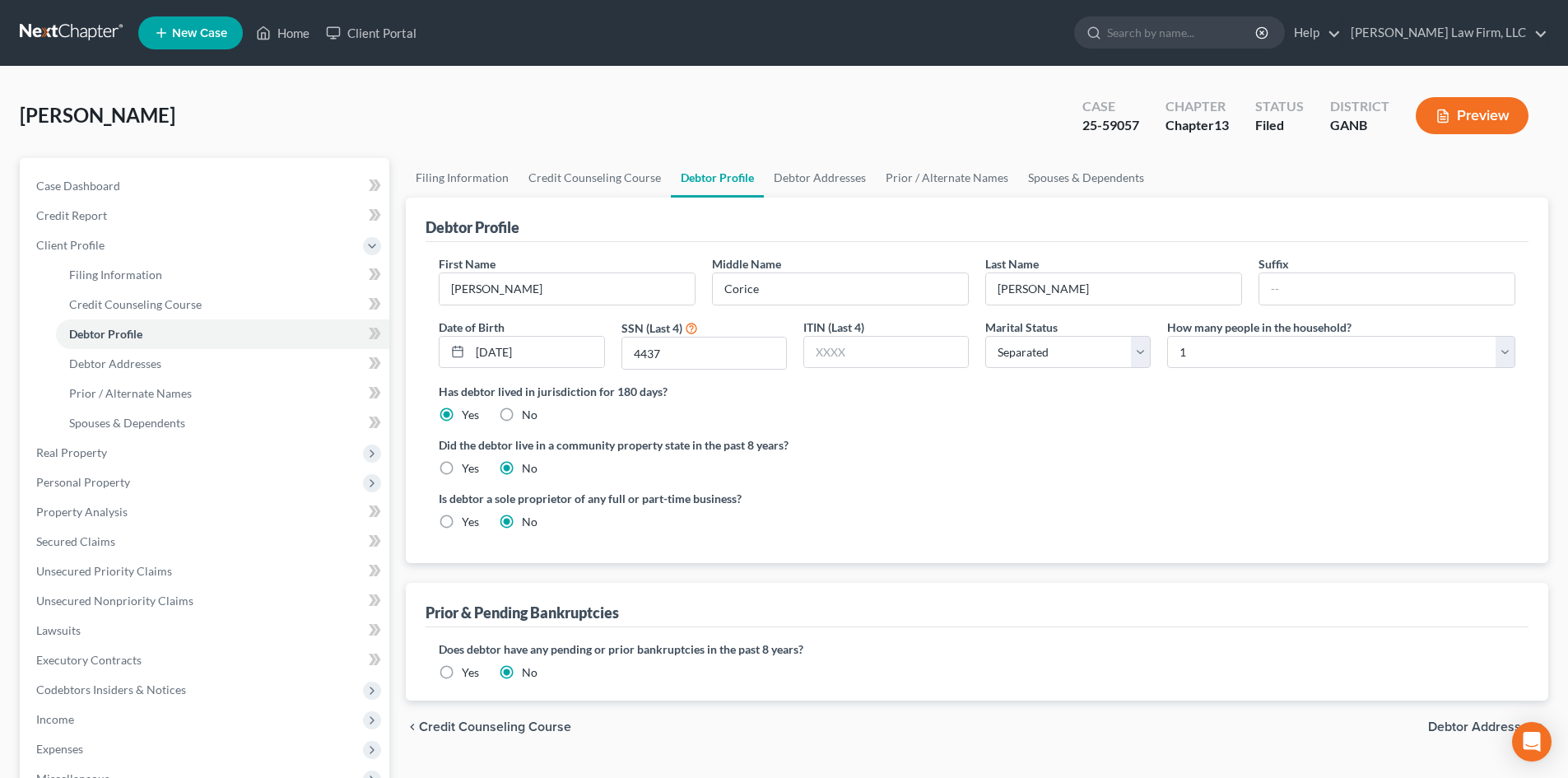
drag, startPoint x: 1323, startPoint y: 183, endPoint x: 1282, endPoint y: 217, distance: 53.3
click at [1323, 183] on ul "Filing Information Credit Counseling Course Debtor Profile Debtor Addresses Pri…" at bounding box center [977, 178] width 1143 height 39
click at [69, 246] on span "Client Profile" at bounding box center [70, 244] width 69 height 14
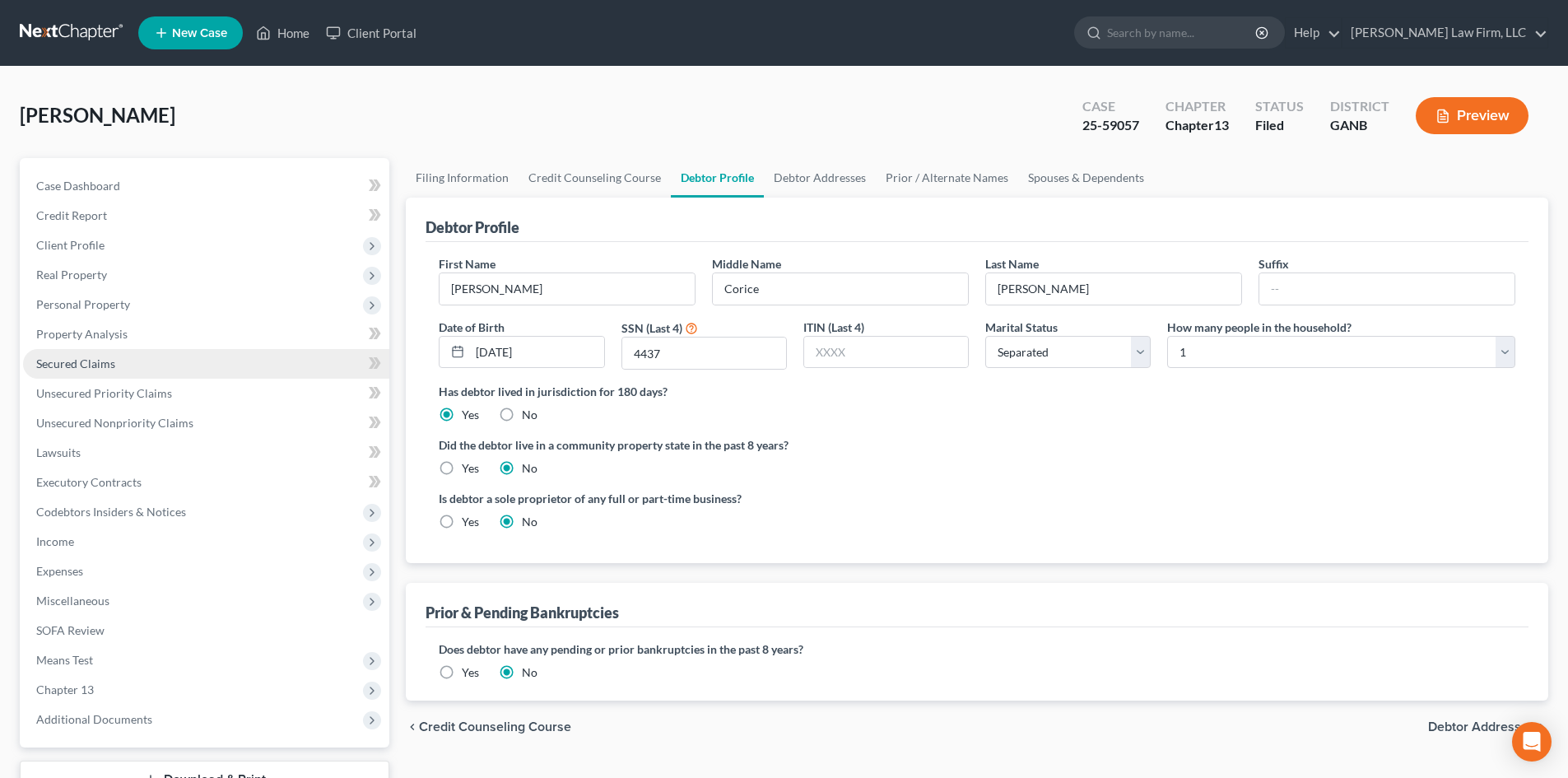
click at [102, 371] on link "Secured Claims" at bounding box center [206, 364] width 366 height 30
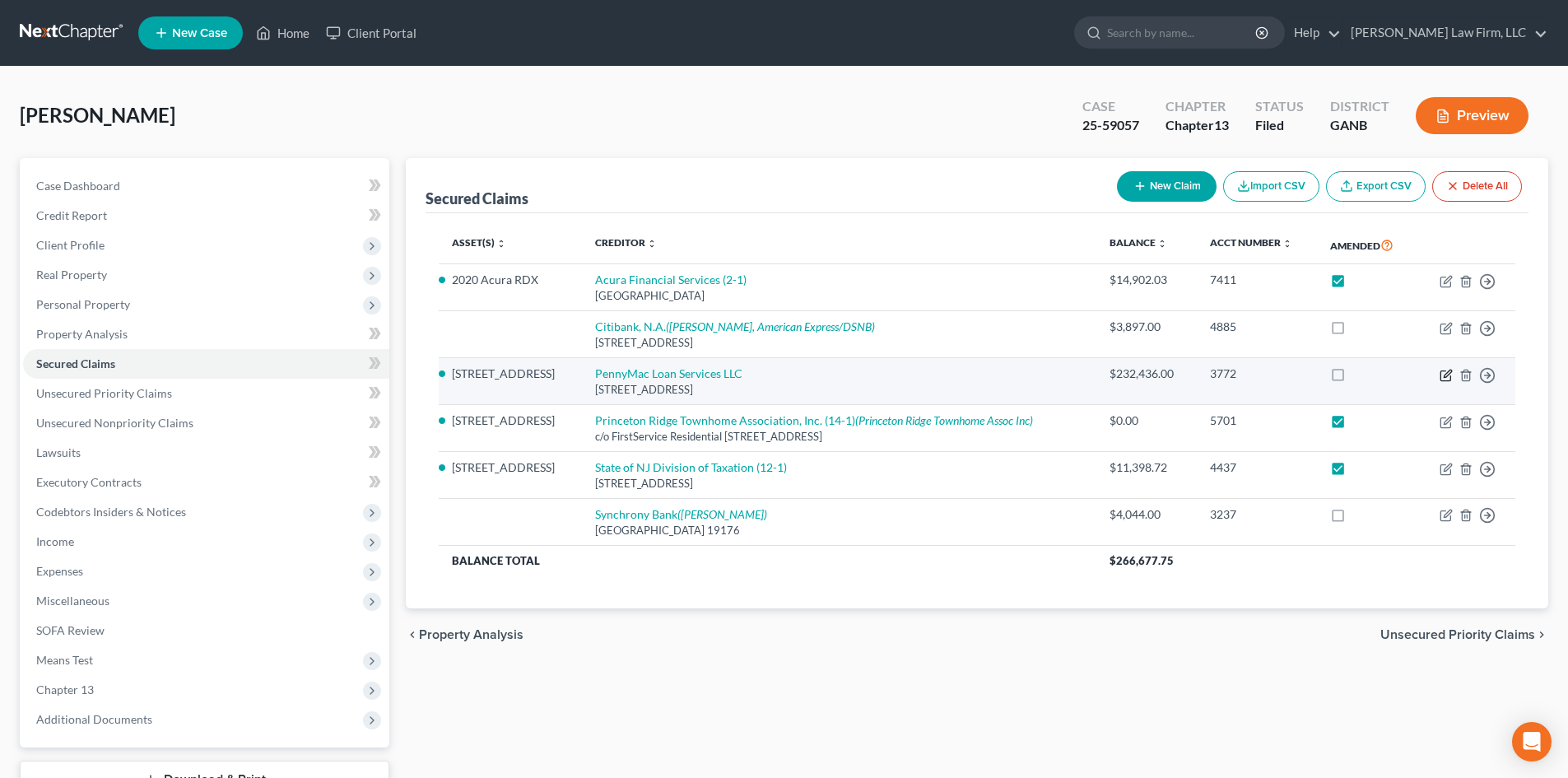
click at [1440, 377] on icon "button" at bounding box center [1445, 375] width 13 height 13
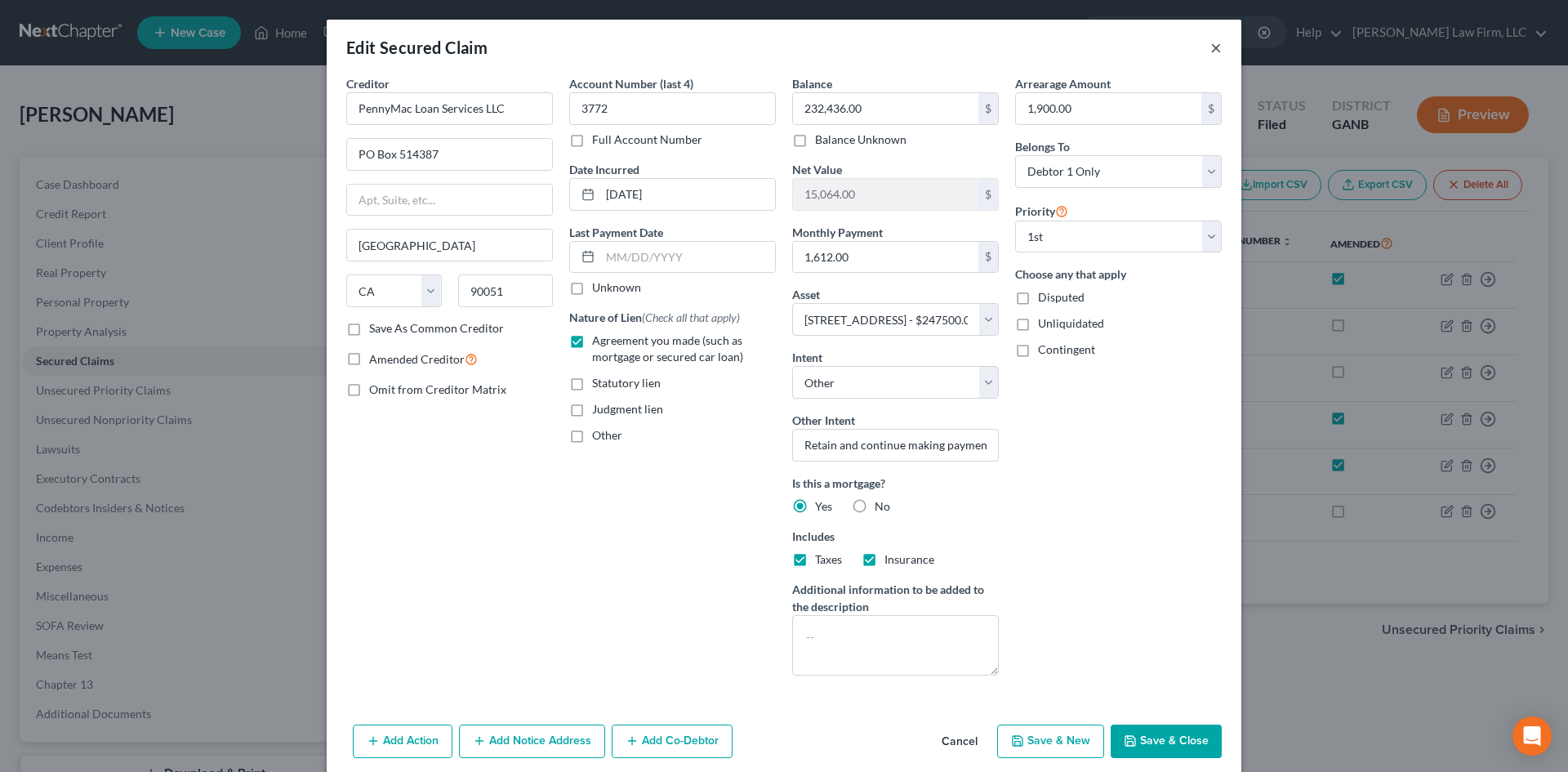
click at [1213, 50] on button "×" at bounding box center [1216, 47] width 11 height 20
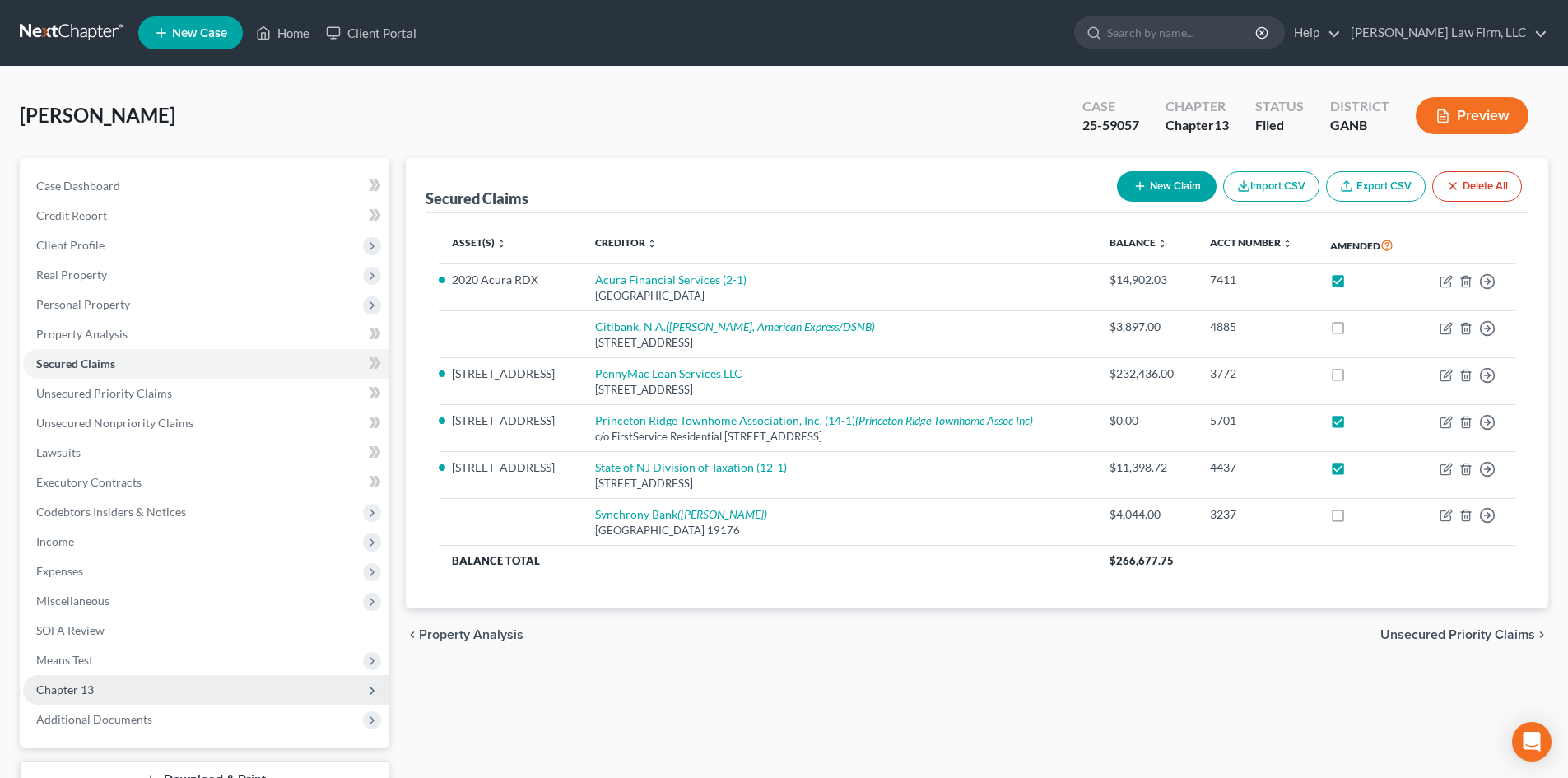
click at [86, 691] on span "Chapter 13" at bounding box center [64, 689] width 57 height 14
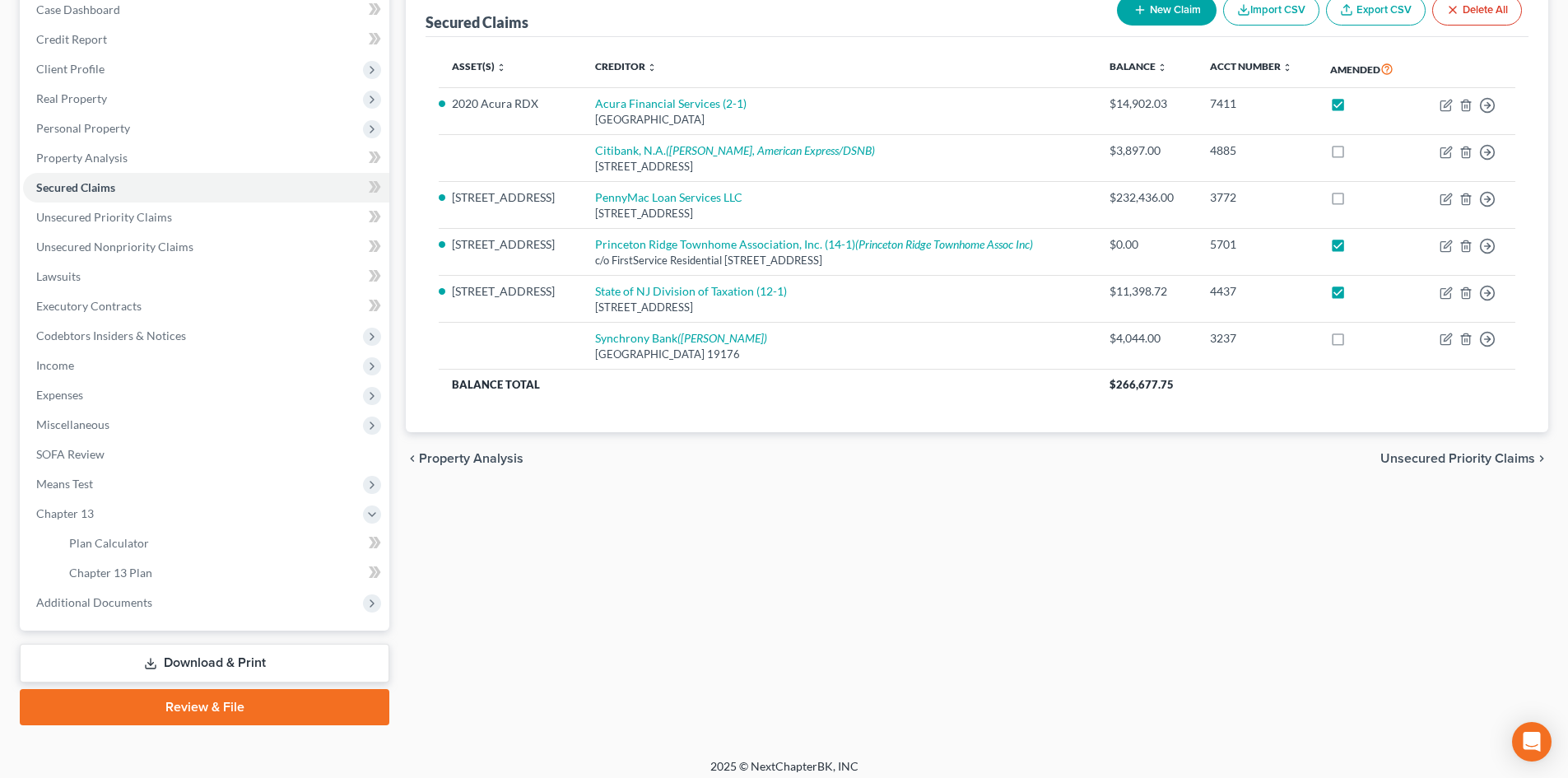
scroll to position [186, 0]
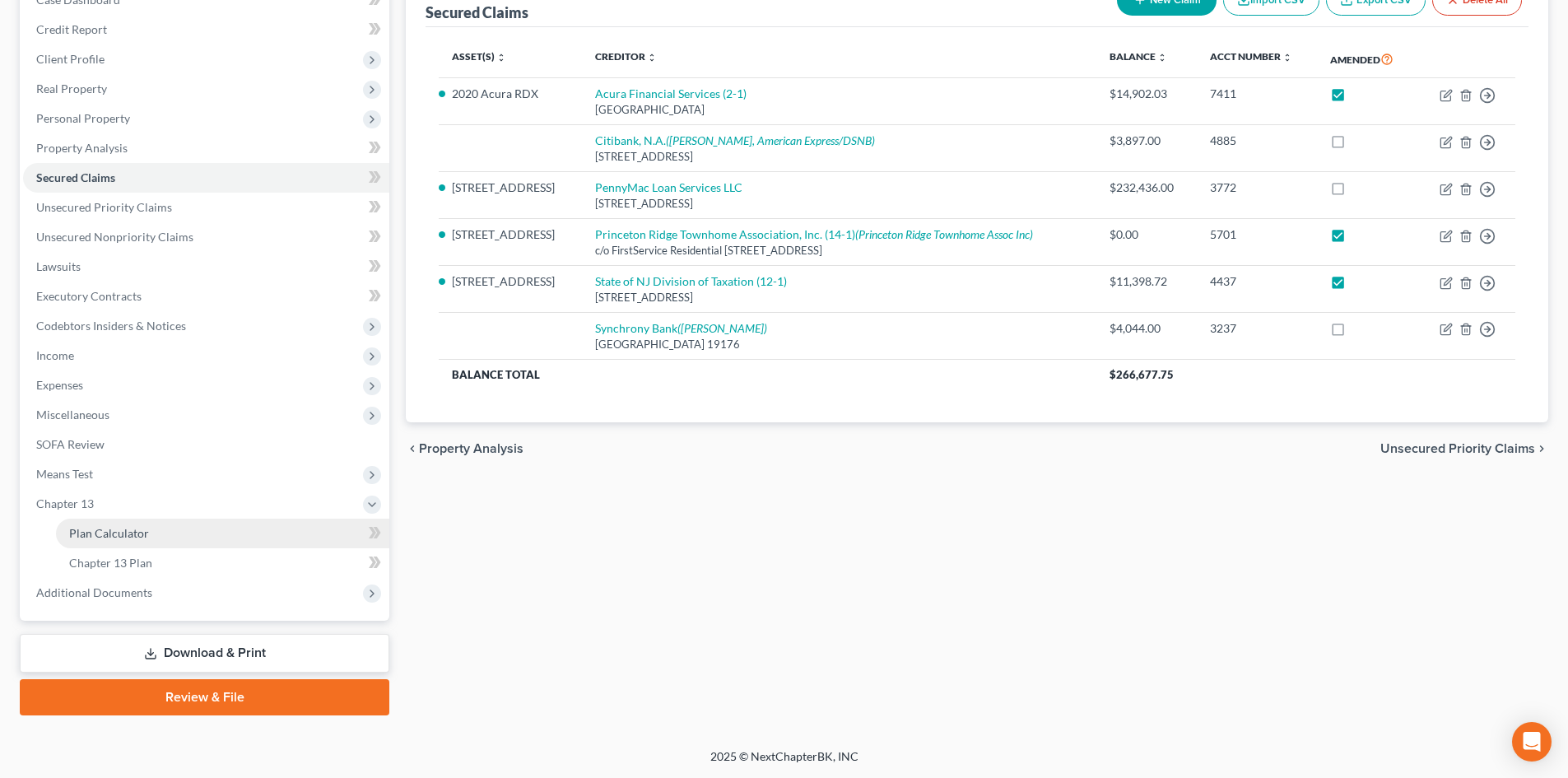
click at [114, 533] on span "Plan Calculator" at bounding box center [109, 533] width 80 height 14
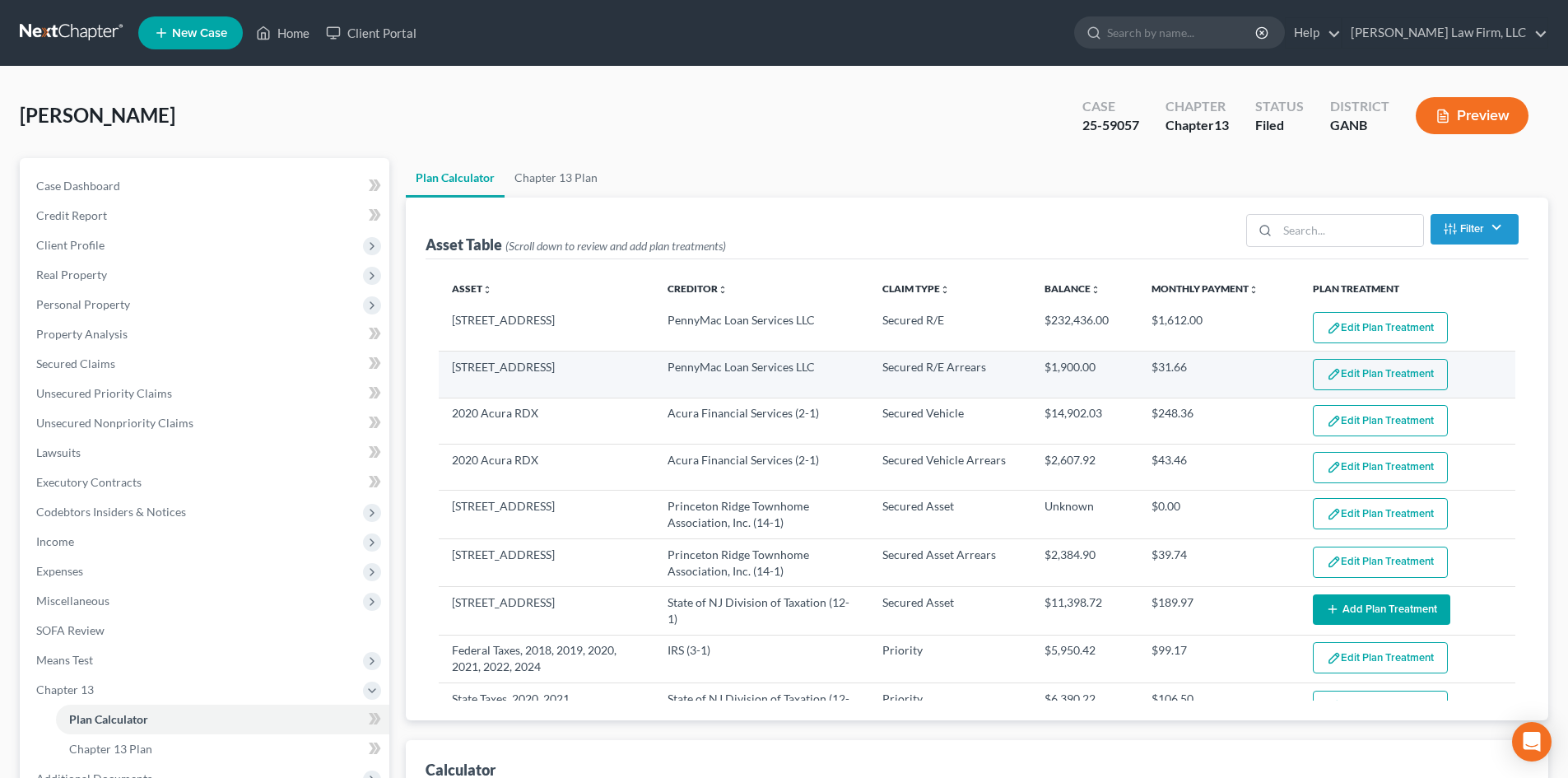
click at [1372, 374] on button "Edit Plan Treatment" at bounding box center [1379, 374] width 135 height 31
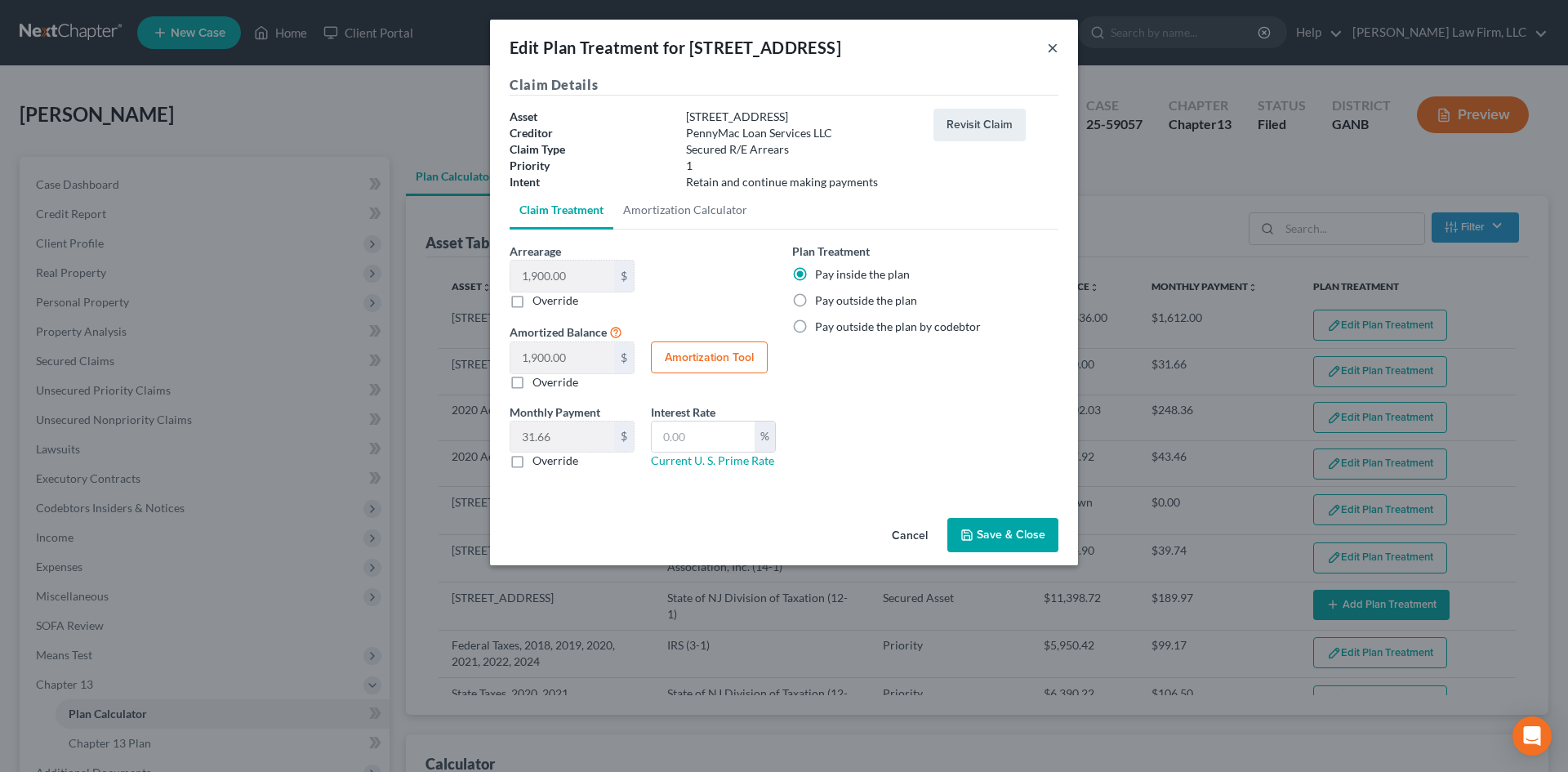
click at [1050, 49] on button "×" at bounding box center [1052, 47] width 11 height 20
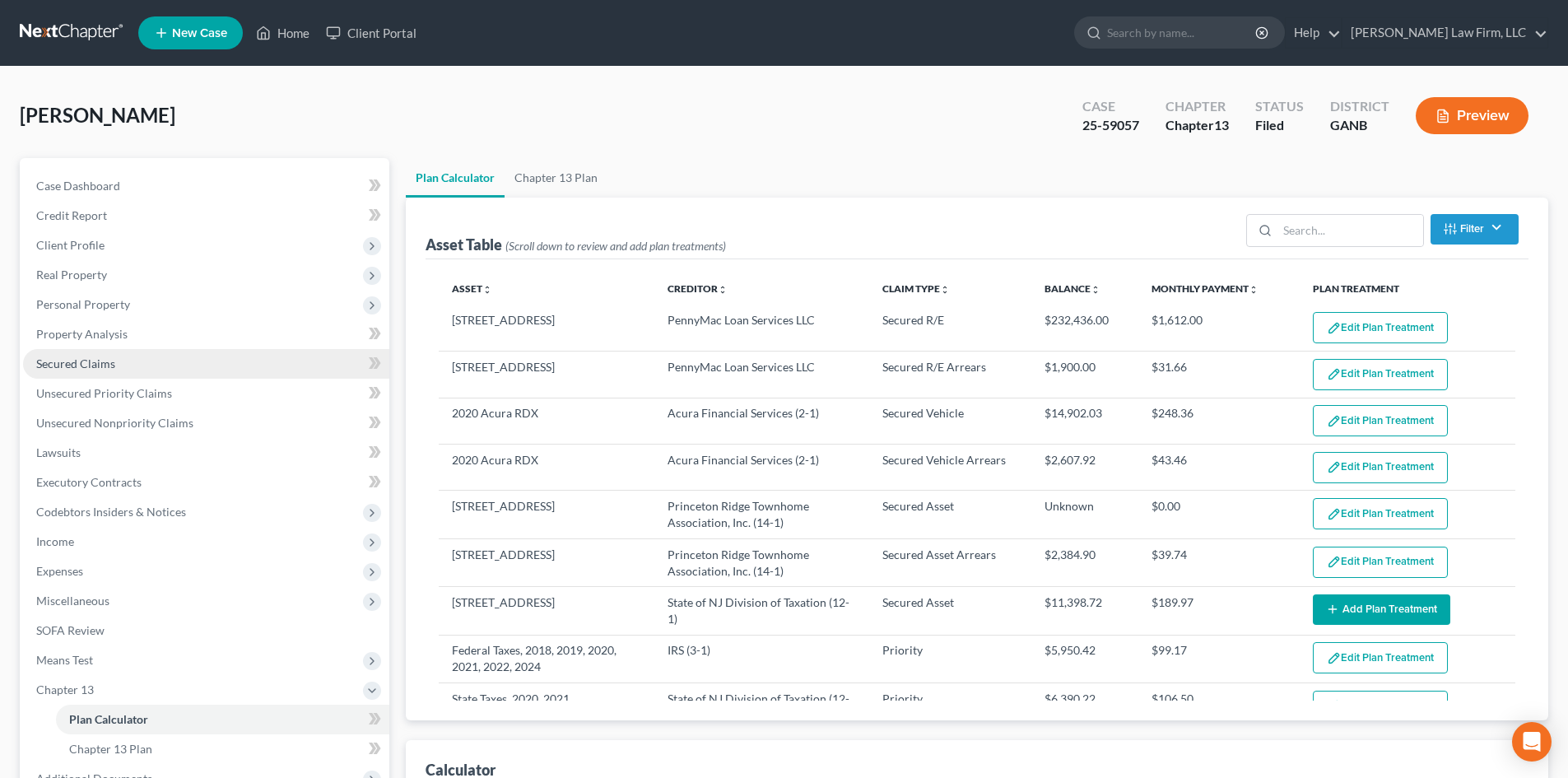
click at [77, 356] on span "Secured Claims" at bounding box center [75, 363] width 79 height 14
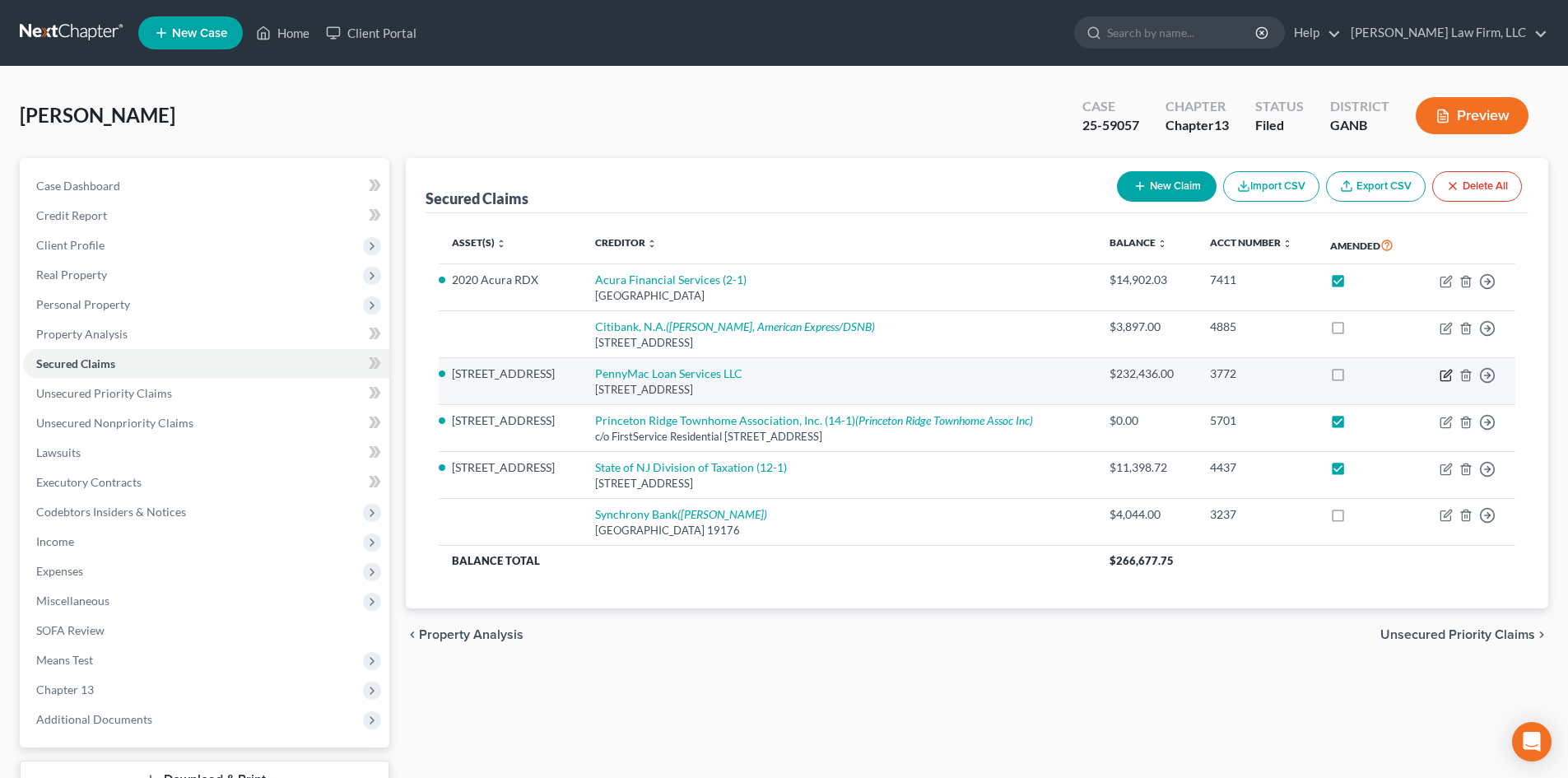
click at [1449, 371] on icon "button" at bounding box center [1447, 373] width 8 height 8
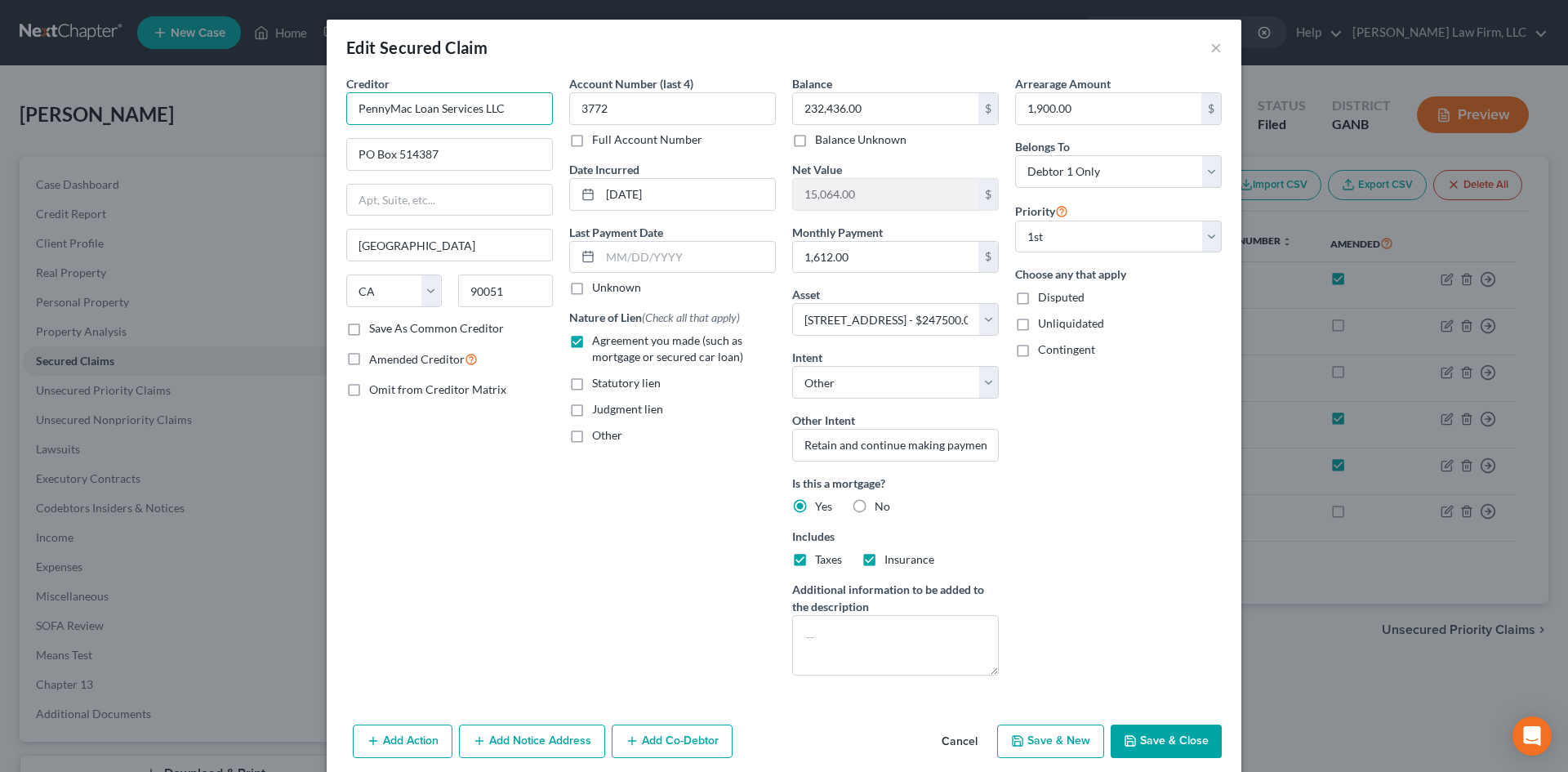
click at [531, 112] on input "PennyMac Loan Services LLC" at bounding box center [449, 108] width 207 height 32
click at [369, 355] on label "Amended Creditor" at bounding box center [424, 359] width 109 height 19
click at [375, 355] on input "Amended Creditor" at bounding box center [381, 355] width 10 height 10
click at [856, 114] on input "232,436.00" at bounding box center [886, 108] width 186 height 31
click at [1050, 113] on input "1,900.00" at bounding box center [1109, 108] width 186 height 31
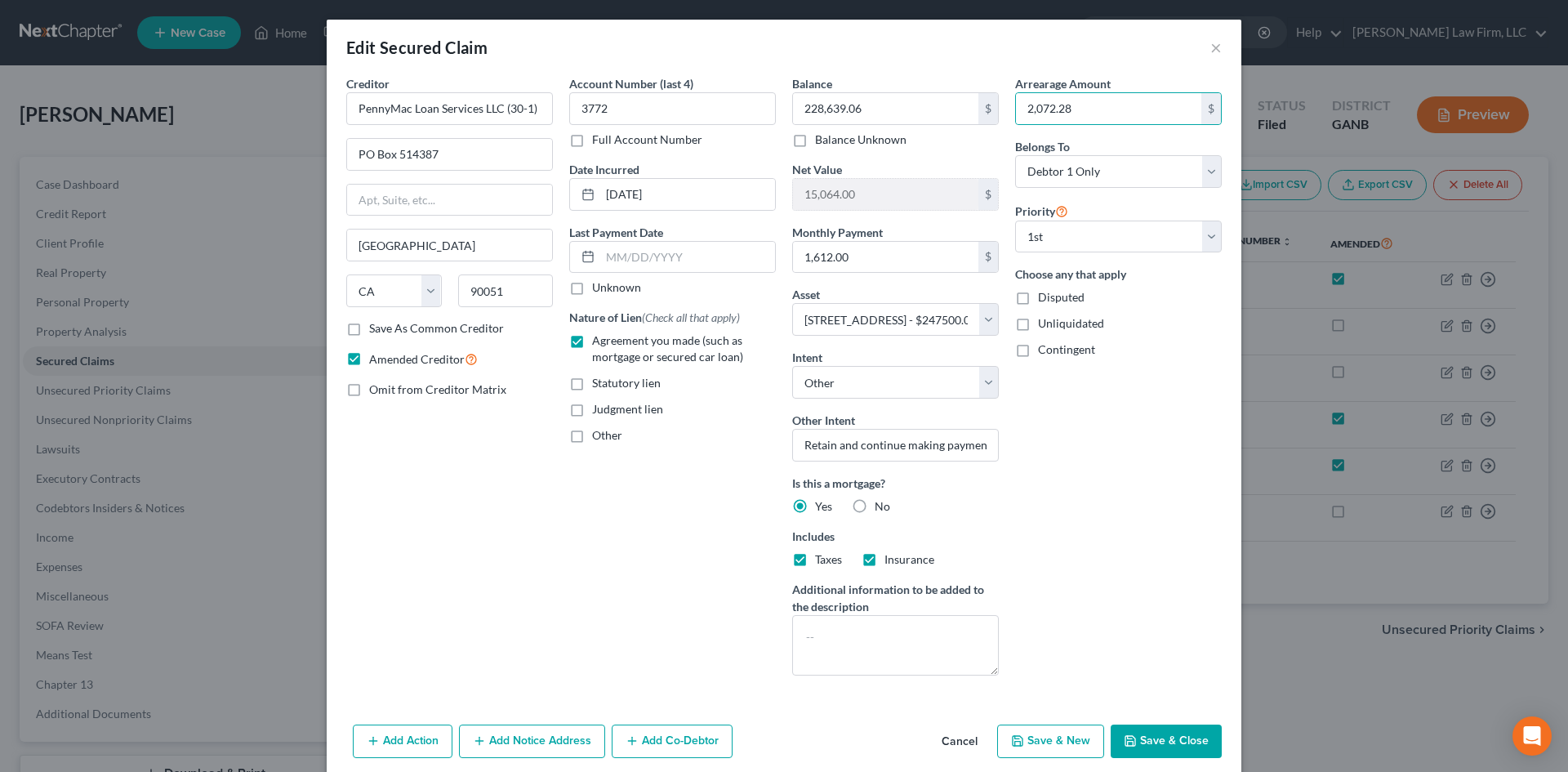
click at [1129, 569] on div "Arrearage Amount 2,072.28 $ Belongs To * Select Debtor 1 Only Debtor 2 Only Deb…" at bounding box center [1119, 381] width 223 height 614
click at [1205, 744] on button "Save & Close" at bounding box center [1166, 741] width 111 height 34
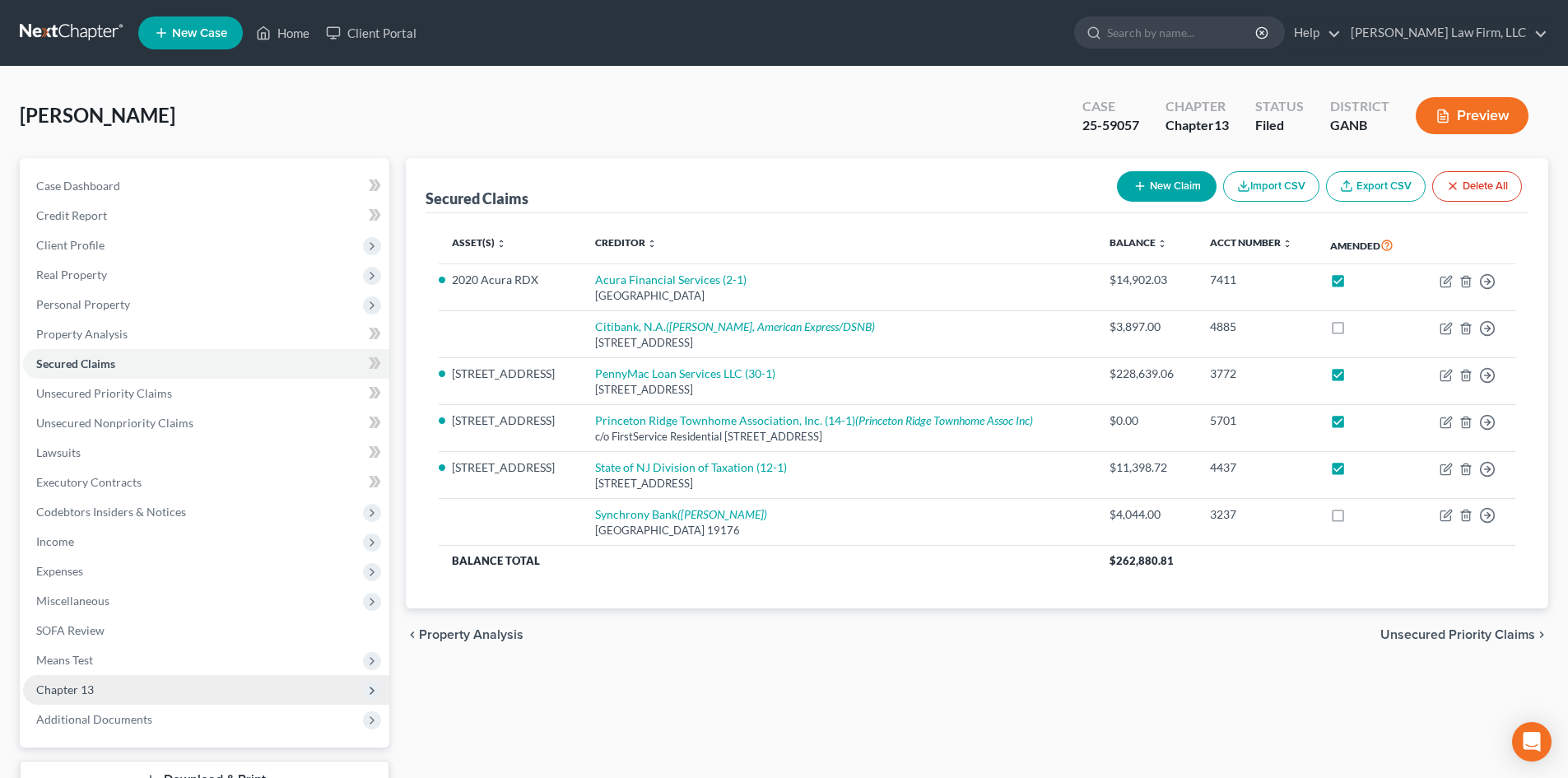
click at [81, 691] on span "Chapter 13" at bounding box center [64, 689] width 57 height 14
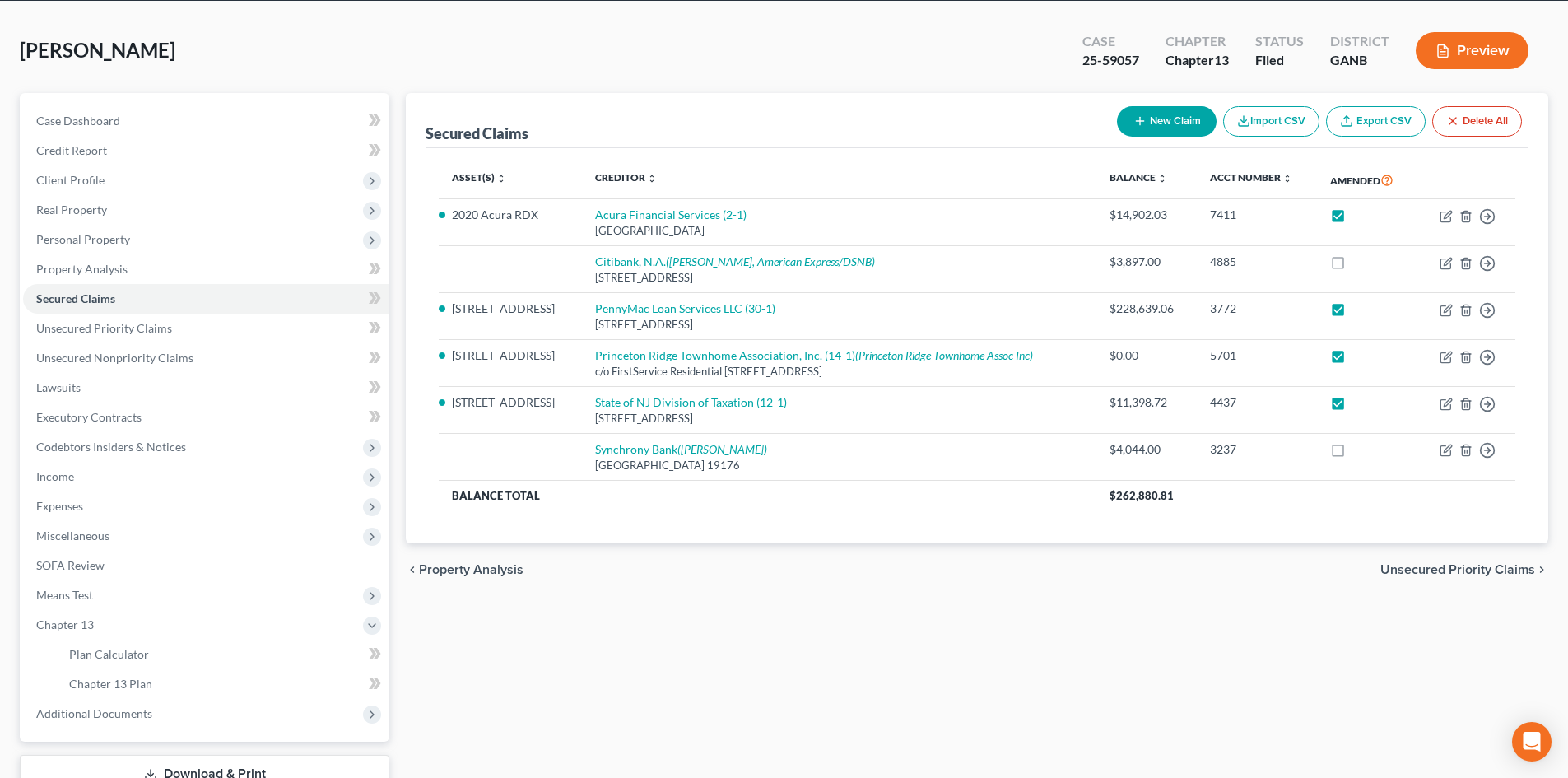
scroll to position [186, 0]
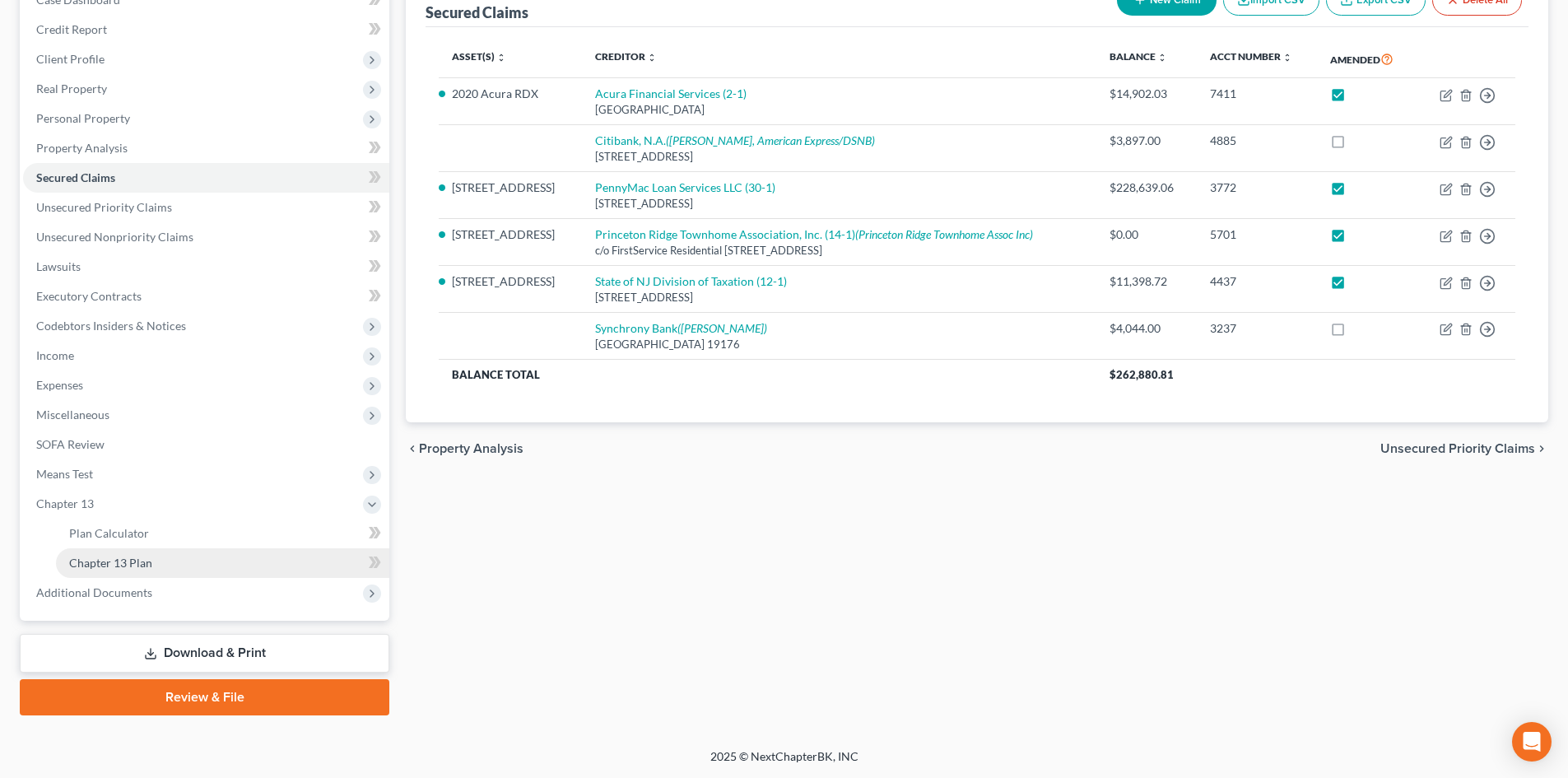
click at [128, 560] on span "Chapter 13 Plan" at bounding box center [111, 563] width 83 height 14
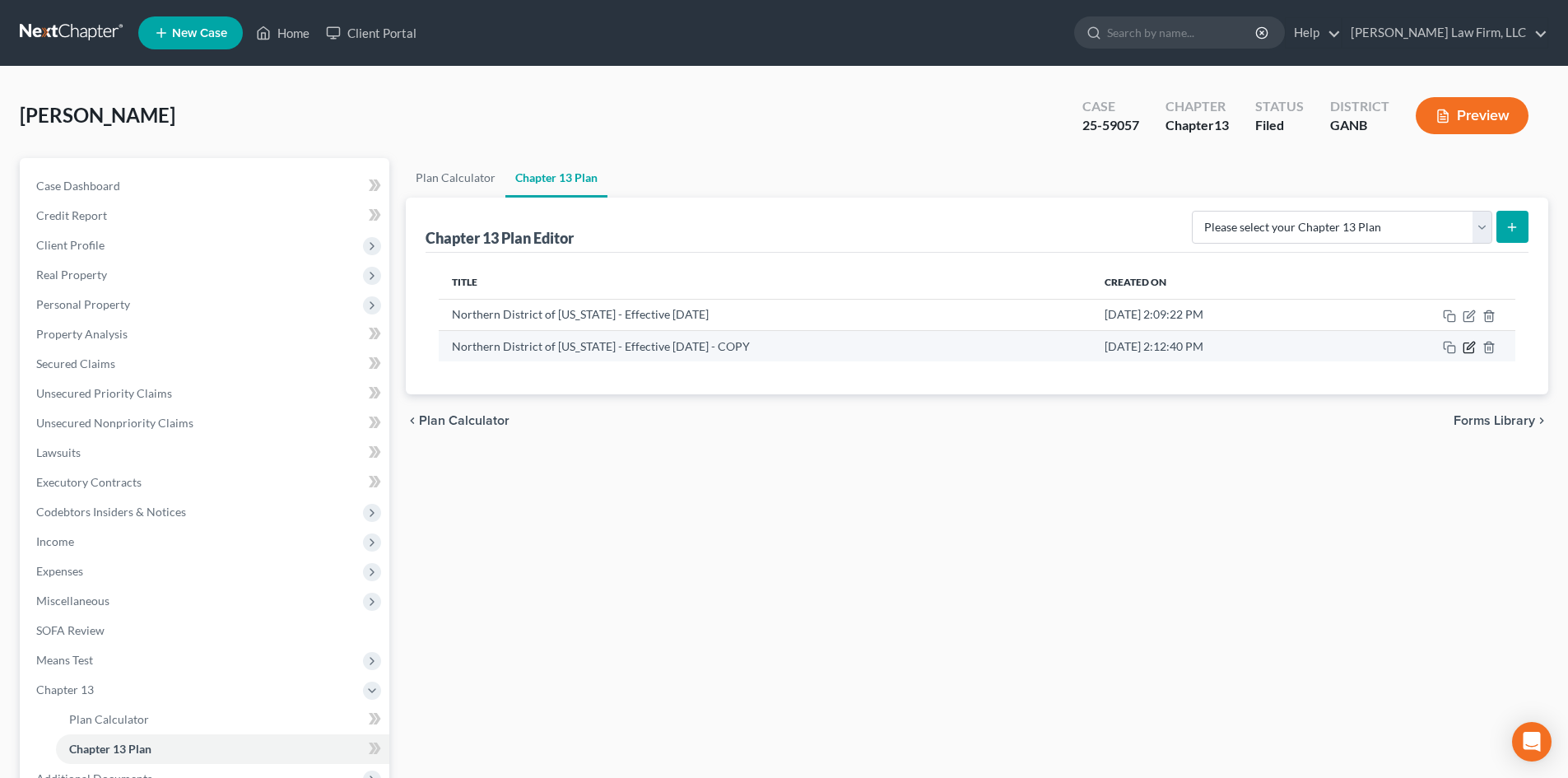
click at [1468, 345] on icon "button" at bounding box center [1468, 347] width 13 height 13
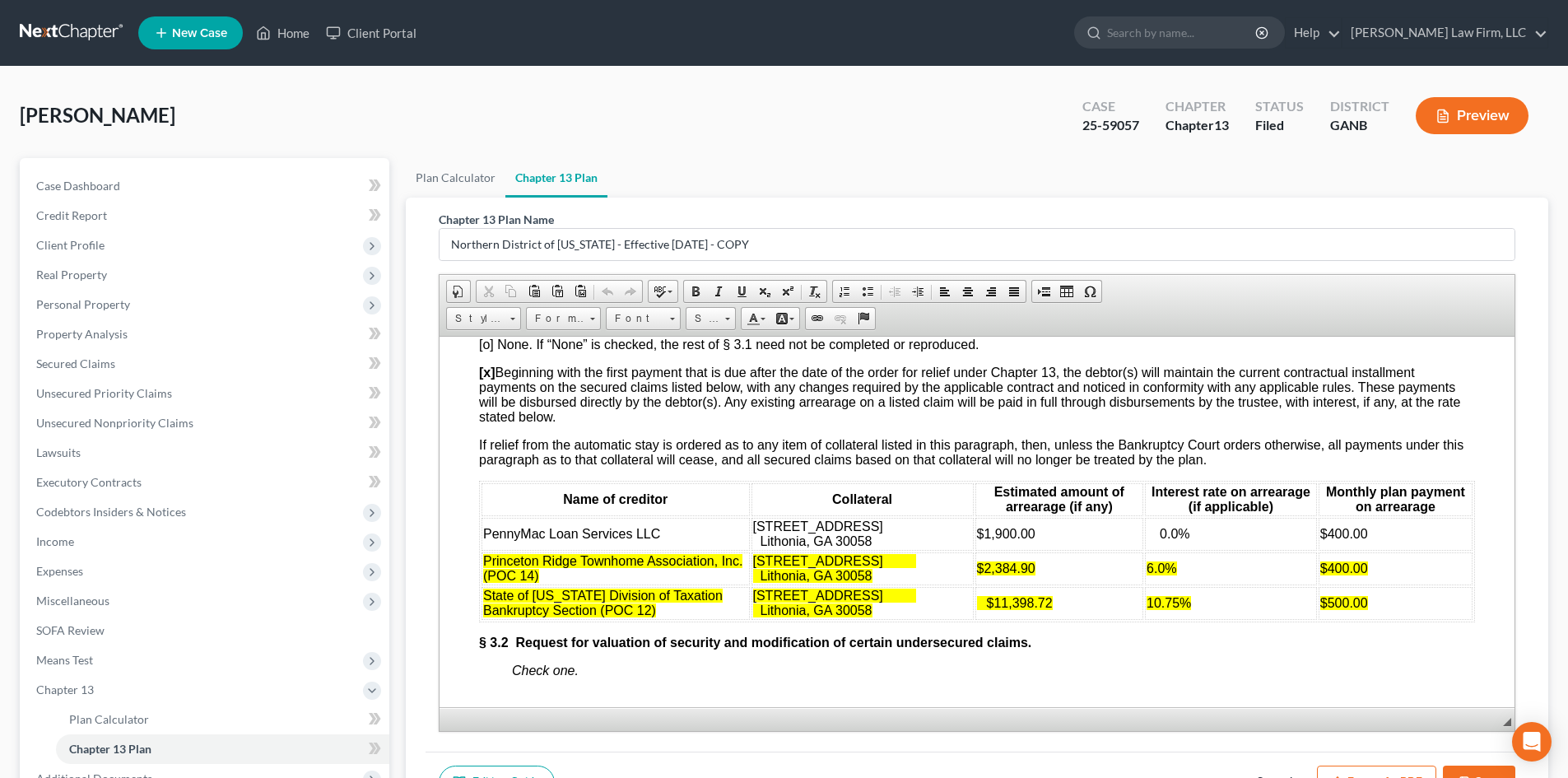
scroll to position [2304, 0]
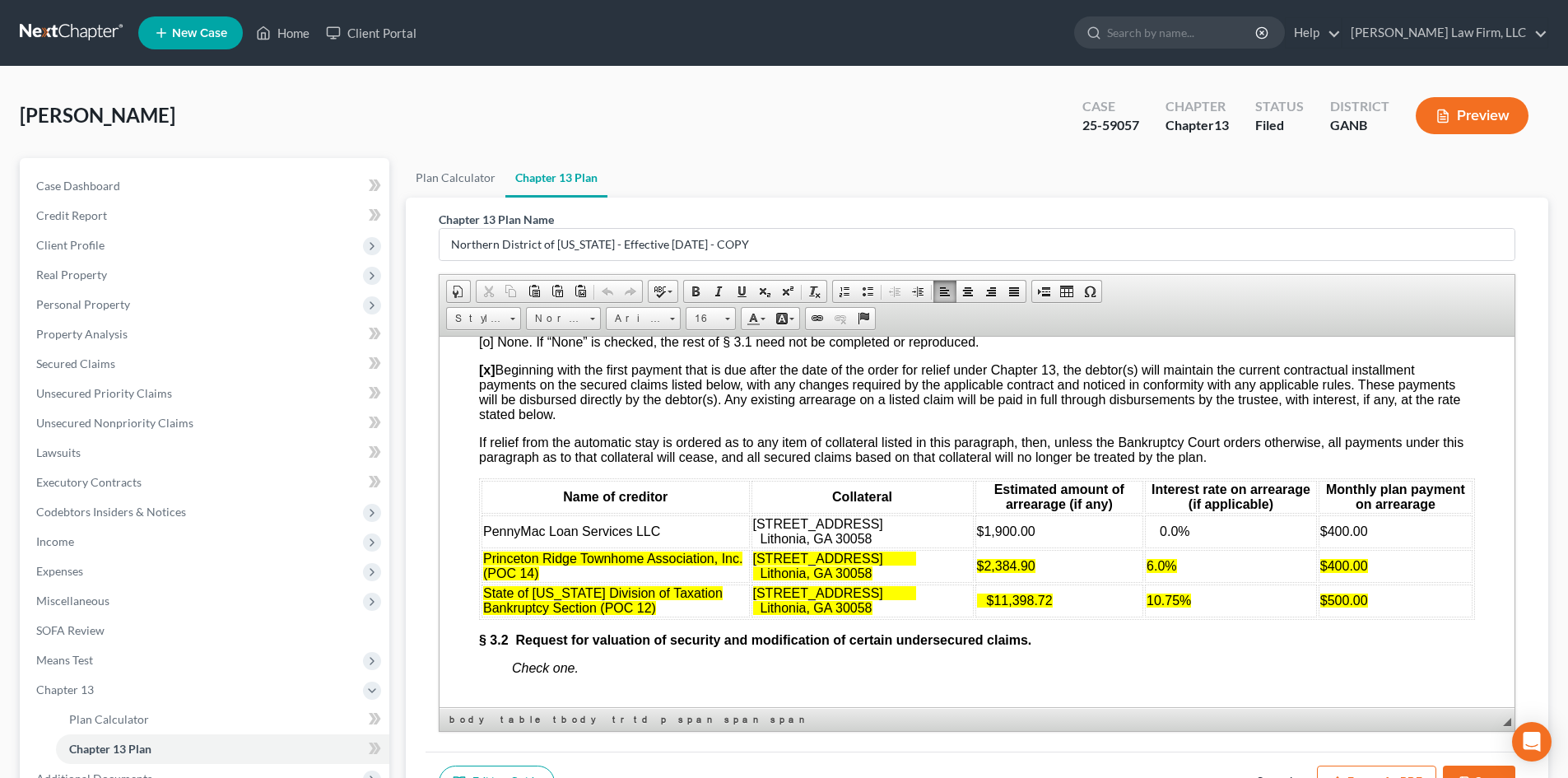
click at [630, 538] on span "PennyMac Loan Services LLC" at bounding box center [571, 530] width 177 height 14
click at [705, 547] on td "PennyMac Loan Services, LLC" at bounding box center [615, 531] width 268 height 33
drag, startPoint x: 977, startPoint y: 581, endPoint x: 1028, endPoint y: 580, distance: 51.0
click at [1028, 538] on span "$1,900.00" at bounding box center [1006, 530] width 58 height 14
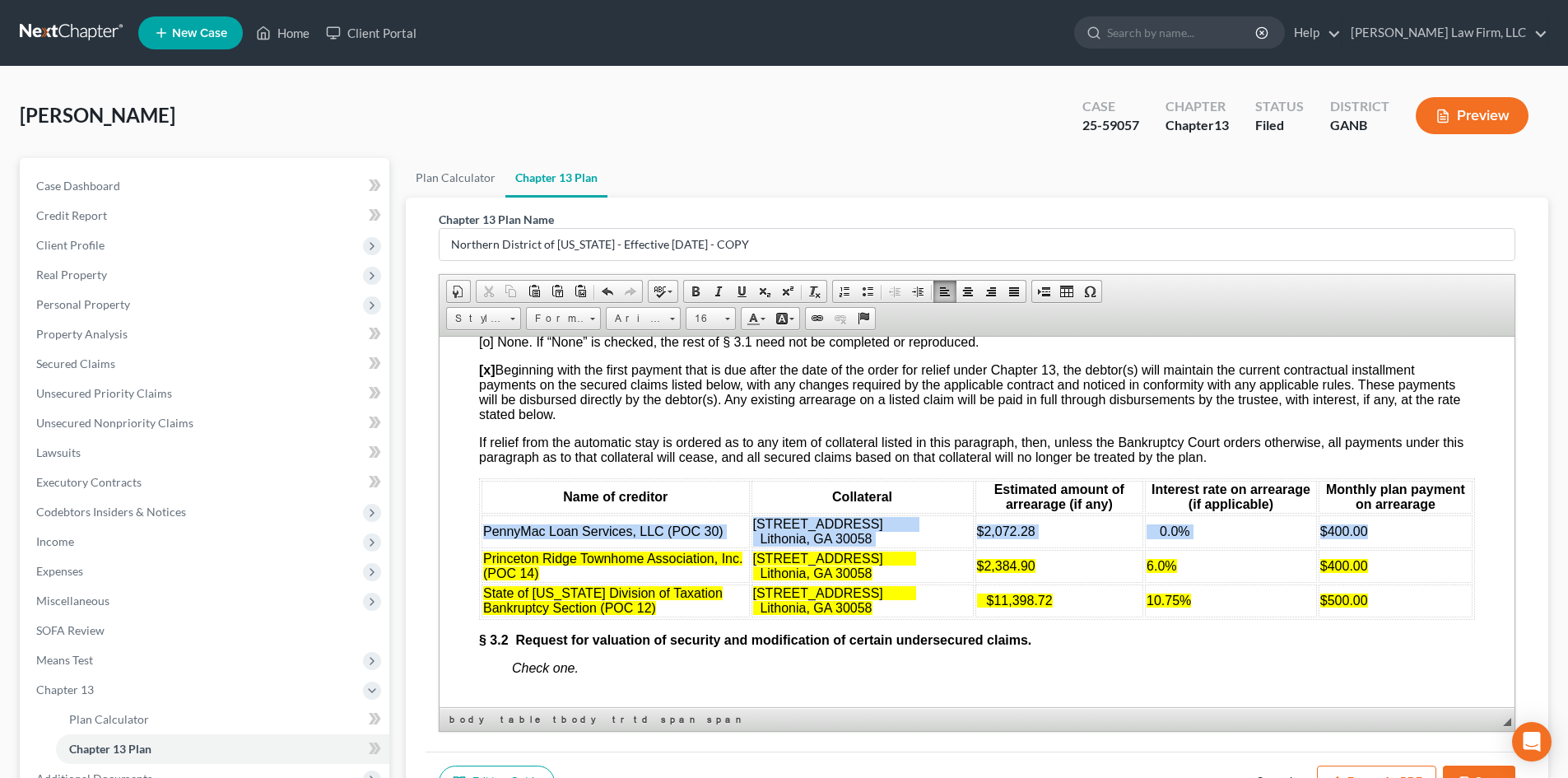
drag, startPoint x: 1362, startPoint y: 580, endPoint x: 480, endPoint y: 586, distance: 882.0
click at [481, 547] on tr "PennyMac Loan Services, LLC (POC 30) [STREET_ADDRESS][PERSON_NAME] $2,072.28 0.…" at bounding box center [976, 531] width 991 height 33
click at [794, 318] on span at bounding box center [792, 318] width 5 height 3
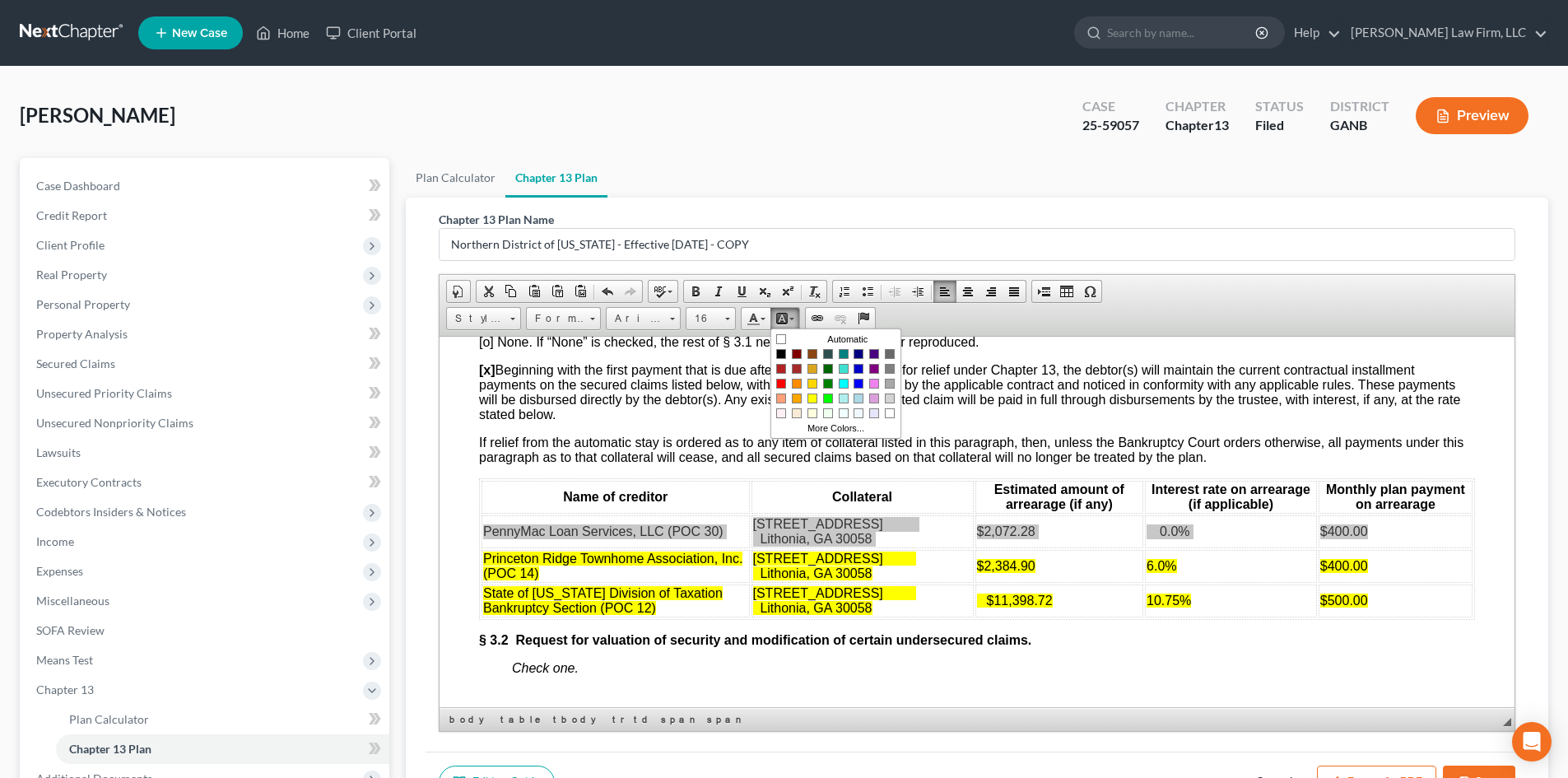
scroll to position [0, 0]
click at [811, 401] on span "Colors" at bounding box center [812, 398] width 10 height 10
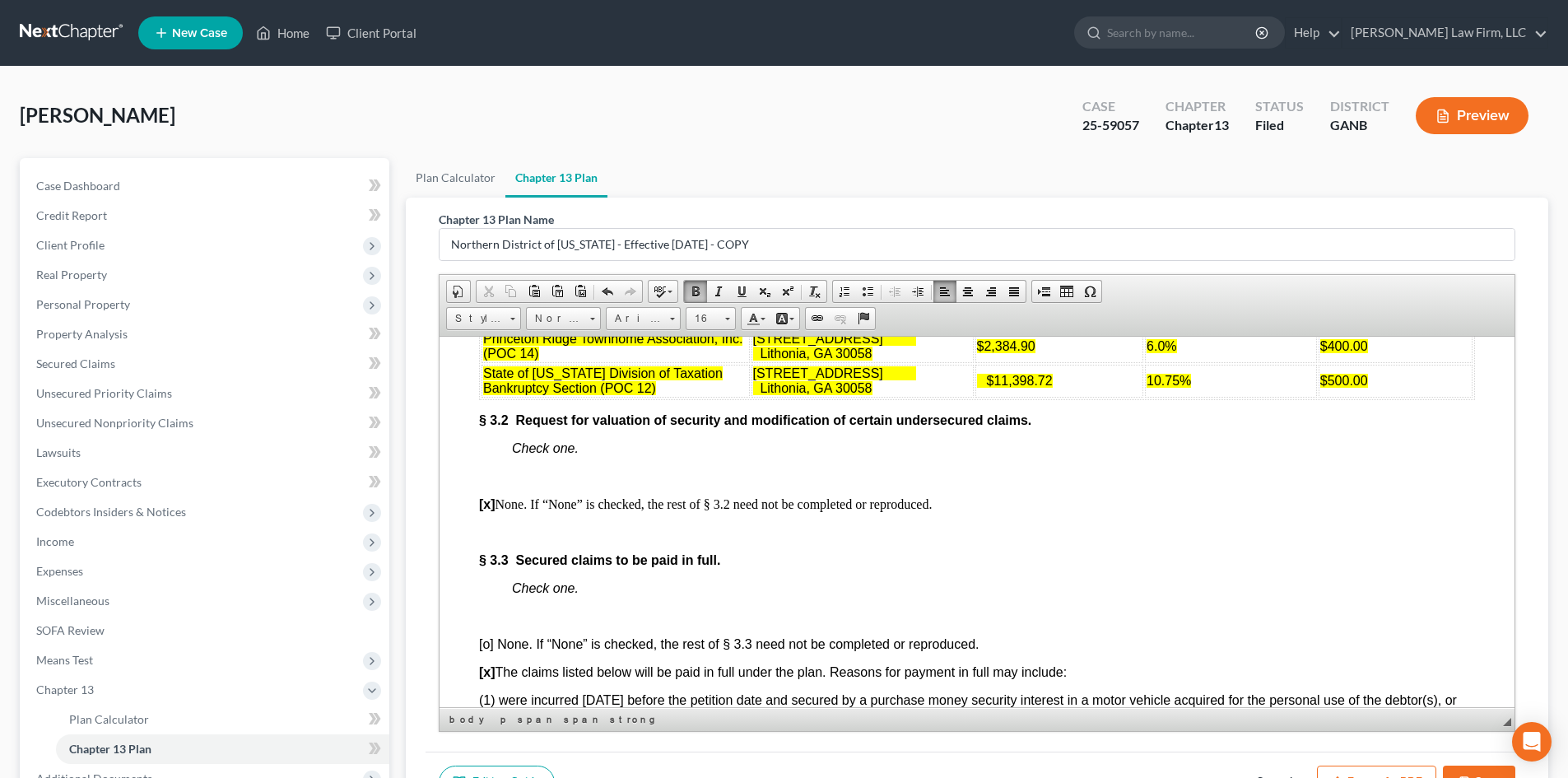
scroll to position [186, 0]
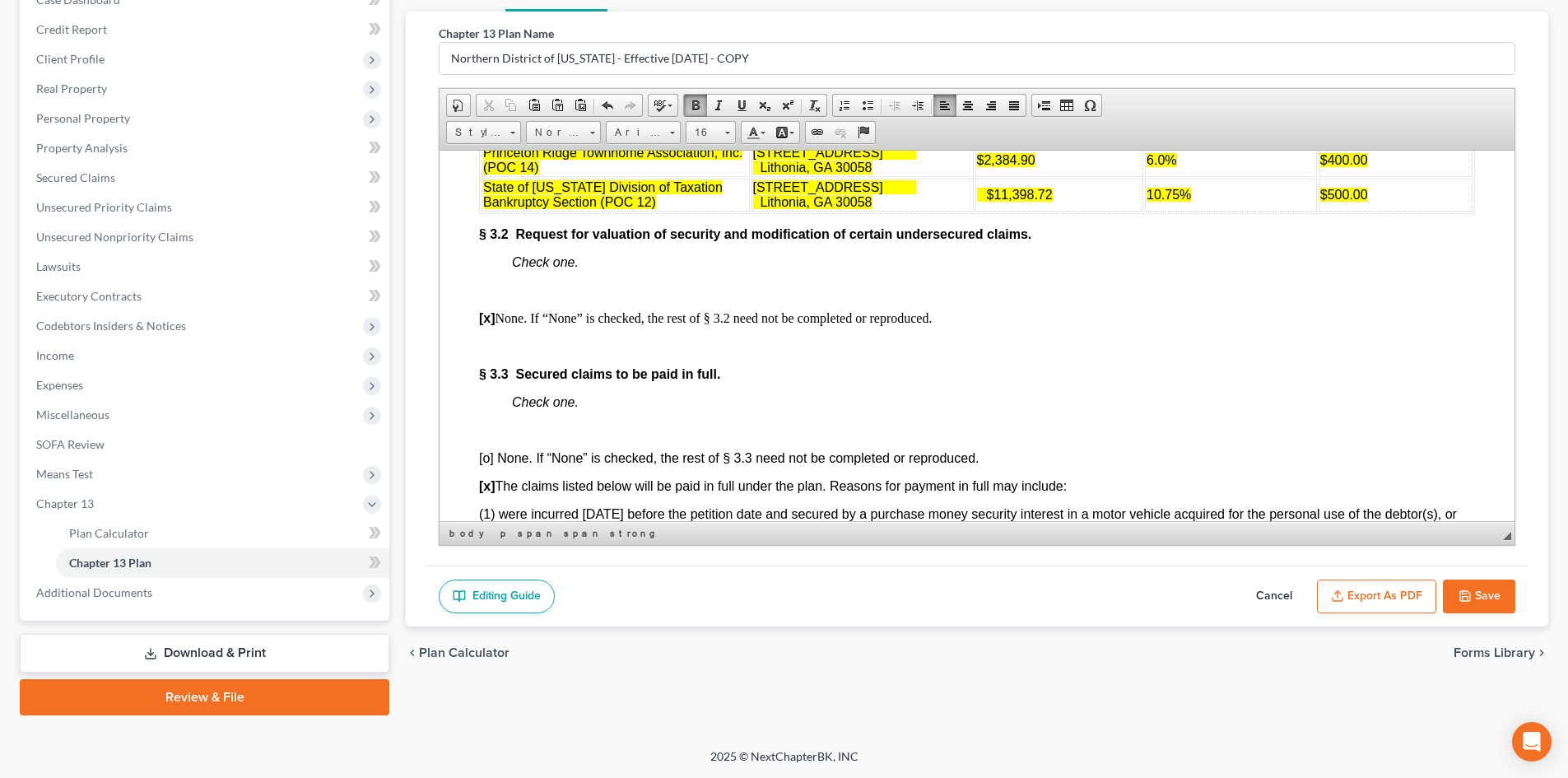
click at [1488, 590] on button "Save" at bounding box center [1479, 596] width 72 height 34
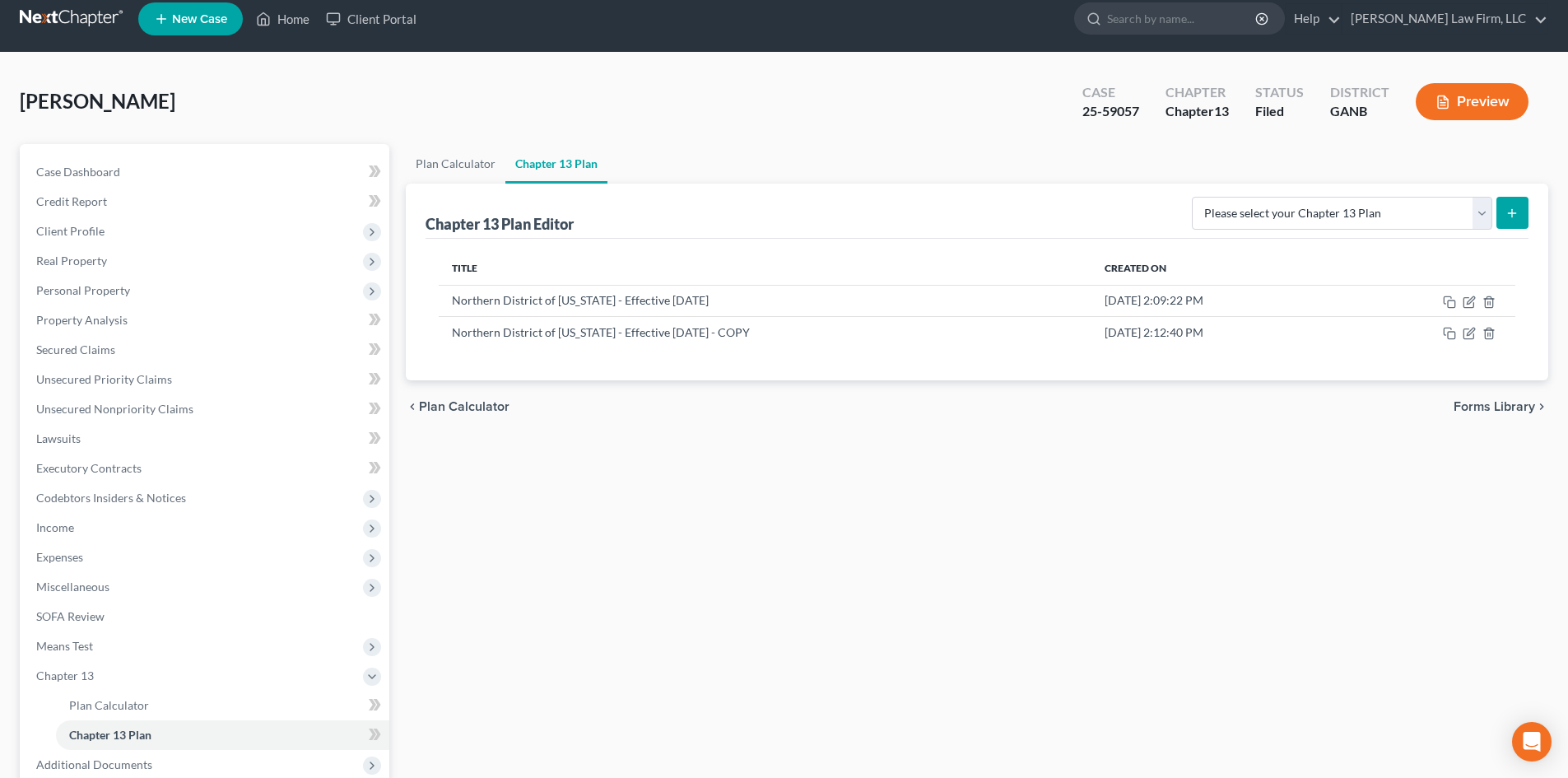
scroll to position [0, 0]
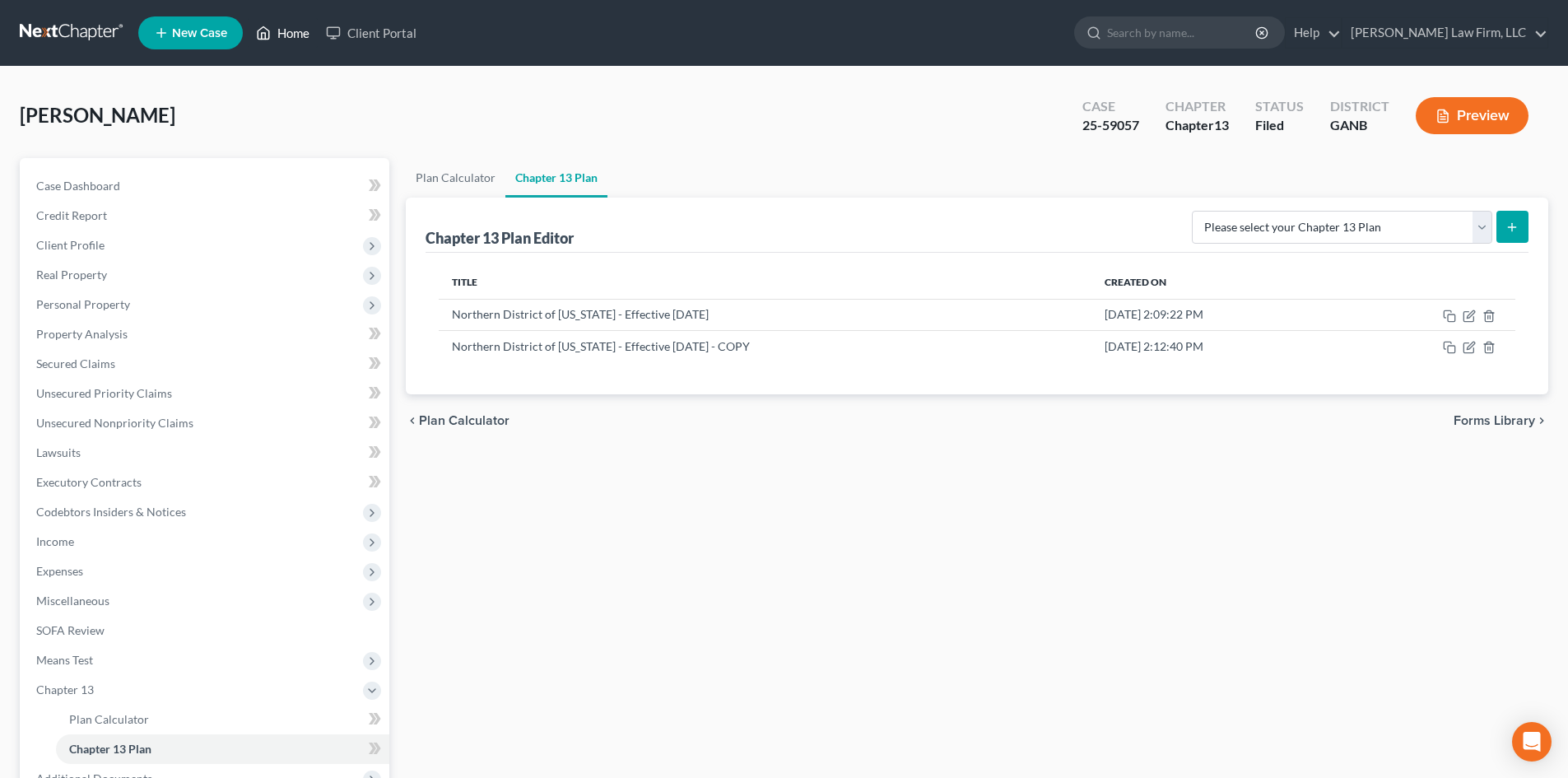
click at [289, 35] on link "Home" at bounding box center [283, 33] width 70 height 30
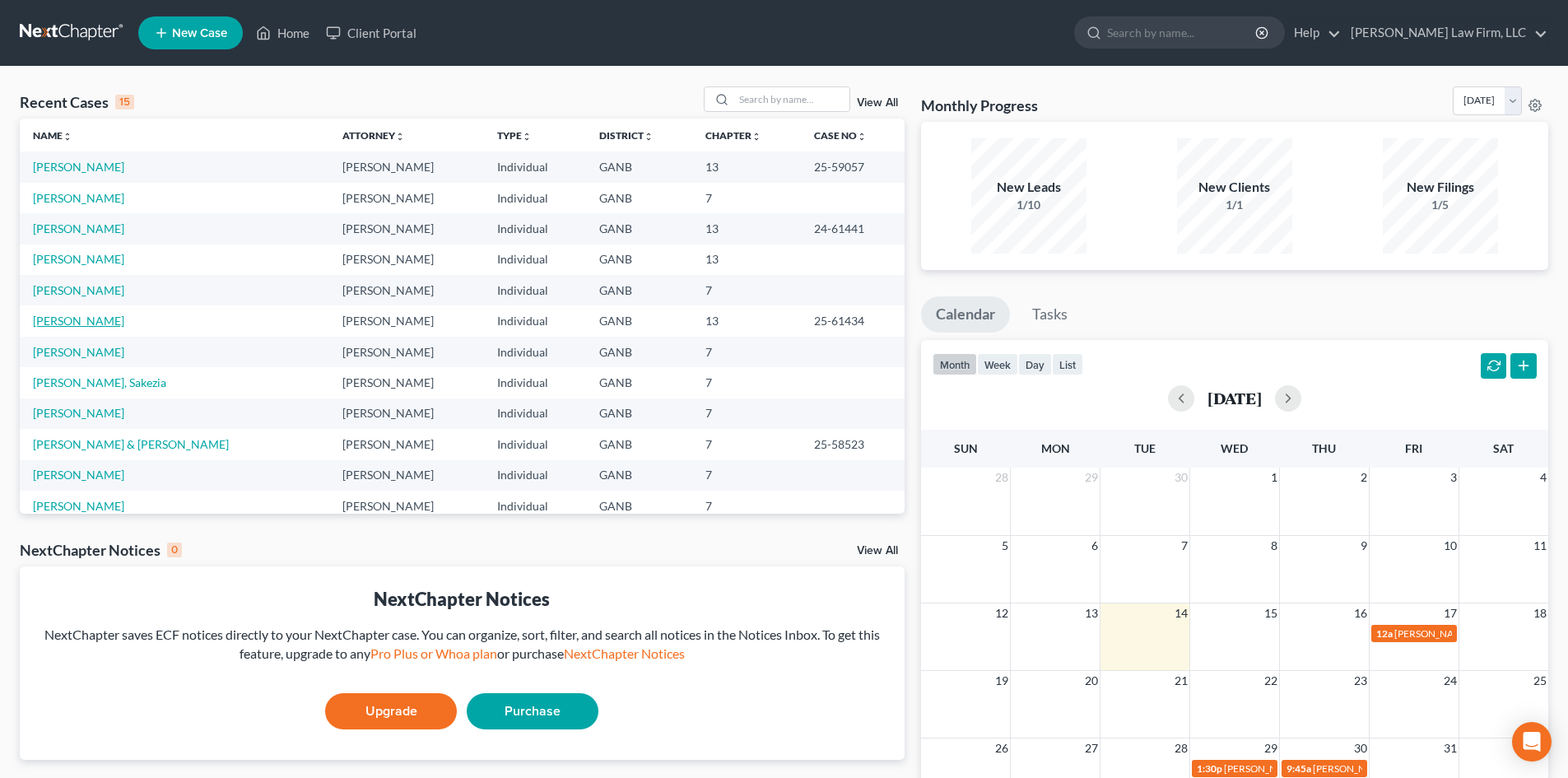
click at [75, 322] on link "[PERSON_NAME]" at bounding box center [78, 321] width 91 height 14
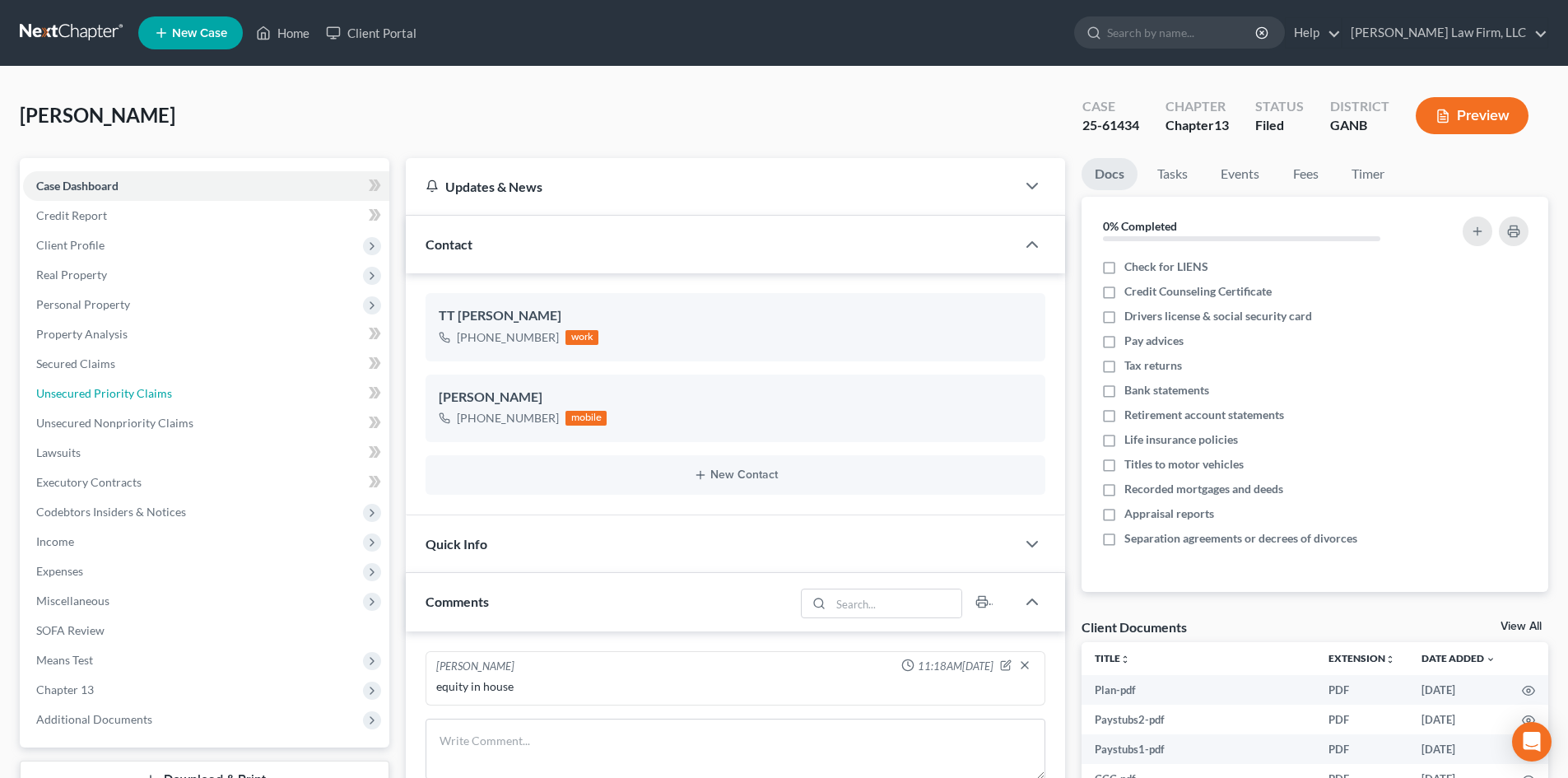
drag, startPoint x: 81, startPoint y: 391, endPoint x: 497, endPoint y: 594, distance: 462.9
click at [81, 394] on span "Unsecured Priority Claims" at bounding box center [104, 393] width 136 height 14
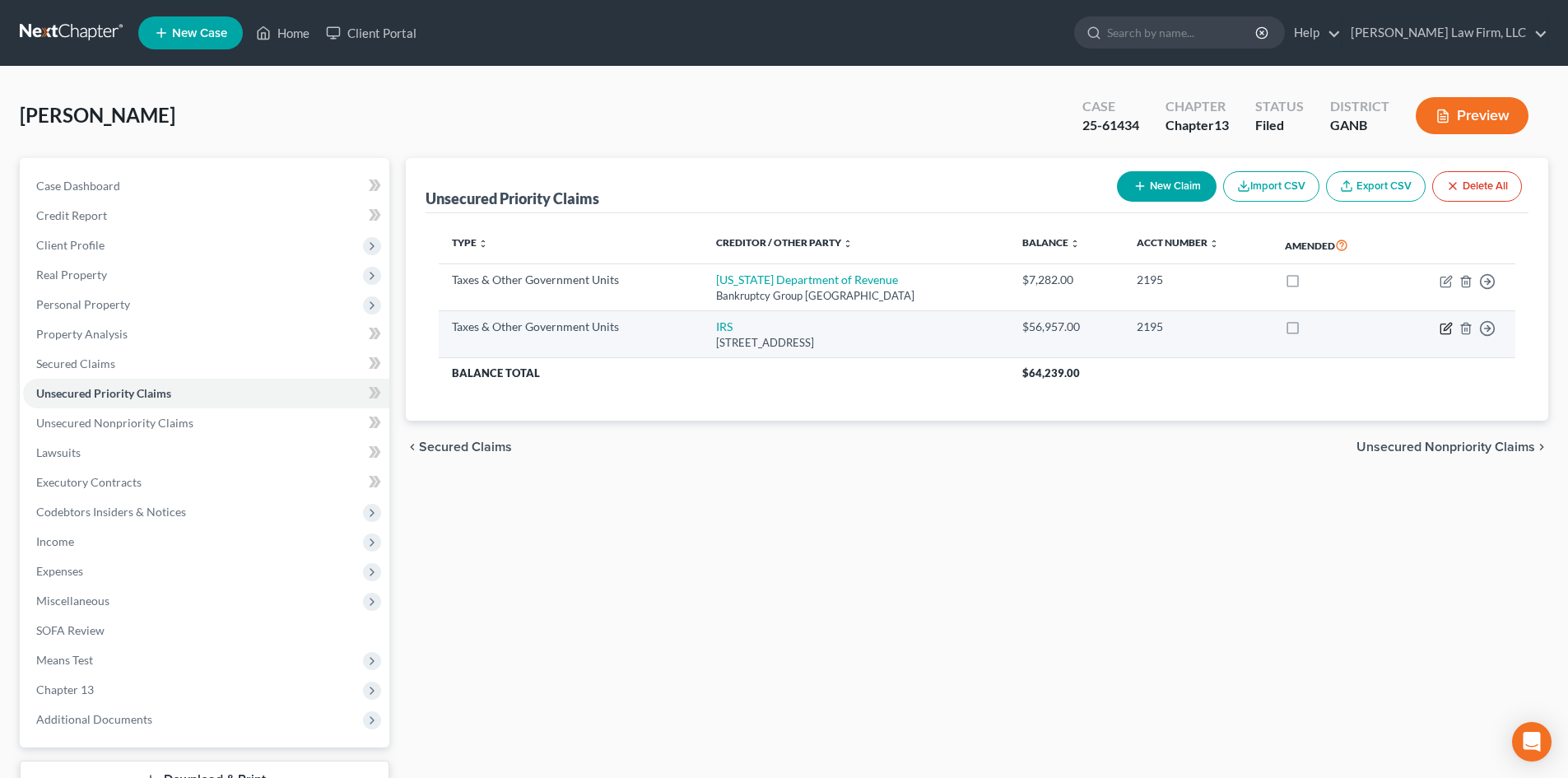
click at [1449, 330] on icon "button" at bounding box center [1445, 328] width 13 height 13
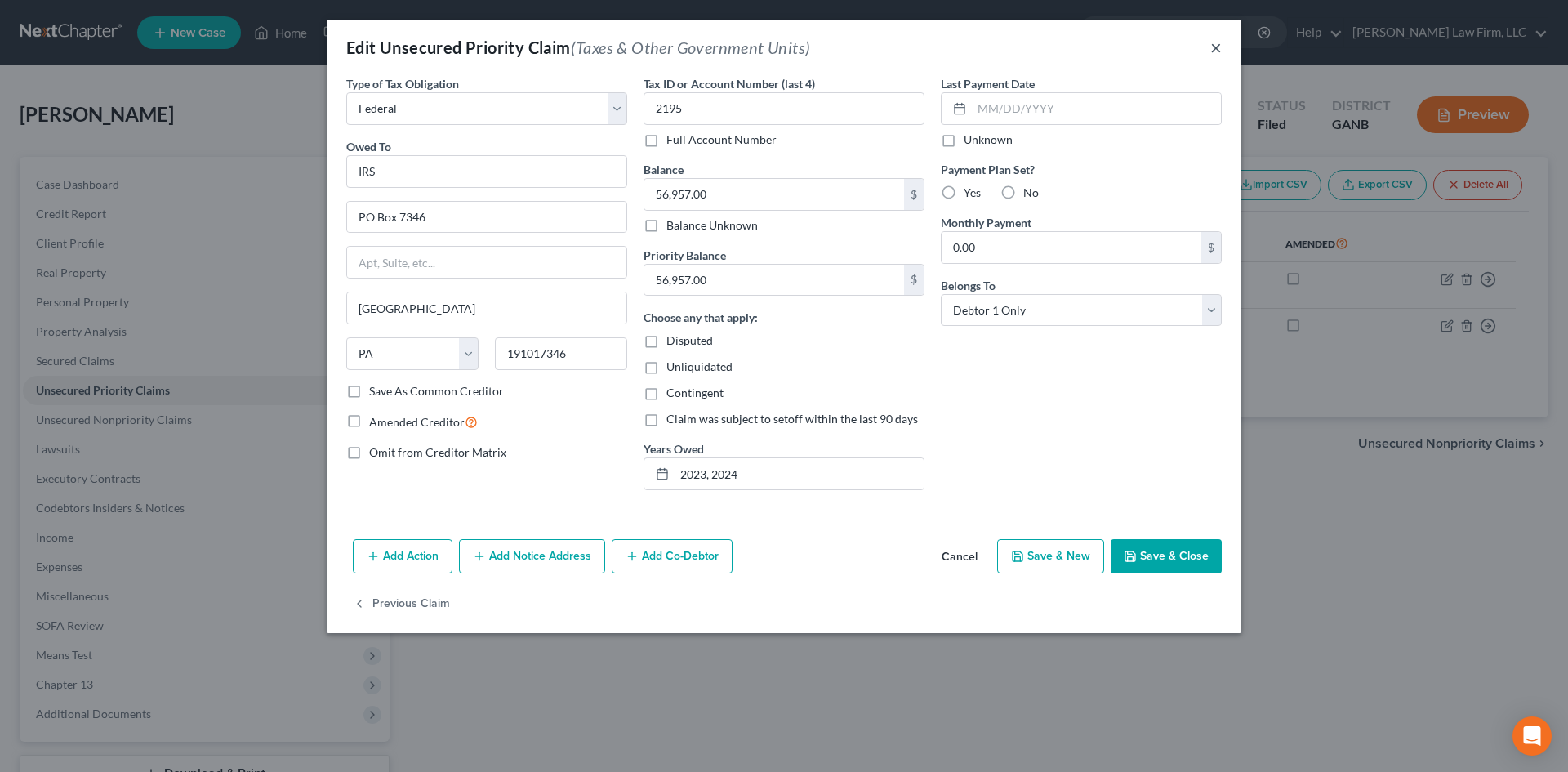
click at [1214, 48] on button "×" at bounding box center [1216, 47] width 11 height 20
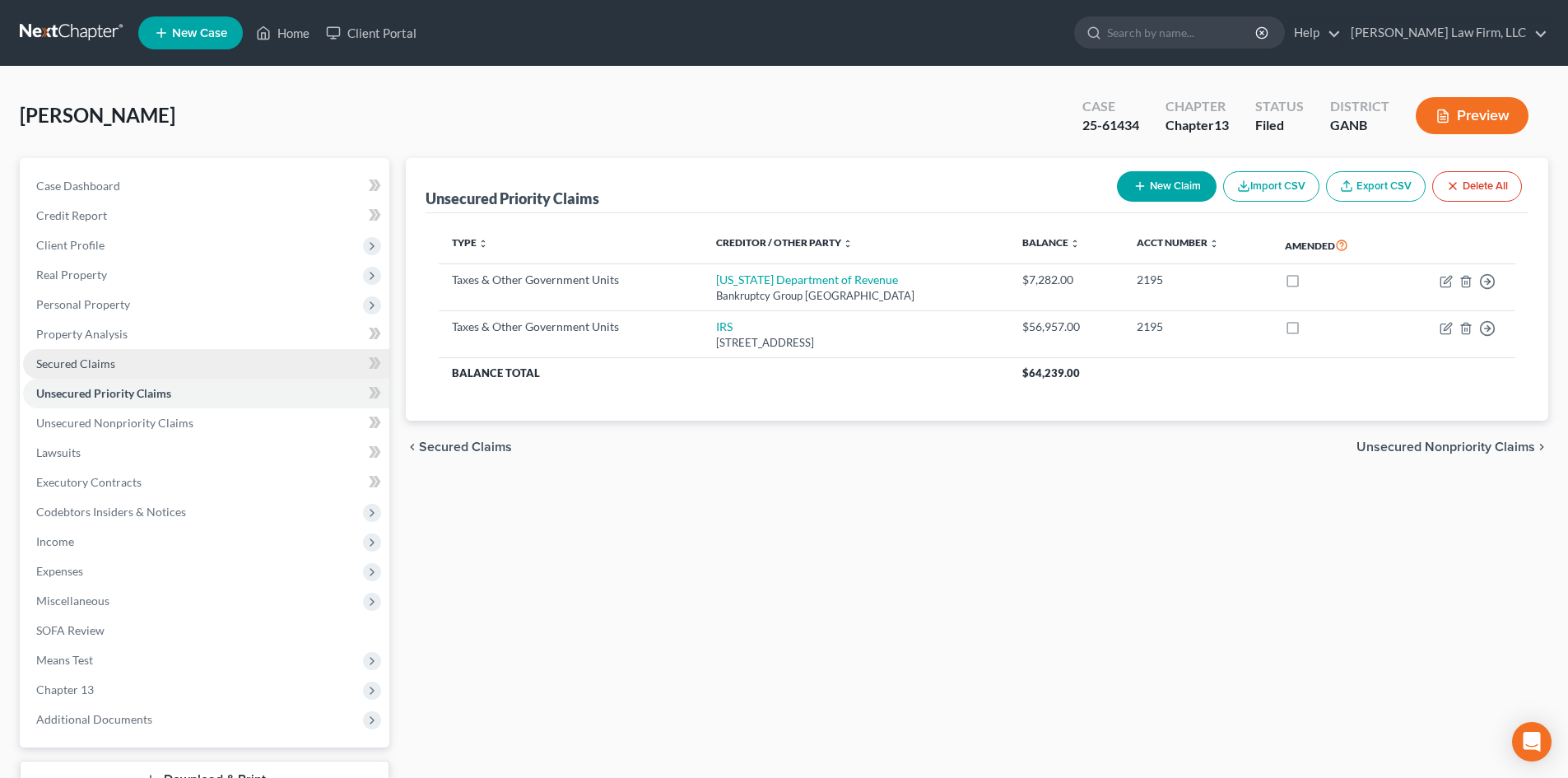
click at [123, 362] on link "Secured Claims" at bounding box center [206, 364] width 366 height 30
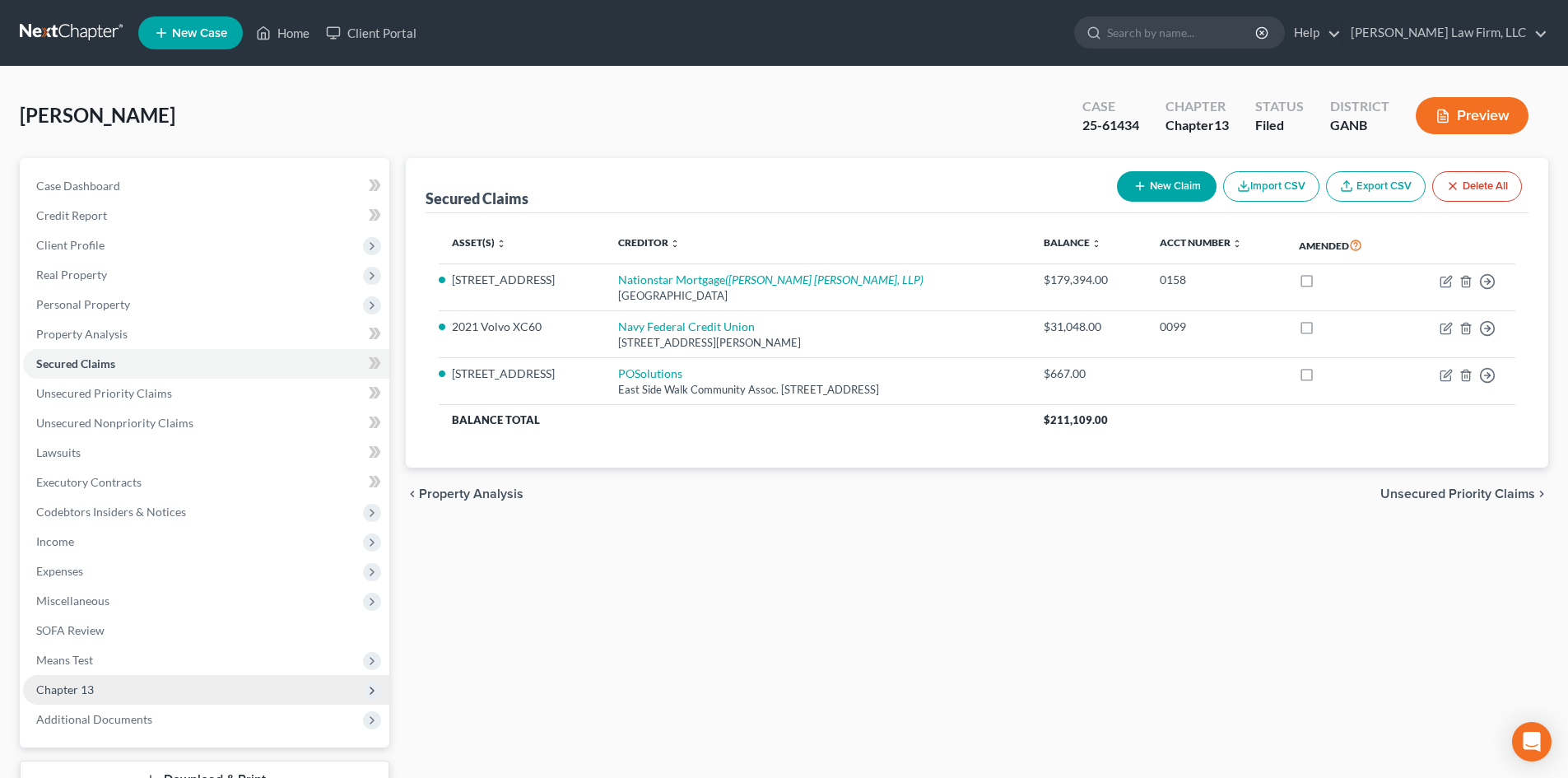
click at [76, 690] on span "Chapter 13" at bounding box center [64, 689] width 57 height 14
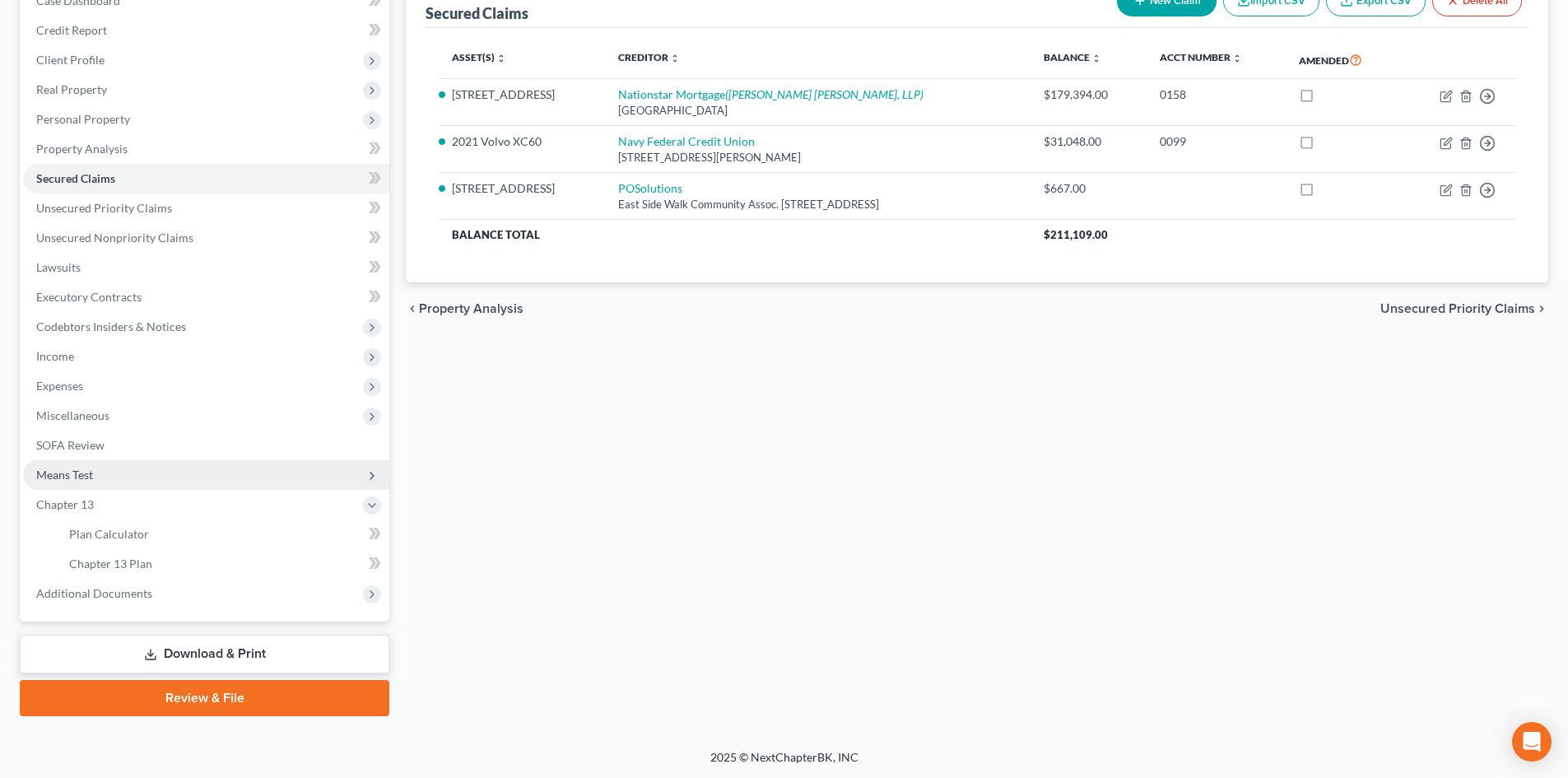
scroll to position [186, 0]
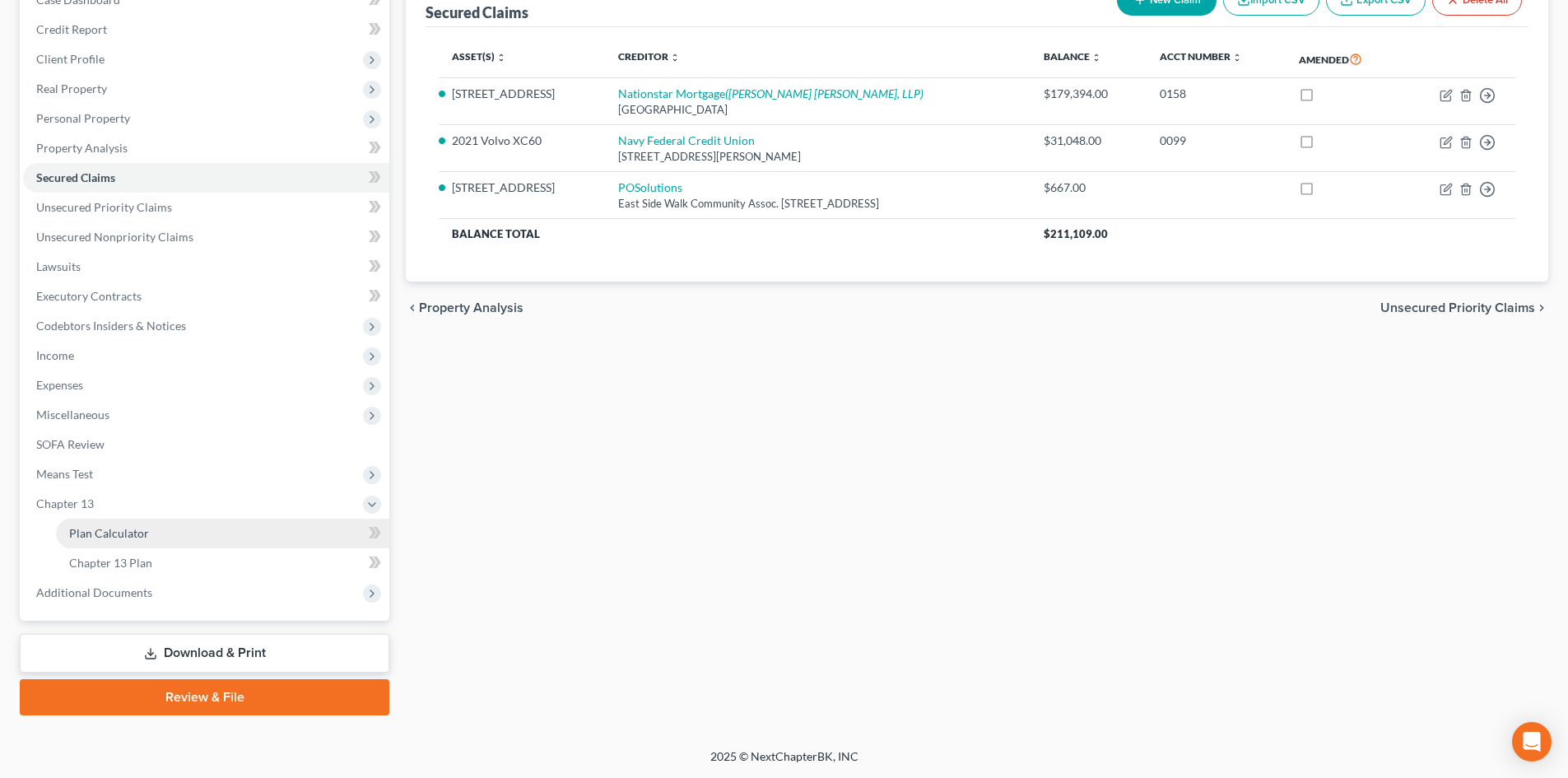
click at [106, 526] on span "Plan Calculator" at bounding box center [109, 533] width 80 height 14
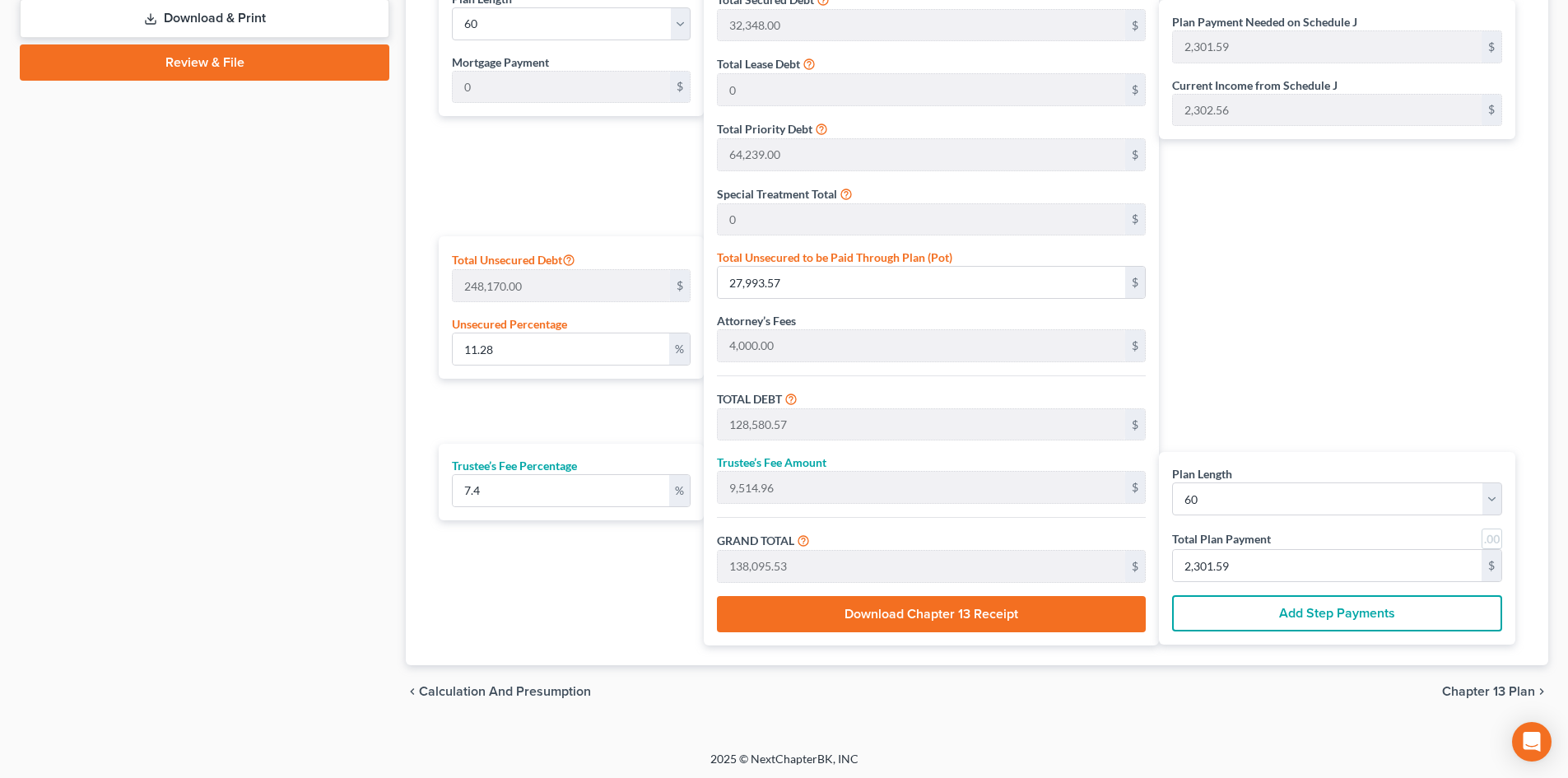
scroll to position [823, 0]
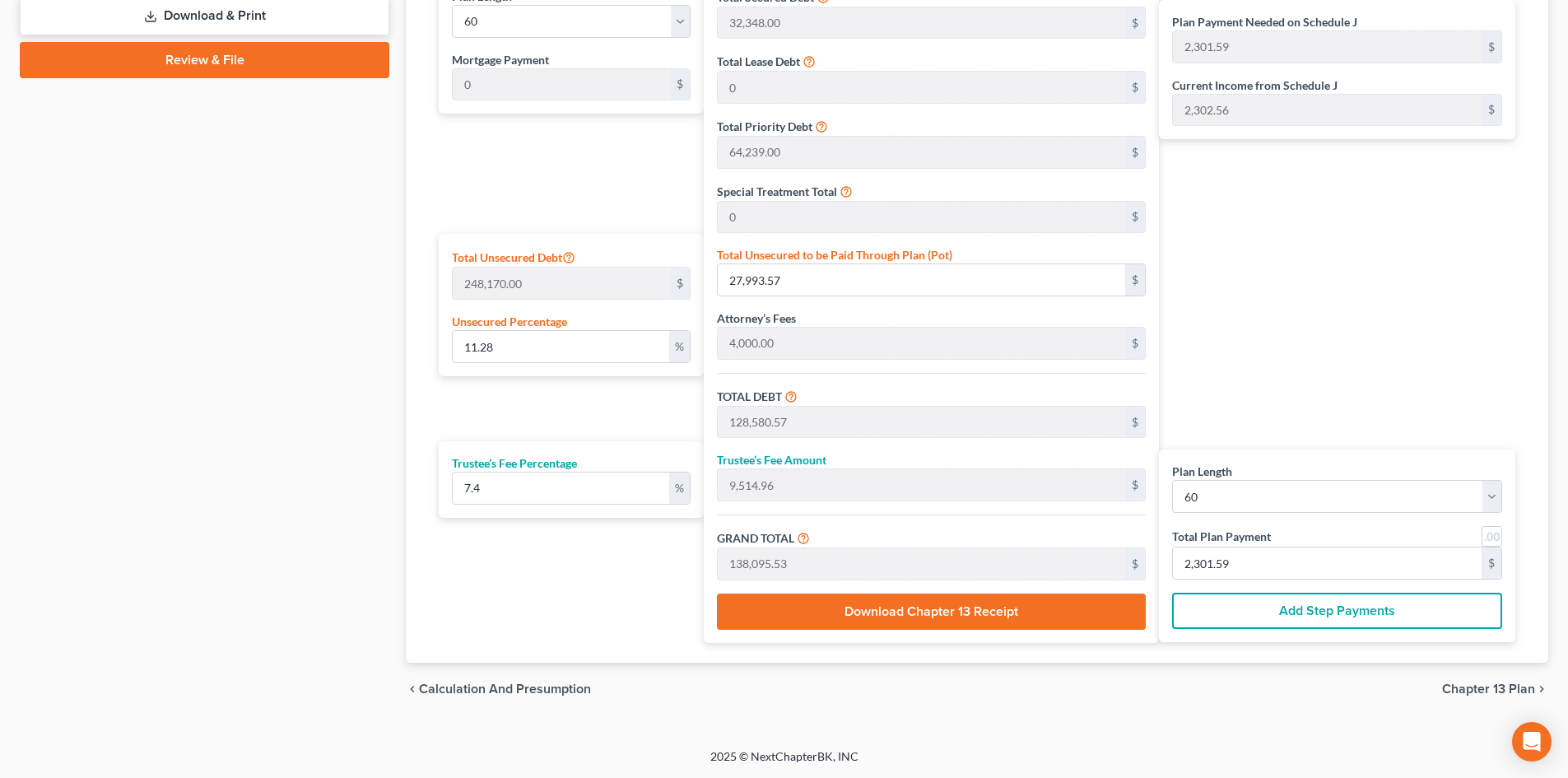
click at [231, 397] on div "Case Dashboard Payments Invoices Payments Payments Credit Report Client Profile" at bounding box center [204, 25] width 386 height 1380
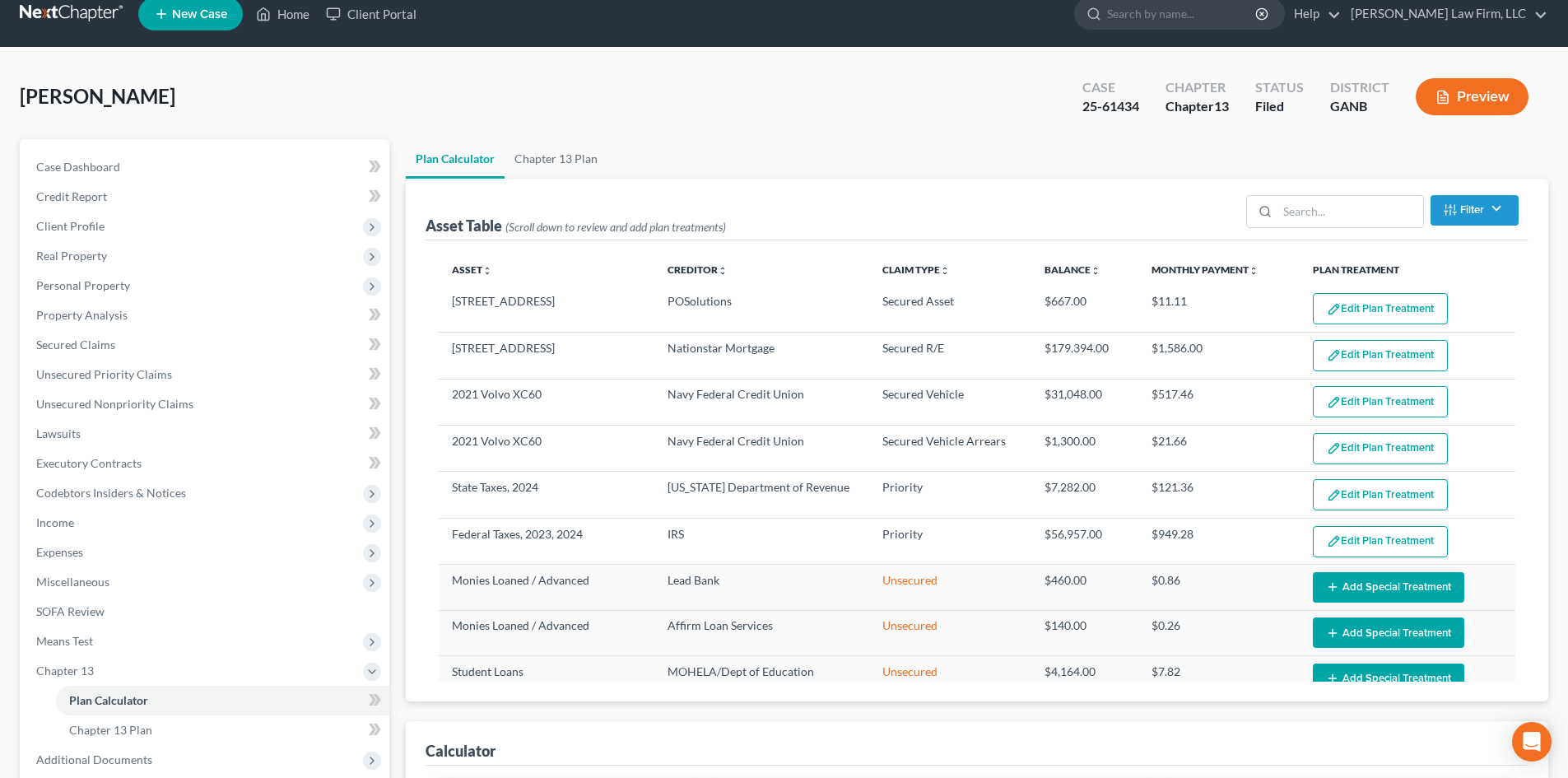
scroll to position [0, 0]
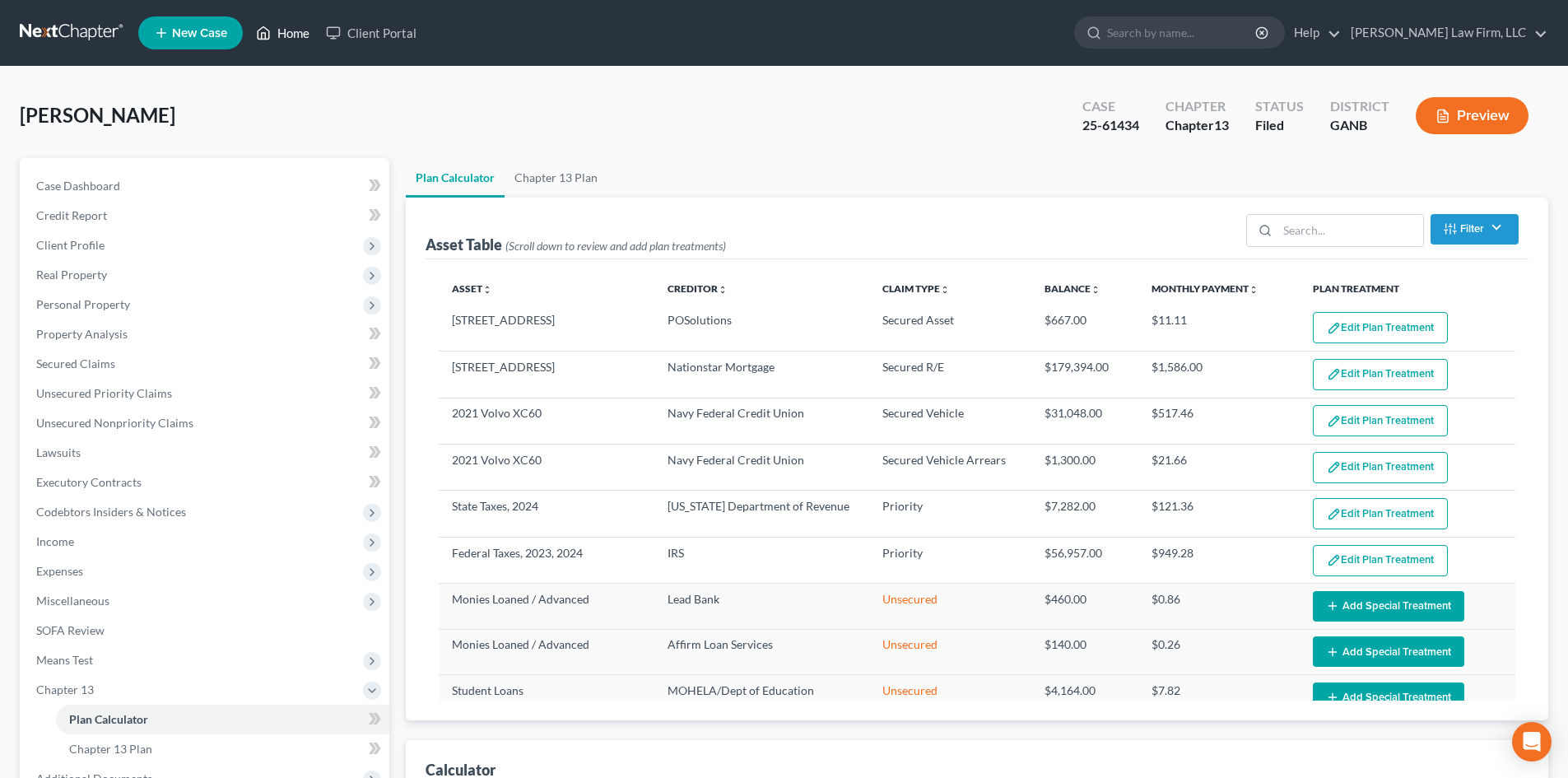
click at [302, 38] on link "Home" at bounding box center [283, 33] width 70 height 30
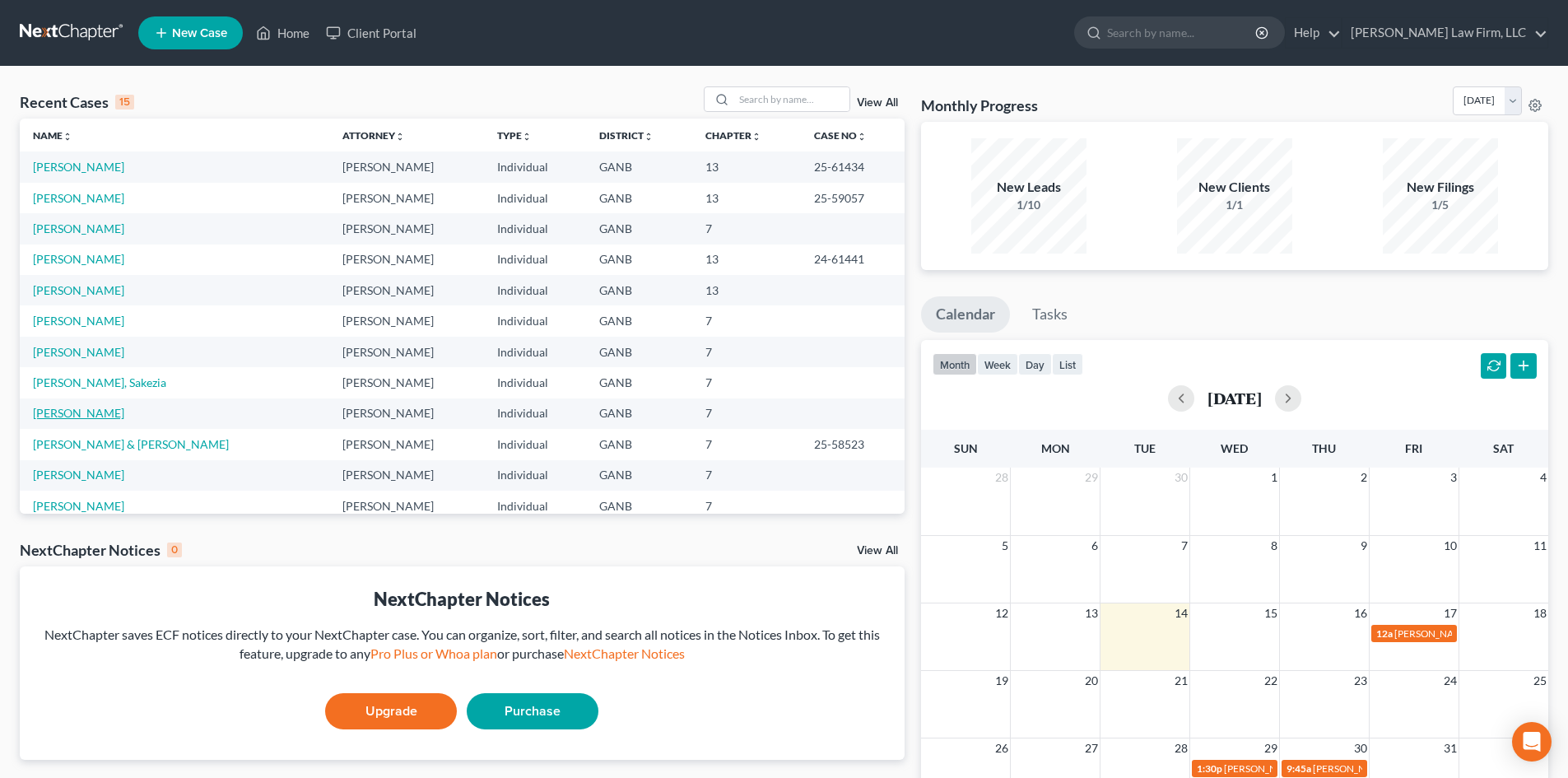
click at [89, 413] on link "[PERSON_NAME]" at bounding box center [78, 413] width 91 height 14
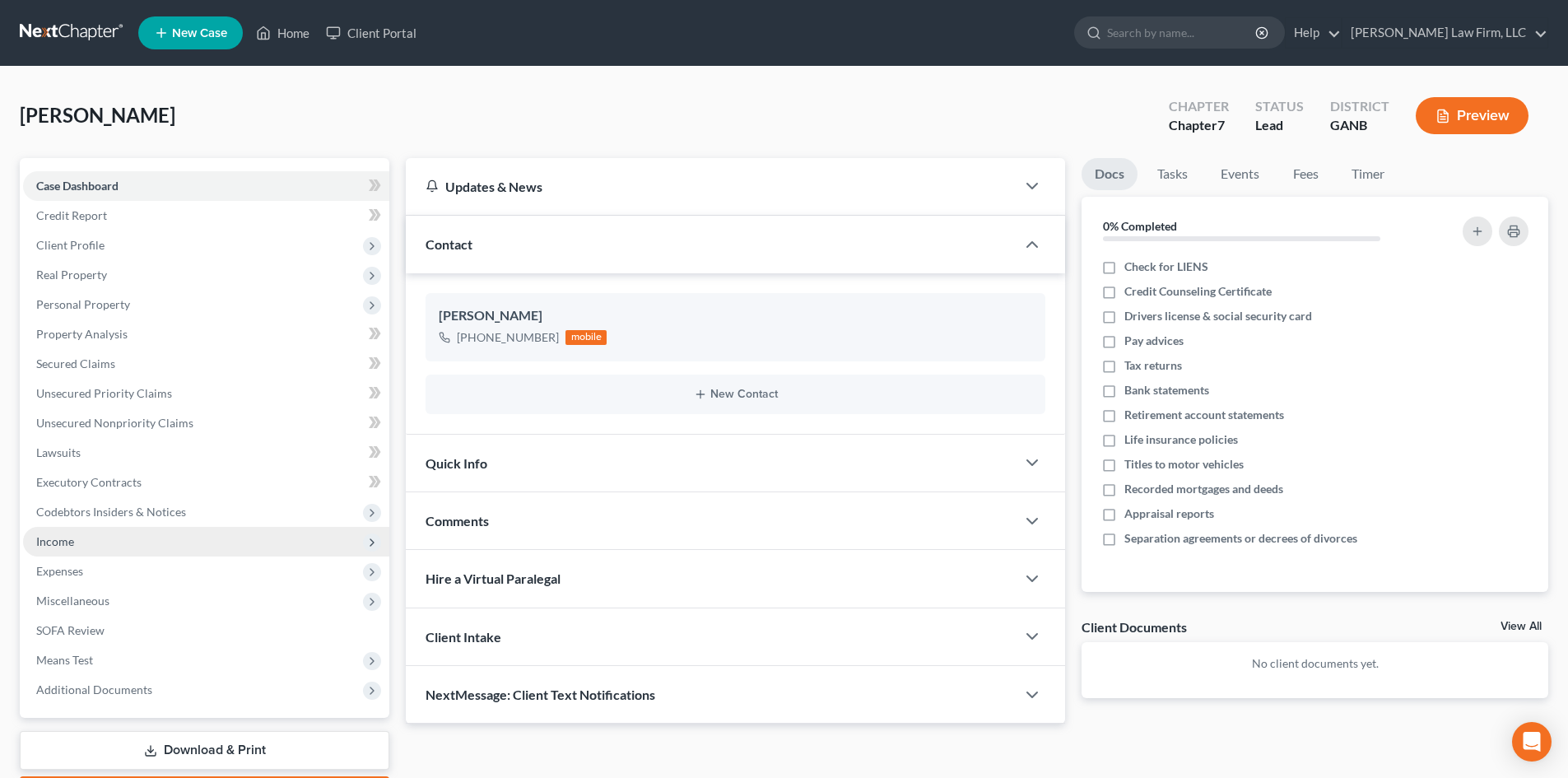
click at [66, 543] on span "Income" at bounding box center [55, 541] width 38 height 14
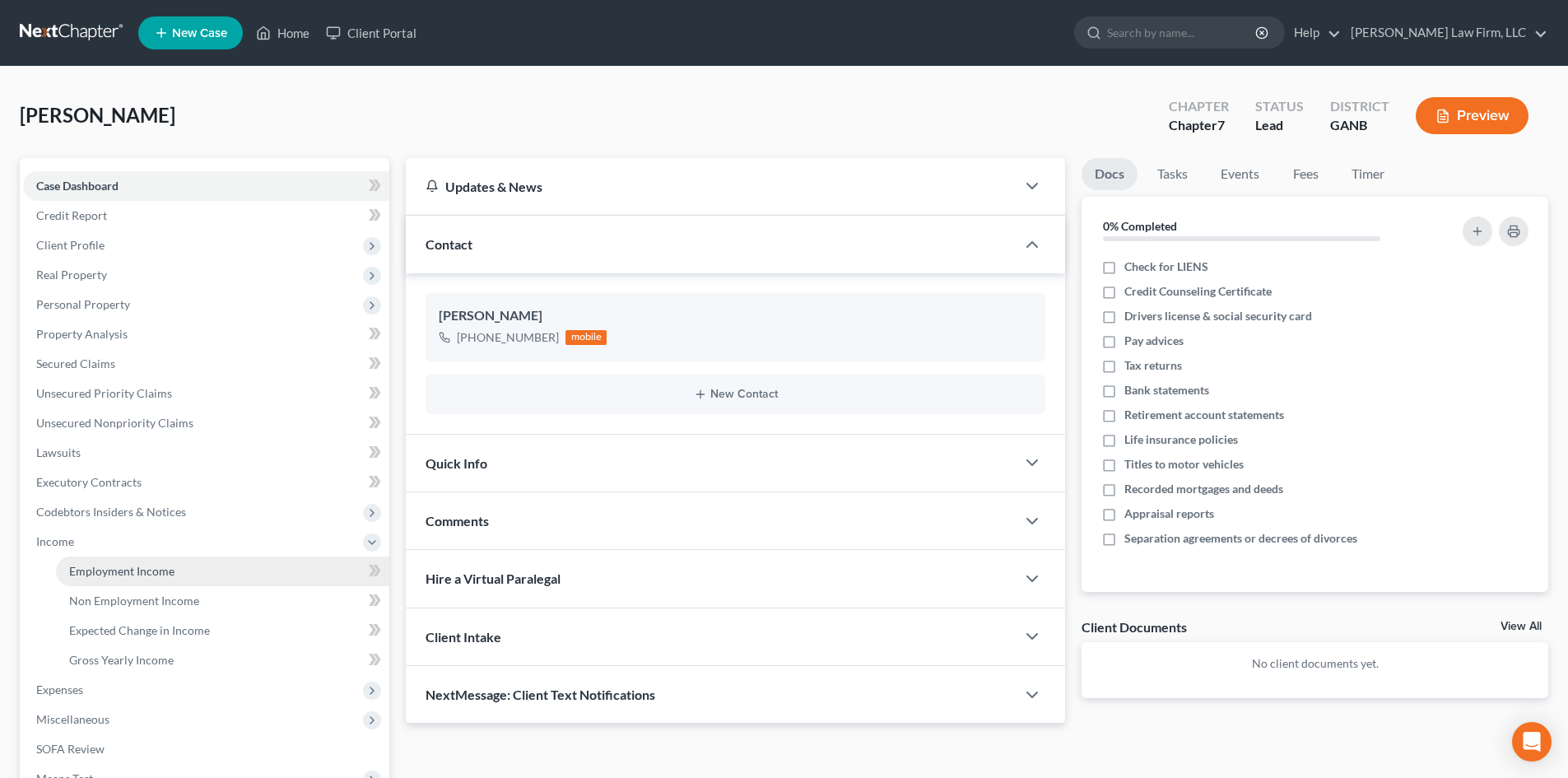
click at [130, 574] on span "Employment Income" at bounding box center [122, 570] width 106 height 14
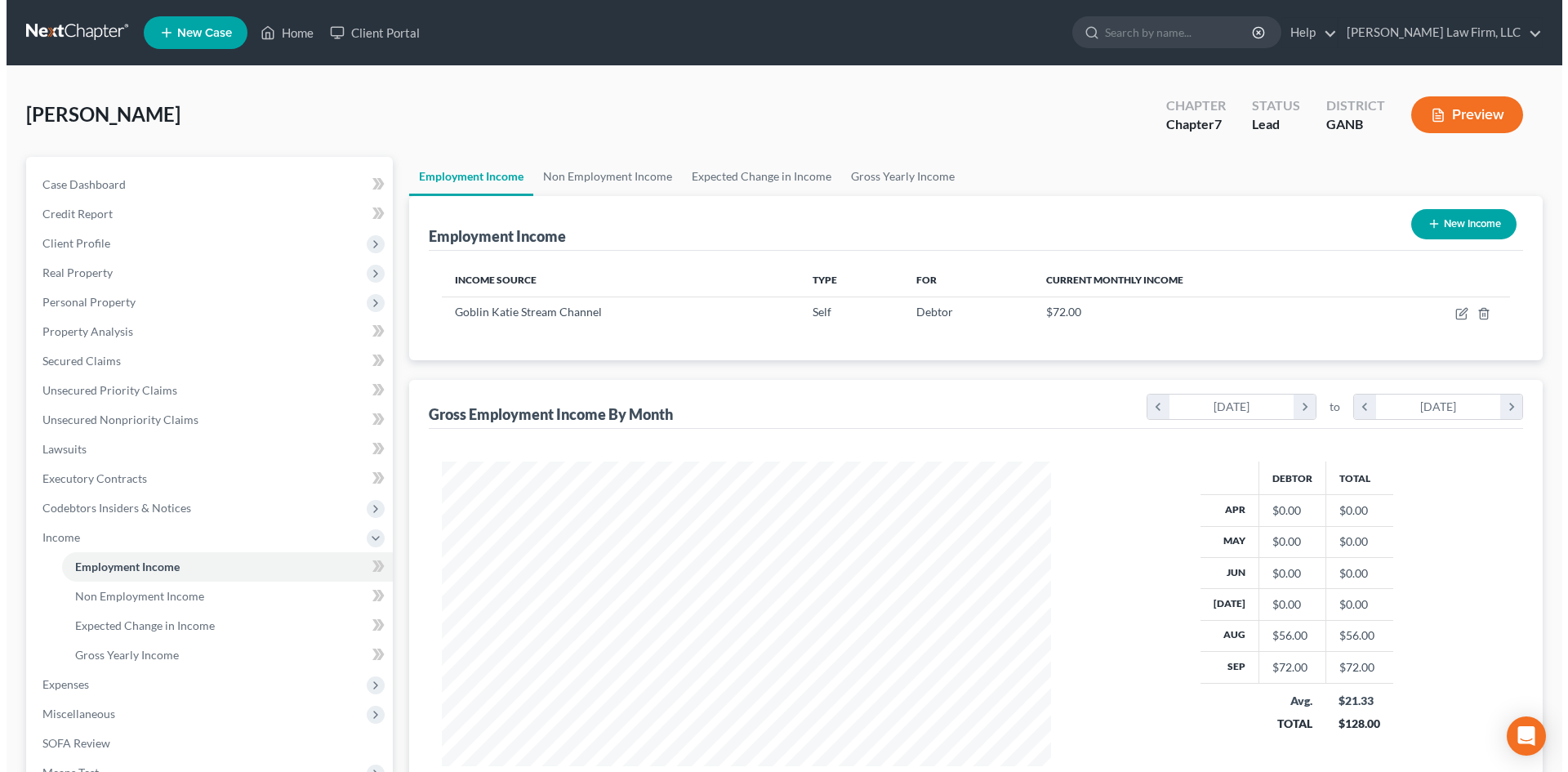
scroll to position [305, 642]
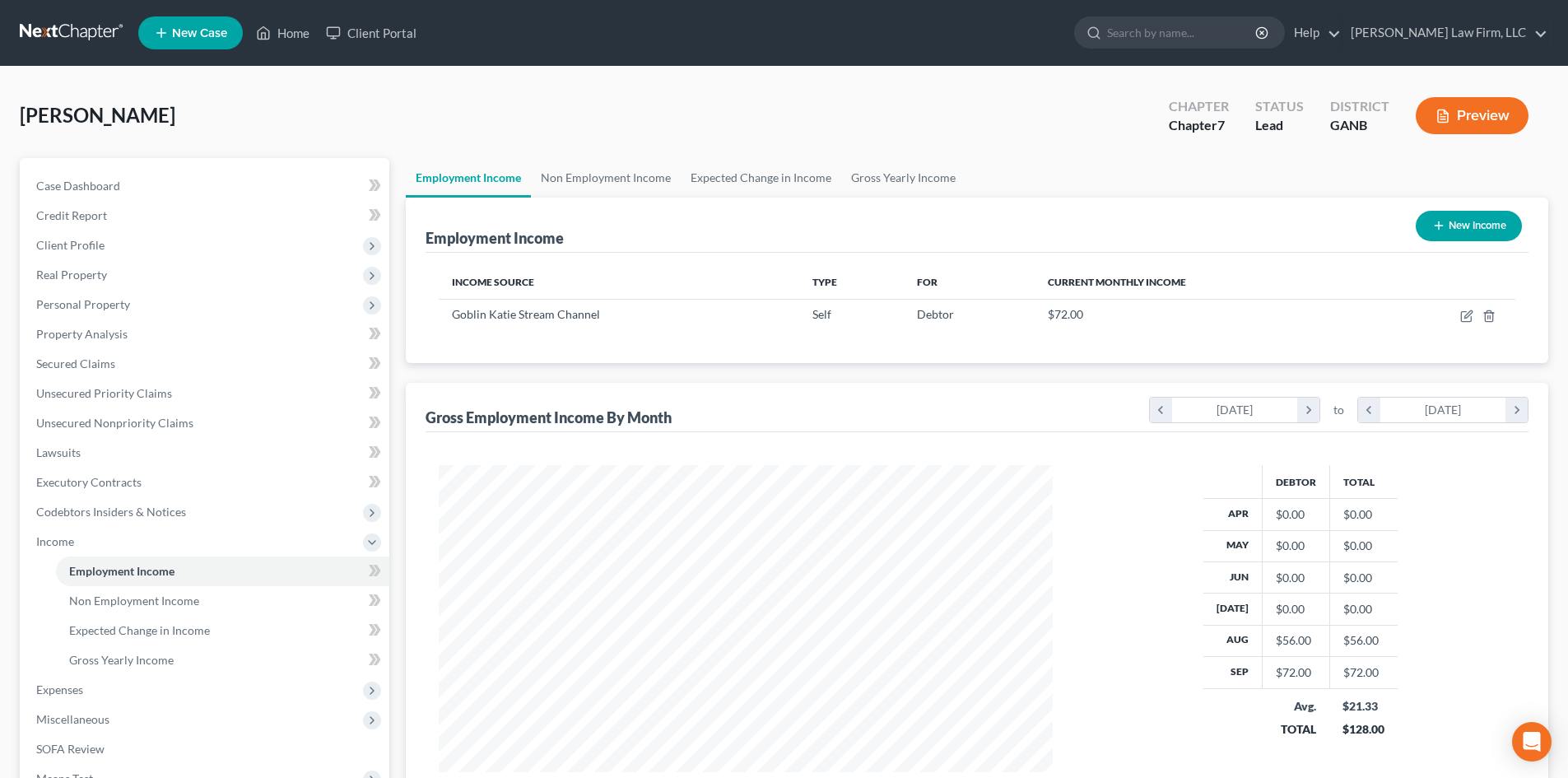
click at [1461, 222] on button "New Income" at bounding box center [1468, 226] width 106 height 30
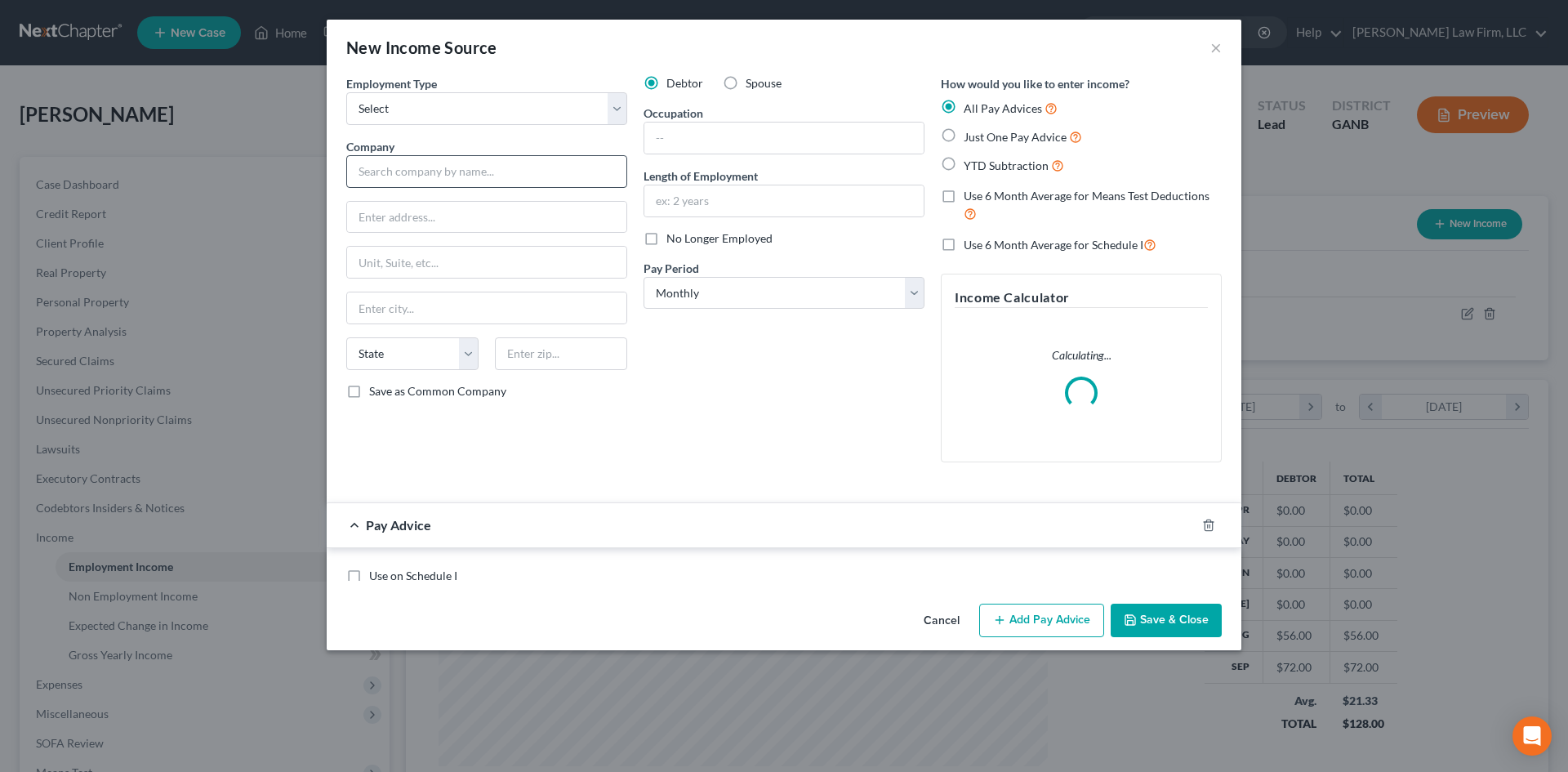
scroll to position [307, 648]
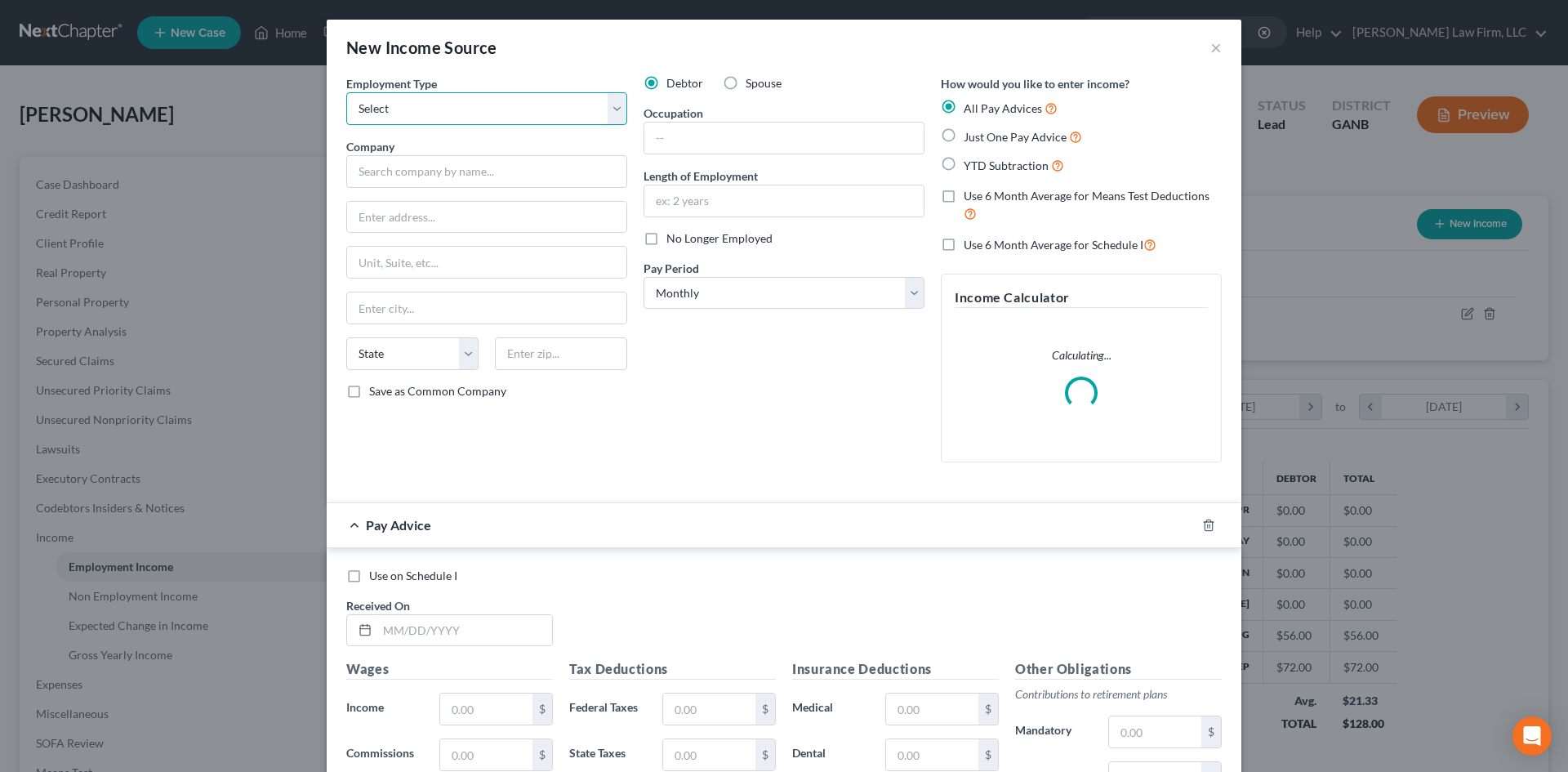
drag, startPoint x: 440, startPoint y: 114, endPoint x: 440, endPoint y: 124, distance: 10.0
click at [440, 114] on select "Select Full or [DEMOGRAPHIC_DATA] Employment Self Employment" at bounding box center [487, 108] width 281 height 32
click at [346, 92] on select "Select Full or [DEMOGRAPHIC_DATA] Employment Self Employment" at bounding box center [487, 108] width 281 height 32
click at [444, 178] on input "text" at bounding box center [487, 171] width 281 height 32
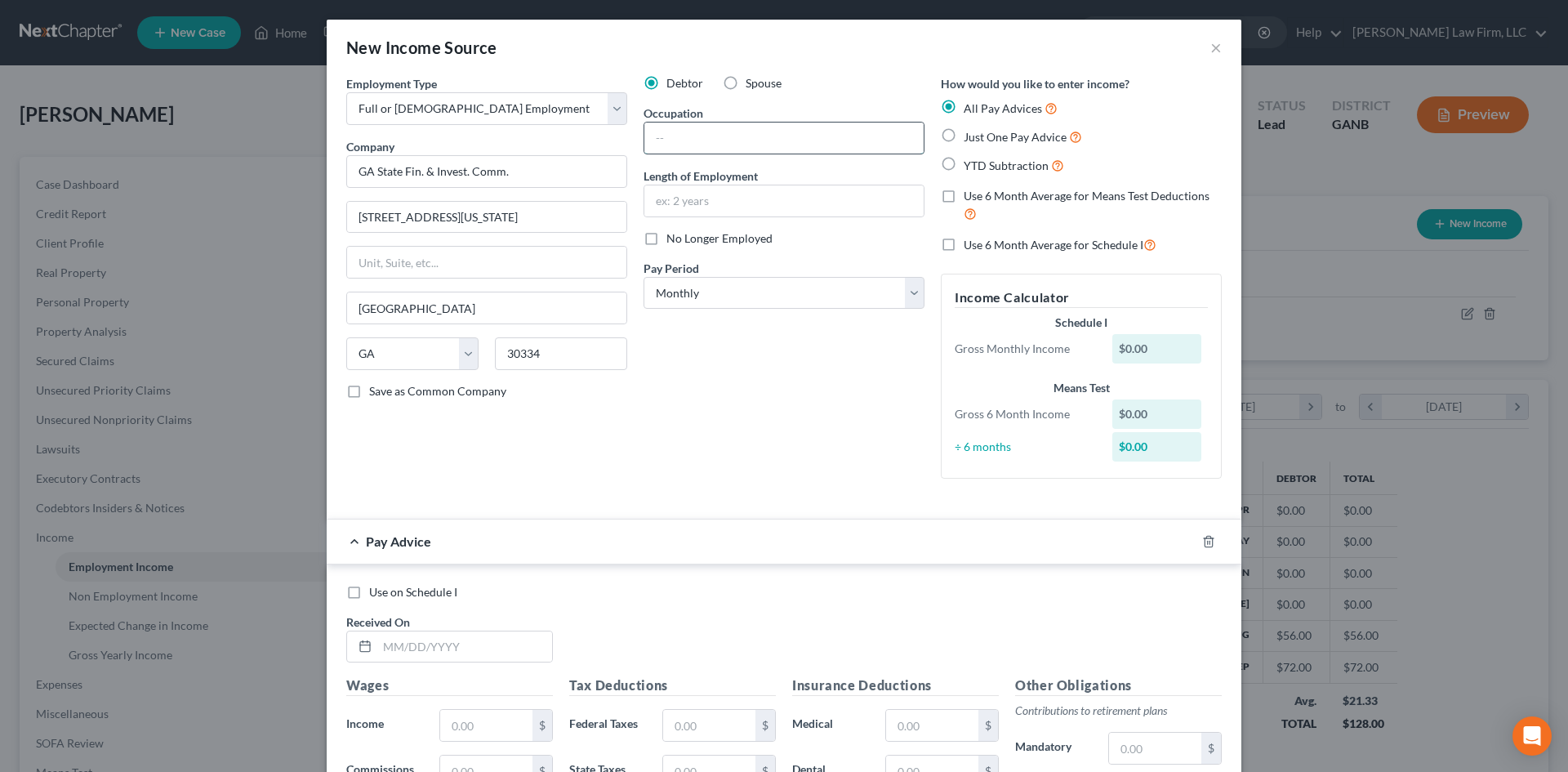
click at [672, 134] on input "text" at bounding box center [784, 138] width 279 height 31
click at [670, 137] on input "Administrator" at bounding box center [784, 138] width 279 height 31
click at [670, 139] on input "Administrator" at bounding box center [784, 138] width 279 height 31
drag, startPoint x: 696, startPoint y: 293, endPoint x: 696, endPoint y: 306, distance: 13.0
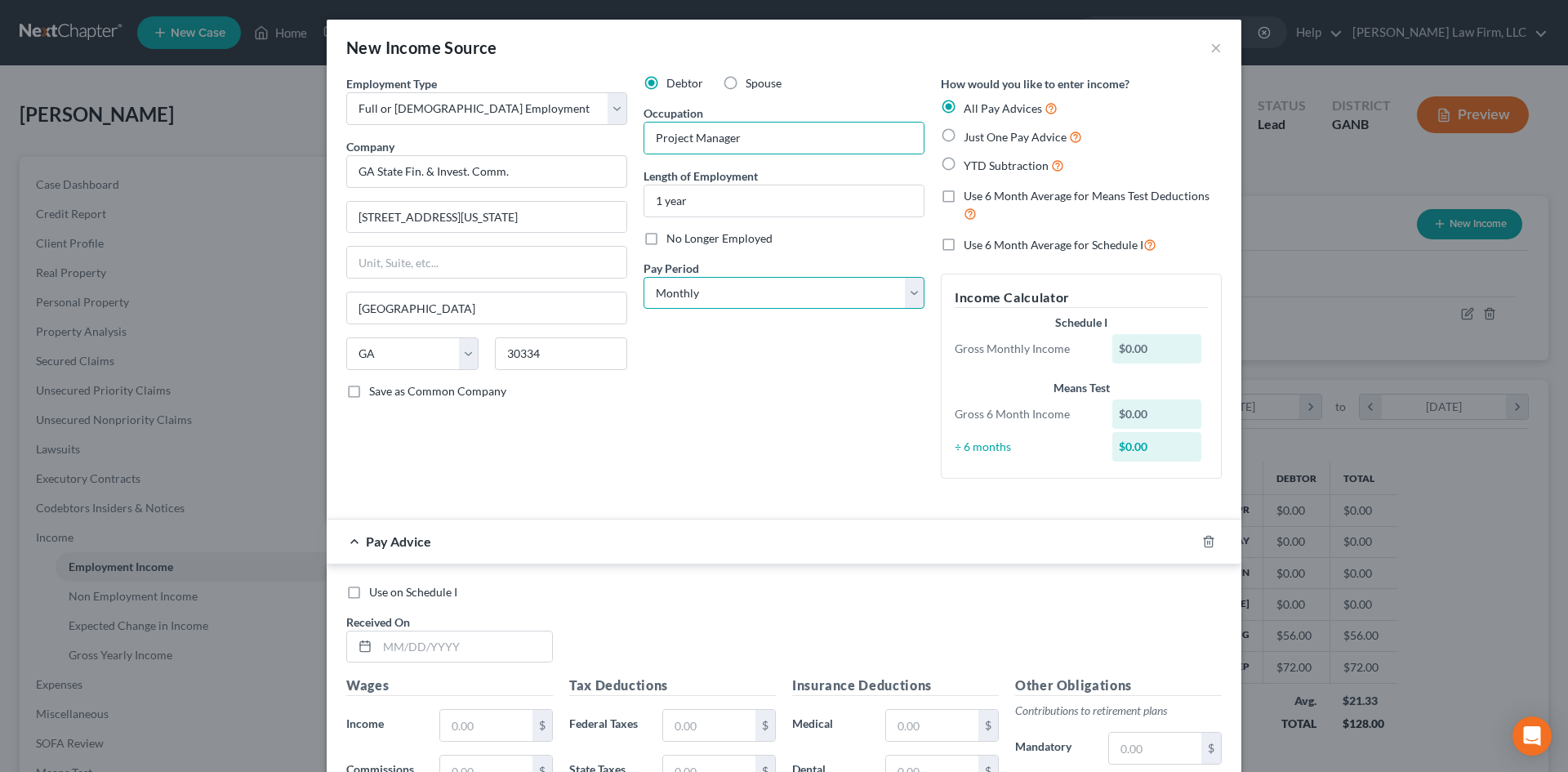
click at [696, 293] on select "Select Monthly Twice Monthly Every Other Week Weekly" at bounding box center [784, 293] width 281 height 32
click at [644, 277] on select "Select Monthly Twice Monthly Every Other Week Weekly" at bounding box center [784, 293] width 281 height 32
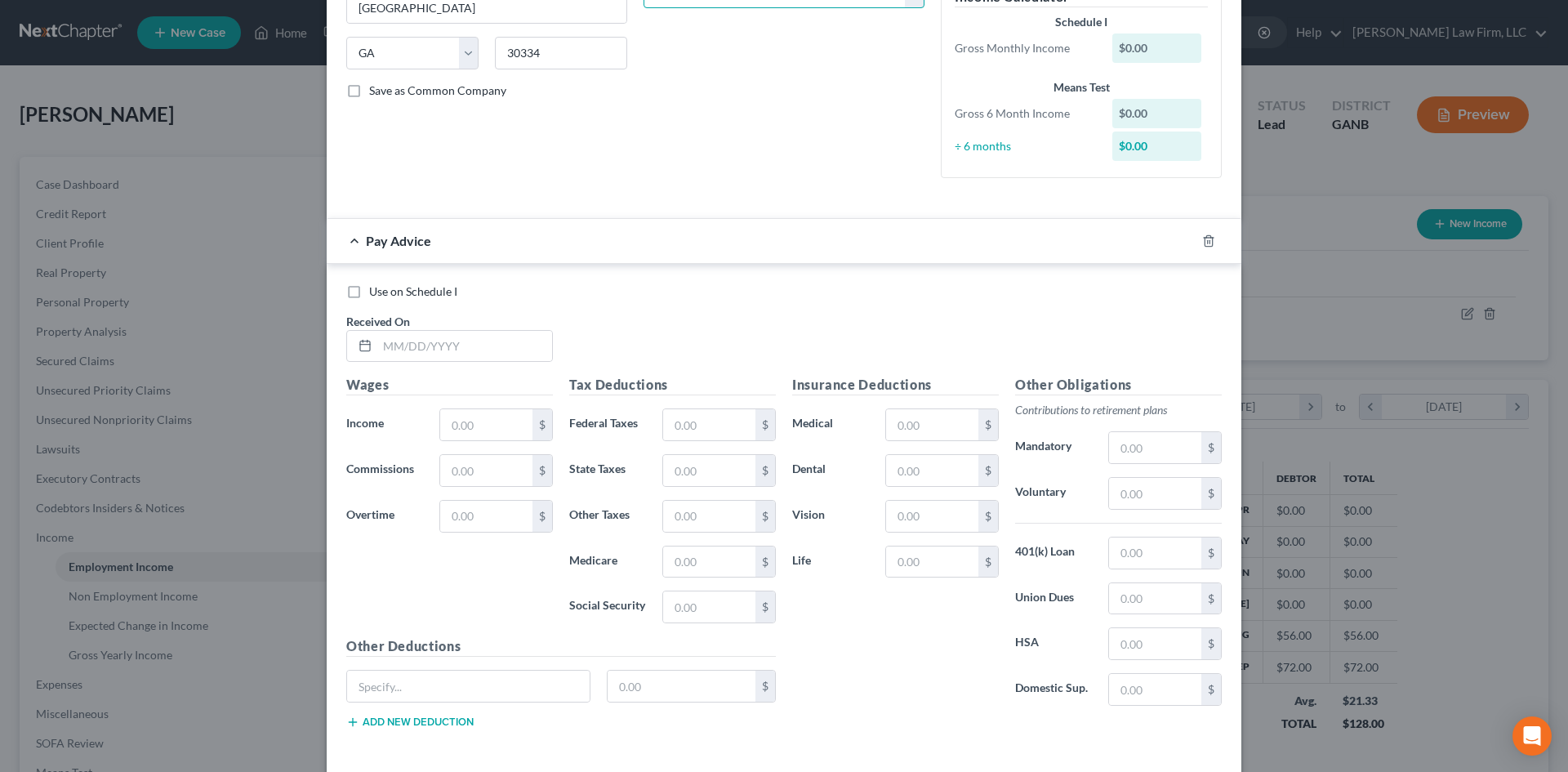
scroll to position [327, 0]
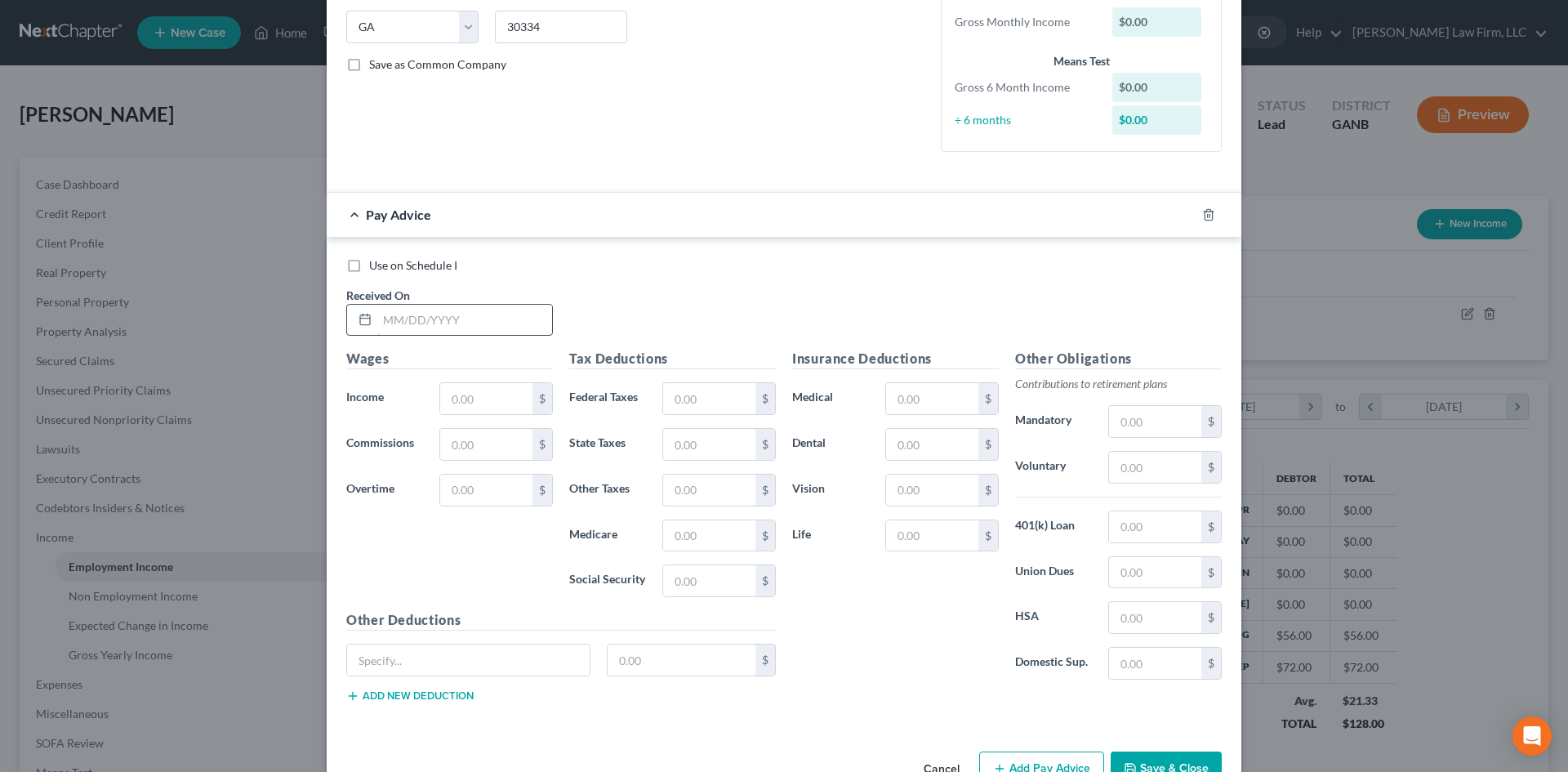
click at [465, 317] on input "text" at bounding box center [464, 320] width 175 height 31
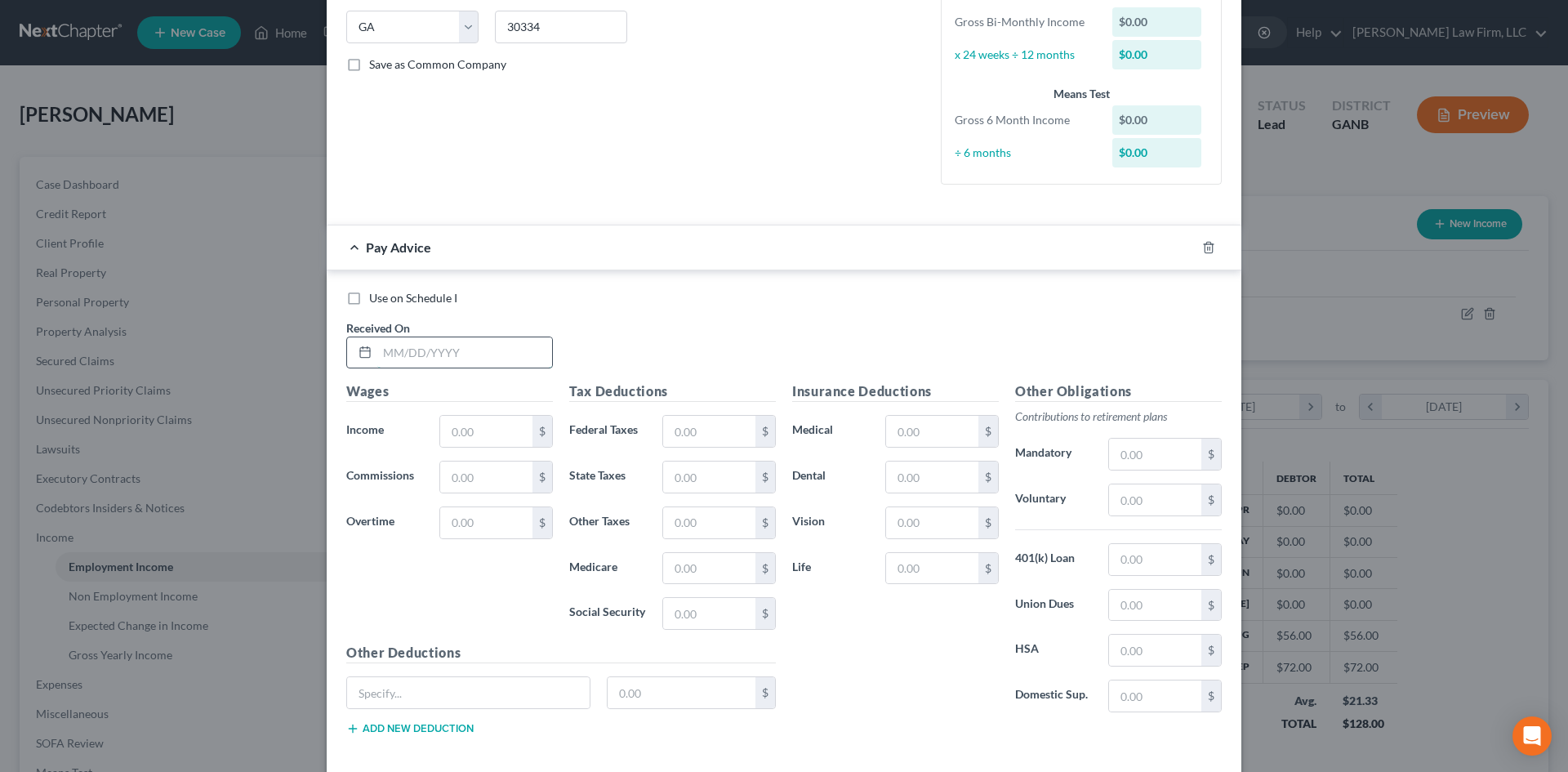
click at [491, 349] on input "text" at bounding box center [464, 352] width 175 height 31
click at [494, 418] on input "text" at bounding box center [486, 431] width 92 height 31
click at [698, 434] on input "text" at bounding box center [709, 431] width 92 height 31
click at [695, 476] on input "text" at bounding box center [709, 477] width 92 height 31
click at [688, 558] on input "text" at bounding box center [709, 569] width 92 height 31
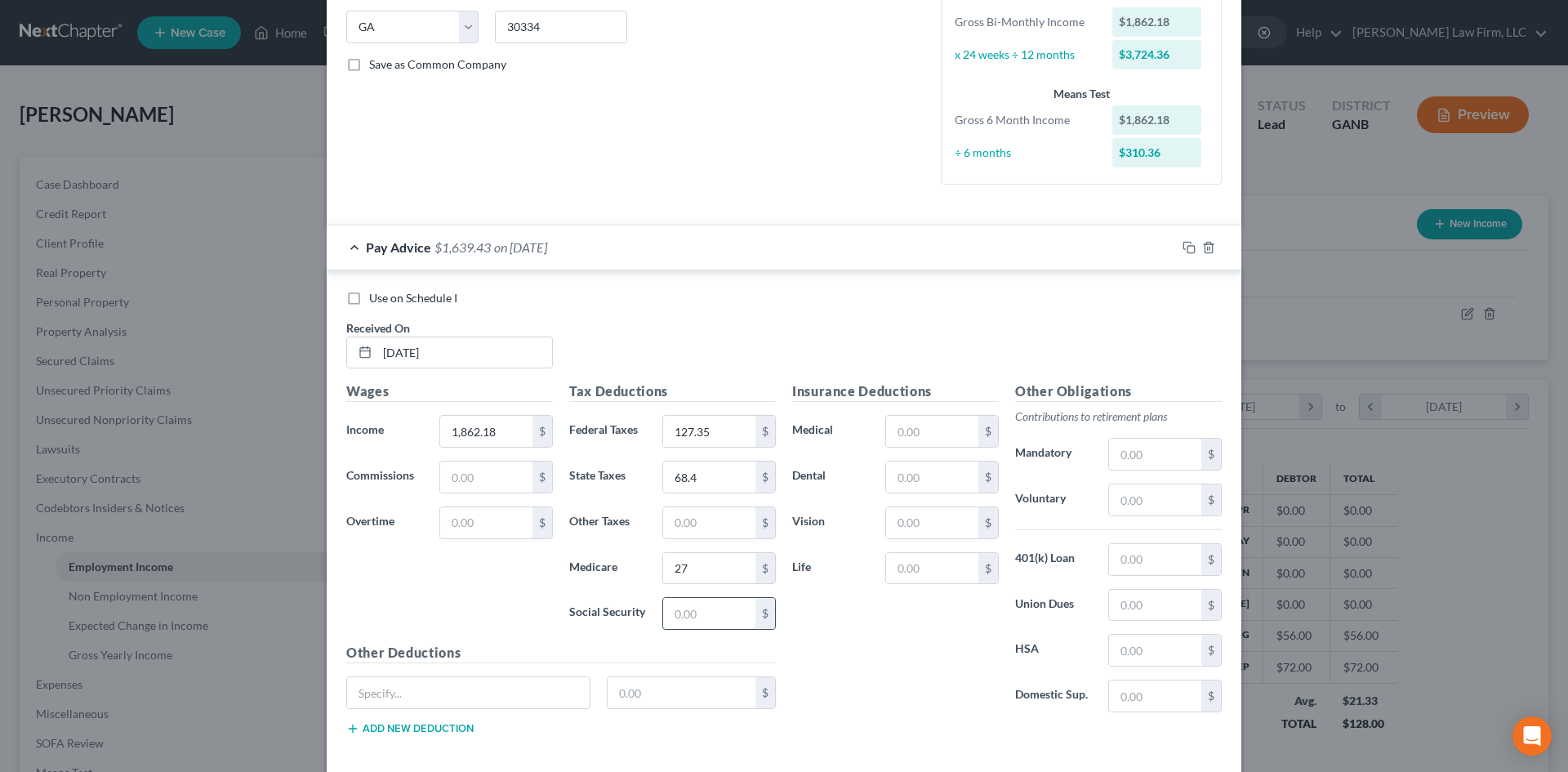
click at [665, 617] on input "text" at bounding box center [709, 613] width 92 height 31
click at [871, 620] on div "Insurance Deductions Medical $ Dental $ Vision $ Life $" at bounding box center [896, 553] width 223 height 344
click at [1120, 506] on input "text" at bounding box center [1155, 500] width 92 height 31
click at [1133, 450] on input "text" at bounding box center [1155, 454] width 92 height 31
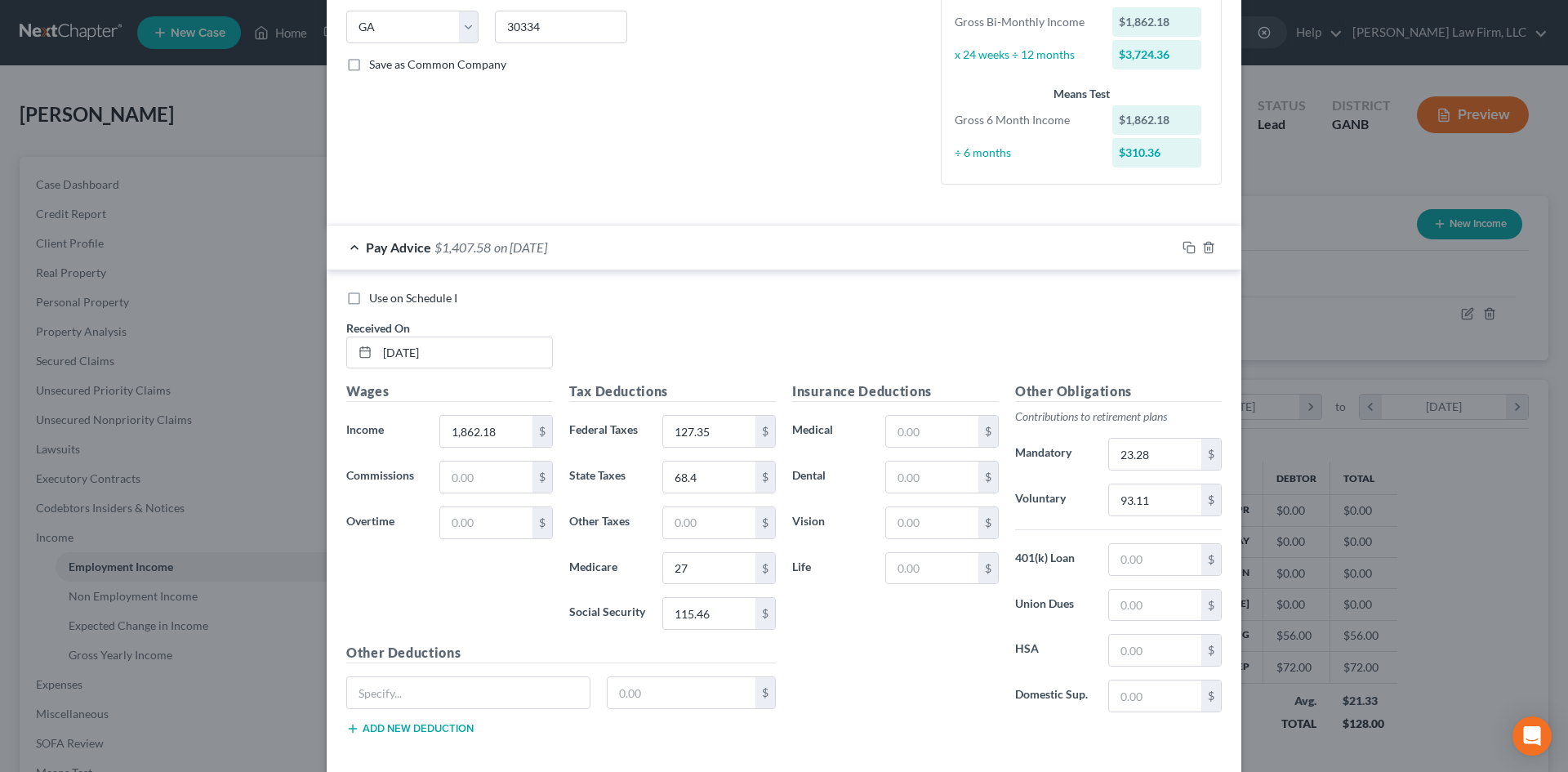
click at [950, 655] on div "Insurance Deductions Medical $ Dental $ Vision $ Life $" at bounding box center [896, 553] width 223 height 344
click at [1187, 246] on rect "button" at bounding box center [1191, 249] width 8 height 8
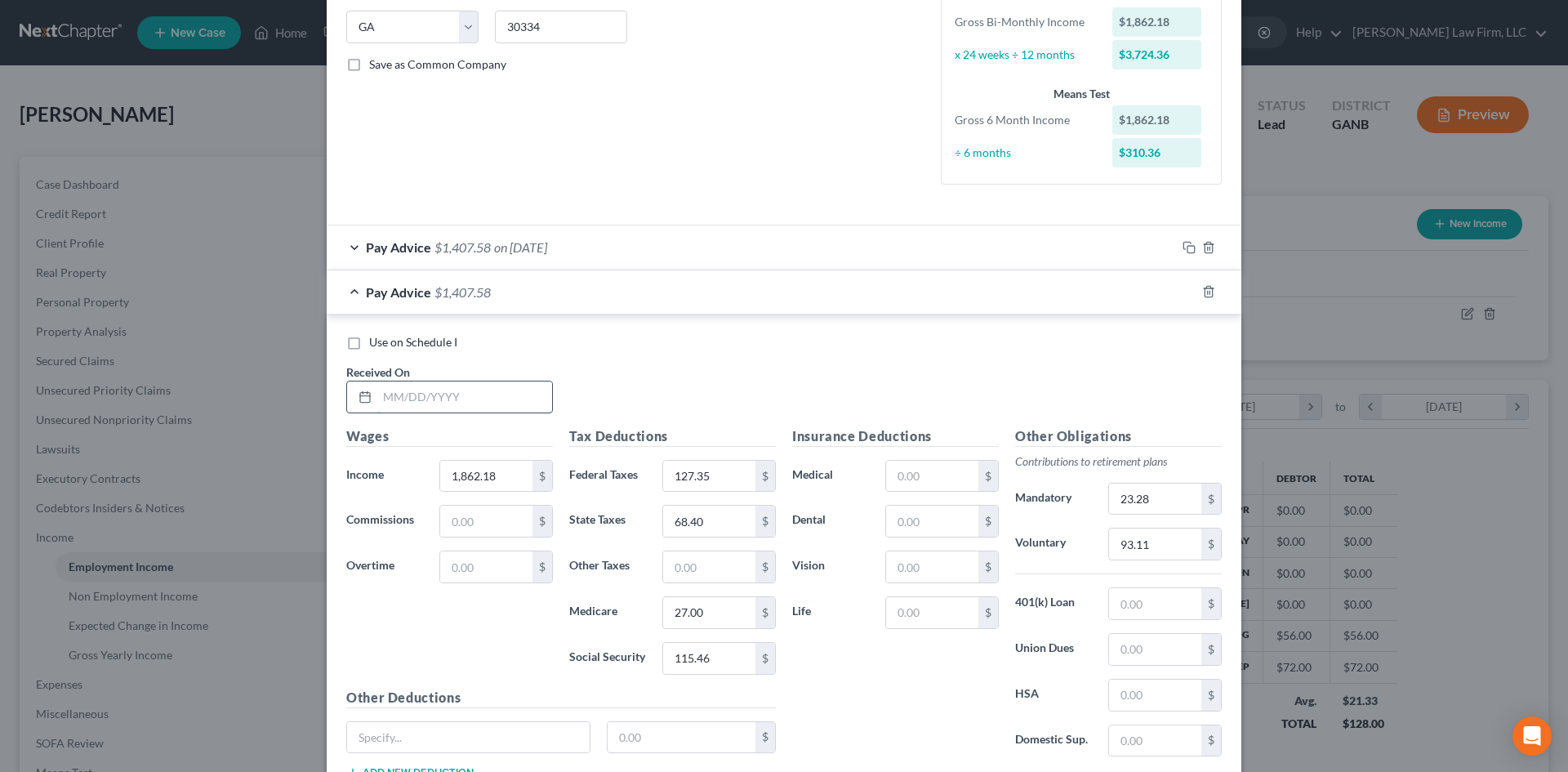
click at [455, 381] on input "text" at bounding box center [464, 397] width 175 height 31
click at [501, 480] on input "1,862.18" at bounding box center [486, 476] width 92 height 31
click at [683, 483] on input "127.35" at bounding box center [709, 476] width 92 height 31
click at [715, 530] on input "68.40" at bounding box center [709, 521] width 92 height 31
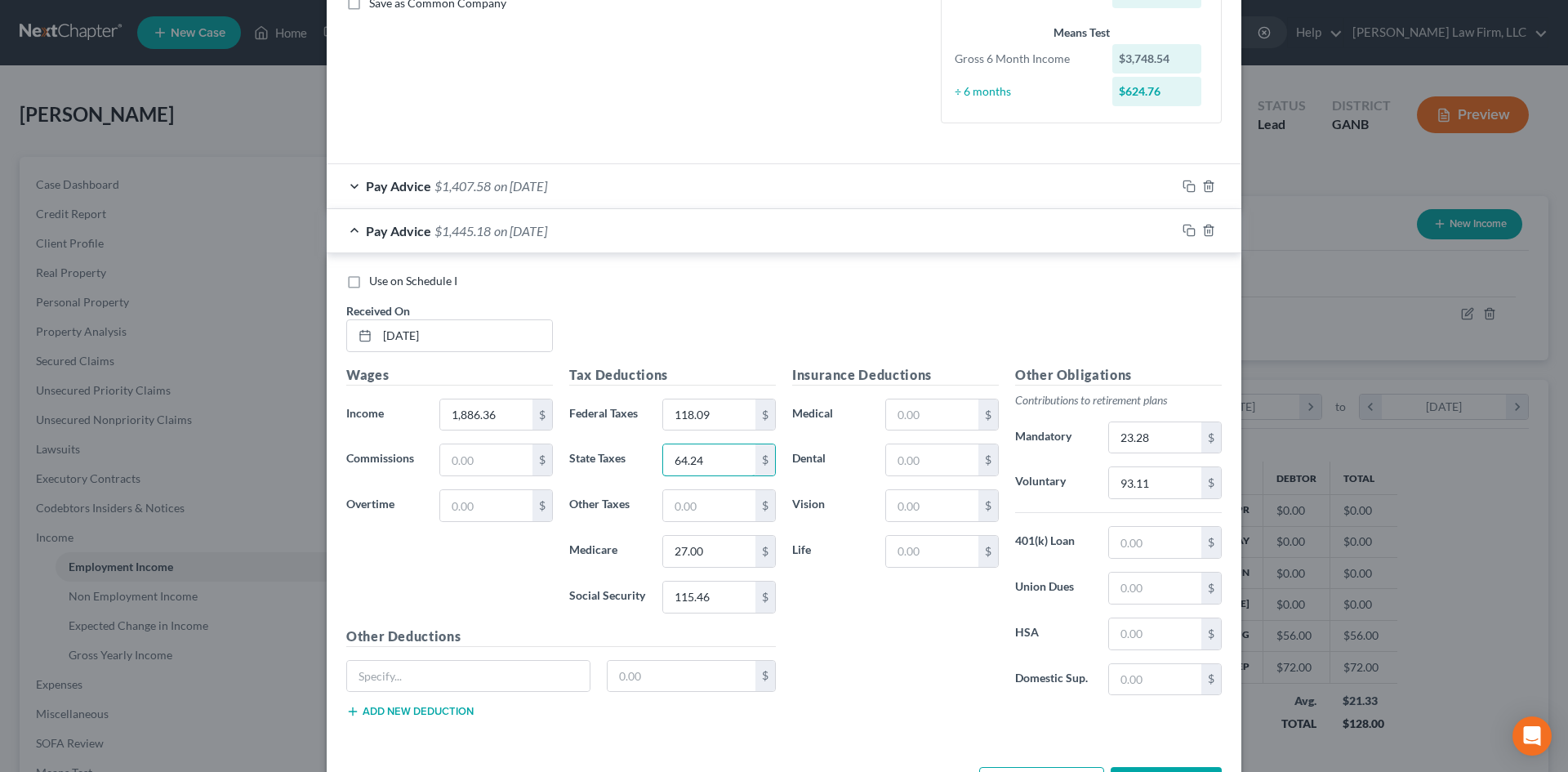
scroll to position [435, 0]
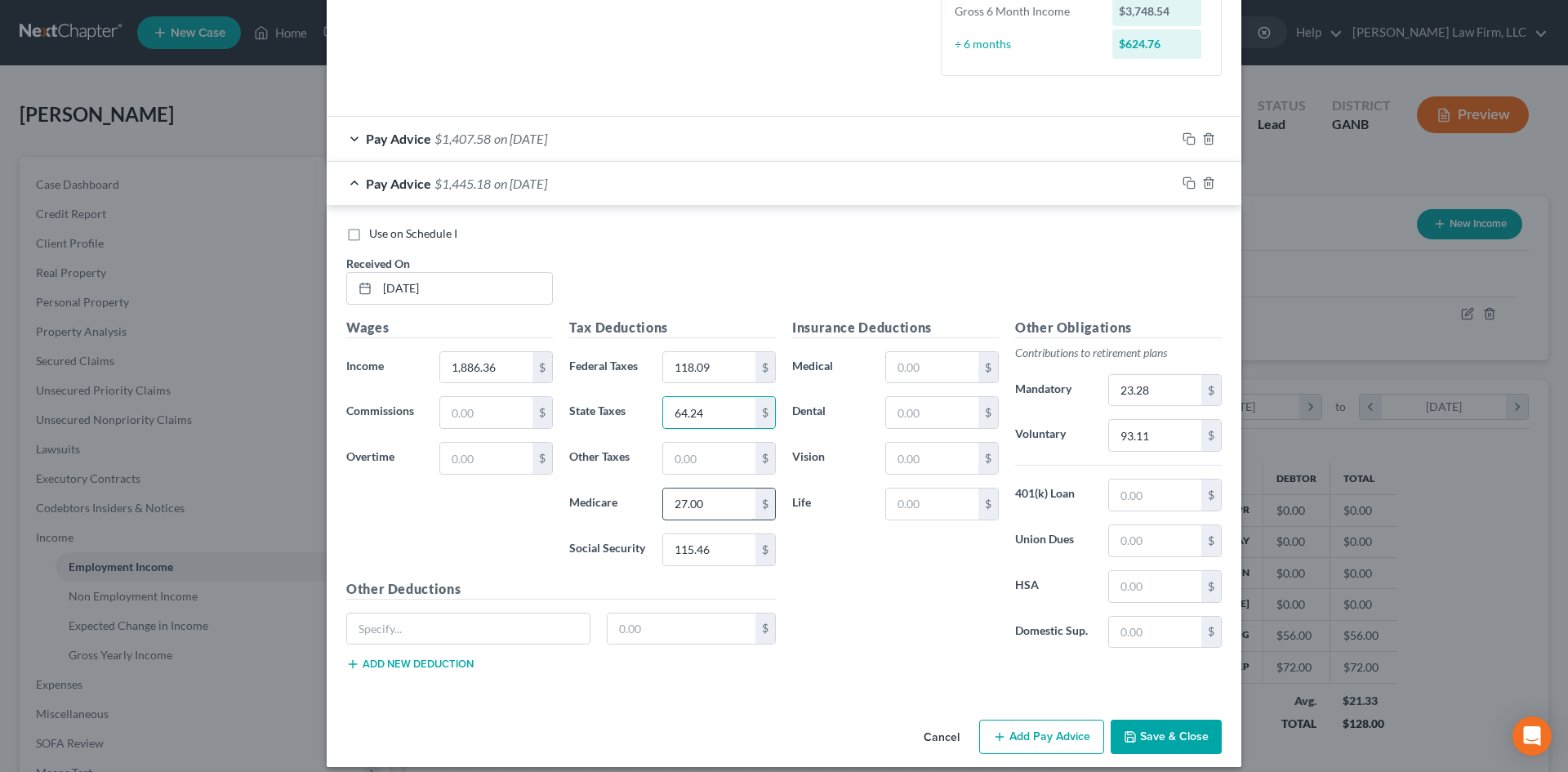
click at [694, 504] on input "27.00" at bounding box center [709, 504] width 92 height 31
click at [675, 550] on input "115.46" at bounding box center [709, 549] width 92 height 31
click at [1117, 386] on input "23.28" at bounding box center [1155, 390] width 92 height 31
click at [1130, 427] on input "93.11" at bounding box center [1155, 435] width 92 height 31
click at [515, 632] on input "text" at bounding box center [468, 629] width 243 height 31
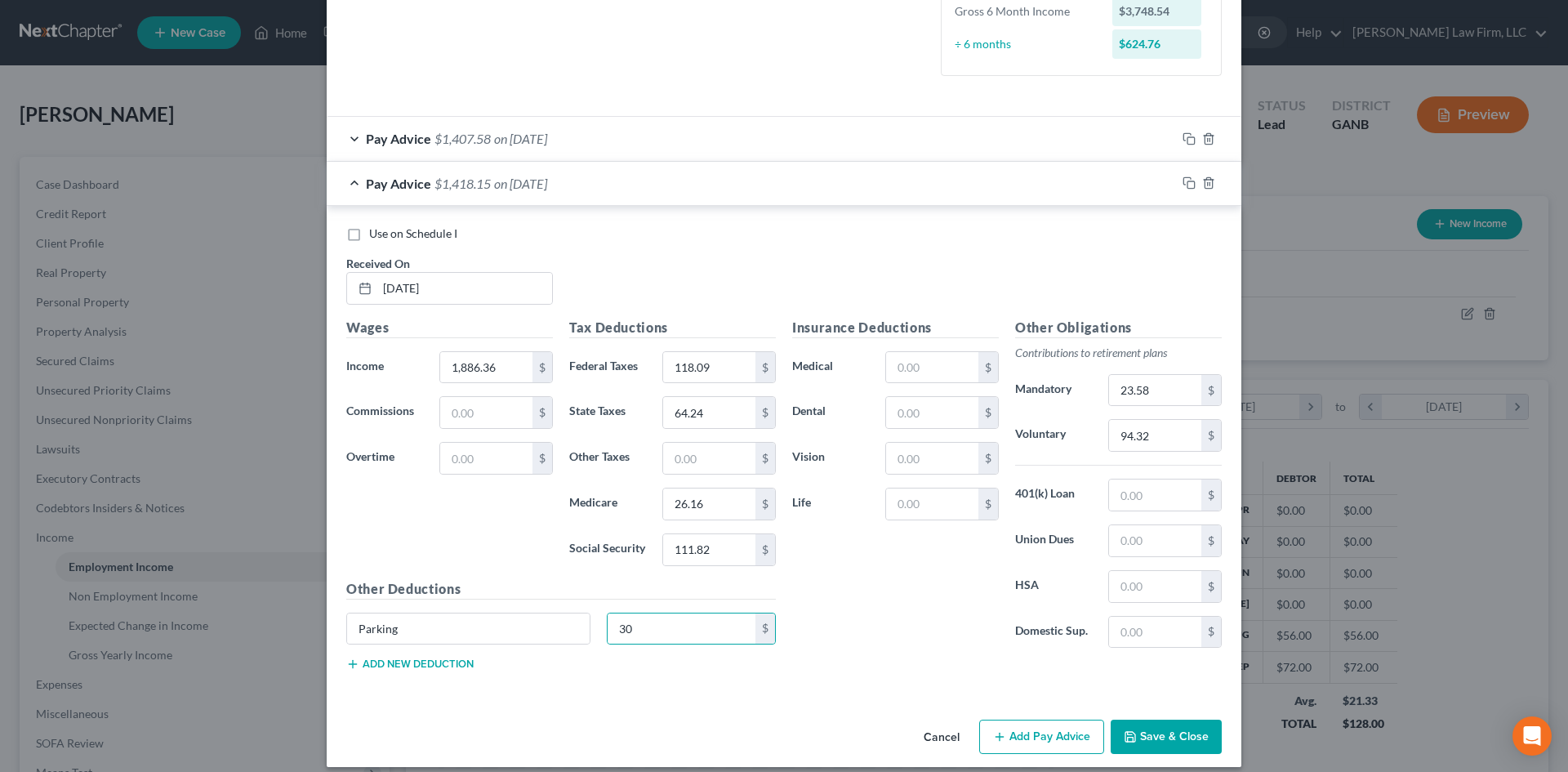
click at [389, 659] on button "Add new deduction" at bounding box center [410, 663] width 128 height 13
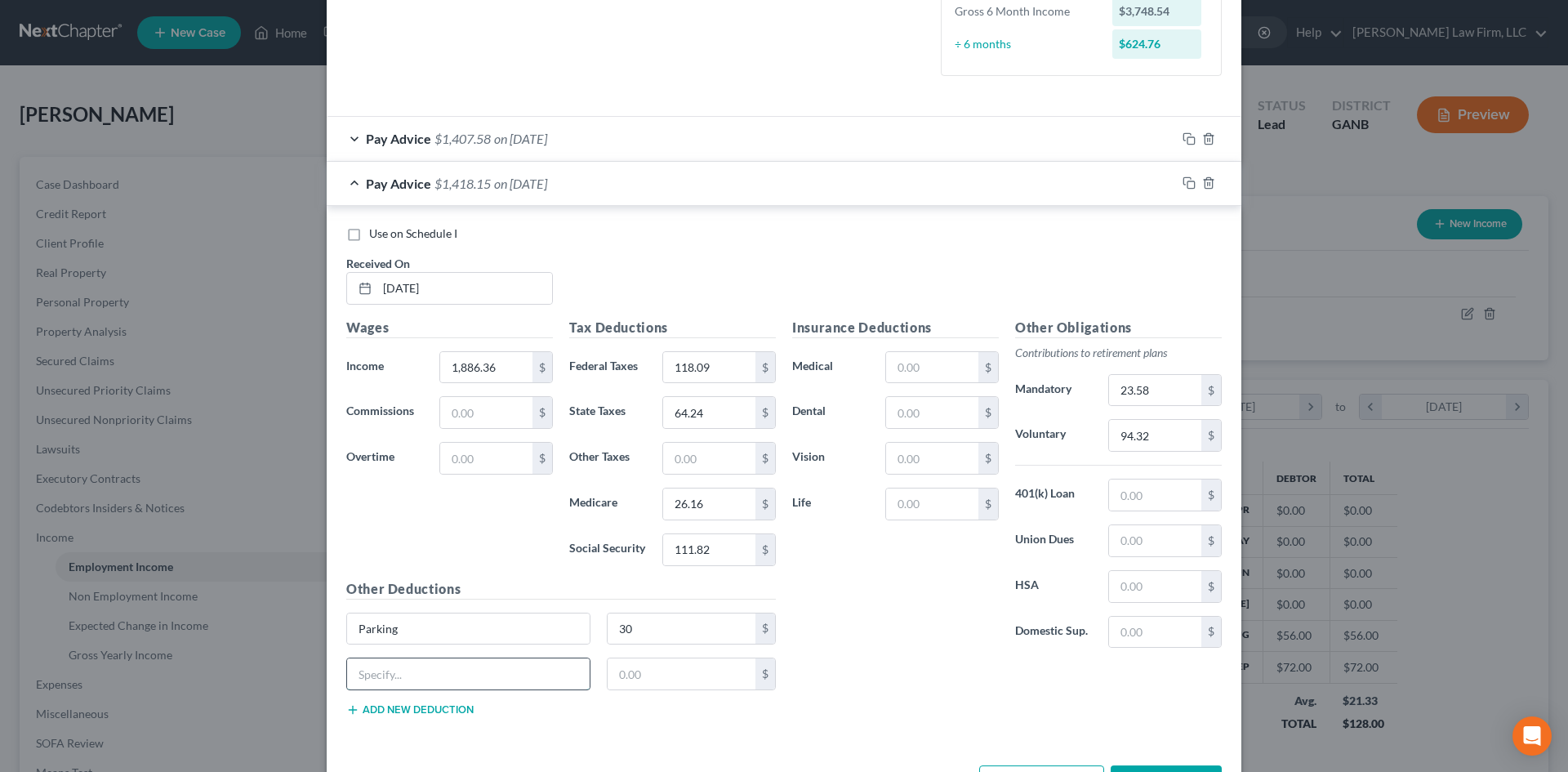
click at [392, 660] on input "text" at bounding box center [468, 673] width 243 height 31
click at [933, 401] on input "text" at bounding box center [932, 412] width 92 height 31
click at [911, 501] on input "text" at bounding box center [932, 504] width 92 height 31
click at [381, 711] on button "Add new deduction" at bounding box center [410, 709] width 128 height 13
click at [384, 711] on input "text" at bounding box center [468, 719] width 243 height 31
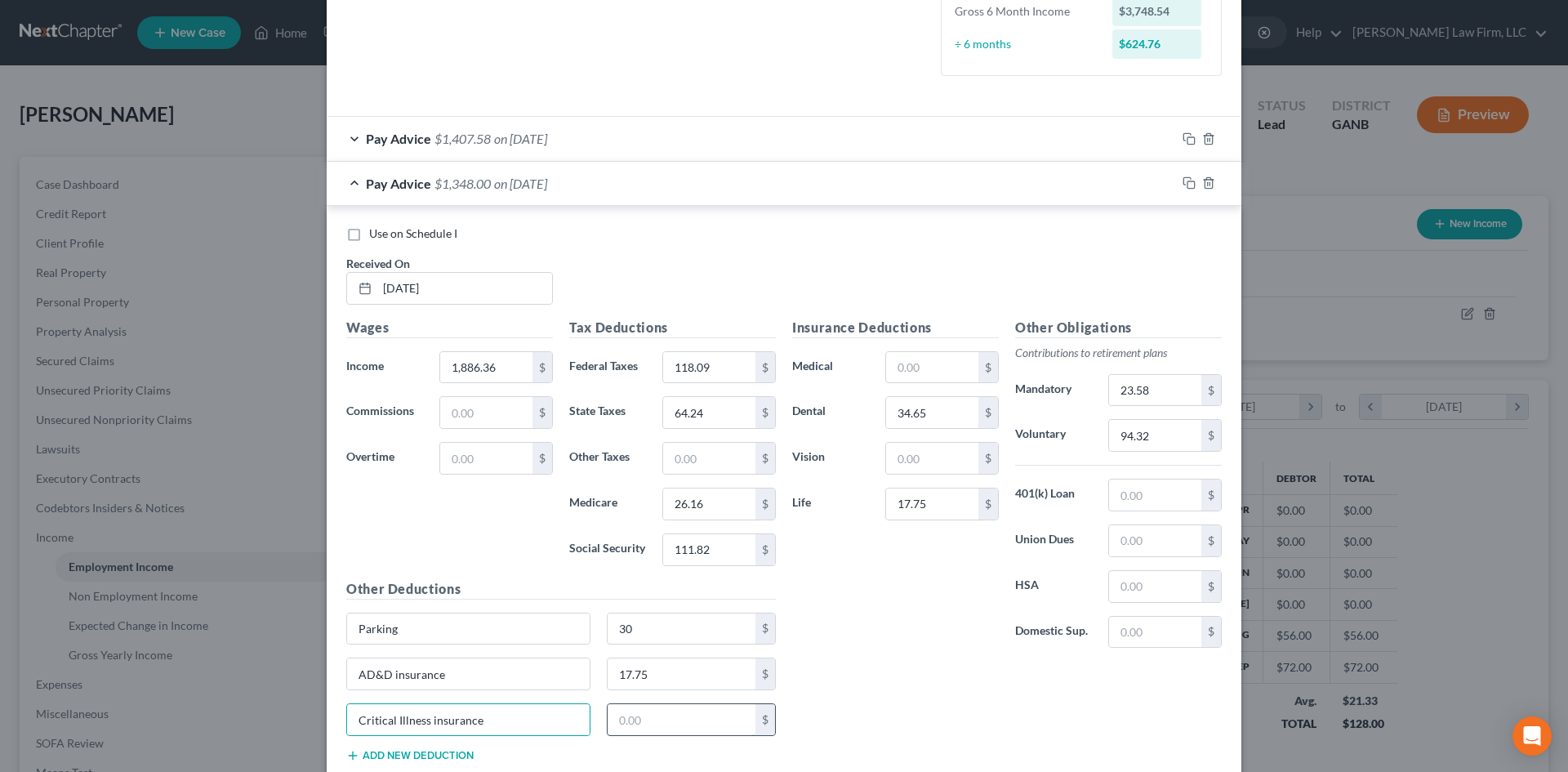
click at [636, 718] on input "text" at bounding box center [682, 719] width 149 height 31
click at [901, 700] on div "Insurance Deductions Medical $ Dental 34.65 $ Vision $ Life 17.75 $ Other Oblig…" at bounding box center [1007, 546] width 446 height 457
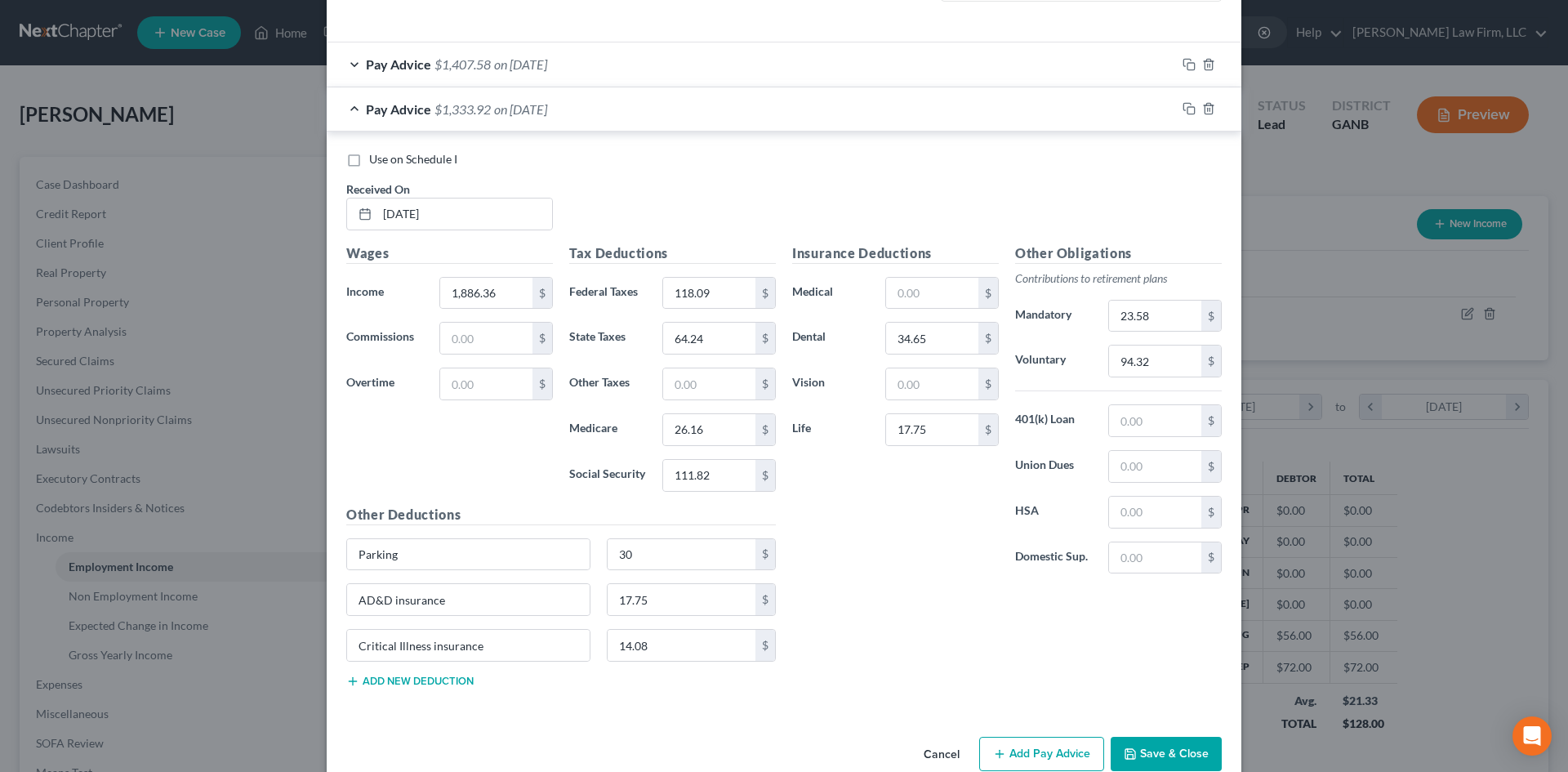
scroll to position [541, 0]
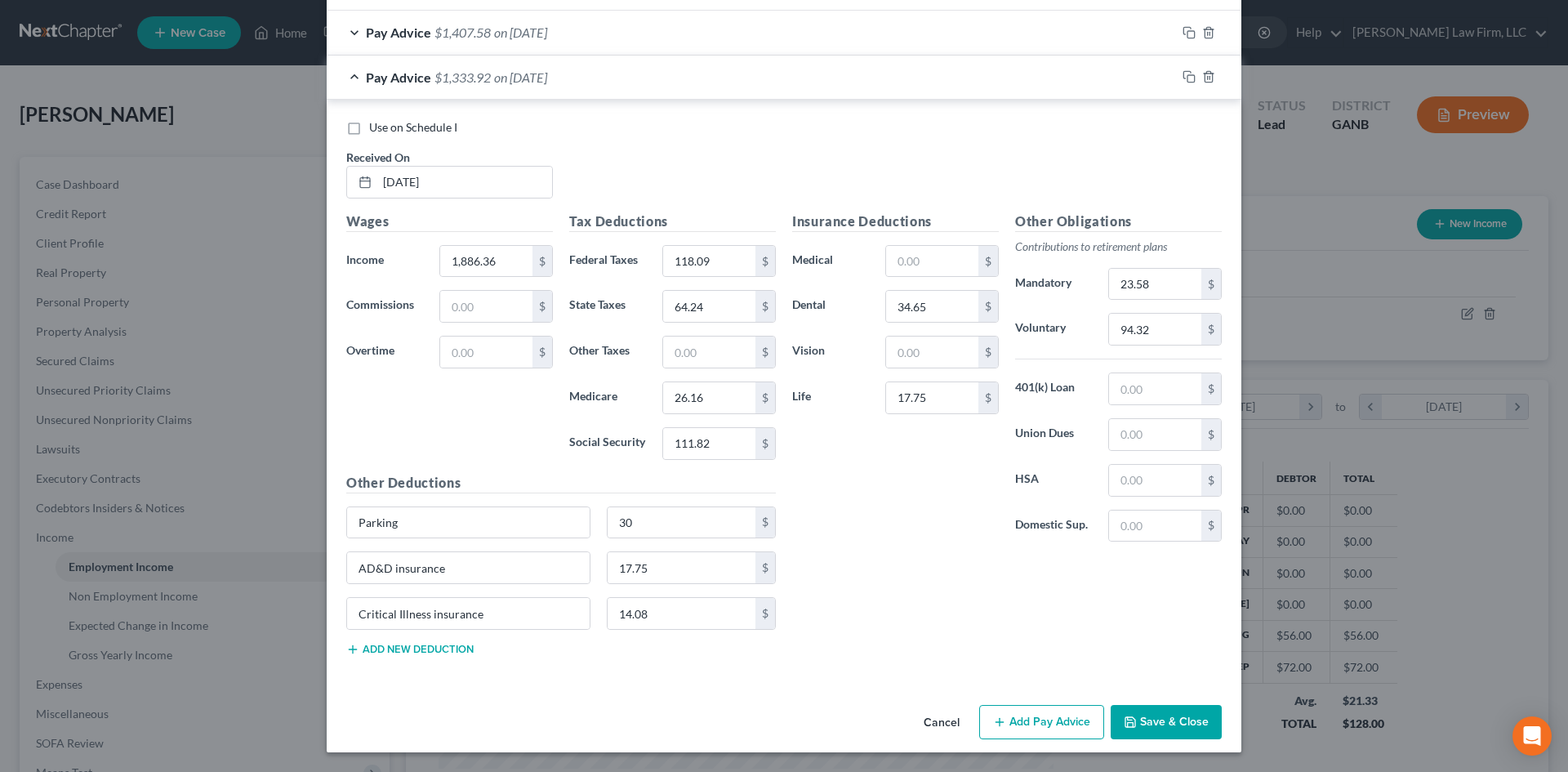
click at [401, 643] on button "Add new deduction" at bounding box center [410, 649] width 128 height 13
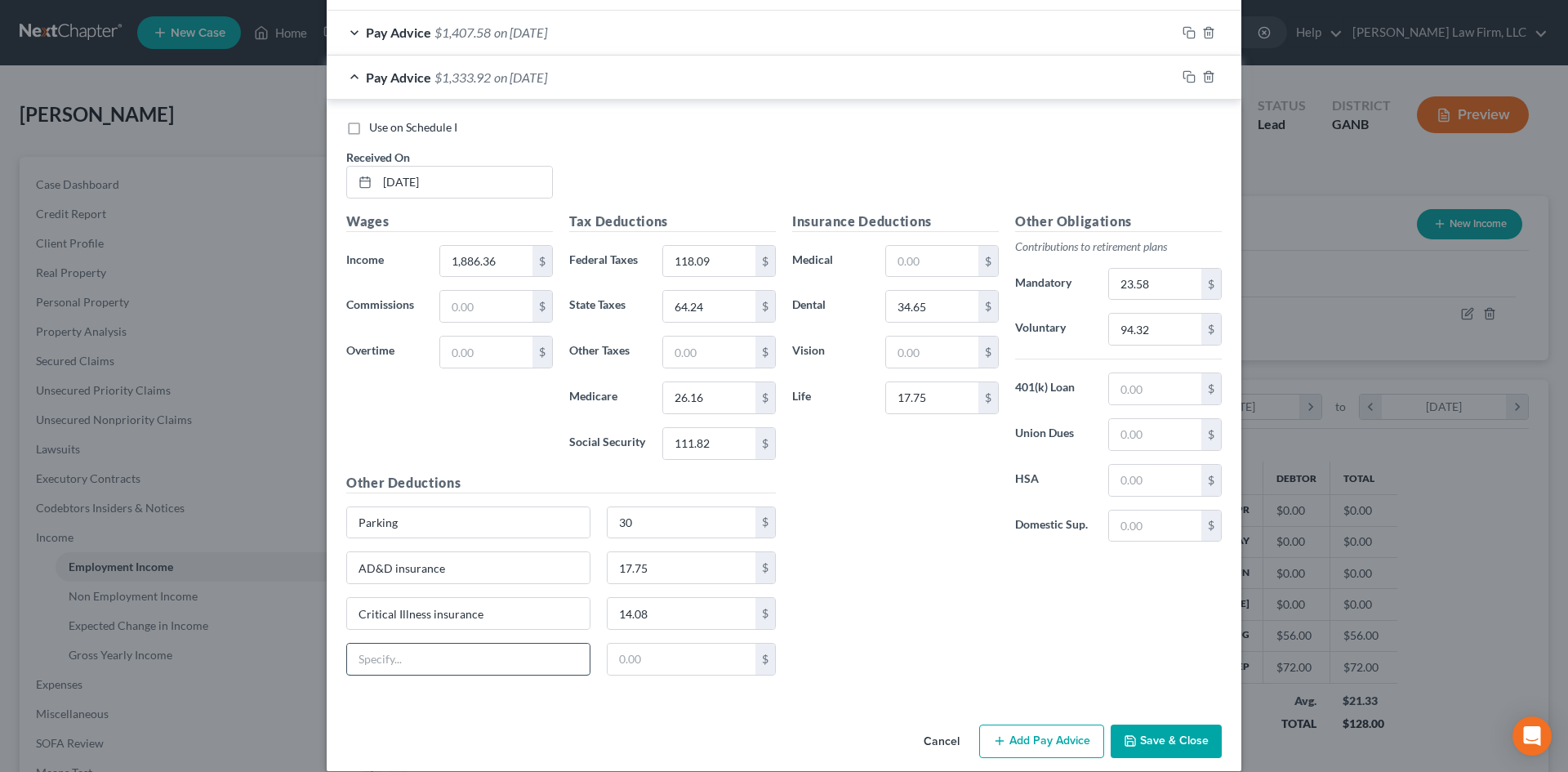
click at [402, 654] on input "text" at bounding box center [468, 659] width 243 height 31
click at [672, 672] on input "text" at bounding box center [682, 659] width 149 height 31
click at [443, 658] on input "Hospital indeminification" at bounding box center [468, 659] width 243 height 31
click at [442, 658] on input "Hospital indeminification" at bounding box center [468, 659] width 243 height 31
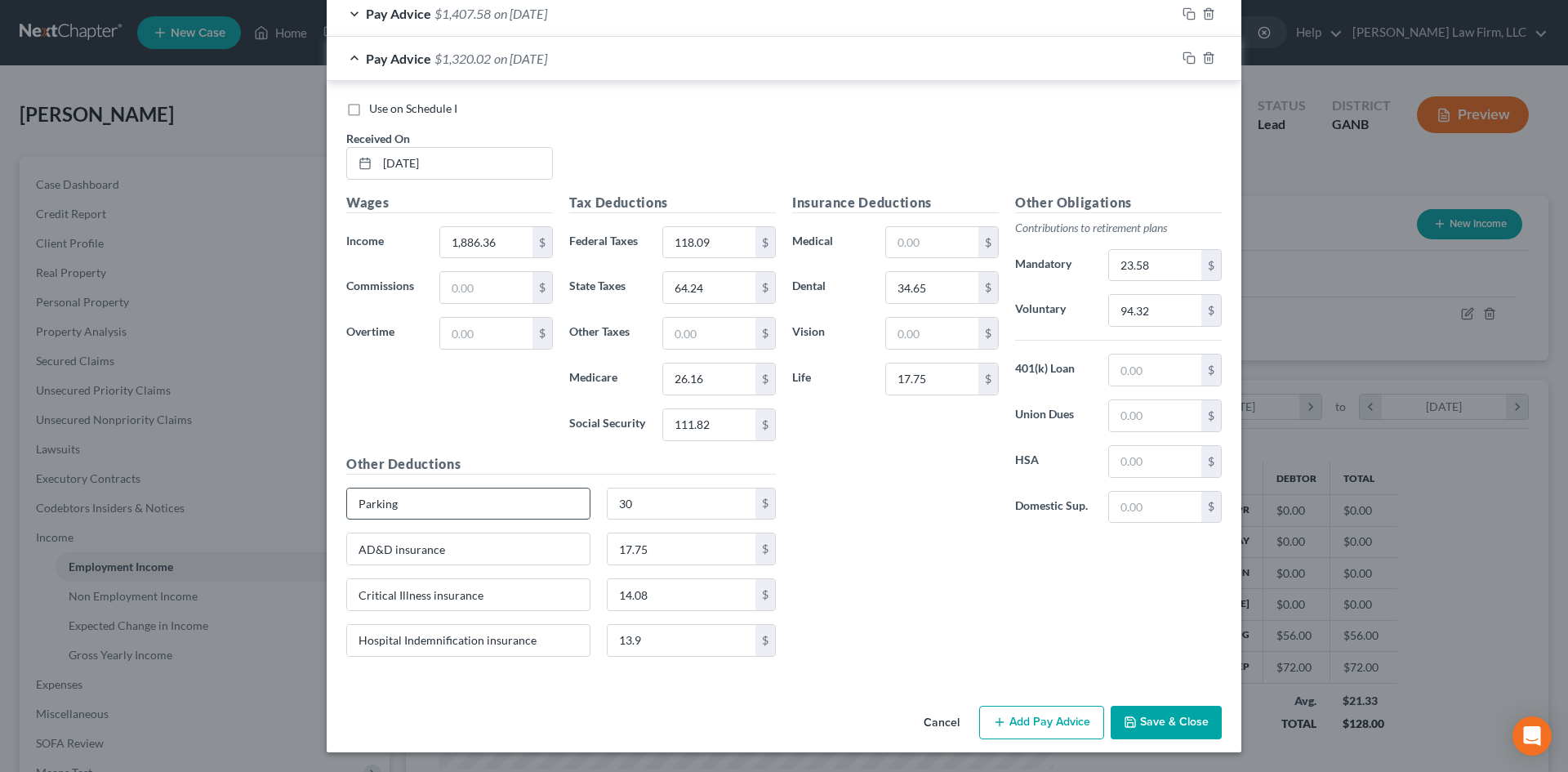
click at [443, 512] on input "Parking" at bounding box center [468, 504] width 243 height 31
click at [654, 517] on input "30" at bounding box center [682, 504] width 149 height 31
click at [471, 554] on input "AD&D insurance" at bounding box center [468, 549] width 243 height 31
click at [668, 557] on input "17.75" at bounding box center [682, 549] width 149 height 31
click at [668, 556] on input "17.75" at bounding box center [682, 549] width 149 height 31
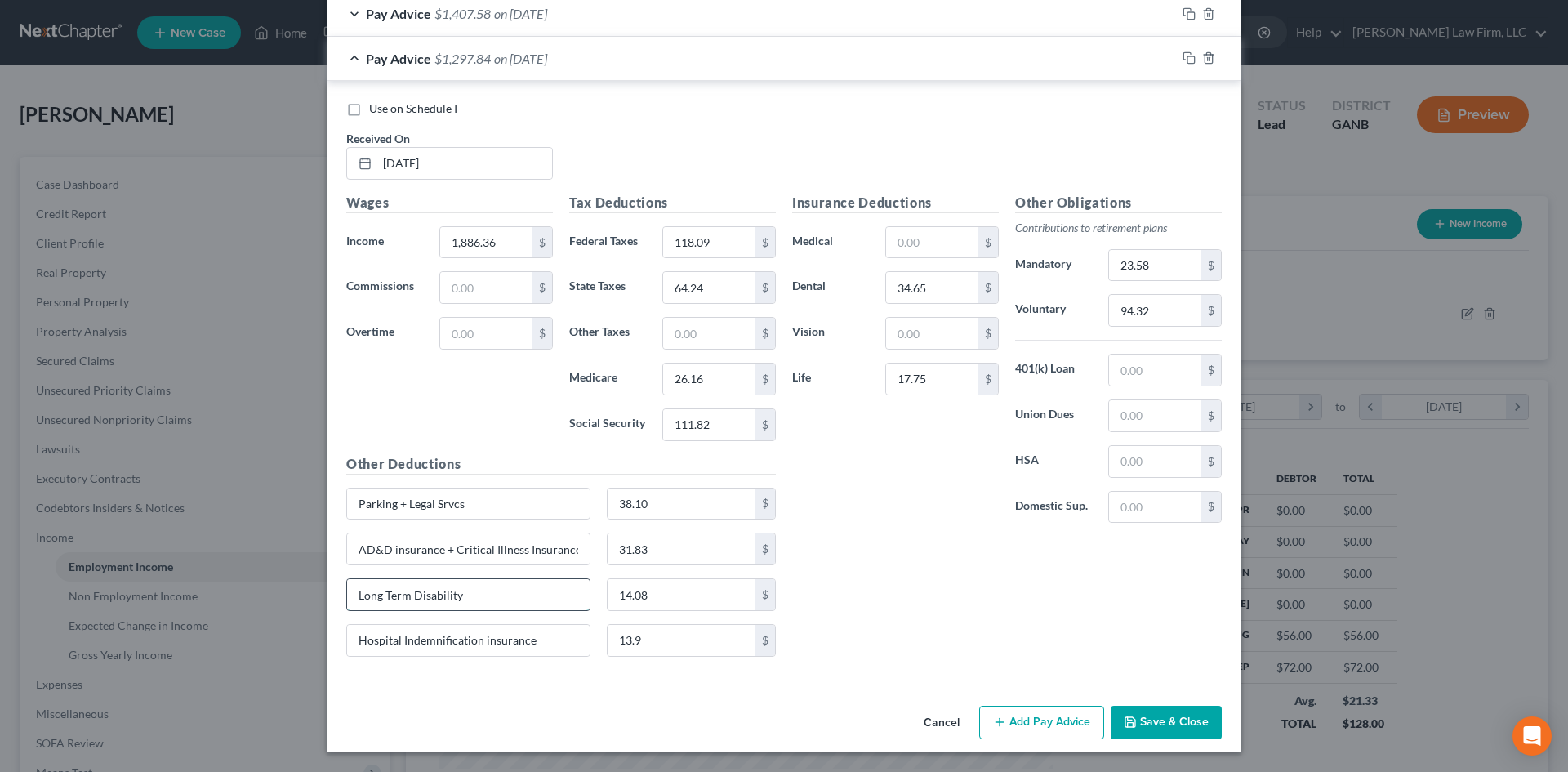
click at [499, 603] on input "Long Term Disability" at bounding box center [468, 594] width 243 height 31
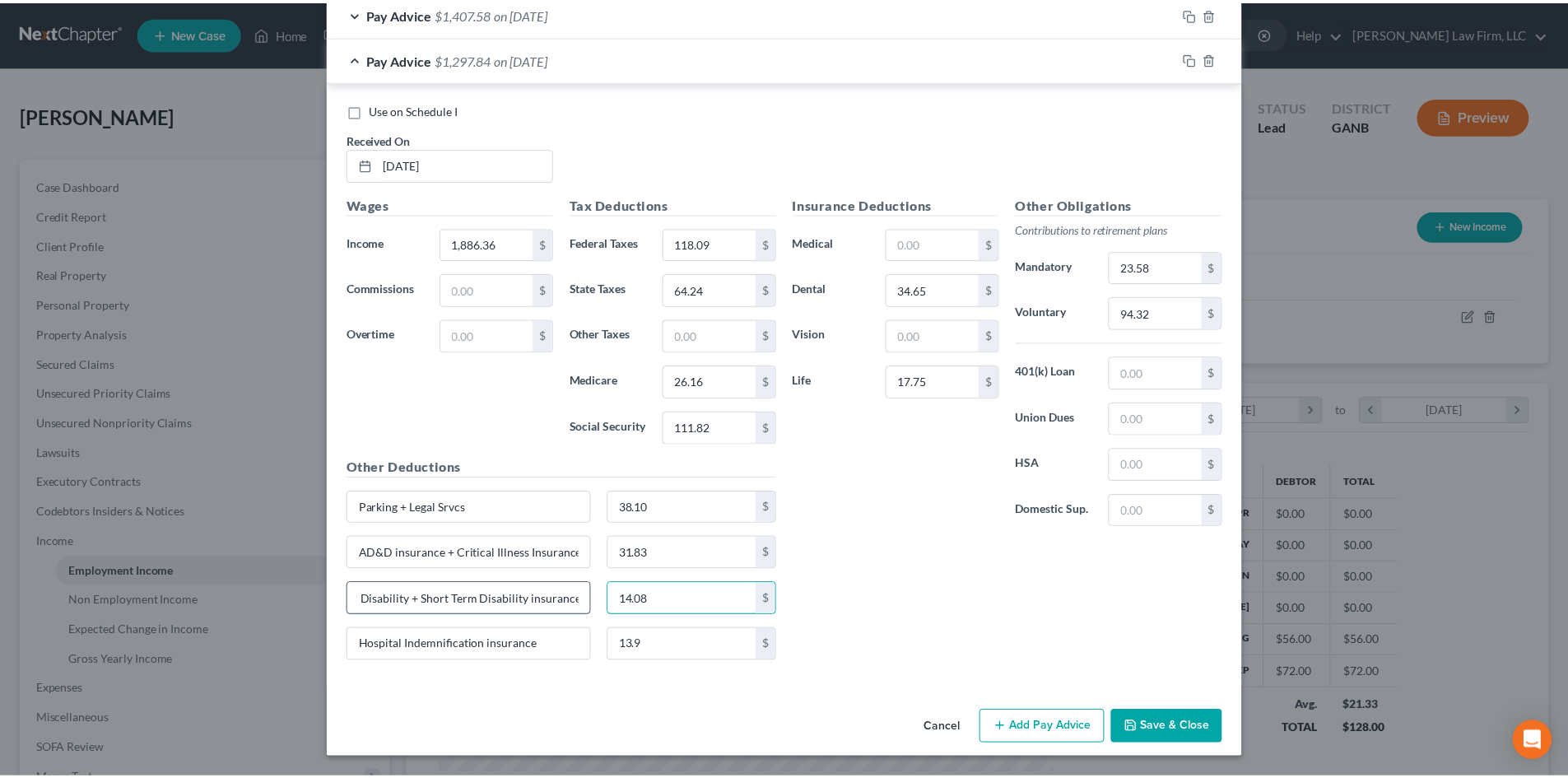
scroll to position [0, 0]
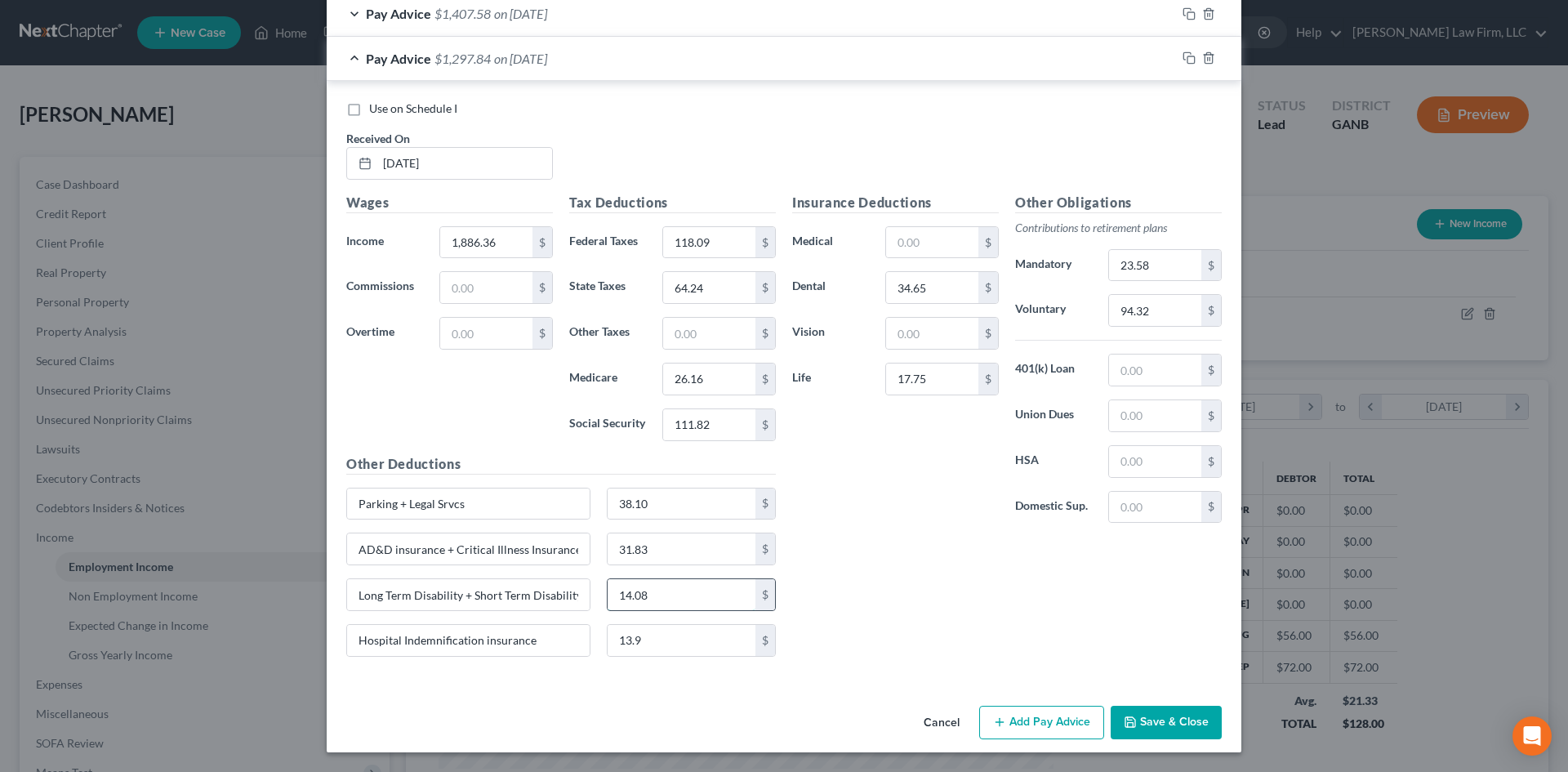
click at [724, 594] on input "14.08" at bounding box center [682, 594] width 149 height 31
click at [820, 562] on div "Insurance Deductions Medical $ Dental 34.65 $ Vision $ Life 17.75 $ Other Oblig…" at bounding box center [1007, 431] width 446 height 477
click at [1199, 715] on button "Save & Close" at bounding box center [1166, 723] width 111 height 34
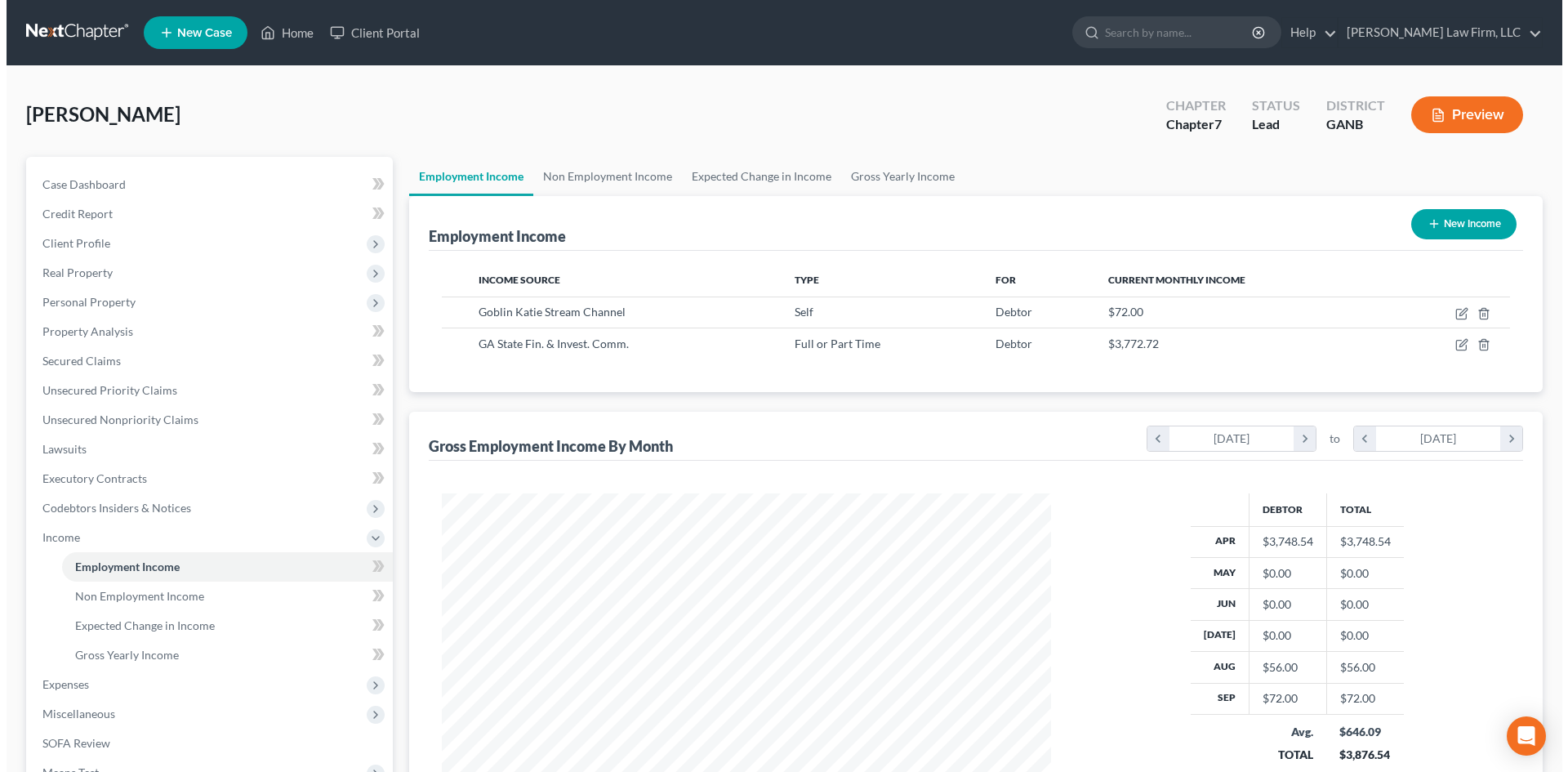
scroll to position [214, 0]
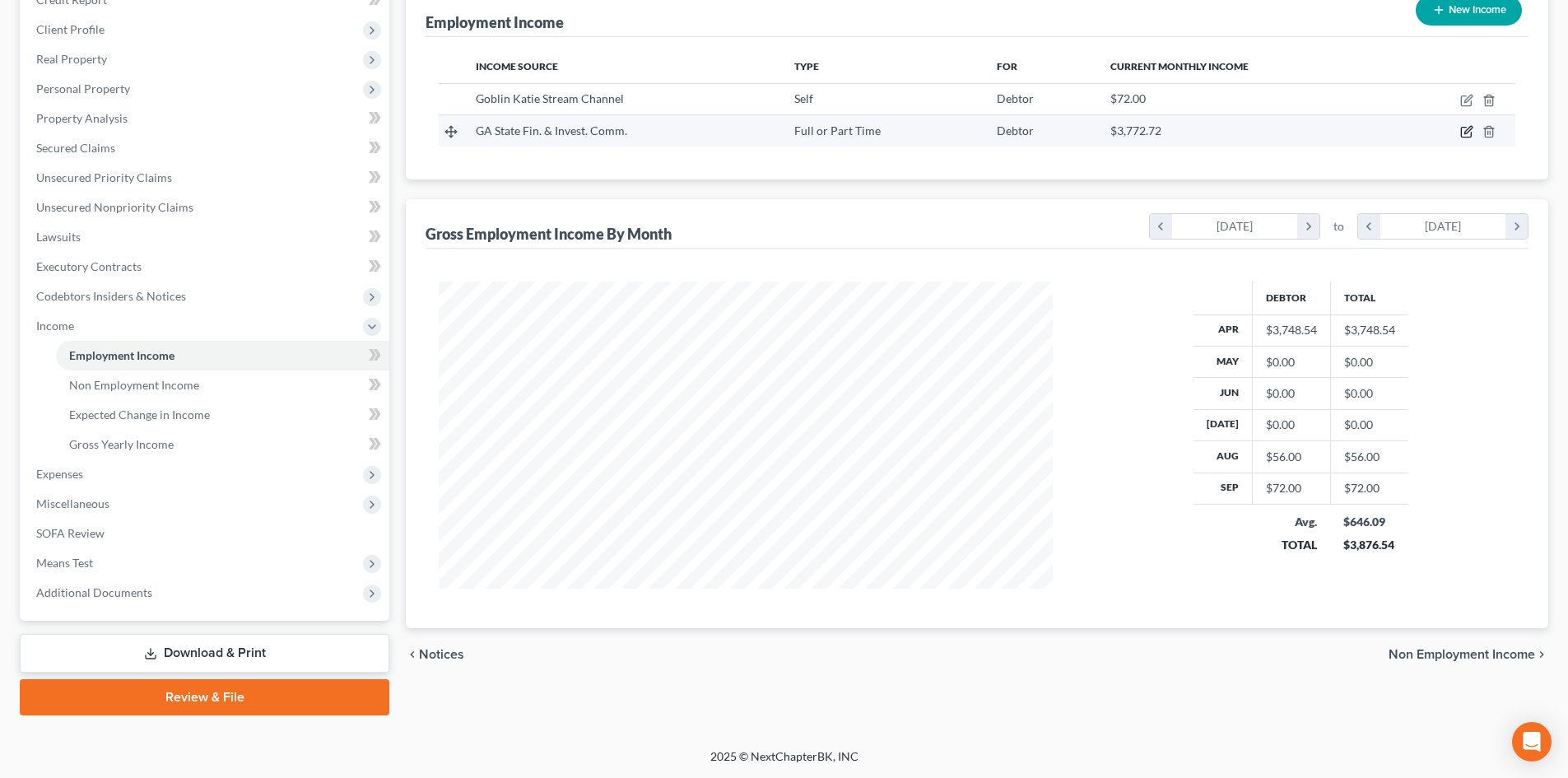
click at [1462, 136] on icon "button" at bounding box center [1466, 131] width 13 height 13
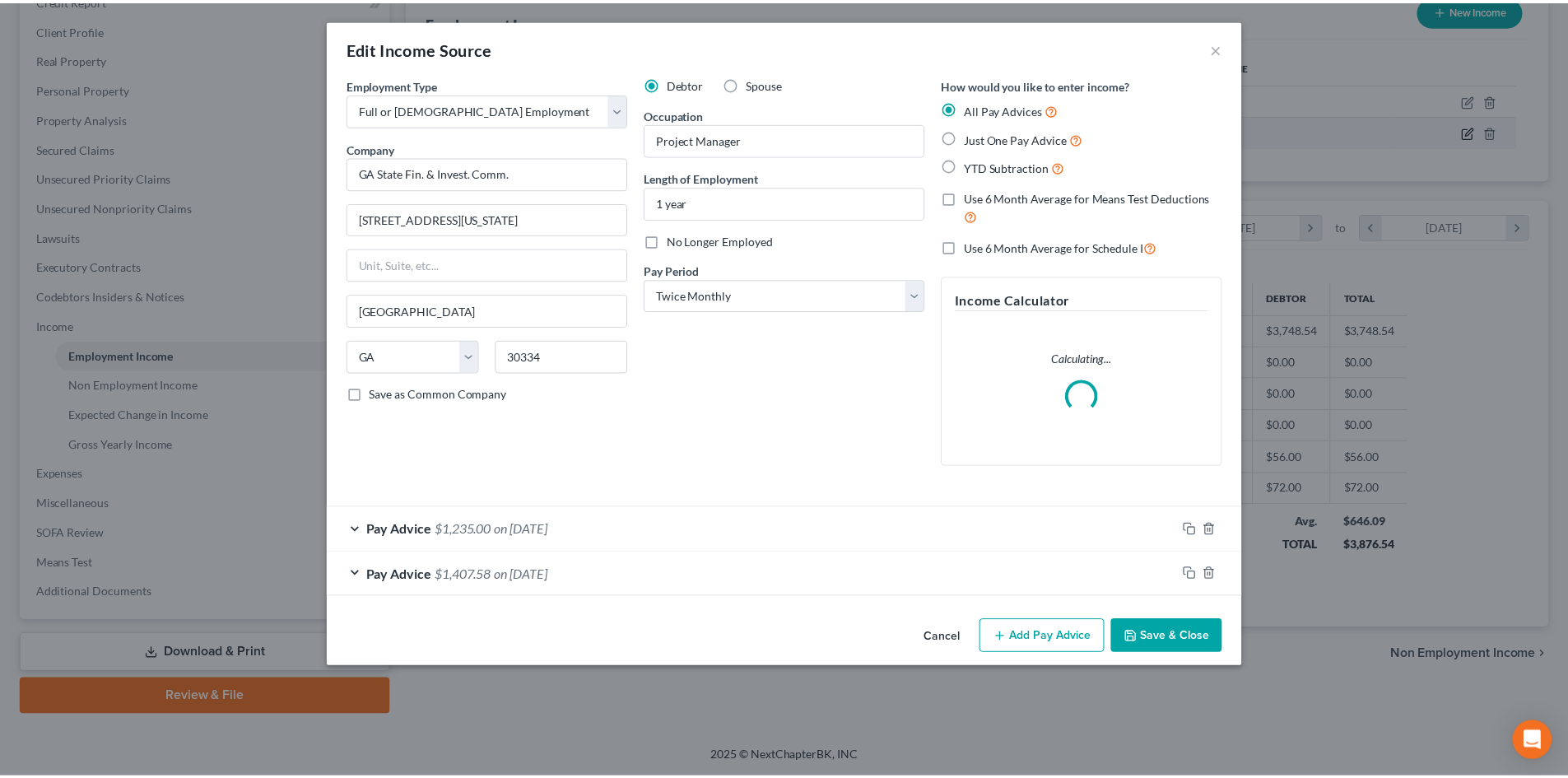
scroll to position [310, 653]
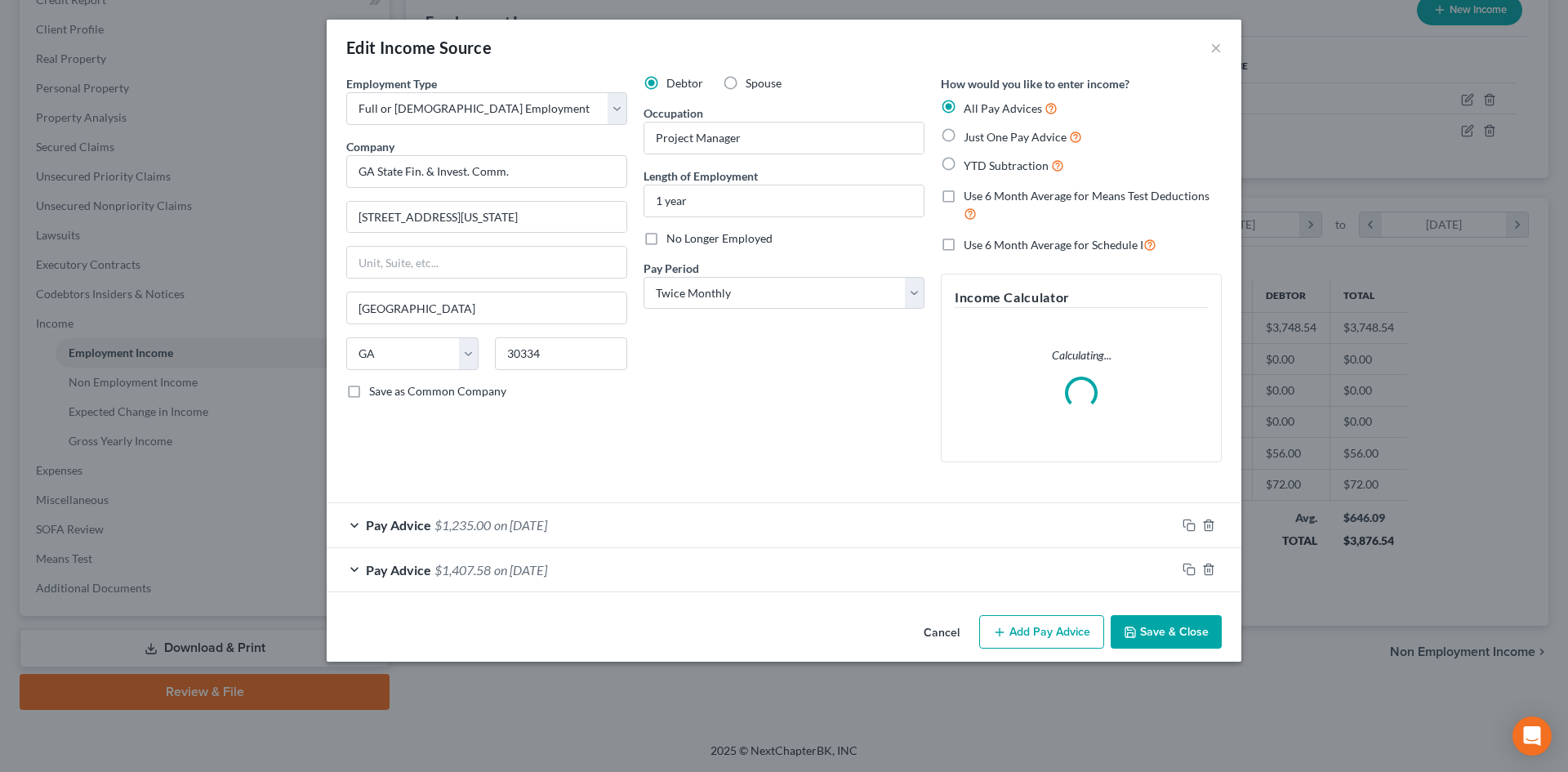
click at [667, 245] on label "No Longer Employed" at bounding box center [719, 238] width 106 height 16
click at [673, 241] on input "No Longer Employed" at bounding box center [678, 236] width 10 height 10
click at [1156, 628] on button "Save & Close" at bounding box center [1166, 632] width 111 height 34
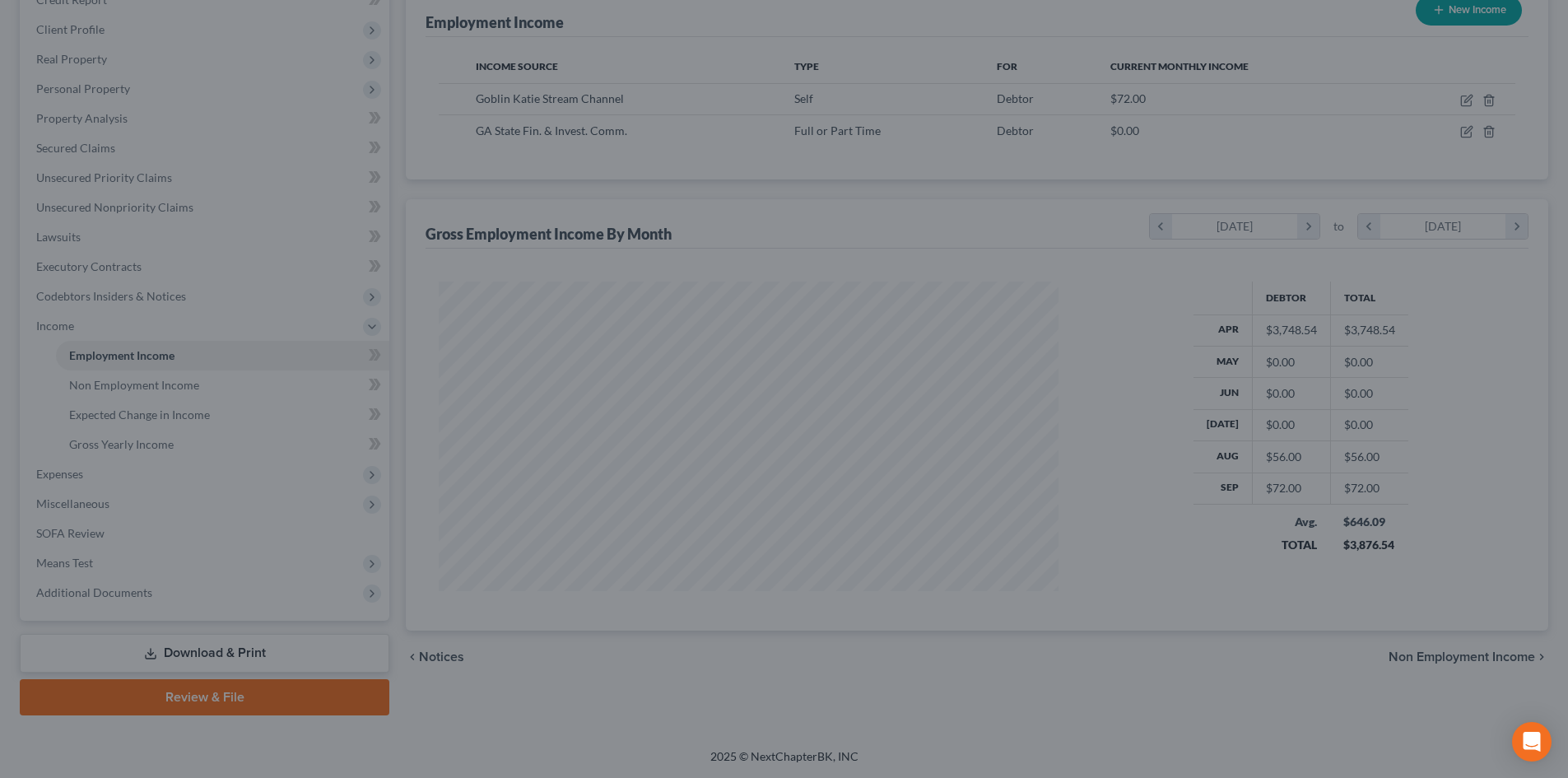
scroll to position [822686, 822341]
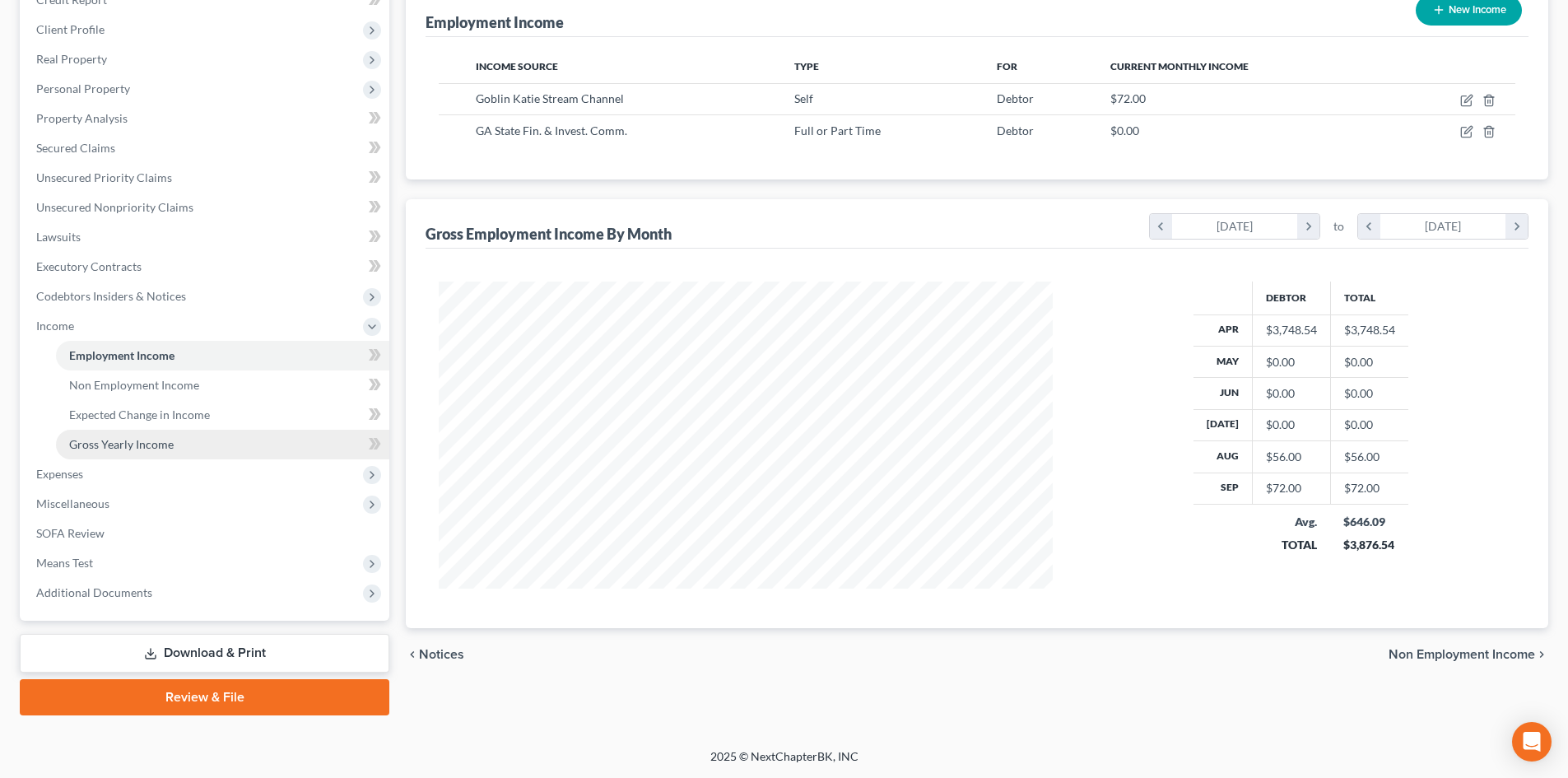
click at [143, 445] on span "Gross Yearly Income" at bounding box center [122, 443] width 105 height 14
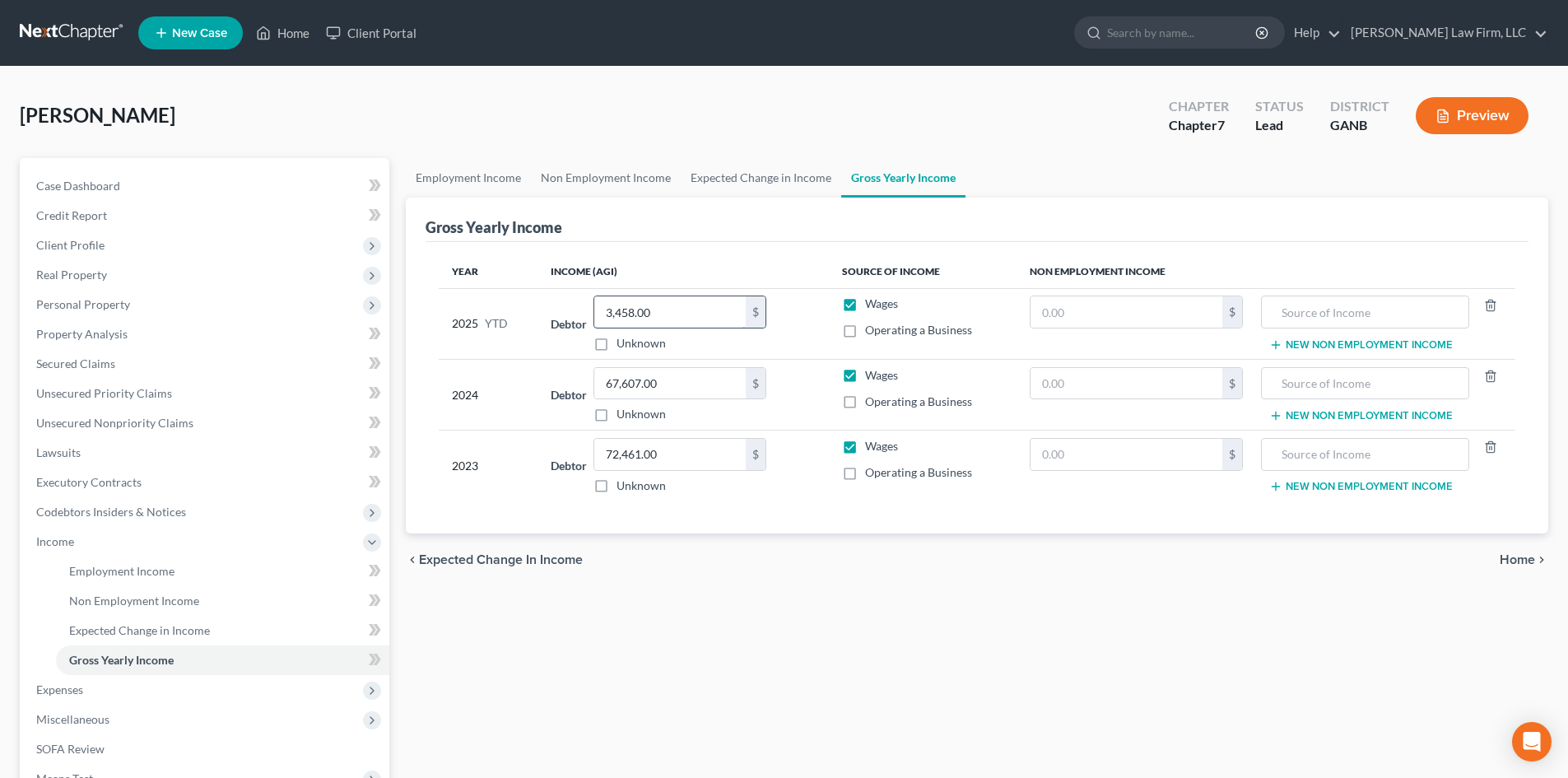
click at [640, 304] on input "3,458.00" at bounding box center [670, 311] width 152 height 31
click at [977, 572] on div "chevron_left Expected Change in Income Home chevron_right" at bounding box center [977, 559] width 1143 height 52
click at [63, 692] on span "Expenses" at bounding box center [59, 689] width 47 height 14
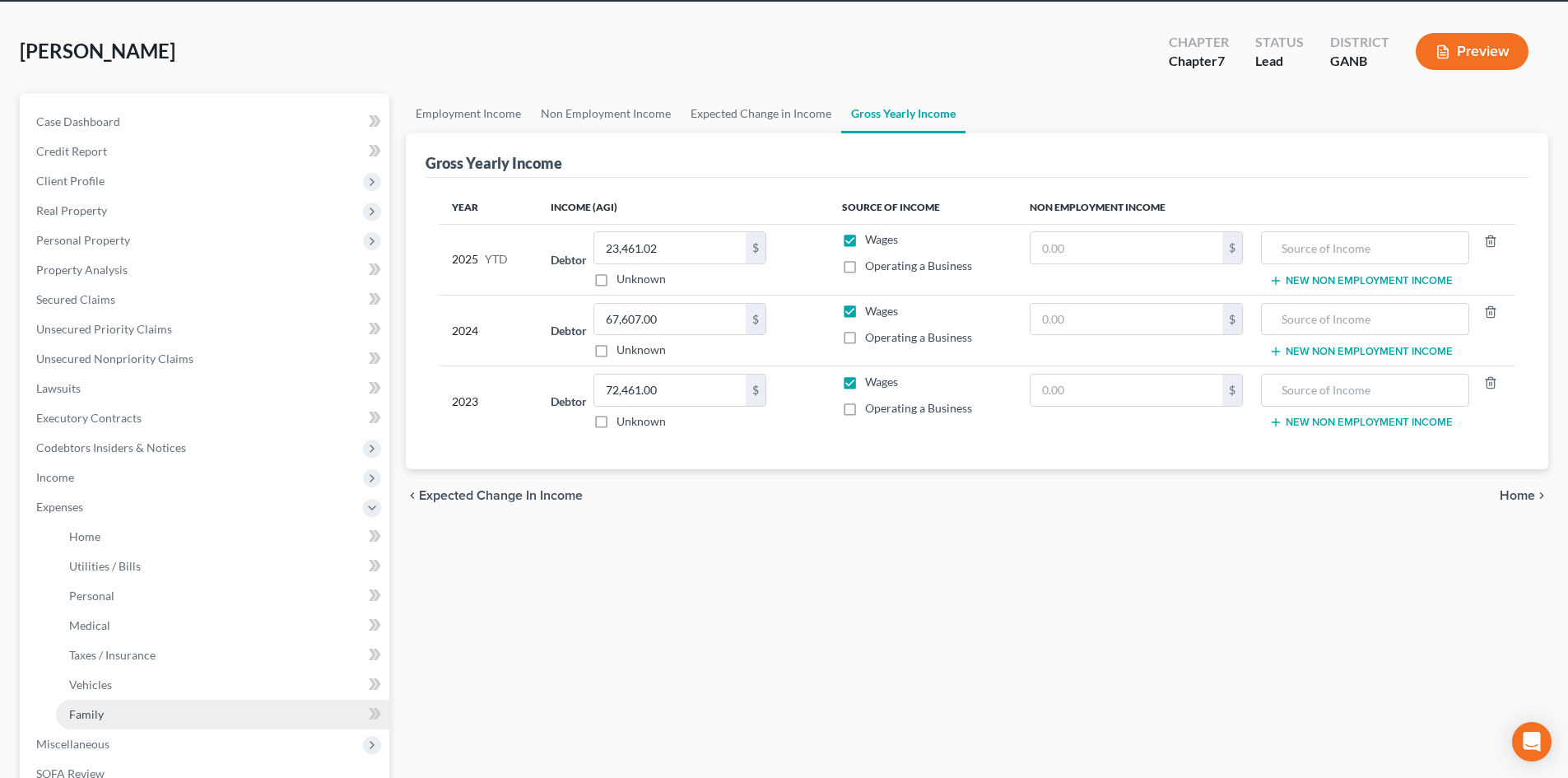
scroll to position [110, 0]
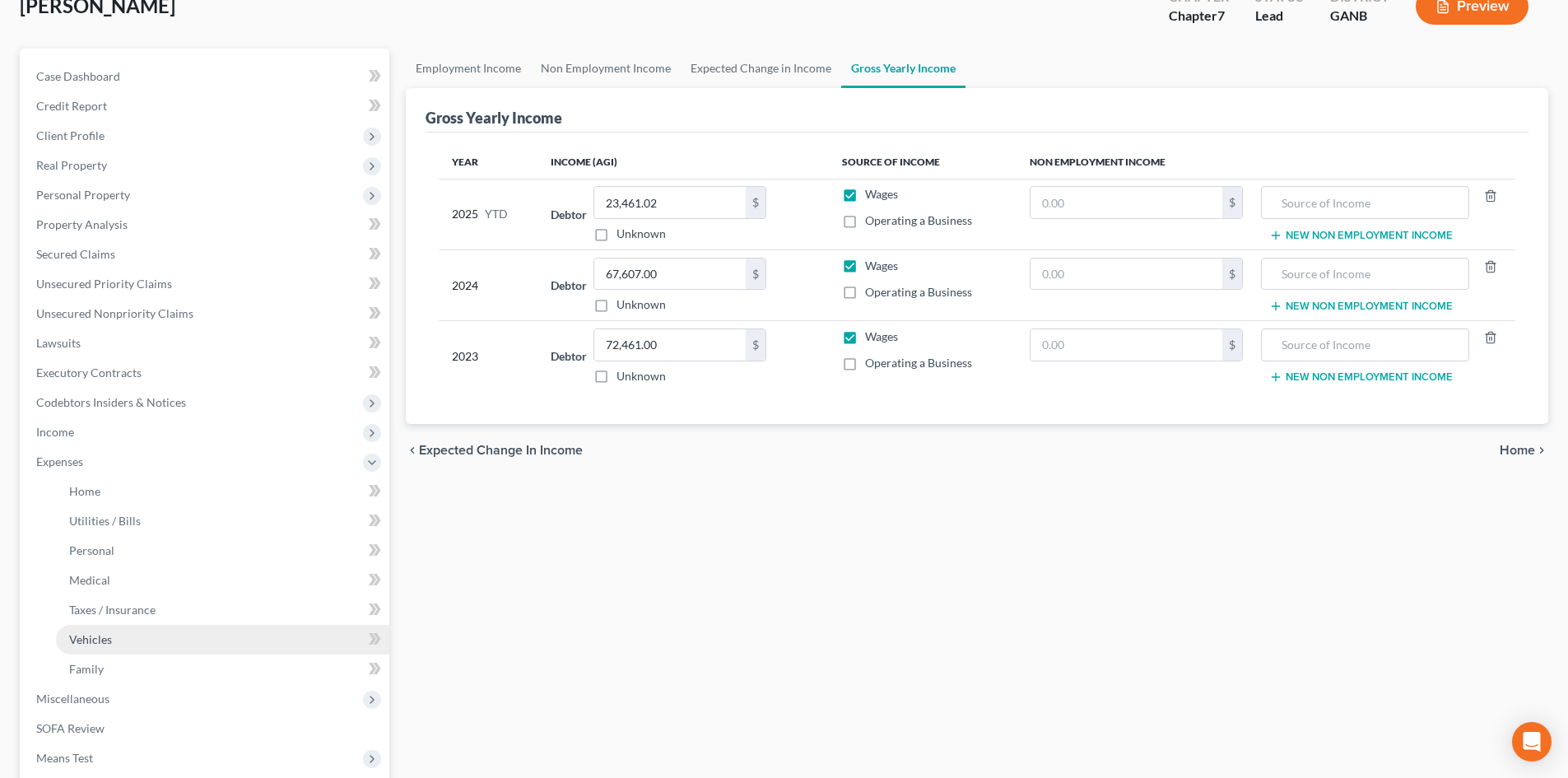
click at [91, 639] on span "Vehicles" at bounding box center [91, 639] width 43 height 14
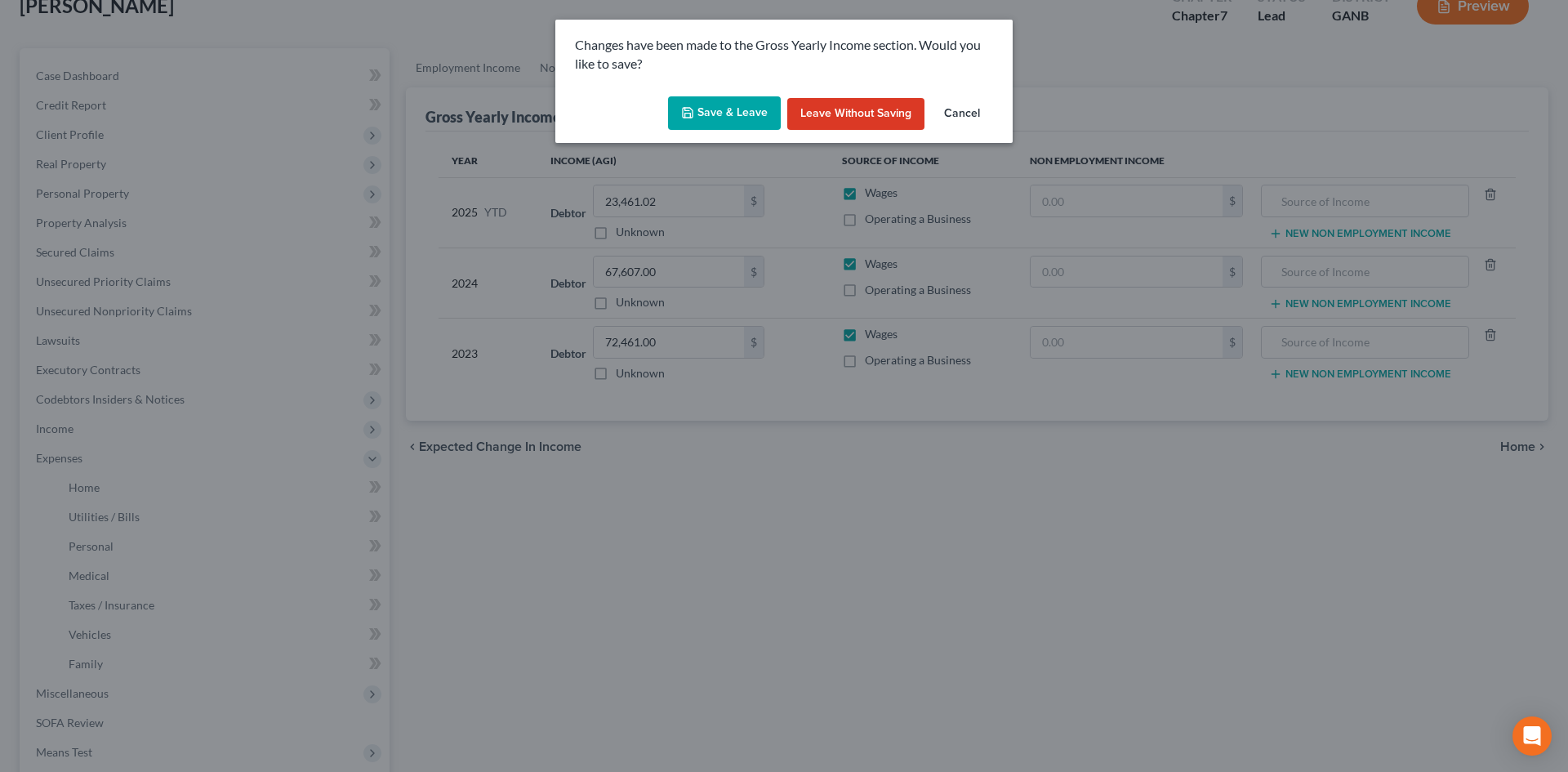
click at [701, 111] on button "Save & Leave" at bounding box center [724, 113] width 112 height 34
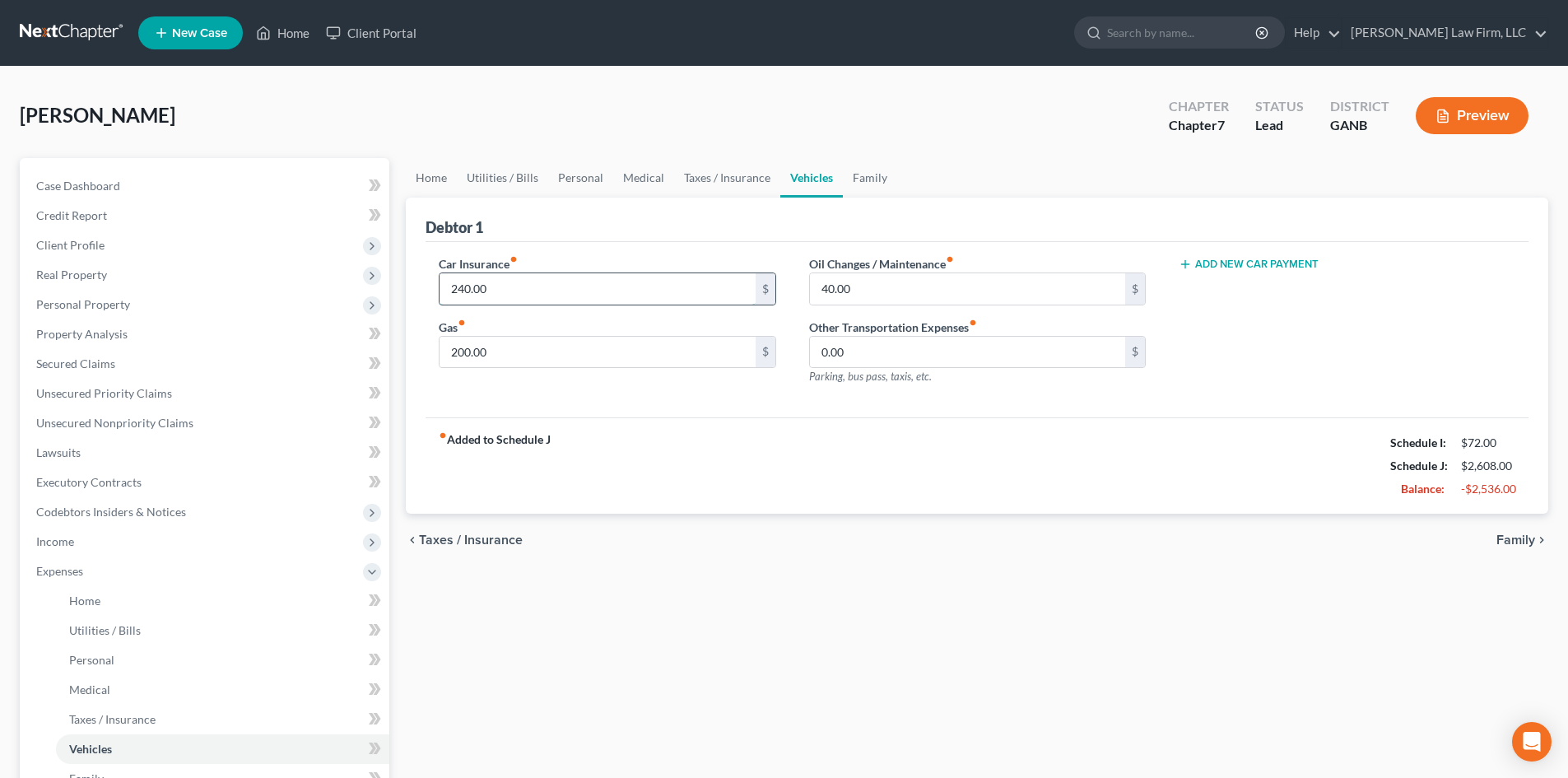
click at [560, 280] on input "240.00" at bounding box center [596, 289] width 315 height 31
click at [918, 467] on div "fiber_manual_record Added to Schedule J Schedule I: $72.00 Schedule J: $2,617.0…" at bounding box center [977, 465] width 1103 height 96
click at [79, 574] on span "Expenses" at bounding box center [59, 570] width 47 height 14
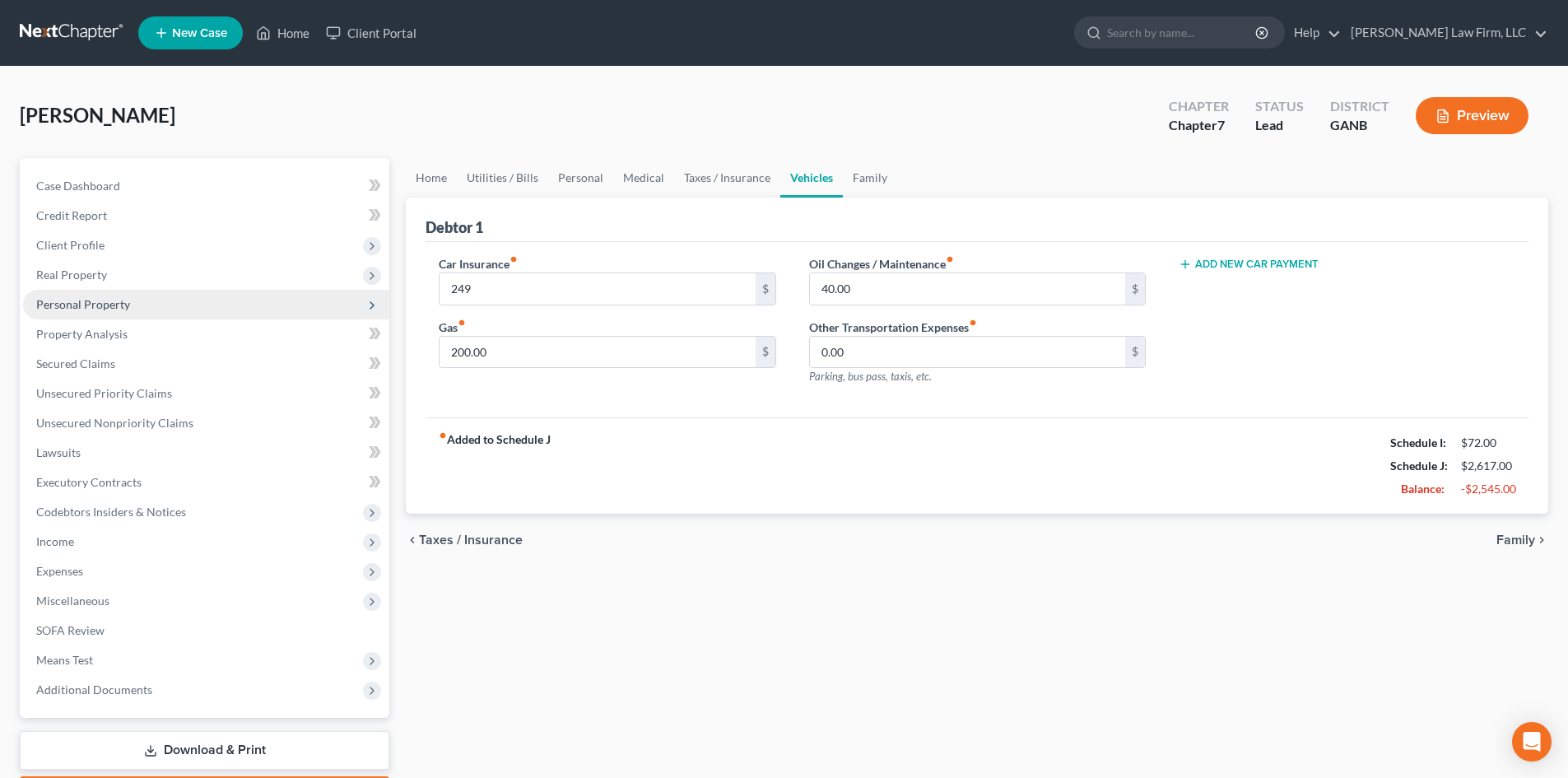
click at [91, 305] on span "Personal Property" at bounding box center [82, 304] width 93 height 14
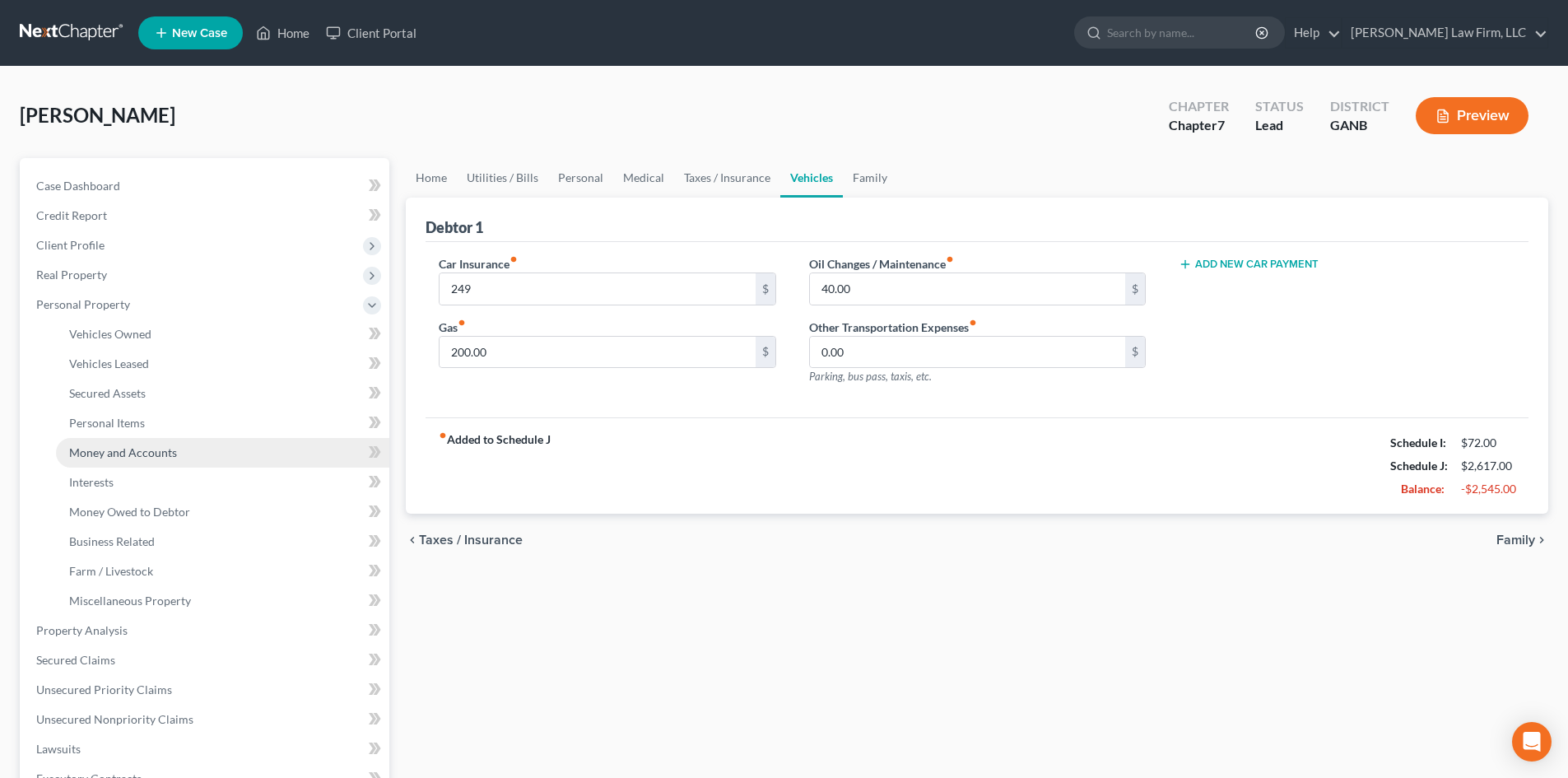
click at [96, 455] on span "Money and Accounts" at bounding box center [124, 452] width 108 height 14
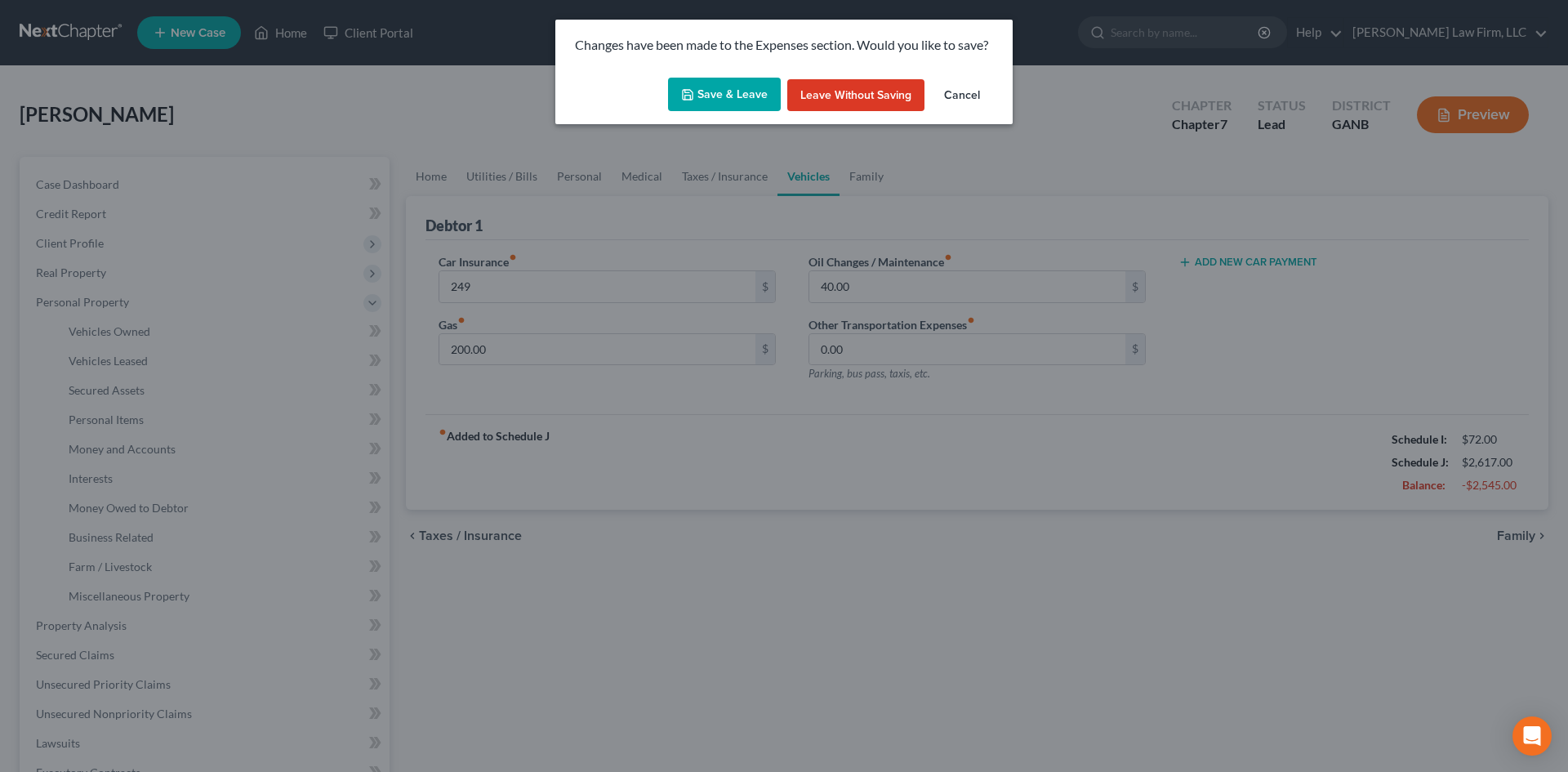
click at [720, 96] on button "Save & Leave" at bounding box center [724, 94] width 112 height 34
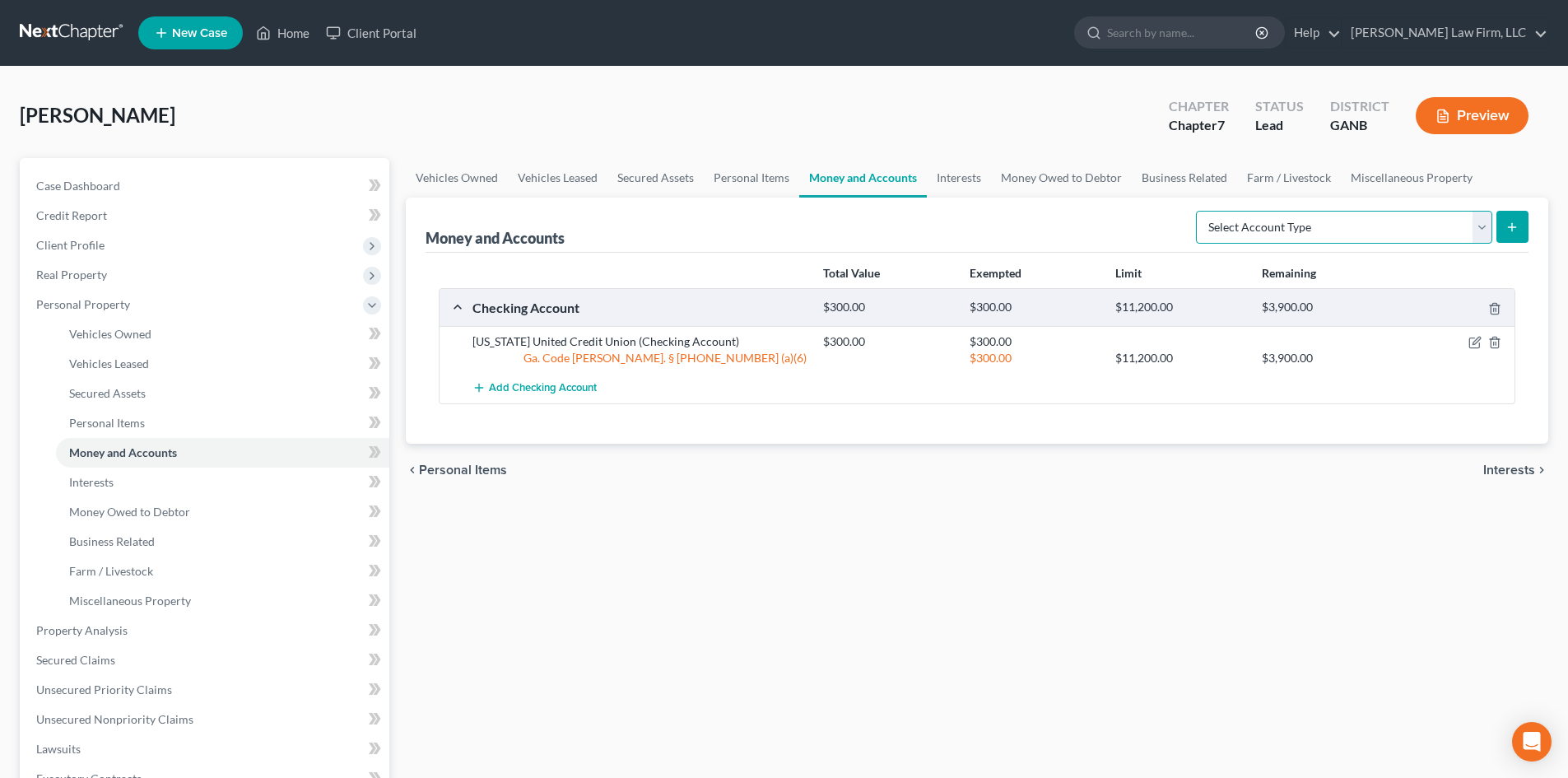
drag, startPoint x: 1406, startPoint y: 222, endPoint x: 1397, endPoint y: 225, distance: 9.5
click at [1406, 222] on select "Select Account Type Brokerage Cash on Hand Certificates of Deposit Checking Acc…" at bounding box center [1343, 227] width 296 height 33
click at [1199, 211] on select "Select Account Type Brokerage Cash on Hand Certificates of Deposit Checking Acc…" at bounding box center [1343, 227] width 296 height 33
click at [1512, 222] on icon "submit" at bounding box center [1511, 226] width 13 height 13
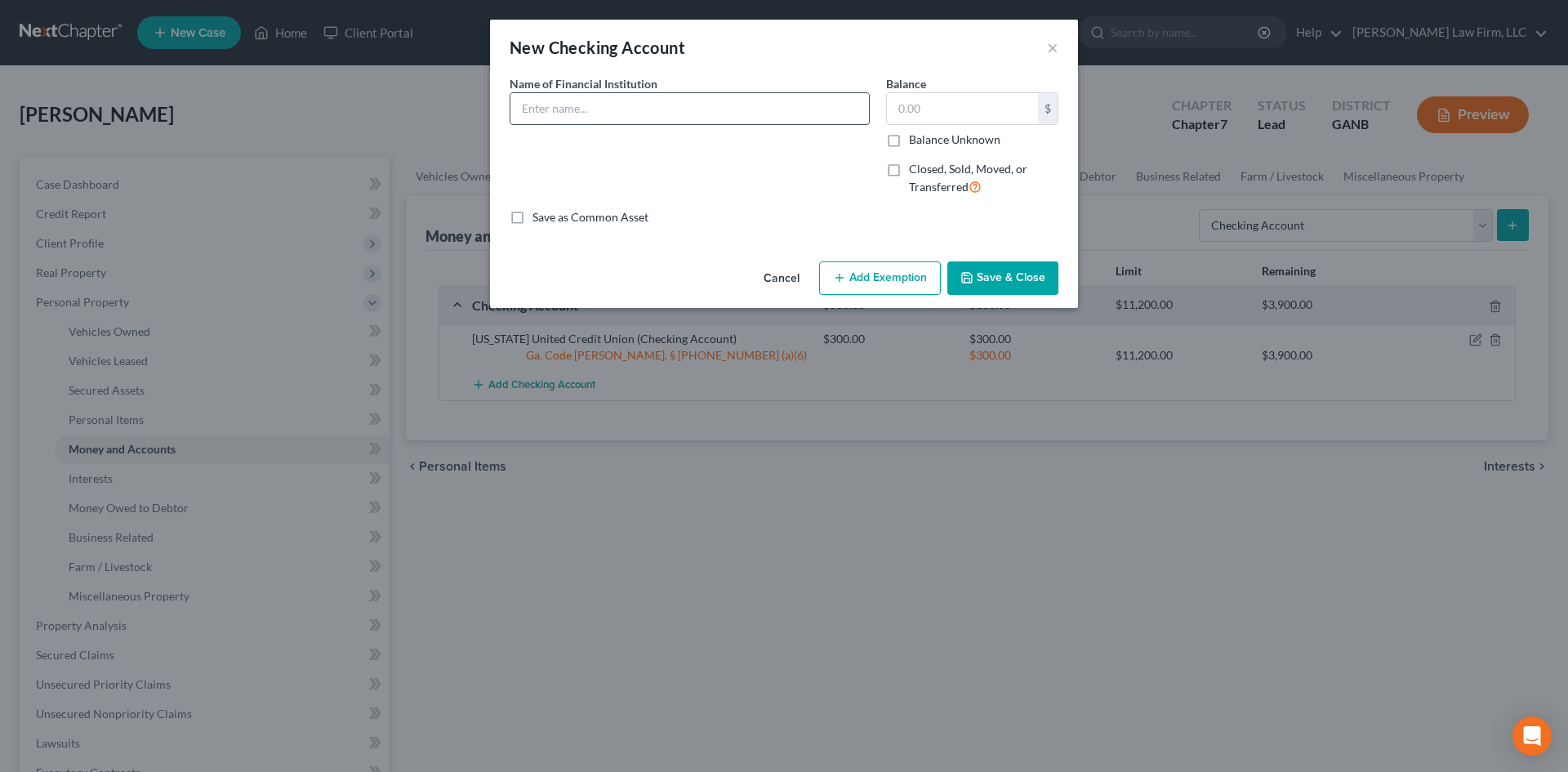
click at [625, 111] on input "text" at bounding box center [690, 108] width 358 height 31
click at [935, 112] on input "text" at bounding box center [962, 108] width 151 height 31
click at [909, 166] on label "Closed, Sold, Moved, or Transferred" at bounding box center [984, 178] width 150 height 35
click at [916, 166] on input "Closed, Sold, Moved, or Transferred" at bounding box center [921, 166] width 10 height 10
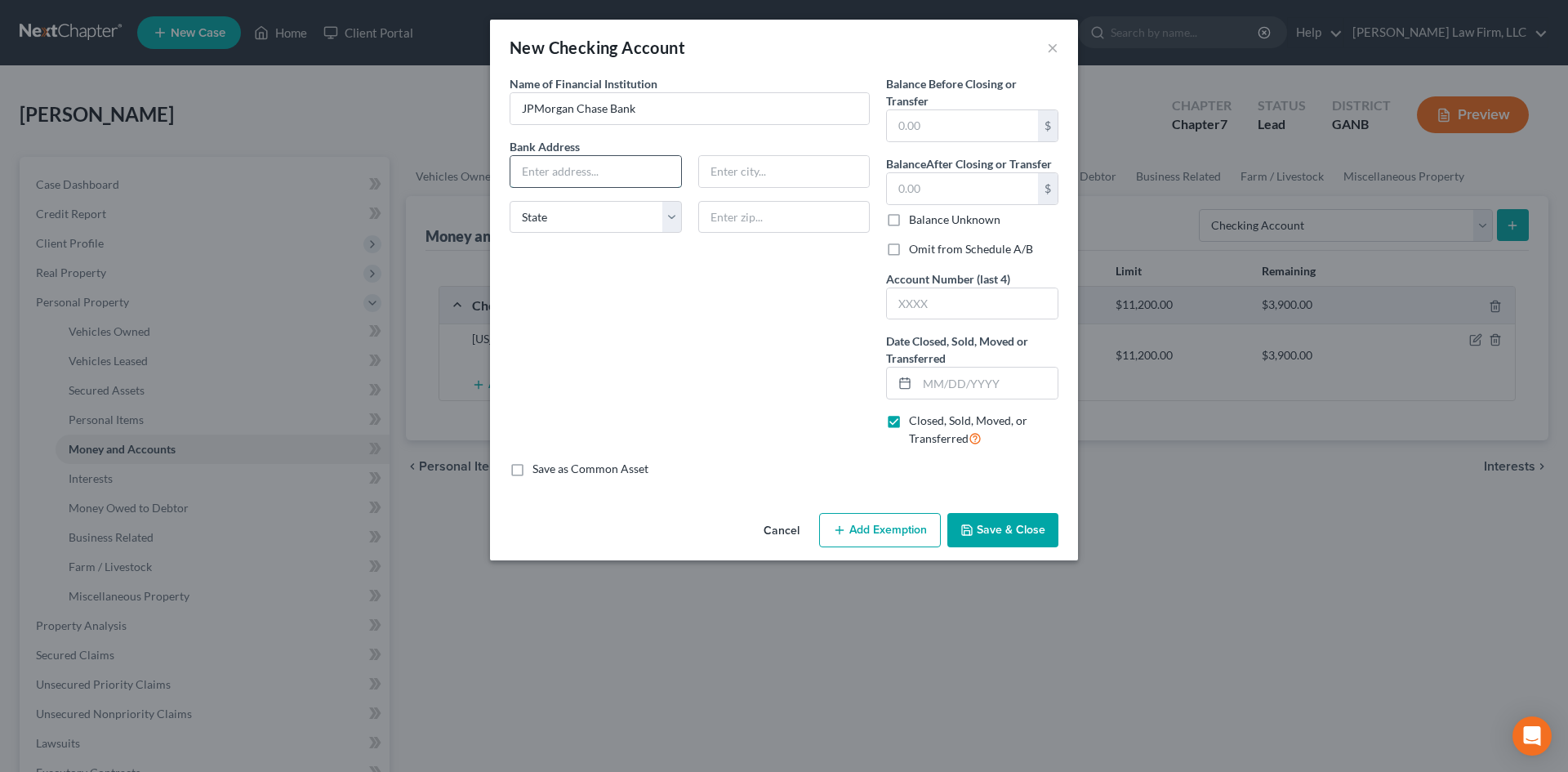
click at [630, 169] on input "text" at bounding box center [596, 171] width 171 height 31
click at [736, 221] on input "text" at bounding box center [784, 217] width 172 height 32
click at [980, 532] on button "Save & Close" at bounding box center [1003, 530] width 111 height 34
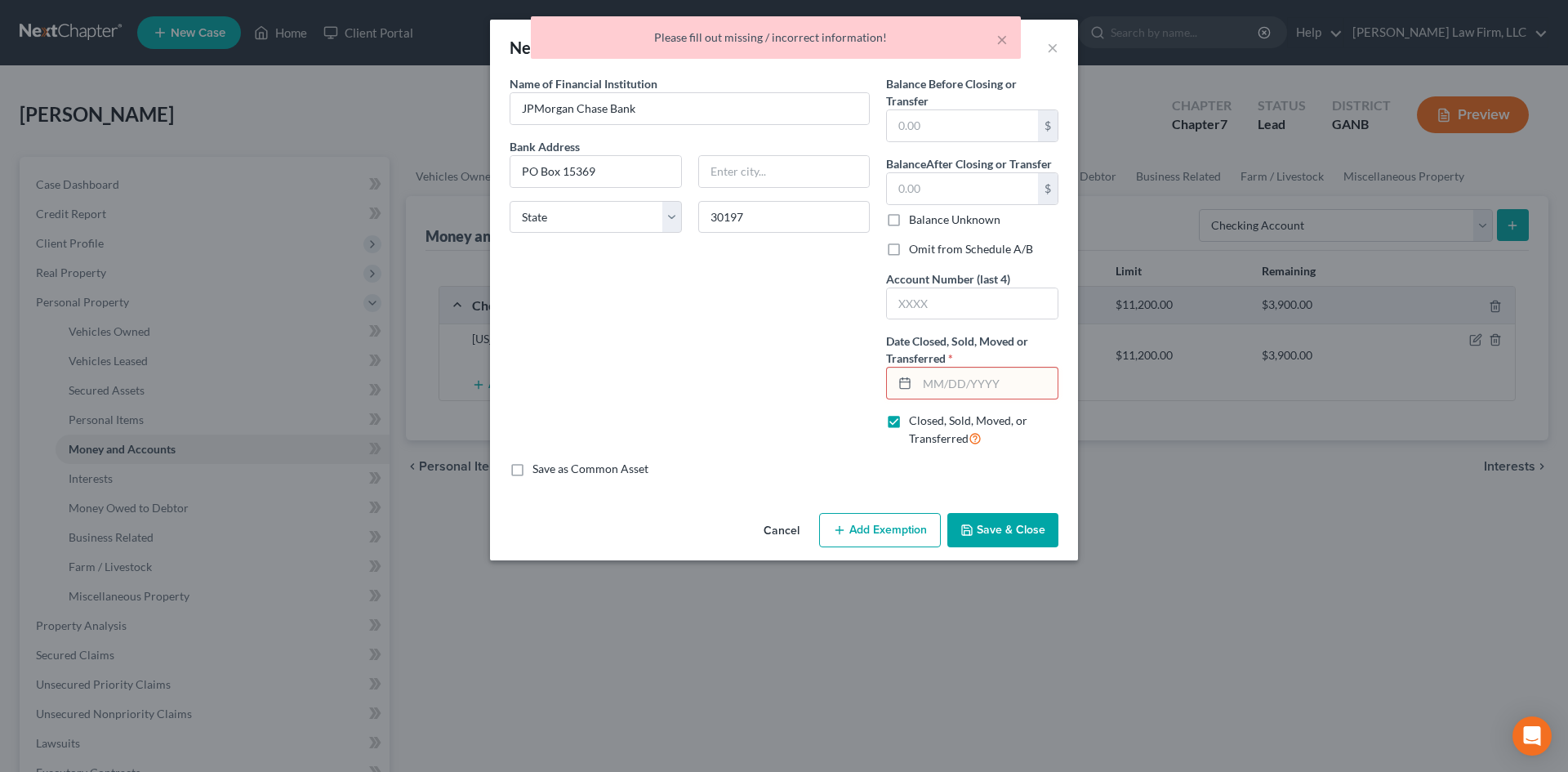
click at [941, 383] on input "text" at bounding box center [987, 383] width 140 height 31
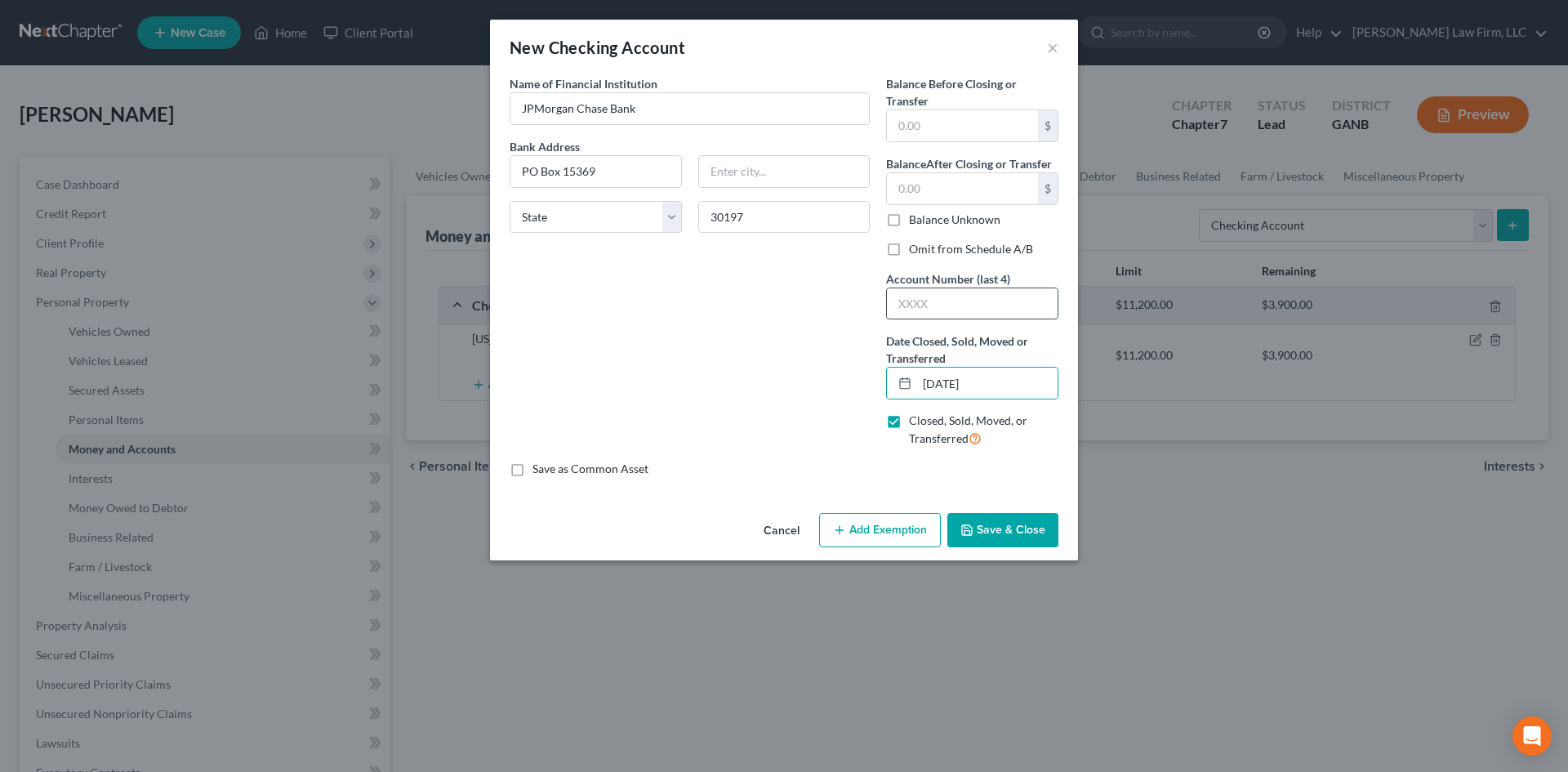
click at [925, 312] on input "text" at bounding box center [972, 304] width 171 height 31
click at [937, 140] on input "text" at bounding box center [962, 126] width 151 height 31
click at [935, 186] on input "text" at bounding box center [962, 188] width 151 height 31
click at [909, 252] on label "Omit from Schedule A/B" at bounding box center [971, 249] width 124 height 16
click at [916, 252] on input "Omit from Schedule A/B" at bounding box center [921, 246] width 10 height 10
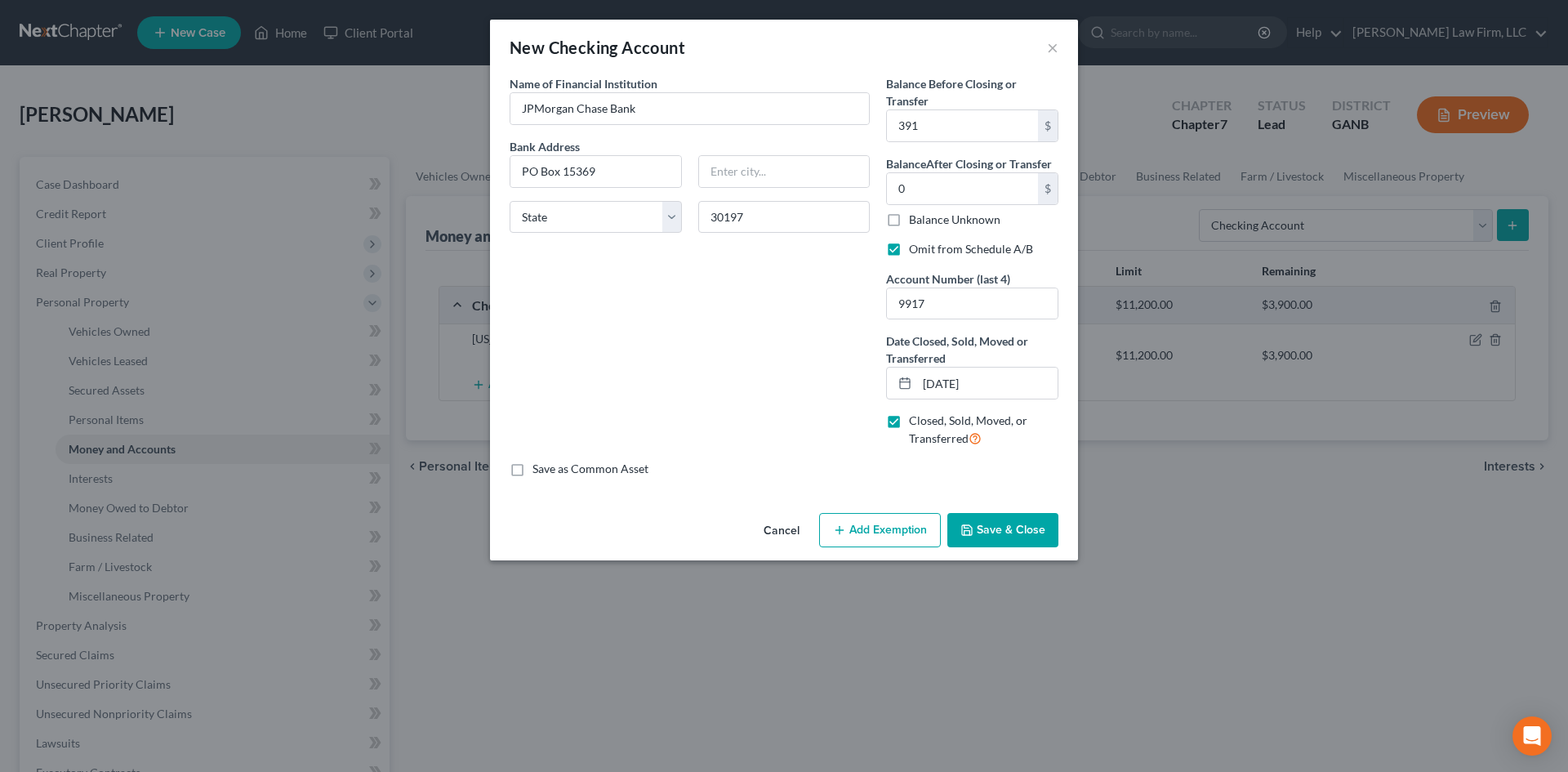
click at [1004, 526] on button "Save & Close" at bounding box center [1003, 530] width 111 height 34
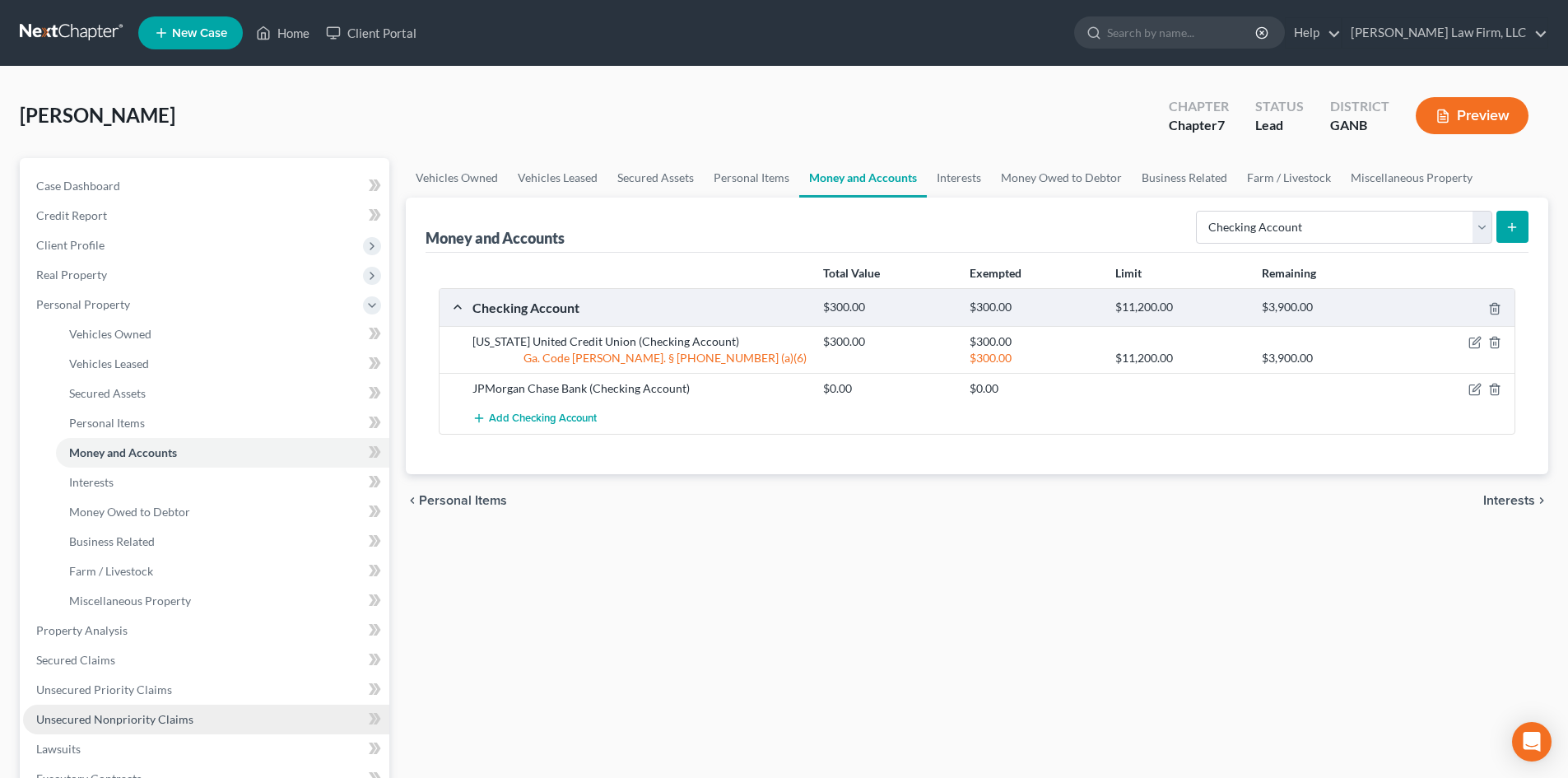
click at [94, 709] on link "Unsecured Nonpriority Claims" at bounding box center [206, 719] width 366 height 30
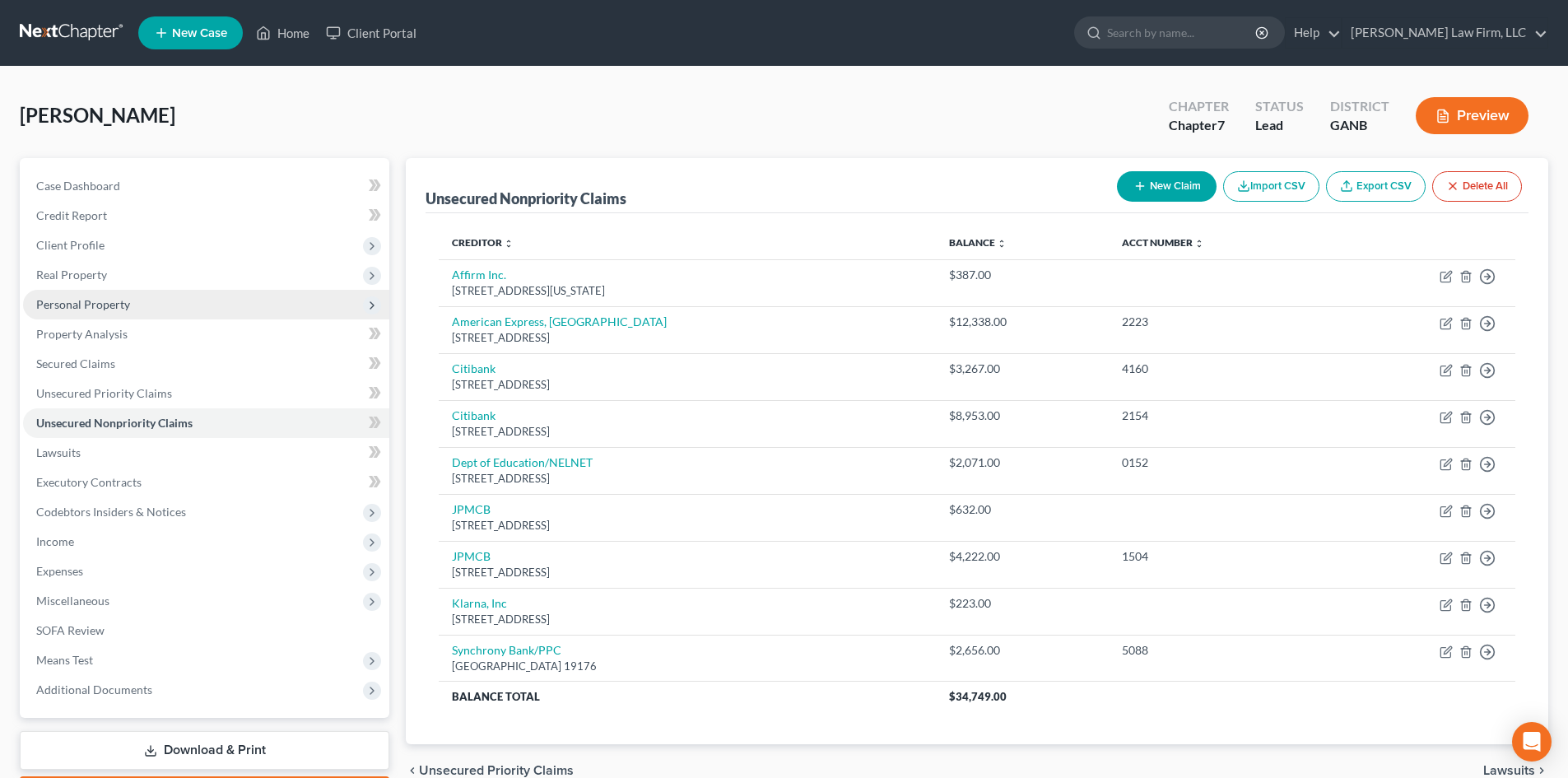
click at [56, 306] on span "Personal Property" at bounding box center [82, 304] width 93 height 14
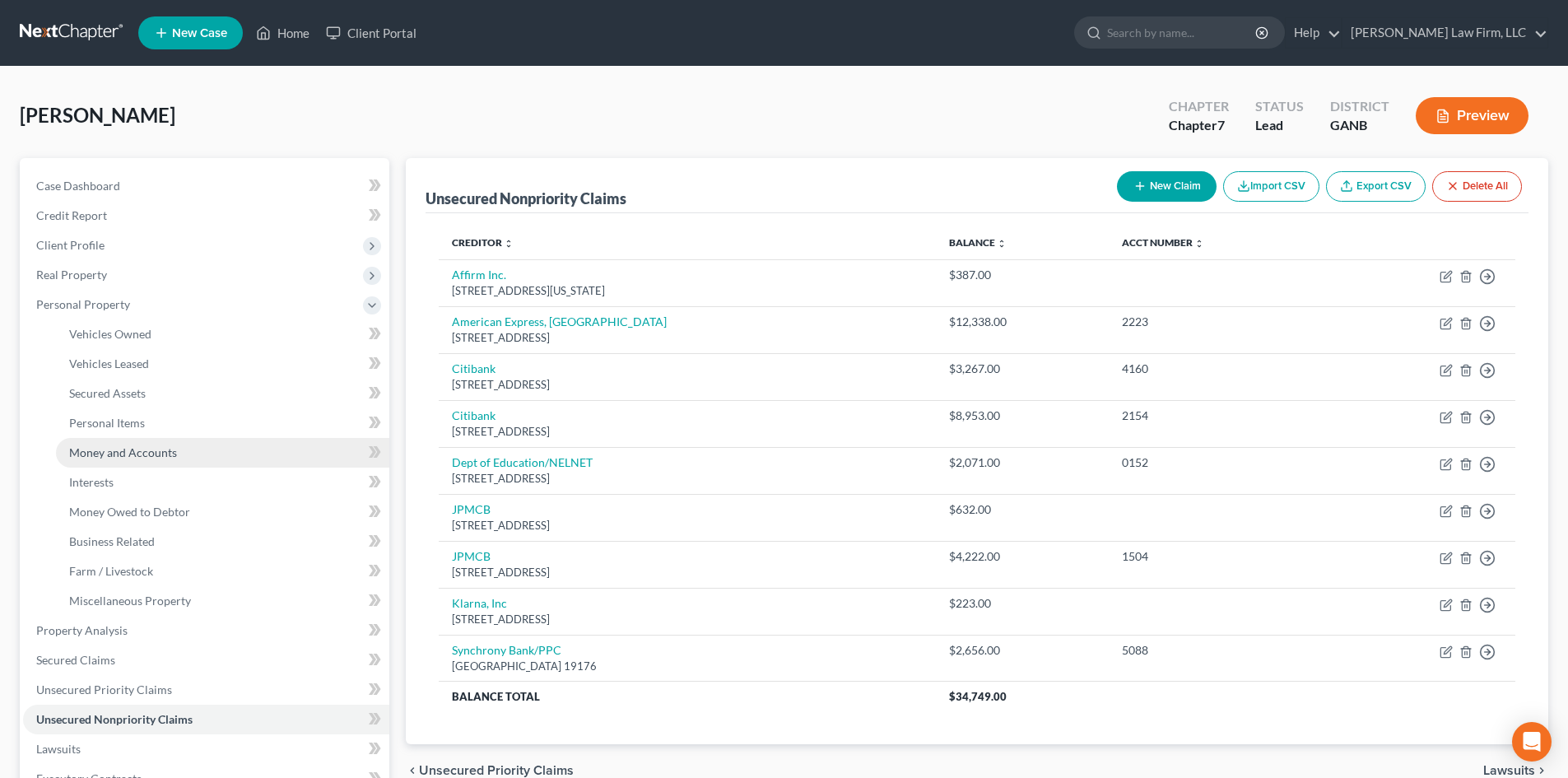
click at [122, 454] on span "Money and Accounts" at bounding box center [124, 452] width 108 height 14
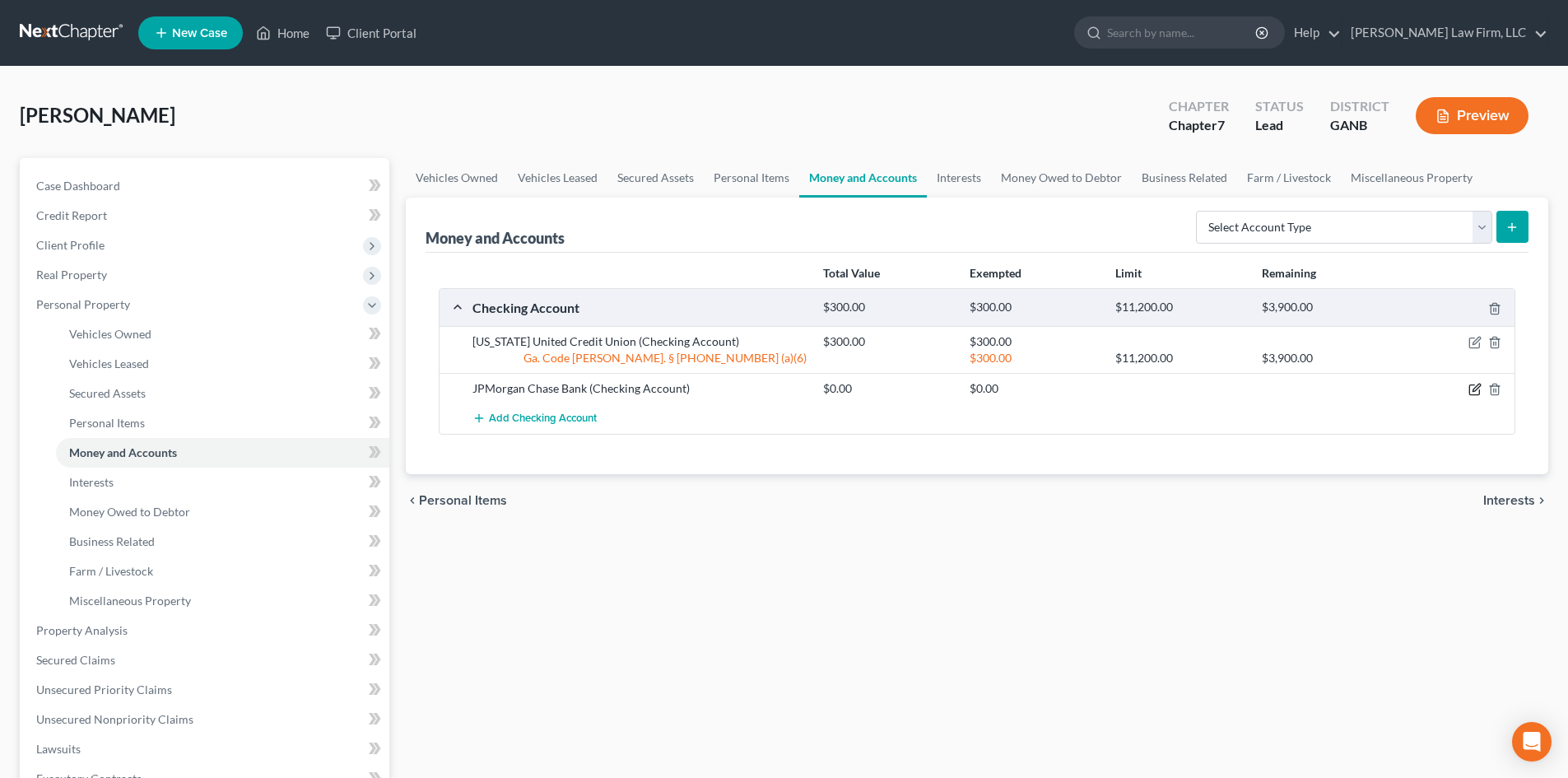
click at [1469, 383] on icon "button" at bounding box center [1475, 389] width 13 height 13
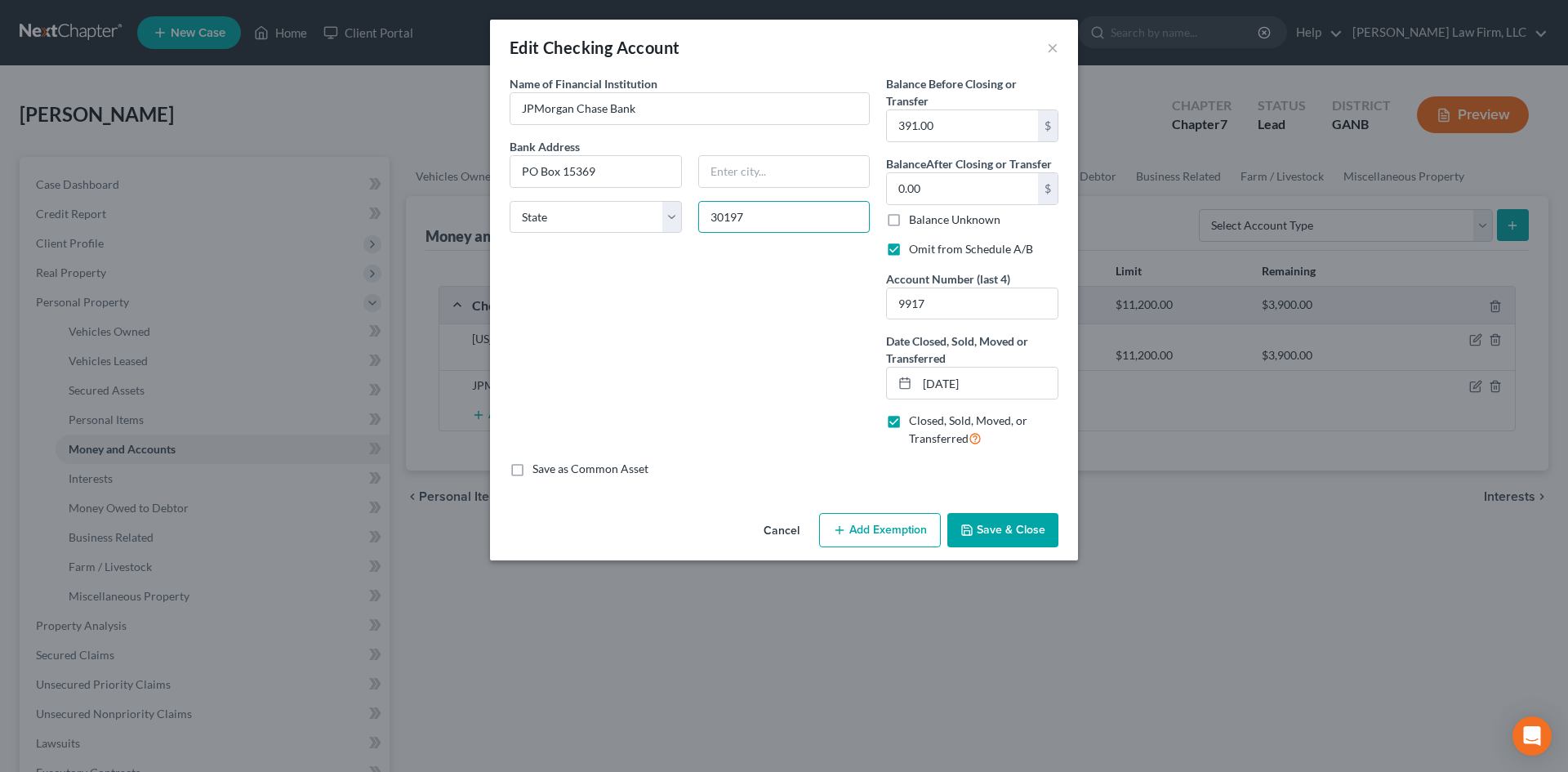
click at [821, 211] on input "30197" at bounding box center [784, 217] width 172 height 32
click at [821, 203] on input "30197" at bounding box center [784, 217] width 172 height 32
click at [787, 220] on input "30197" at bounding box center [784, 217] width 172 height 32
click at [781, 215] on input "30197" at bounding box center [784, 217] width 172 height 32
click at [781, 222] on input "30197" at bounding box center [784, 217] width 172 height 32
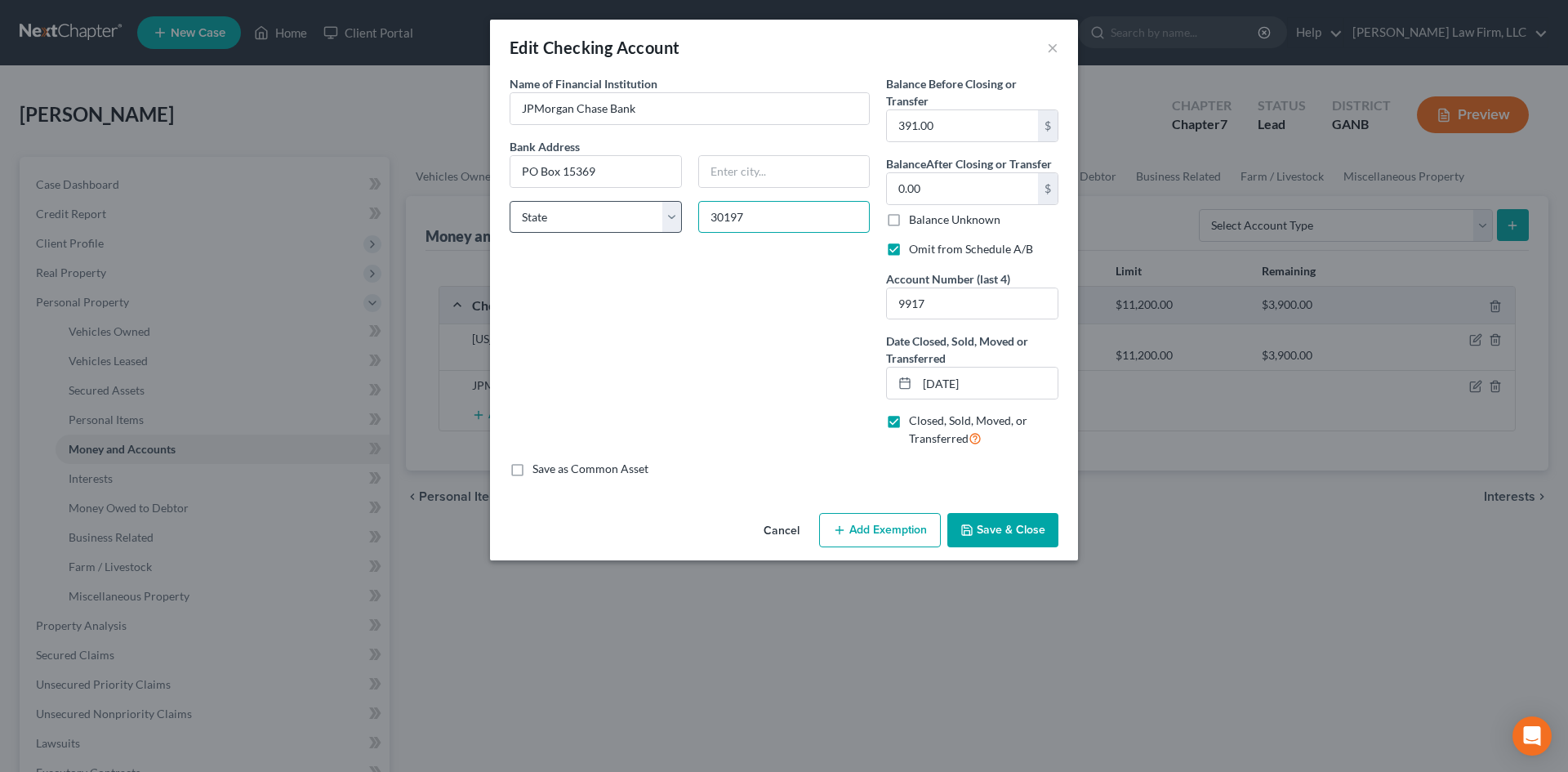
drag, startPoint x: 757, startPoint y: 215, endPoint x: 653, endPoint y: 222, distance: 104.2
click at [653, 221] on div "Bank Address [GEOGRAPHIC_DATA][US_STATE] CA CO [GEOGRAPHIC_DATA] [GEOGRAPHIC_DA…" at bounding box center [690, 192] width 376 height 109
click at [1009, 535] on button "Save & Close" at bounding box center [1003, 530] width 111 height 34
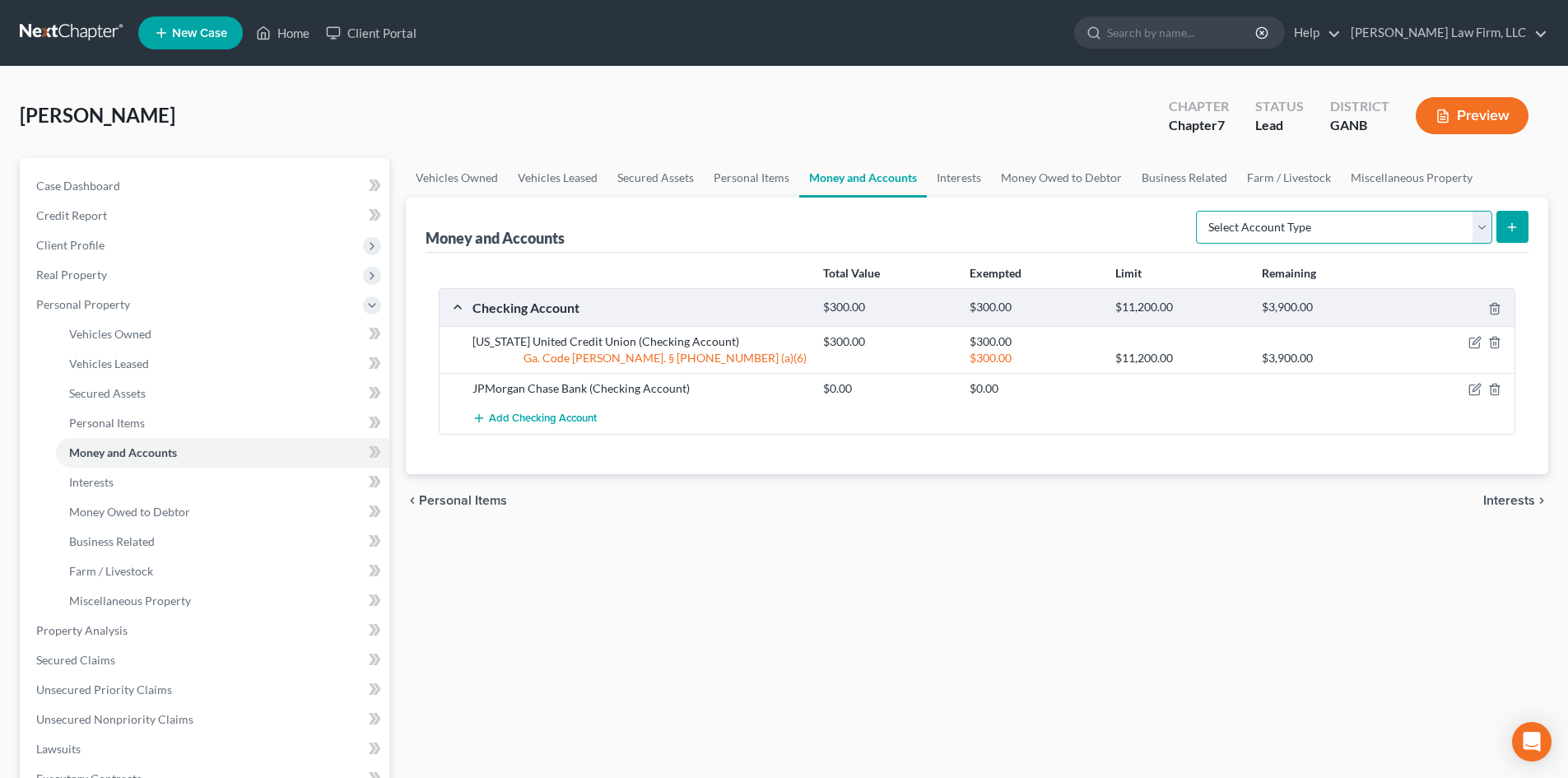
click at [1277, 229] on select "Select Account Type Brokerage Cash on Hand Certificates of Deposit Checking Acc…" at bounding box center [1343, 227] width 296 height 33
click at [1199, 211] on select "Select Account Type Brokerage Cash on Hand Certificates of Deposit Checking Acc…" at bounding box center [1343, 227] width 296 height 33
click at [1505, 230] on button "submit" at bounding box center [1511, 226] width 32 height 32
click at [1504, 230] on button "submit" at bounding box center [1511, 226] width 32 height 32
click at [1511, 223] on icon "submit" at bounding box center [1511, 226] width 13 height 13
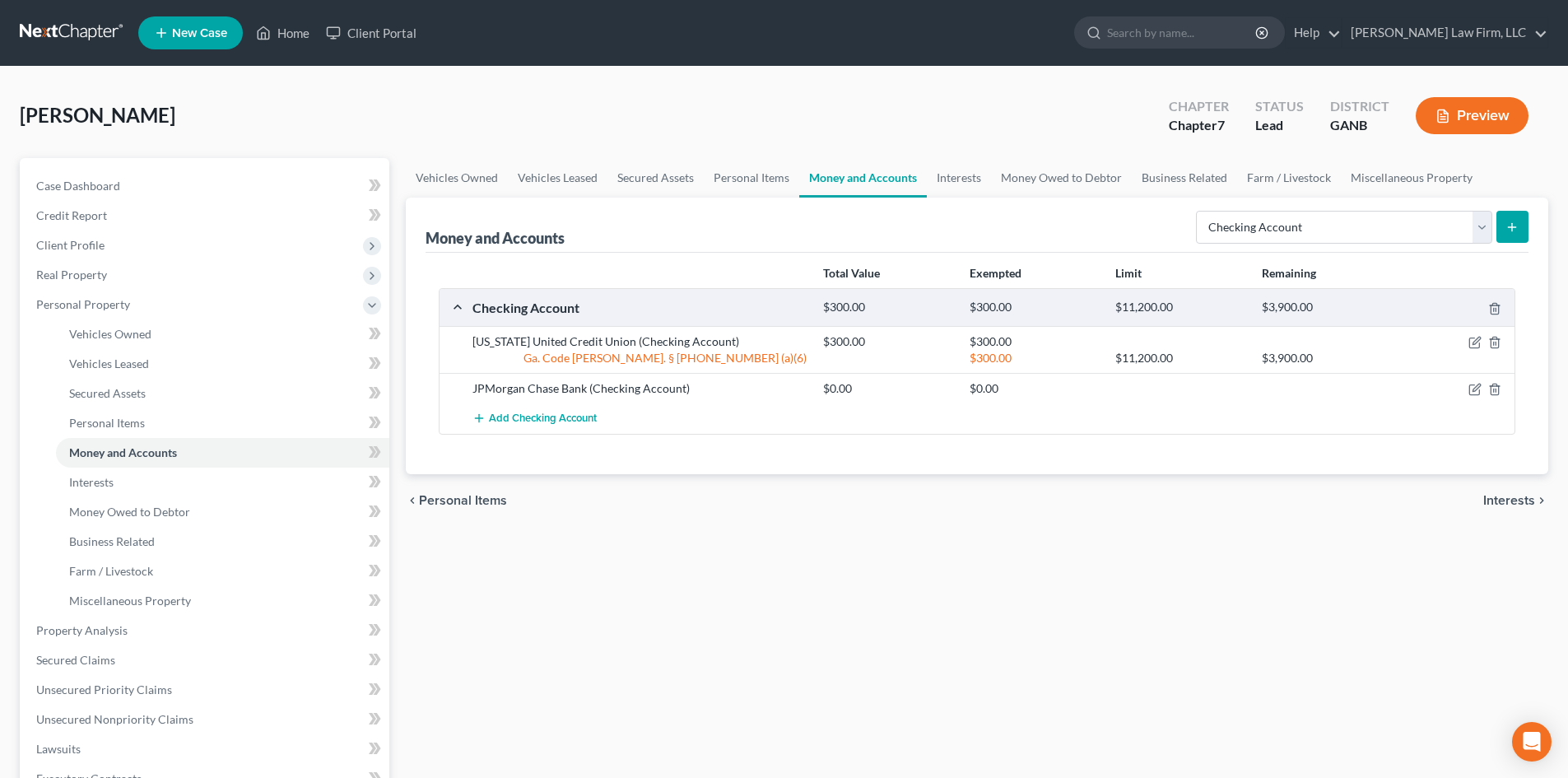
drag, startPoint x: 1122, startPoint y: 489, endPoint x: 832, endPoint y: 277, distance: 359.2
click at [1119, 486] on div "chevron_left Personal Items Interests chevron_right" at bounding box center [977, 500] width 1143 height 52
click at [749, 170] on link "Personal Items" at bounding box center [751, 178] width 95 height 39
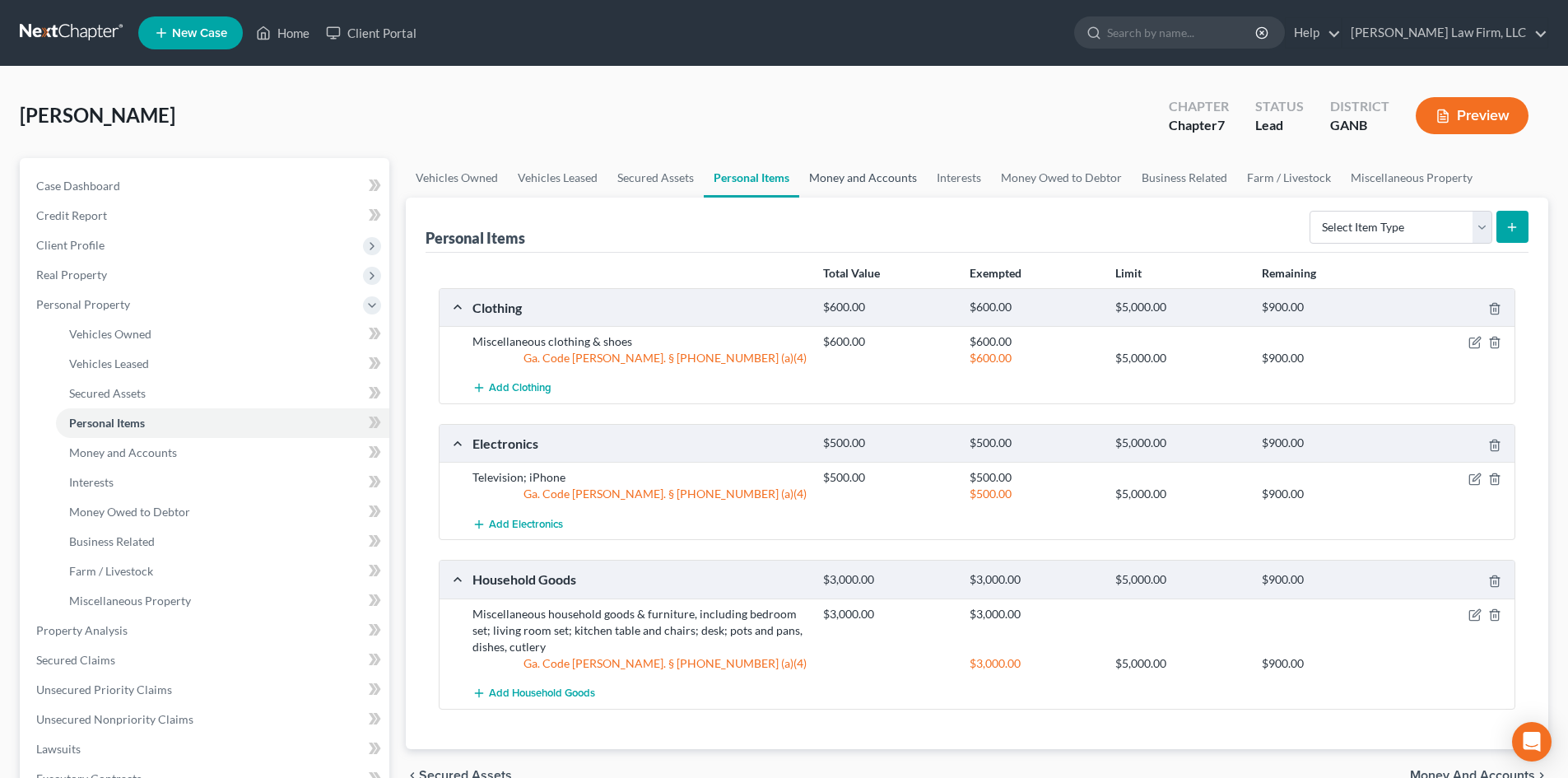
click at [855, 172] on link "Money and Accounts" at bounding box center [863, 178] width 128 height 39
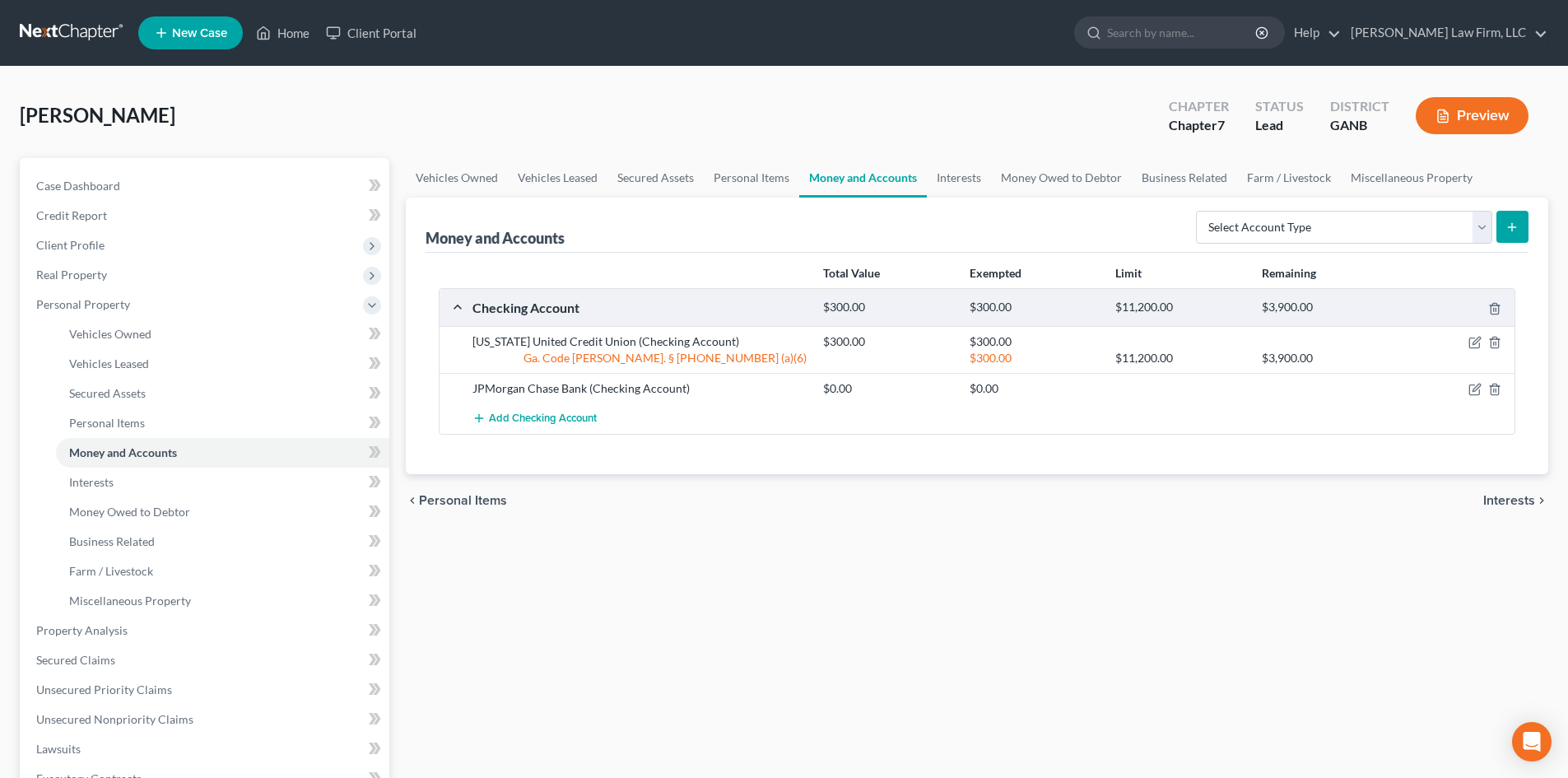
click at [1504, 232] on button "submit" at bounding box center [1511, 226] width 32 height 32
drag, startPoint x: 1423, startPoint y: 229, endPoint x: 1374, endPoint y: 241, distance: 50.4
click at [1423, 229] on select "Select Account Type Brokerage Cash on Hand Certificates of Deposit Checking Acc…" at bounding box center [1343, 227] width 296 height 33
click at [1199, 211] on select "Select Account Type Brokerage Cash on Hand Certificates of Deposit Checking Acc…" at bounding box center [1343, 227] width 296 height 33
click at [1511, 216] on button "submit" at bounding box center [1511, 226] width 32 height 32
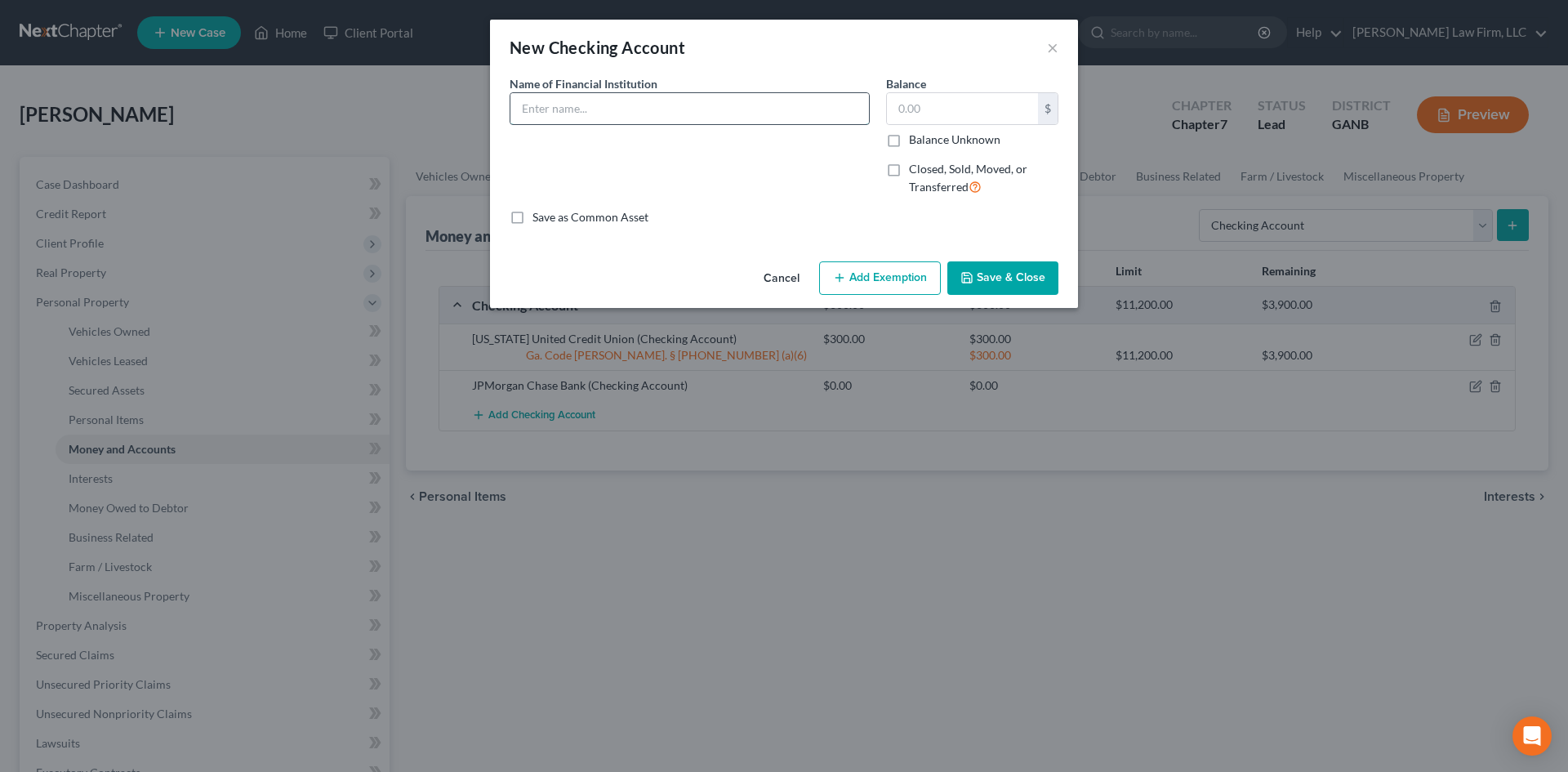
click at [646, 123] on input "text" at bounding box center [690, 108] width 358 height 31
click at [909, 172] on label "Closed, Sold, Moved, or Transferred" at bounding box center [984, 178] width 150 height 35
click at [916, 171] on input "Closed, Sold, Moved, or Transferred" at bounding box center [921, 166] width 10 height 10
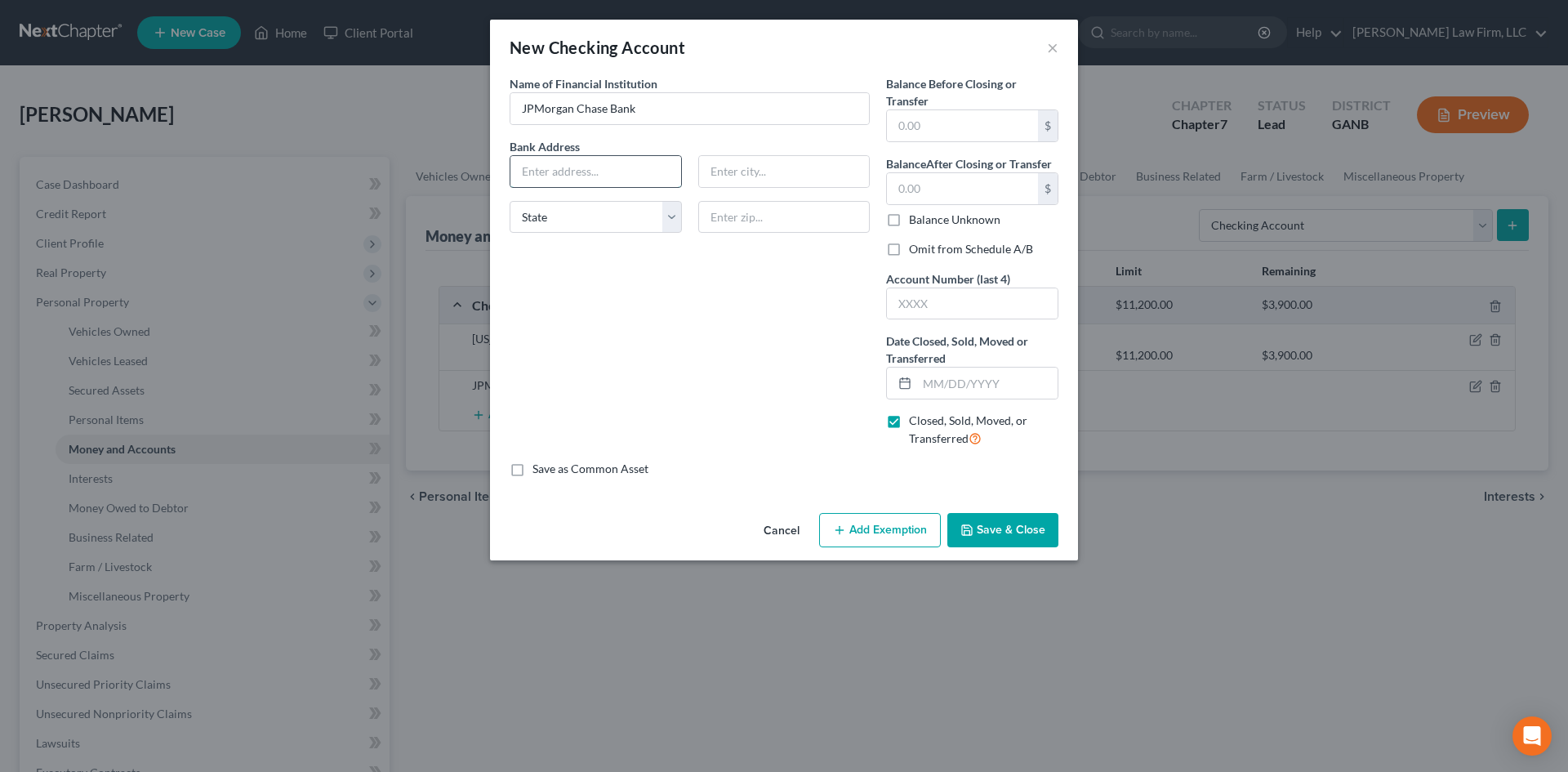
click at [593, 178] on input "text" at bounding box center [596, 171] width 171 height 31
click at [786, 214] on input "text" at bounding box center [784, 217] width 172 height 32
click at [958, 209] on div "$ Balance Unknown" at bounding box center [972, 199] width 172 height 55
click at [954, 195] on input "text" at bounding box center [962, 188] width 151 height 31
click at [909, 248] on label "Omit from Schedule A/B" at bounding box center [971, 249] width 124 height 16
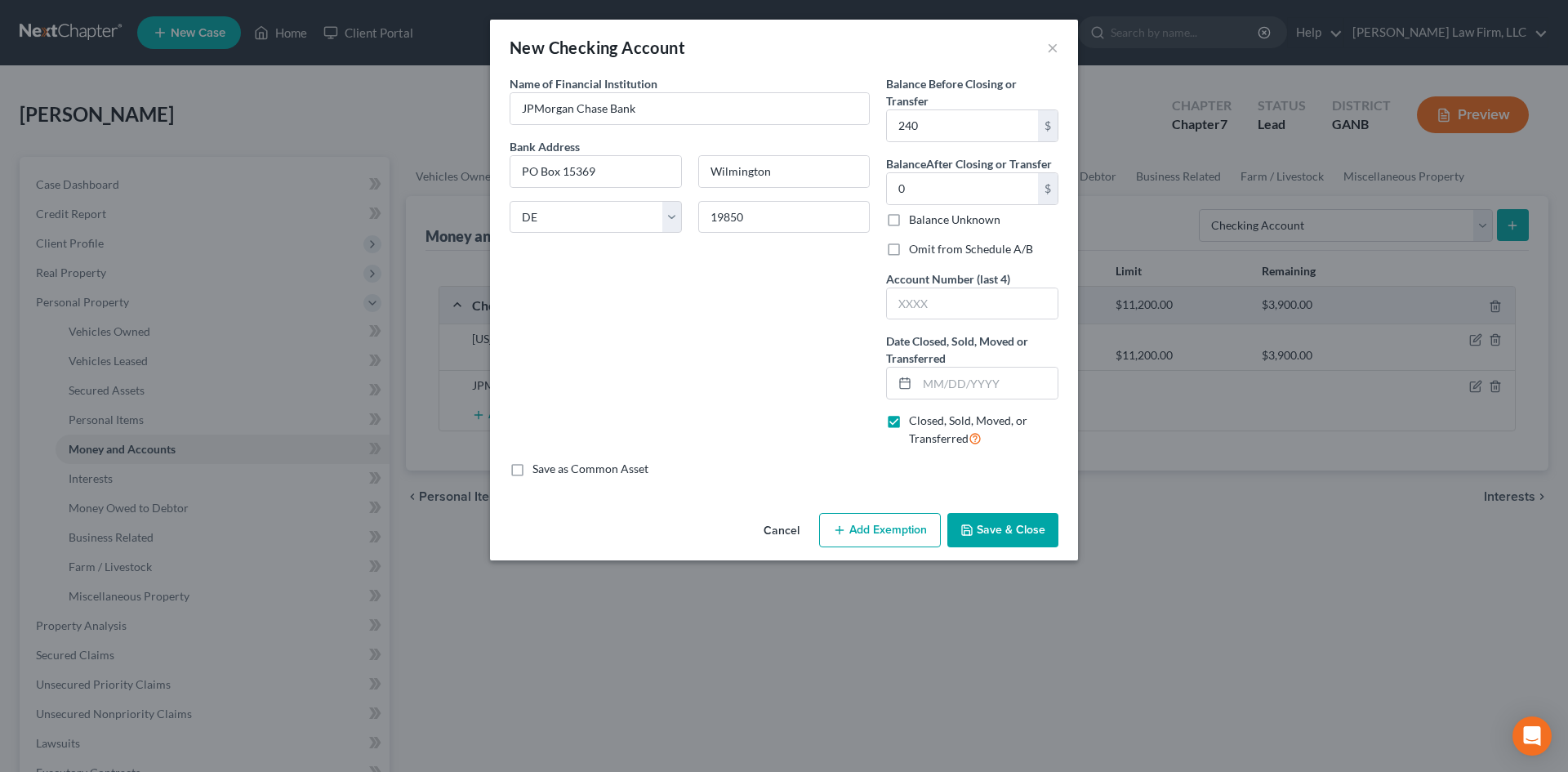
click at [916, 248] on input "Omit from Schedule A/B" at bounding box center [921, 246] width 10 height 10
click at [912, 300] on input "text" at bounding box center [972, 304] width 171 height 31
click at [913, 375] on div at bounding box center [901, 383] width 30 height 31
click at [935, 369] on input "text" at bounding box center [987, 383] width 140 height 31
click at [1010, 533] on button "Save & Close" at bounding box center [1003, 530] width 111 height 34
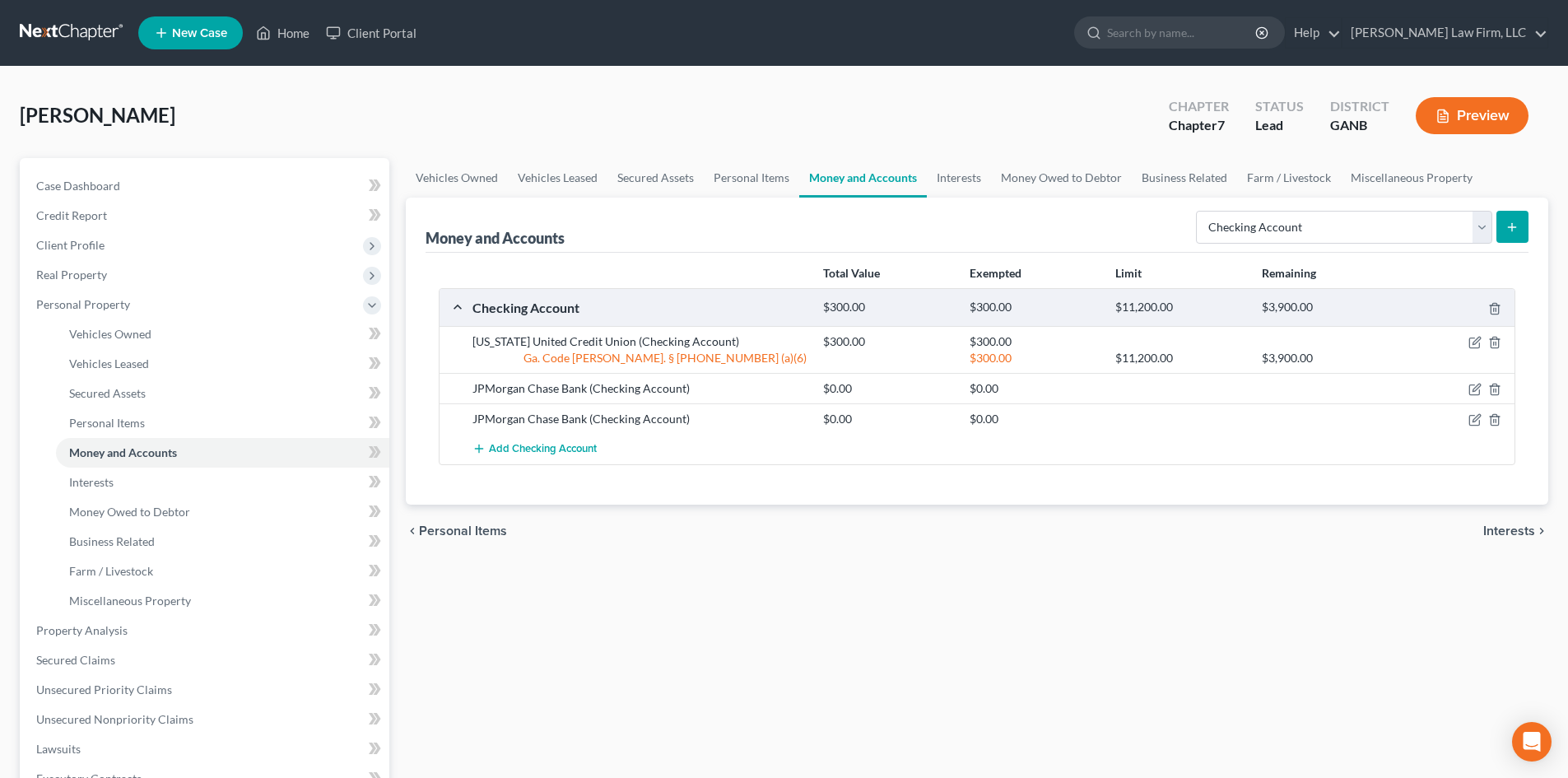
click at [676, 709] on div "Vehicles Owned Vehicles Leased Secured Assets Personal Items Money and Accounts…" at bounding box center [976, 633] width 1159 height 950
click at [37, 302] on span "Personal Property" at bounding box center [82, 304] width 93 height 14
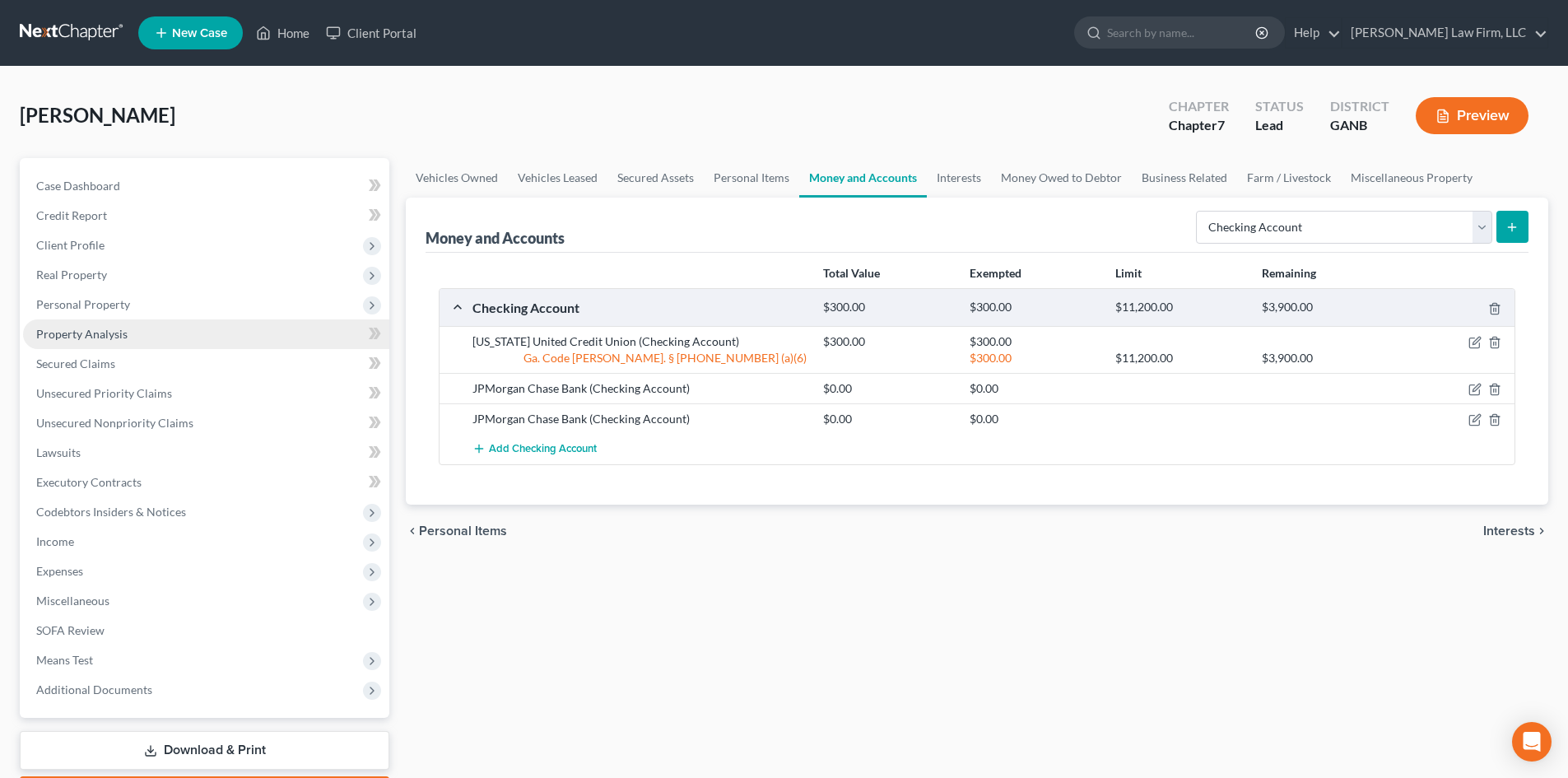
click at [55, 338] on span "Property Analysis" at bounding box center [81, 334] width 91 height 14
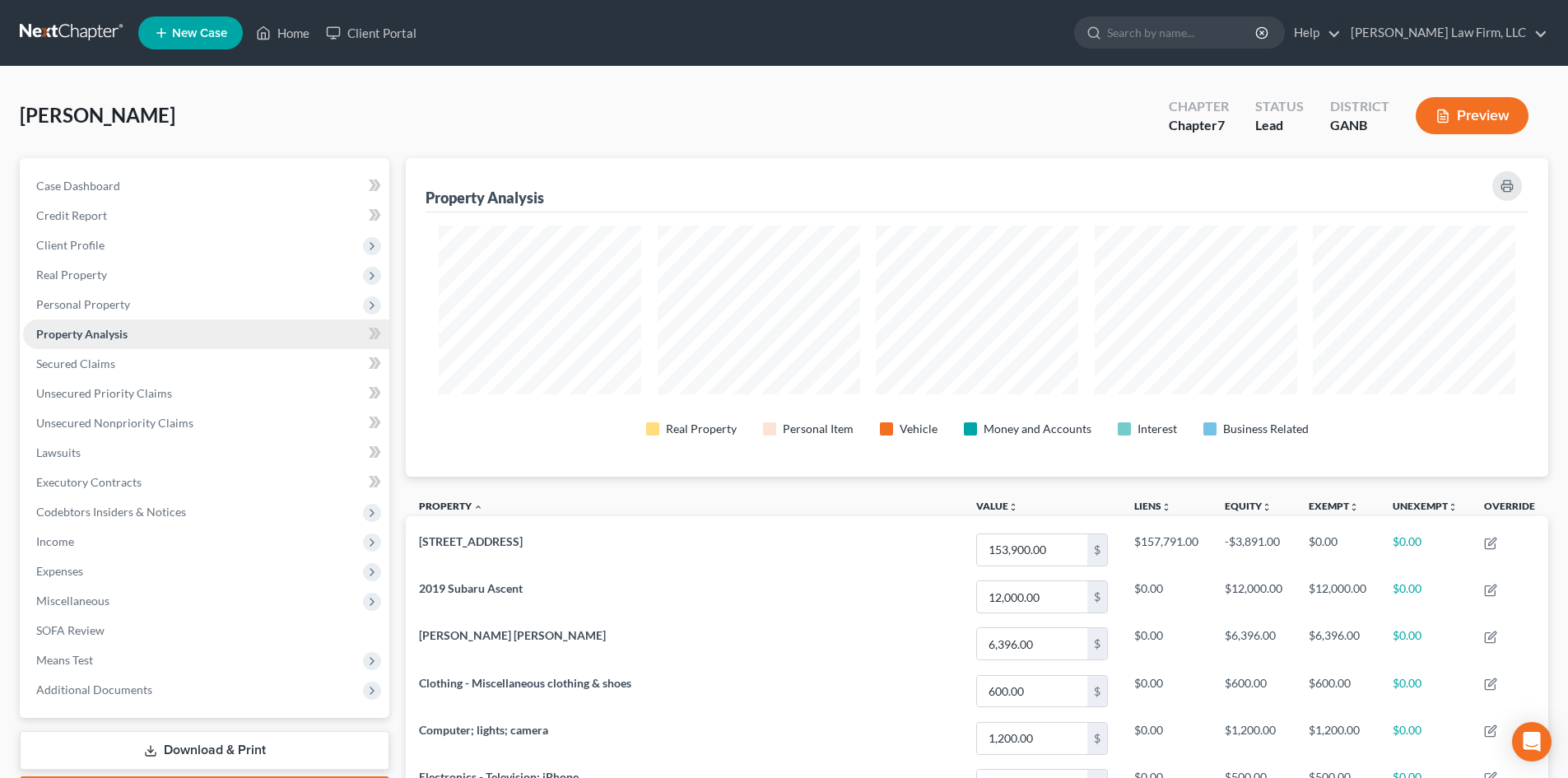
scroll to position [318, 1143]
click at [71, 235] on span "Client Profile" at bounding box center [206, 245] width 366 height 30
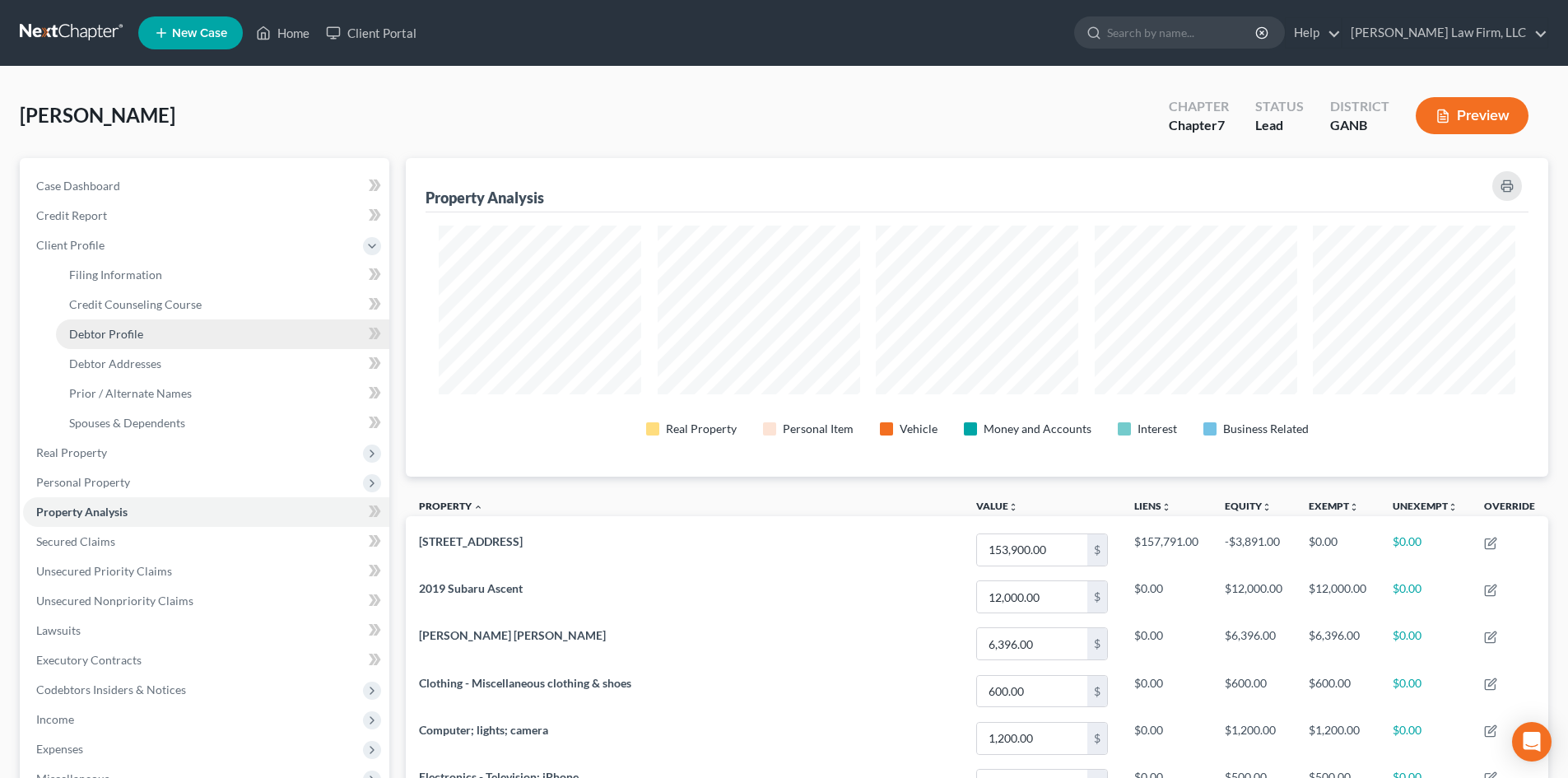
click at [87, 335] on span "Debtor Profile" at bounding box center [106, 334] width 74 height 14
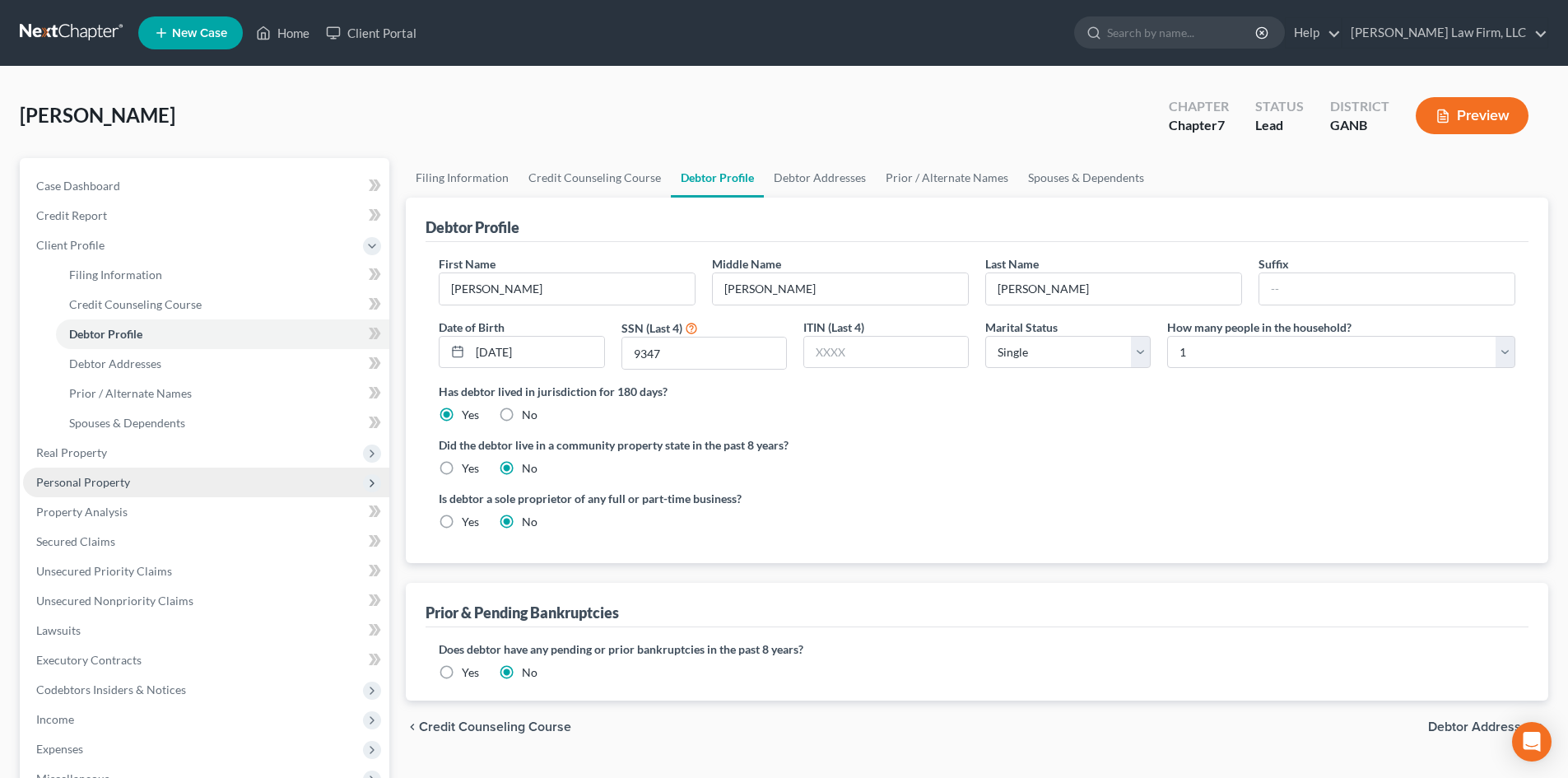
click at [89, 485] on span "Personal Property" at bounding box center [82, 482] width 93 height 14
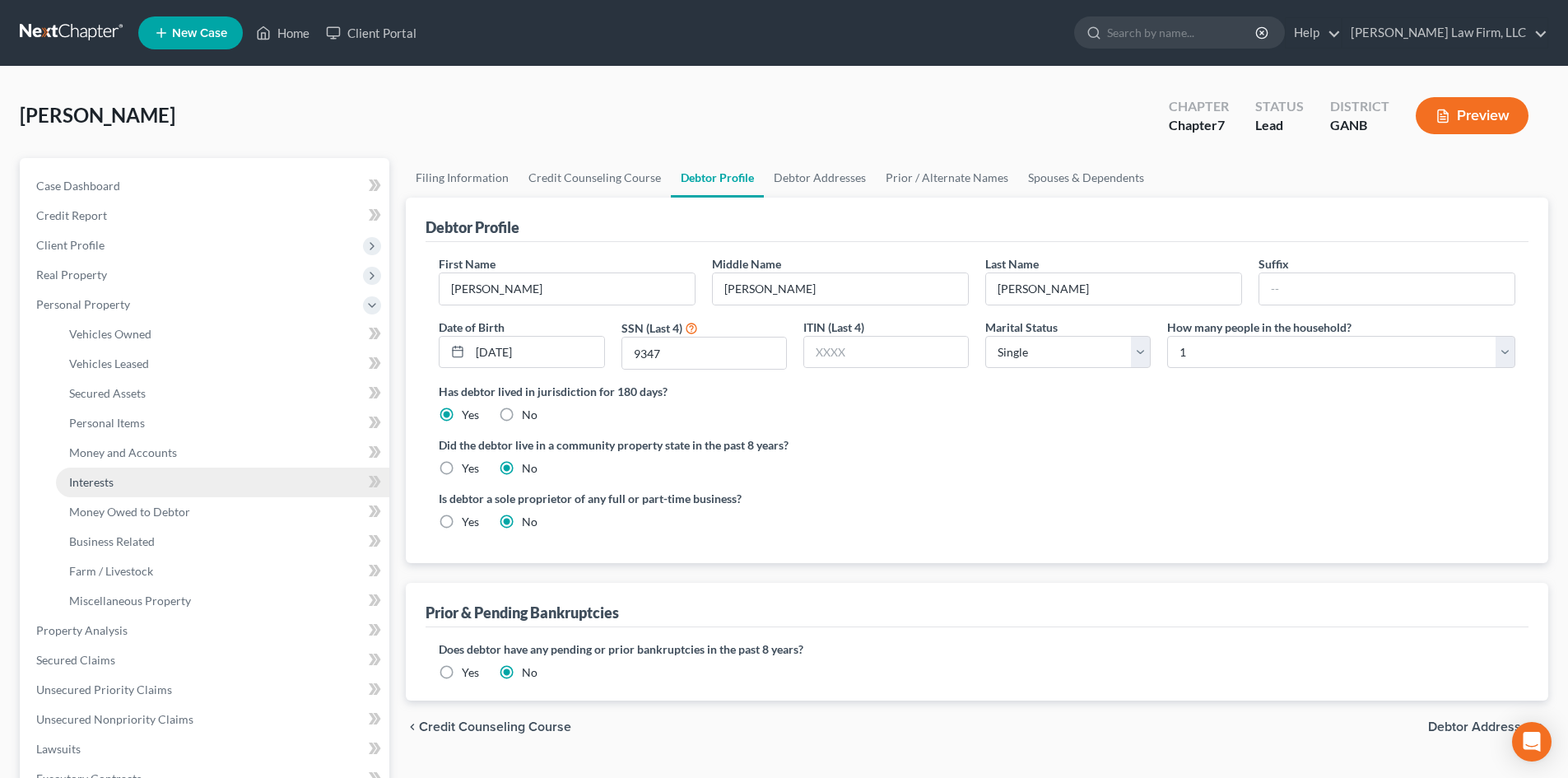
click at [110, 479] on span "Interests" at bounding box center [92, 482] width 45 height 14
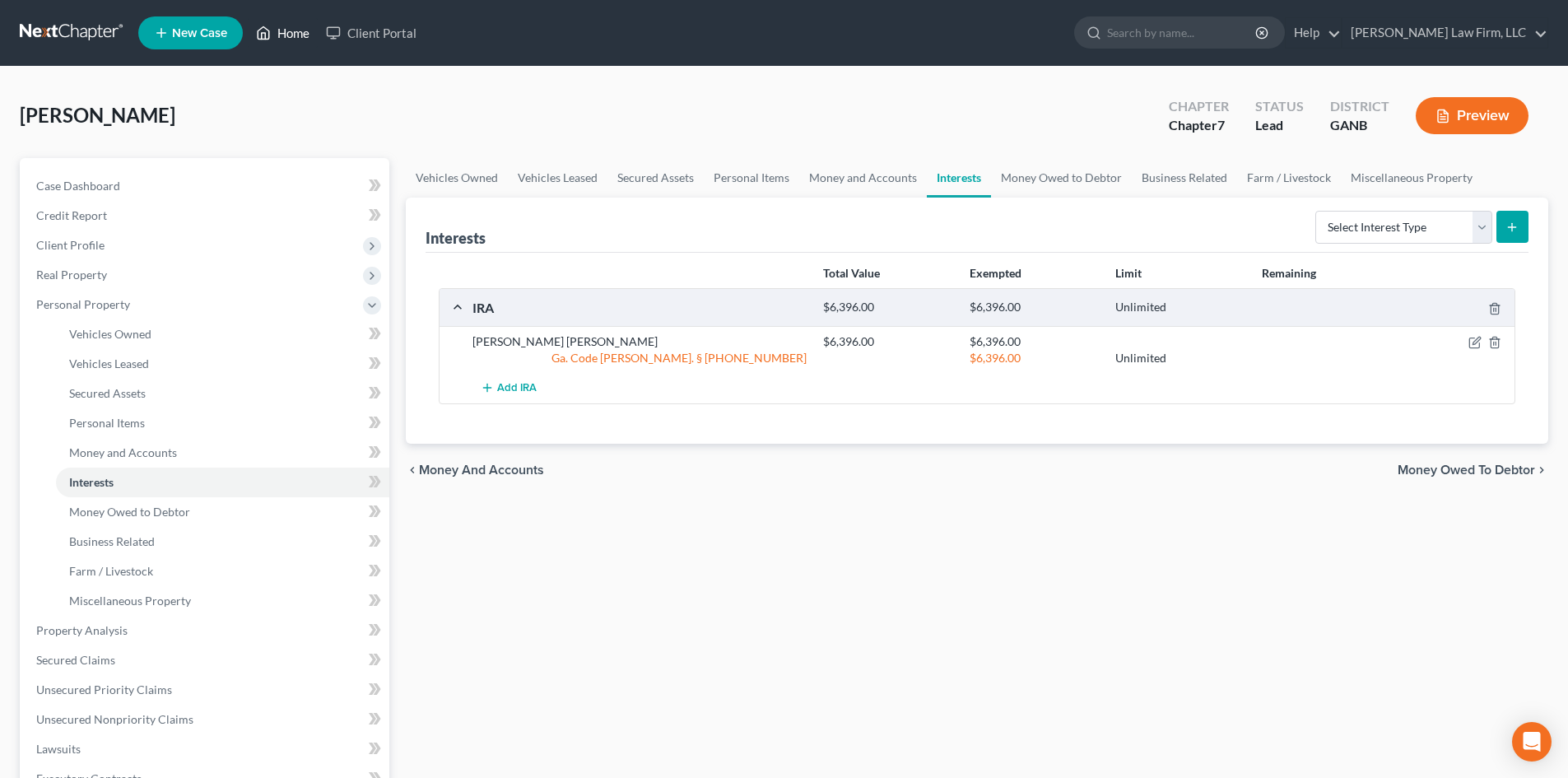
click at [301, 35] on link "Home" at bounding box center [283, 33] width 70 height 30
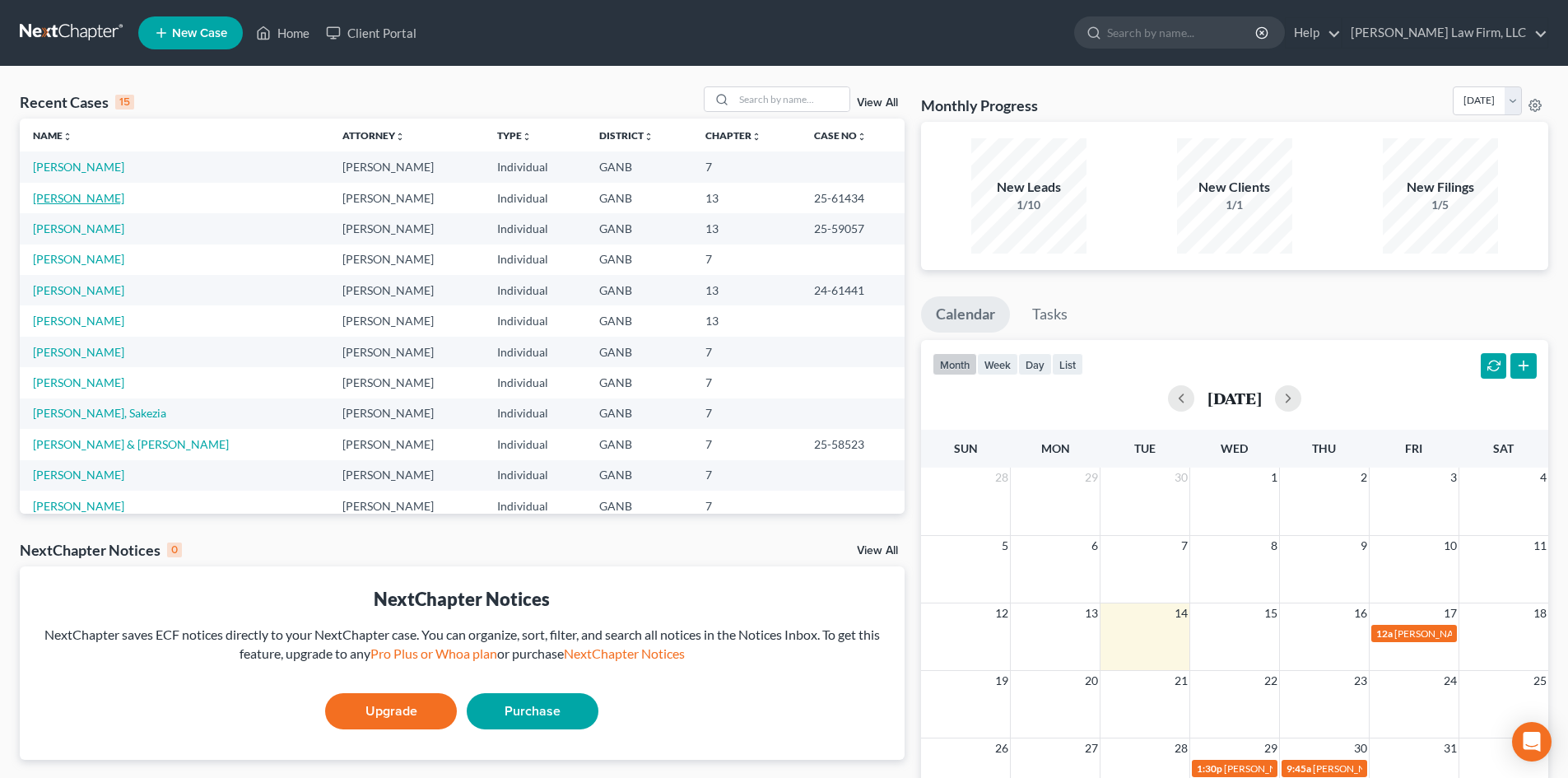
click at [47, 200] on link "[PERSON_NAME]" at bounding box center [78, 198] width 91 height 14
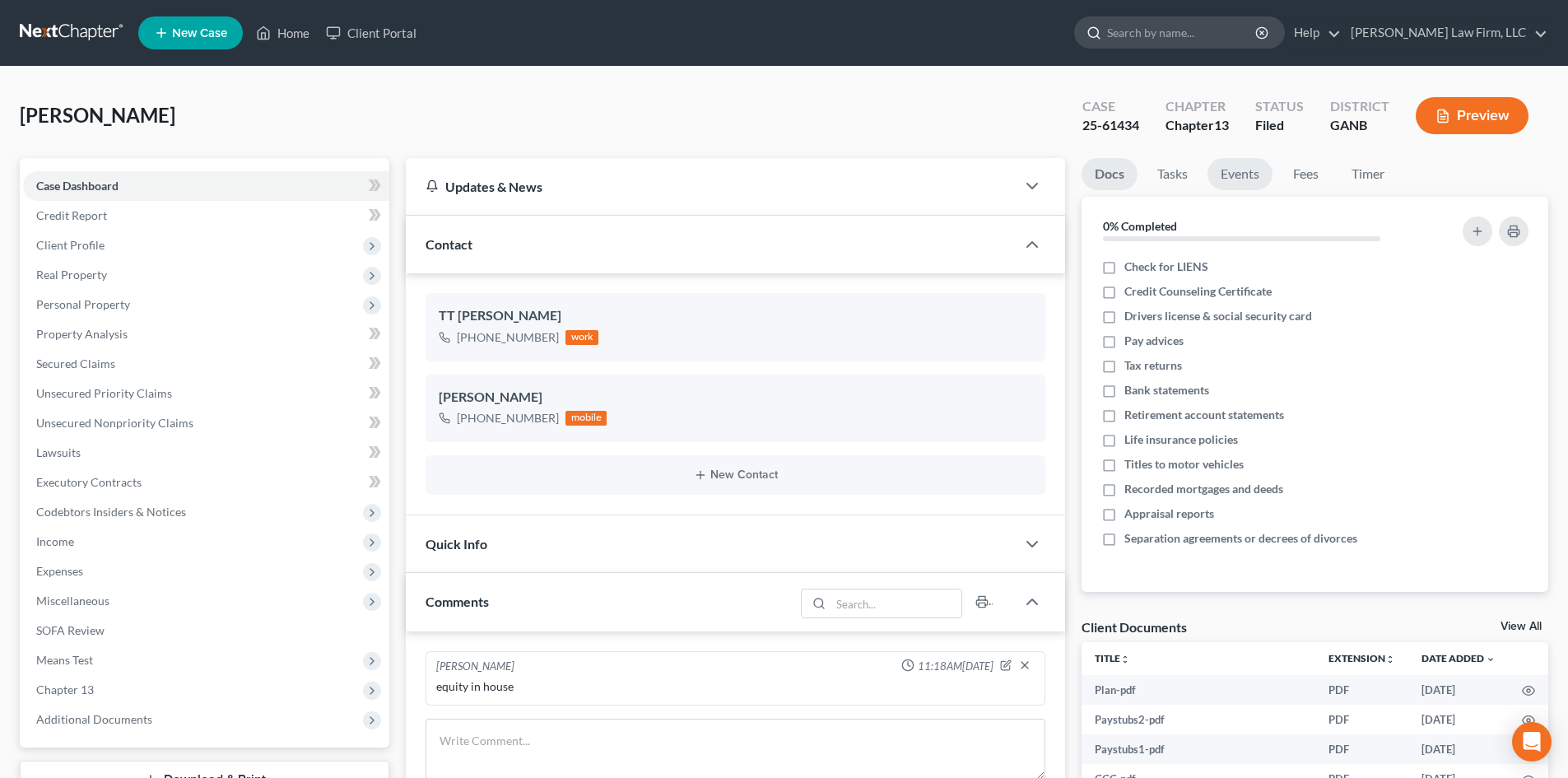
drag, startPoint x: 1250, startPoint y: 167, endPoint x: 1246, endPoint y: 44, distance: 123.1
click at [1250, 167] on link "Events" at bounding box center [1240, 173] width 65 height 32
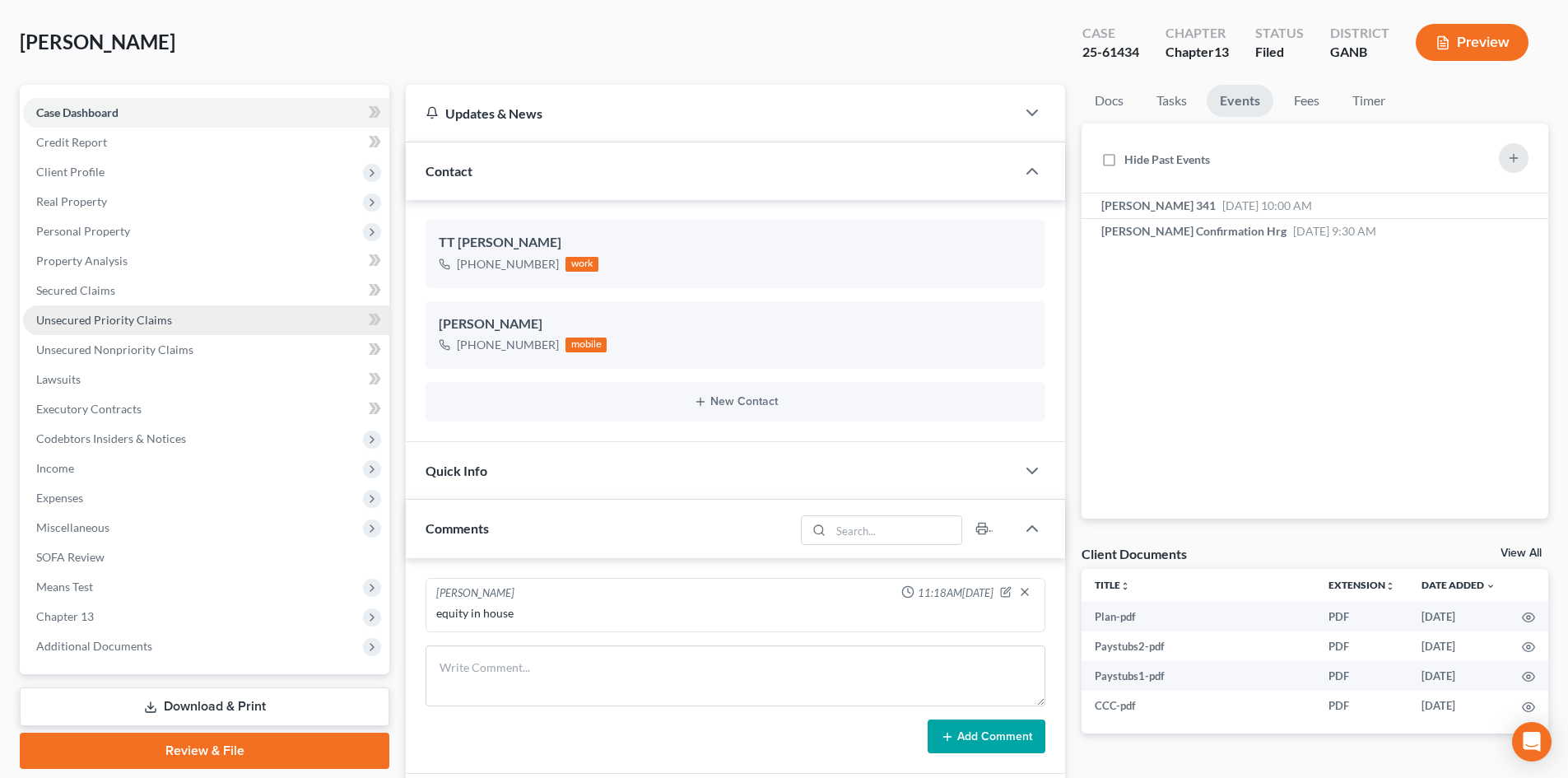
scroll to position [110, 0]
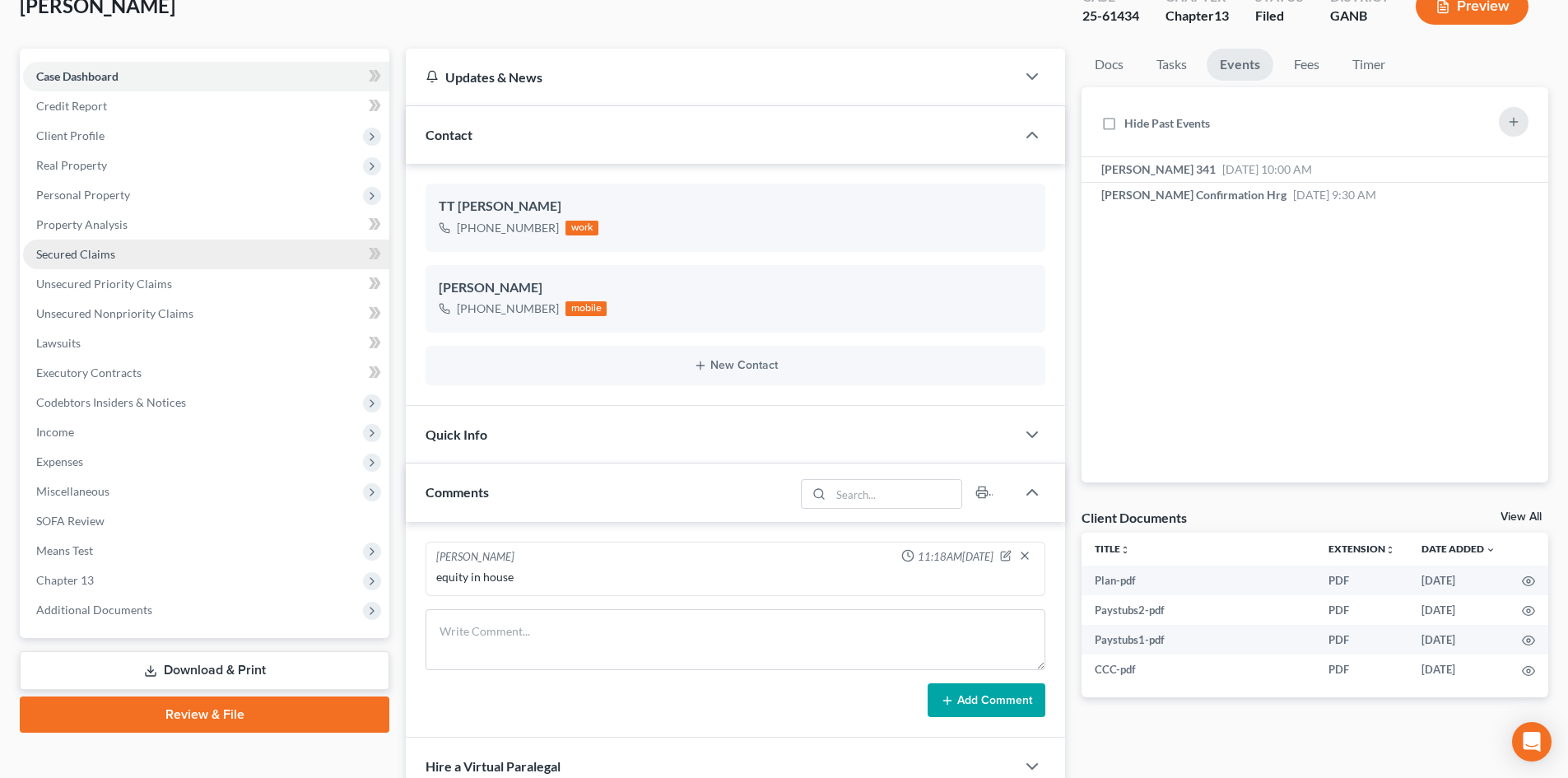
click at [67, 254] on span "Secured Claims" at bounding box center [75, 254] width 79 height 14
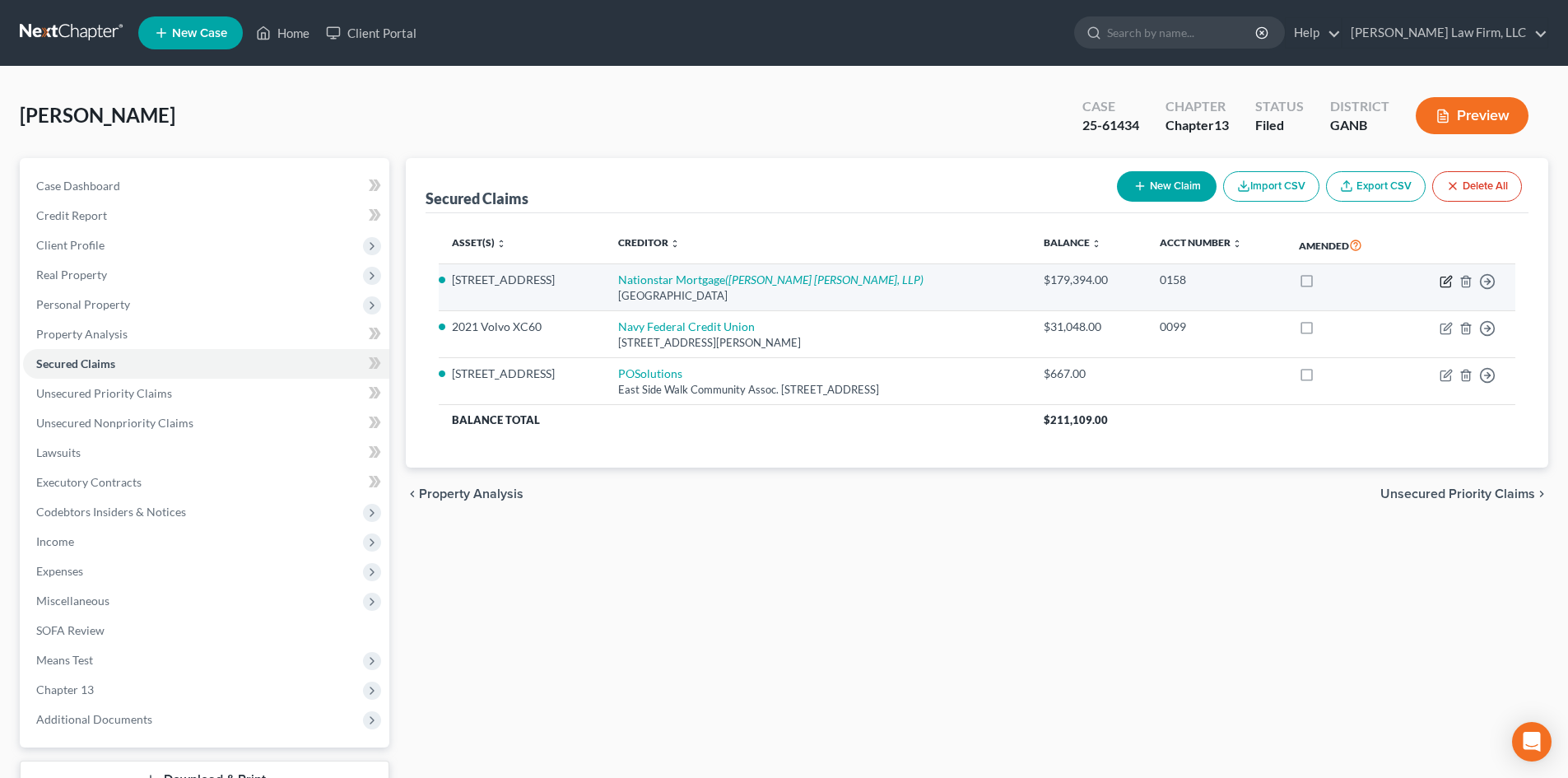
click at [1449, 279] on icon "button" at bounding box center [1445, 280] width 13 height 13
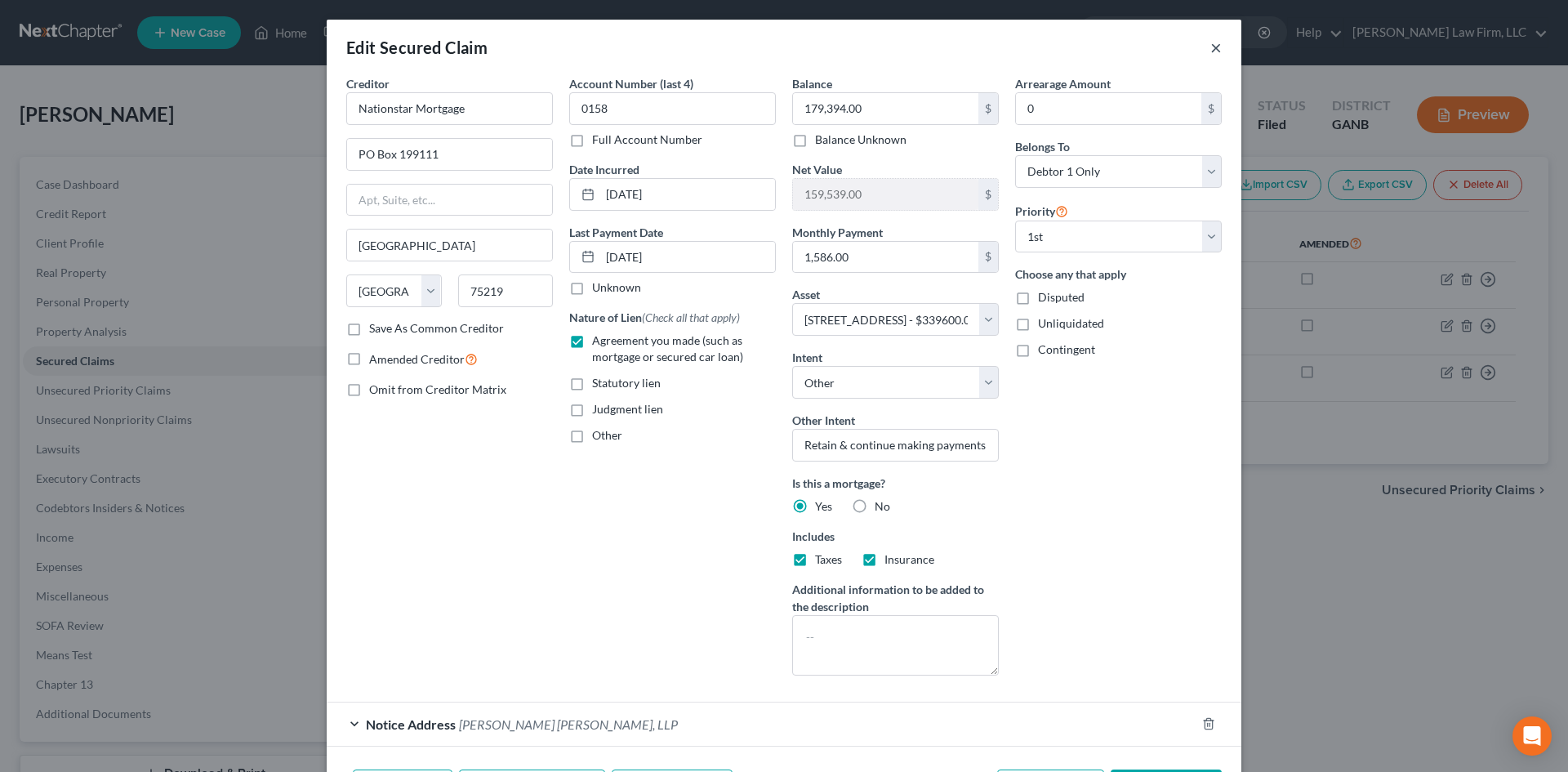
click at [1210, 45] on button "×" at bounding box center [1216, 47] width 11 height 20
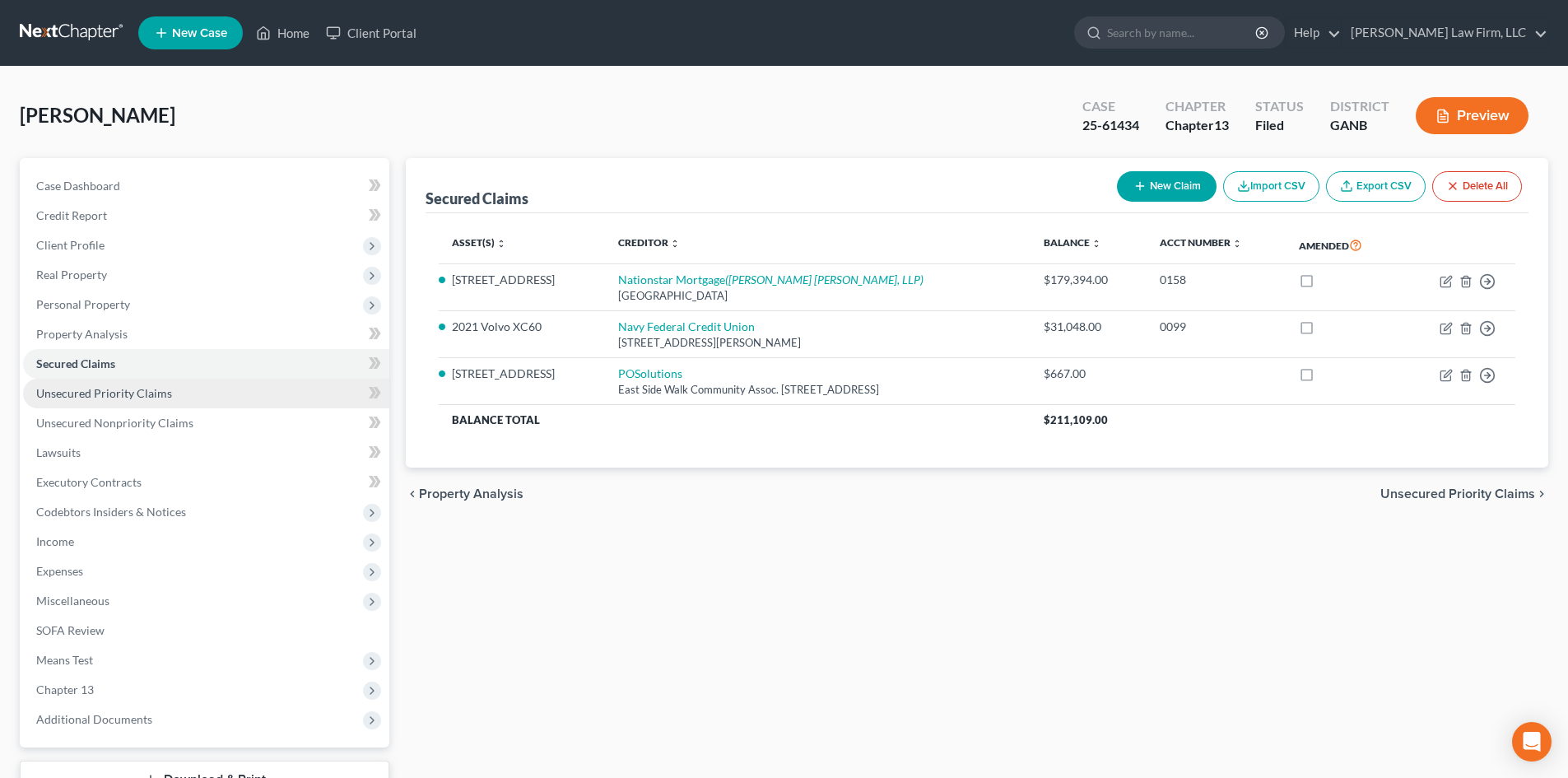
click at [72, 394] on span "Unsecured Priority Claims" at bounding box center [104, 393] width 136 height 14
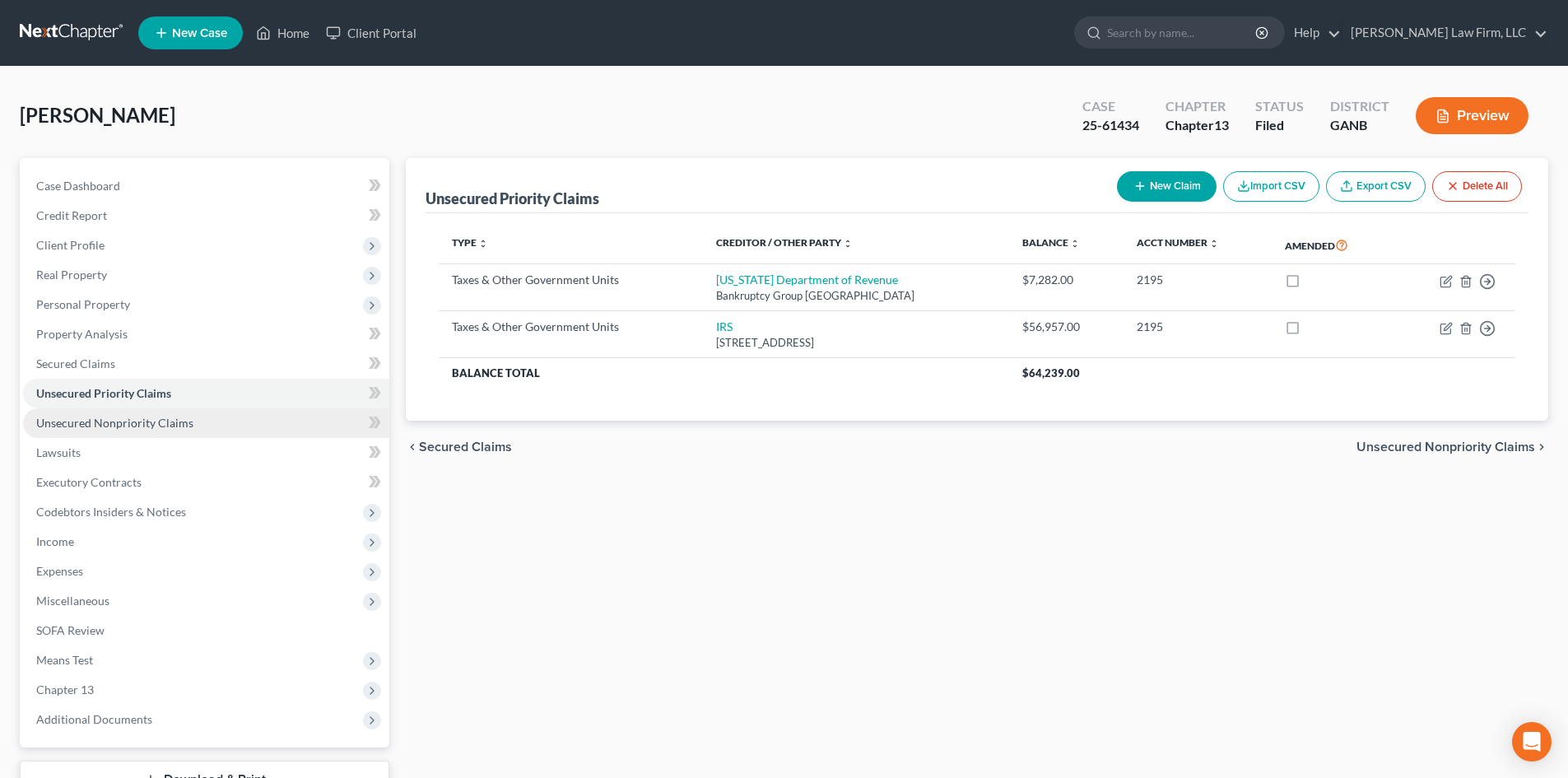
click at [112, 414] on link "Unsecured Nonpriority Claims" at bounding box center [206, 423] width 366 height 30
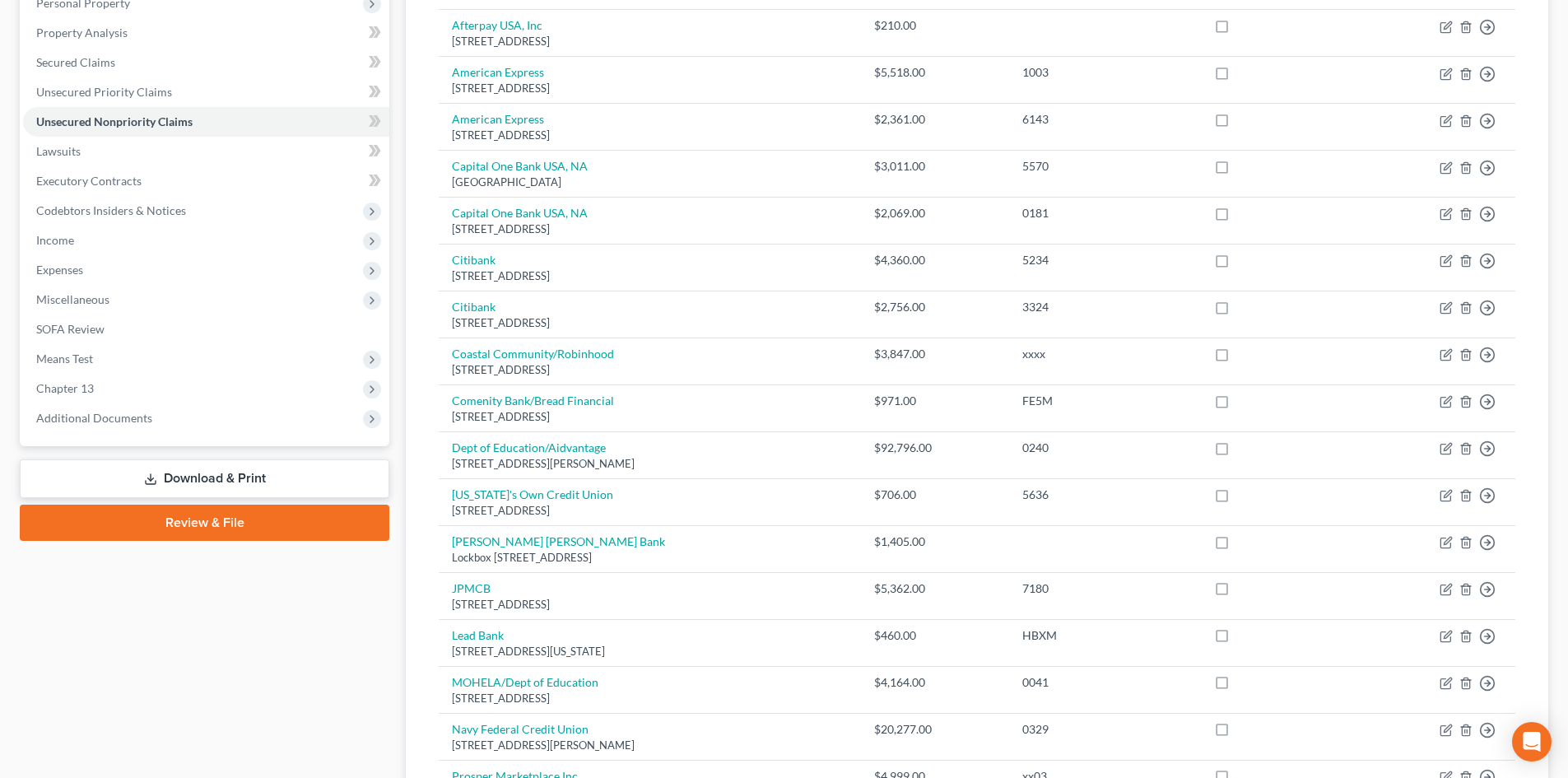
scroll to position [288, 0]
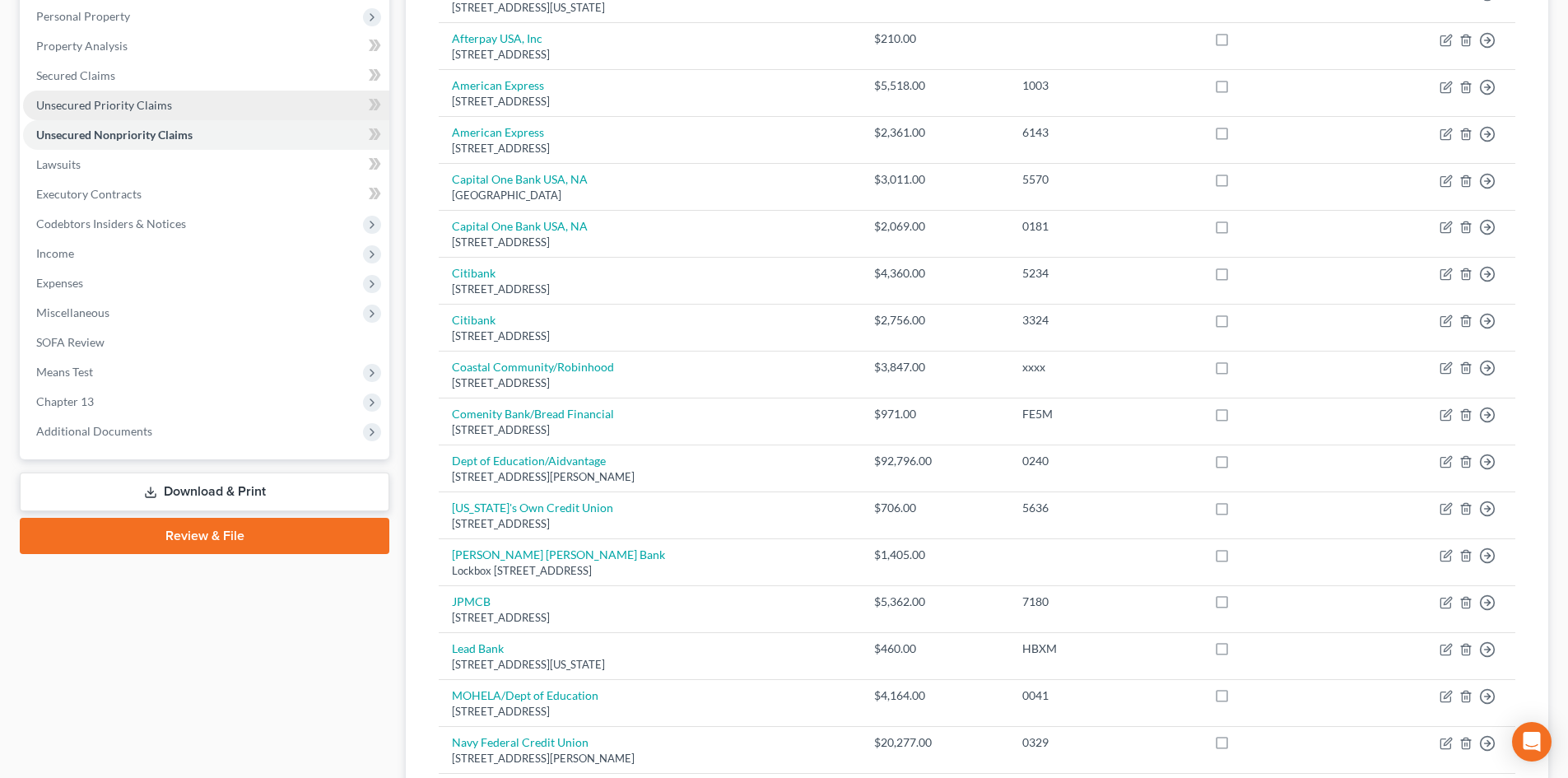
click at [107, 108] on span "Unsecured Priority Claims" at bounding box center [104, 105] width 136 height 14
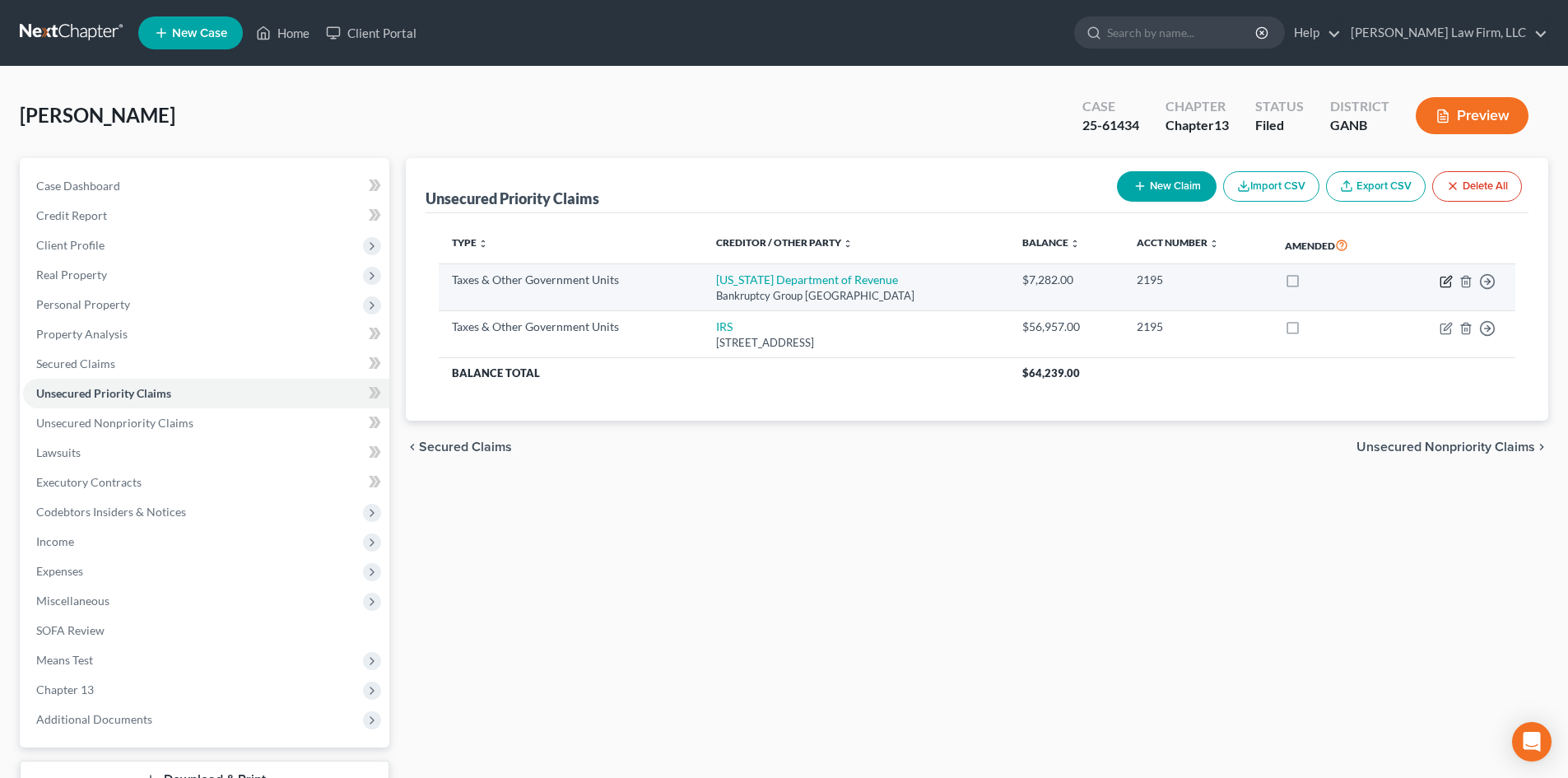
click at [1439, 280] on icon "button" at bounding box center [1445, 280] width 13 height 13
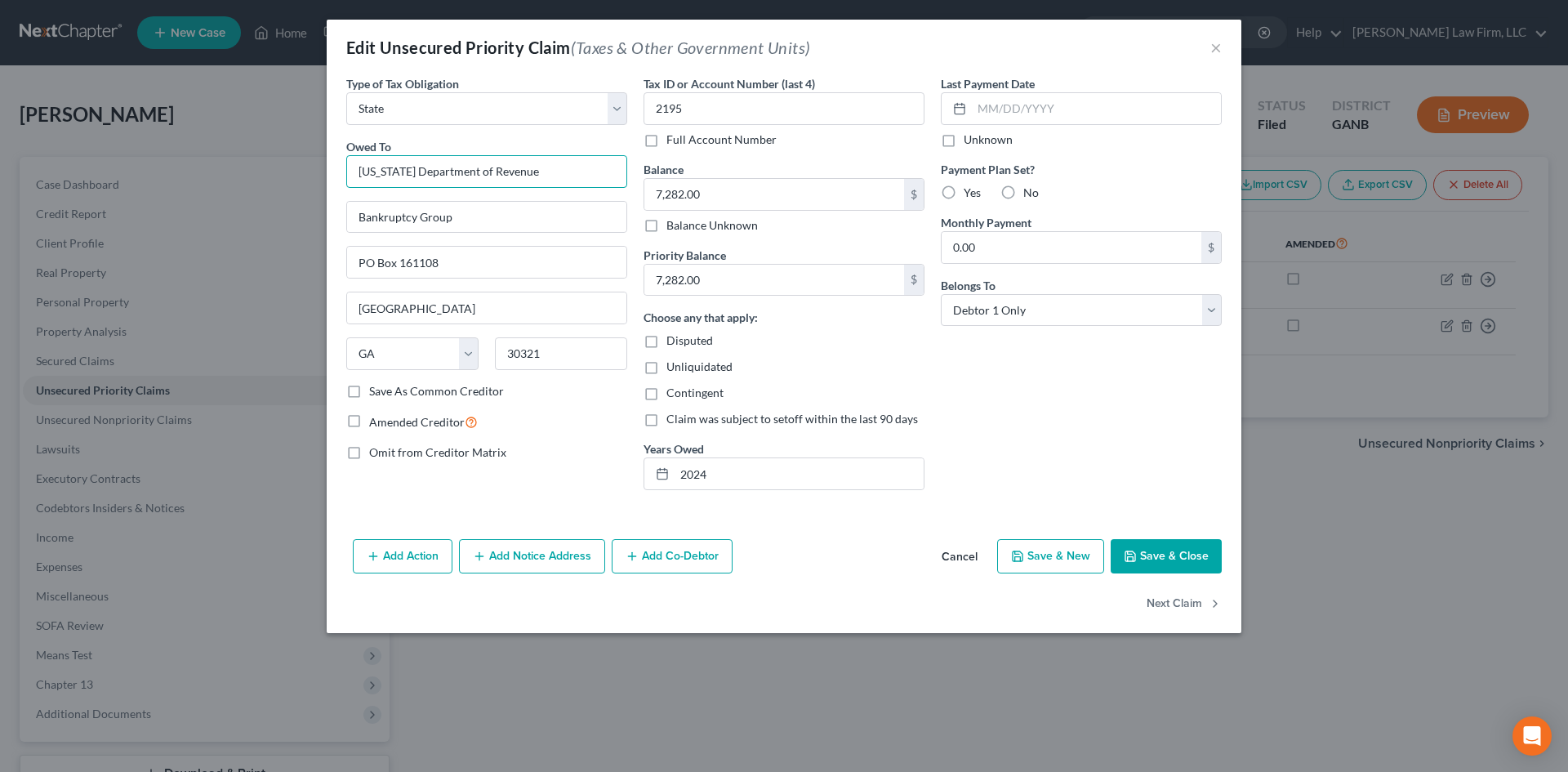
click at [529, 171] on input "[US_STATE] Department of Revenue" at bounding box center [487, 171] width 281 height 32
click at [369, 422] on label "Amended Creditor" at bounding box center [424, 422] width 109 height 19
click at [375, 422] on input "Amended Creditor" at bounding box center [381, 418] width 10 height 10
click at [764, 192] on input "7,282.00" at bounding box center [774, 194] width 260 height 31
click at [1159, 554] on button "Save & Close" at bounding box center [1166, 556] width 111 height 34
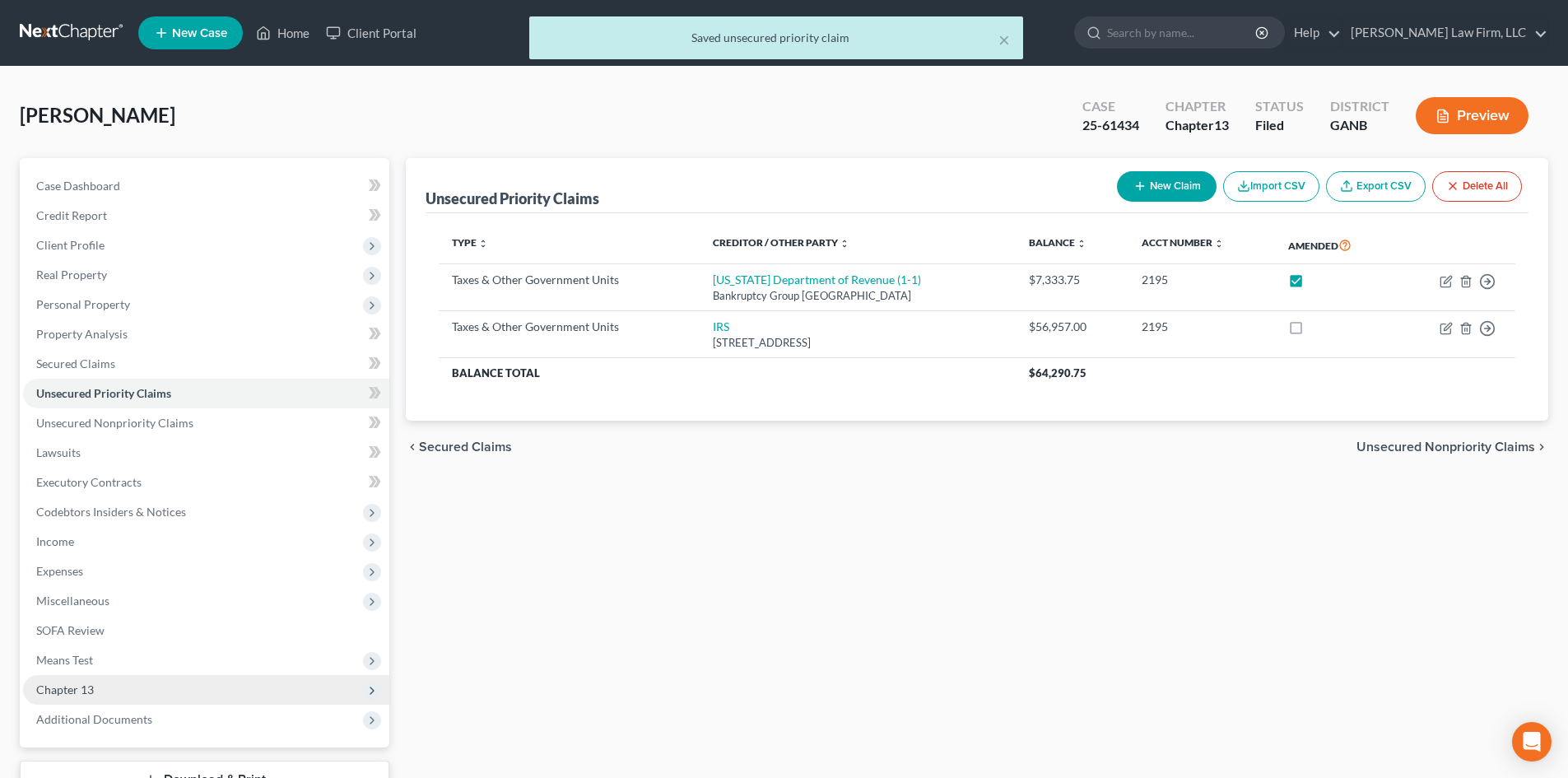
click at [57, 685] on span "Chapter 13" at bounding box center [64, 689] width 57 height 14
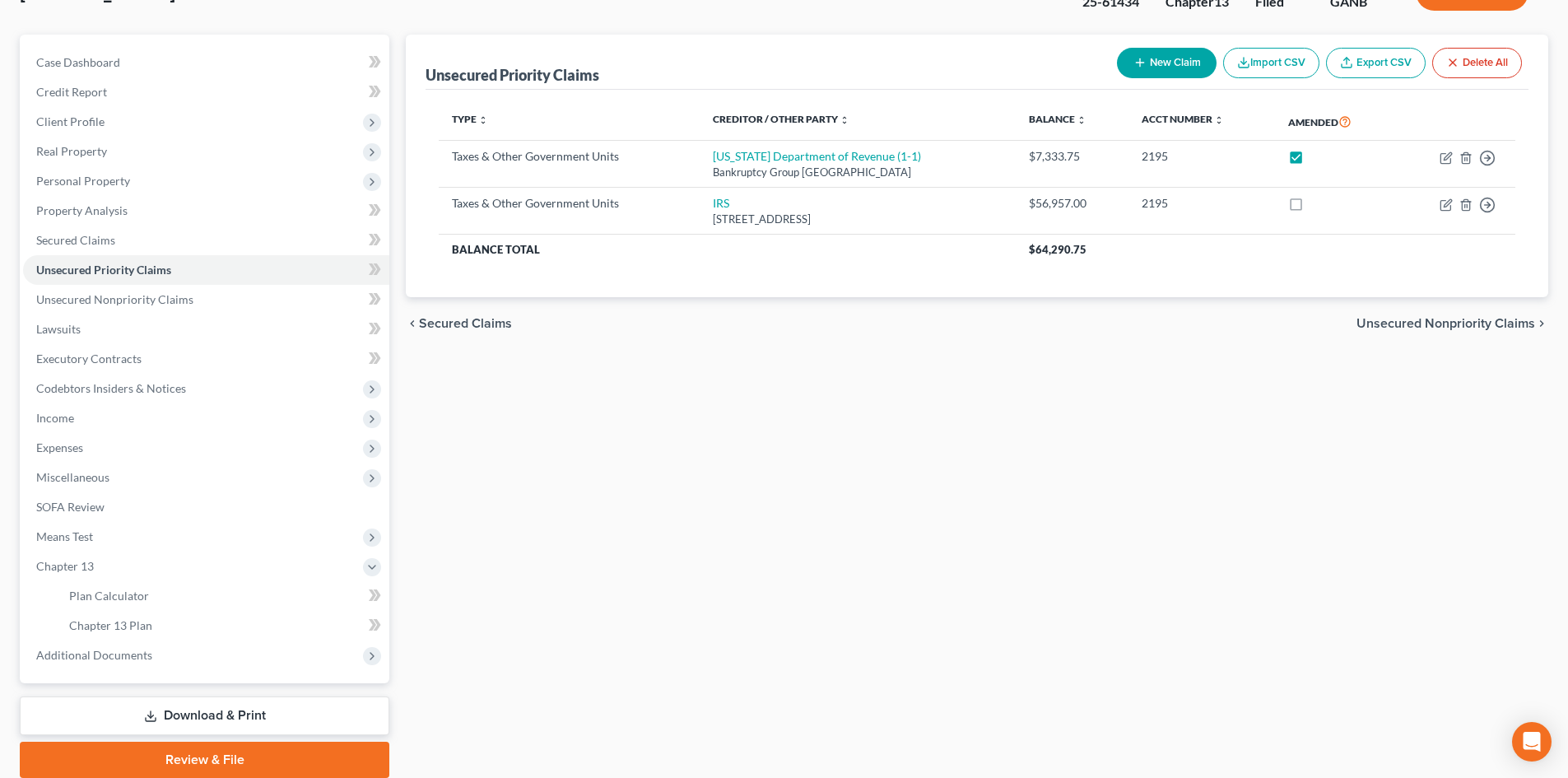
scroll to position [186, 0]
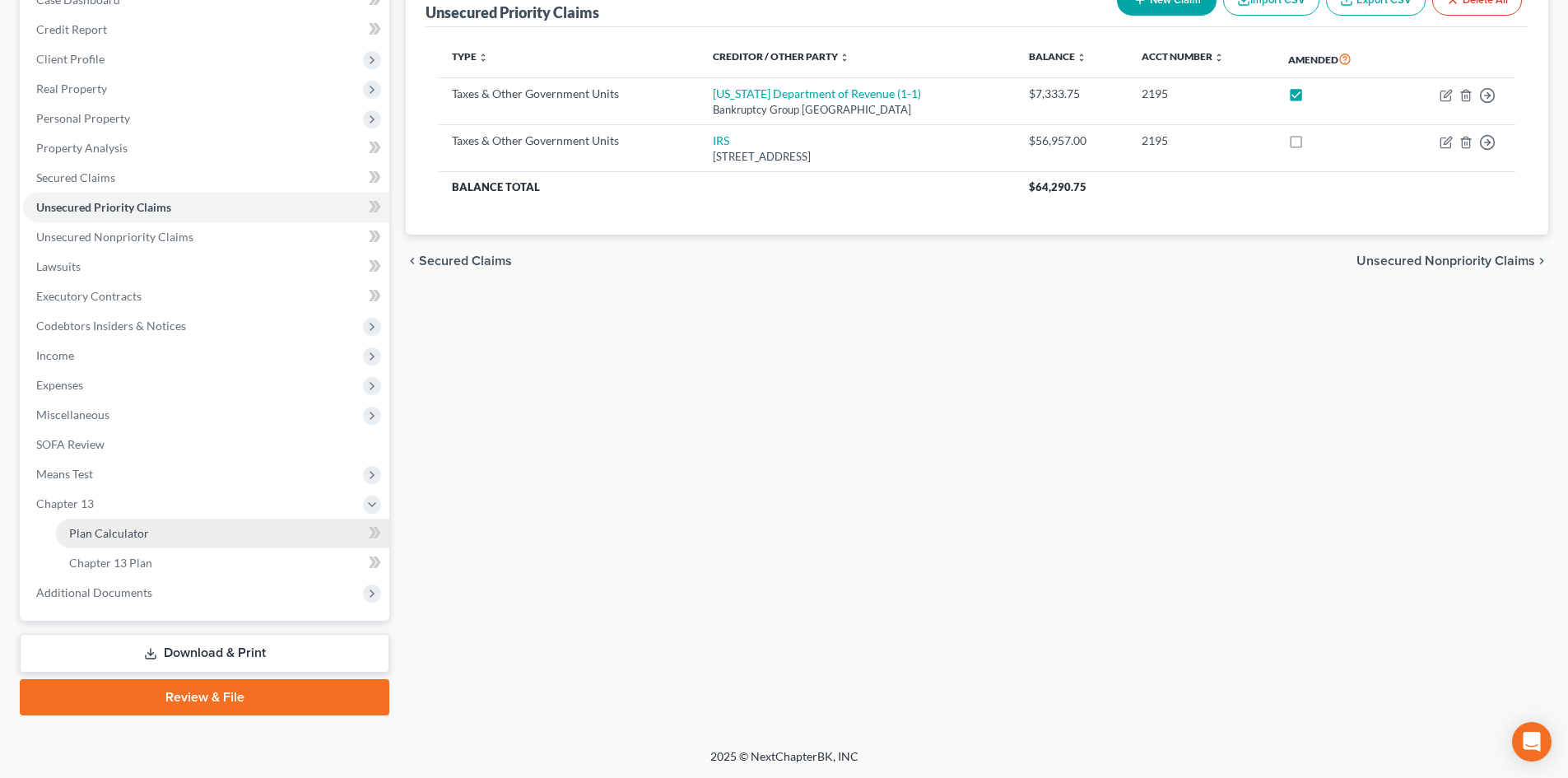
click at [106, 529] on span "Plan Calculator" at bounding box center [109, 533] width 80 height 14
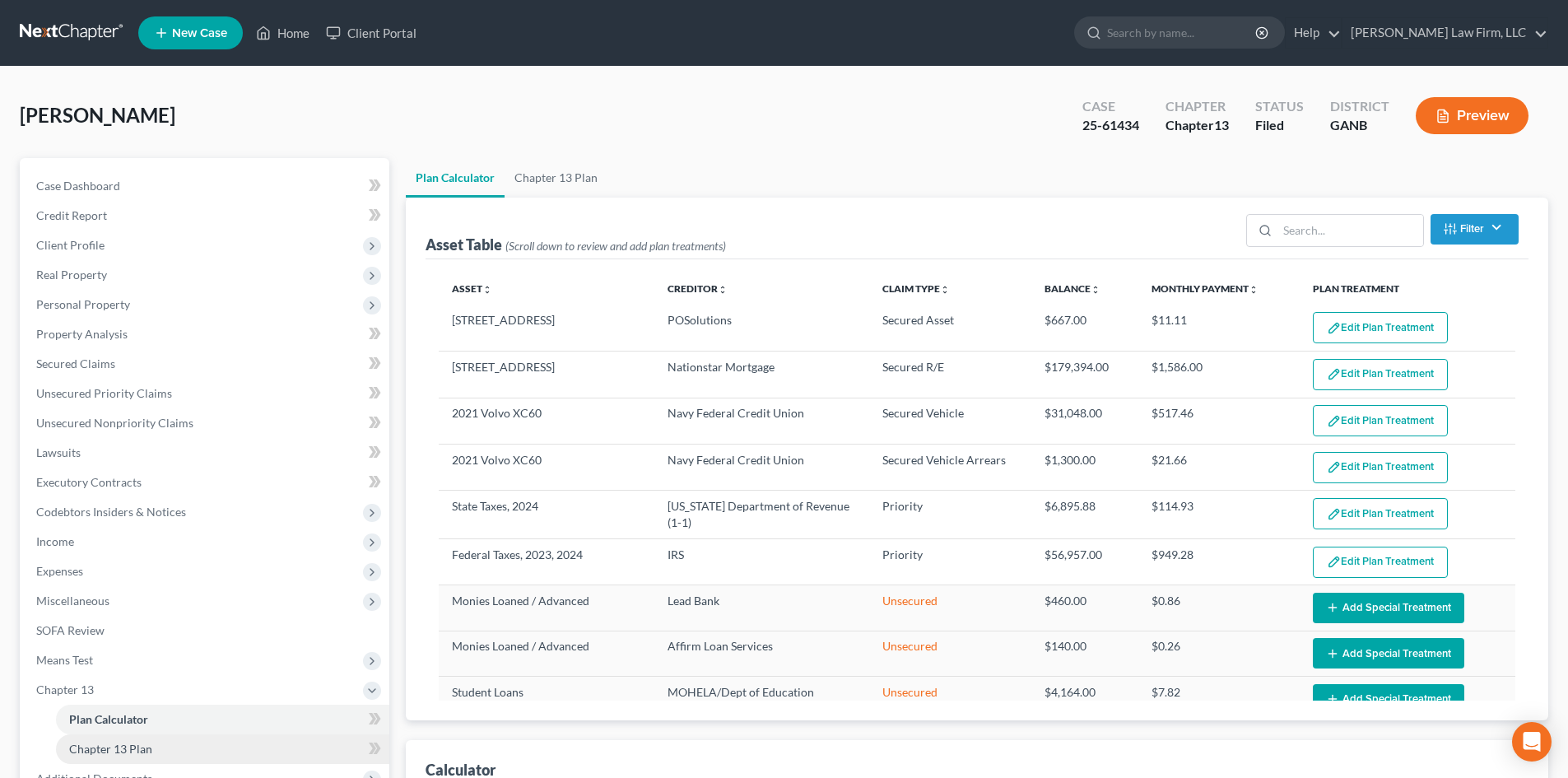
click at [96, 751] on span "Chapter 13 Plan" at bounding box center [111, 748] width 83 height 14
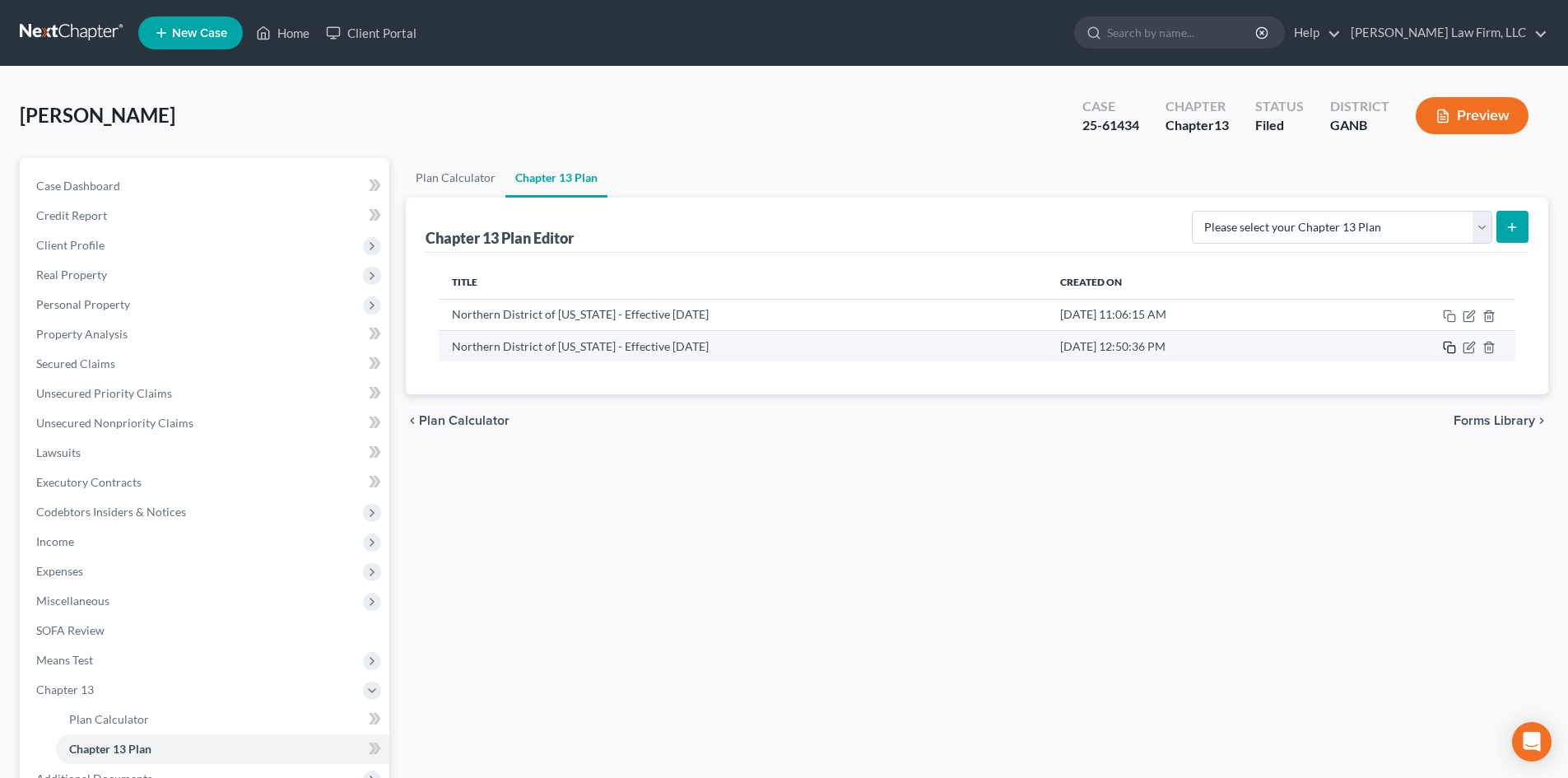
click at [1447, 342] on icon "button" at bounding box center [1447, 345] width 8 height 8
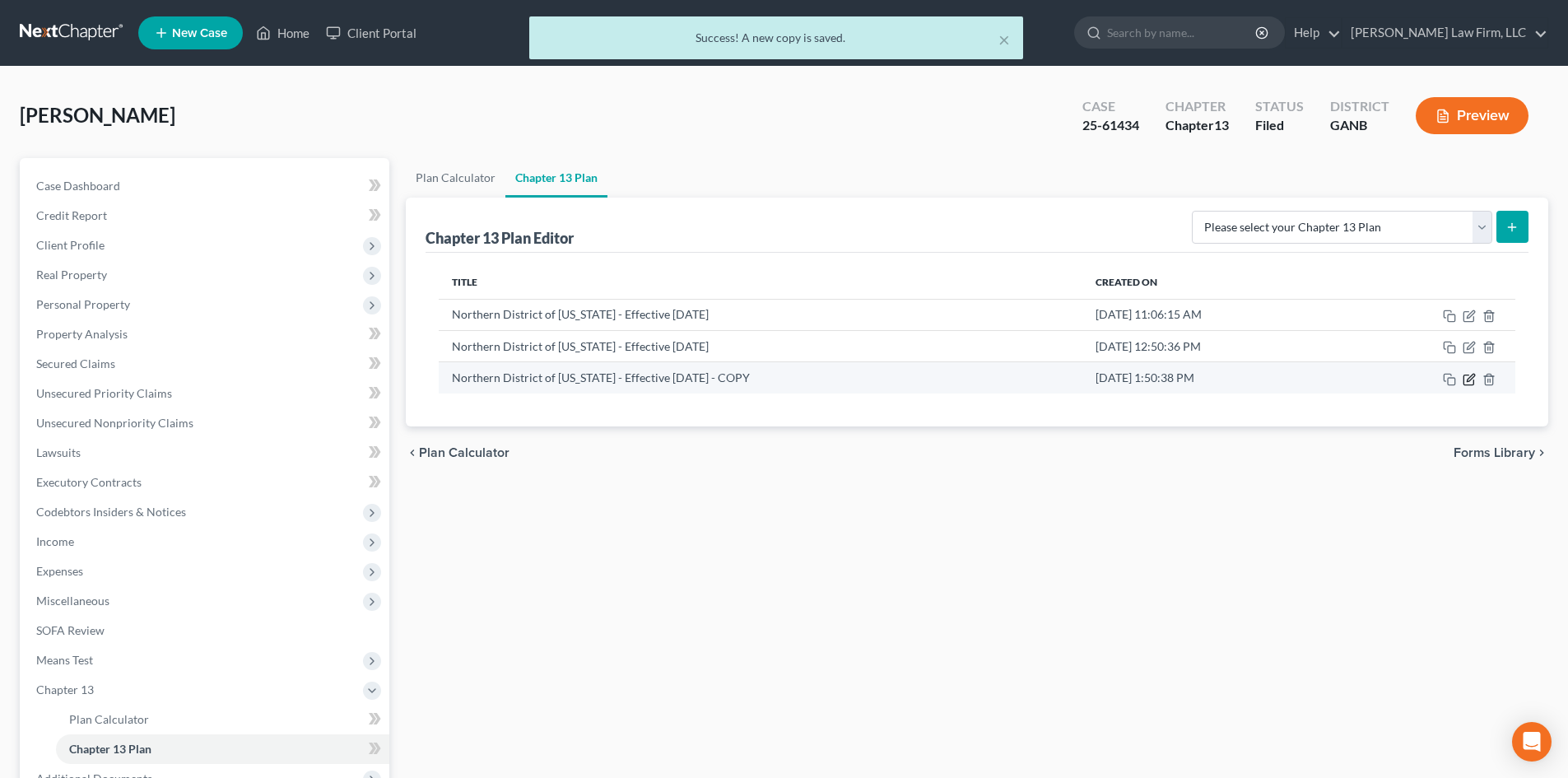
click at [1470, 377] on icon "button" at bounding box center [1468, 379] width 13 height 13
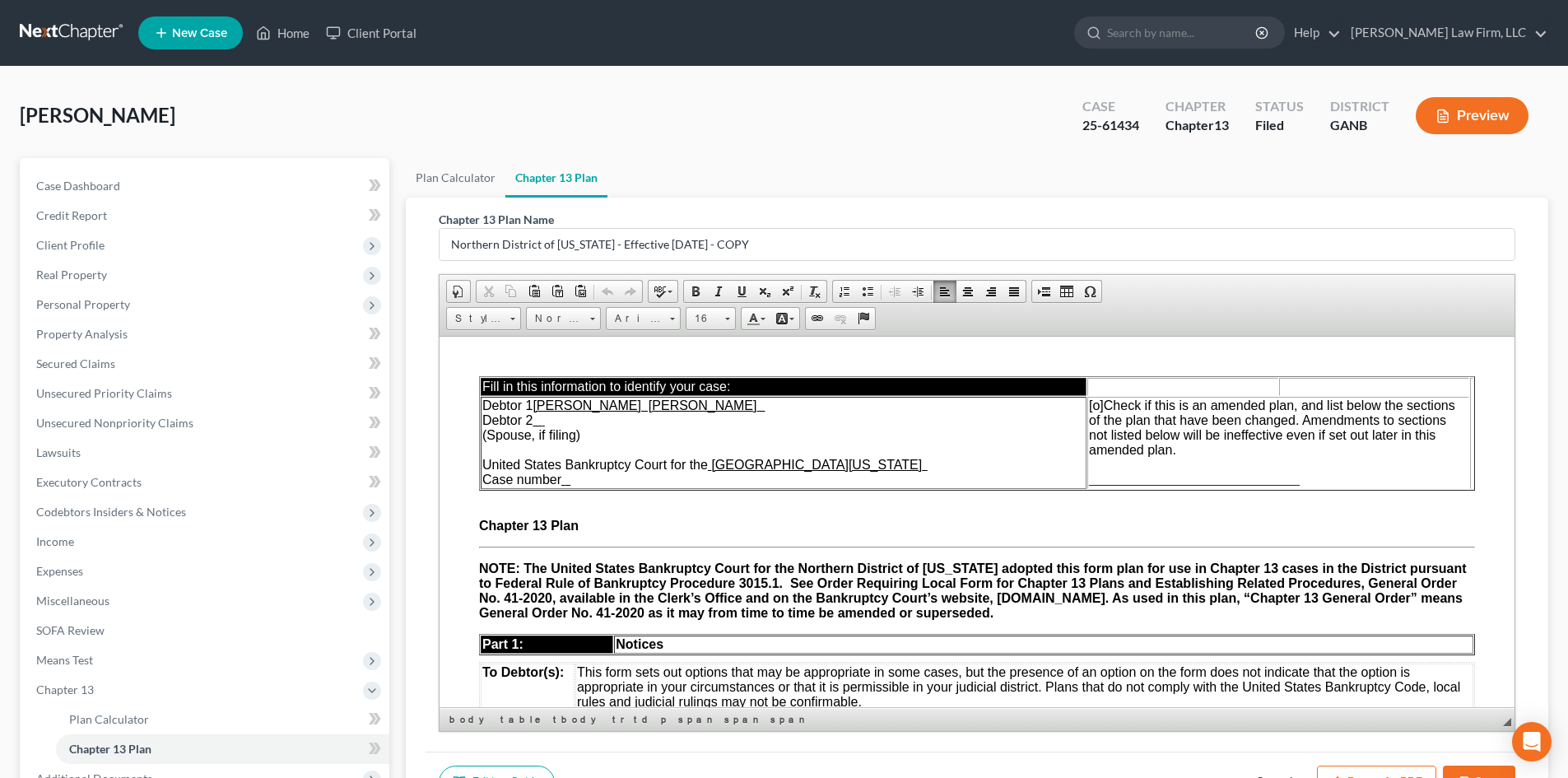
click at [571, 477] on u at bounding box center [568, 479] width 6 height 11
click at [730, 317] on span at bounding box center [727, 318] width 5 height 3
click at [703, 416] on span "18" at bounding box center [700, 422] width 15 height 16
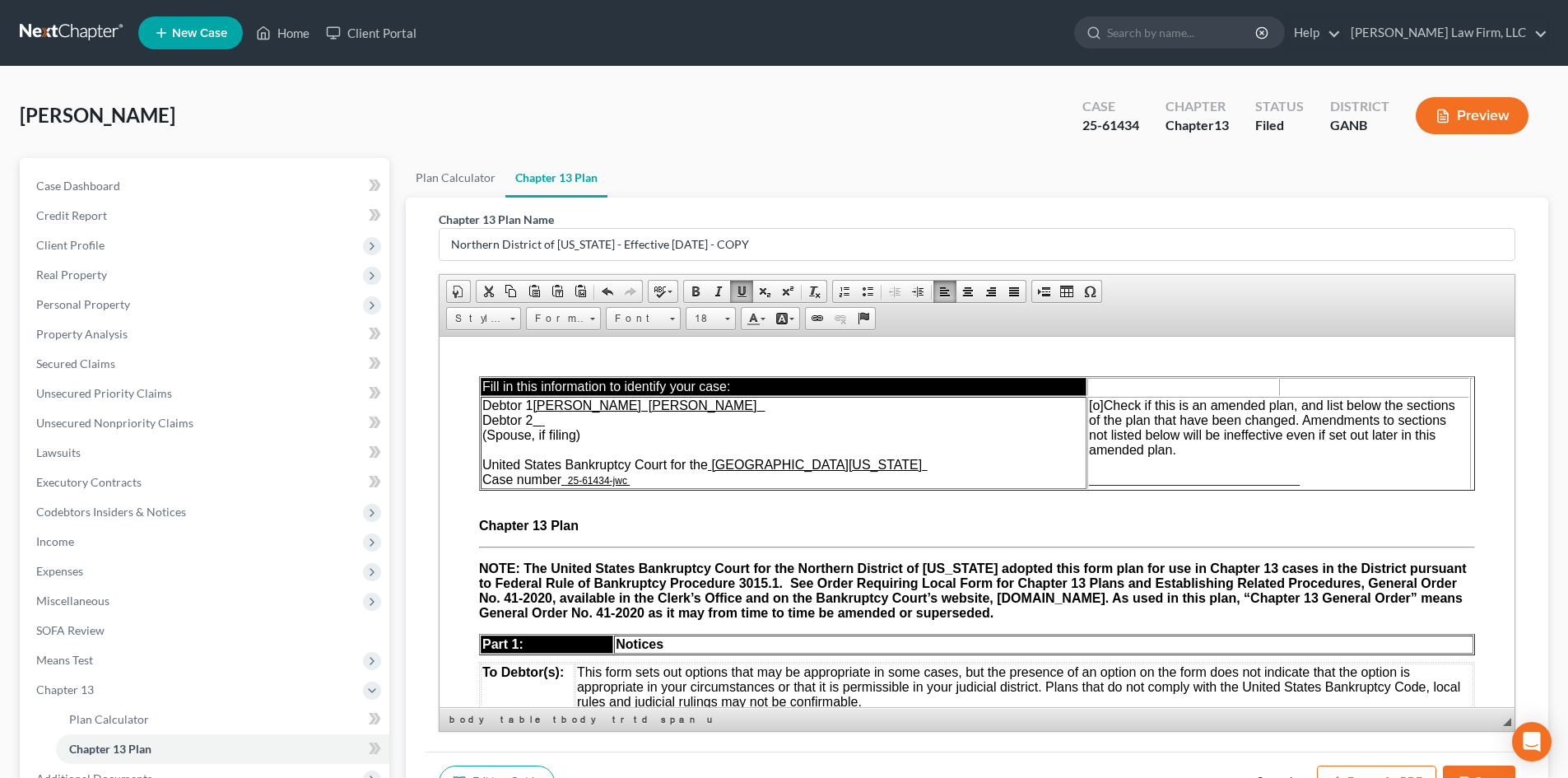
click at [654, 485] on td "Debtor 1 [PERSON_NAME] [PERSON_NAME] Debtor 2 (Spouse, if filing) United States…" at bounding box center [783, 441] width 606 height 92
click at [510, 479] on span "Case number" at bounding box center [523, 479] width 83 height 14
click at [531, 475] on span "Case number" at bounding box center [523, 479] width 83 height 14
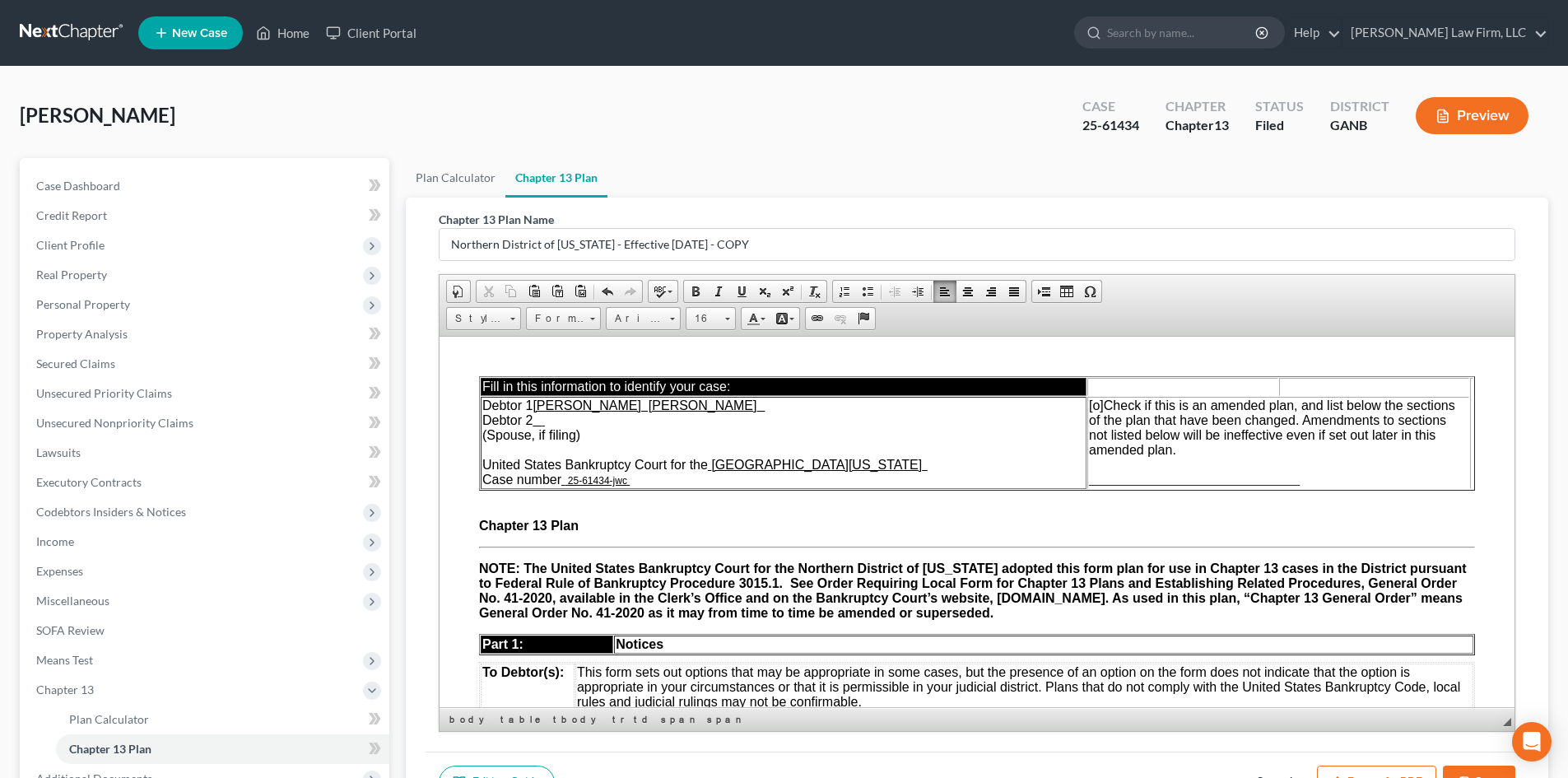
click at [613, 478] on u "25-61434-jwc" at bounding box center [597, 479] width 59 height 11
click at [607, 405] on u "[PERSON_NAME] [PERSON_NAME]" at bounding box center [644, 404] width 224 height 14
click at [588, 401] on u "[PERSON_NAME] [PERSON_NAME]" at bounding box center [644, 404] width 224 height 14
drag, startPoint x: 573, startPoint y: 478, endPoint x: 632, endPoint y: 476, distance: 59.0
click at [632, 476] on td "Debtor 1 [PERSON_NAME] [PERSON_NAME] Debtor 2 (Spouse, if filing) United States…" at bounding box center [783, 441] width 606 height 92
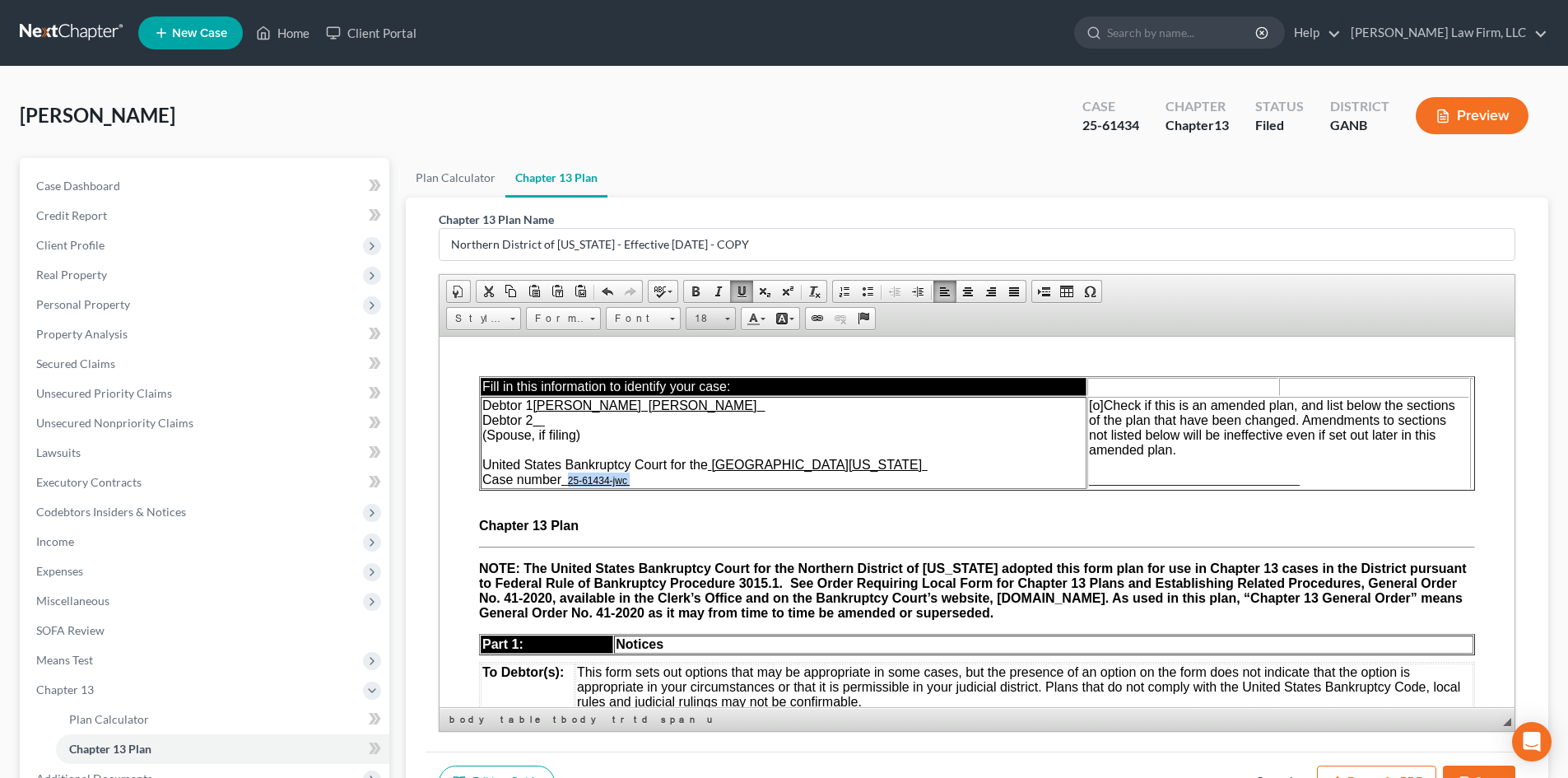
click at [733, 315] on link "18" at bounding box center [710, 318] width 51 height 23
click at [704, 420] on span "20" at bounding box center [701, 424] width 16 height 18
click at [725, 499] on p at bounding box center [976, 440] width 996 height 130
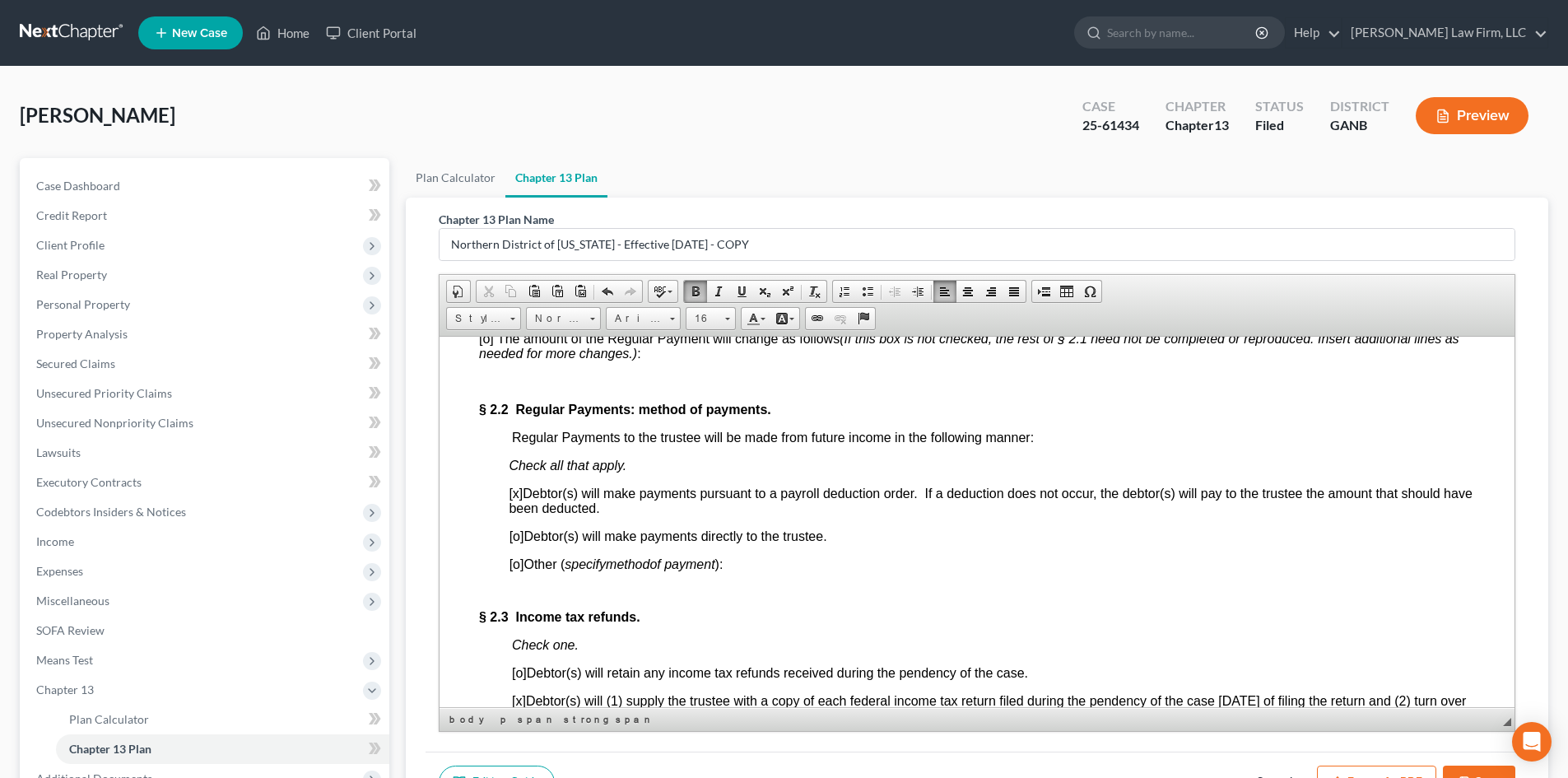
scroll to position [1317, 0]
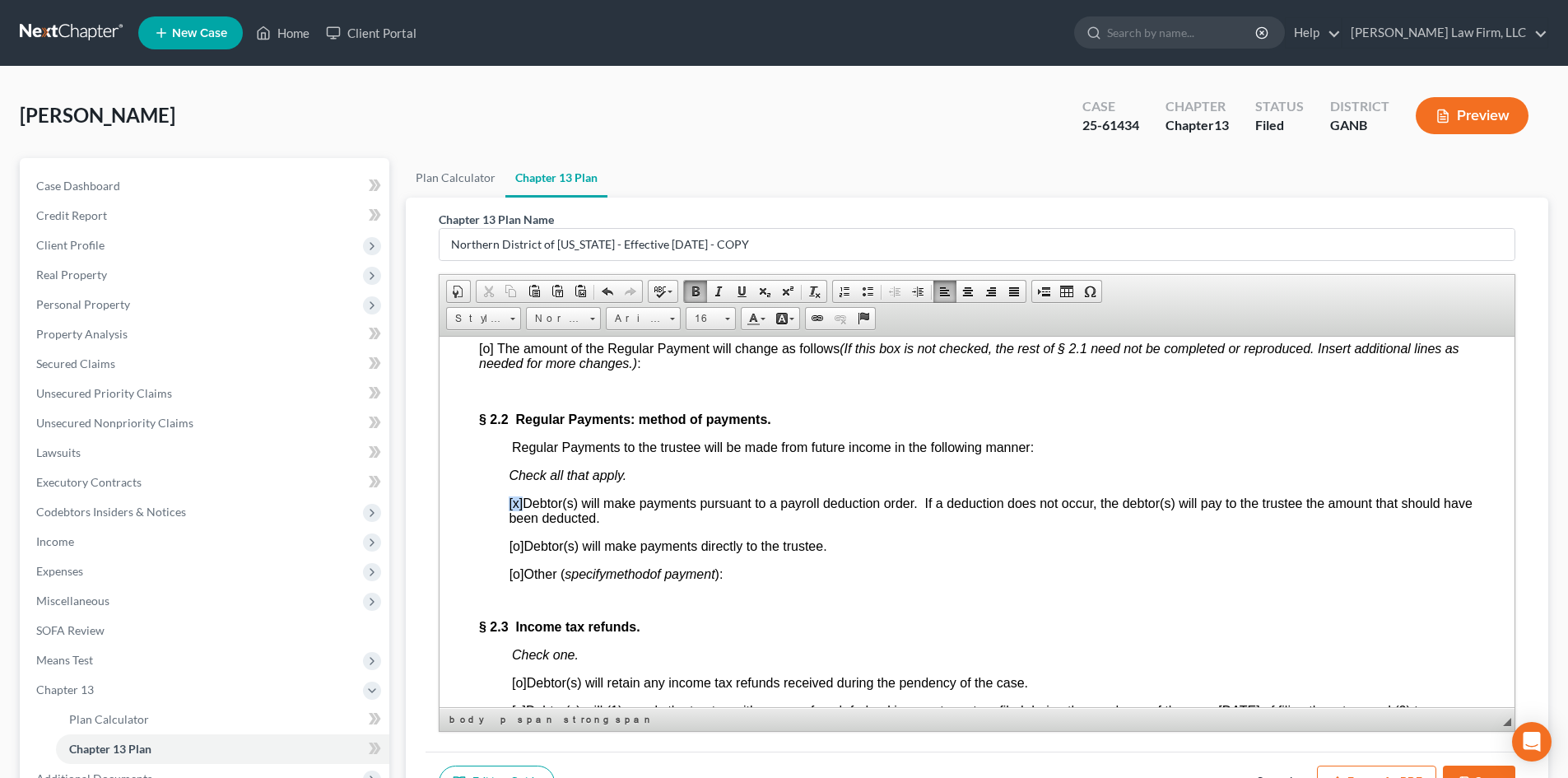
drag, startPoint x: 522, startPoint y: 517, endPoint x: 510, endPoint y: 517, distance: 12.0
click at [510, 517] on p "[x] Debtor(s) will make payments pursuant to a payroll deduction order. If a de…" at bounding box center [992, 510] width 966 height 30
click at [549, 546] on span "Copy" at bounding box center [582, 548] width 87 height 21
copy span "[x]"
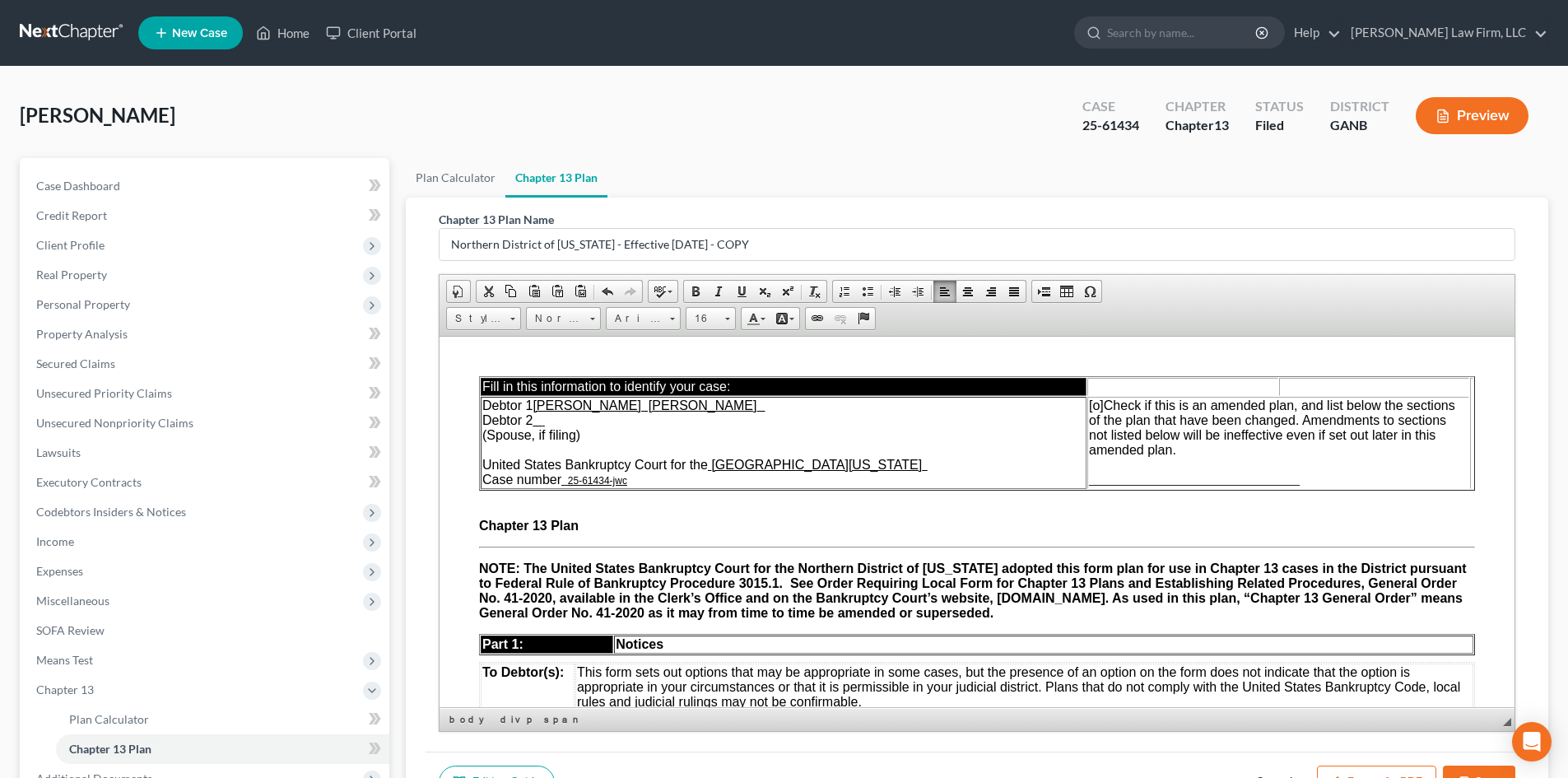
click at [1103, 406] on span "[o] Check if this is an amended plan, and list below the sections of the plan t…" at bounding box center [1271, 426] width 366 height 58
drag, startPoint x: 1103, startPoint y: 406, endPoint x: 1090, endPoint y: 406, distance: 13.0
click at [1090, 406] on span "[o] Check if this is an amended plan, and list below the sections of the plan t…" at bounding box center [1271, 426] width 366 height 58
click at [1095, 404] on span "[o]" at bounding box center [1095, 404] width 15 height 14
drag, startPoint x: 1101, startPoint y: 401, endPoint x: 1088, endPoint y: 410, distance: 15.8
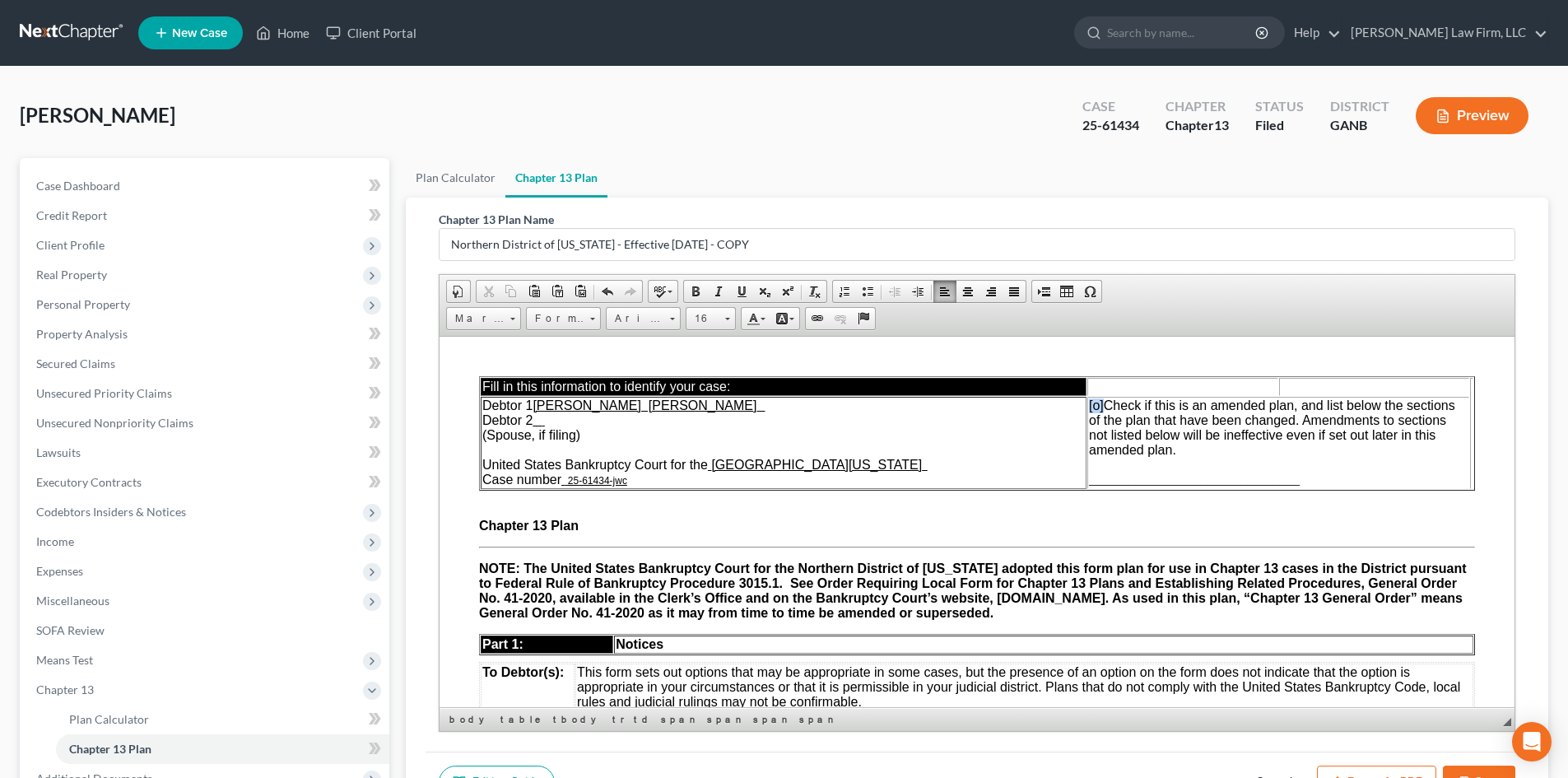
click at [1089, 410] on span "[o]" at bounding box center [1095, 404] width 15 height 14
click at [1088, 403] on td "[x] Check if this is an amended plan, and list below the sections of the plan t…" at bounding box center [1277, 441] width 382 height 92
click at [793, 319] on span at bounding box center [792, 318] width 5 height 3
drag, startPoint x: 812, startPoint y: 401, endPoint x: 1144, endPoint y: 395, distance: 332.1
click at [812, 401] on span "Colors" at bounding box center [812, 398] width 10 height 10
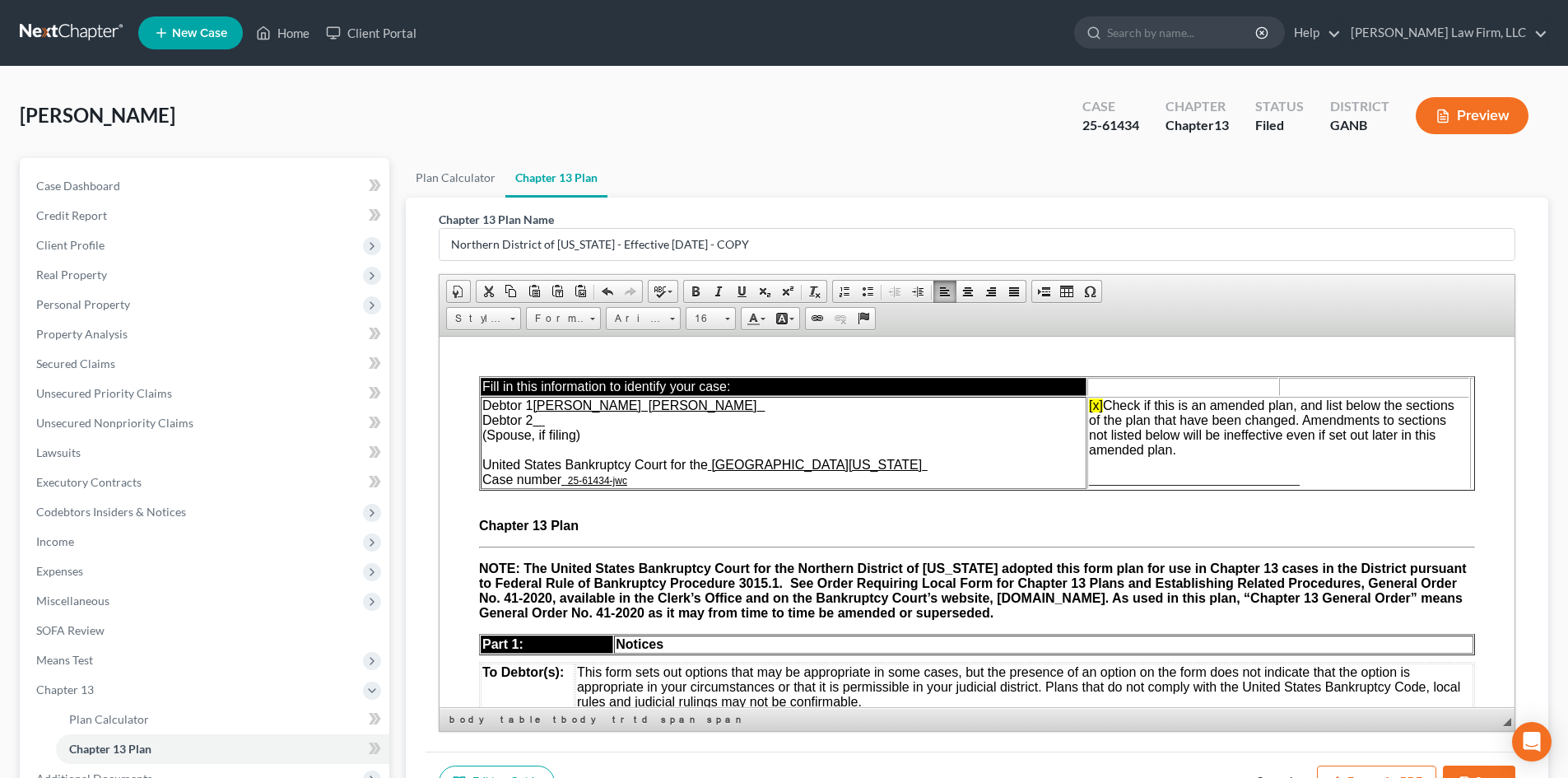
click at [1125, 473] on span "________________________________" at bounding box center [1194, 479] width 211 height 14
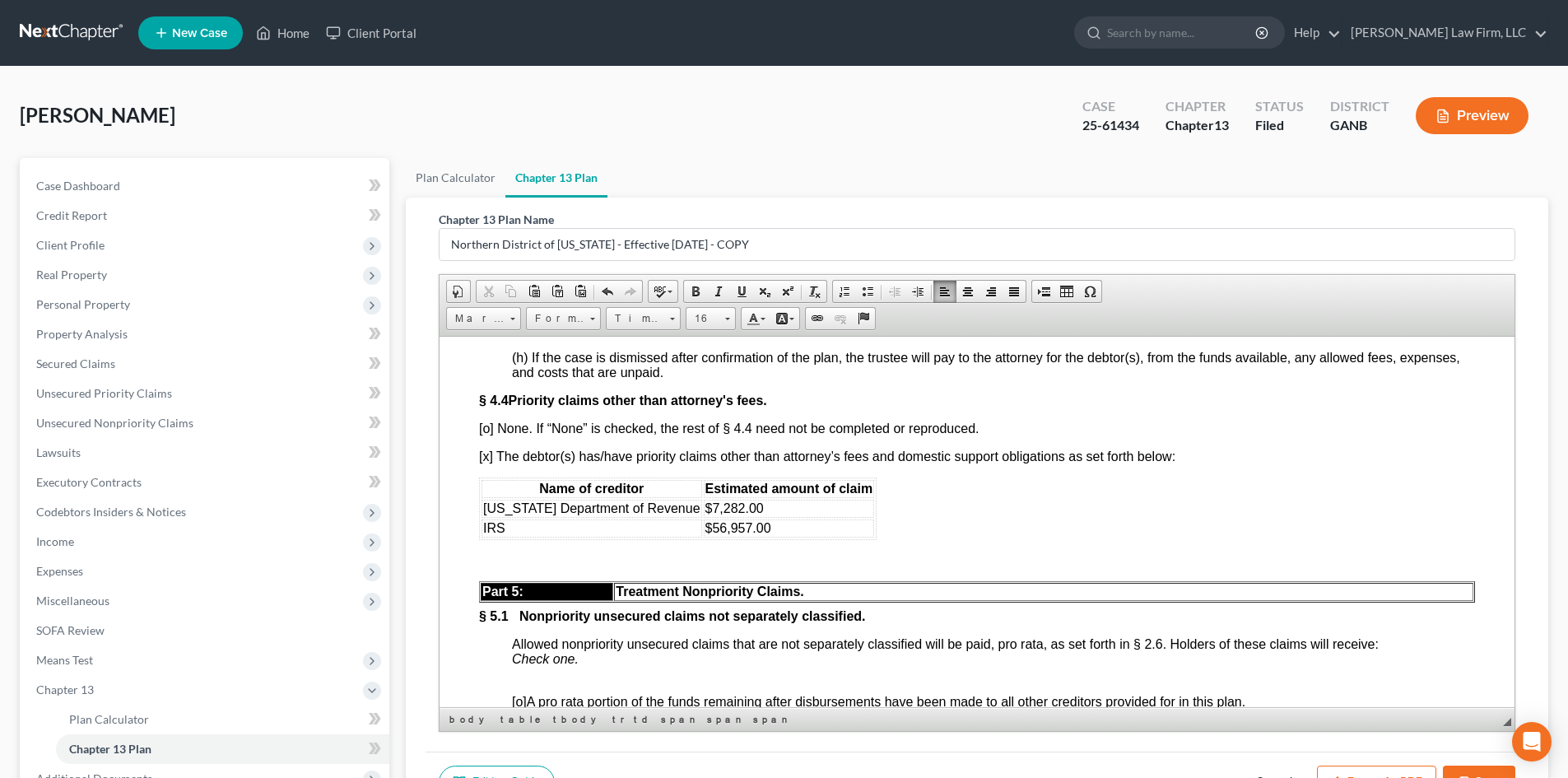
scroll to position [4389, 0]
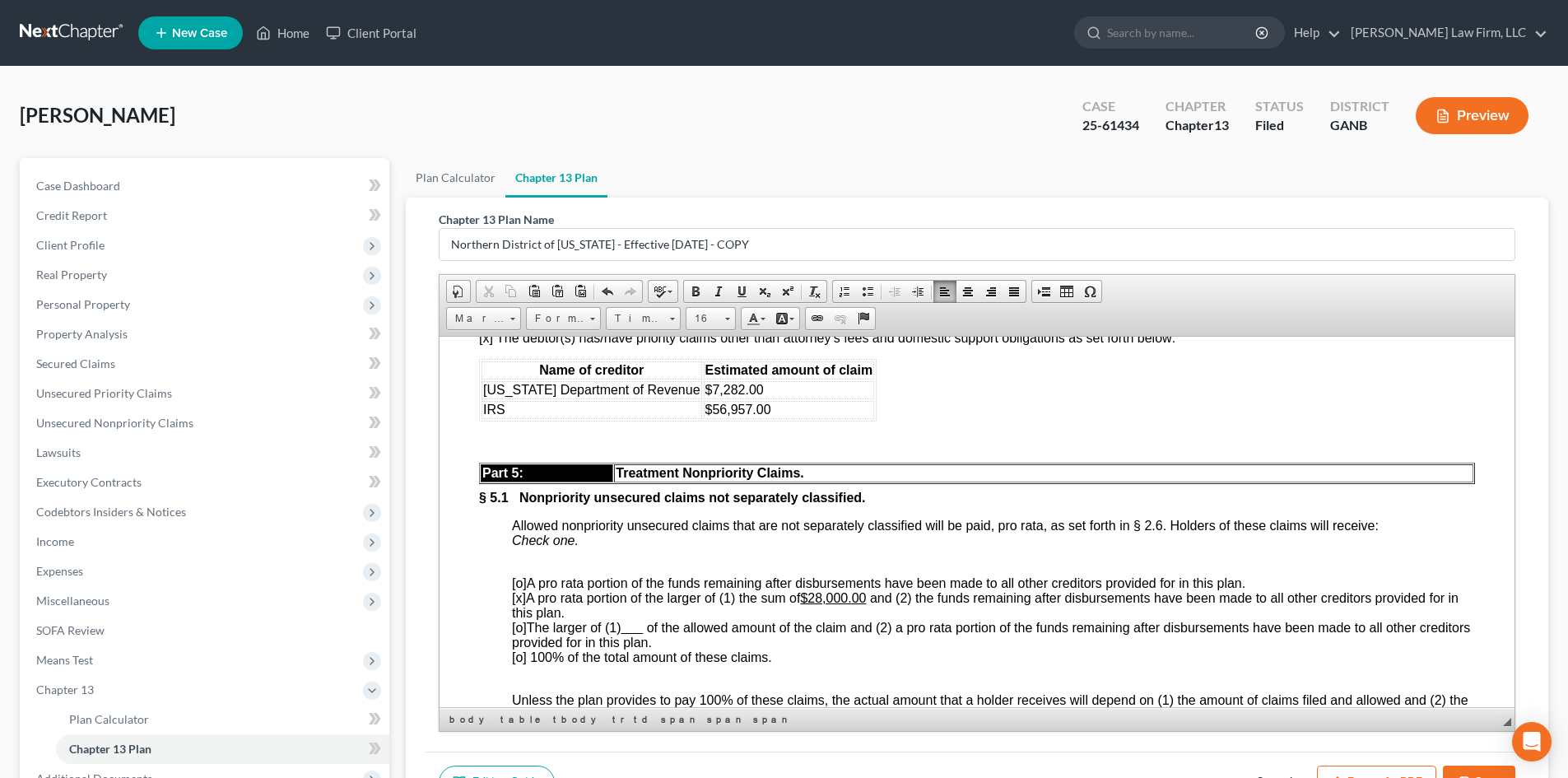
click at [667, 395] on font "[US_STATE] Department of Revenue" at bounding box center [591, 389] width 217 height 14
drag, startPoint x: 800, startPoint y: 440, endPoint x: 742, endPoint y: 440, distance: 58.0
click at [756, 398] on td "$7,282.00" at bounding box center [841, 389] width 172 height 18
drag, startPoint x: 799, startPoint y: 443, endPoint x: 485, endPoint y: 444, distance: 314.0
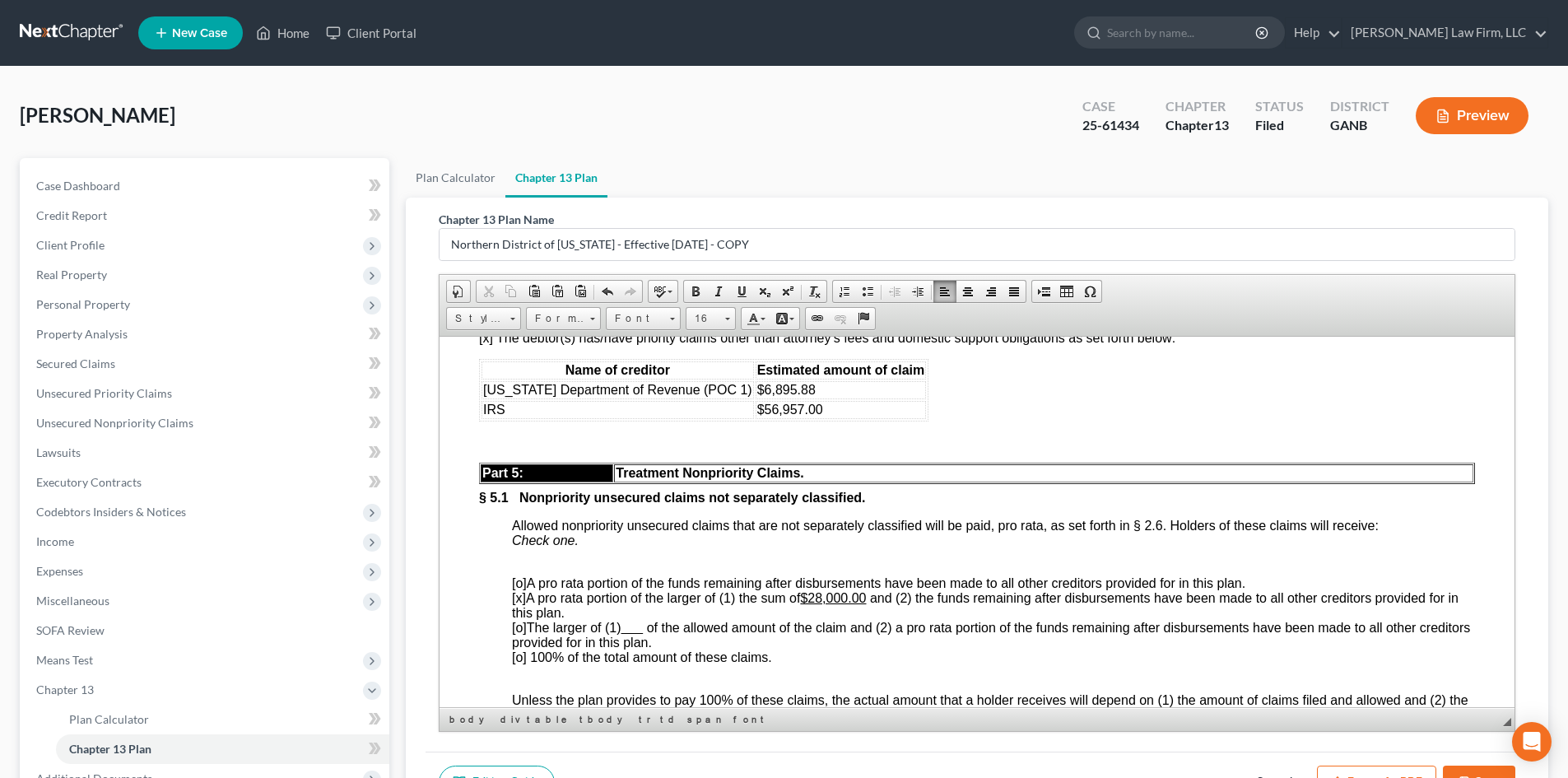
click at [485, 398] on tr "[US_STATE] Department of Revenue (POC 1) $6,895.88" at bounding box center [703, 389] width 444 height 18
click at [791, 319] on span at bounding box center [792, 318] width 5 height 3
click at [811, 391] on link "Colors" at bounding box center [811, 397] width 15 height 15
click at [890, 418] on td "$56,957.00" at bounding box center [841, 408] width 172 height 18
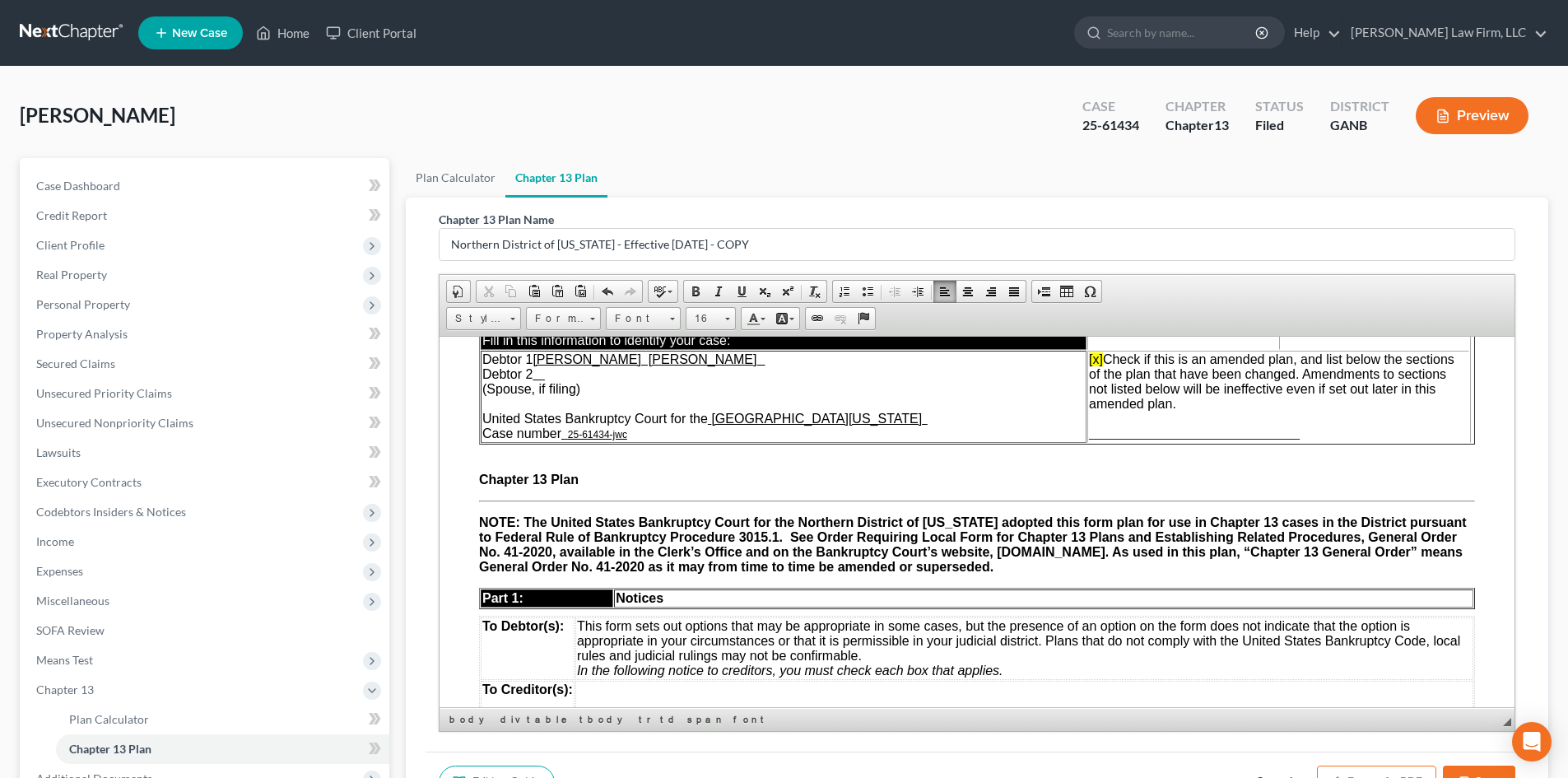
scroll to position [0, 0]
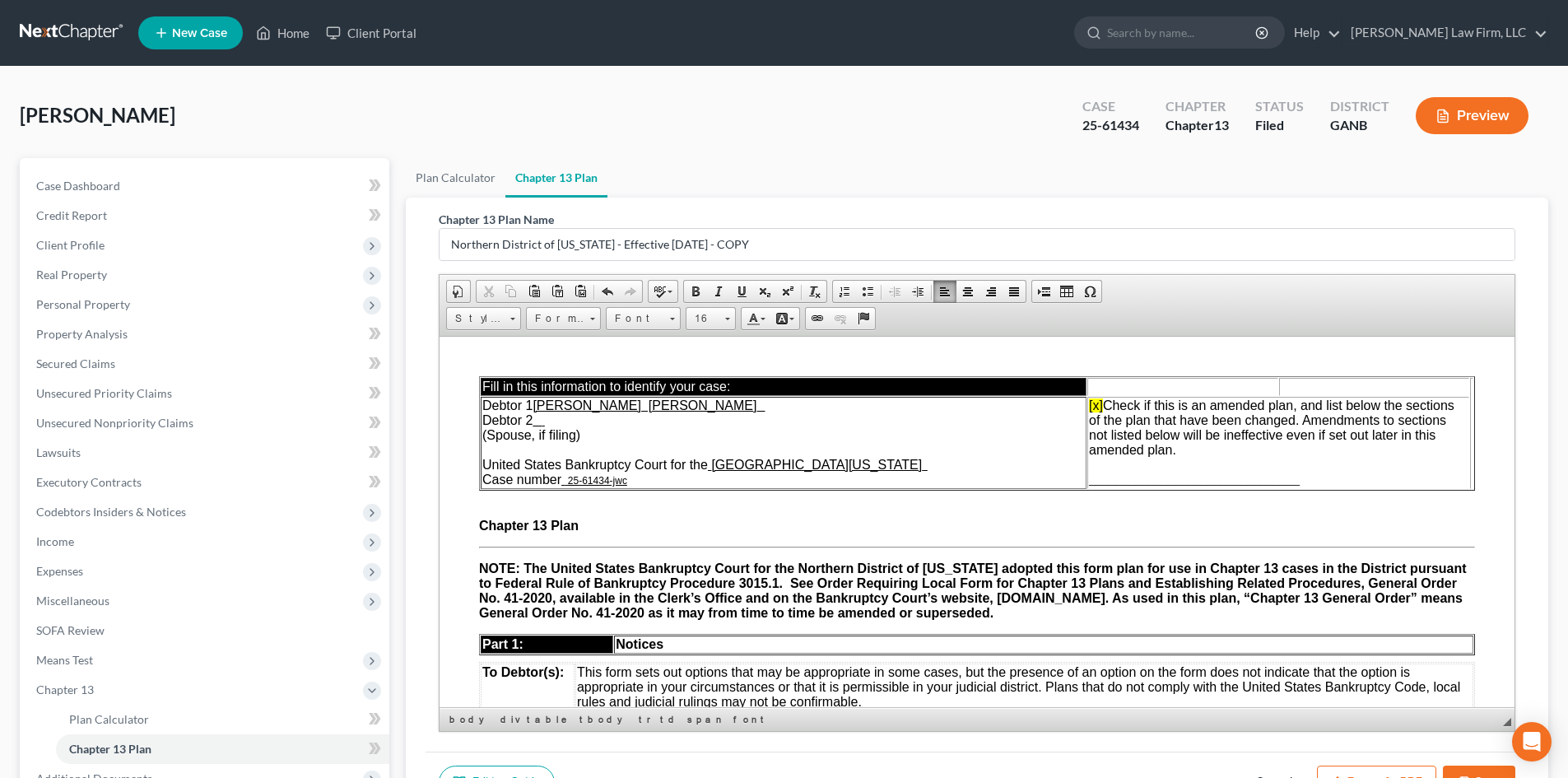
click at [1111, 478] on span "________________________________" at bounding box center [1194, 479] width 211 height 14
click at [1095, 474] on span "________________________________" at bounding box center [1194, 479] width 211 height 14
click at [1084, 286] on span at bounding box center [1089, 291] width 13 height 13
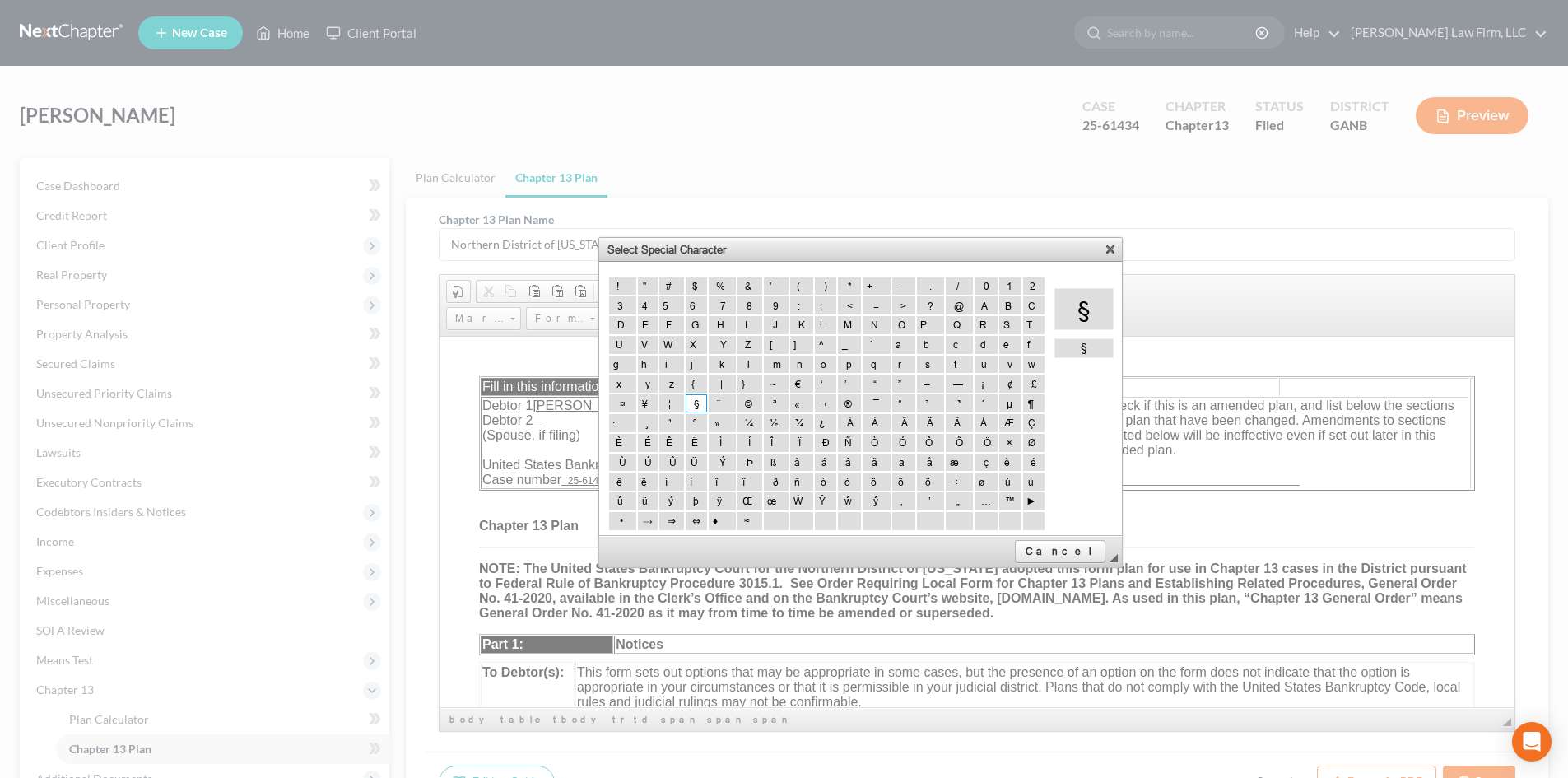
click at [685, 410] on link "§ Section sign" at bounding box center [696, 403] width 21 height 18
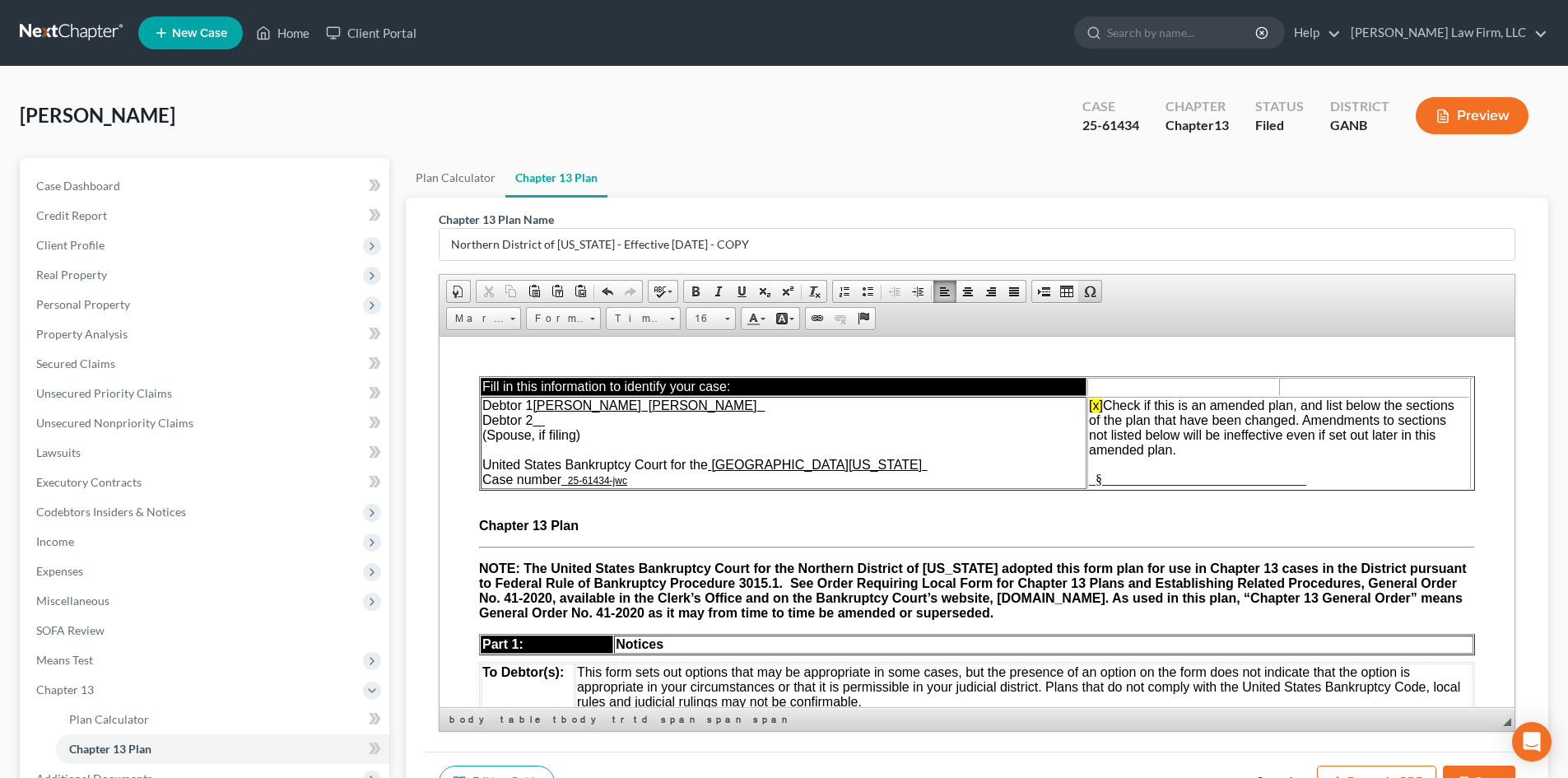
click at [1090, 291] on span at bounding box center [1089, 291] width 13 height 13
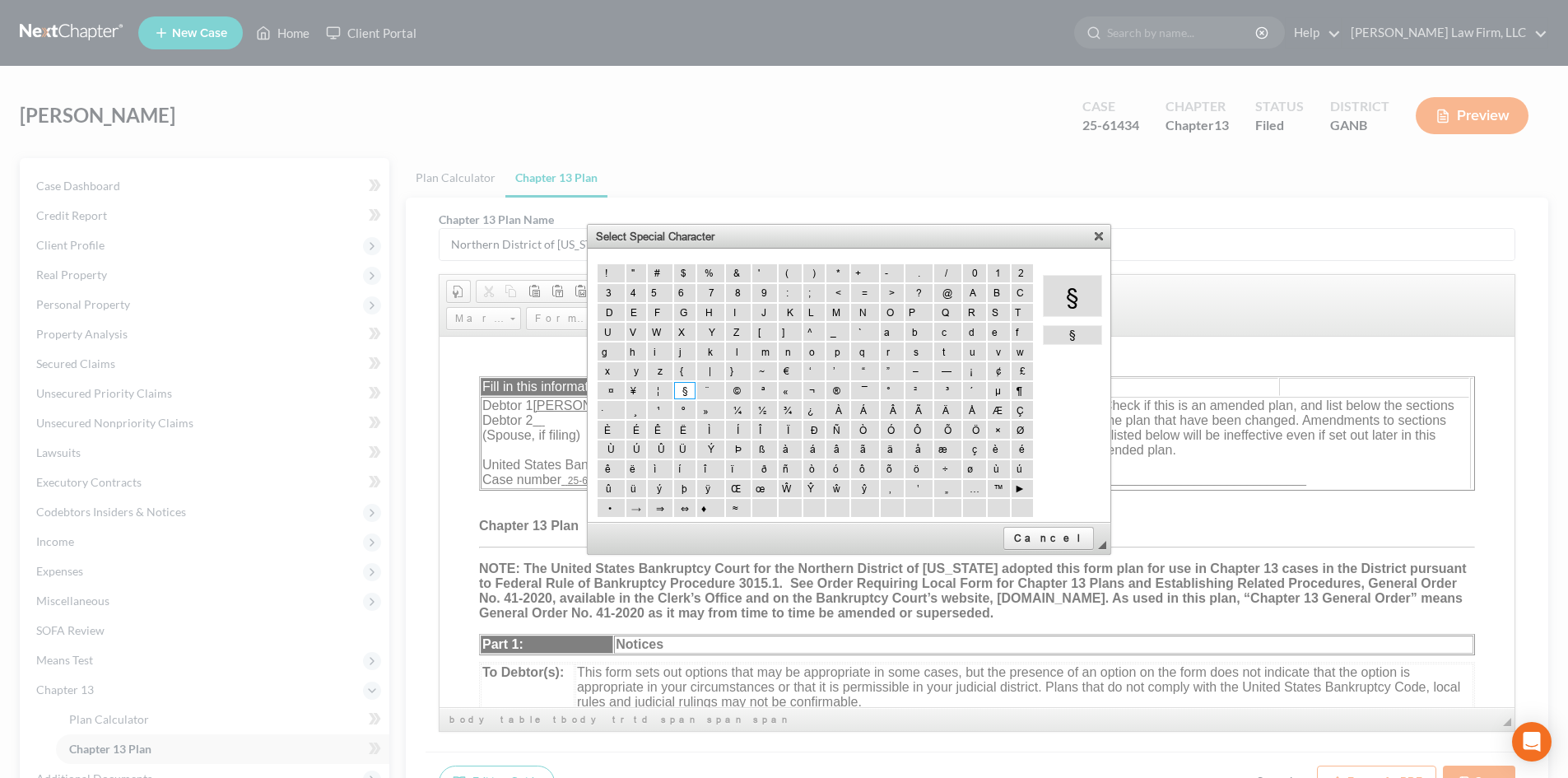
click at [682, 390] on span "§" at bounding box center [684, 390] width 5 height 12
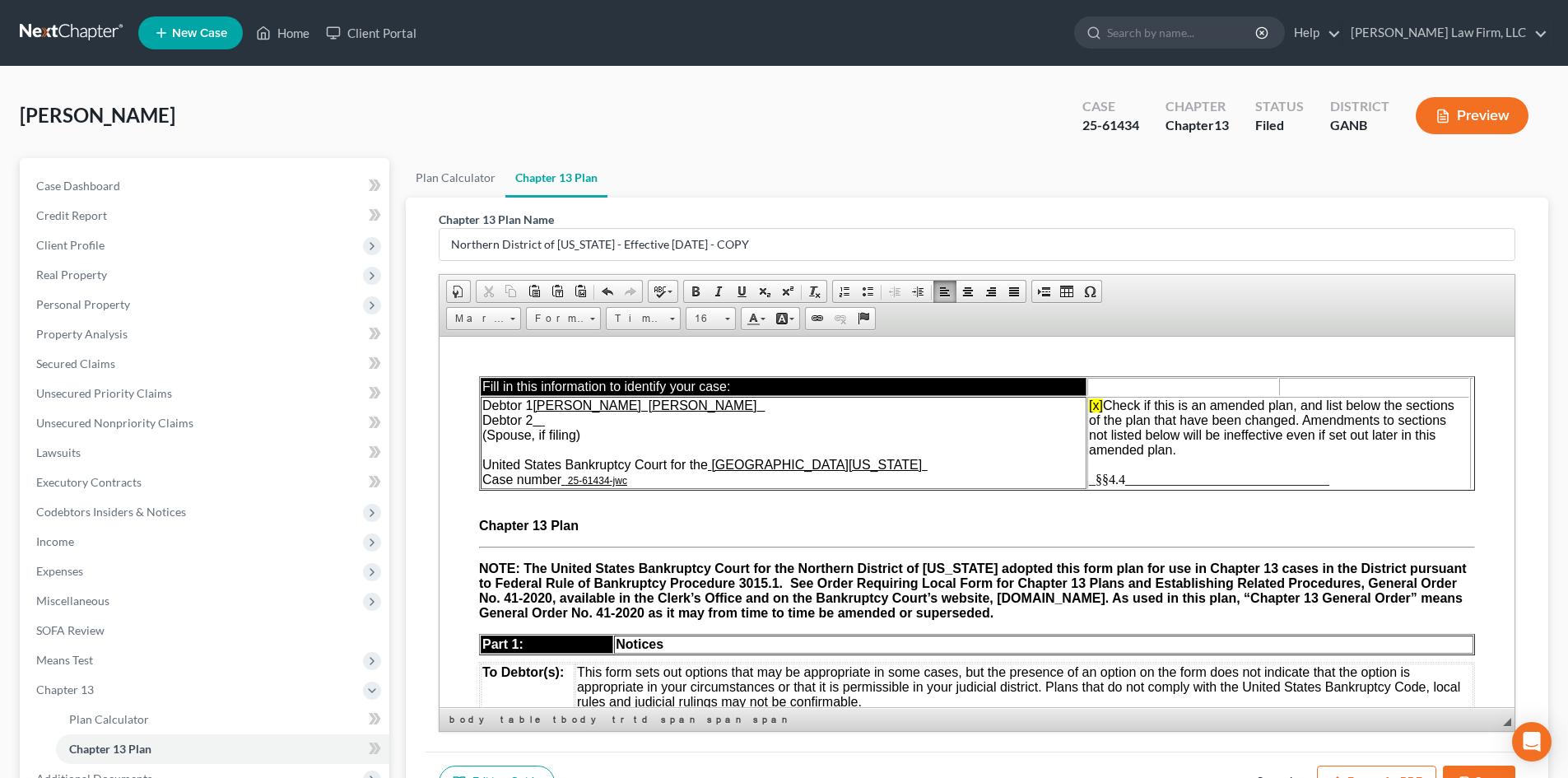
click at [1126, 478] on span "_ § §4.4 _______________________________" at bounding box center [1209, 479] width 240 height 14
drag, startPoint x: 1095, startPoint y: 480, endPoint x: 1164, endPoint y: 479, distance: 69.0
click at [1164, 479] on span "_ § §4.4 _______________________________" at bounding box center [1209, 479] width 240 height 14
click at [742, 291] on span at bounding box center [741, 291] width 13 height 13
click at [1199, 479] on span "_ §§4.4______ _________________________" at bounding box center [1209, 479] width 240 height 14
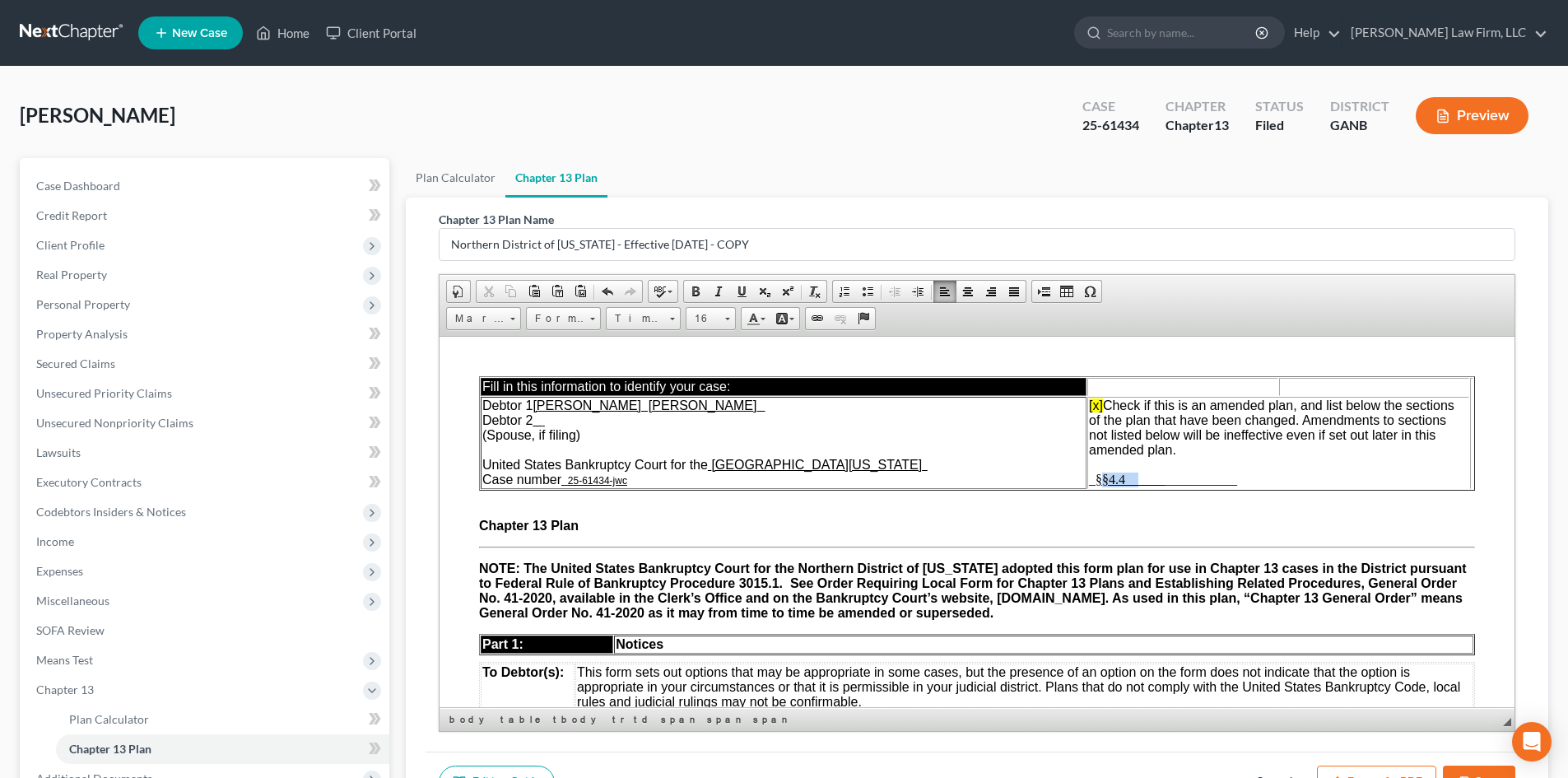
drag, startPoint x: 1105, startPoint y: 478, endPoint x: 1136, endPoint y: 477, distance: 31.0
click at [1136, 477] on u "§§4.4______" at bounding box center [1130, 479] width 69 height 14
drag, startPoint x: 1089, startPoint y: 477, endPoint x: 1203, endPoint y: 478, distance: 114.0
click at [1203, 478] on span "_ §§4.4______ ___________" at bounding box center [1162, 479] width 148 height 14
click at [745, 291] on span at bounding box center [741, 291] width 13 height 13
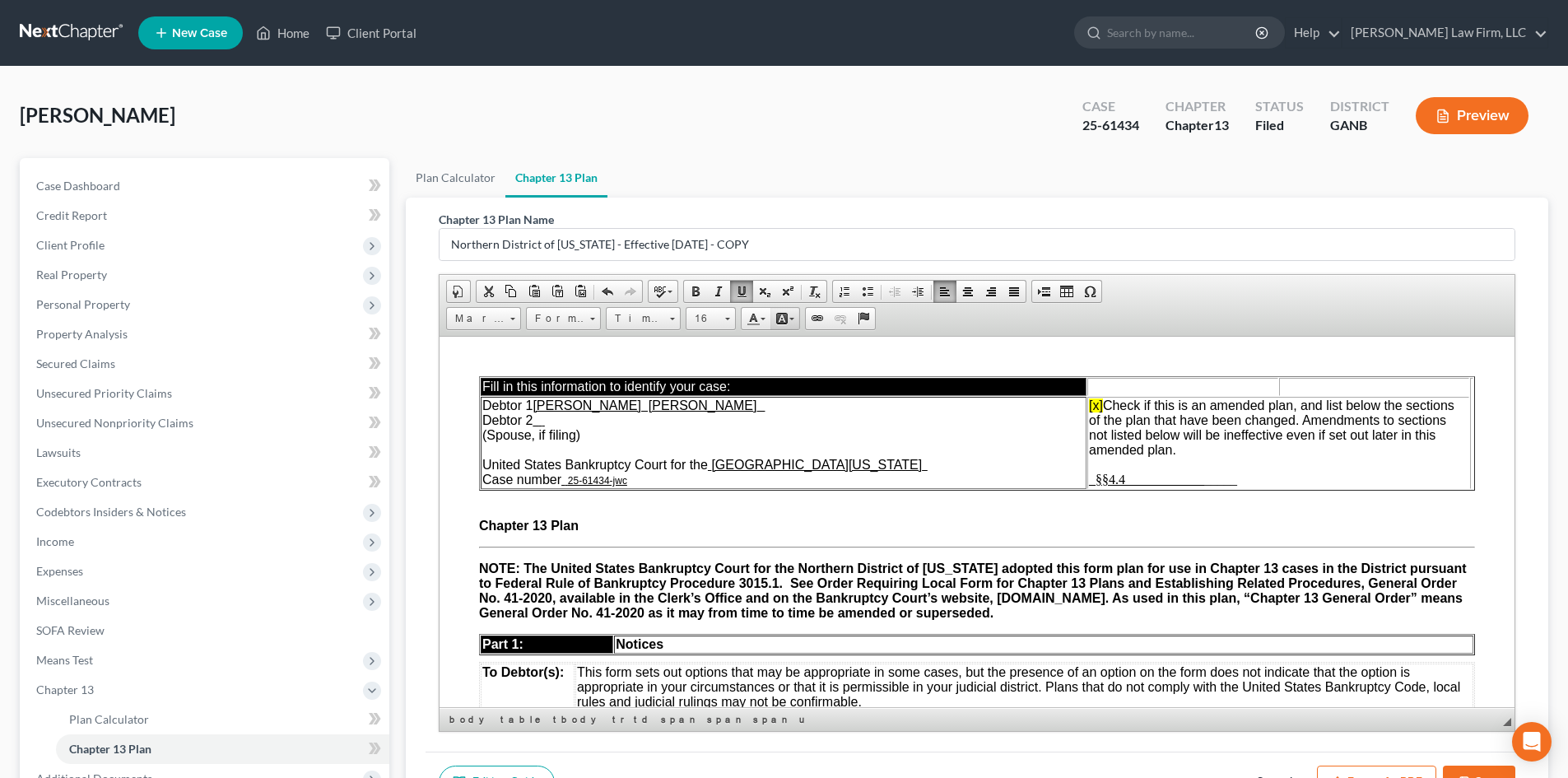
click at [796, 317] on link "Background Color" at bounding box center [785, 318] width 29 height 21
click at [811, 400] on span "Colors" at bounding box center [812, 398] width 10 height 10
click at [1303, 503] on p at bounding box center [976, 440] width 996 height 130
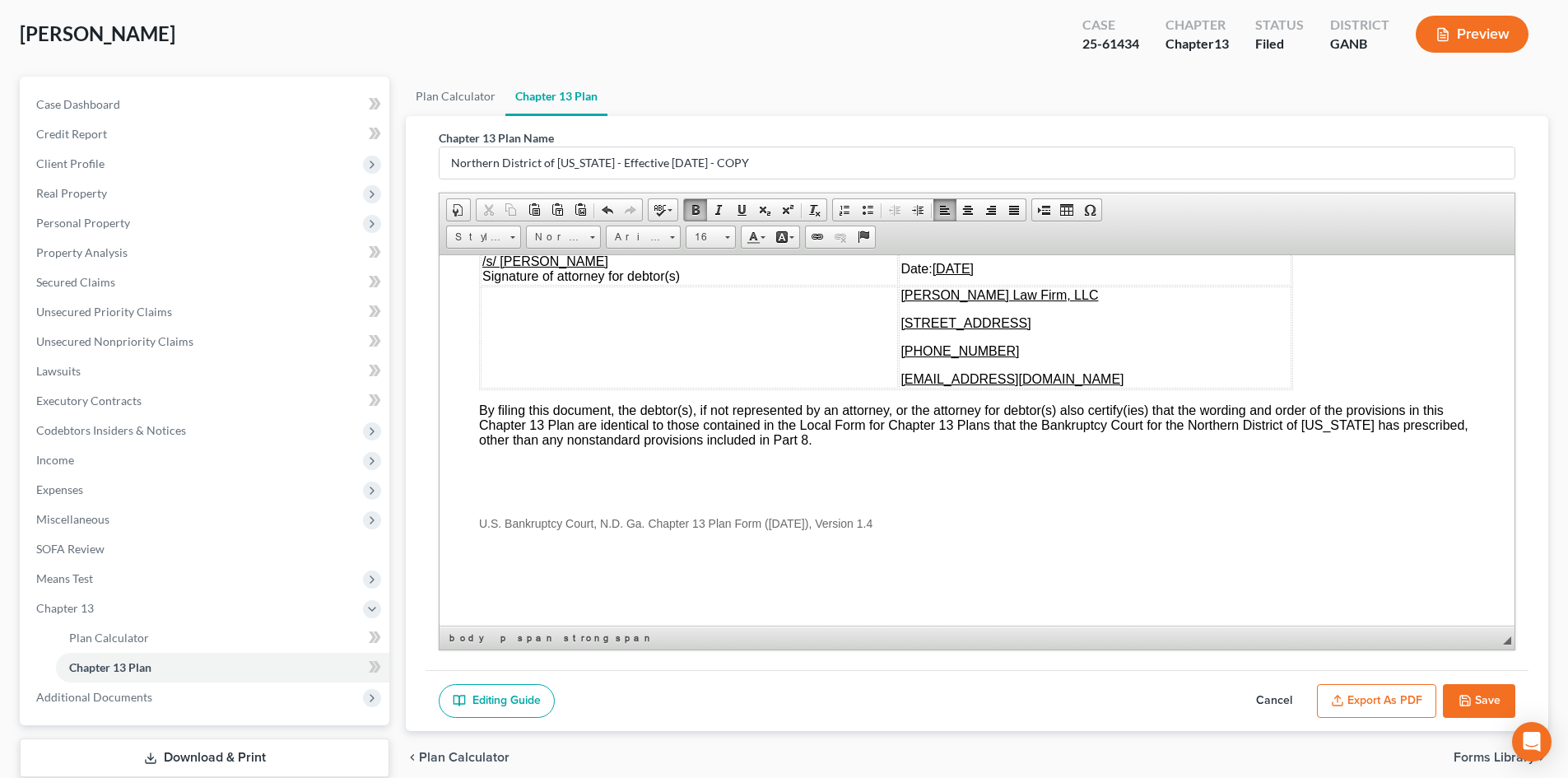
scroll to position [186, 0]
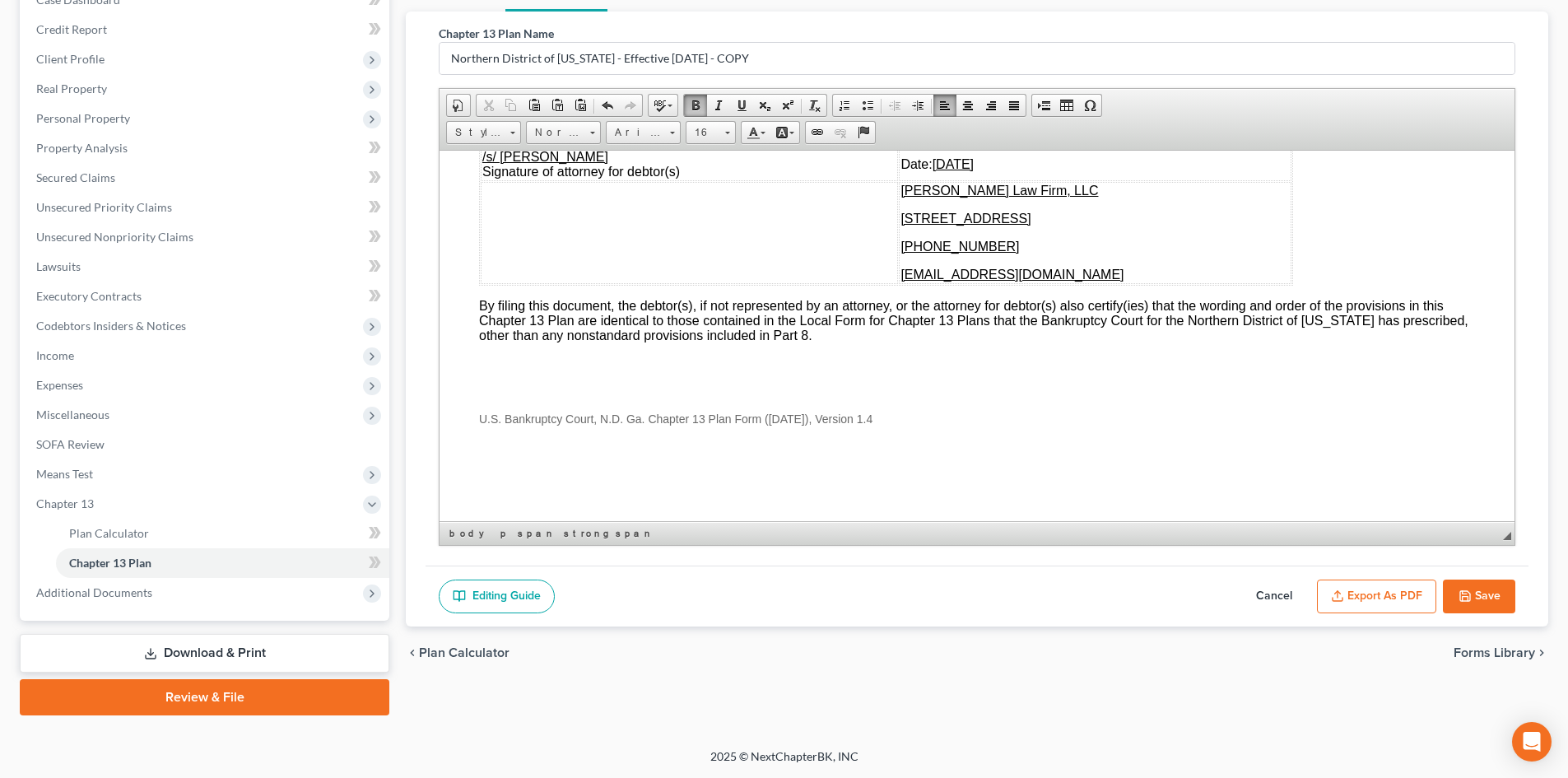
click at [1473, 588] on button "Save" at bounding box center [1479, 596] width 72 height 34
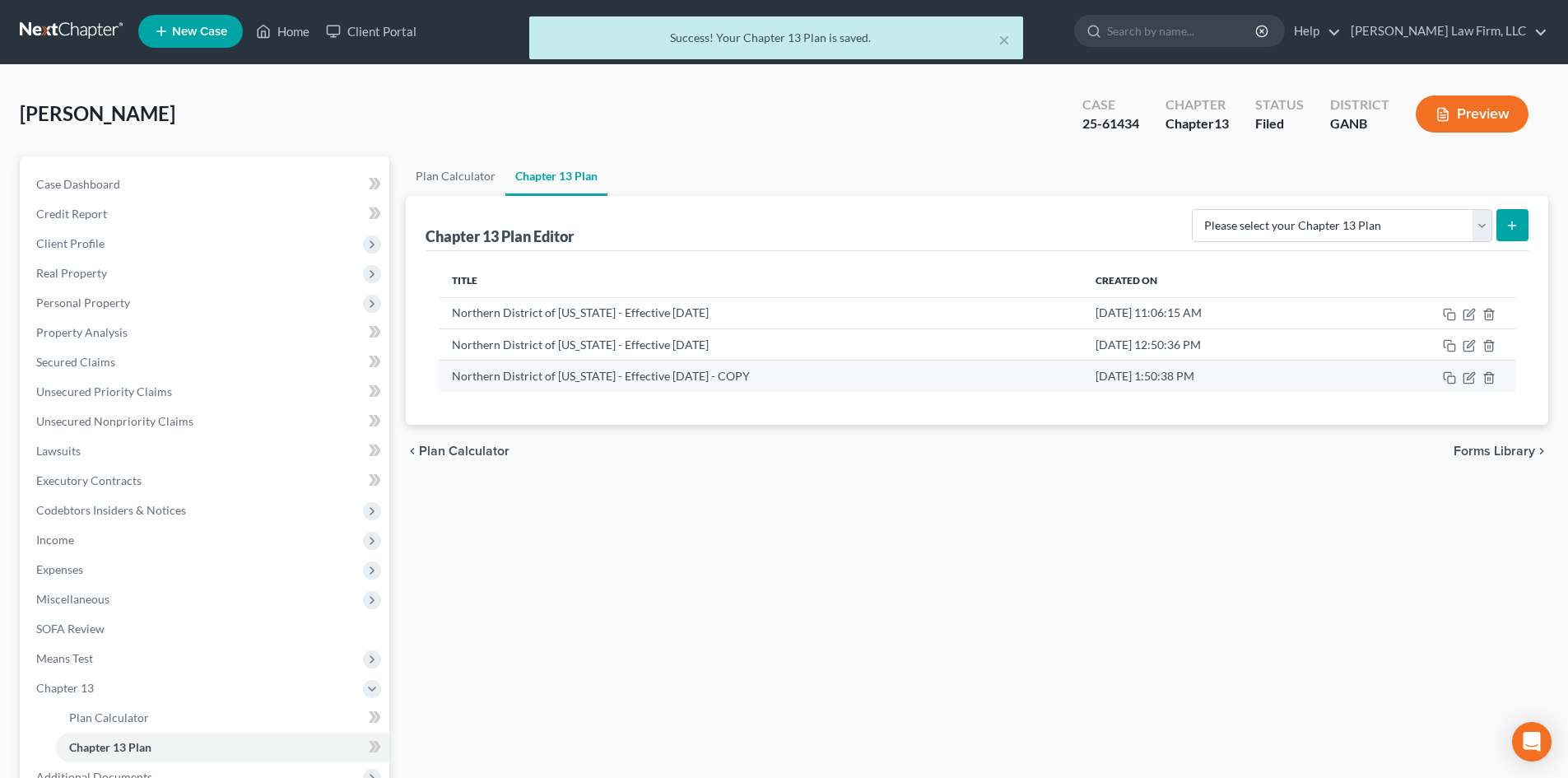
scroll to position [0, 0]
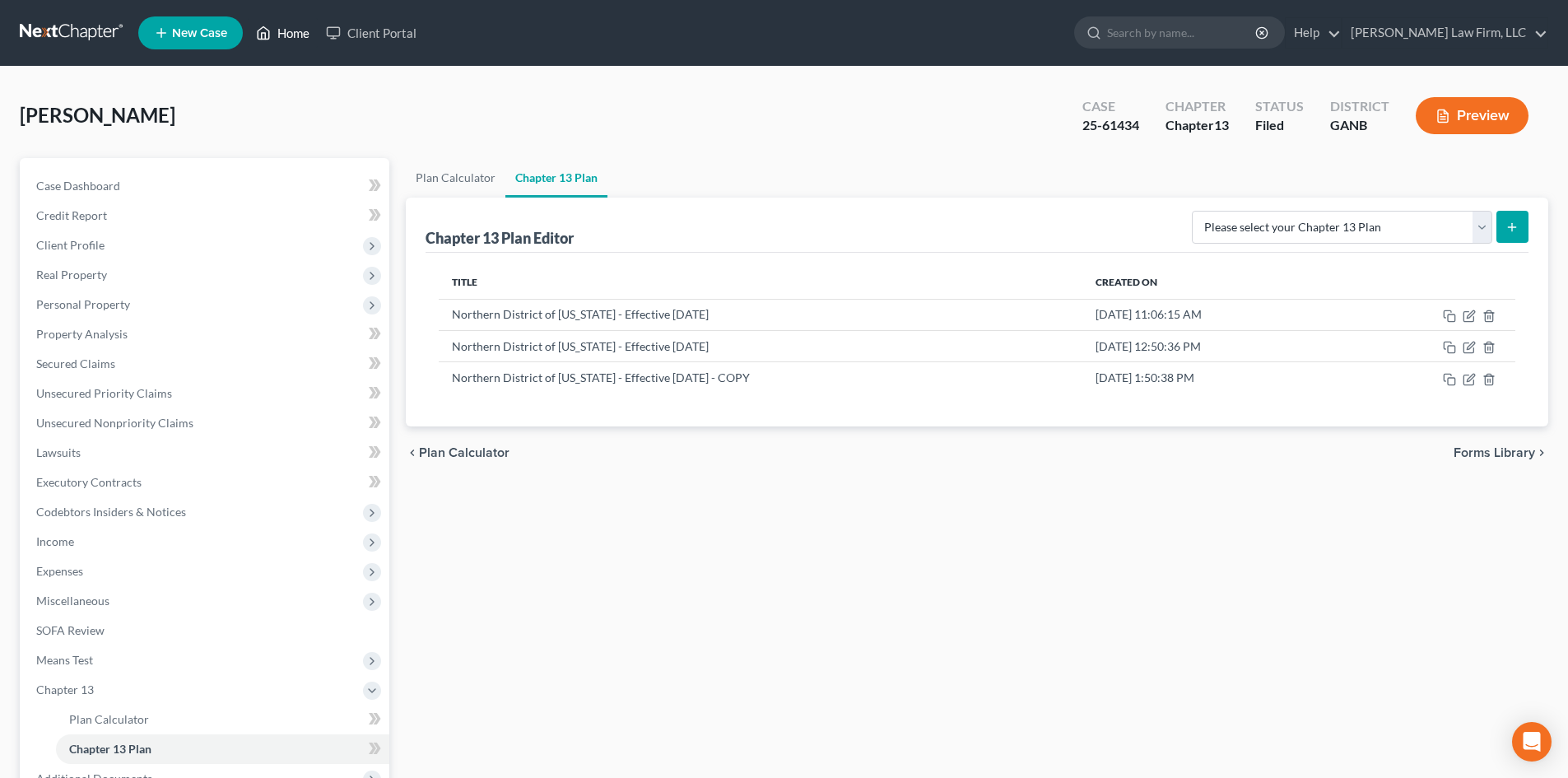
click at [269, 34] on icon at bounding box center [262, 33] width 15 height 20
